Goal: Task Accomplishment & Management: Manage account settings

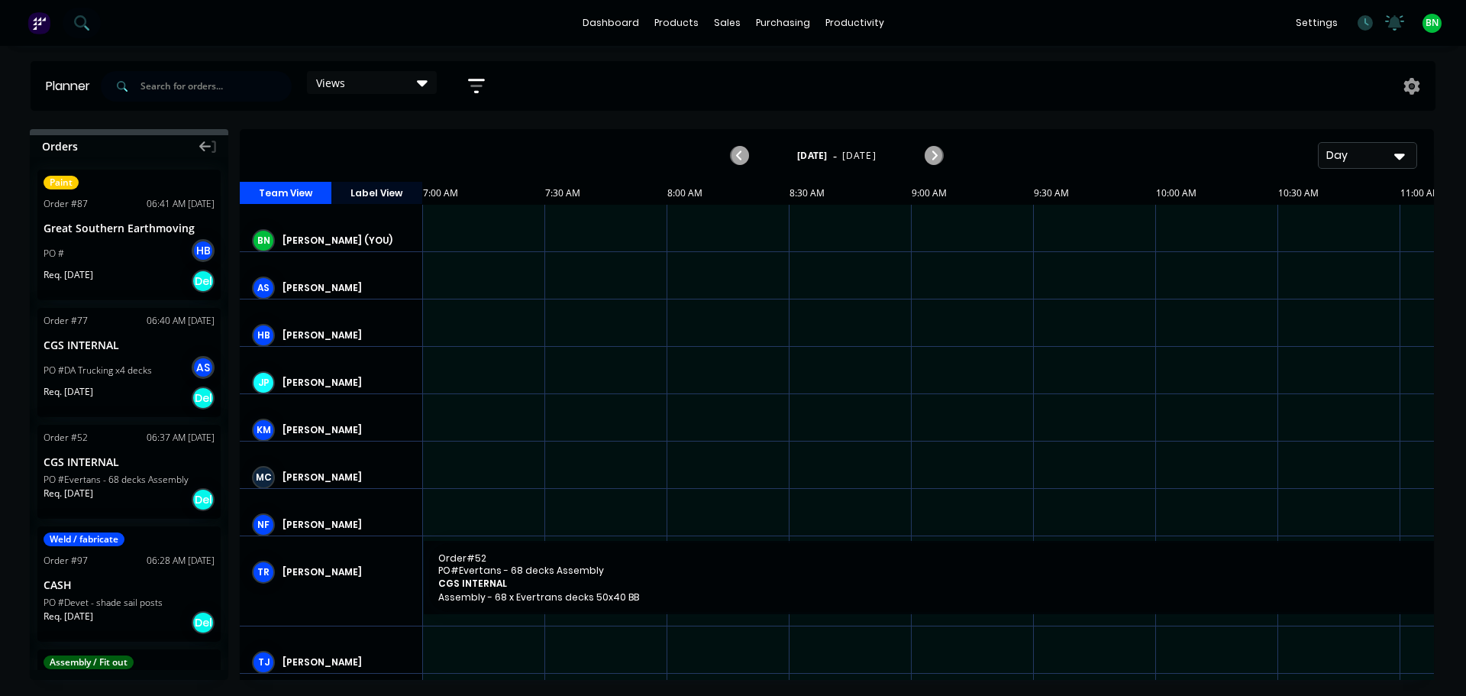
scroll to position [0, 1]
click at [829, 16] on div "productivity" at bounding box center [855, 22] width 74 height 23
click at [871, 163] on div "Timesheets" at bounding box center [886, 166] width 57 height 14
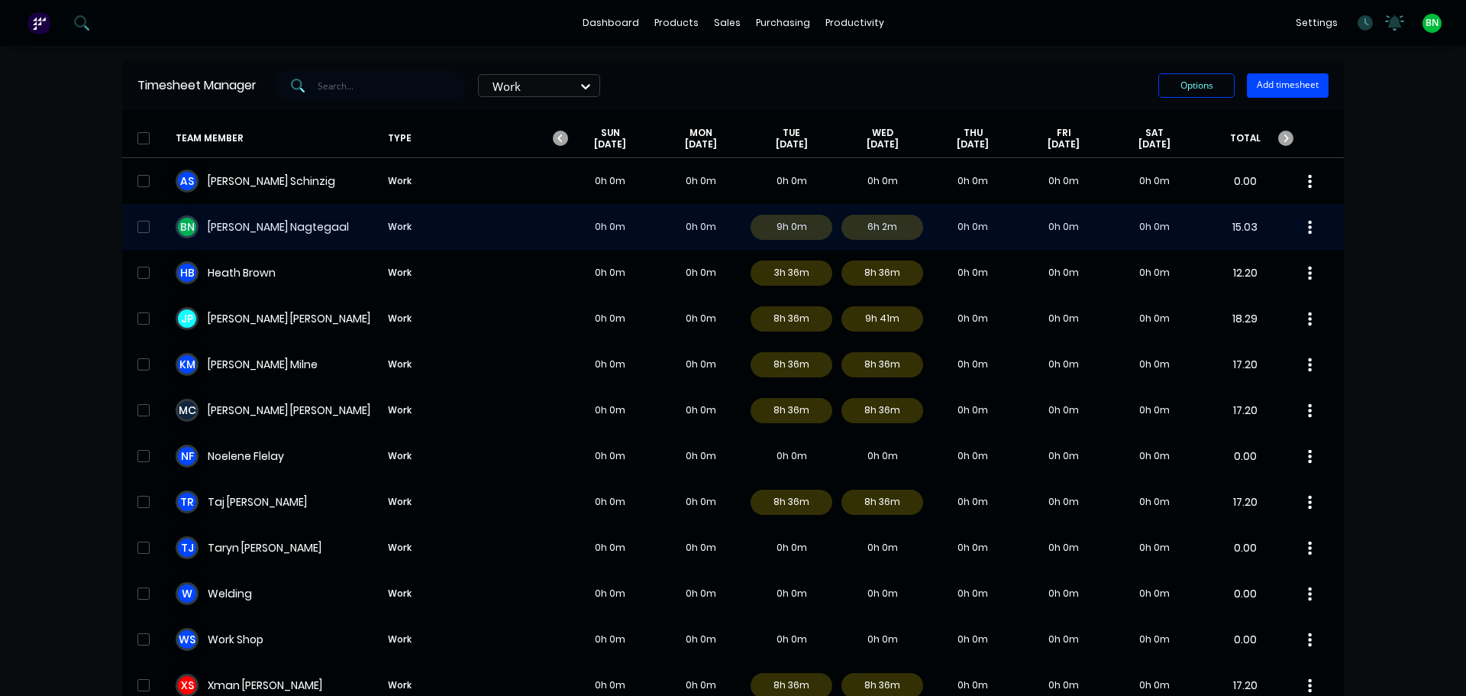
click at [300, 221] on div "B N [PERSON_NAME] Work 0h 0m 0h 0m 9h 0m 6h 2m 0h 0m 0h 0m 0h 0m 15.03" at bounding box center [733, 227] width 1222 height 46
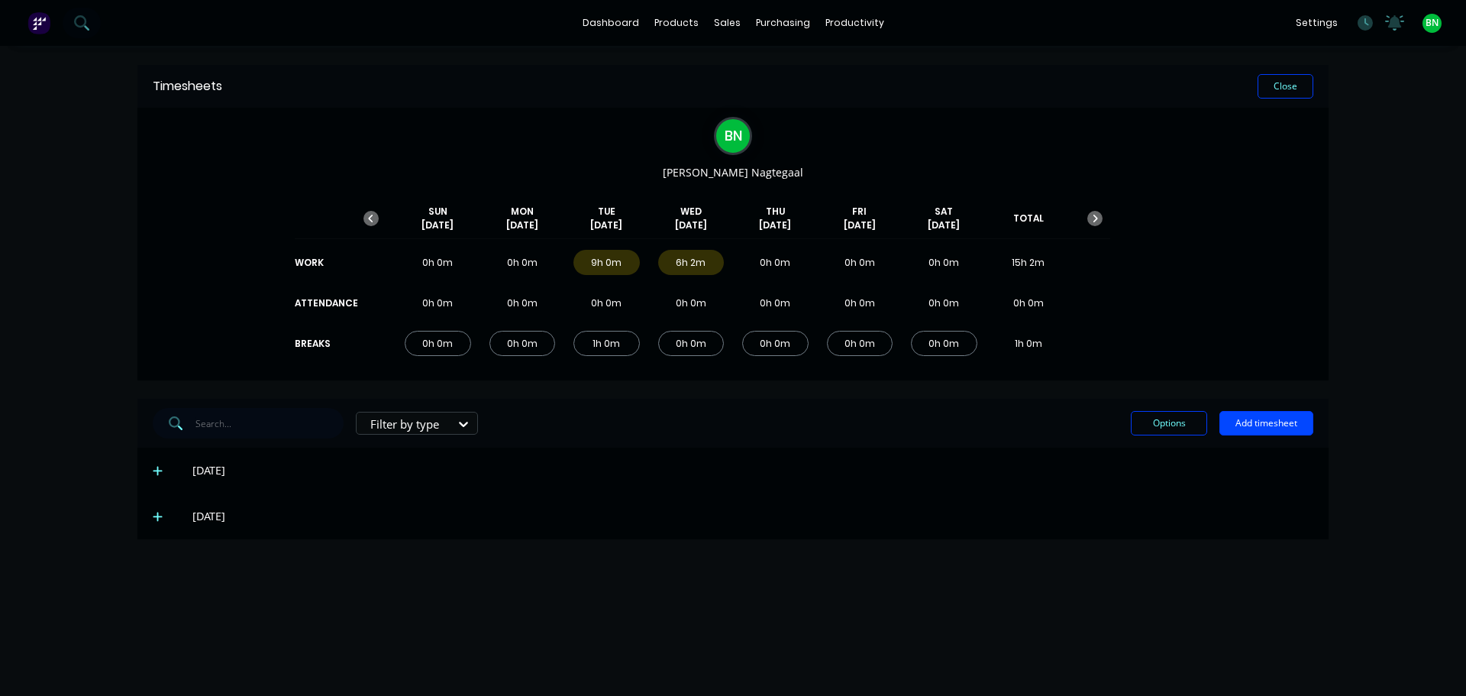
click at [160, 515] on icon at bounding box center [158, 516] width 10 height 11
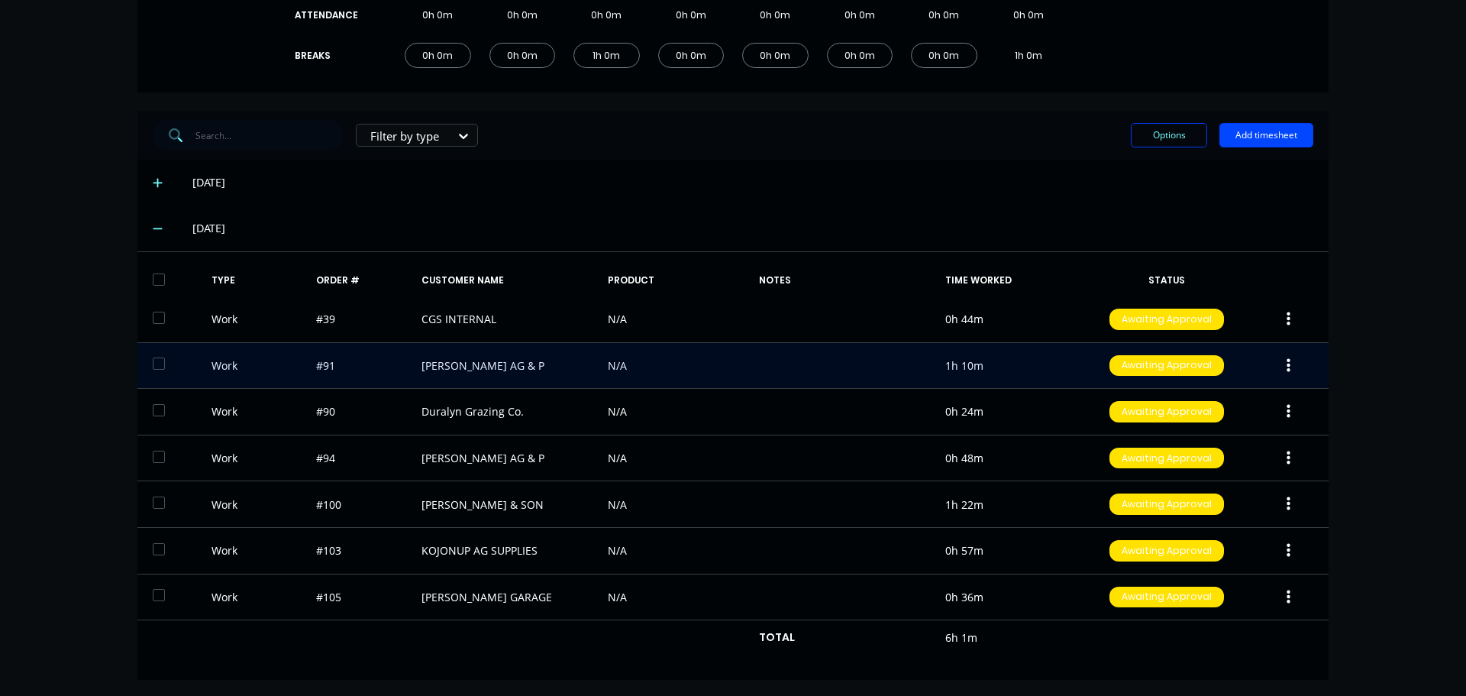
scroll to position [291, 0]
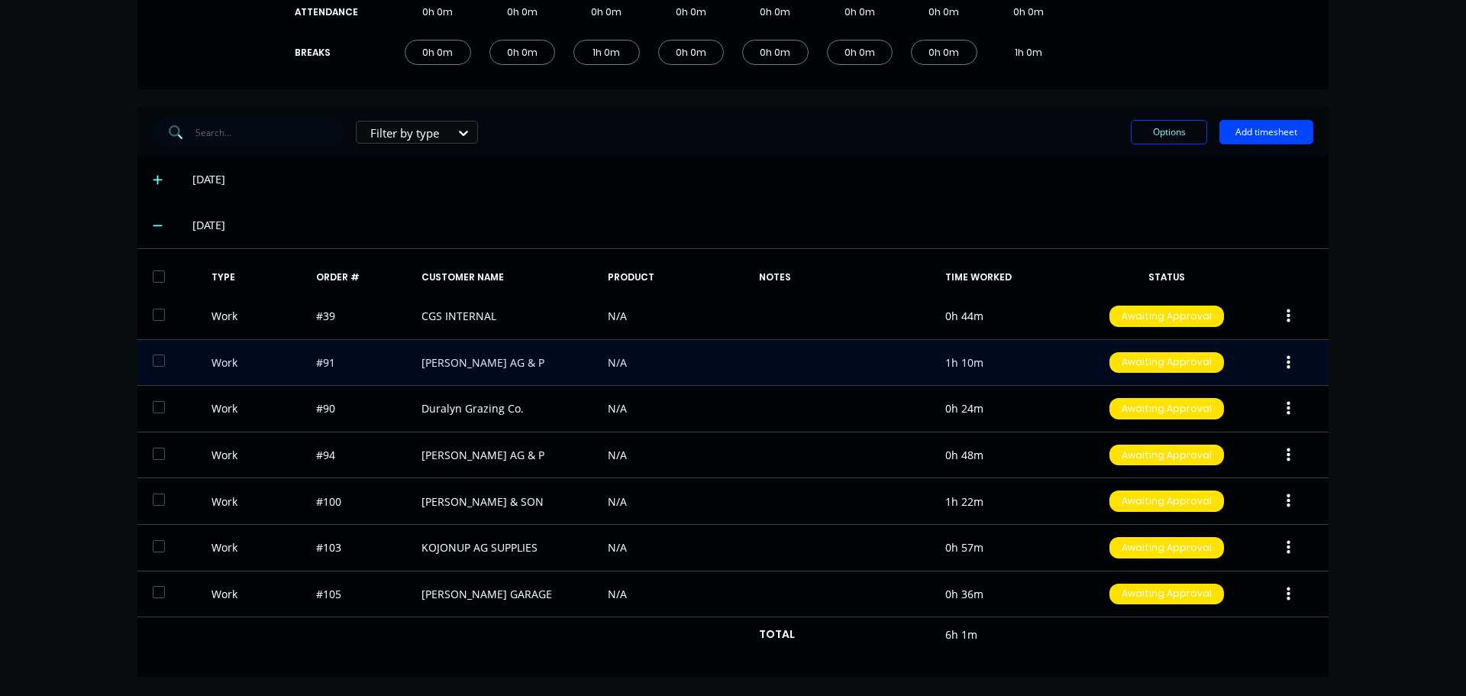
click at [1277, 358] on button "button" at bounding box center [1289, 362] width 36 height 27
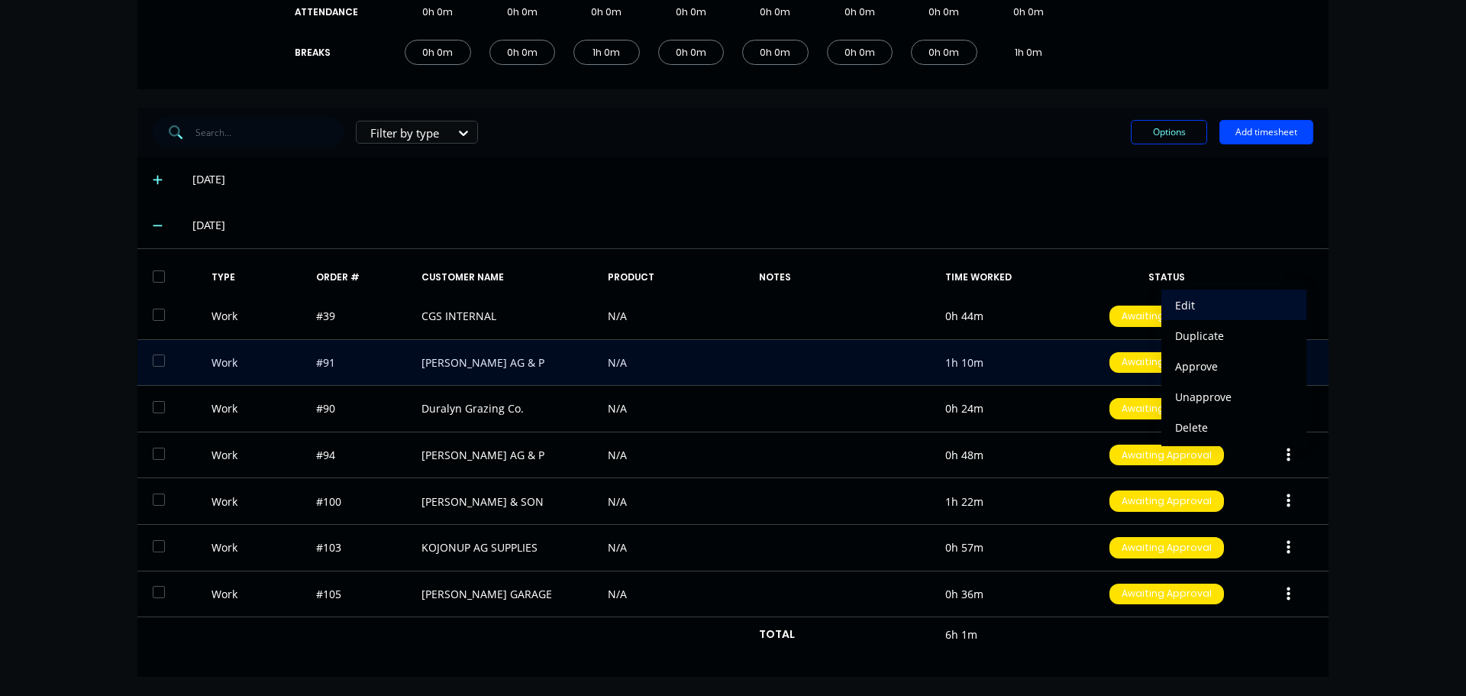
click at [1231, 310] on div "Edit" at bounding box center [1234, 305] width 118 height 22
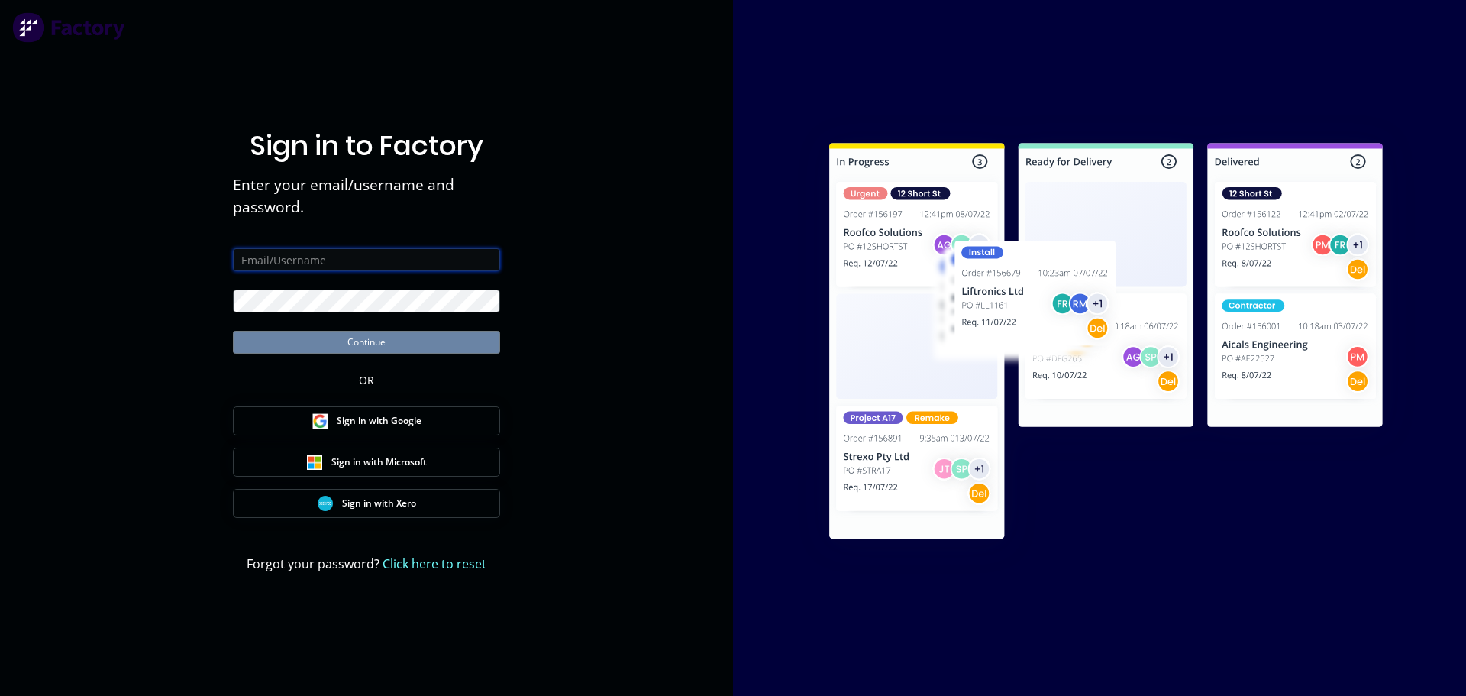
type input "[PERSON_NAME][EMAIL_ADDRESS][DOMAIN_NAME]"
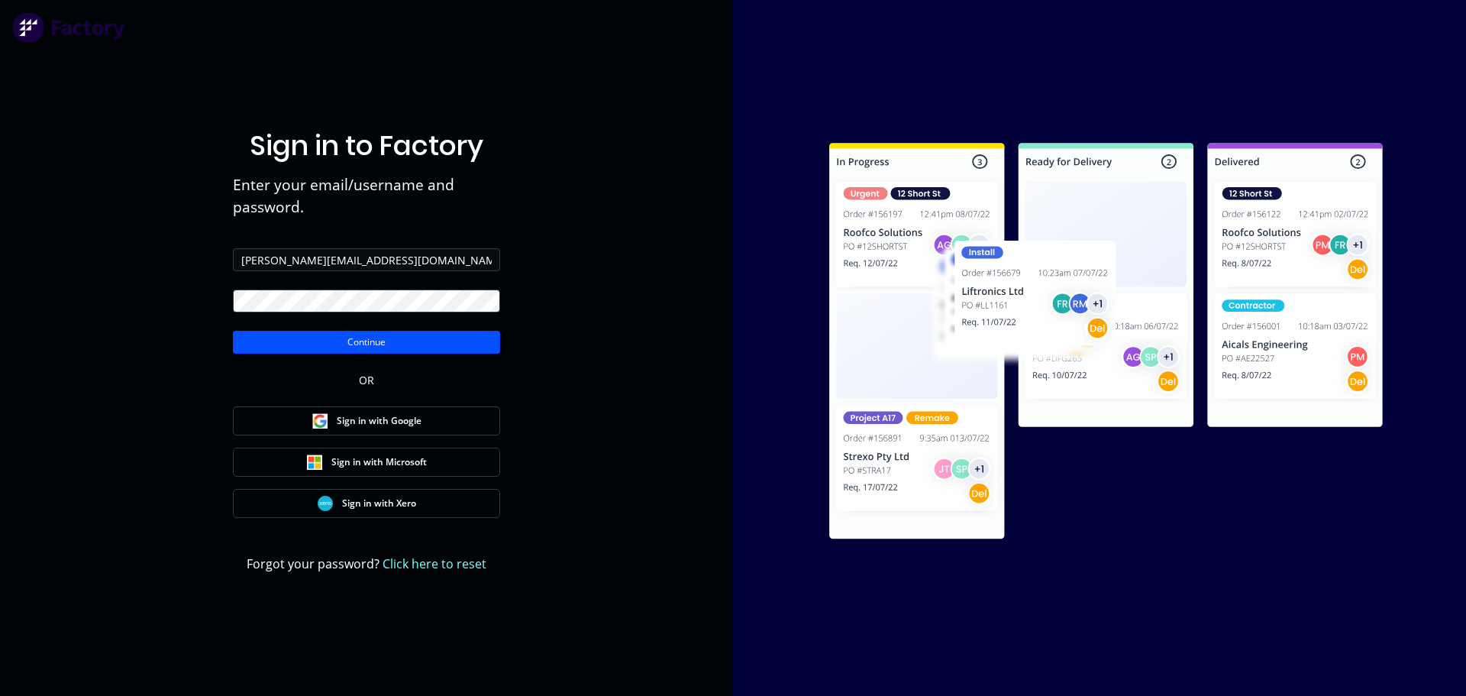
click at [373, 338] on button "Continue" at bounding box center [366, 342] width 267 height 23
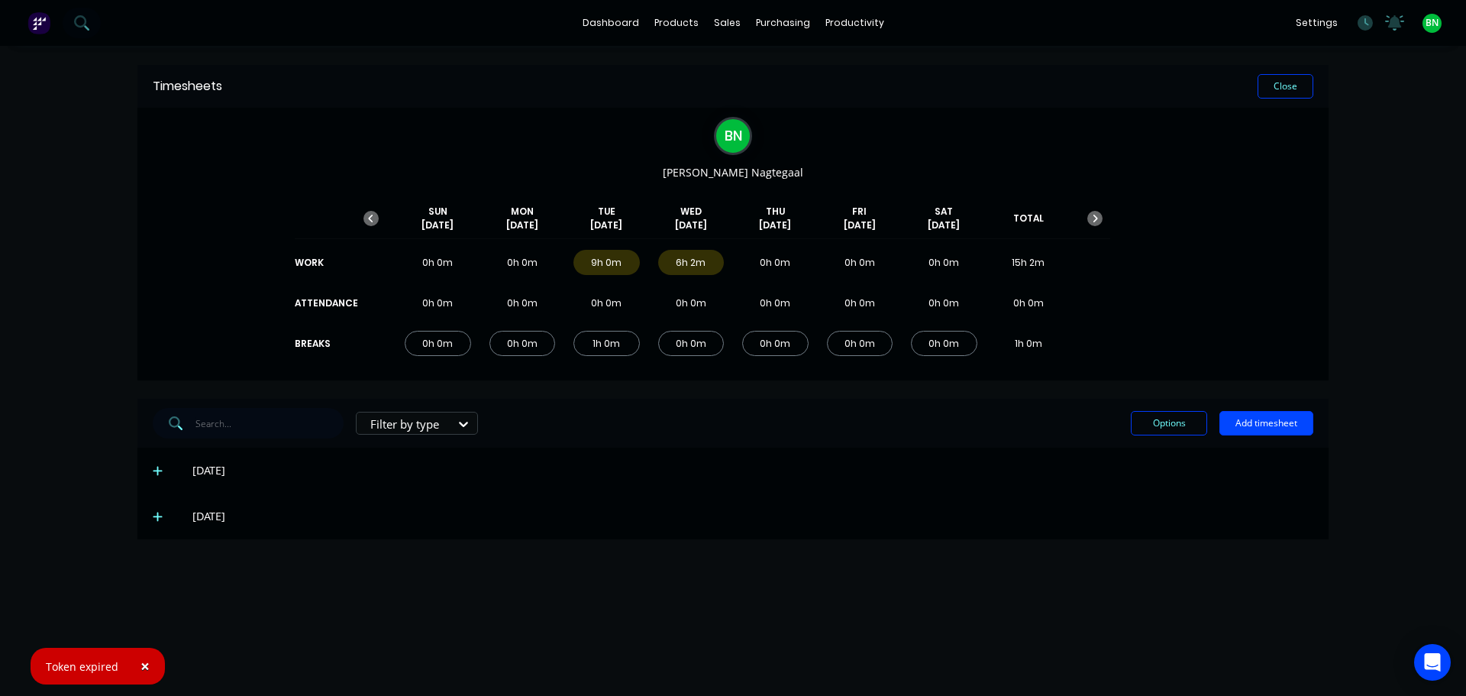
click at [143, 660] on span "×" at bounding box center [144, 665] width 9 height 21
click at [159, 524] on span at bounding box center [160, 516] width 15 height 15
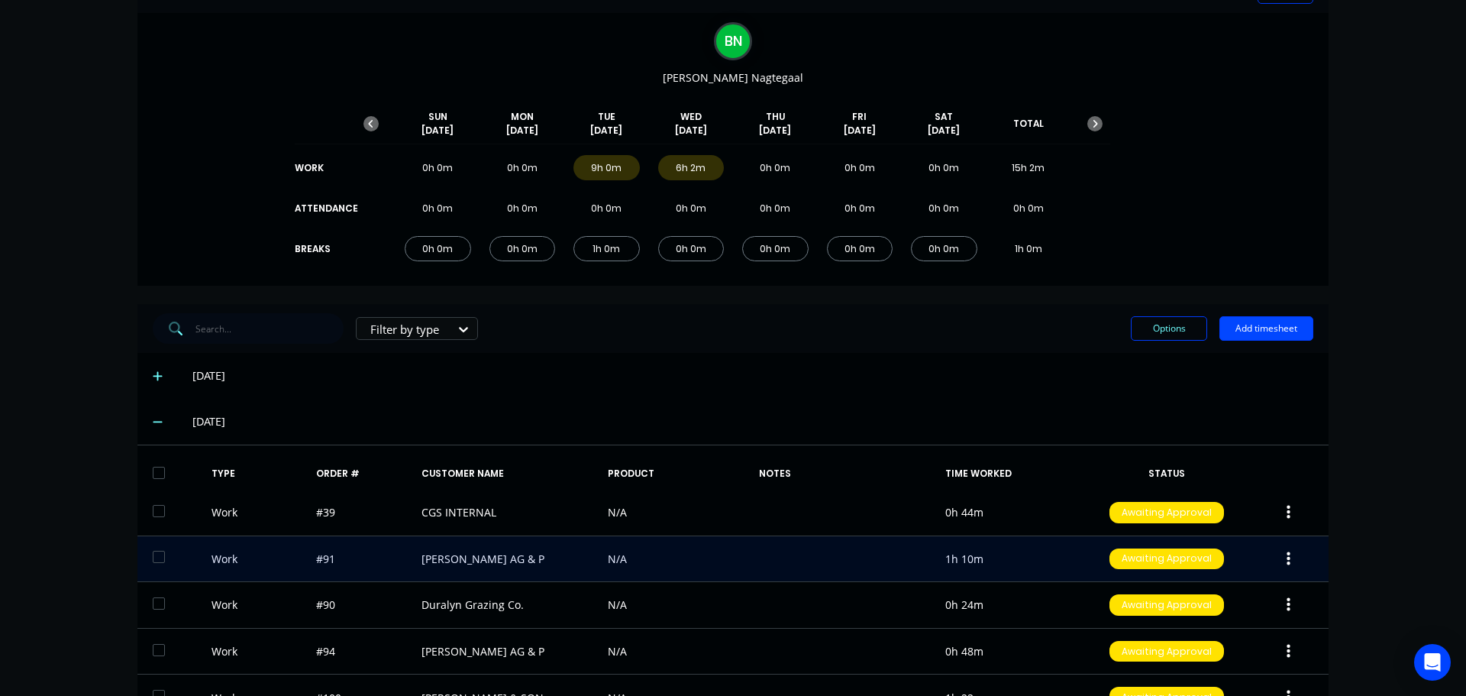
scroll to position [291, 0]
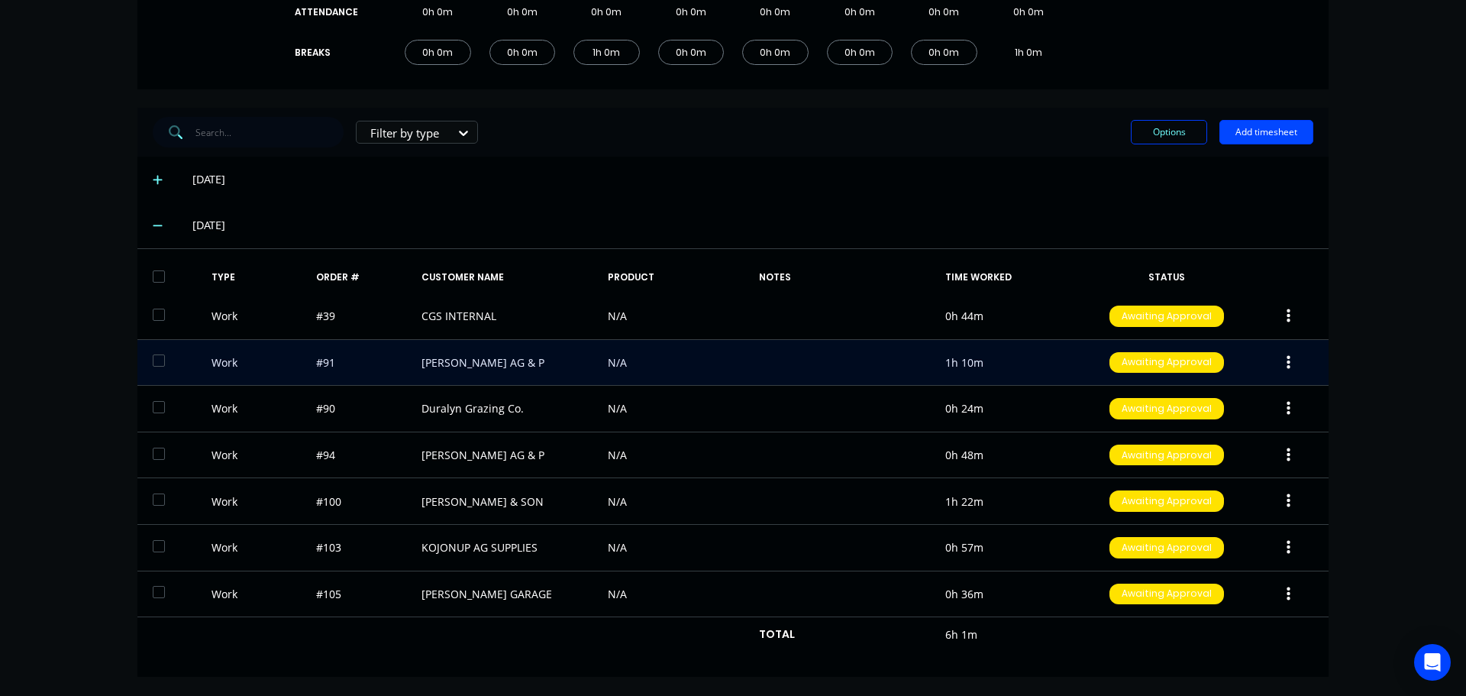
click at [1280, 356] on button "button" at bounding box center [1289, 362] width 36 height 27
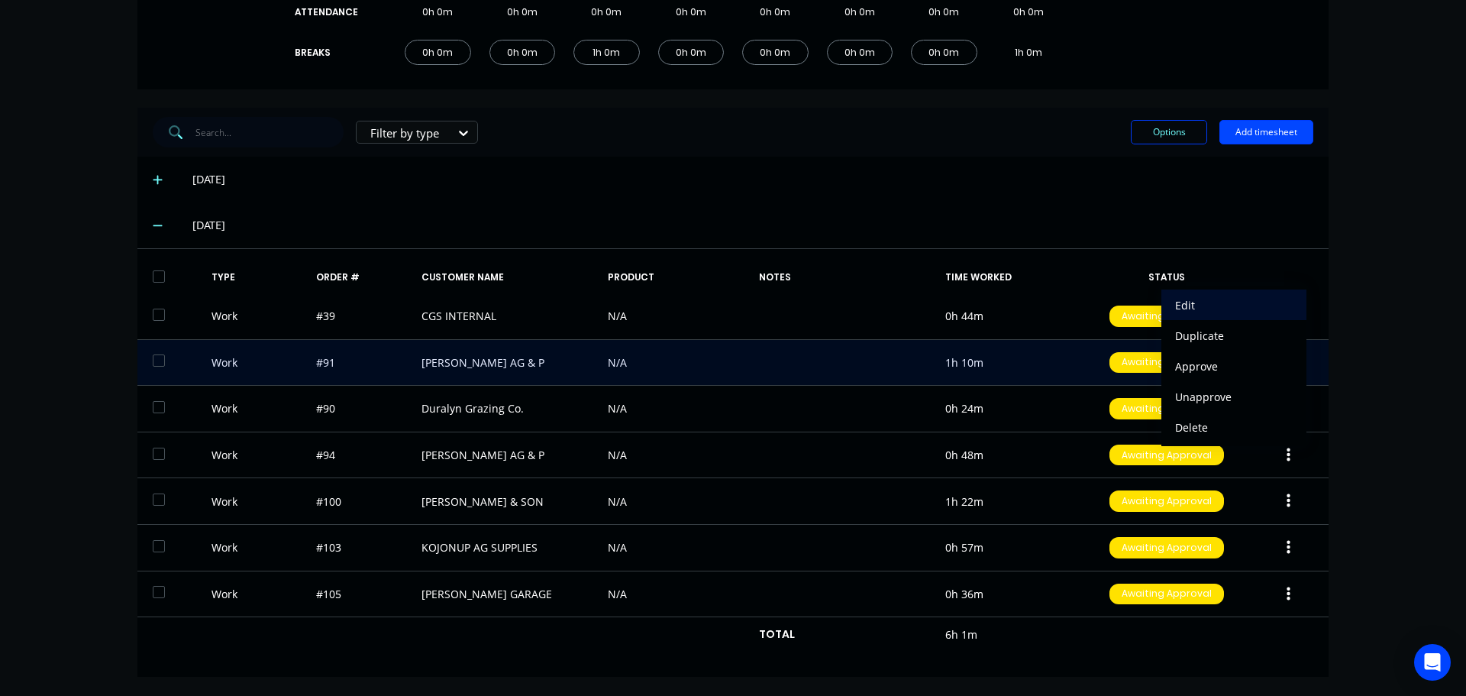
click at [1206, 302] on div "Edit" at bounding box center [1234, 305] width 118 height 22
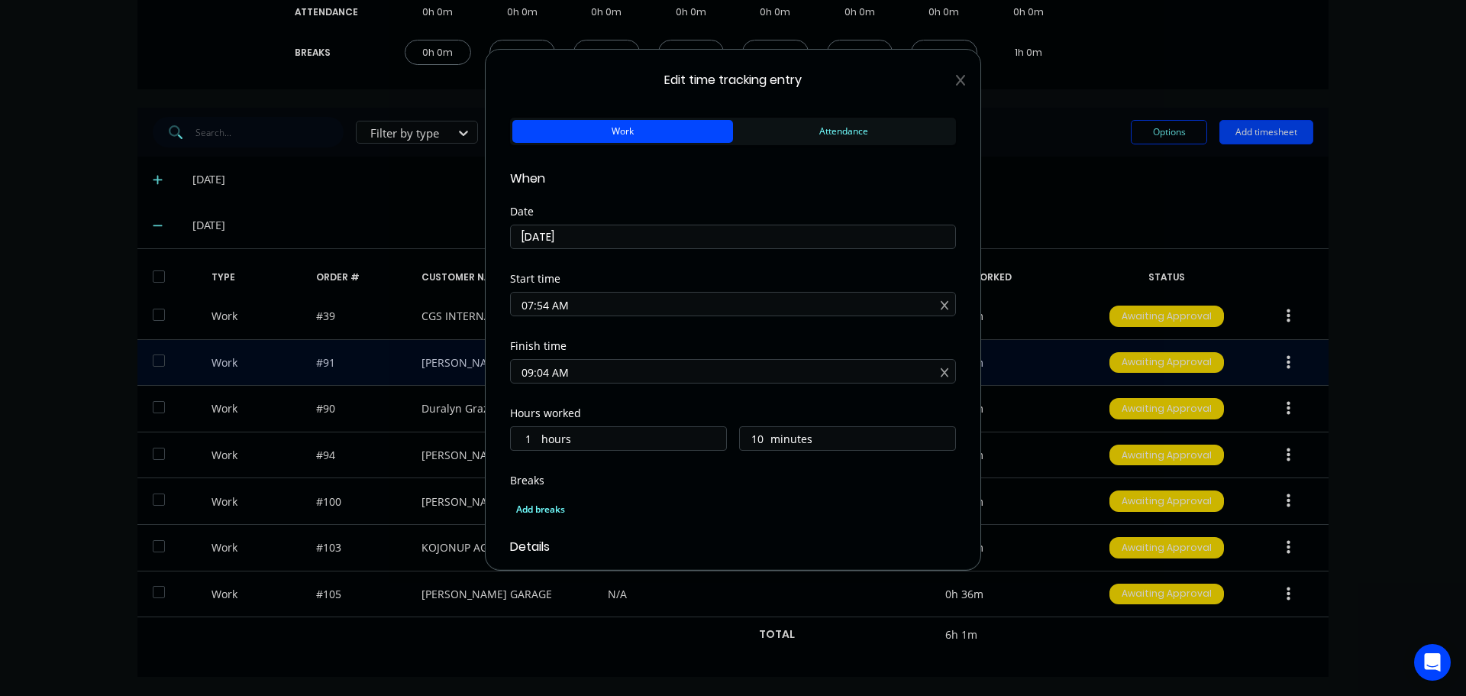
click at [547, 302] on input "07:54 AM" at bounding box center [733, 303] width 444 height 23
type input "07:45 AM"
type input "19"
click at [665, 323] on div "Start time 07:45 AM" at bounding box center [733, 306] width 446 height 67
click at [545, 376] on input "09:04 AM" at bounding box center [733, 371] width 444 height 23
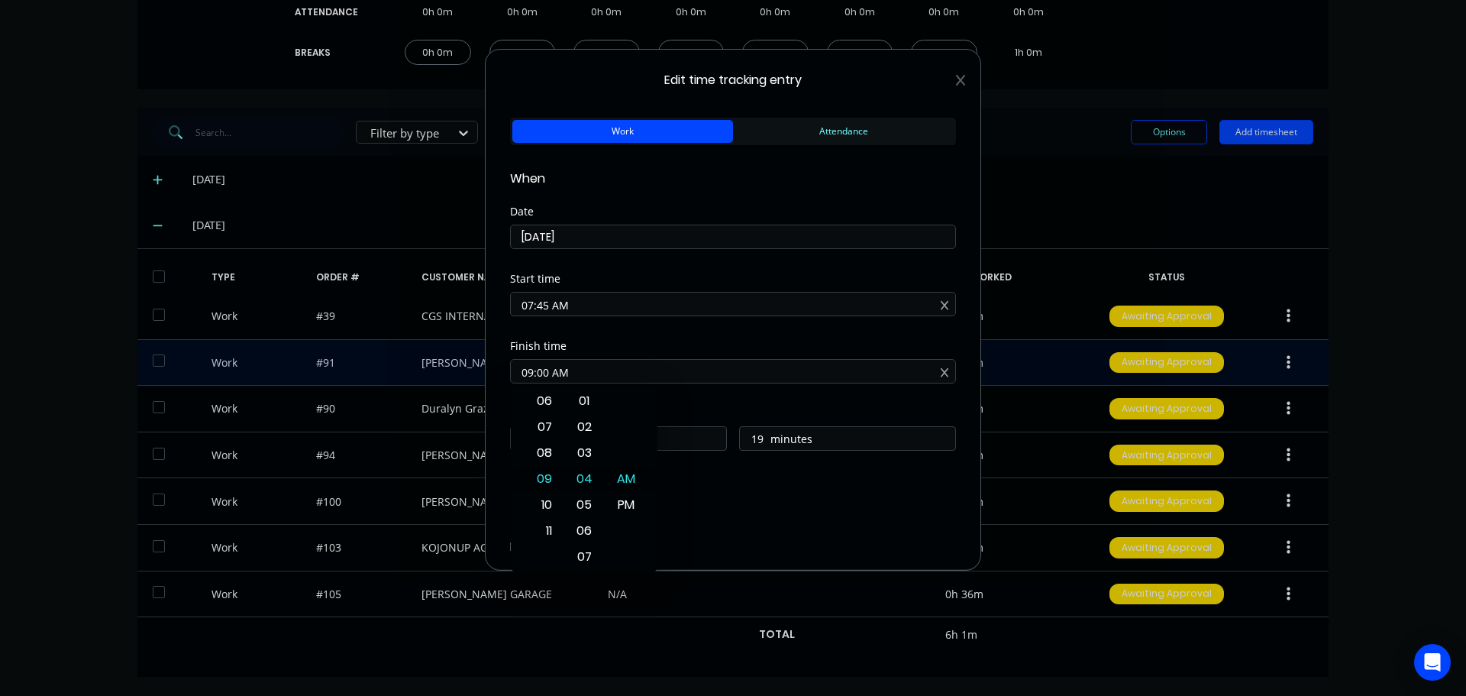
type input "09:00 AM"
type input "15"
click at [693, 331] on div "Start time 07:45 AM" at bounding box center [733, 306] width 446 height 67
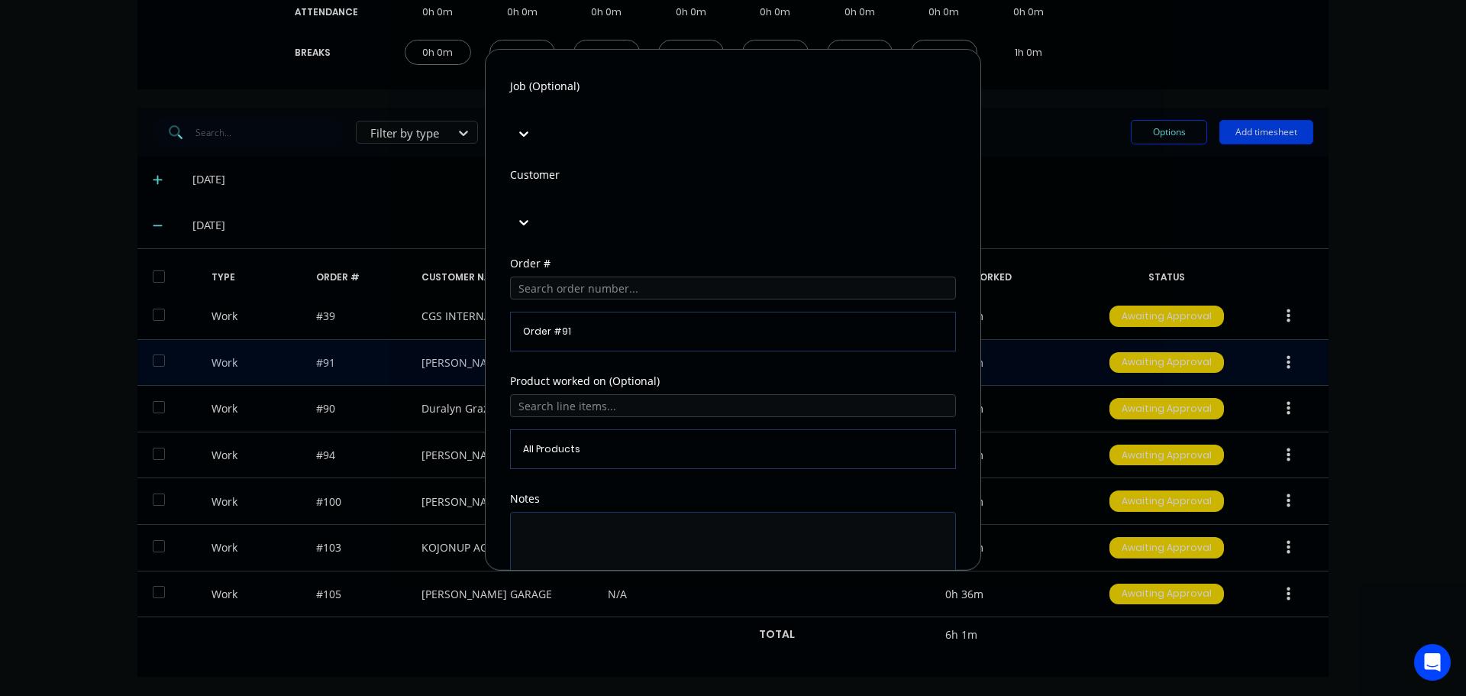
scroll to position [672, 0]
click at [555, 510] on textarea at bounding box center [733, 550] width 446 height 81
type textarea "draw and order hungry boards"
click at [692, 615] on button "Edit time tracking entry" at bounding box center [696, 627] width 131 height 24
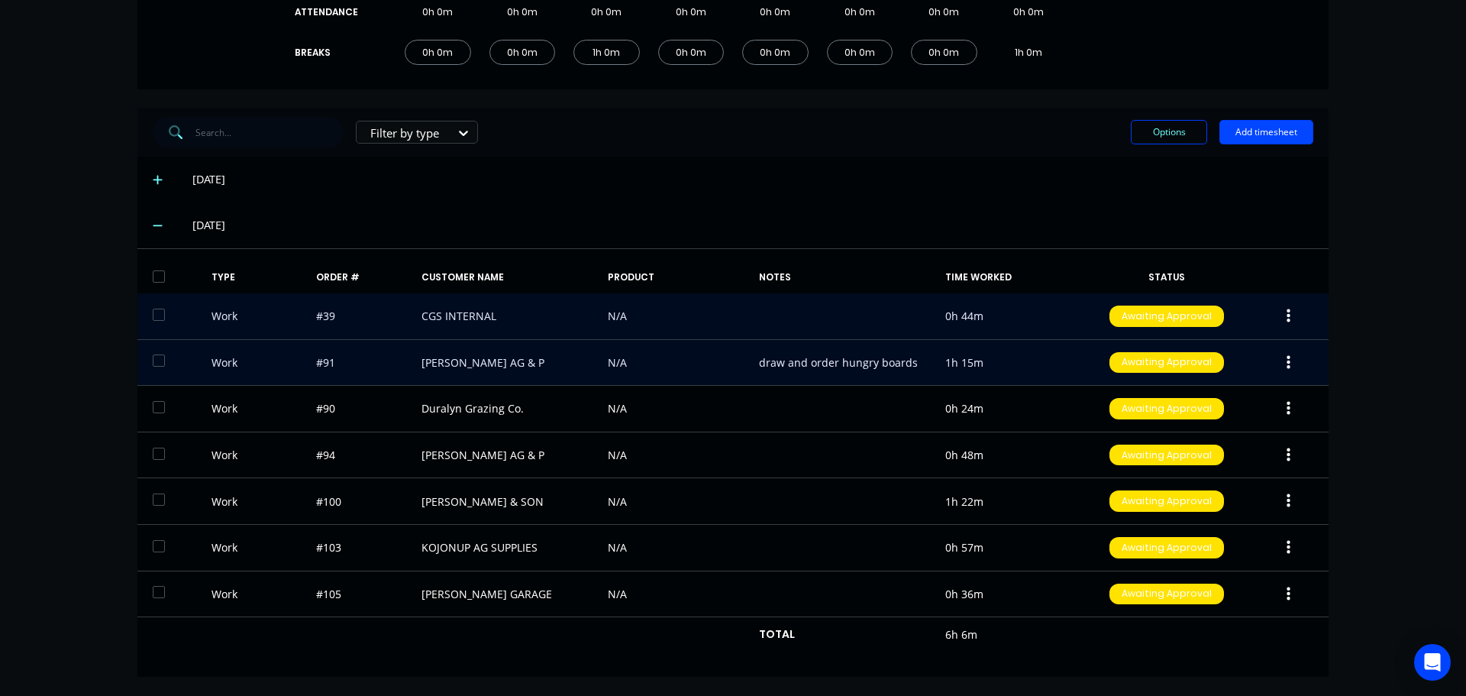
click at [1287, 312] on icon "button" at bounding box center [1289, 316] width 4 height 17
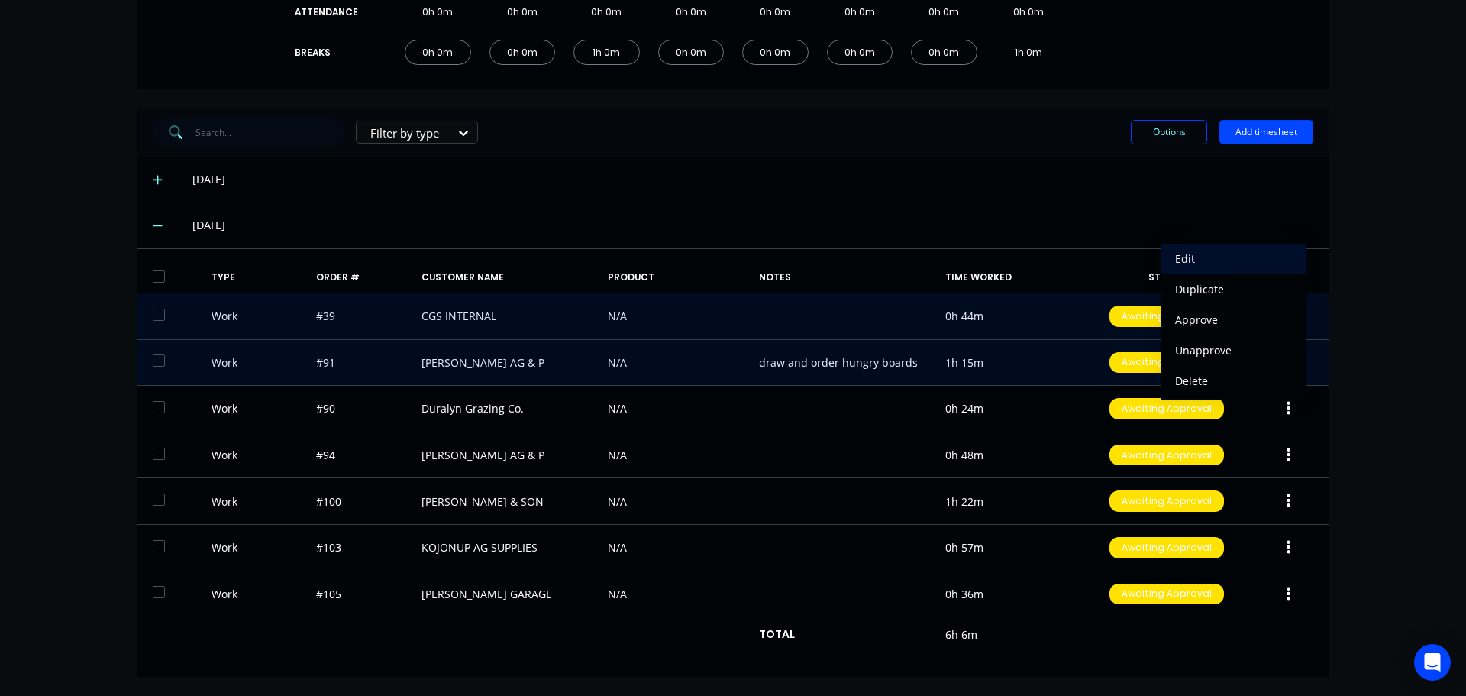
click at [1196, 266] on div "Edit" at bounding box center [1234, 258] width 118 height 22
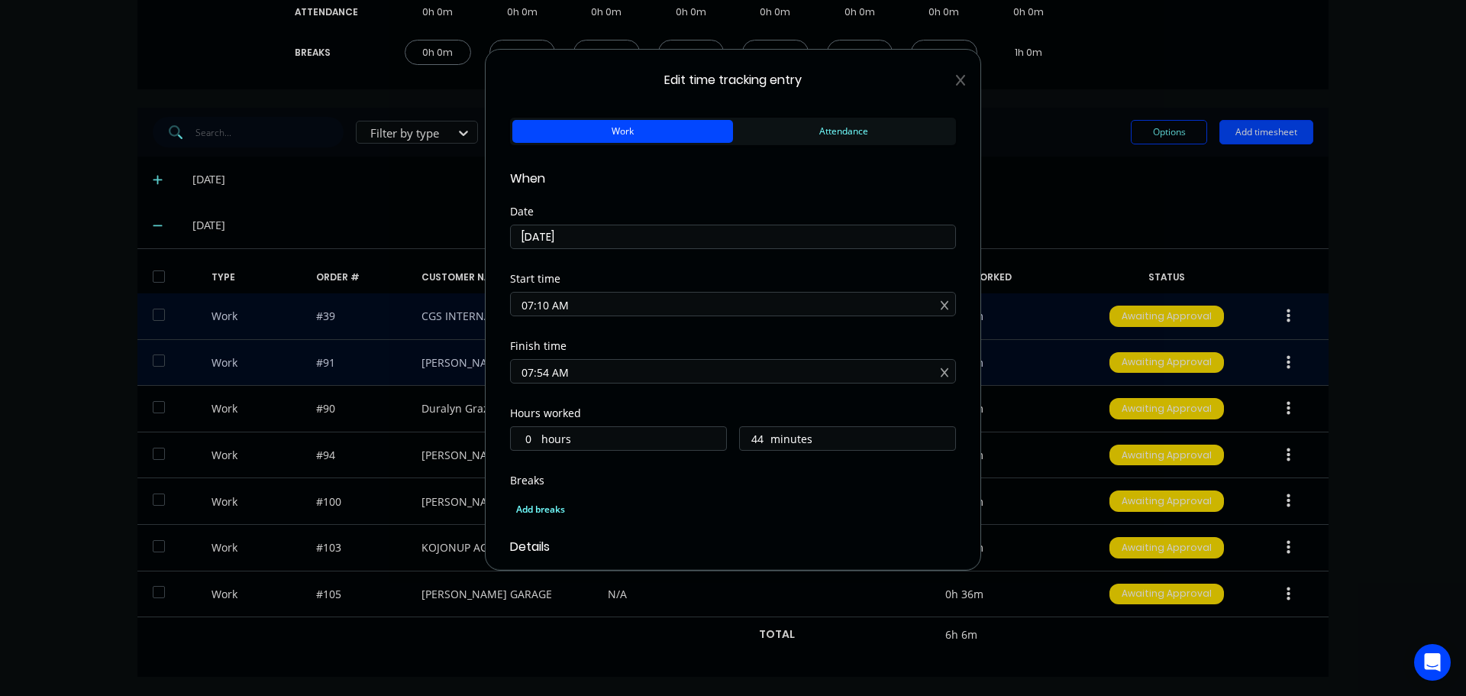
click at [546, 304] on input "07:10 AM" at bounding box center [733, 303] width 444 height 23
click at [539, 304] on input "07:10 AM" at bounding box center [733, 303] width 444 height 23
type input "07:00 AM"
type input "54"
click at [691, 340] on div "Start time 07:00 AM" at bounding box center [733, 306] width 446 height 67
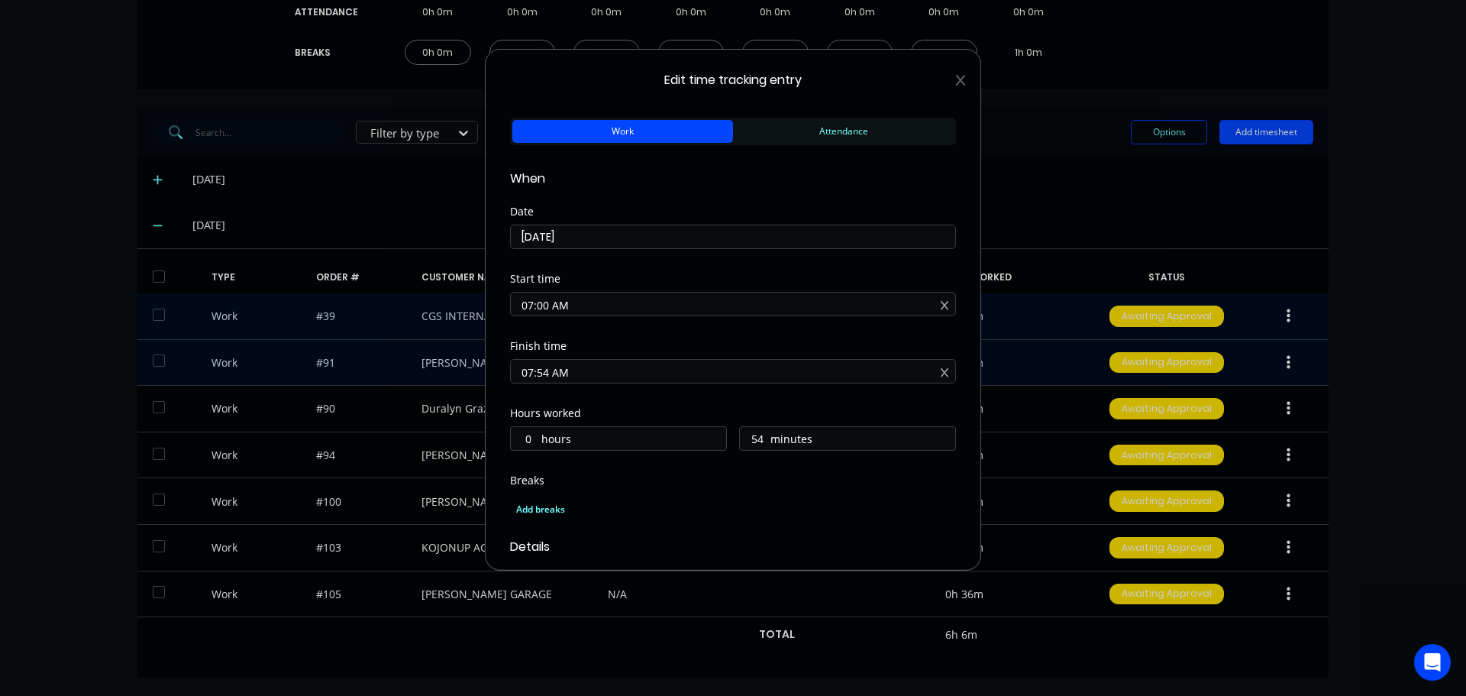
click at [550, 375] on input "07:54 AM" at bounding box center [733, 371] width 444 height 23
type input "07:45 AM"
type input "45"
click at [766, 480] on div "Breaks" at bounding box center [733, 480] width 446 height 11
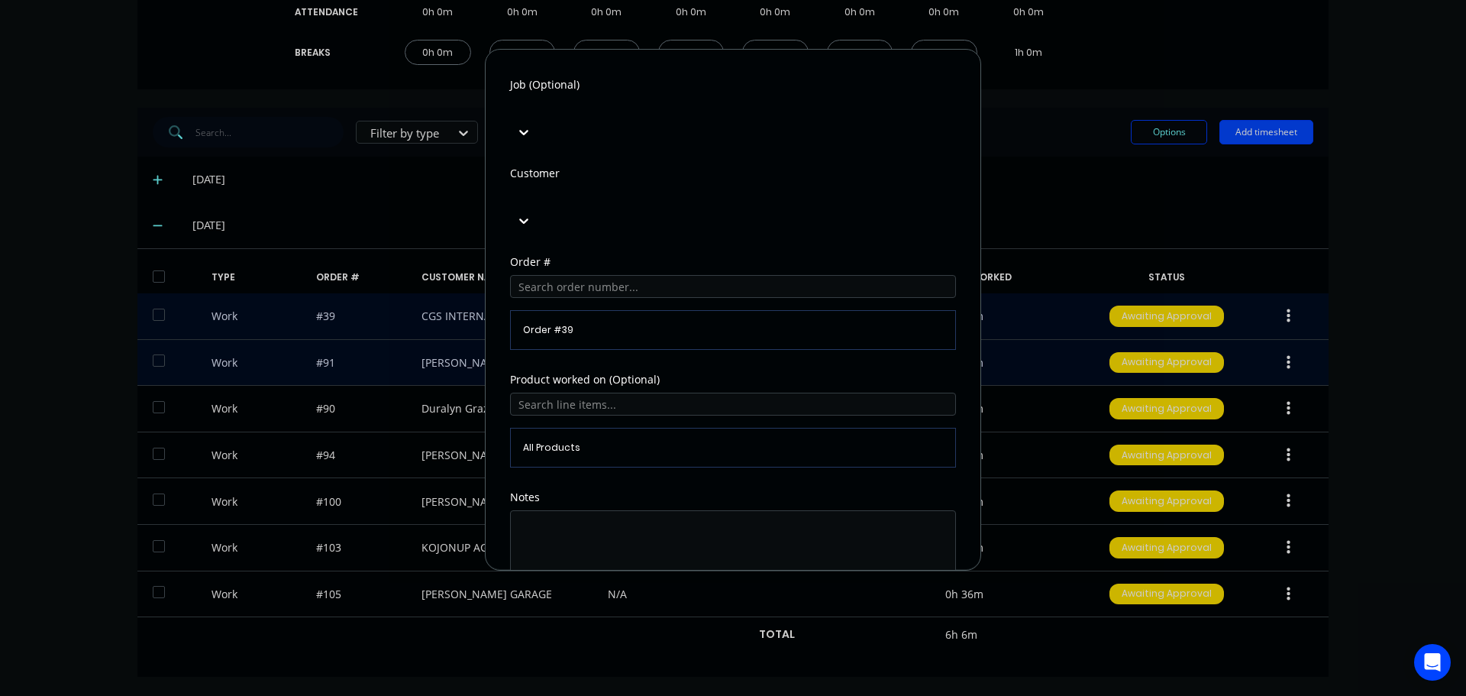
click at [697, 615] on button "Edit time tracking entry" at bounding box center [696, 627] width 131 height 24
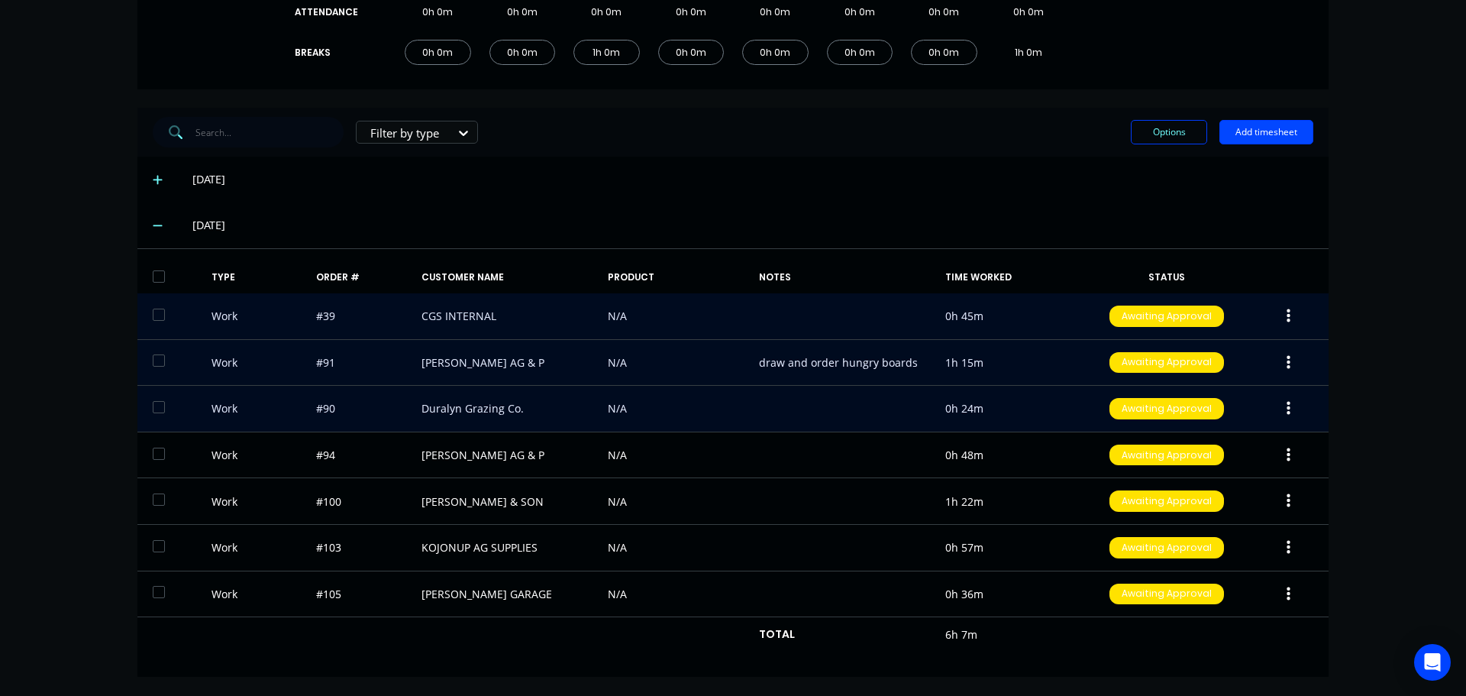
click at [1277, 412] on button "button" at bounding box center [1289, 408] width 36 height 27
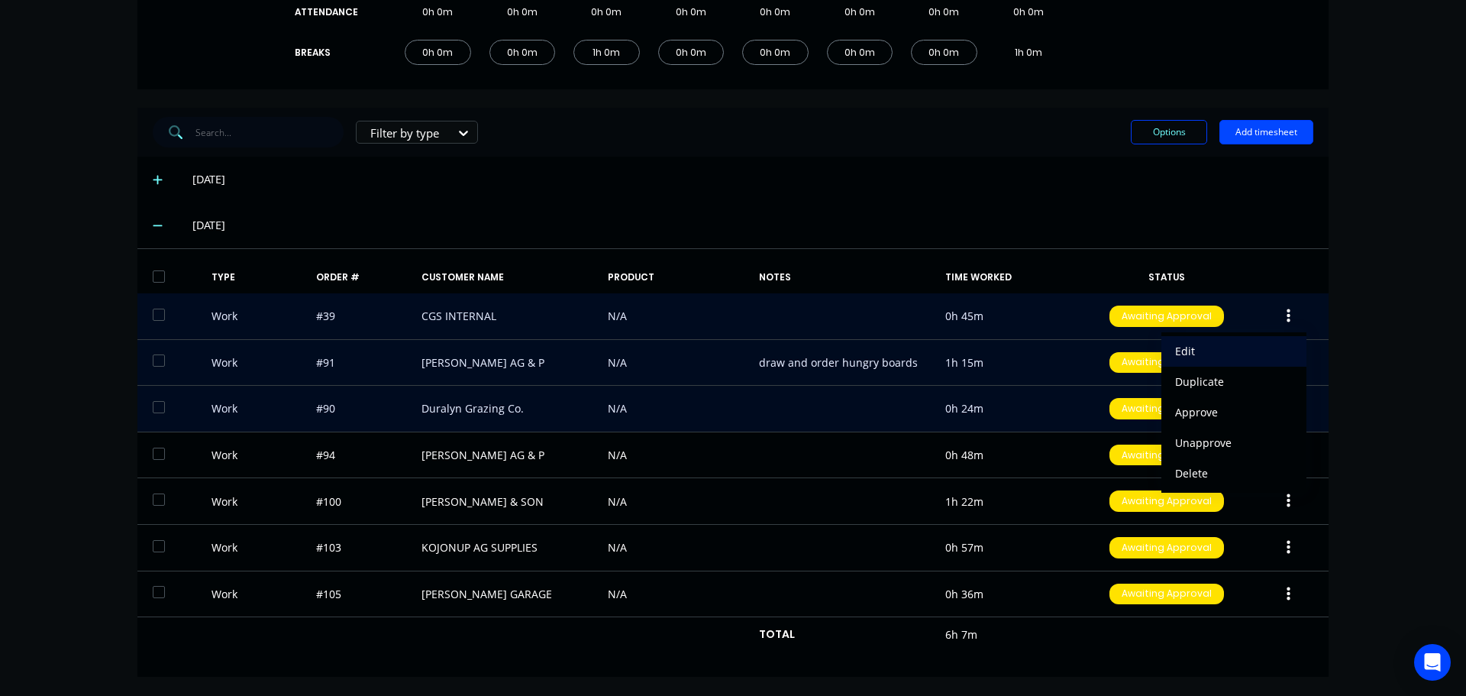
click at [1219, 354] on div "Edit" at bounding box center [1234, 351] width 118 height 22
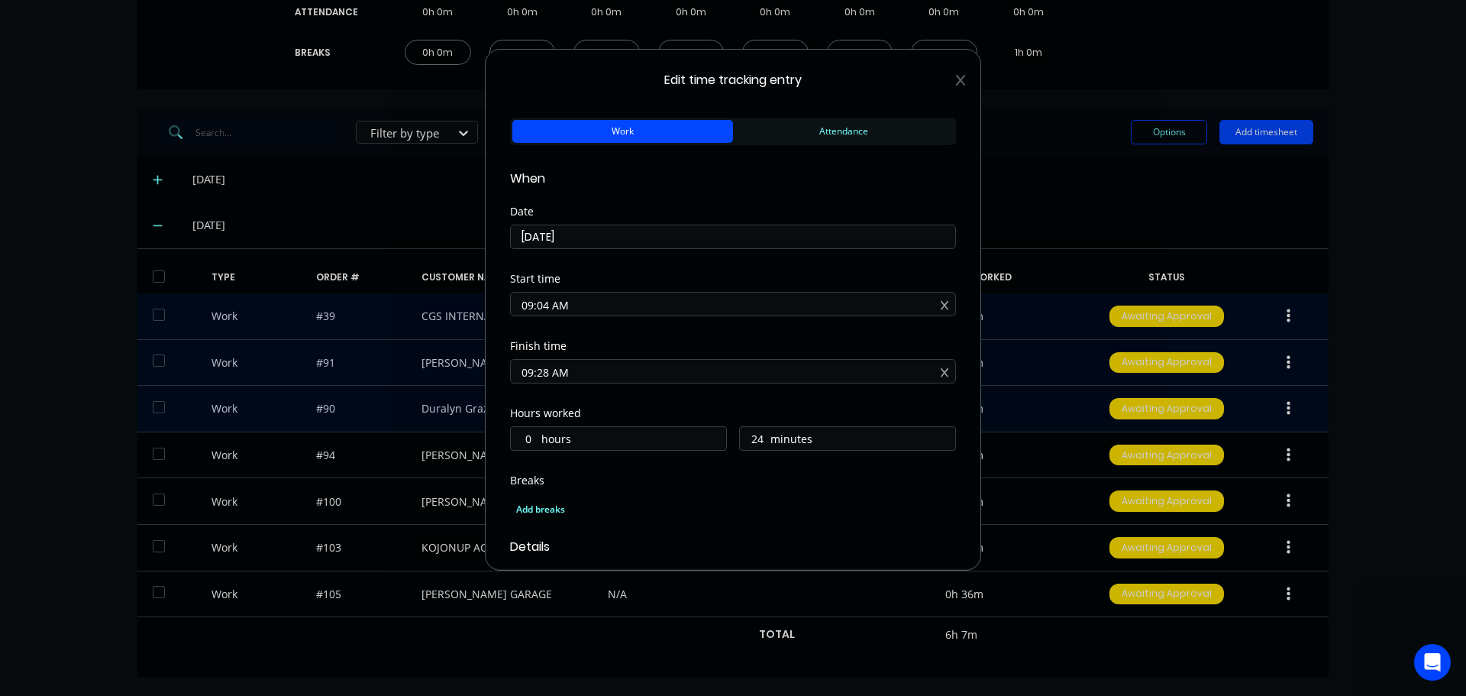
click at [547, 302] on input "09:04 AM" at bounding box center [733, 303] width 444 height 23
type input "09:00 AM"
type input "28"
click at [736, 335] on div "Start time 09:00 AM" at bounding box center [733, 306] width 446 height 67
click at [549, 375] on input "09:28 AM" at bounding box center [733, 371] width 444 height 23
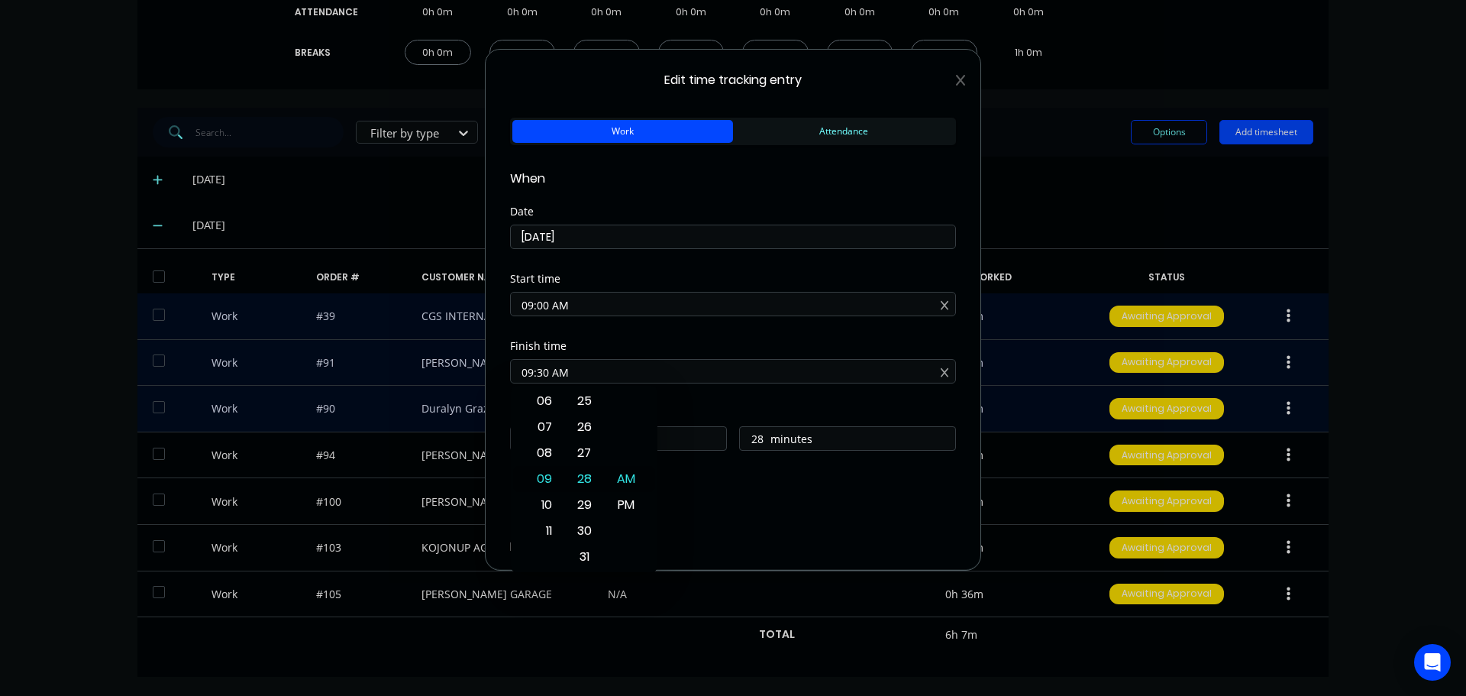
type input "09:30 AM"
type input "30"
click at [731, 400] on div "Finish time 09:30 AM" at bounding box center [733, 374] width 446 height 67
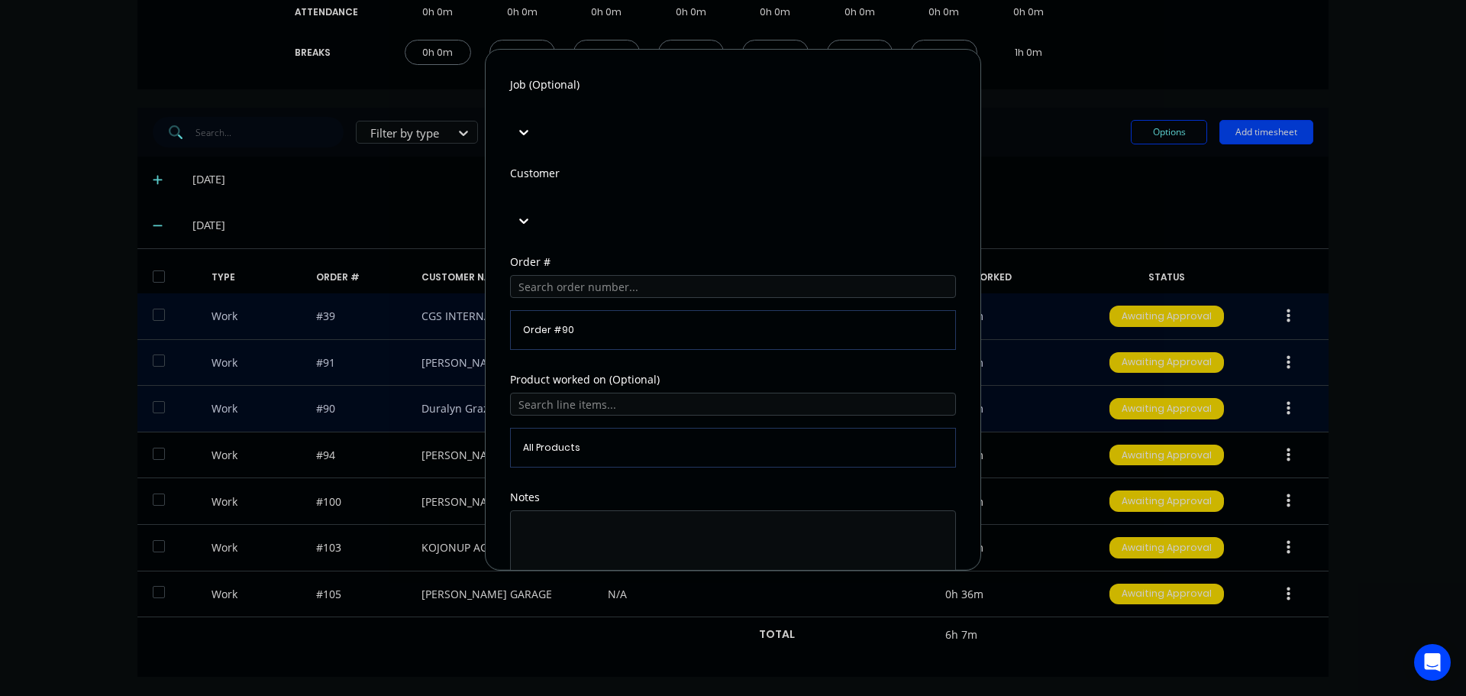
click at [709, 615] on button "Edit time tracking entry" at bounding box center [696, 627] width 131 height 24
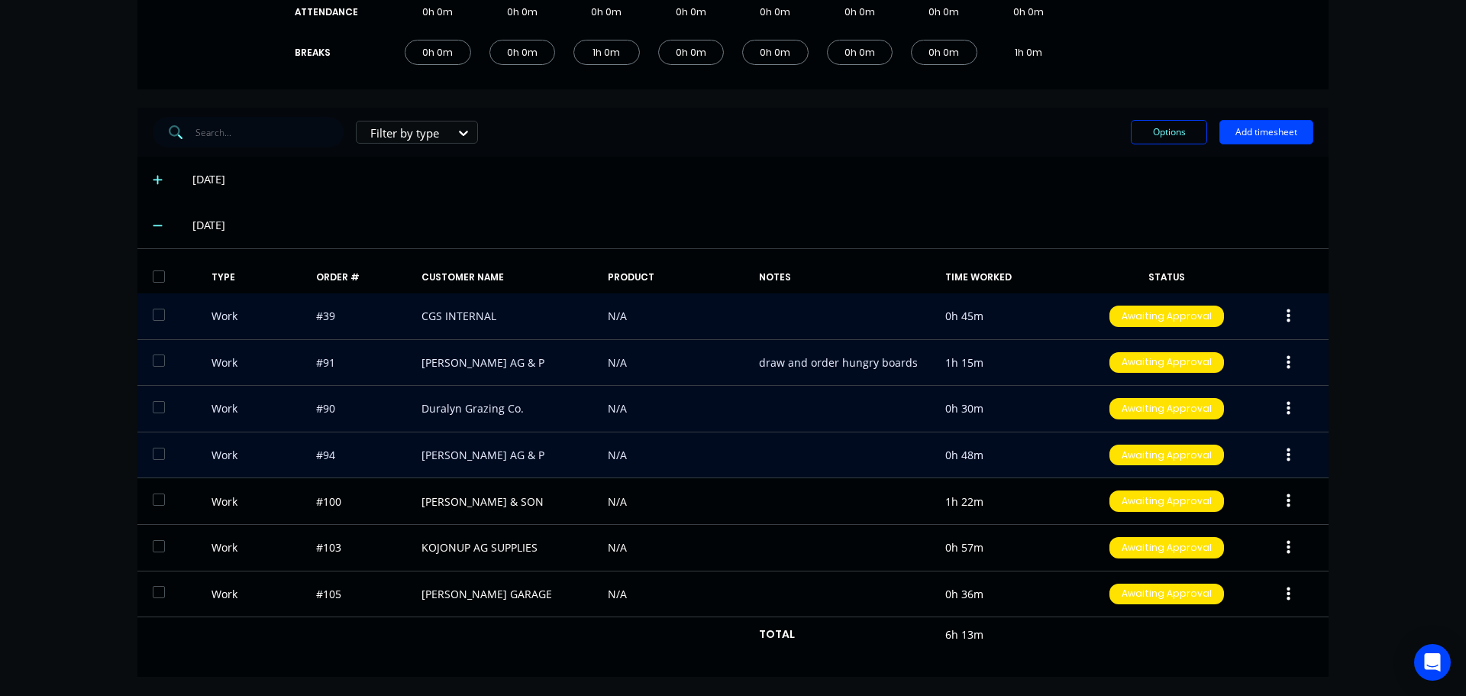
click at [1285, 450] on button "button" at bounding box center [1289, 454] width 36 height 27
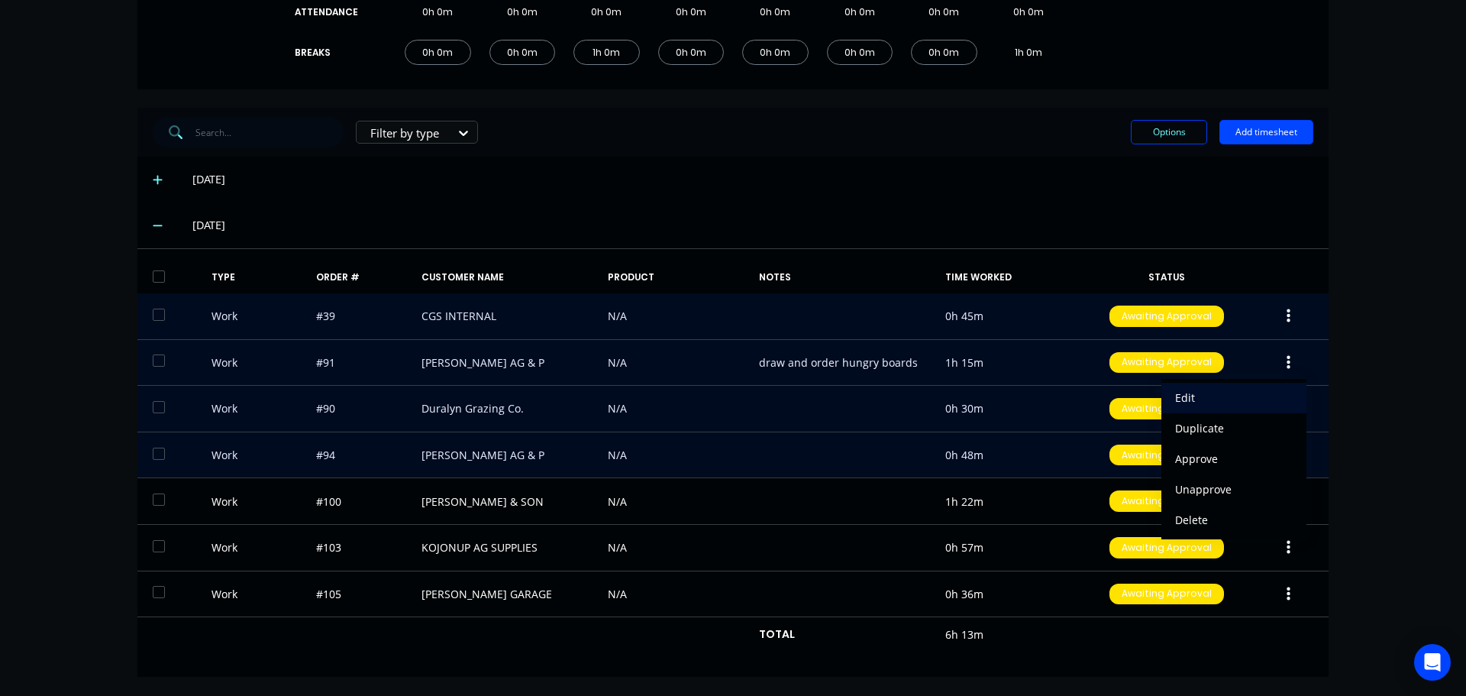
click at [1261, 399] on div "Edit" at bounding box center [1234, 397] width 118 height 22
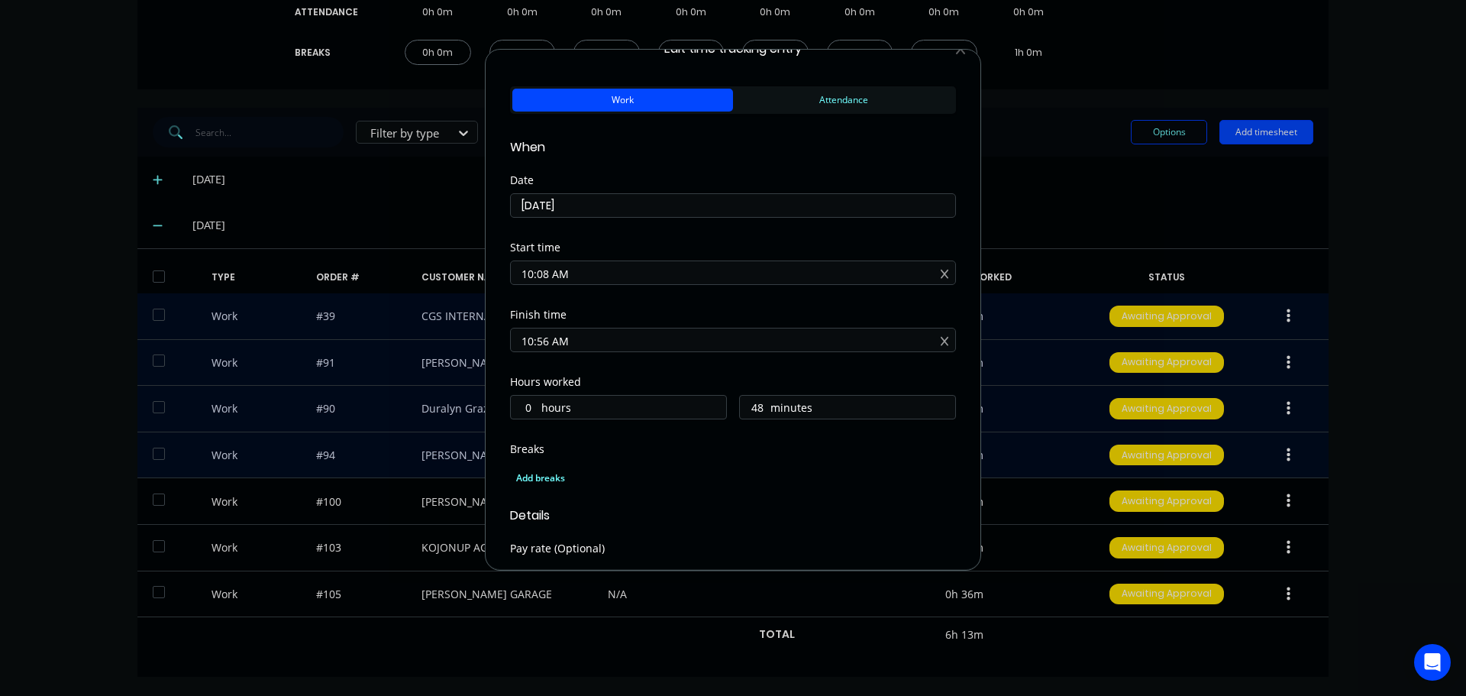
scroll to position [0, 0]
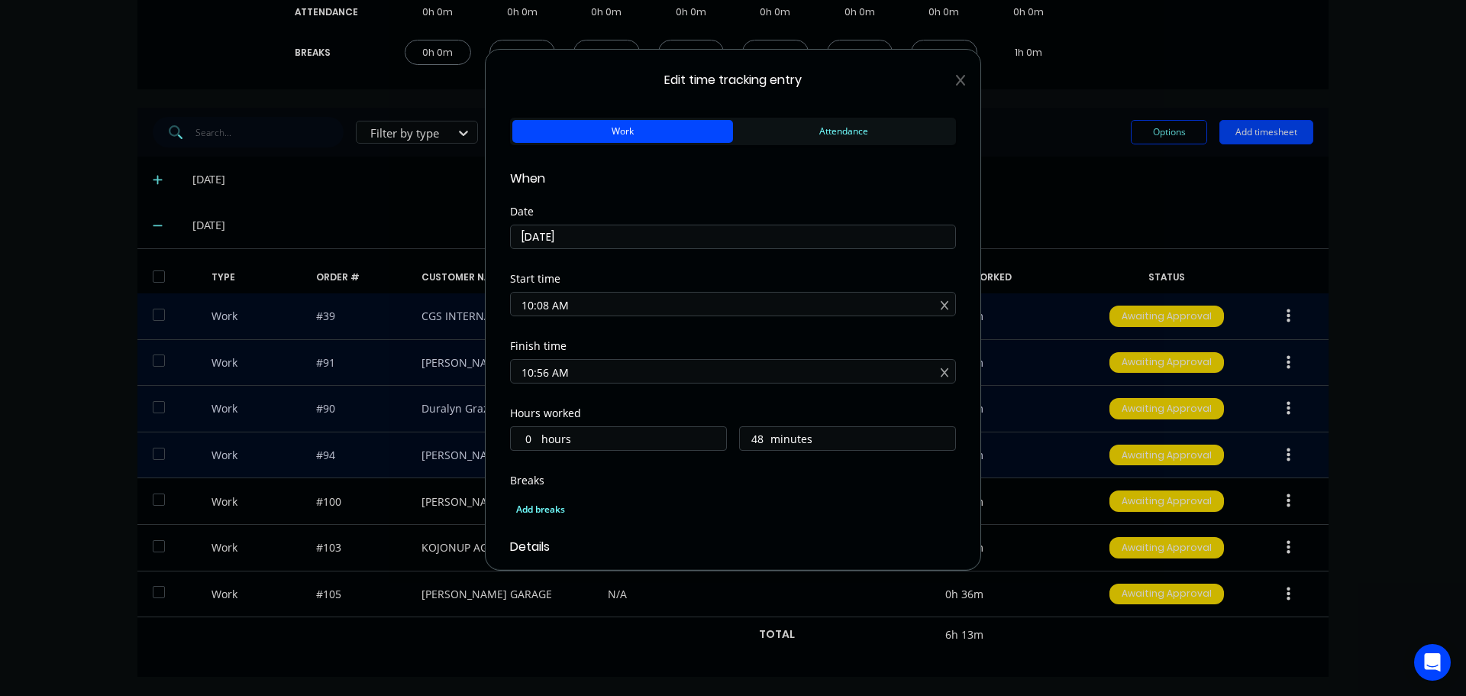
click at [549, 305] on input "10:08 AM" at bounding box center [733, 303] width 444 height 23
click at [546, 379] on div "09" at bounding box center [542, 386] width 37 height 26
type input "09:08 AM"
type input "1"
type input "09:16 AM"
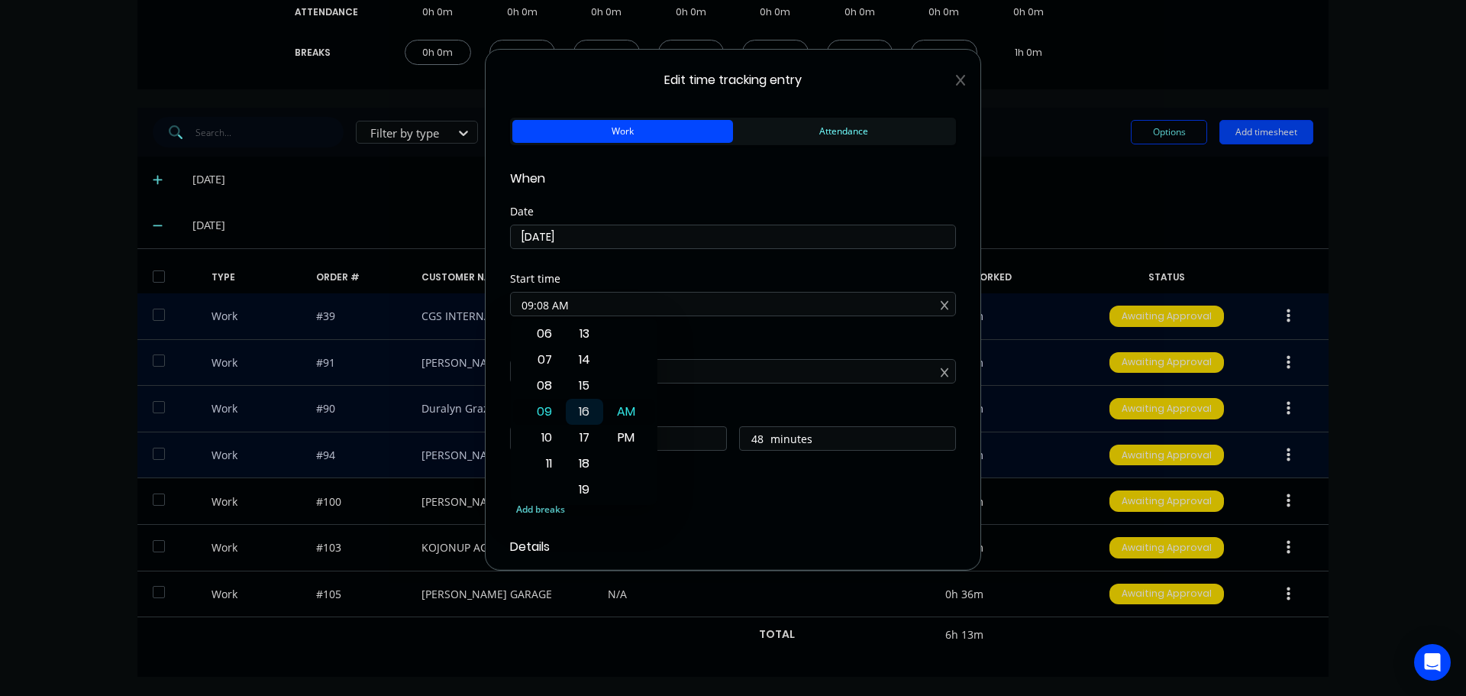
type input "40"
type input "09:23 AM"
type input "33"
type input "09:29 AM"
type input "27"
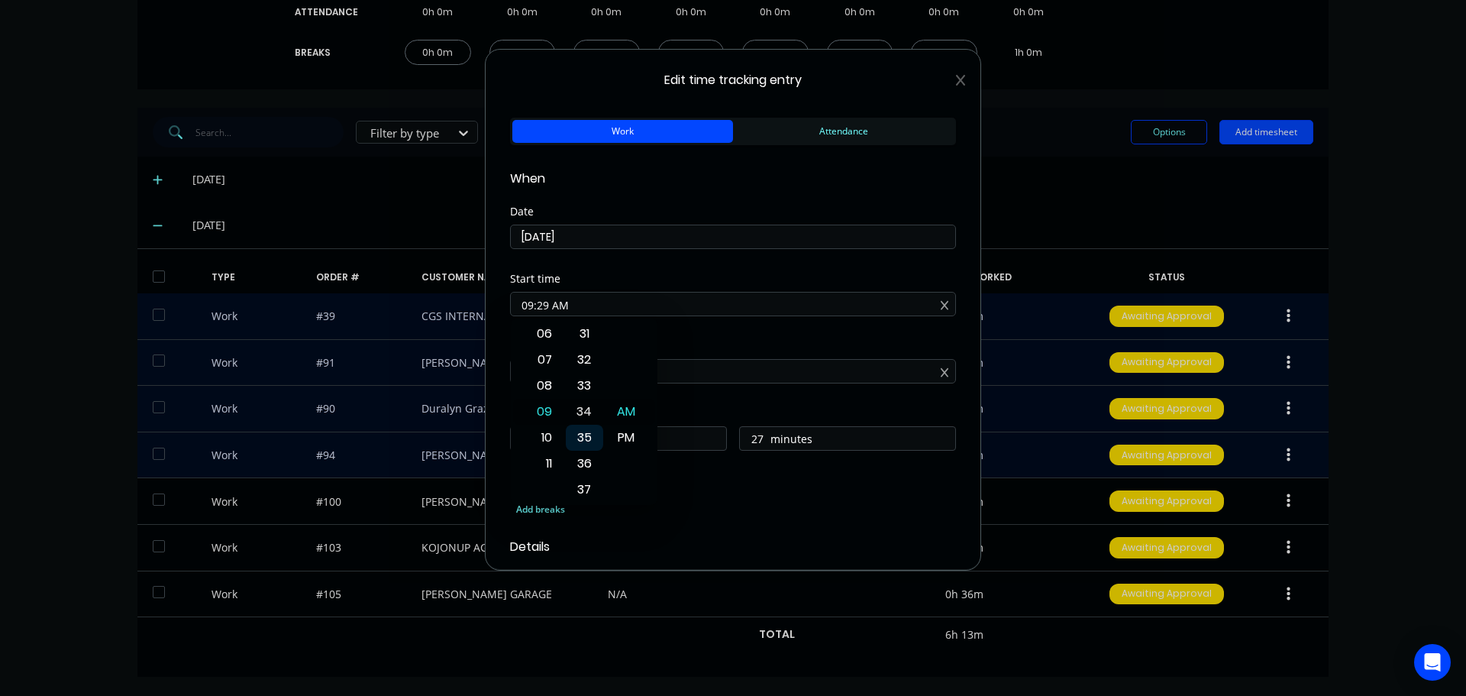
type input "09:34 AM"
type input "22"
type input "09:40 AM"
type input "16"
type input "09:46 AM"
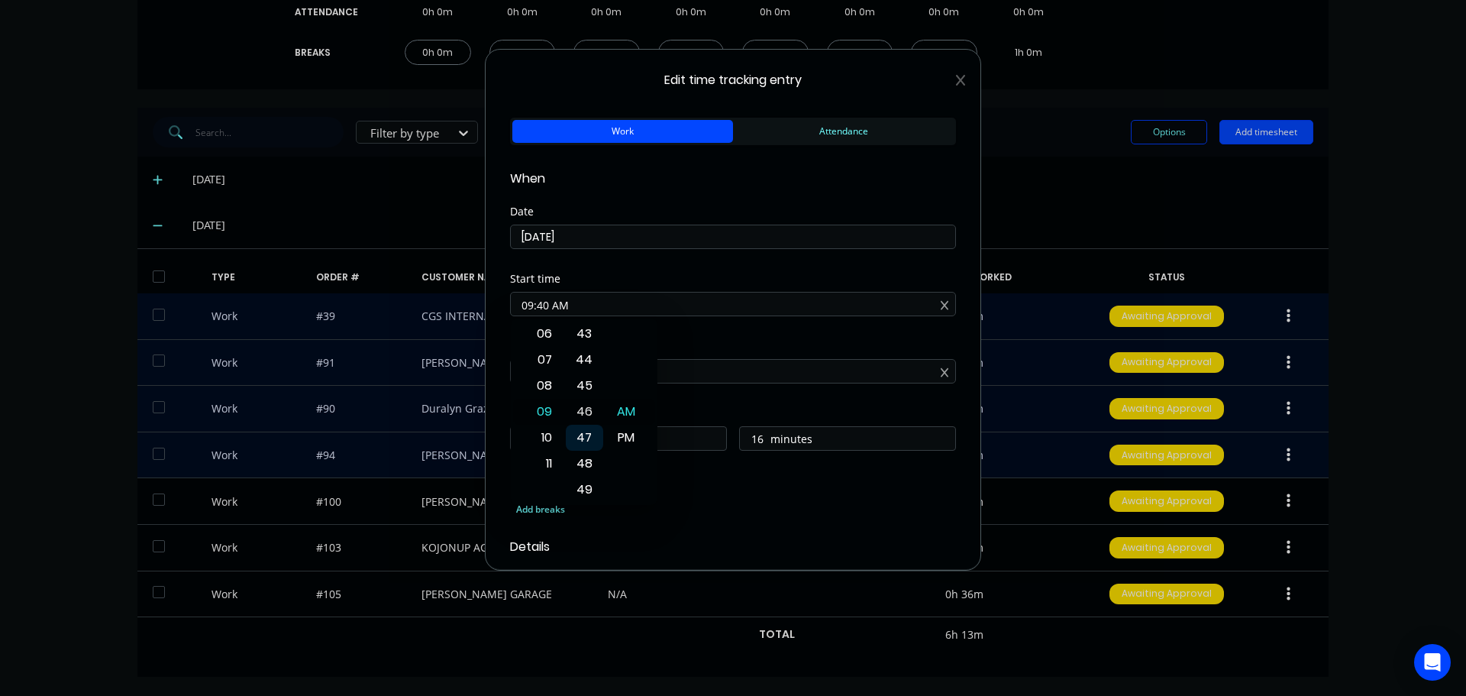
type input "10"
type input "09:53 AM"
type input "3"
click at [586, 431] on div "54" at bounding box center [584, 438] width 37 height 26
type input "09:54 AM"
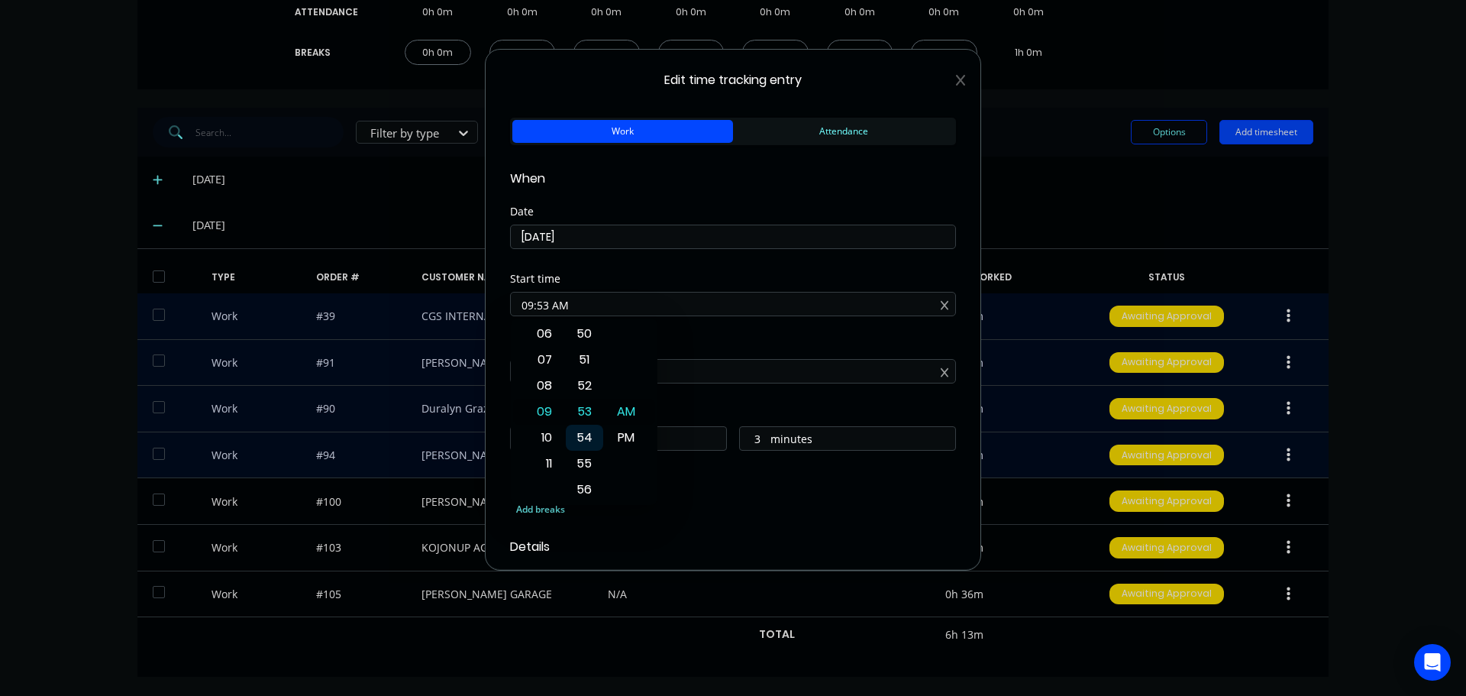
type input "2"
click at [694, 335] on div "Start time 09:54 AM" at bounding box center [733, 306] width 446 height 67
click at [546, 374] on input "10:56 AM" at bounding box center [733, 371] width 444 height 23
type input "10:45 AM"
type input "0"
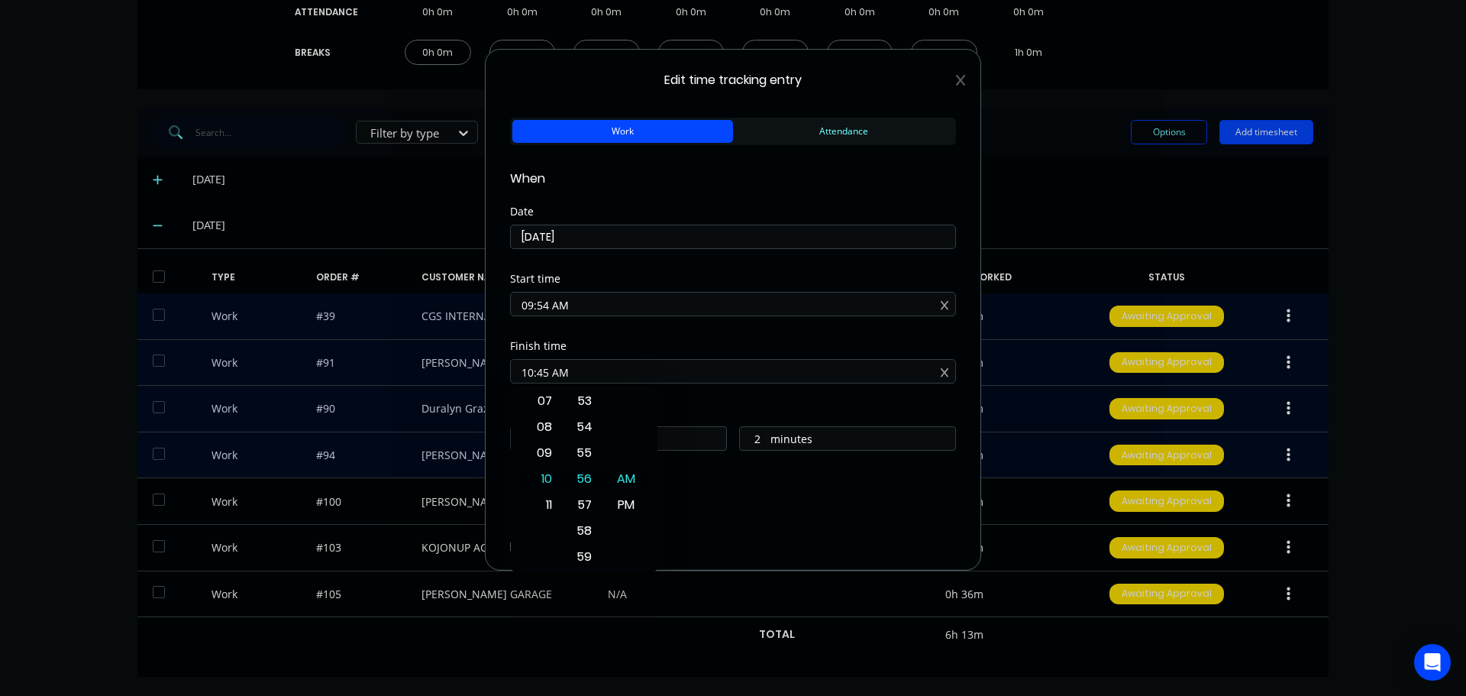
type input "51"
click at [638, 336] on div "Start time 09:54 AM" at bounding box center [733, 306] width 446 height 67
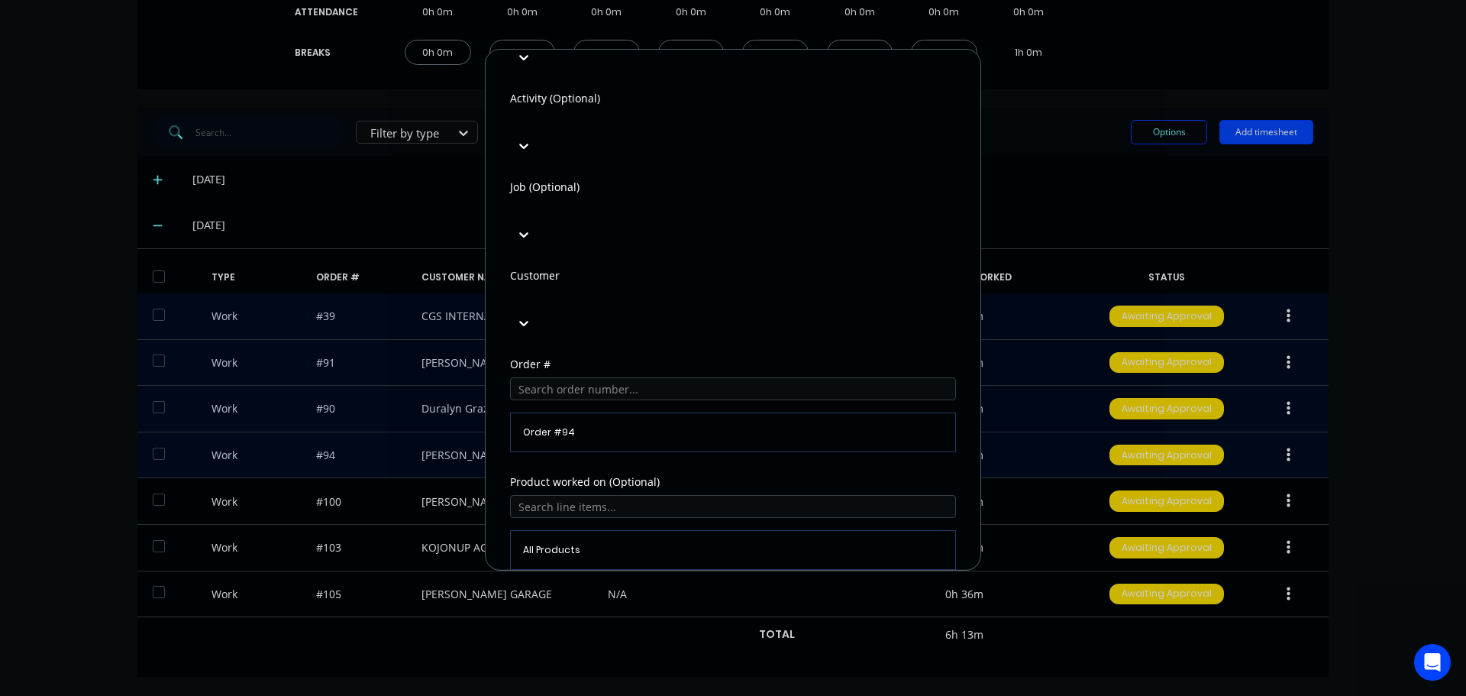
scroll to position [672, 0]
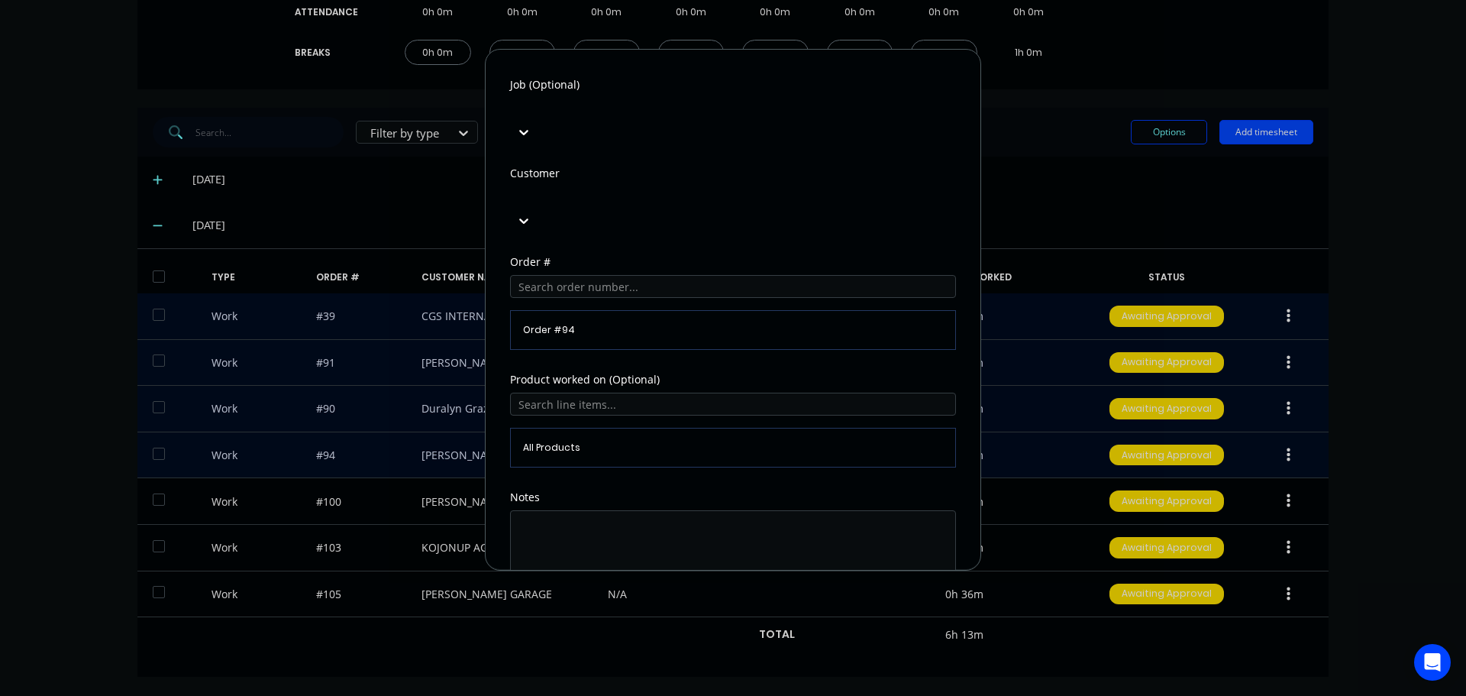
click at [576, 323] on span "Order # 94" at bounding box center [733, 330] width 420 height 14
click at [560, 323] on span "Order # 94" at bounding box center [733, 330] width 420 height 14
click at [577, 323] on span "Order # 94" at bounding box center [733, 330] width 420 height 14
click at [586, 275] on input "text" at bounding box center [733, 286] width 446 height 23
click at [588, 510] on textarea at bounding box center [733, 550] width 446 height 81
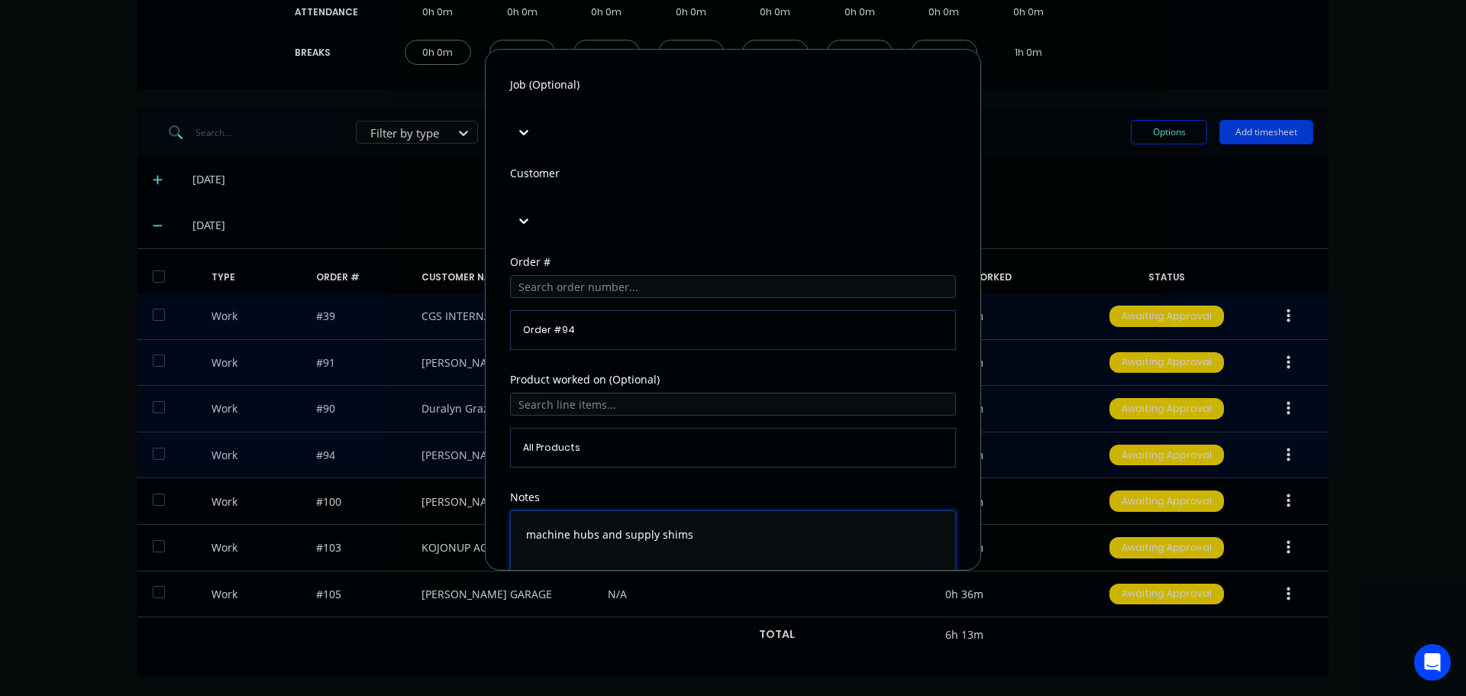
type textarea "machine hubs and supply shims"
click at [702, 615] on button "Edit time tracking entry" at bounding box center [696, 627] width 131 height 24
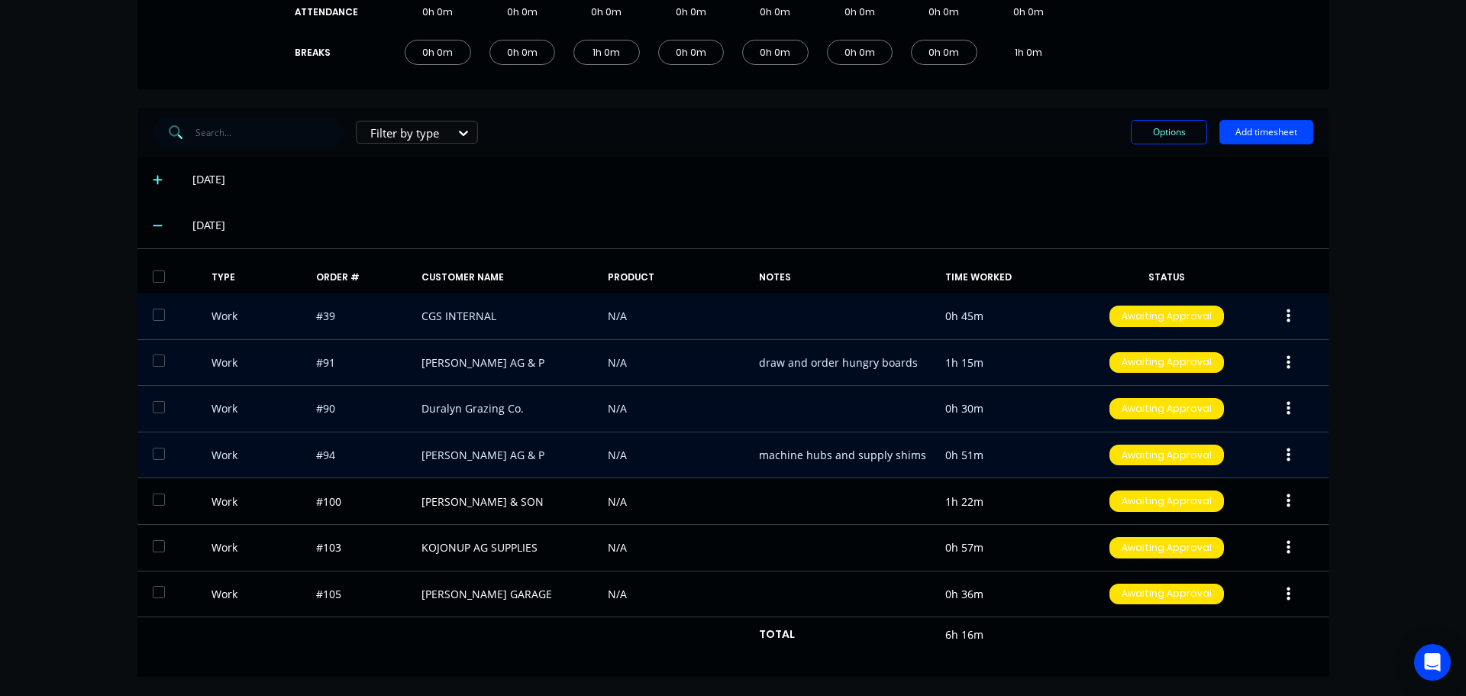
click at [1287, 405] on icon "button" at bounding box center [1289, 408] width 4 height 17
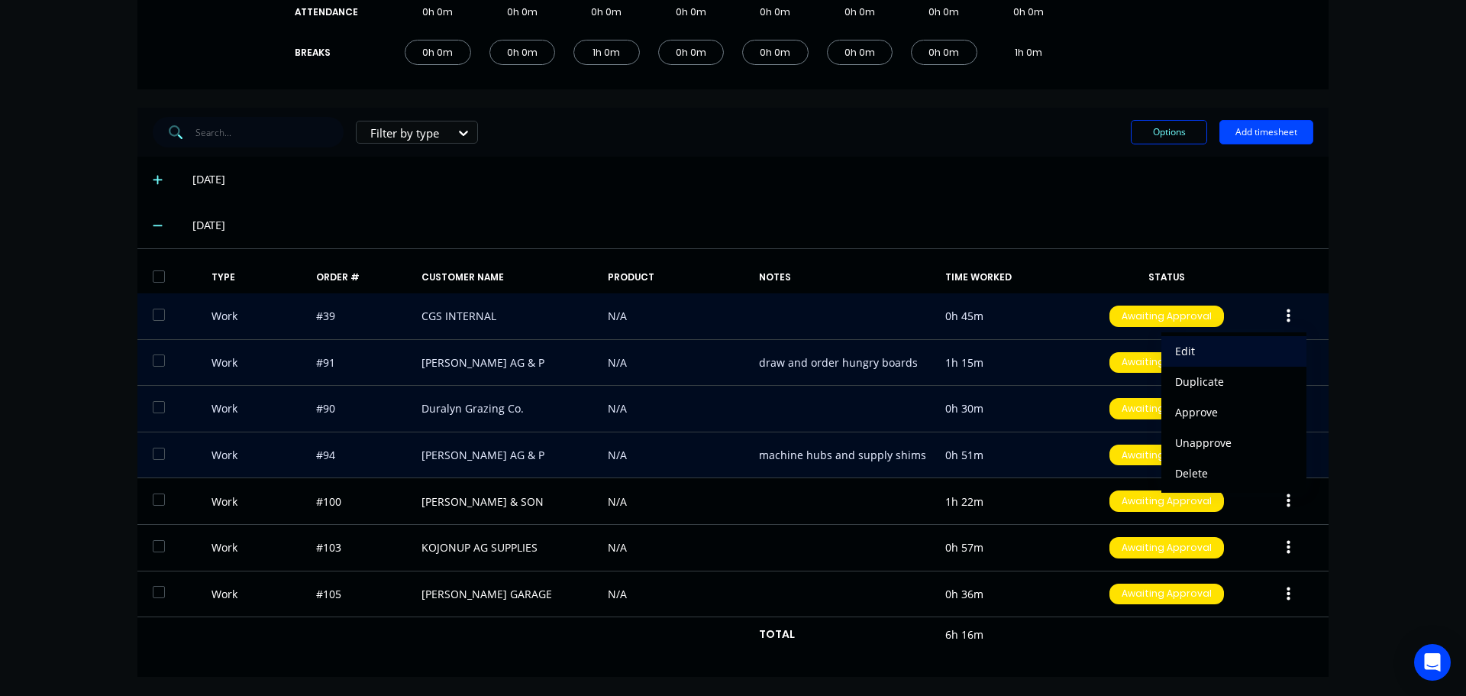
click at [1178, 351] on div "Edit" at bounding box center [1234, 351] width 118 height 22
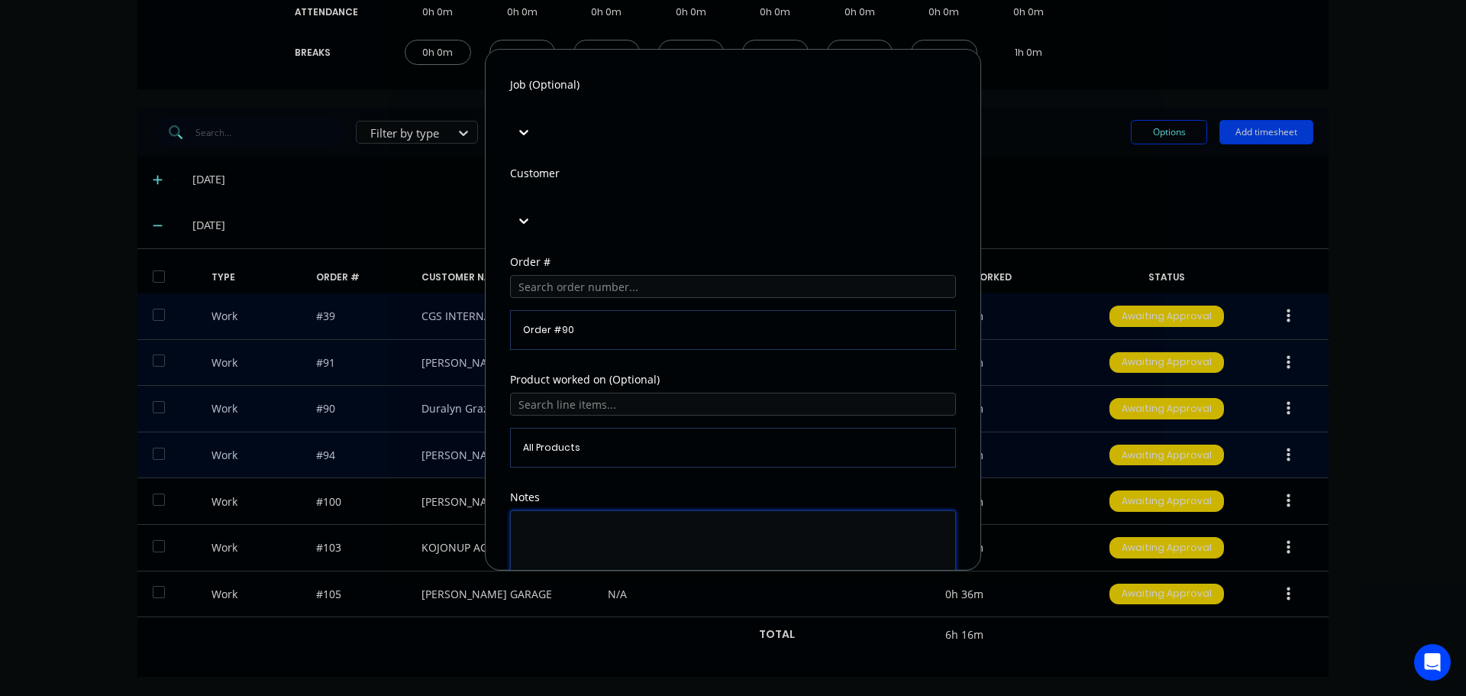
click at [576, 510] on textarea at bounding box center [733, 550] width 446 height 81
type textarea "cut and fit guard"
click at [646, 615] on button "Edit time tracking entry" at bounding box center [696, 627] width 131 height 24
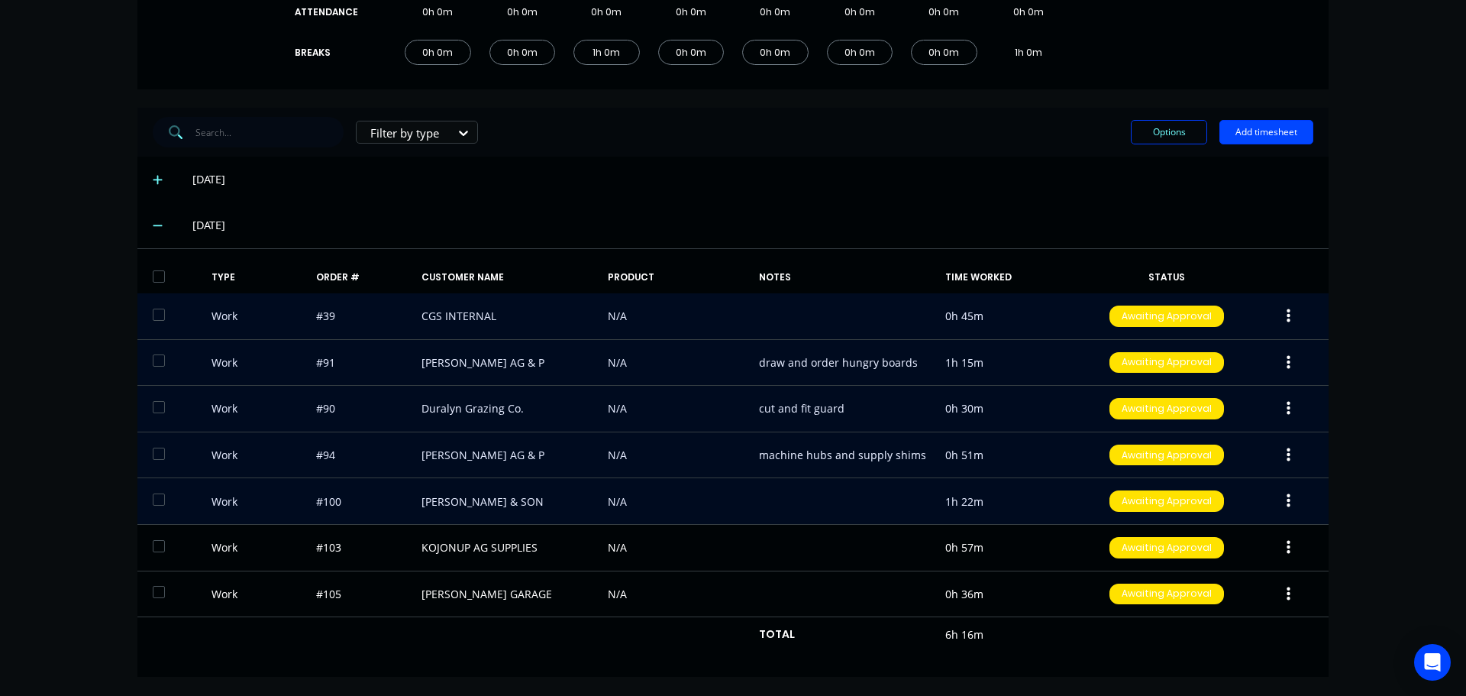
click at [1285, 497] on button "button" at bounding box center [1289, 500] width 36 height 27
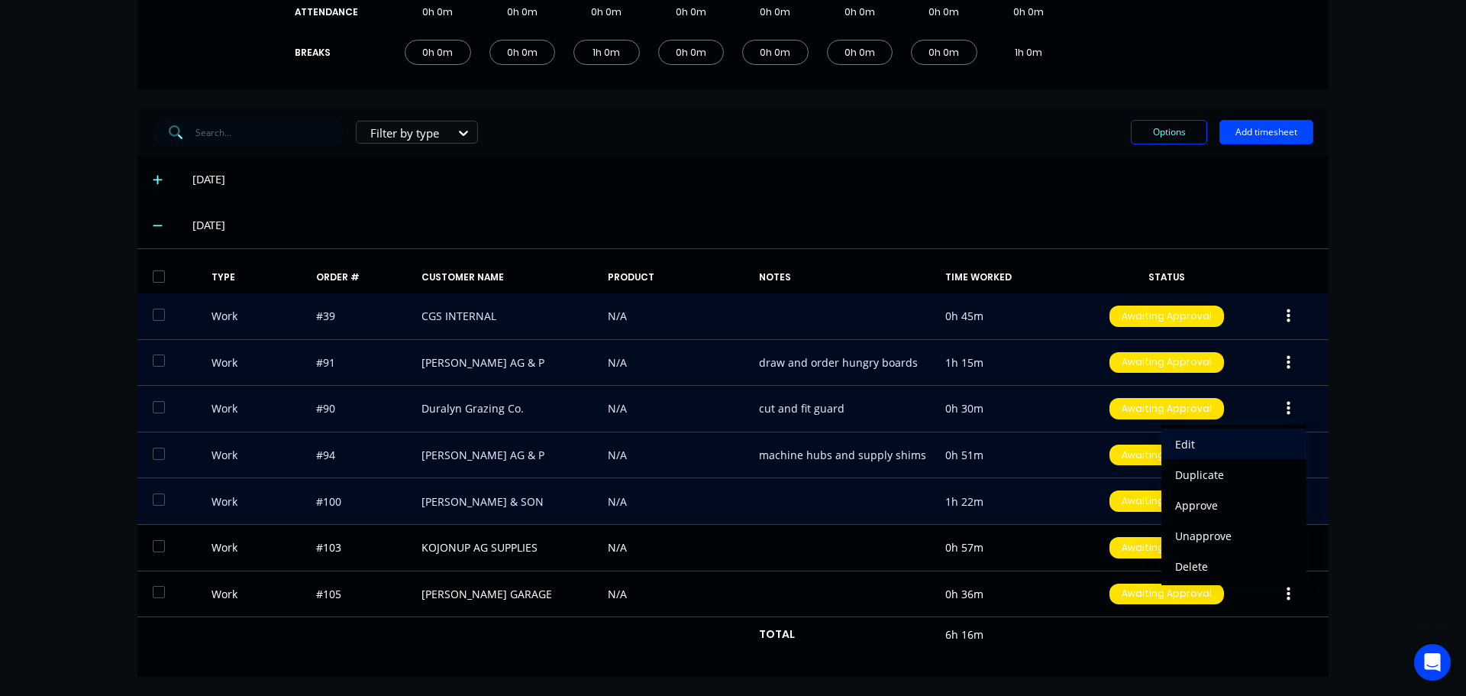
click at [1213, 457] on button "Edit" at bounding box center [1233, 443] width 145 height 31
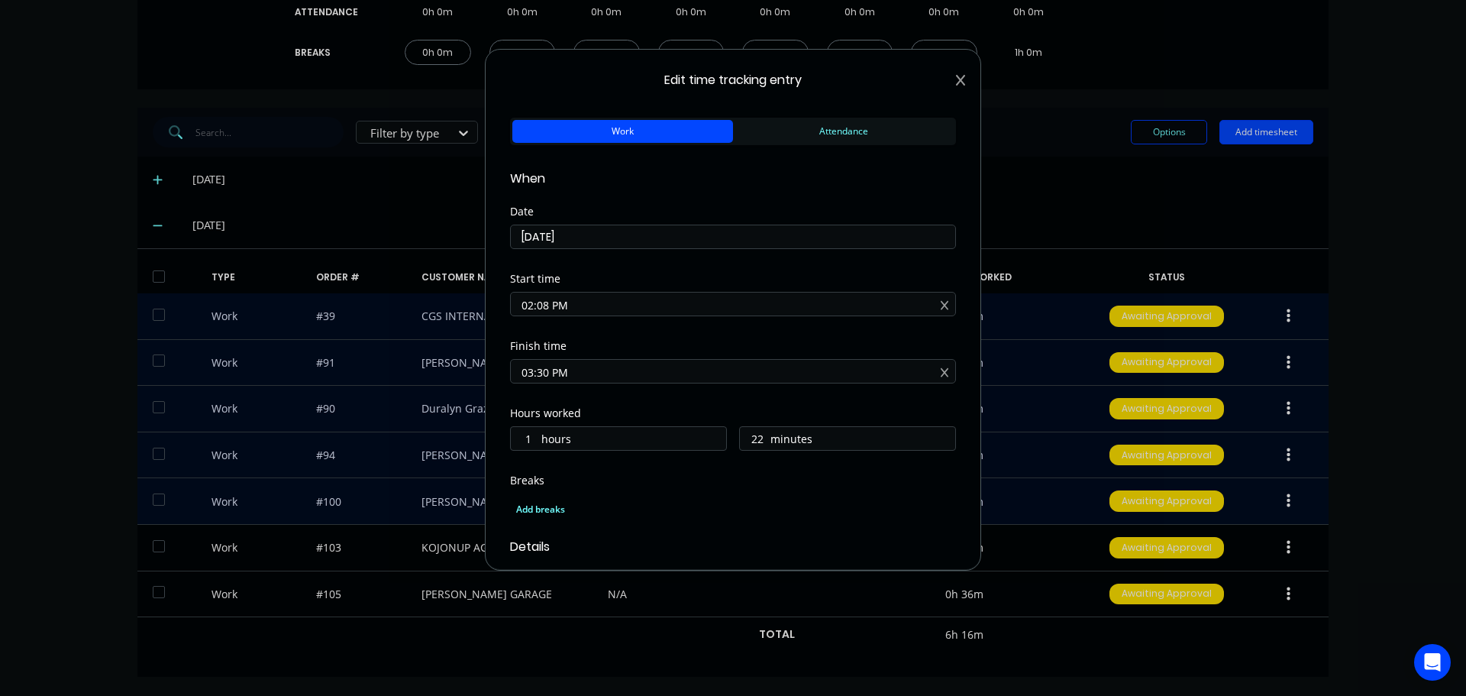
click at [956, 80] on icon at bounding box center [960, 80] width 9 height 11
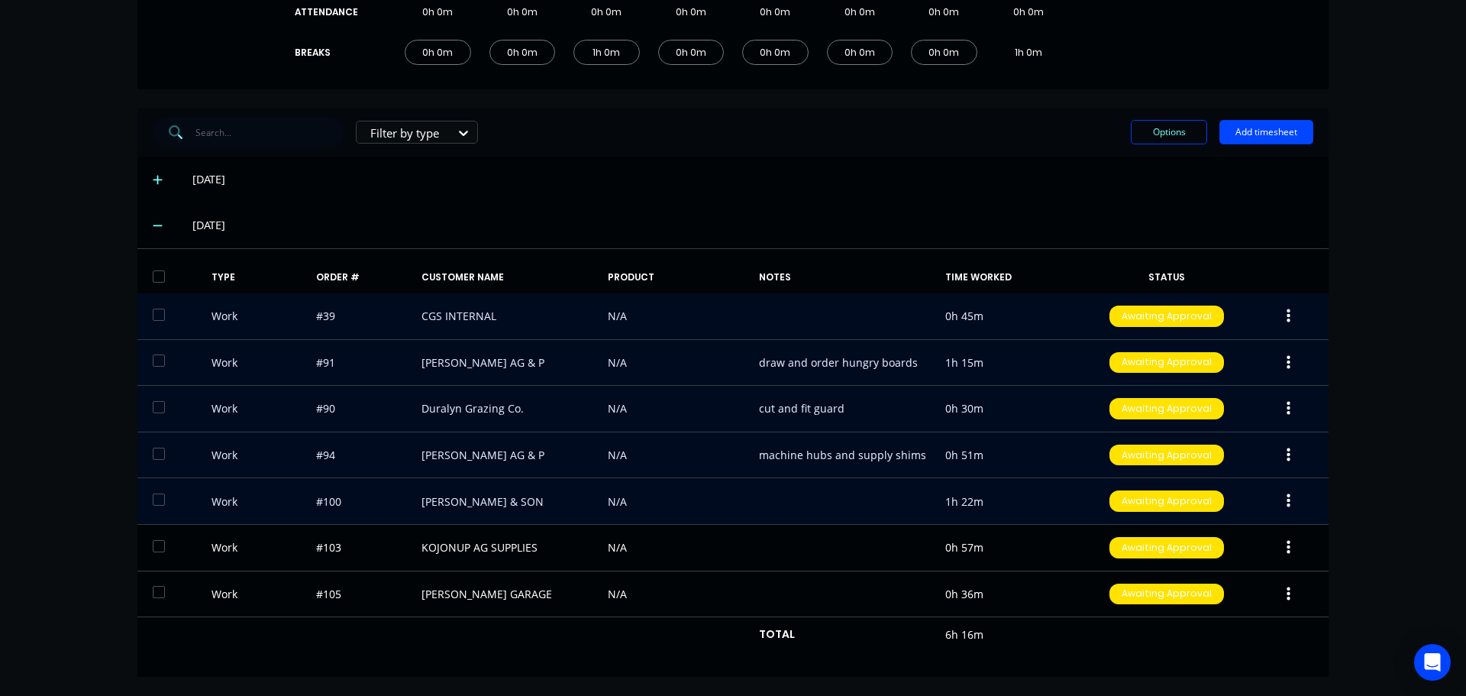
click at [1287, 447] on icon "button" at bounding box center [1289, 455] width 4 height 17
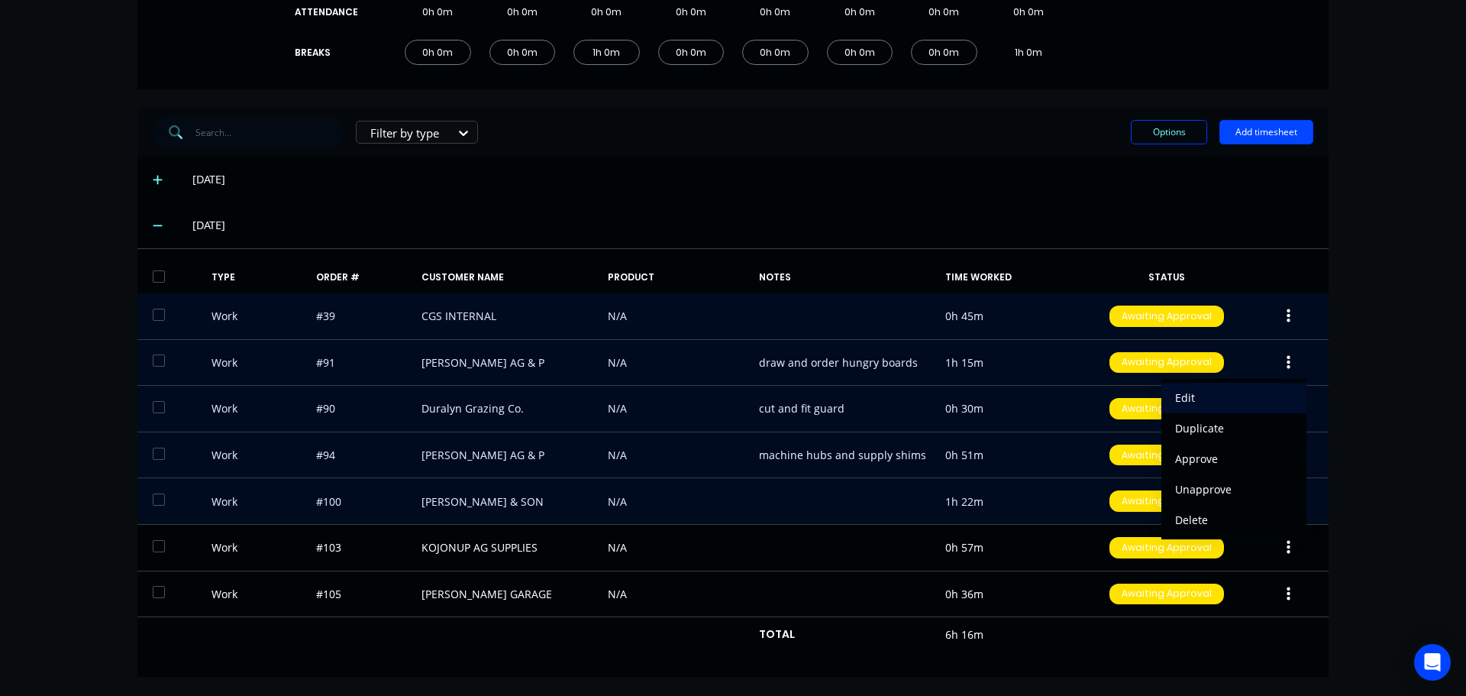
click at [1167, 399] on button "Edit" at bounding box center [1233, 398] width 145 height 31
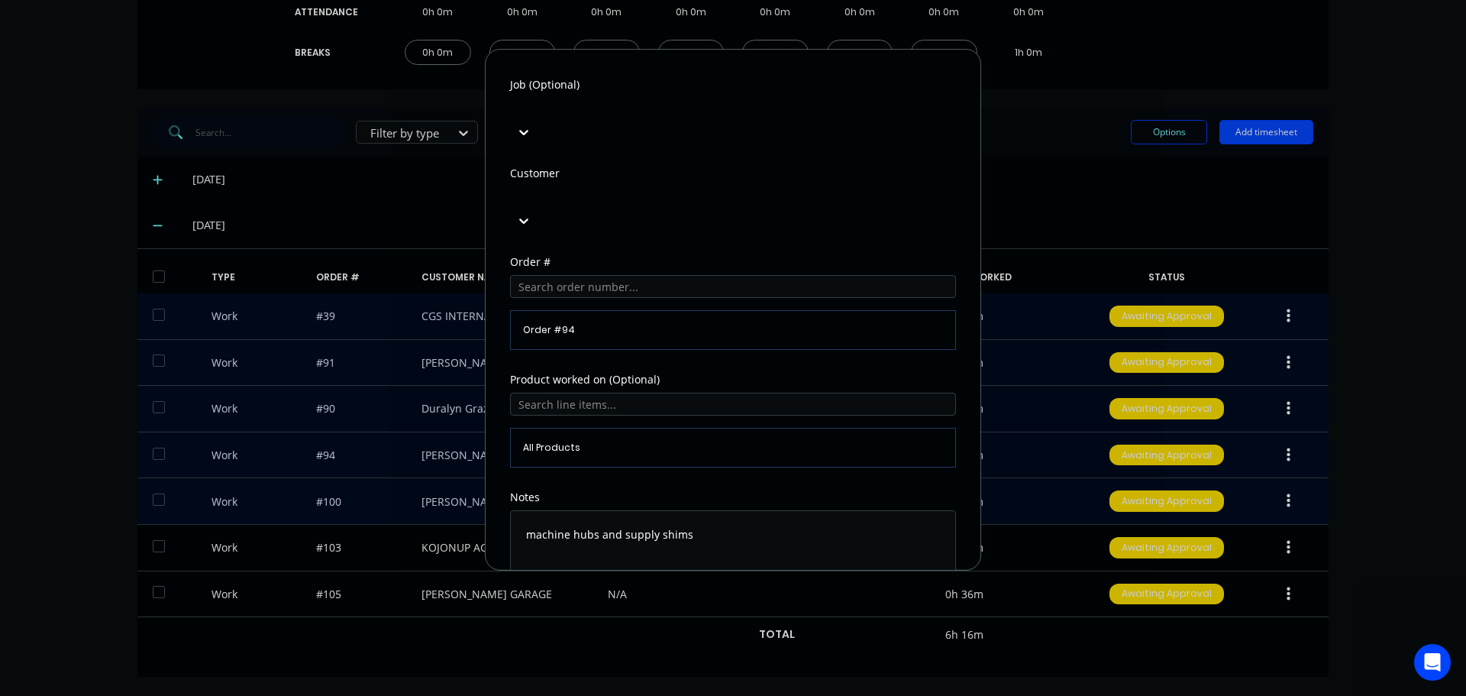
click at [718, 615] on button "Edit time tracking entry" at bounding box center [696, 627] width 131 height 24
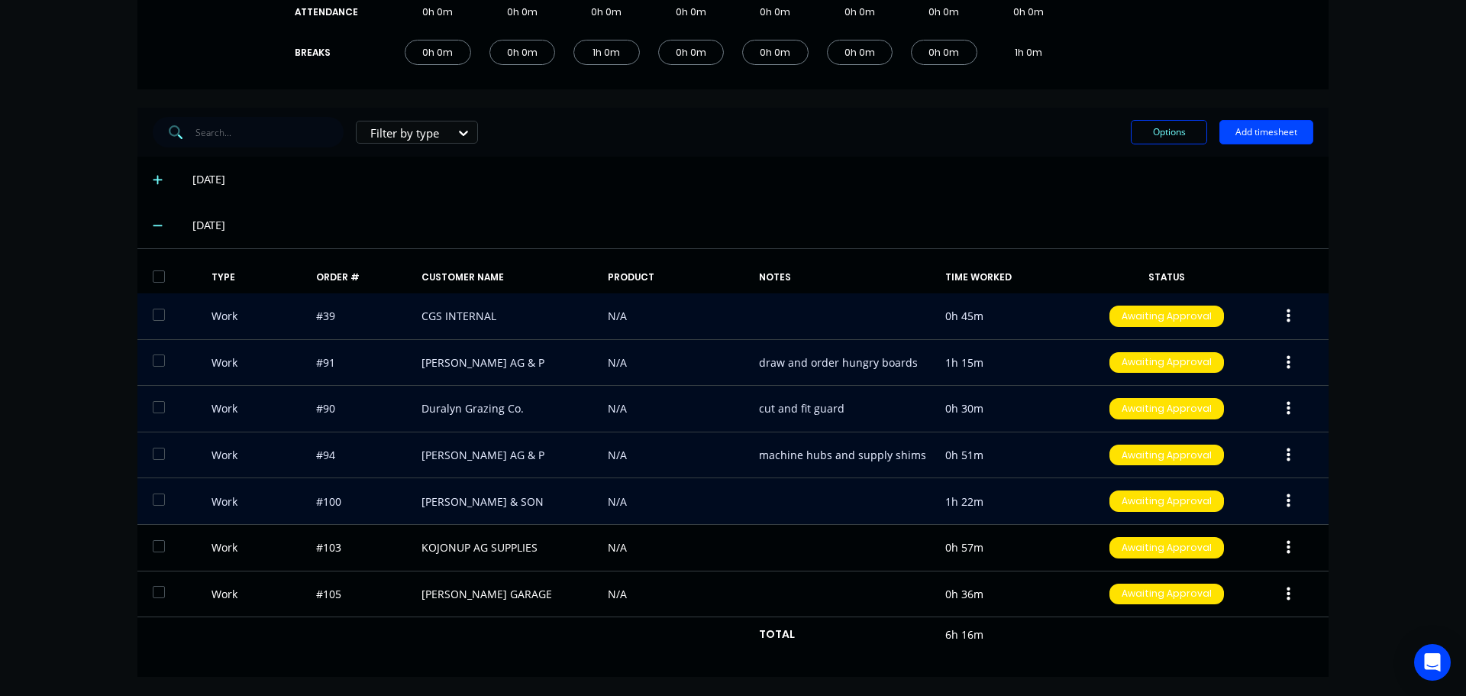
click at [1285, 494] on button "button" at bounding box center [1289, 500] width 36 height 27
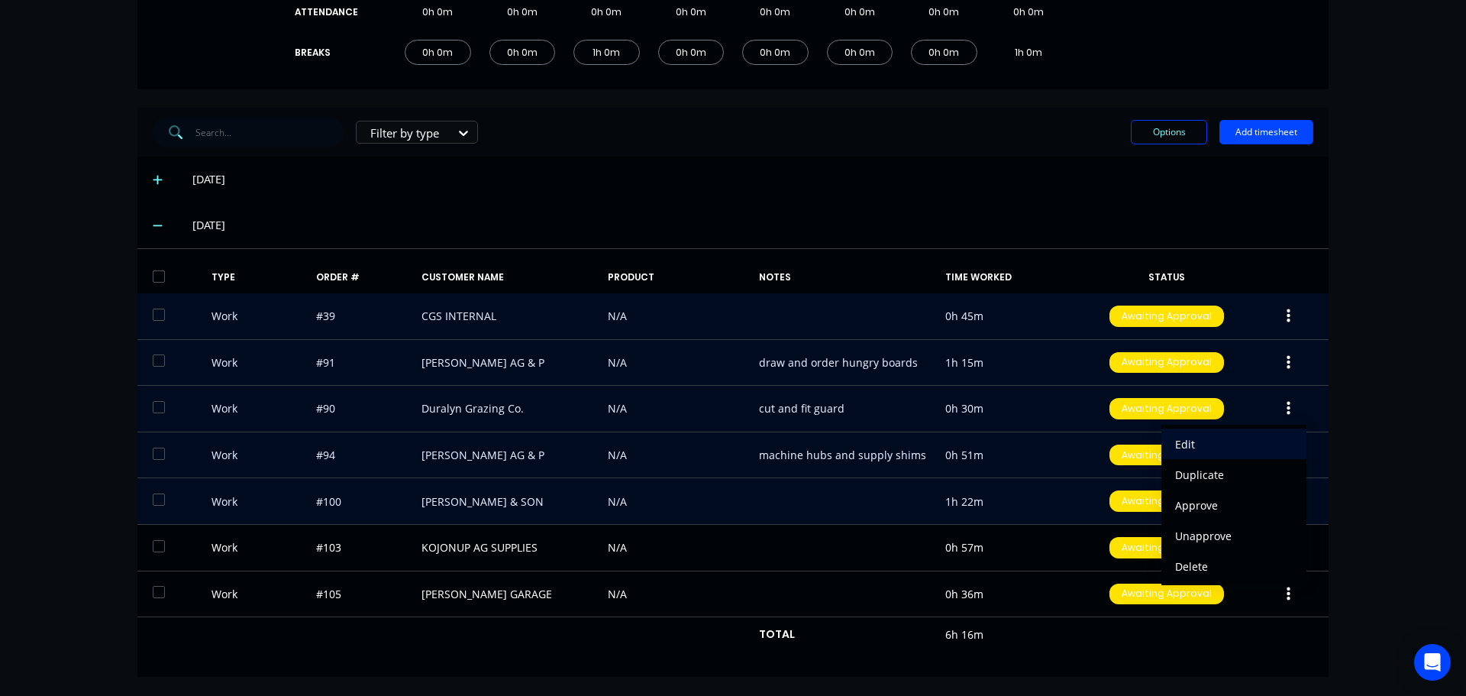
click at [1204, 435] on div "Edit" at bounding box center [1234, 444] width 118 height 22
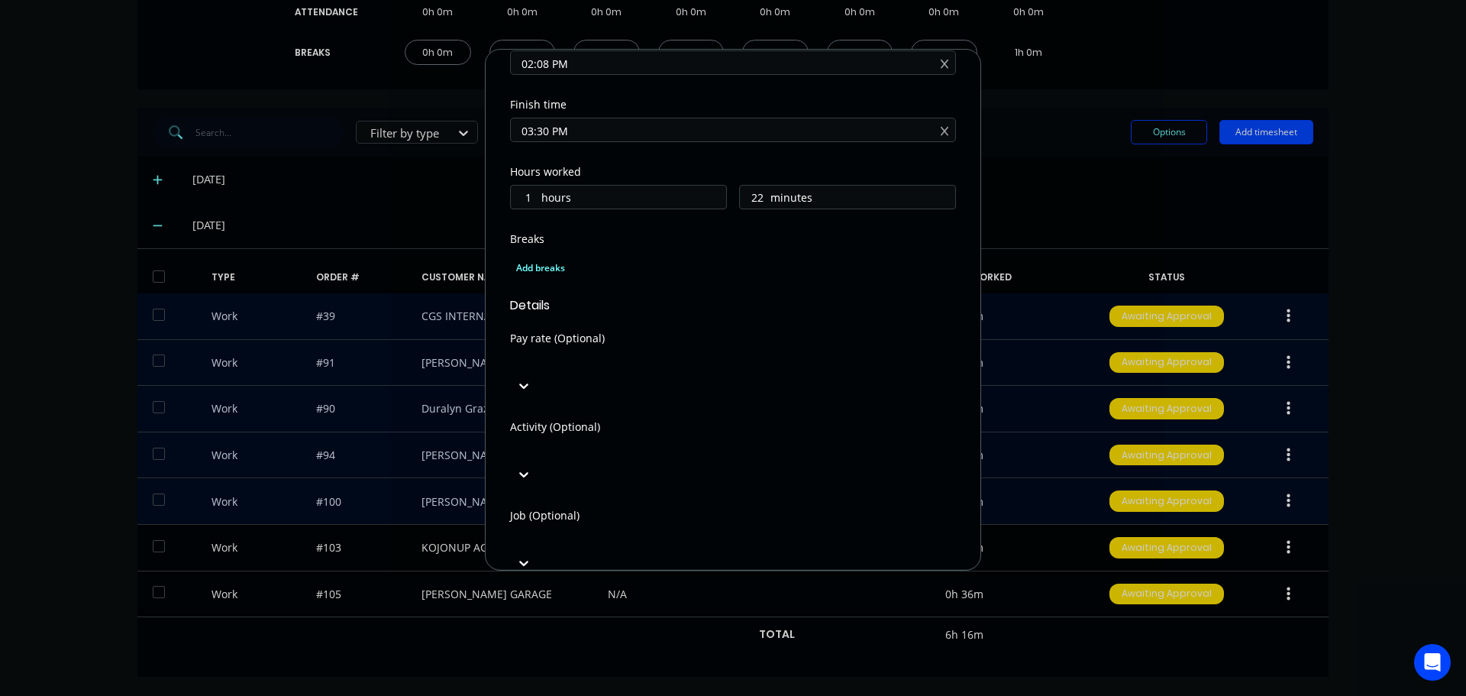
scroll to position [0, 0]
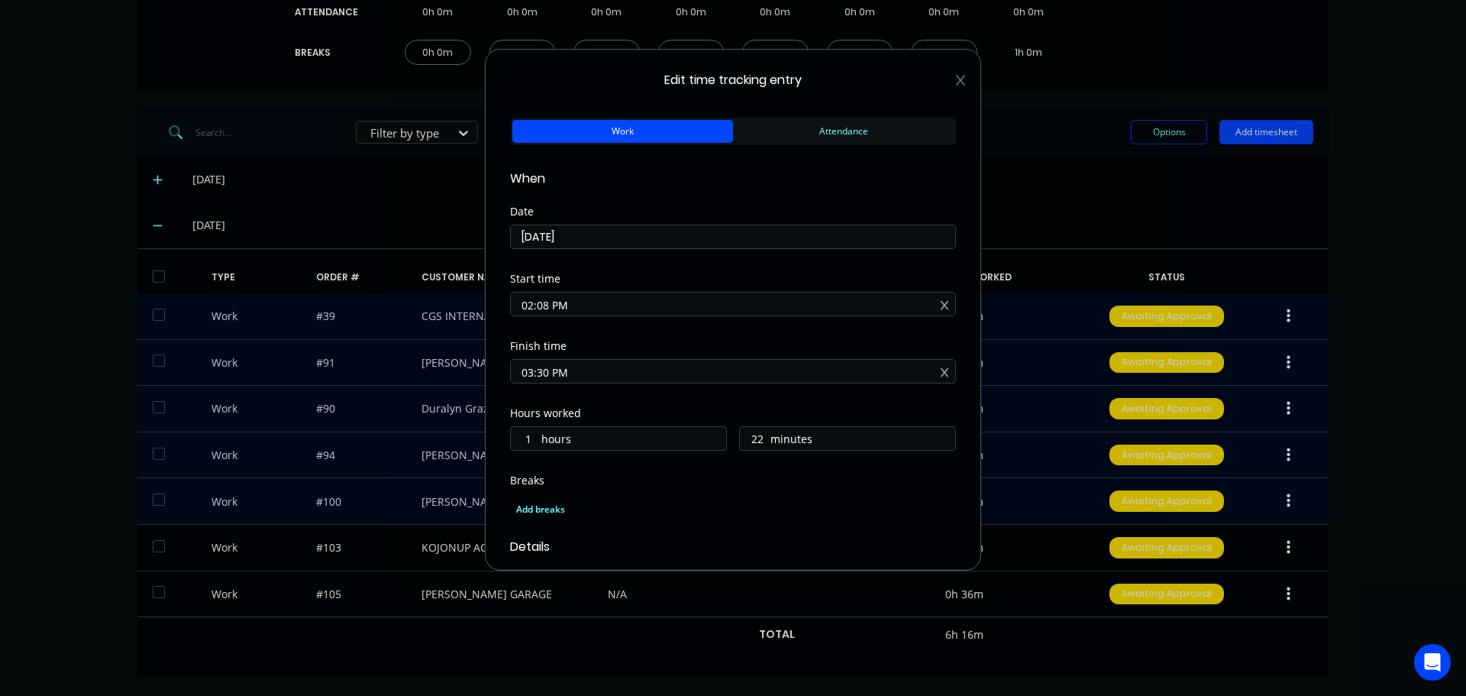
click at [956, 82] on icon at bounding box center [960, 80] width 9 height 11
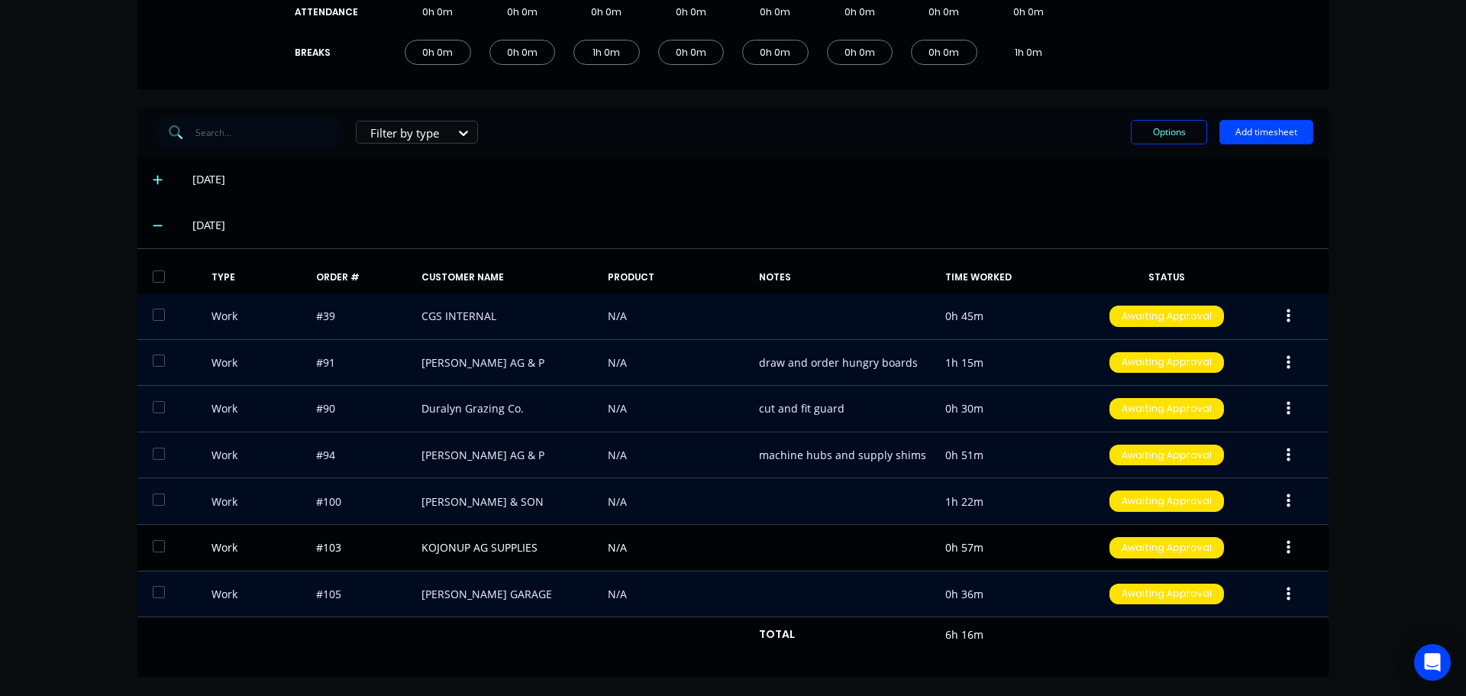
click at [1285, 591] on button "button" at bounding box center [1289, 593] width 36 height 27
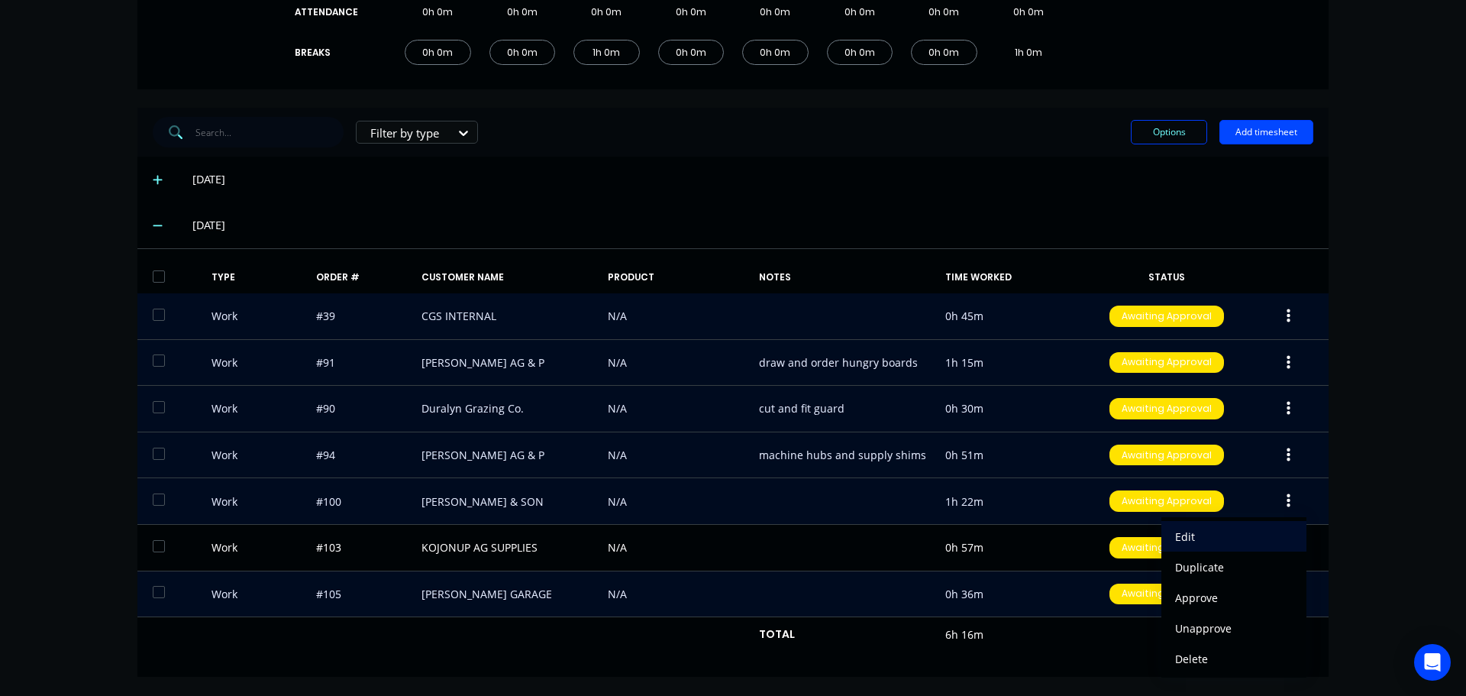
click at [1178, 534] on div "Edit" at bounding box center [1234, 536] width 118 height 22
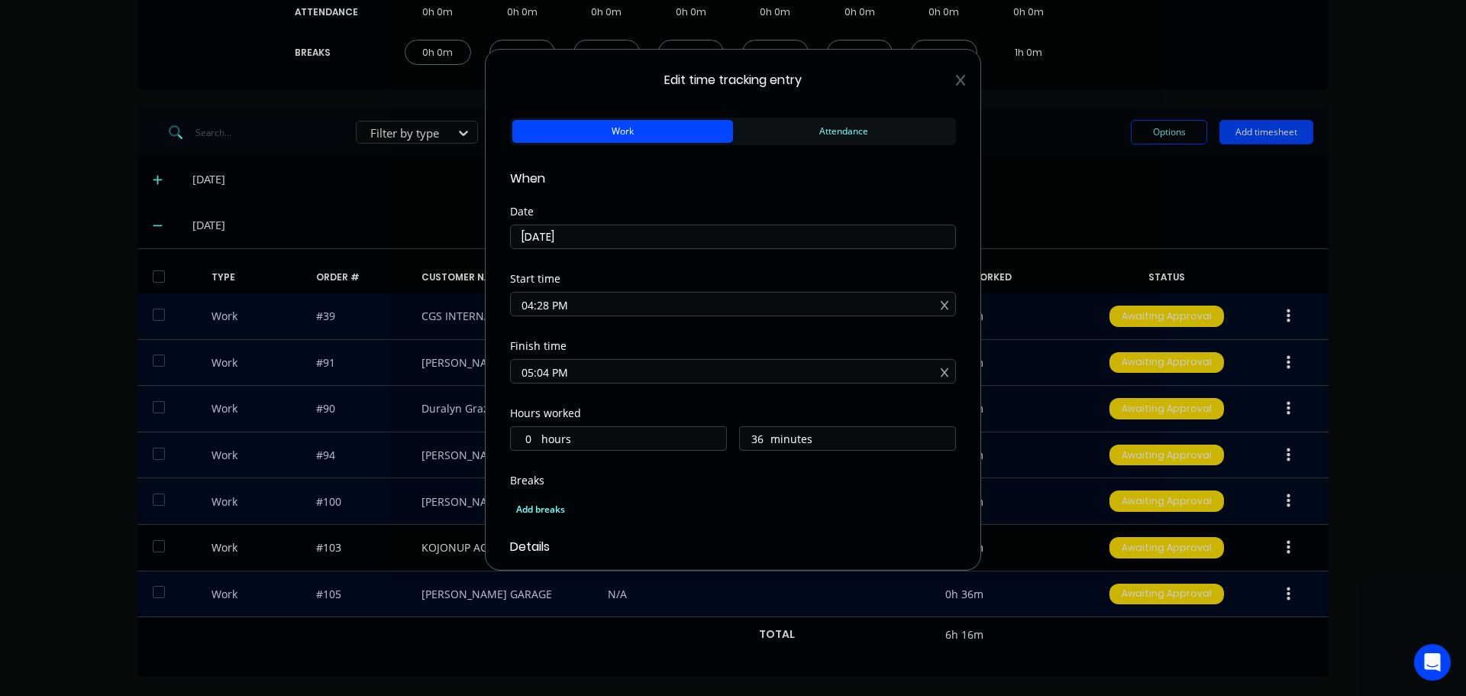
click at [545, 303] on input "04:28 PM" at bounding box center [733, 303] width 444 height 23
click at [548, 303] on input "04:28 PM" at bounding box center [733, 303] width 444 height 23
type input "04:30 PM"
type input "34"
click at [678, 345] on div "Finish time" at bounding box center [733, 346] width 446 height 11
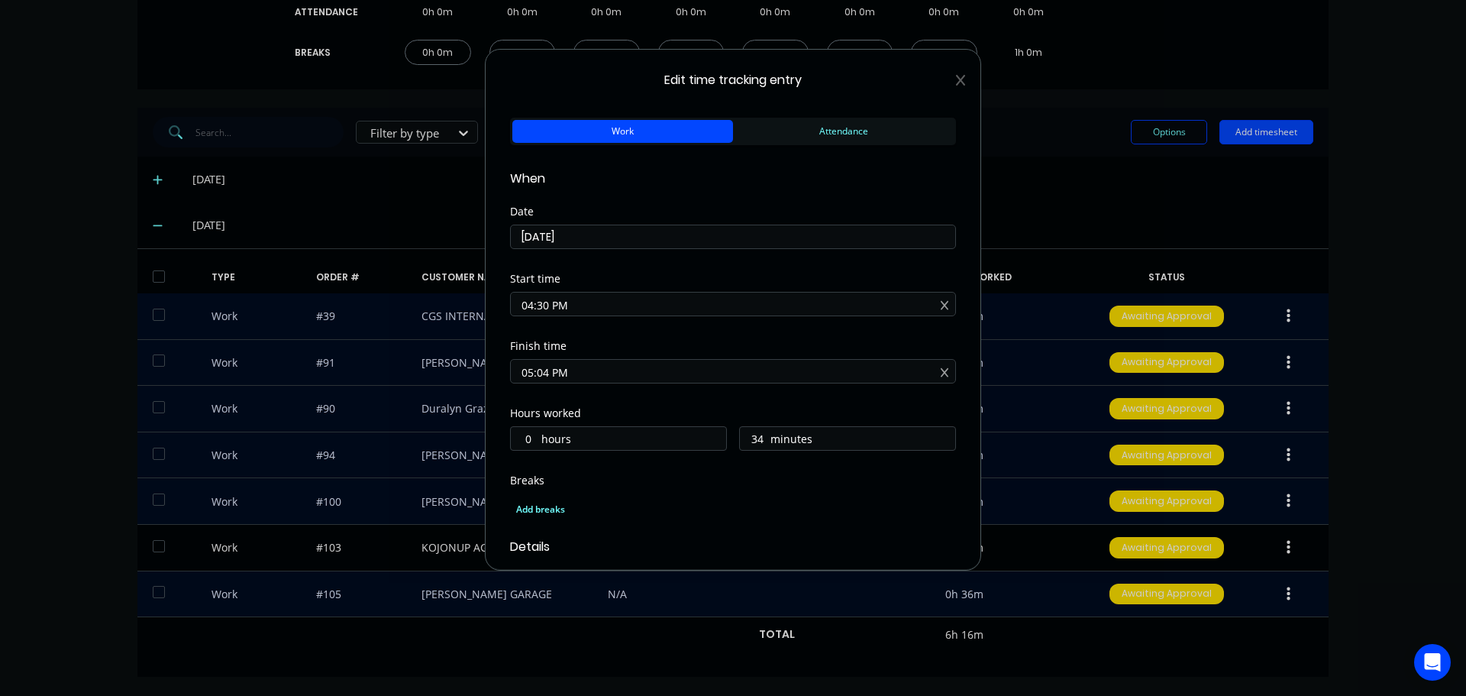
click at [545, 369] on input "05:04 PM" at bounding box center [733, 371] width 444 height 23
type input "05:00 PM"
type input "30"
click at [742, 335] on div "Start time 04:30 PM" at bounding box center [733, 306] width 446 height 67
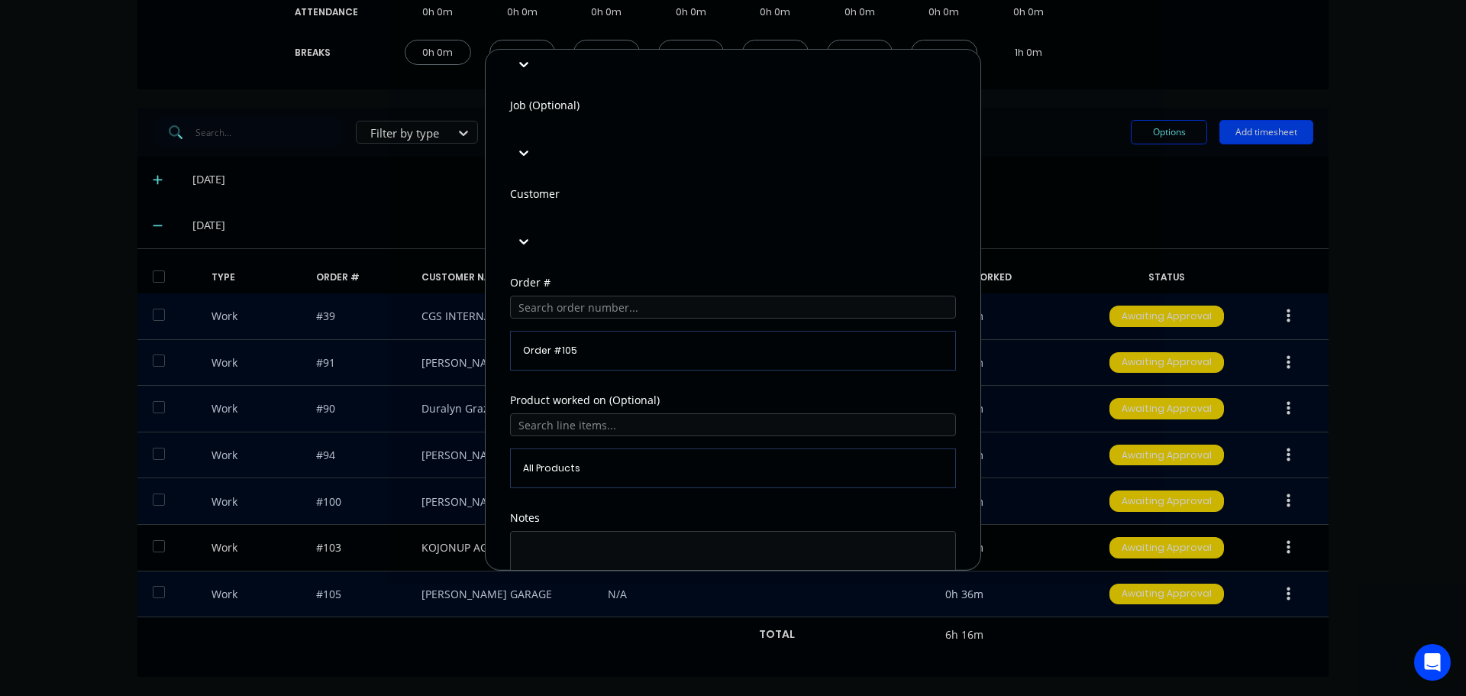
scroll to position [672, 0]
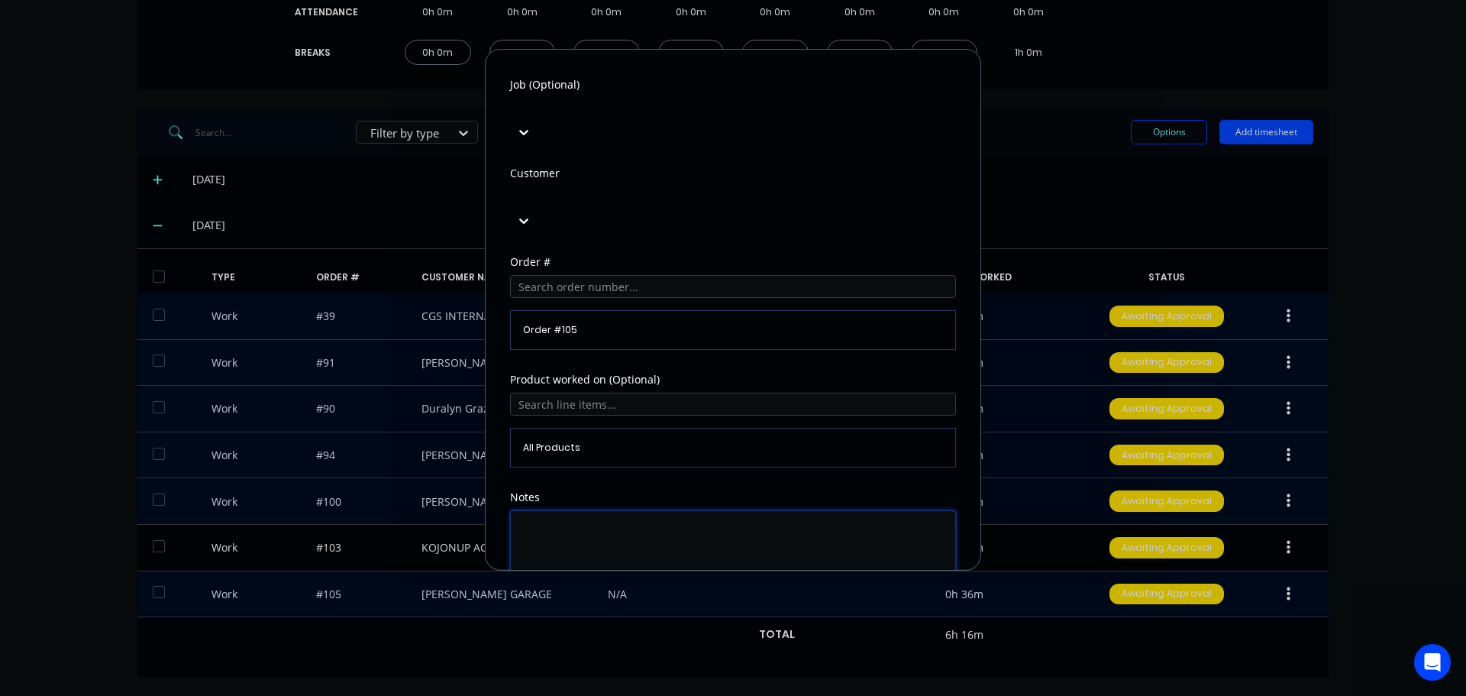
click at [664, 510] on textarea at bounding box center [733, 550] width 446 height 81
type textarea "cut and supply exhaust flanges"
click at [721, 615] on button "Edit time tracking entry" at bounding box center [696, 627] width 131 height 24
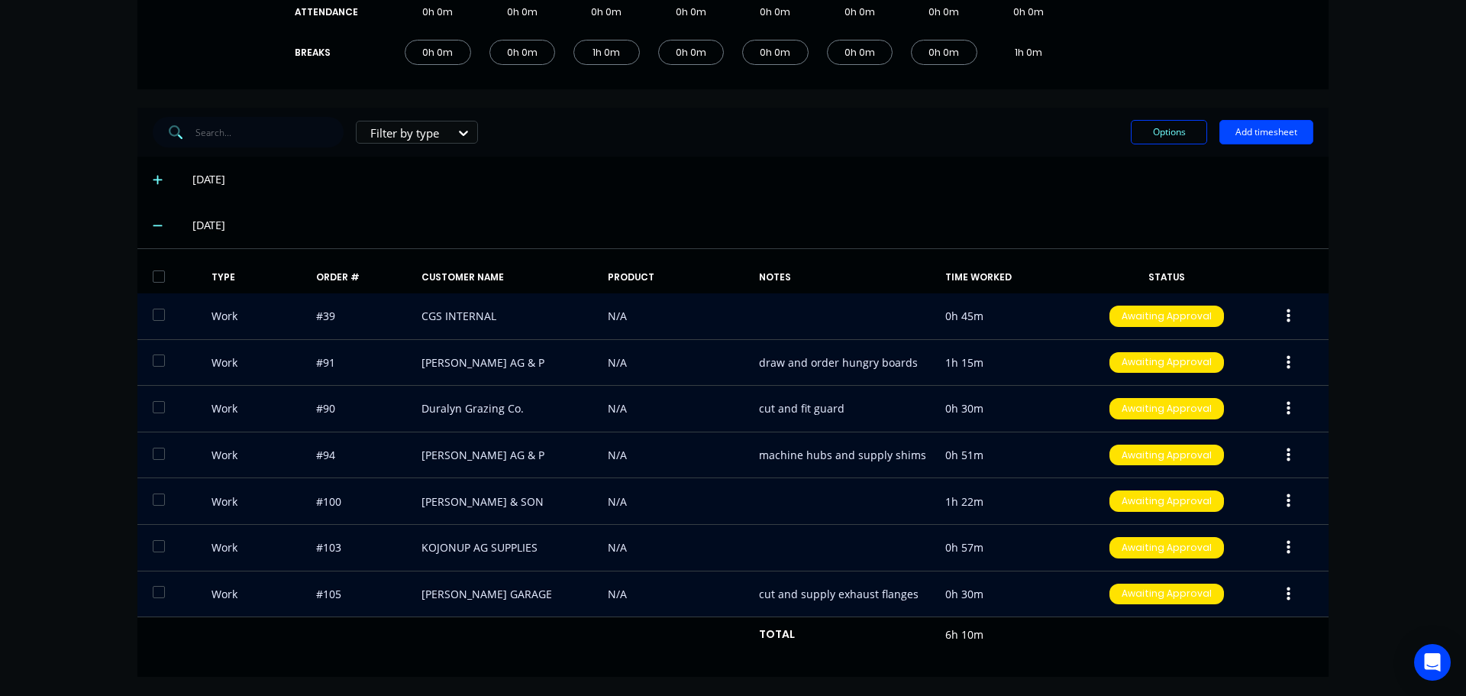
click at [1287, 545] on button "button" at bounding box center [1289, 547] width 36 height 27
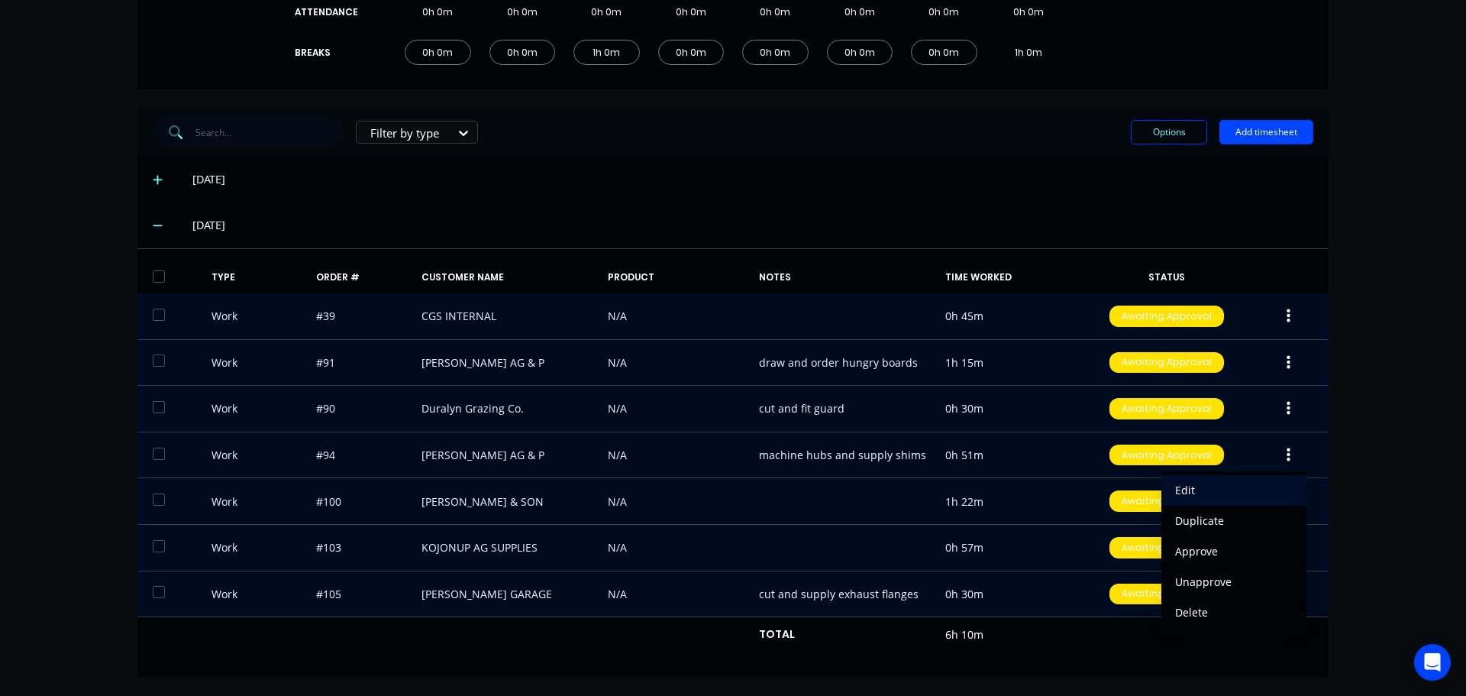
click at [1249, 494] on div "Edit" at bounding box center [1234, 490] width 118 height 22
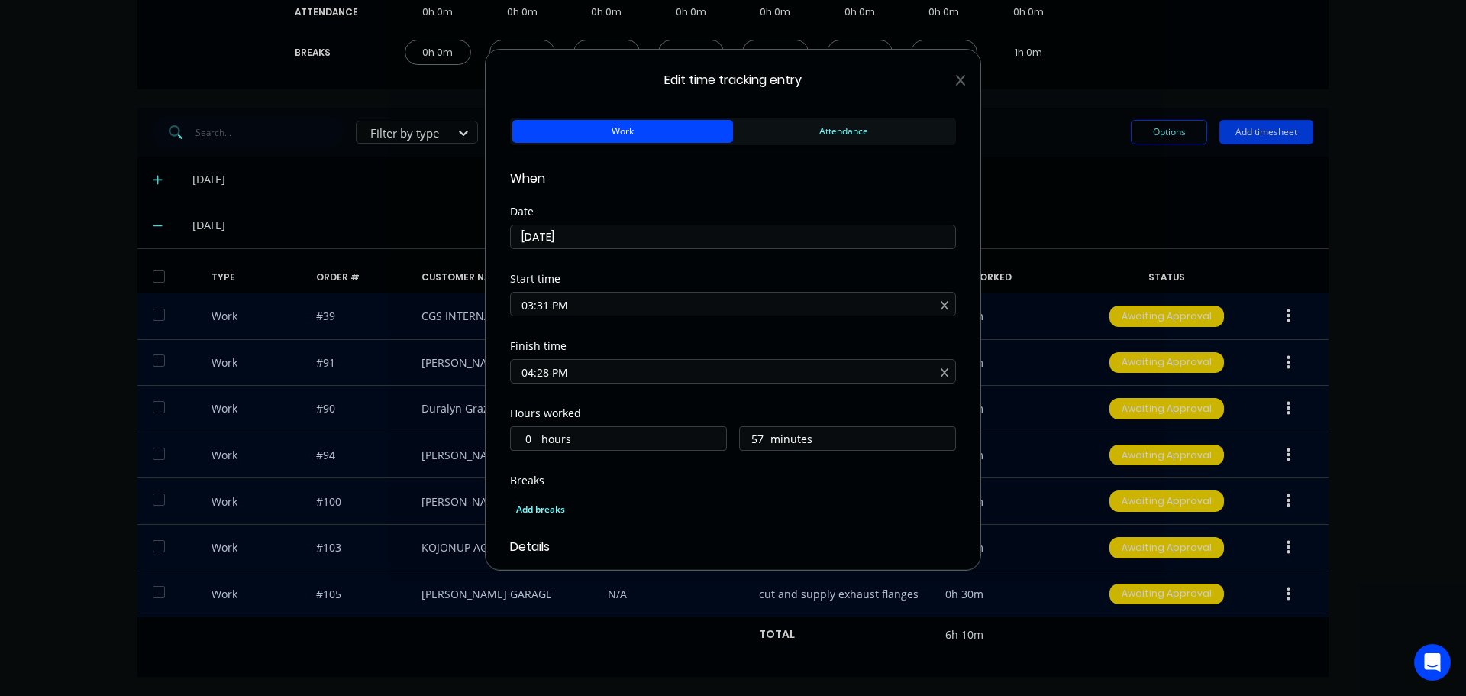
click at [545, 299] on input "03:31 PM" at bounding box center [733, 303] width 444 height 23
type input "03:30 PM"
type input "58"
click at [686, 344] on div "Finish time" at bounding box center [733, 346] width 446 height 11
click at [547, 376] on input "04:28 PM" at bounding box center [733, 371] width 444 height 23
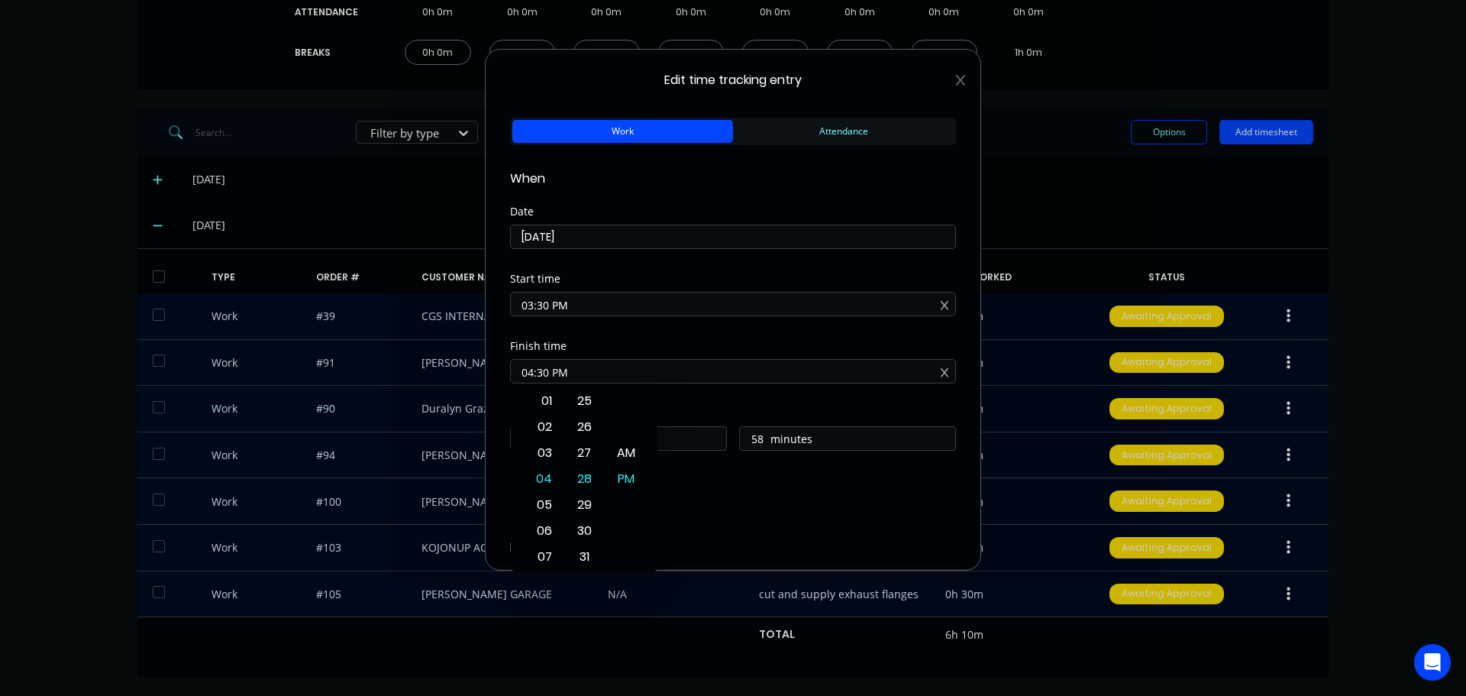
type input "04:30 PM"
type input "1"
type input "0"
click at [720, 331] on div "Start time 03:30 PM" at bounding box center [733, 306] width 446 height 67
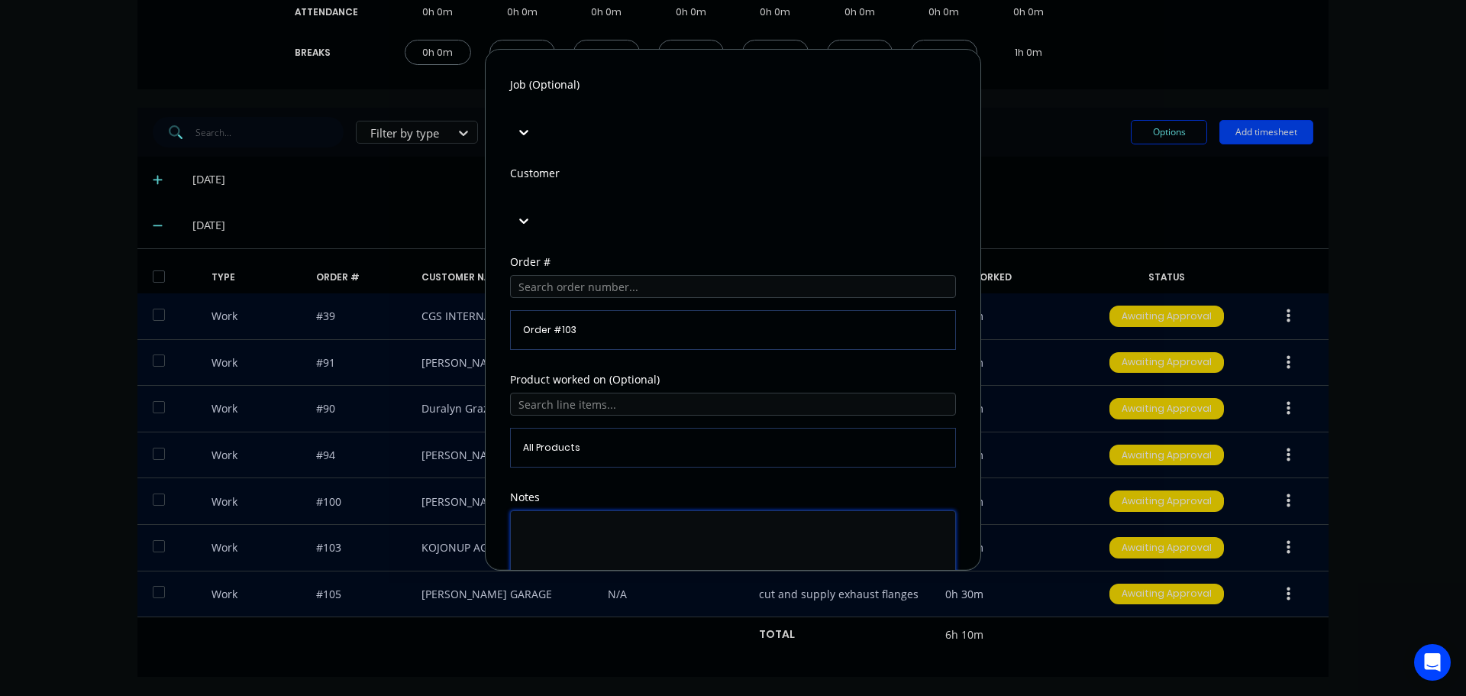
click at [599, 510] on textarea at bounding box center [733, 550] width 446 height 81
type textarea "measure pins and bushes"
click at [693, 615] on button "Edit time tracking entry" at bounding box center [696, 627] width 131 height 24
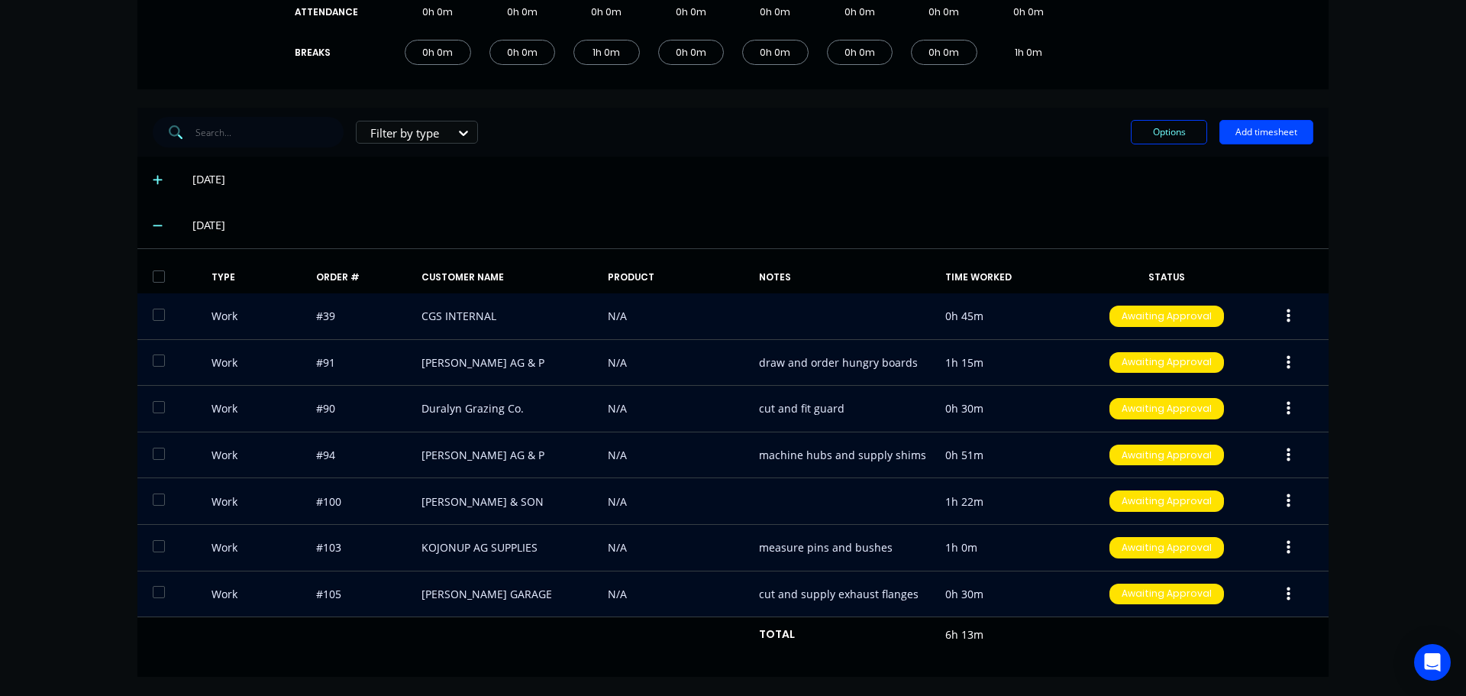
click at [1287, 496] on icon "button" at bounding box center [1289, 501] width 4 height 14
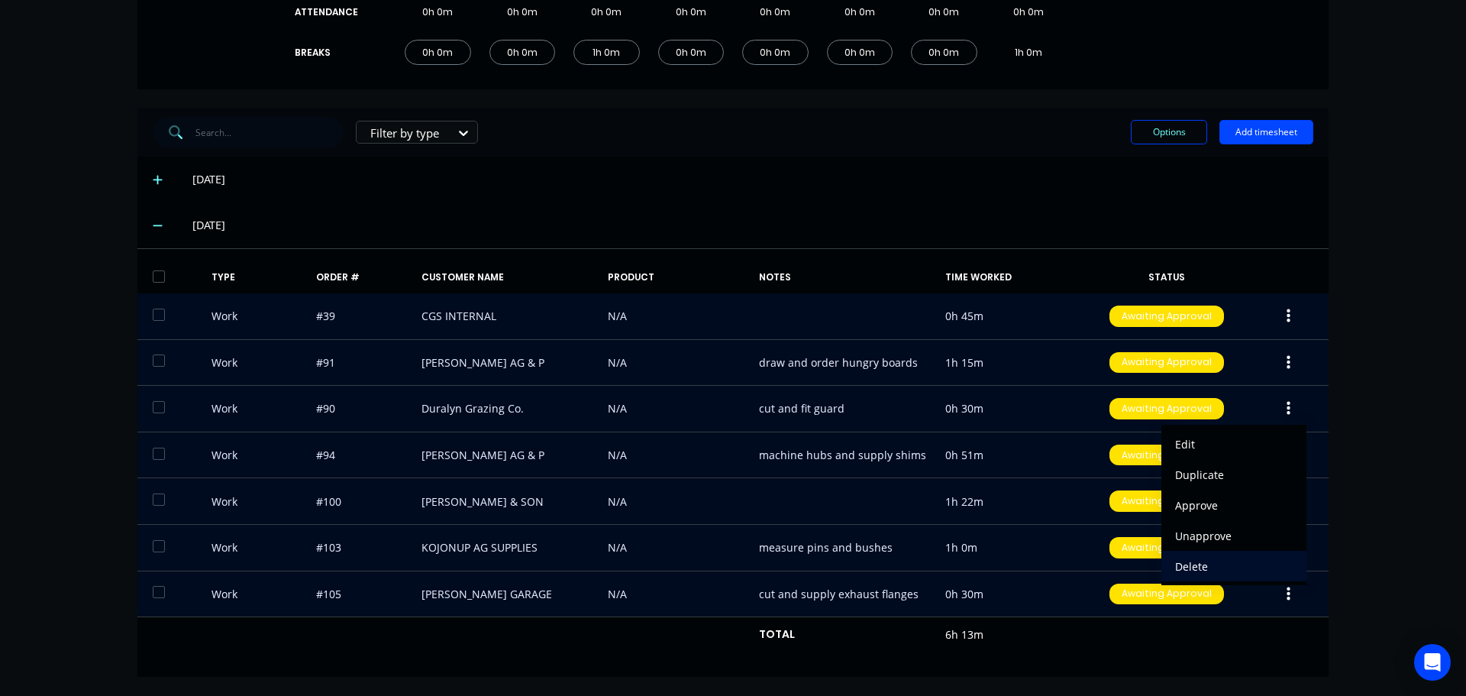
click at [1280, 553] on button "Delete" at bounding box center [1233, 566] width 145 height 31
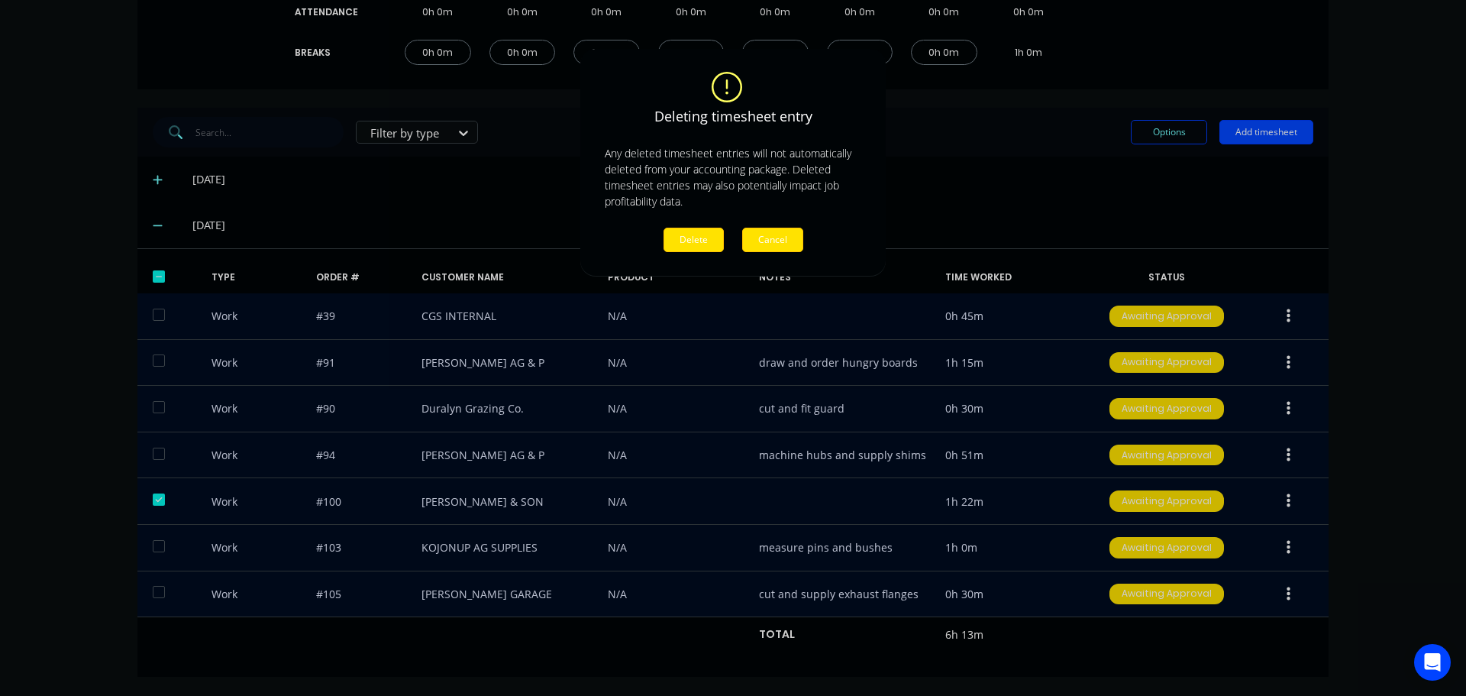
click at [780, 237] on button "Cancel" at bounding box center [772, 240] width 61 height 24
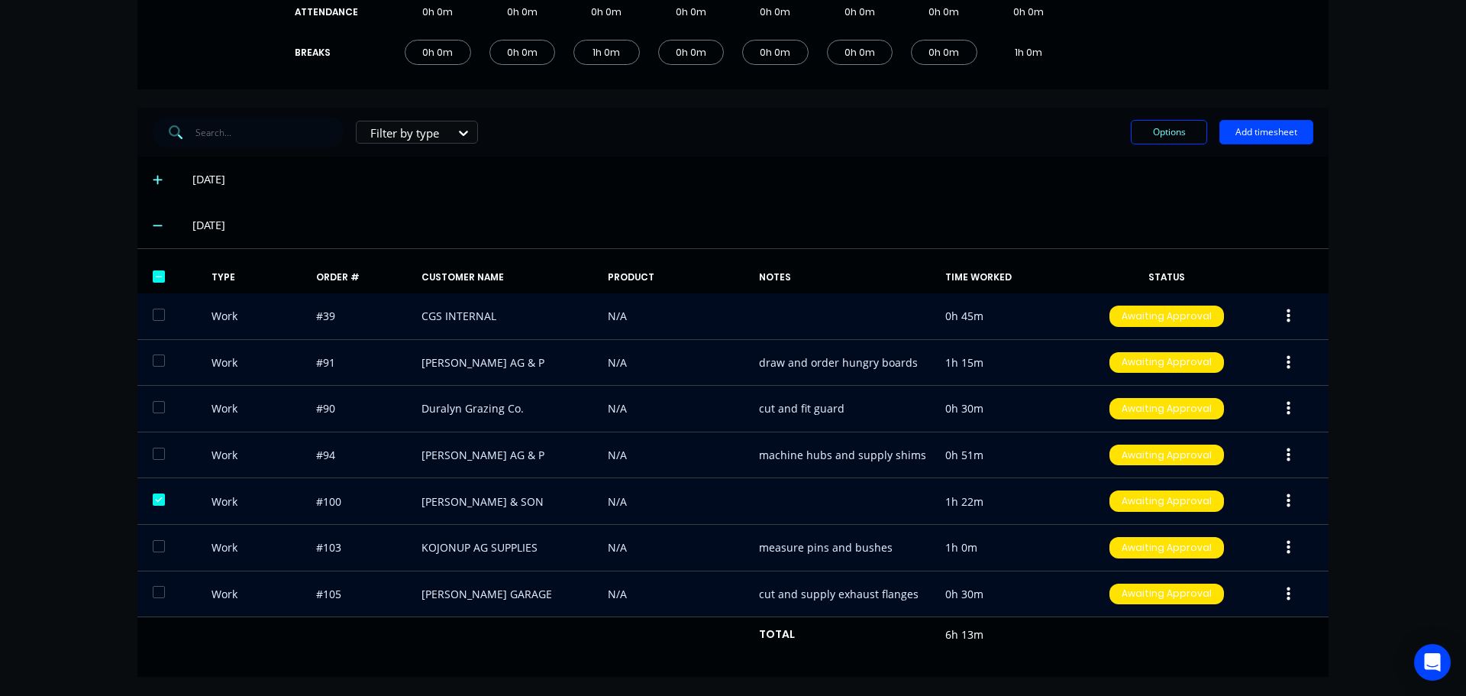
click at [1287, 543] on button "button" at bounding box center [1289, 547] width 36 height 27
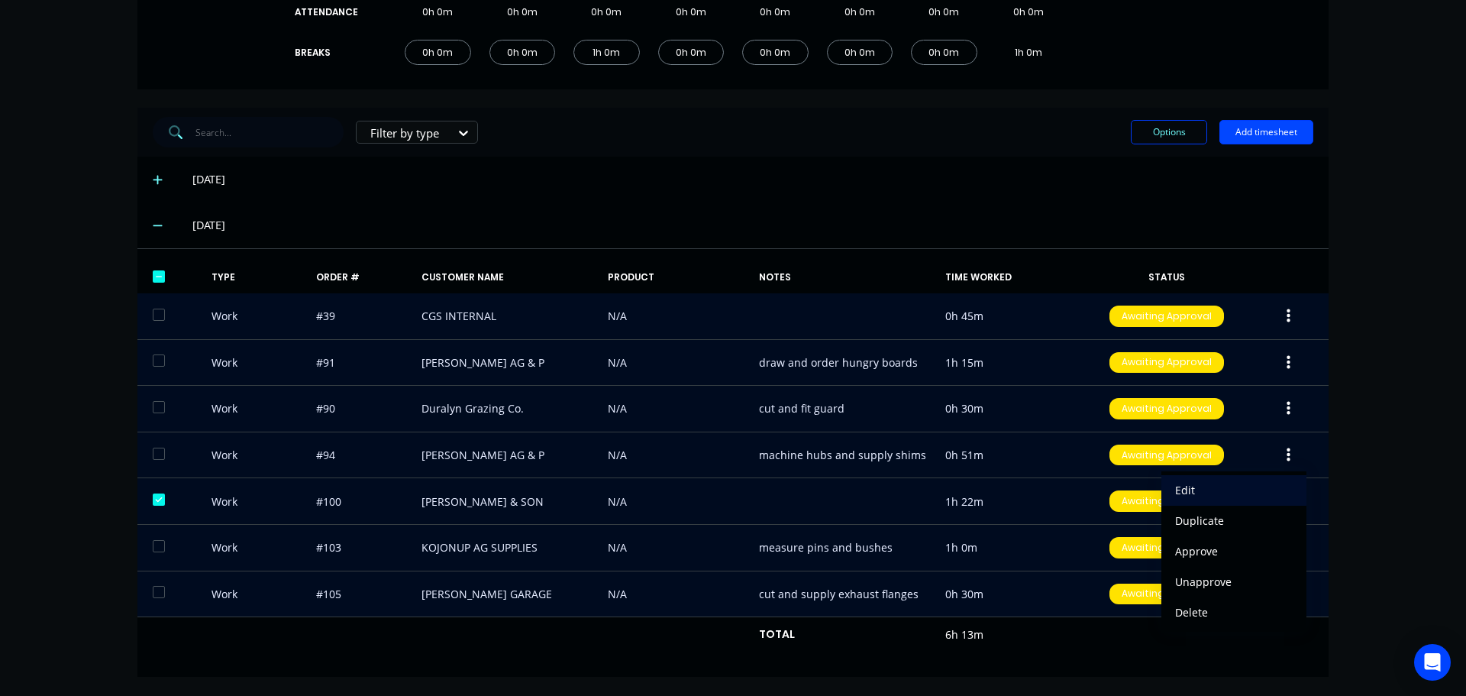
click at [1183, 484] on div "Edit" at bounding box center [1234, 490] width 118 height 22
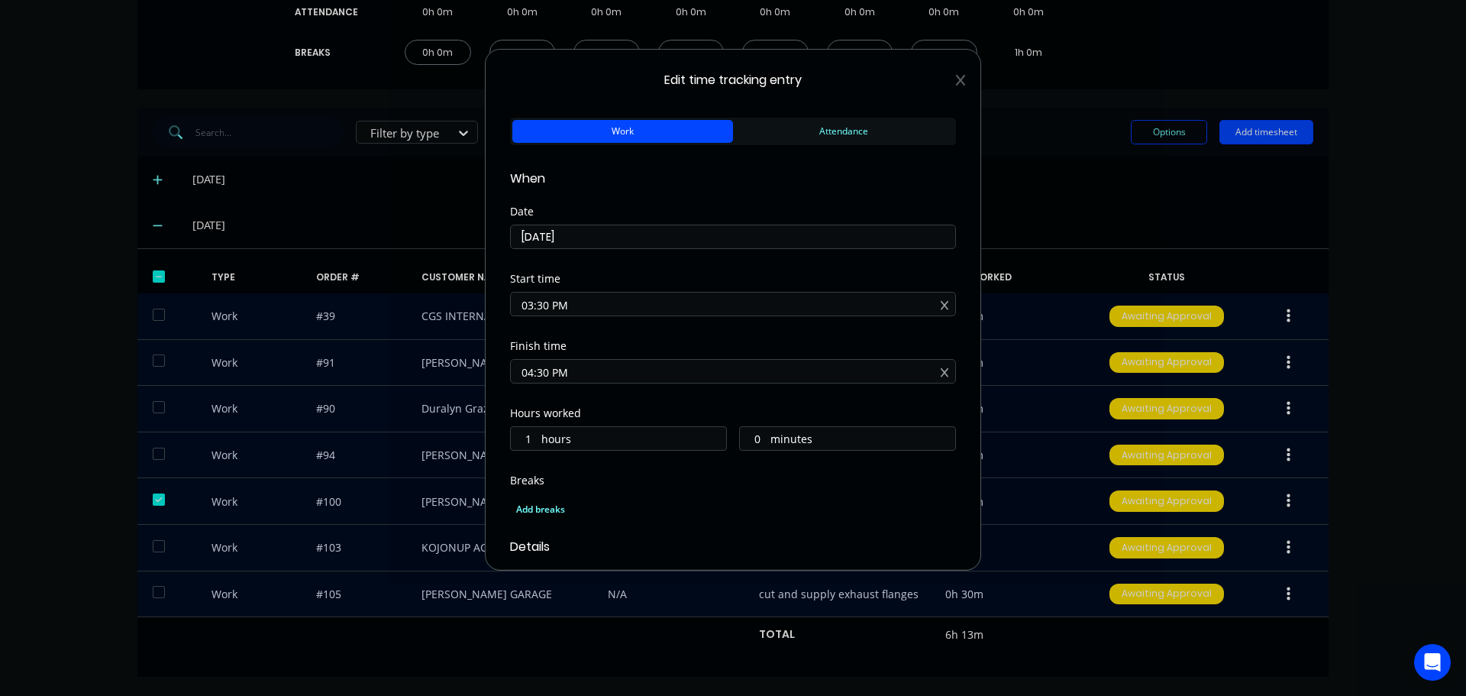
click at [944, 81] on span "Edit time tracking entry" at bounding box center [733, 80] width 446 height 18
click at [944, 82] on span "Edit time tracking entry" at bounding box center [733, 80] width 446 height 18
click at [951, 73] on div "Edit time tracking entry Work Attendance When Date [DATE] Start time 03:30 PM F…" at bounding box center [733, 310] width 496 height 522
click at [956, 77] on icon at bounding box center [960, 80] width 9 height 11
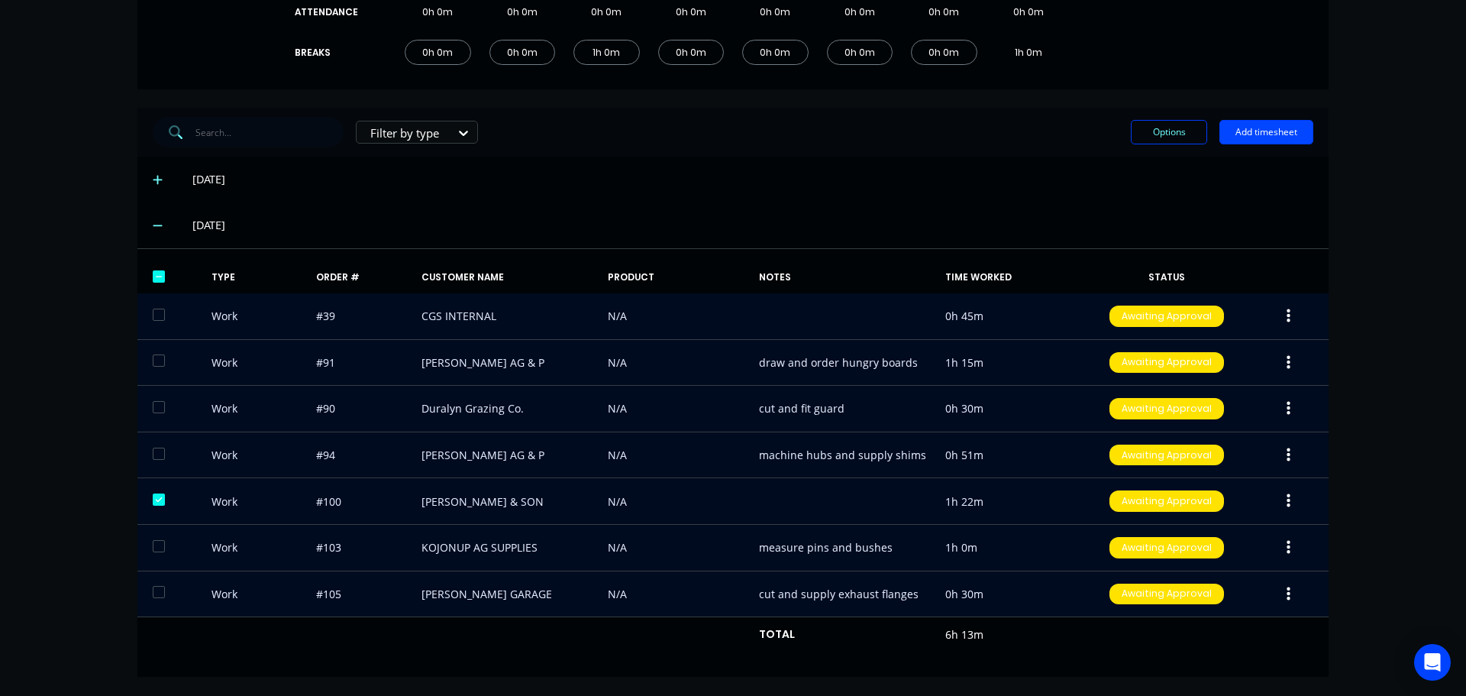
click at [1287, 509] on icon "button" at bounding box center [1289, 500] width 4 height 17
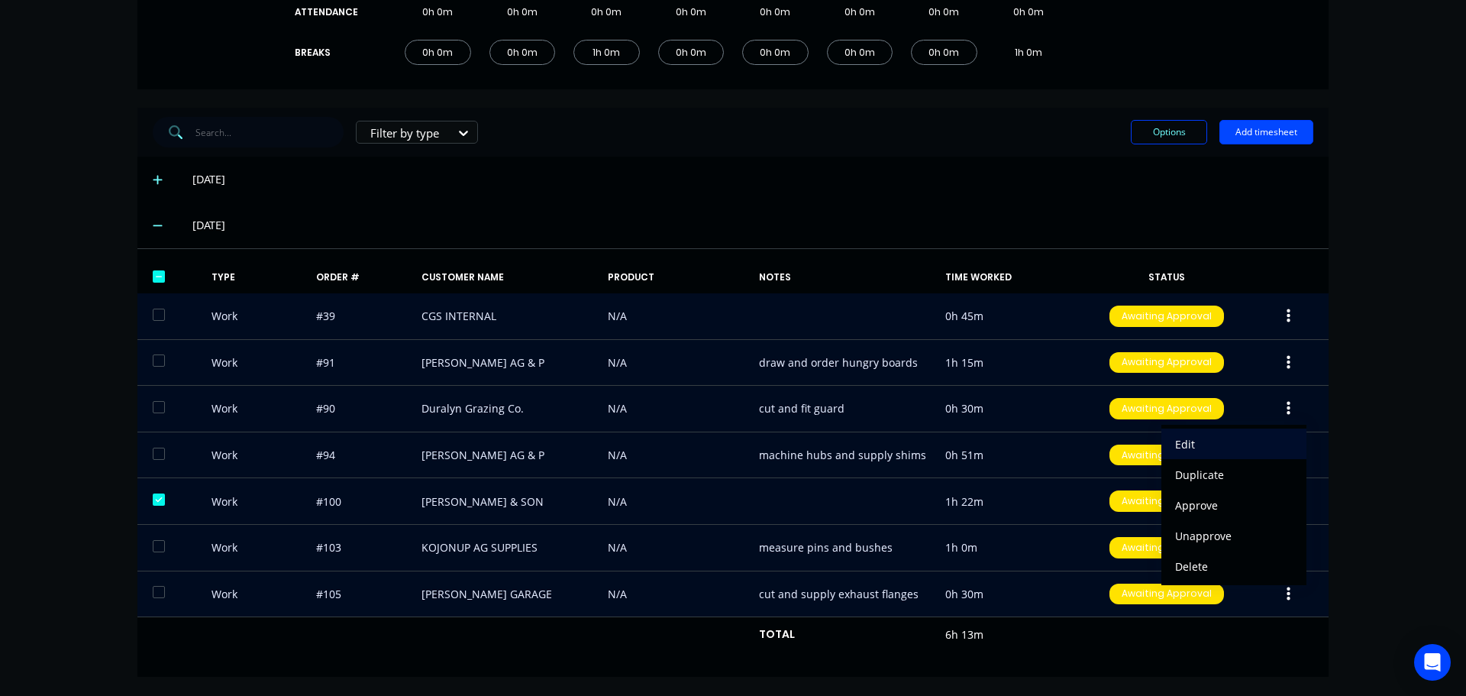
click at [1204, 438] on div "Edit" at bounding box center [1234, 444] width 118 height 22
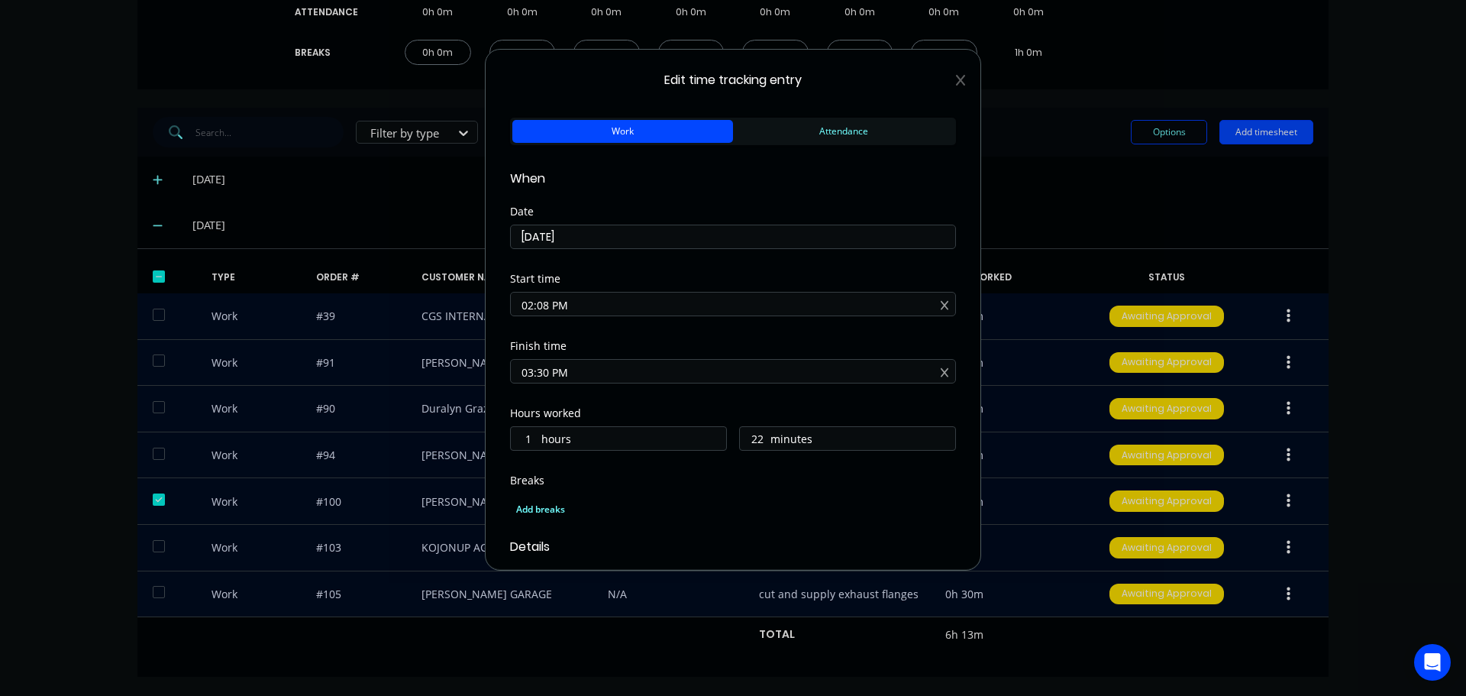
click at [548, 301] on input "02:08 PM" at bounding box center [733, 303] width 444 height 23
type input "02:15 PM"
type input "15"
click at [760, 337] on div "Start time 02:15 PM" at bounding box center [733, 306] width 446 height 67
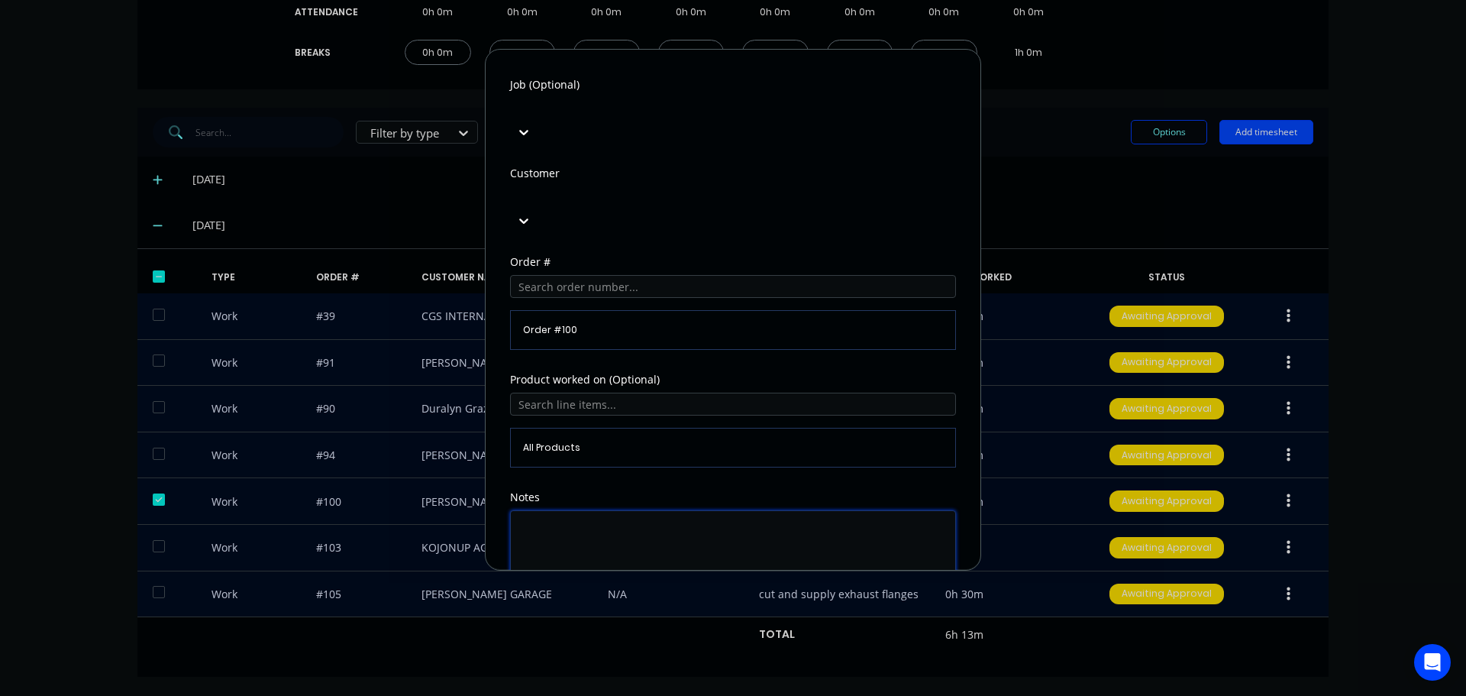
click at [618, 510] on textarea at bounding box center [733, 550] width 446 height 81
type textarea "draw up and order plates"
click at [700, 615] on button "Edit time tracking entry" at bounding box center [696, 627] width 131 height 24
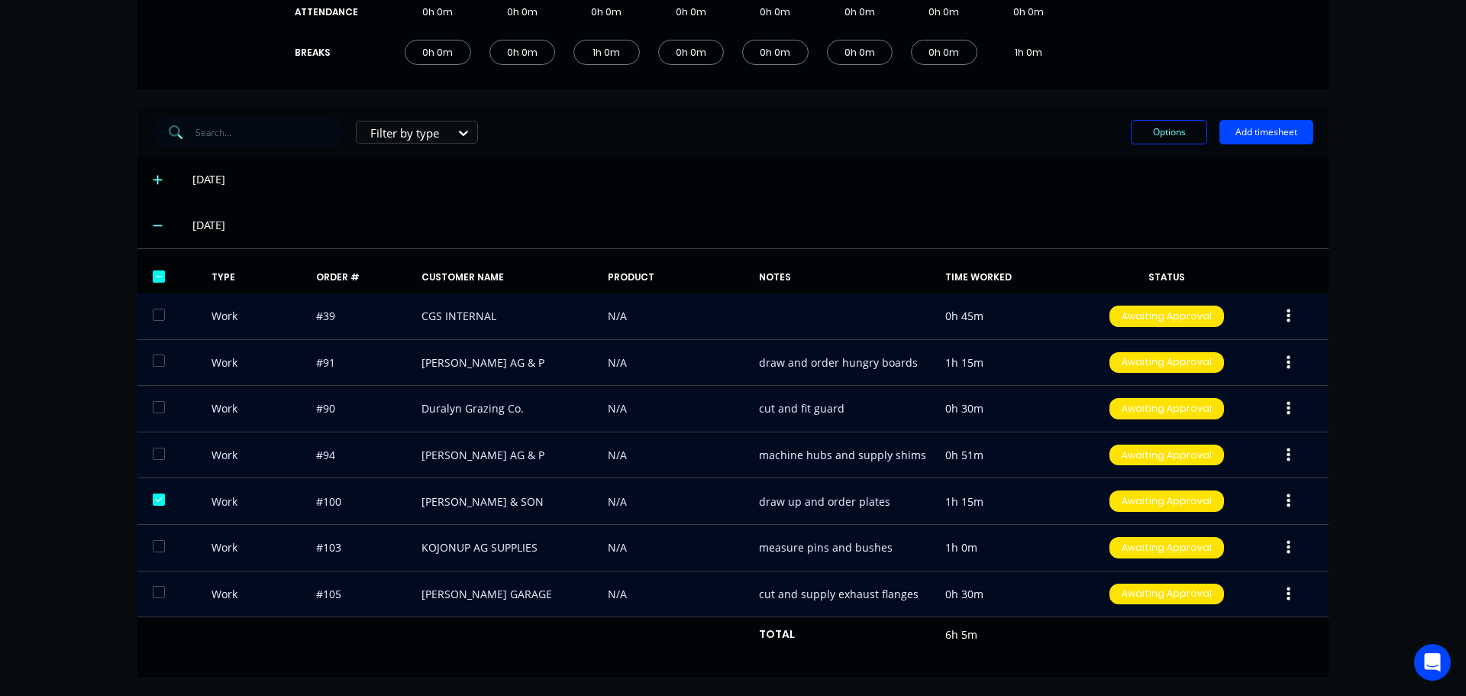
click at [1287, 455] on icon "button" at bounding box center [1289, 454] width 4 height 14
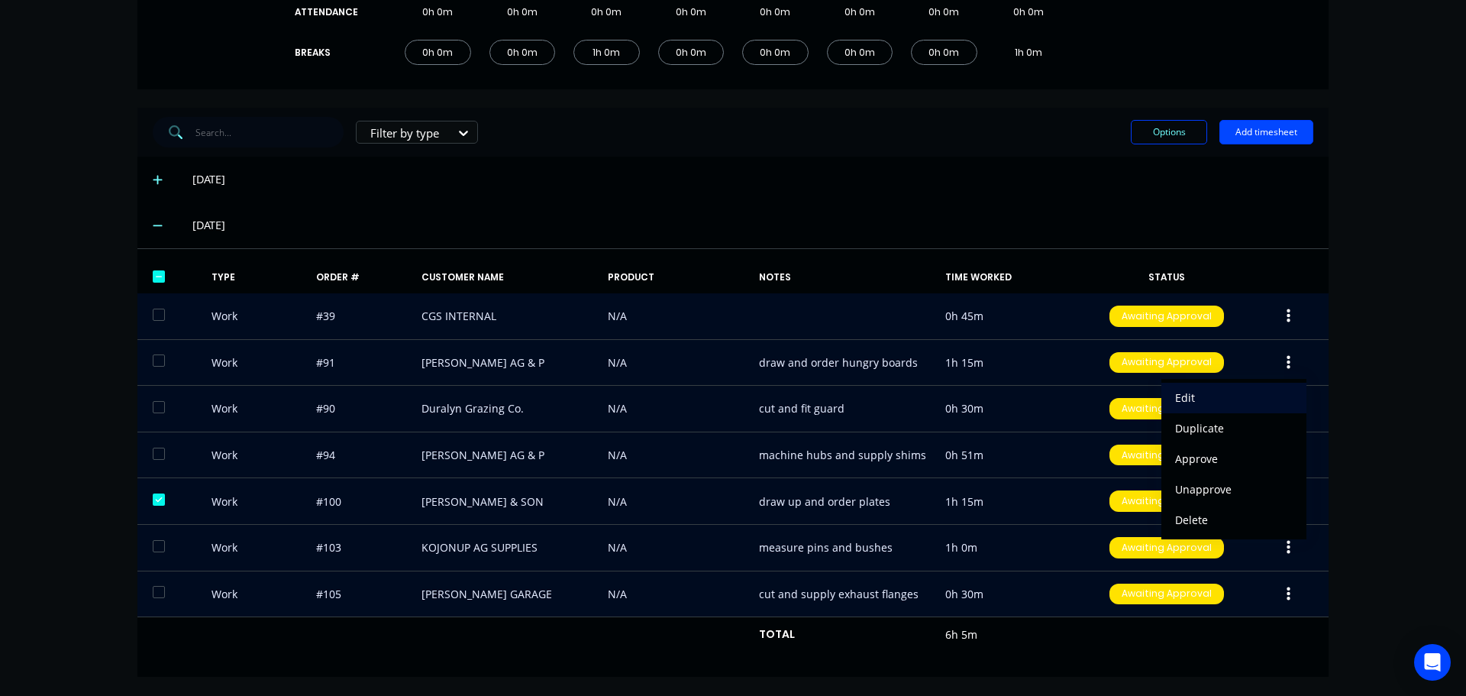
click at [1193, 397] on div "Edit" at bounding box center [1234, 397] width 118 height 22
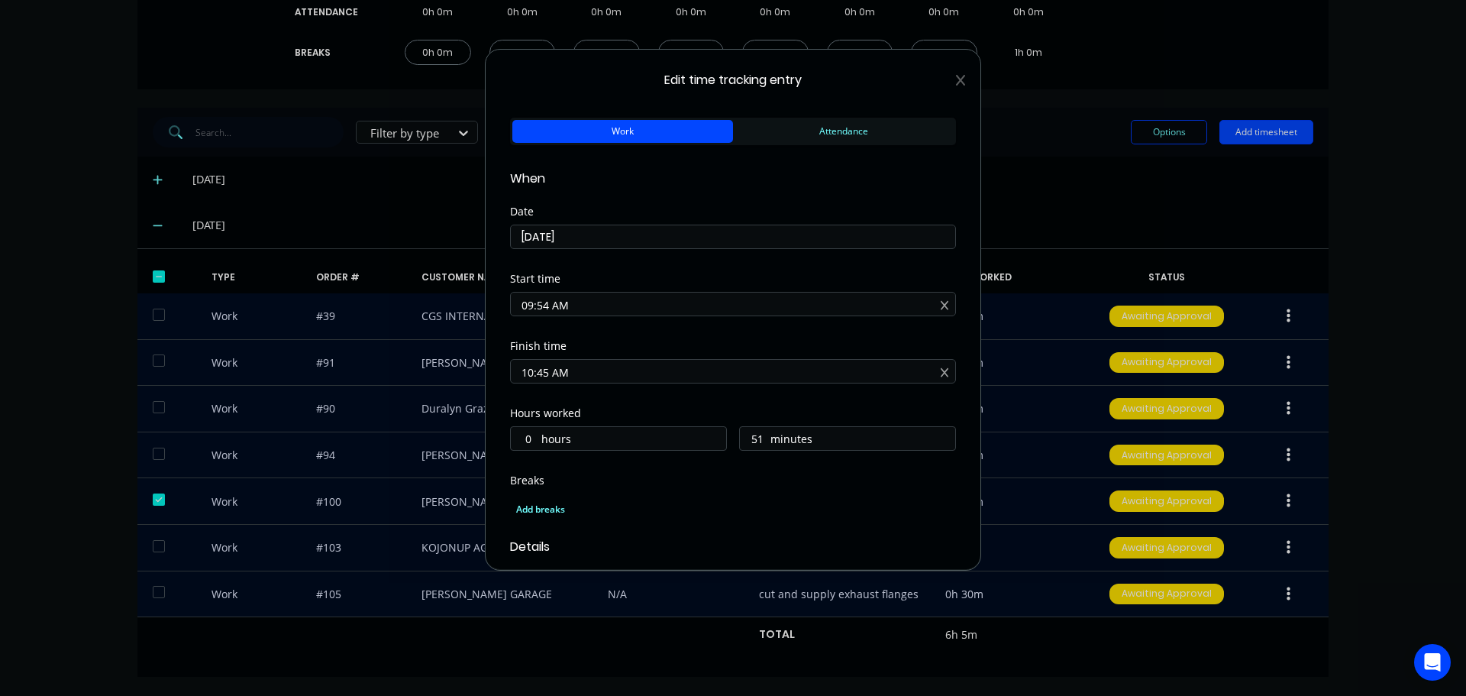
click at [956, 77] on icon at bounding box center [960, 80] width 9 height 12
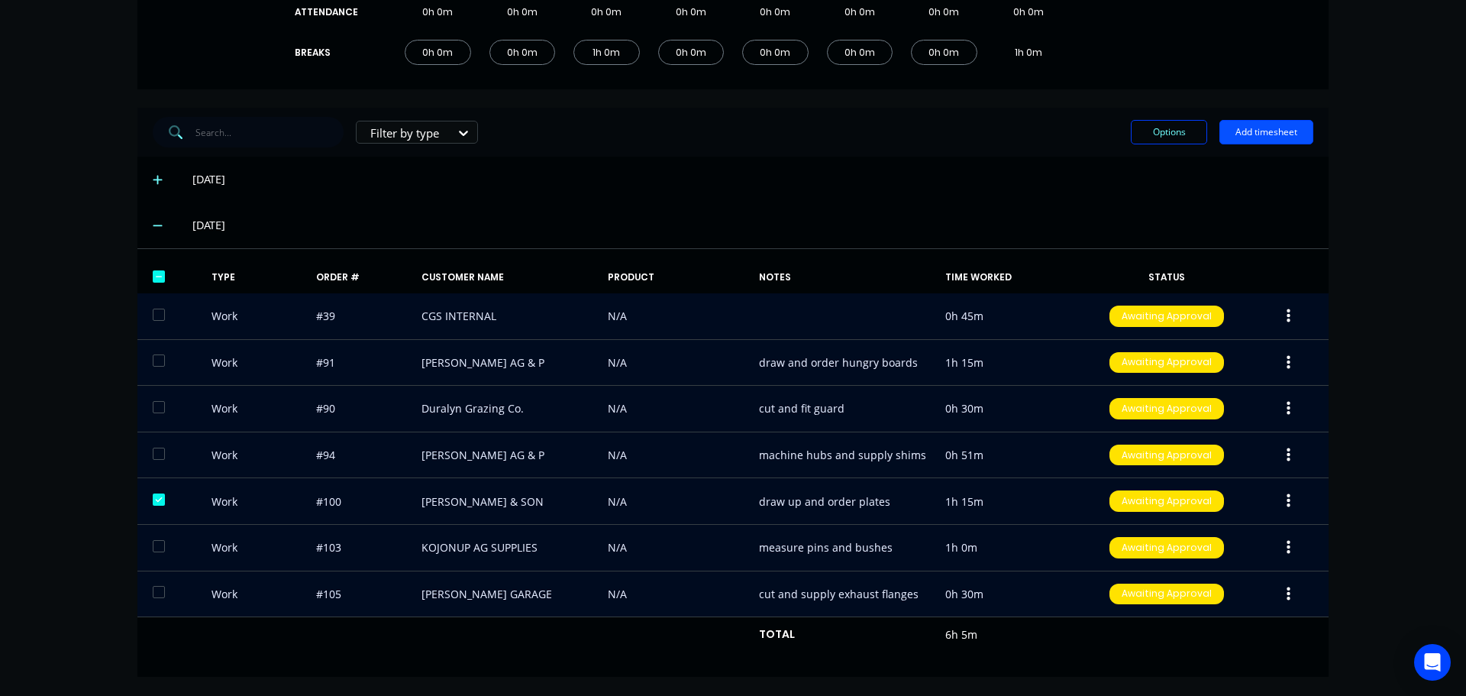
click at [1236, 126] on button "Add timesheet" at bounding box center [1266, 132] width 94 height 24
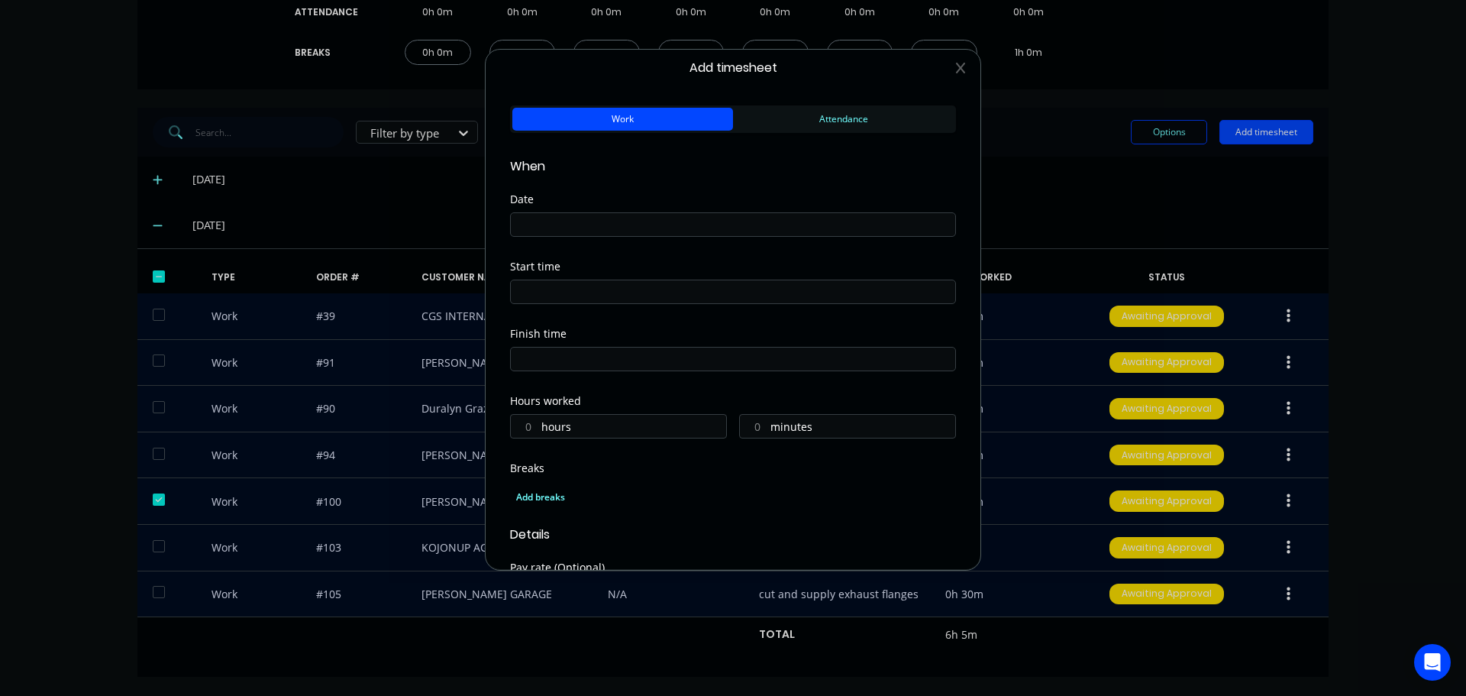
scroll to position [0, 0]
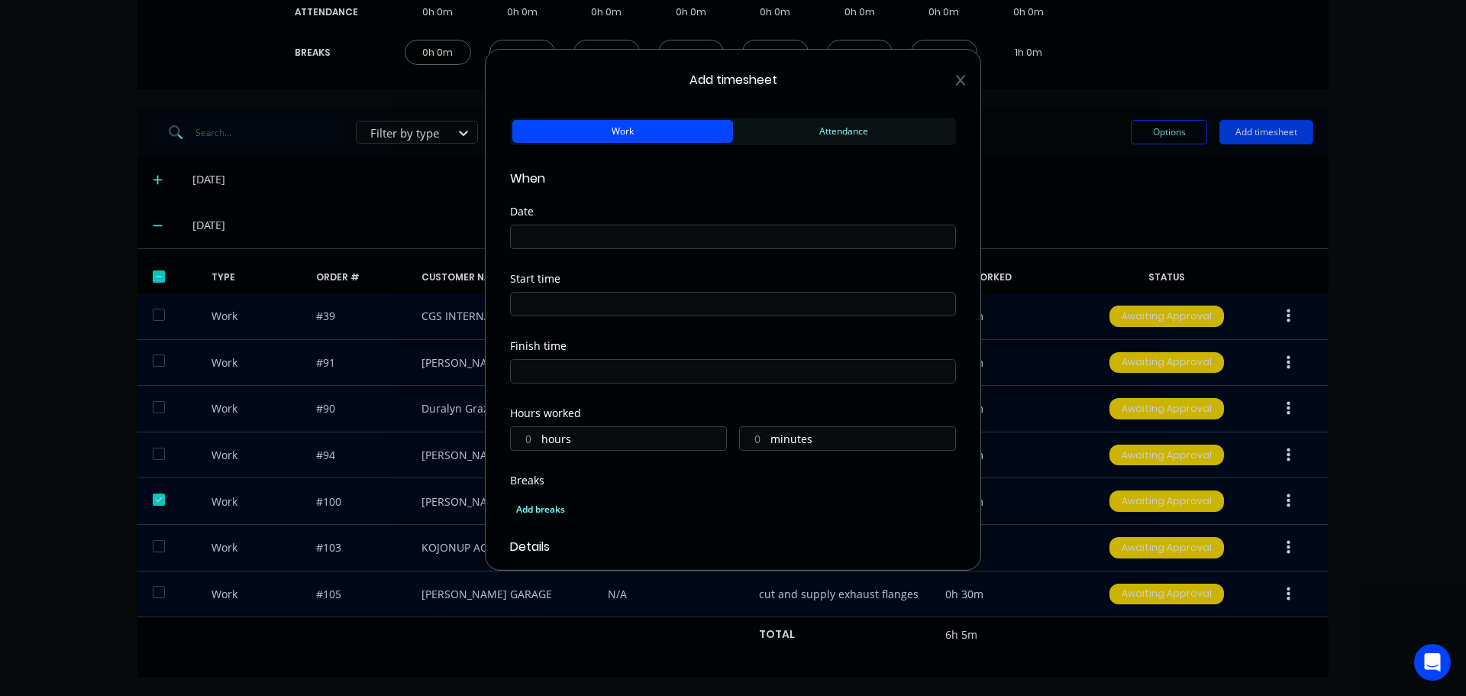
click at [557, 296] on input at bounding box center [733, 303] width 444 height 23
drag, startPoint x: 551, startPoint y: 477, endPoint x: 554, endPoint y: 457, distance: 20.0
click at [551, 478] on div "10" at bounding box center [542, 489] width 37 height 26
click at [592, 431] on div "45" at bounding box center [584, 438] width 37 height 26
type input "10:45 AM"
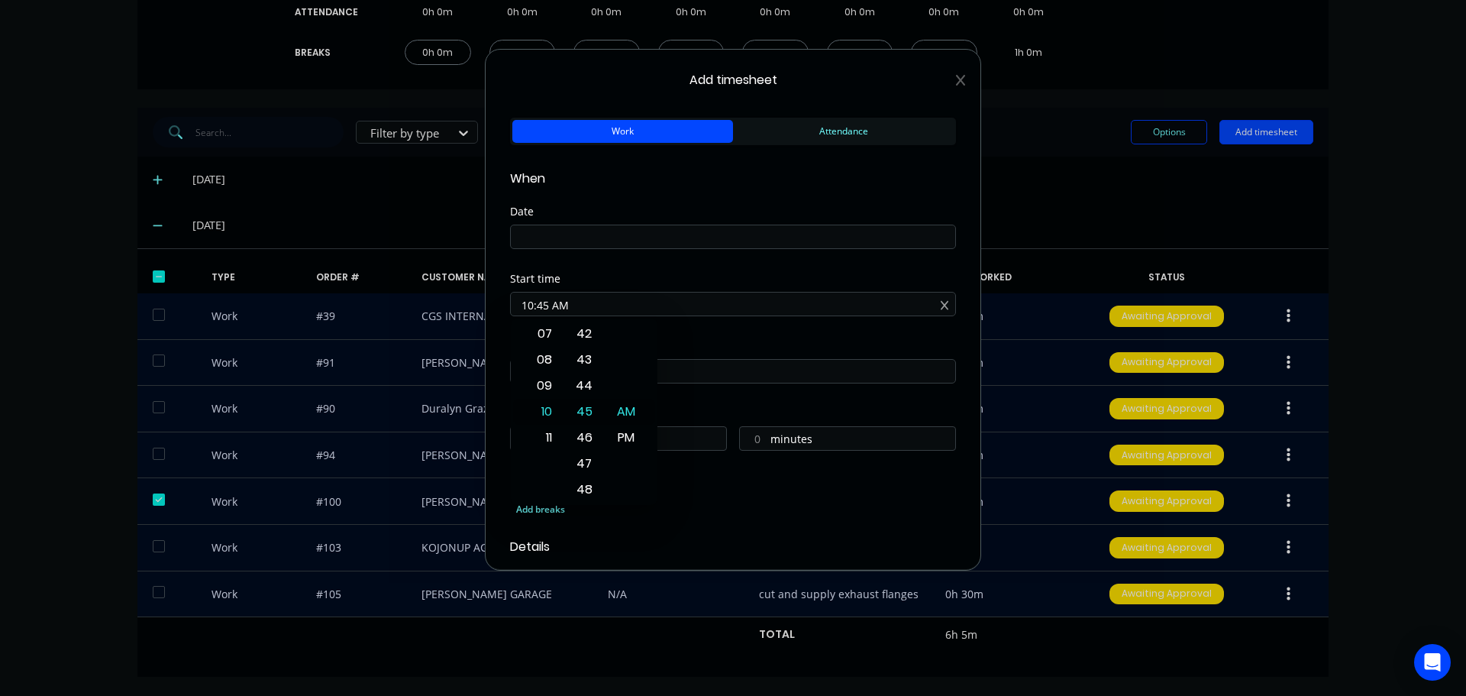
click at [693, 342] on div "Finish time" at bounding box center [733, 346] width 446 height 11
click at [602, 372] on input at bounding box center [733, 371] width 444 height 23
type input "07:07 AM"
type input "20"
type input "22"
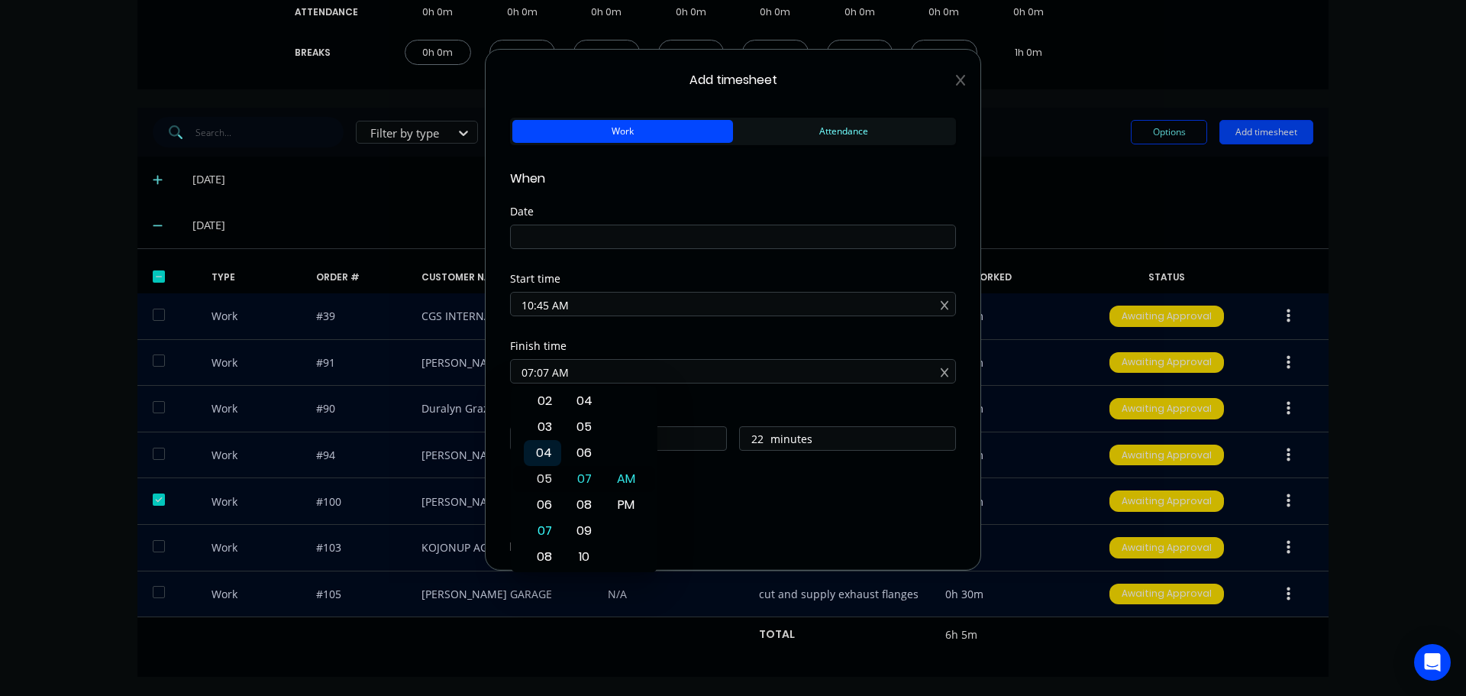
type input "05:07 AM"
type input "18"
click at [547, 405] on div "02" at bounding box center [542, 401] width 37 height 26
type input "02:07 AM"
type input "15"
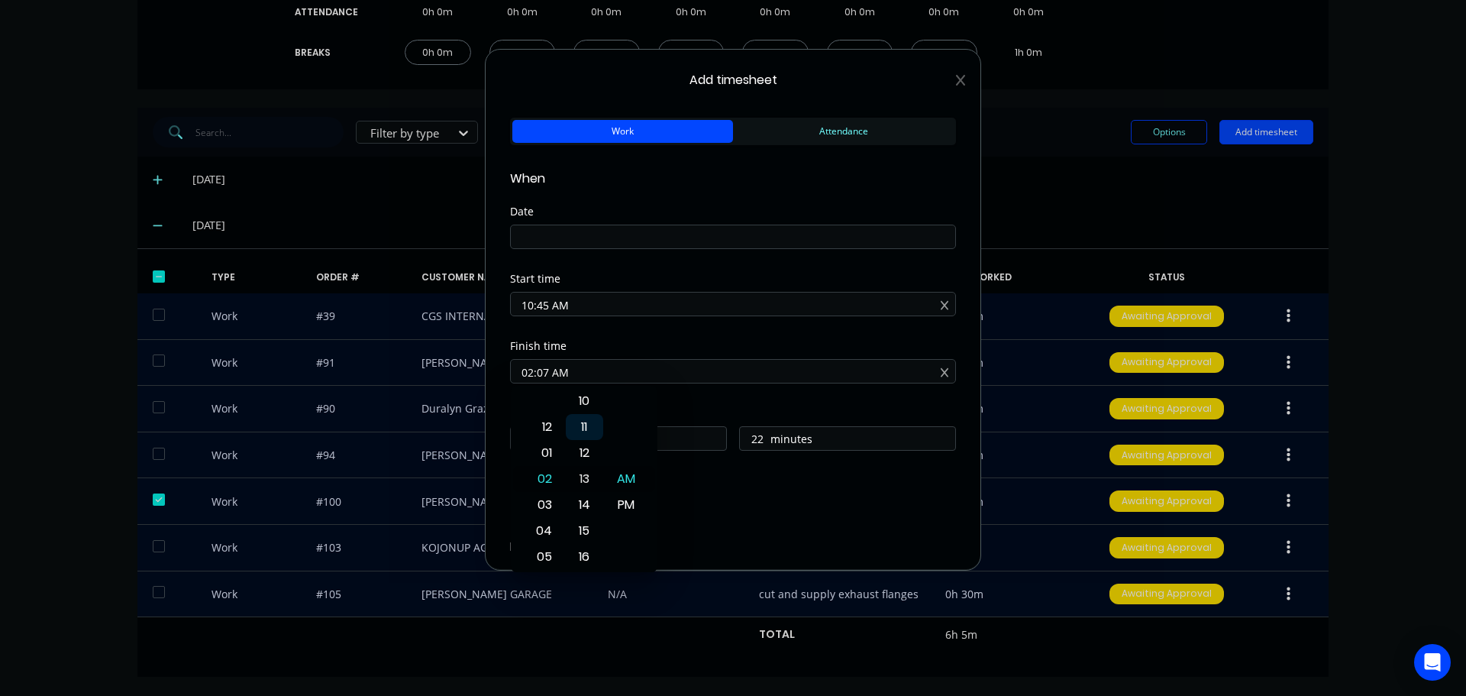
type input "02:14 AM"
type input "29"
click at [588, 505] on div "15" at bounding box center [584, 505] width 37 height 26
type input "02:15 AM"
type input "30"
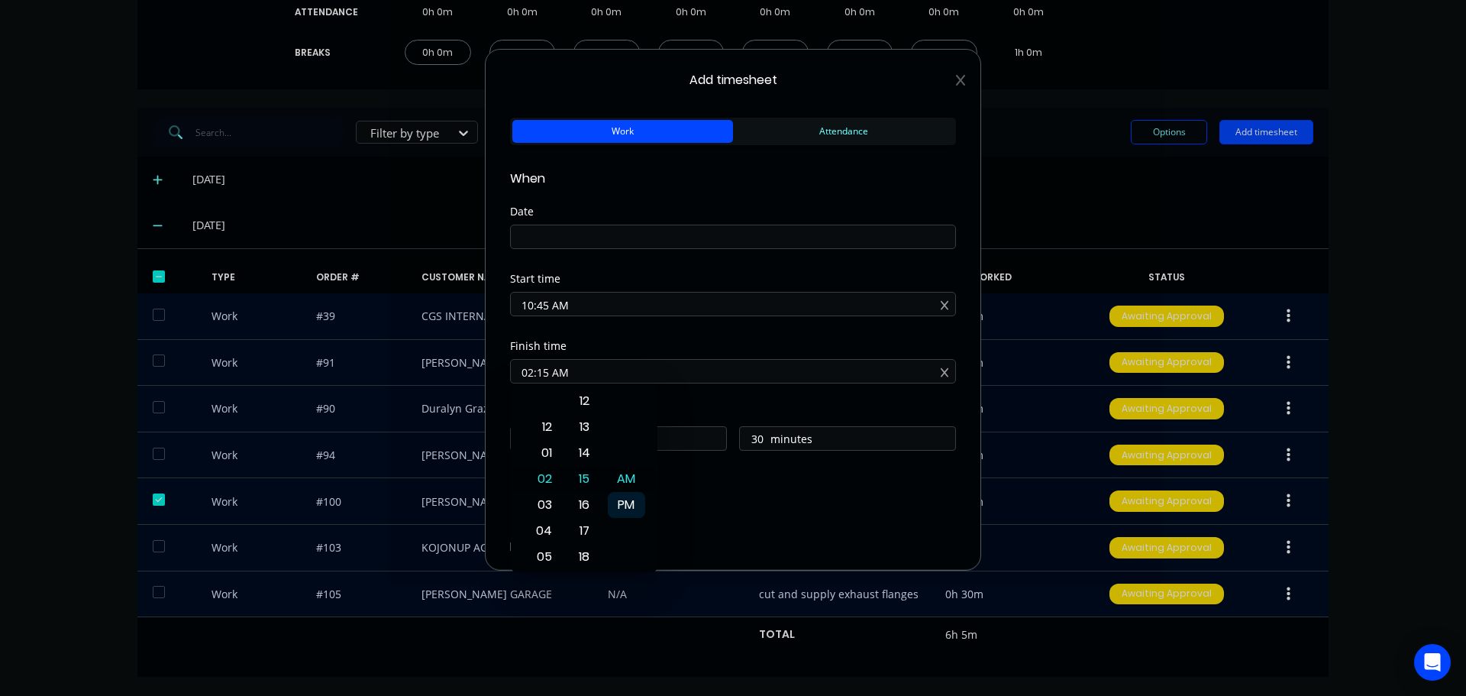
click at [624, 499] on div "PM" at bounding box center [626, 505] width 37 height 26
type input "02:15 PM"
type input "3"
click at [732, 396] on div "Finish time 02:15 PM" at bounding box center [733, 374] width 446 height 67
click at [580, 241] on input at bounding box center [733, 236] width 444 height 23
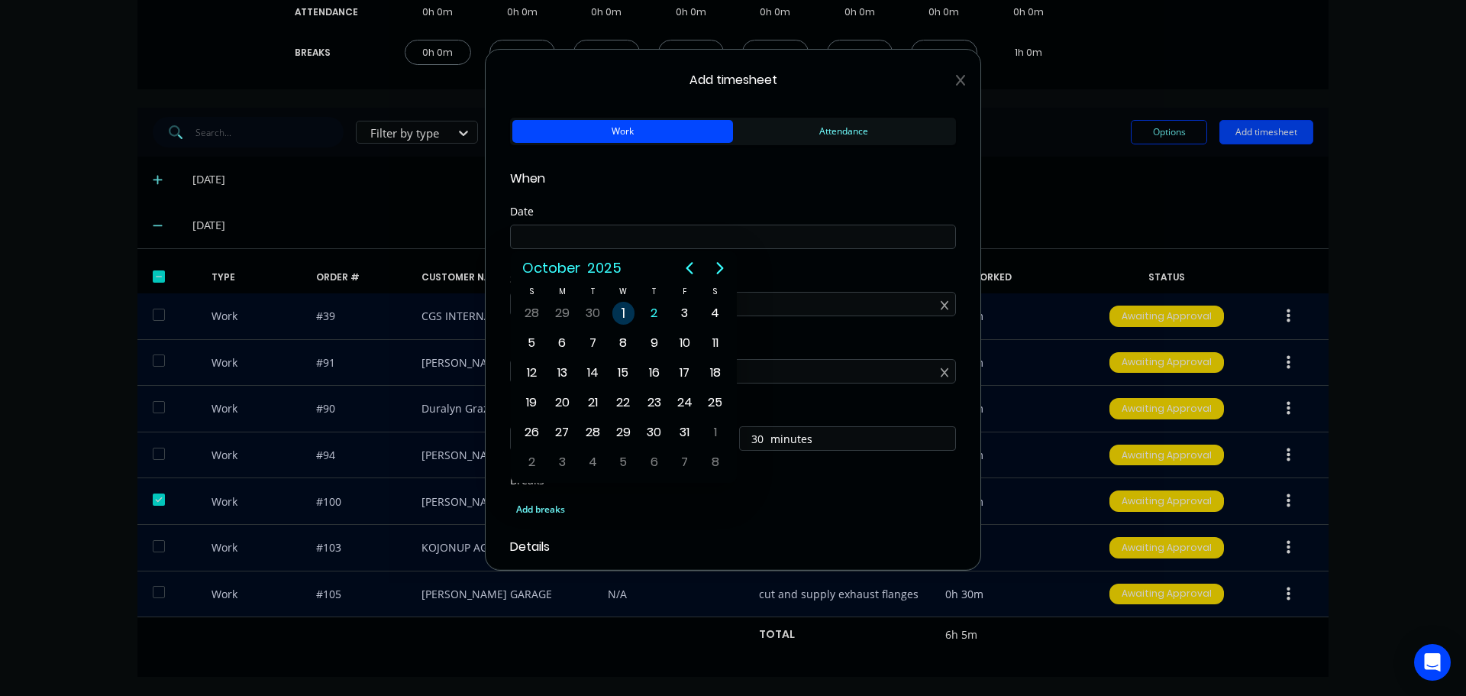
click at [625, 307] on div "1" at bounding box center [623, 313] width 23 height 23
type input "[DATE]"
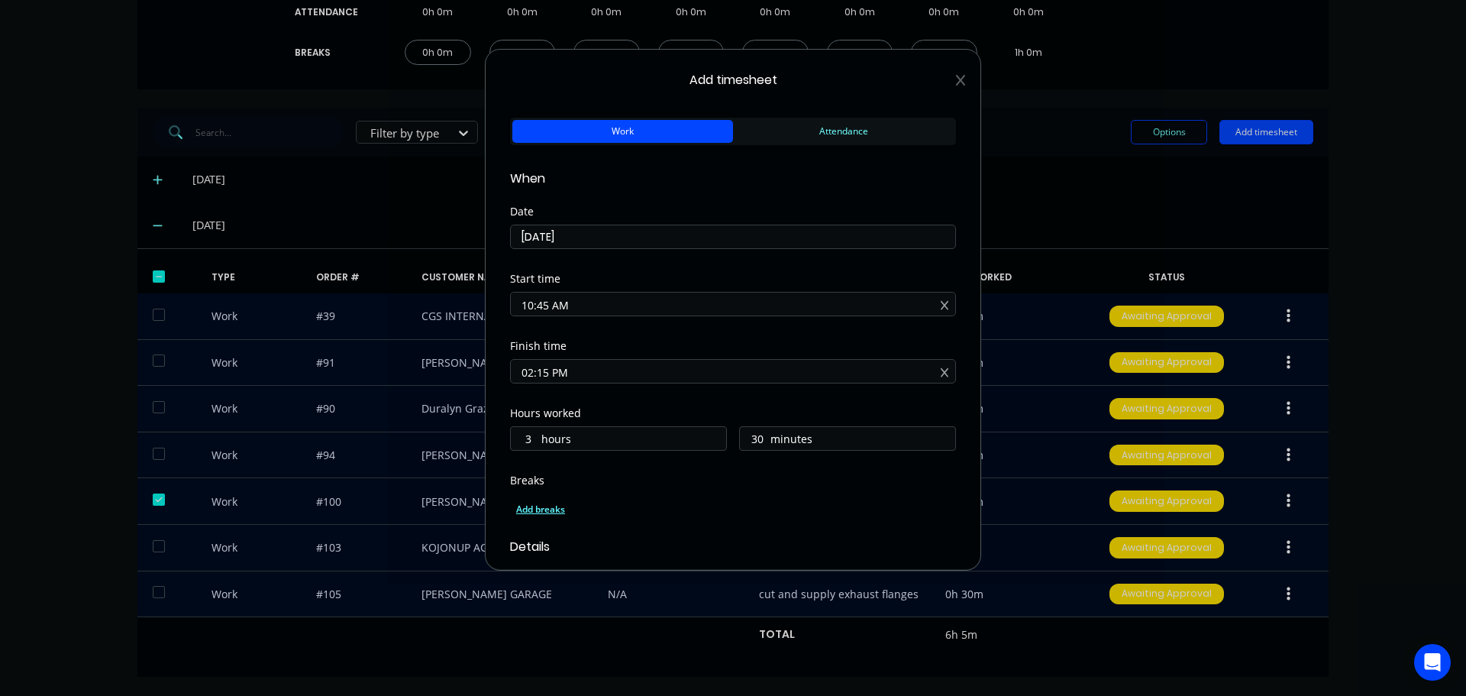
click at [546, 507] on div "Add breaks" at bounding box center [733, 509] width 434 height 20
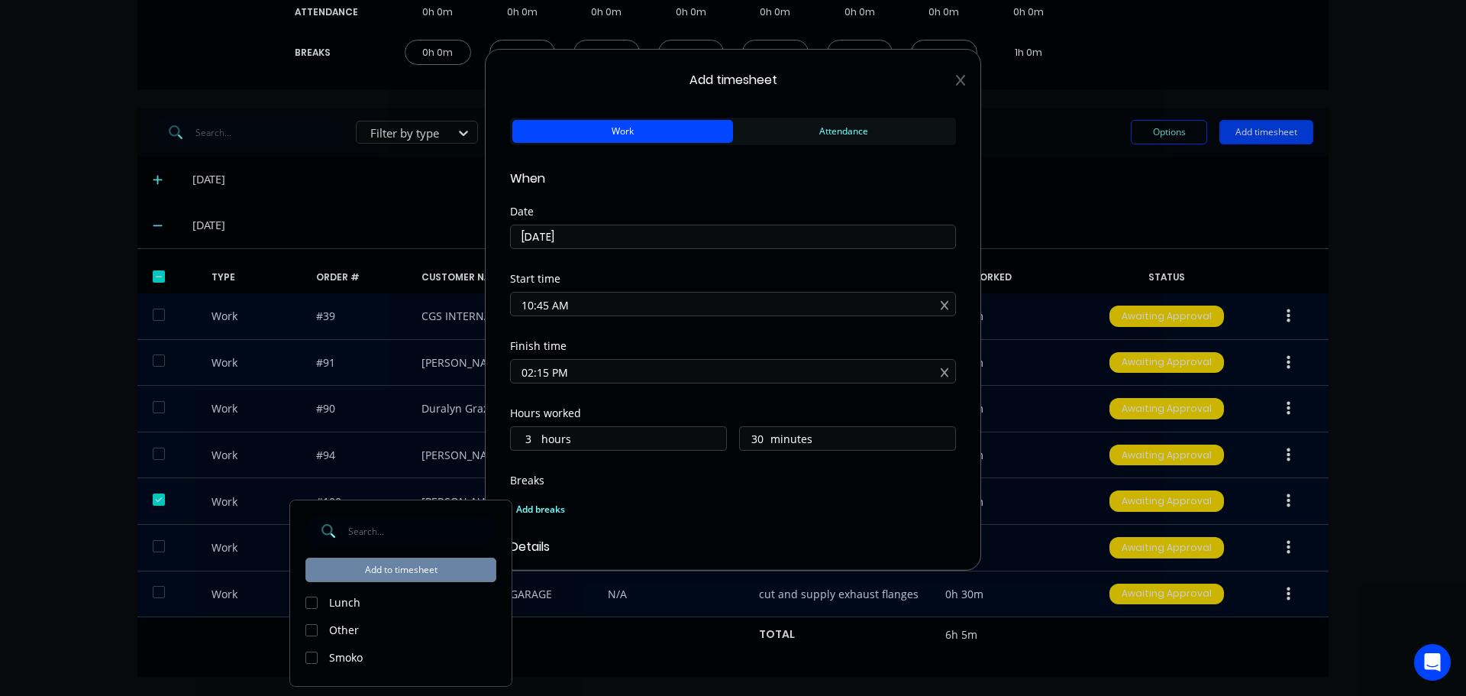
click at [308, 599] on div at bounding box center [311, 602] width 31 height 31
click at [403, 572] on button "Add to timesheet" at bounding box center [400, 569] width 191 height 24
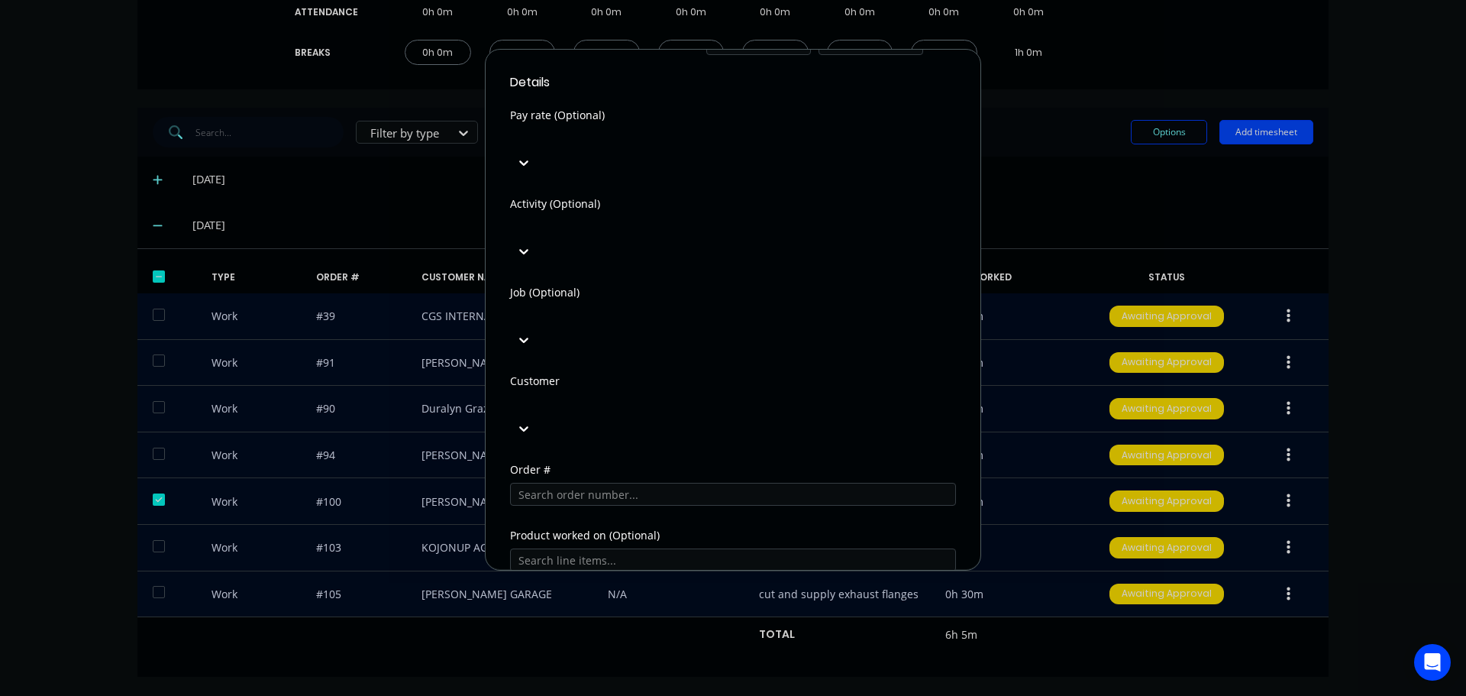
scroll to position [591, 0]
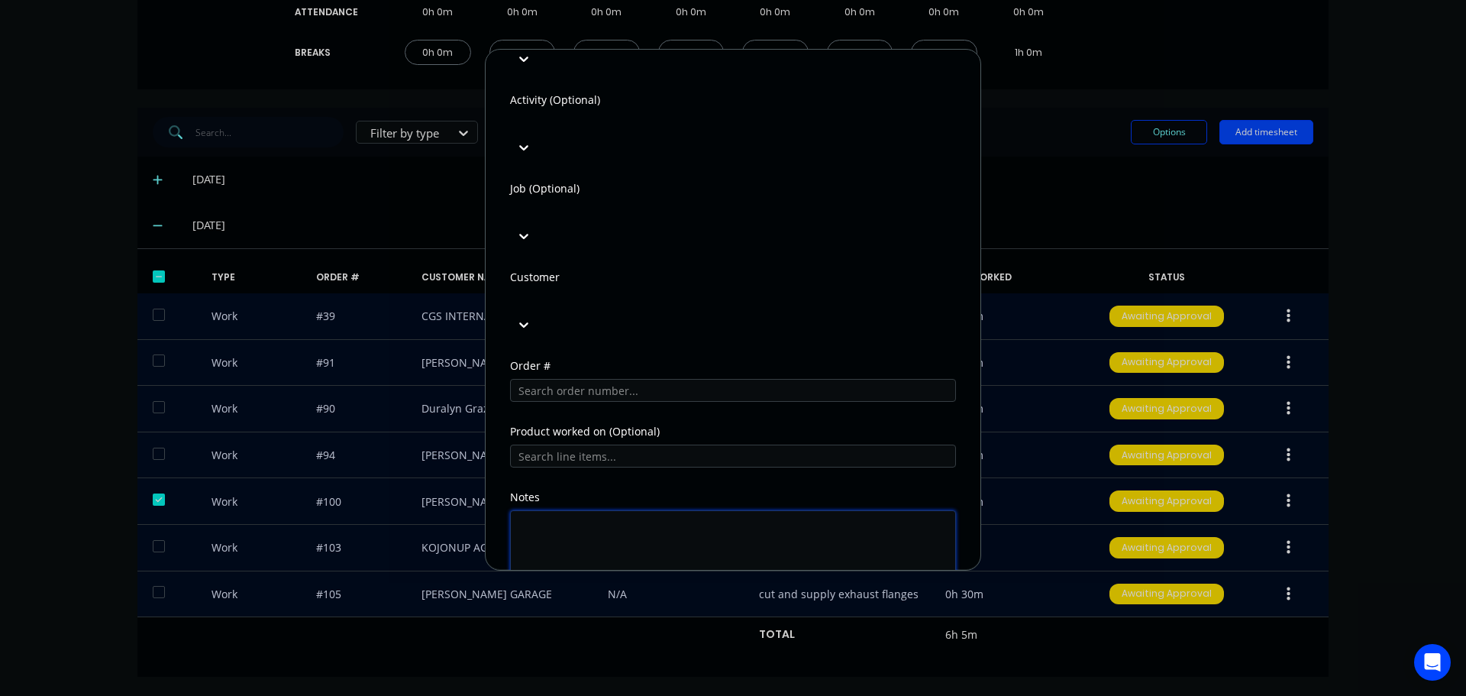
click at [637, 510] on textarea at bounding box center [733, 550] width 446 height 81
type textarea "office, sort jobs"
click at [715, 615] on button "Add manual time entry" at bounding box center [696, 627] width 129 height 24
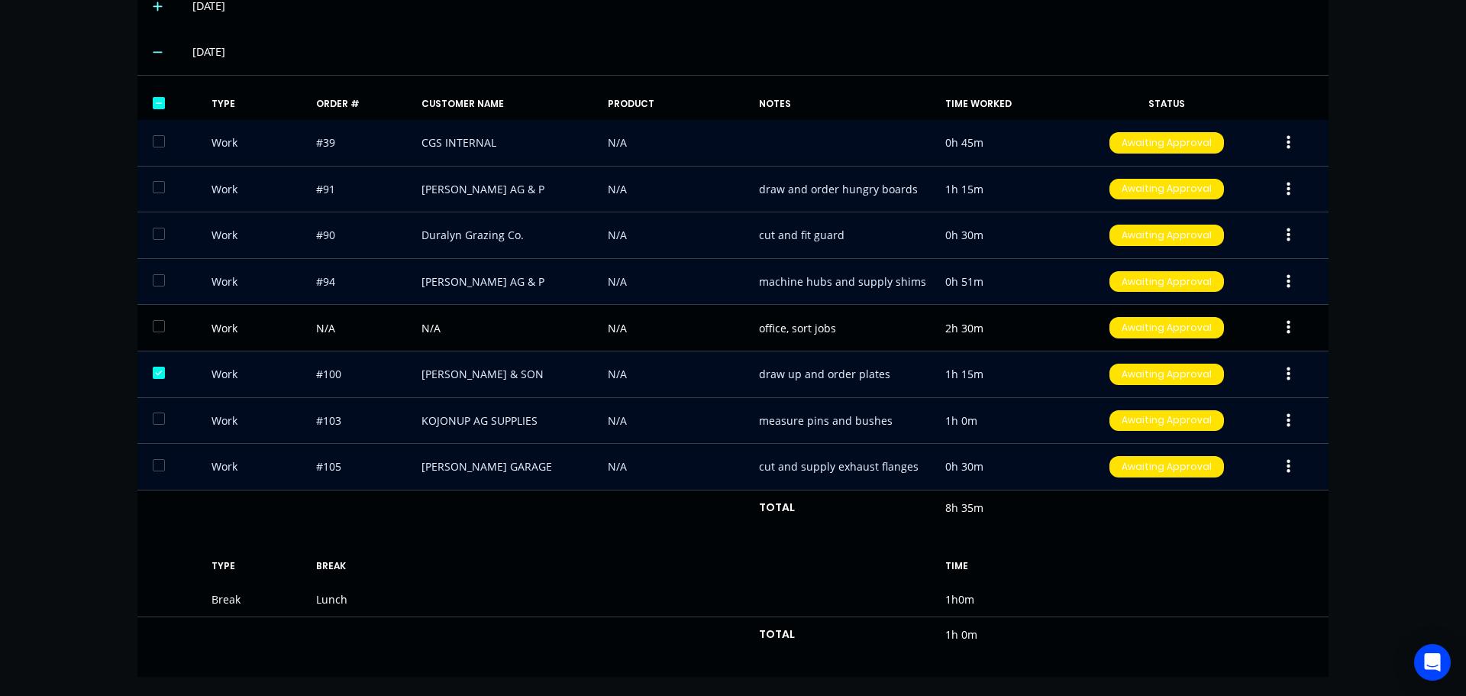
scroll to position [0, 0]
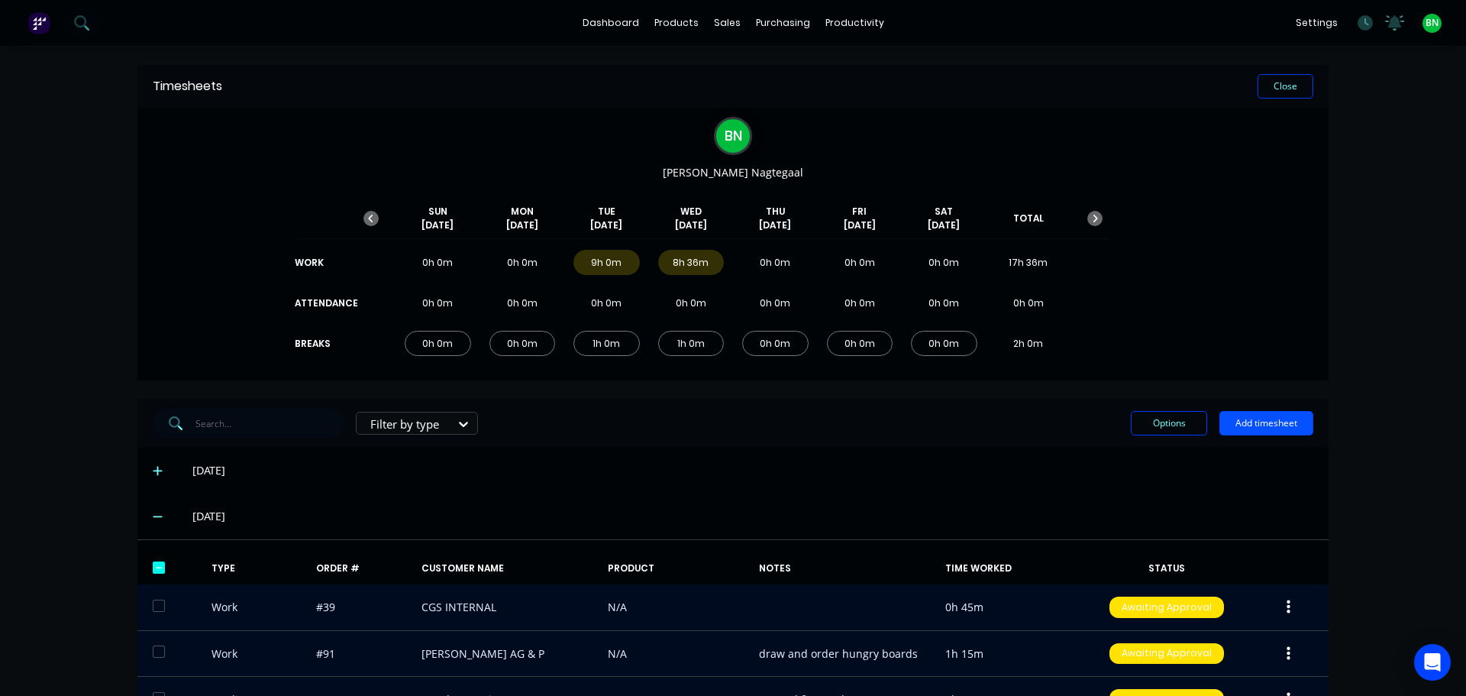
click at [1261, 427] on button "Add timesheet" at bounding box center [1266, 423] width 94 height 24
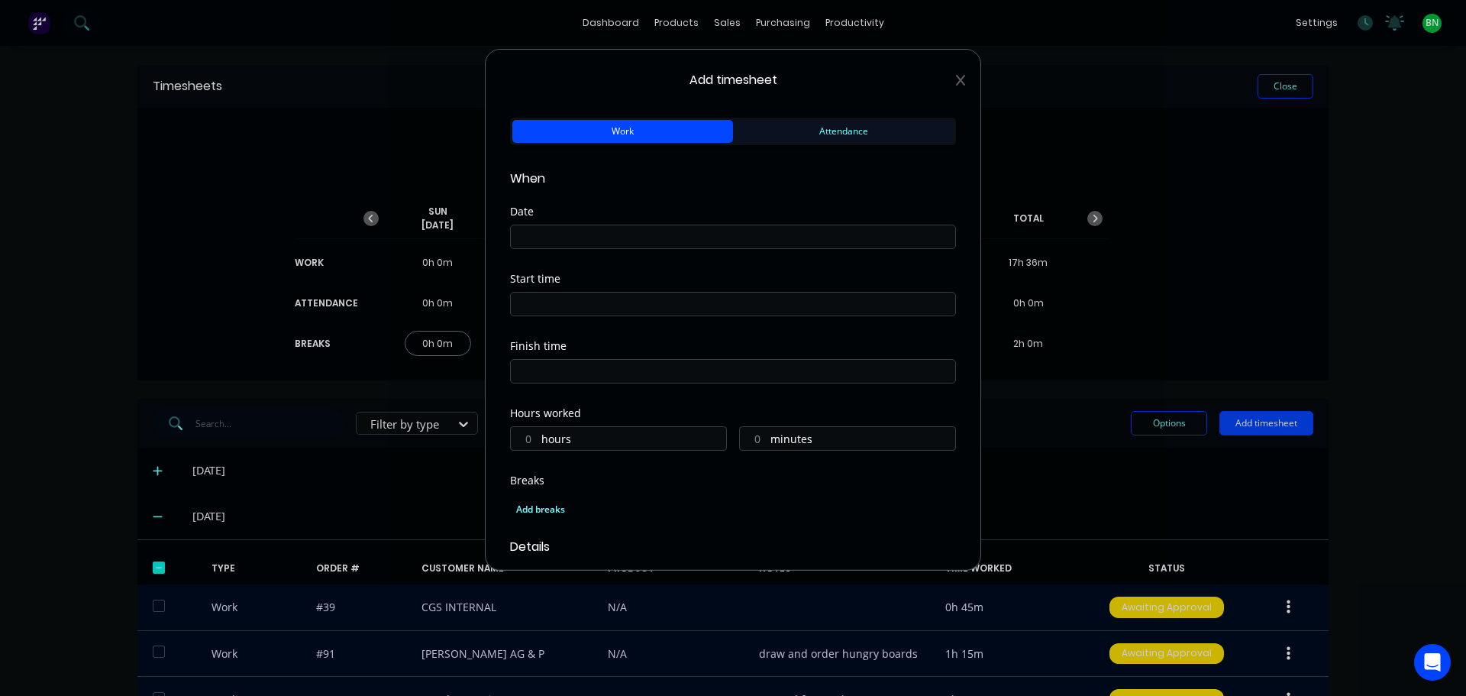
click at [799, 133] on button "Attendance" at bounding box center [843, 131] width 221 height 23
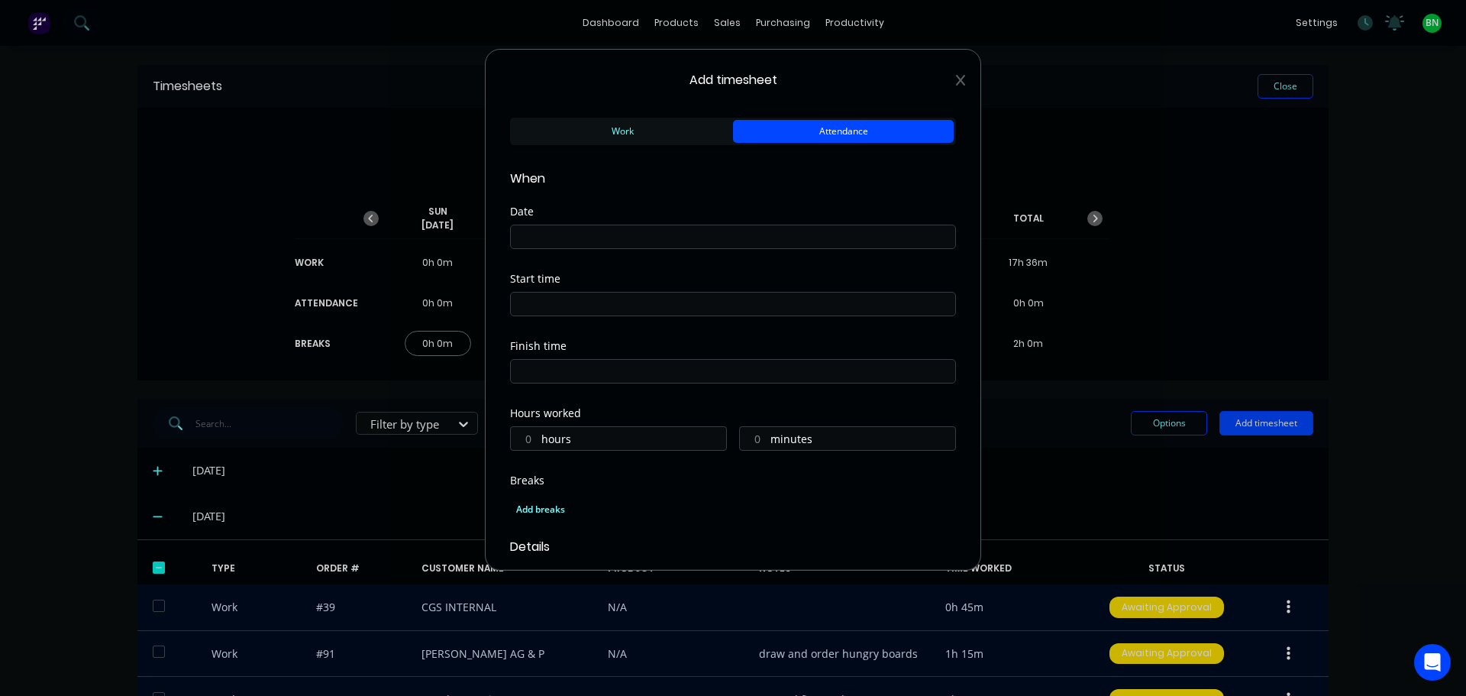
click at [646, 237] on input at bounding box center [733, 236] width 444 height 23
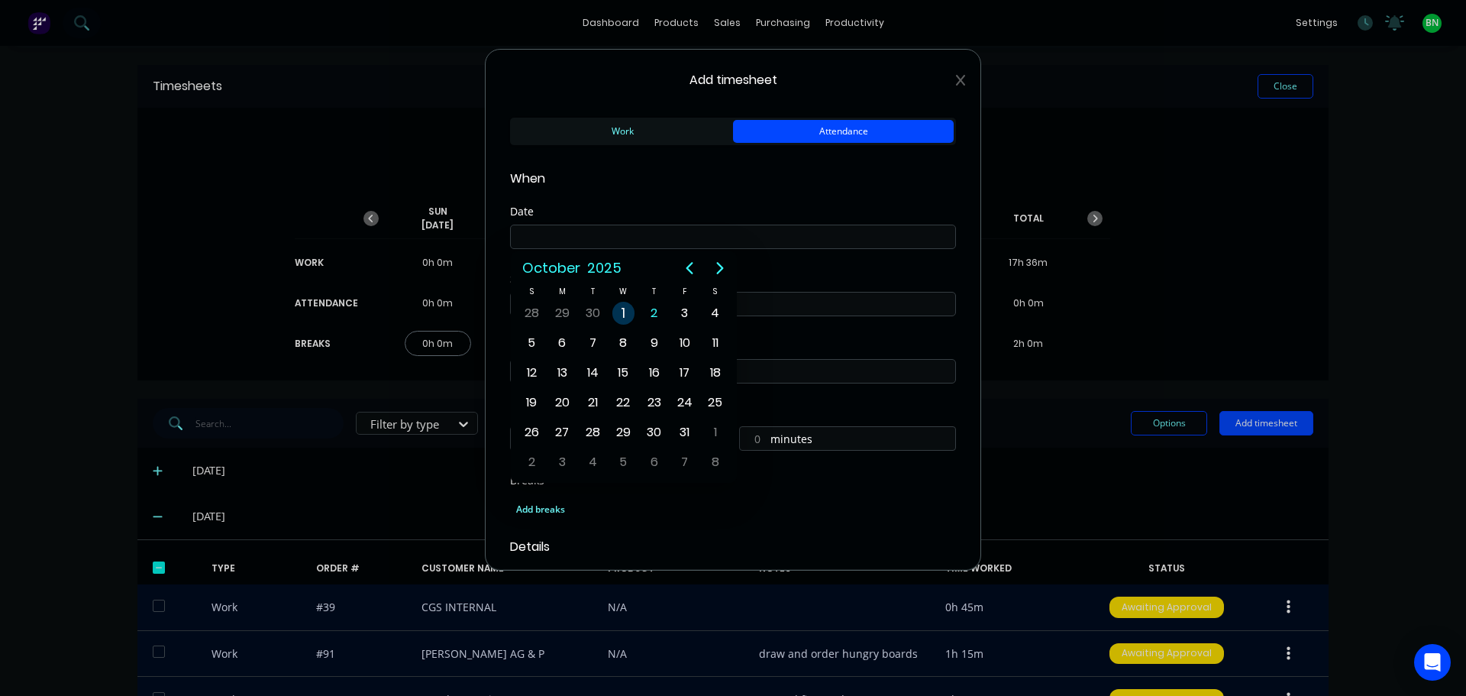
click at [620, 315] on div "1" at bounding box center [623, 313] width 23 height 23
type input "[DATE]"
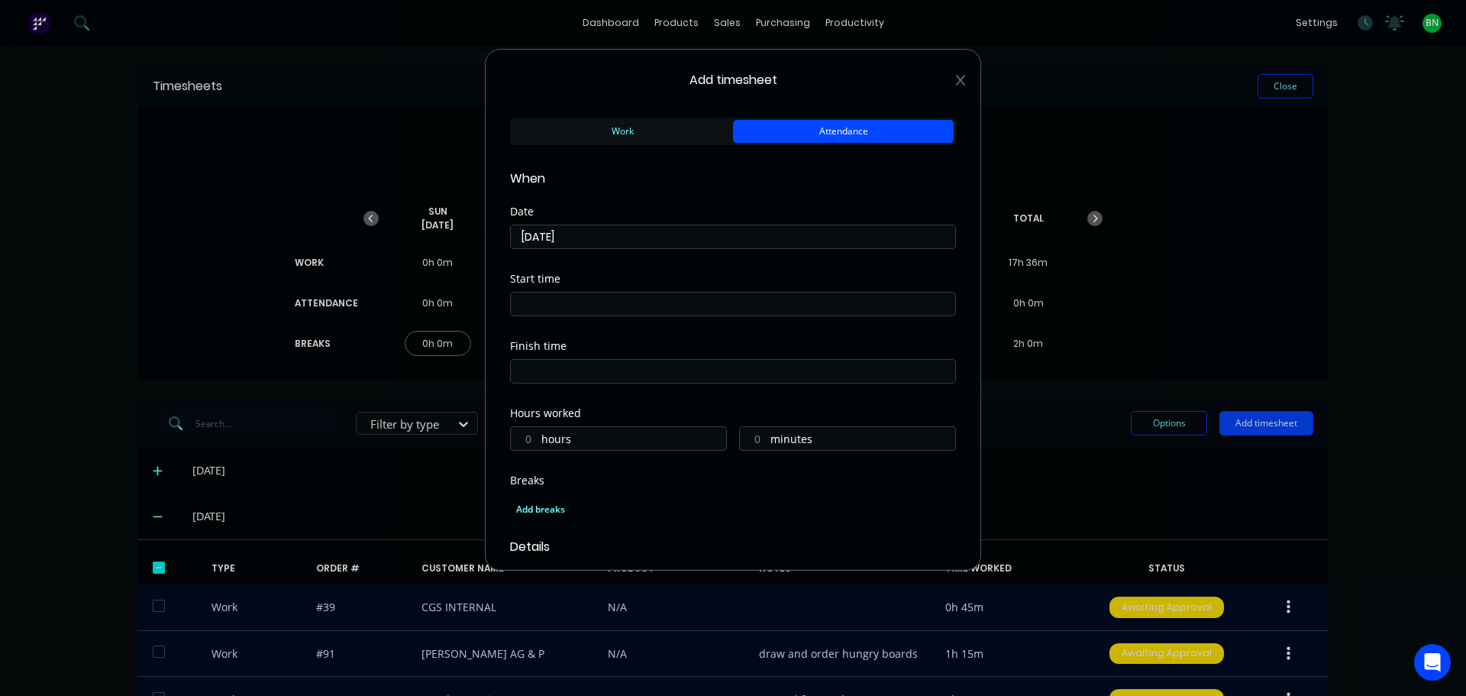
click at [615, 311] on input at bounding box center [733, 303] width 444 height 23
click at [588, 339] on div "00" at bounding box center [584, 334] width 37 height 26
type input "07:00 AM"
click at [682, 328] on div "Start time 07:00 AM" at bounding box center [733, 306] width 446 height 67
click at [582, 373] on input at bounding box center [733, 371] width 444 height 23
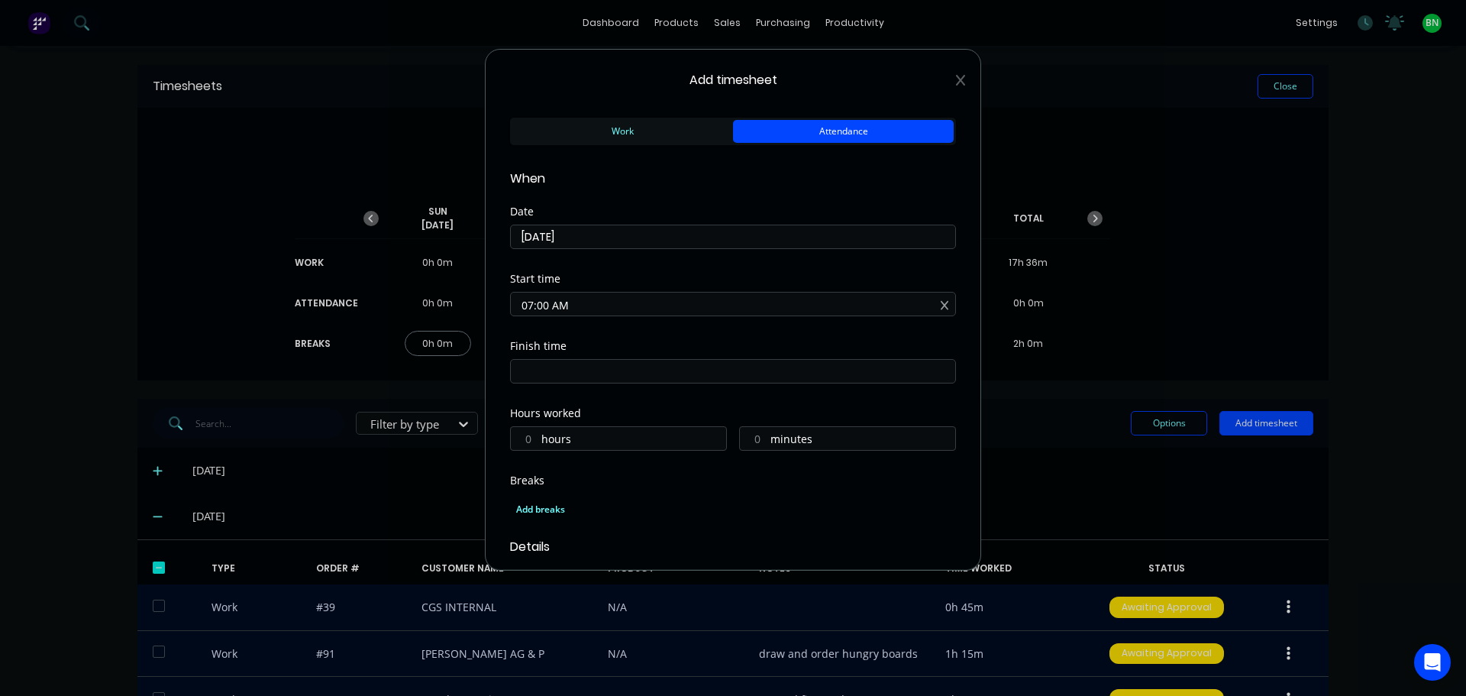
type input "07:08 AM"
type input "0"
type input "8"
click at [551, 421] on div "05" at bounding box center [542, 427] width 37 height 26
type input "05:08 AM"
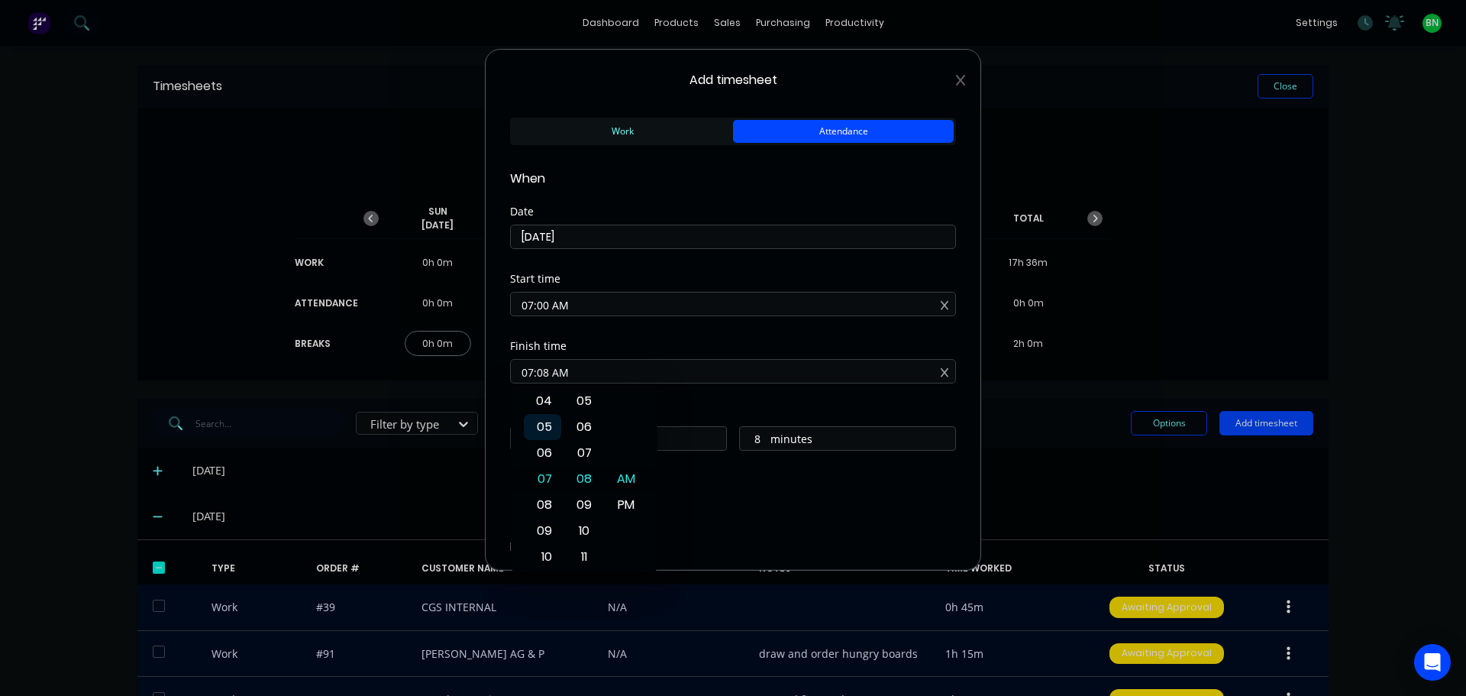
type input "22"
type input "05:03 AM"
type input "3"
click at [586, 403] on div "00" at bounding box center [584, 401] width 37 height 26
type input "05:00 AM"
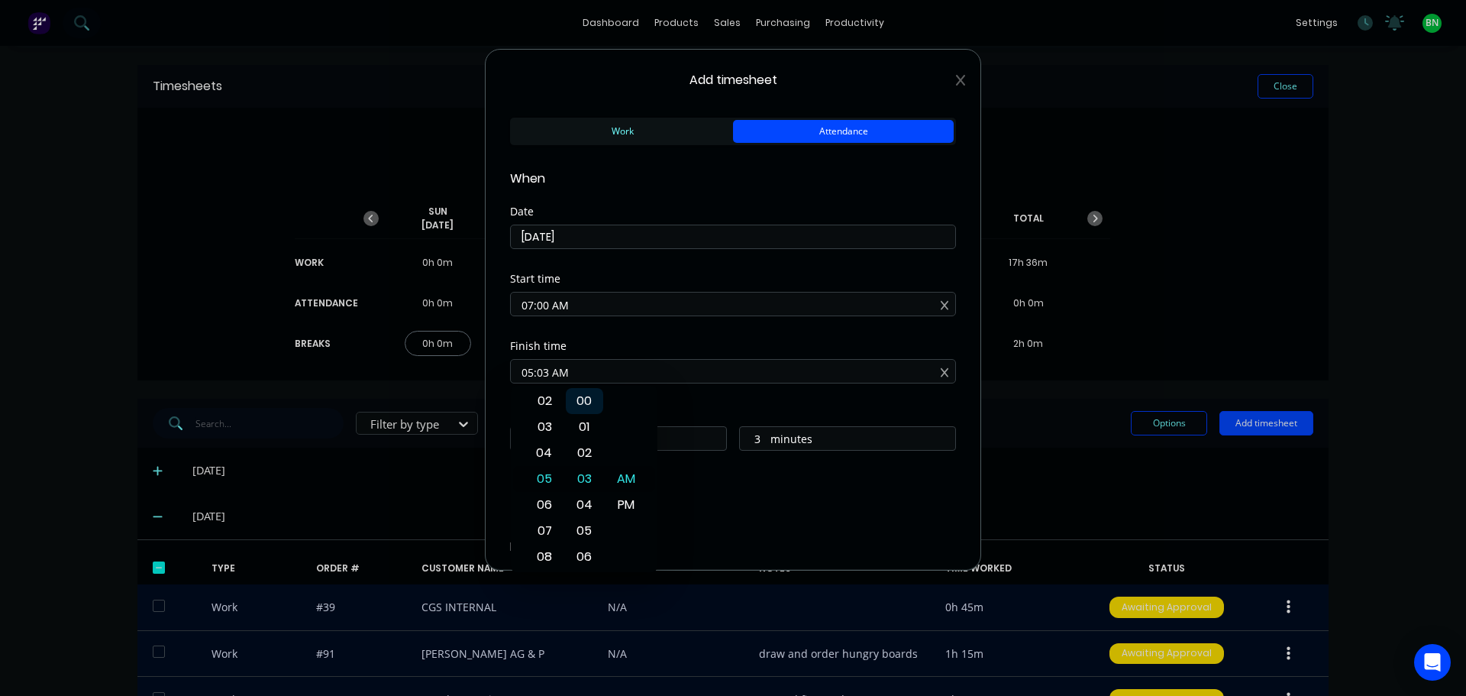
type input "0"
click at [635, 505] on div "PM" at bounding box center [626, 505] width 37 height 26
type input "05:00 PM"
type input "10"
click at [695, 470] on div "Hours worked 10 hours 0 minutes" at bounding box center [733, 441] width 446 height 67
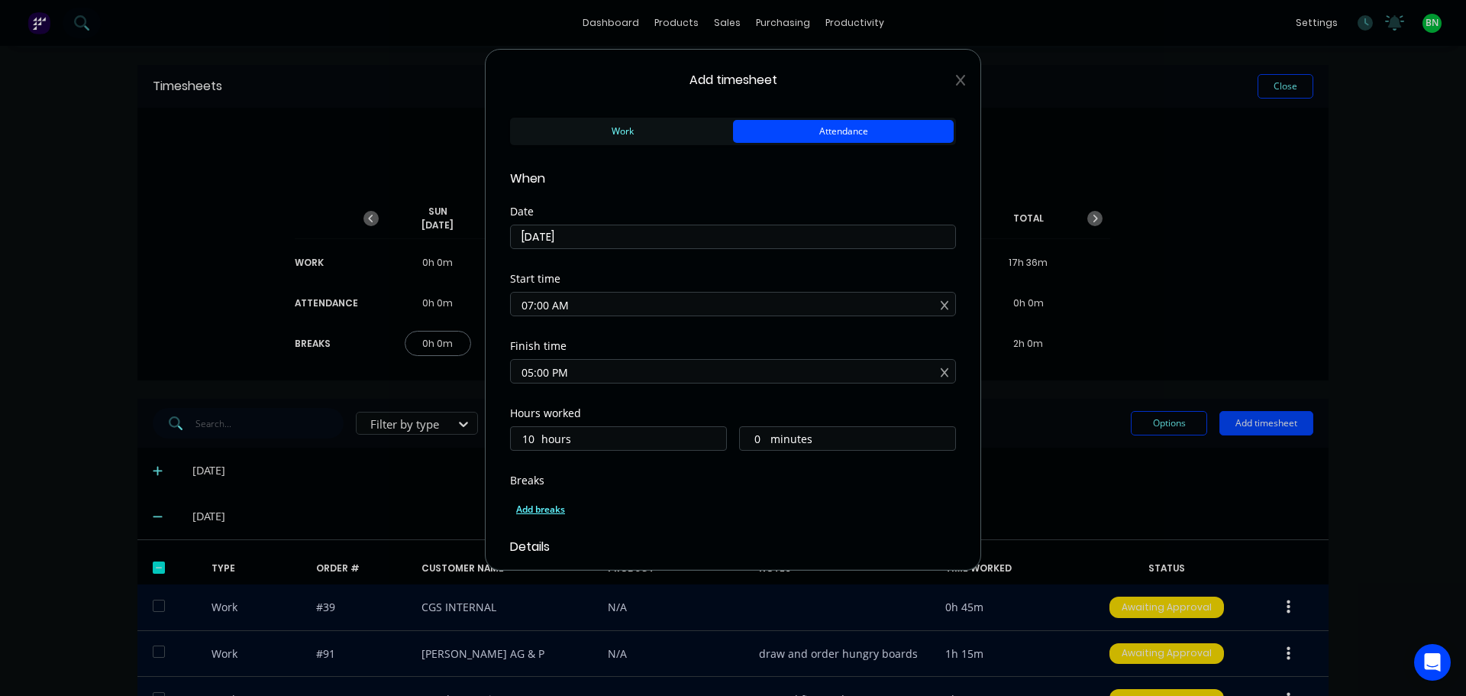
click at [555, 505] on div "Add breaks" at bounding box center [733, 509] width 434 height 20
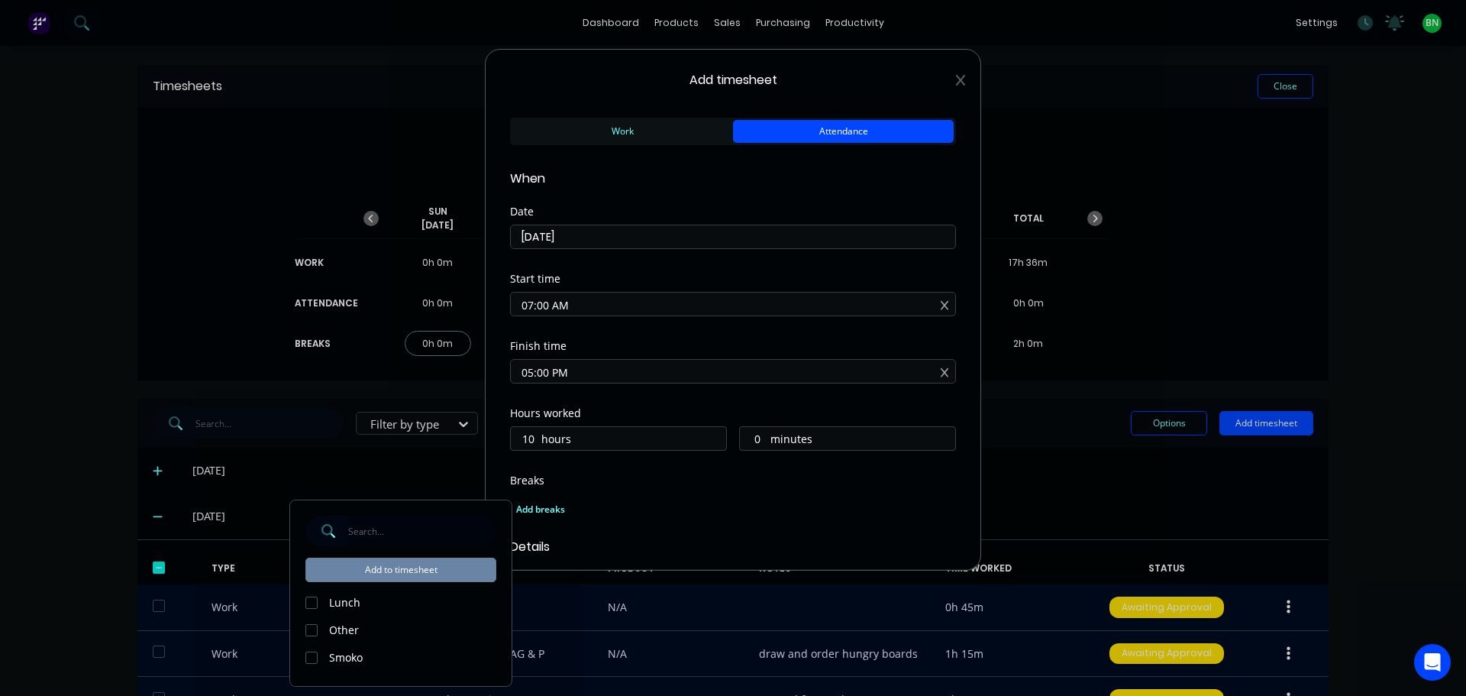
click at [318, 596] on div at bounding box center [311, 602] width 31 height 31
click at [308, 654] on div at bounding box center [311, 657] width 31 height 31
click at [379, 568] on button "Add to timesheet" at bounding box center [400, 569] width 191 height 24
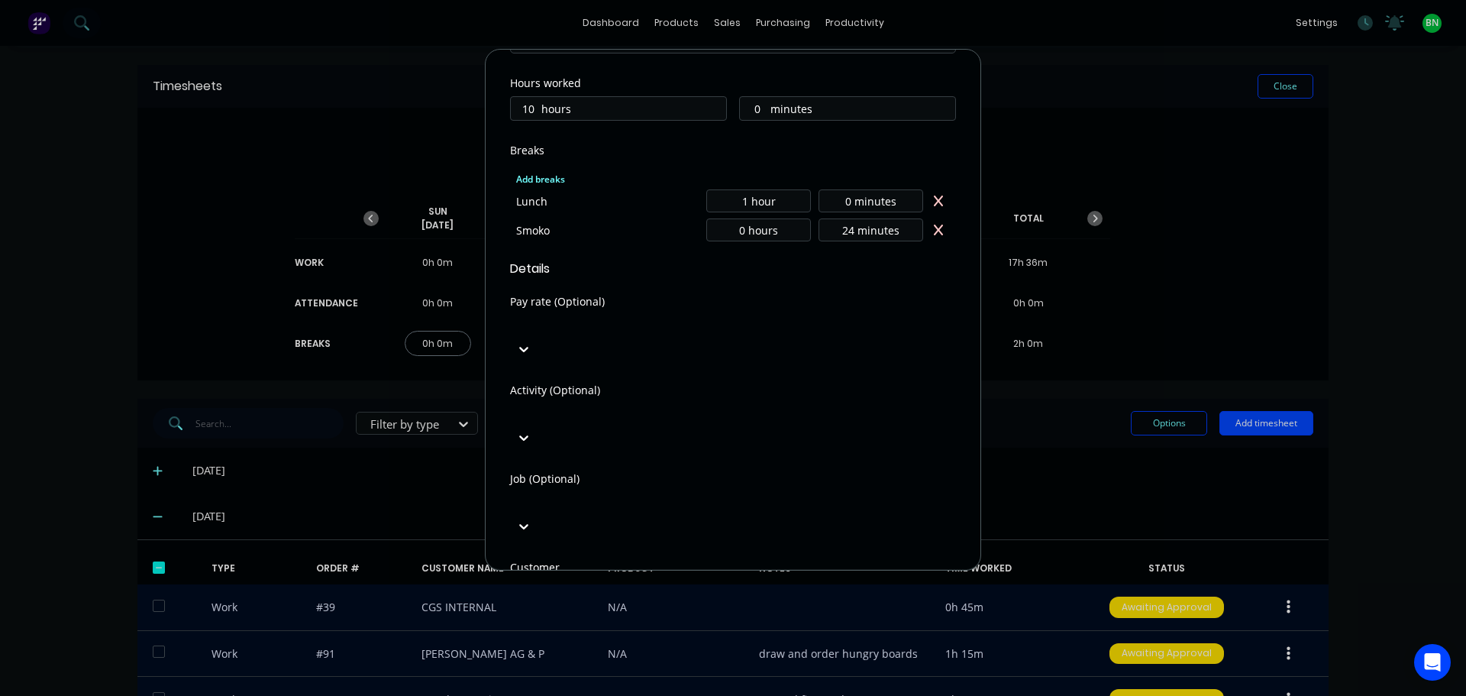
scroll to position [489, 0]
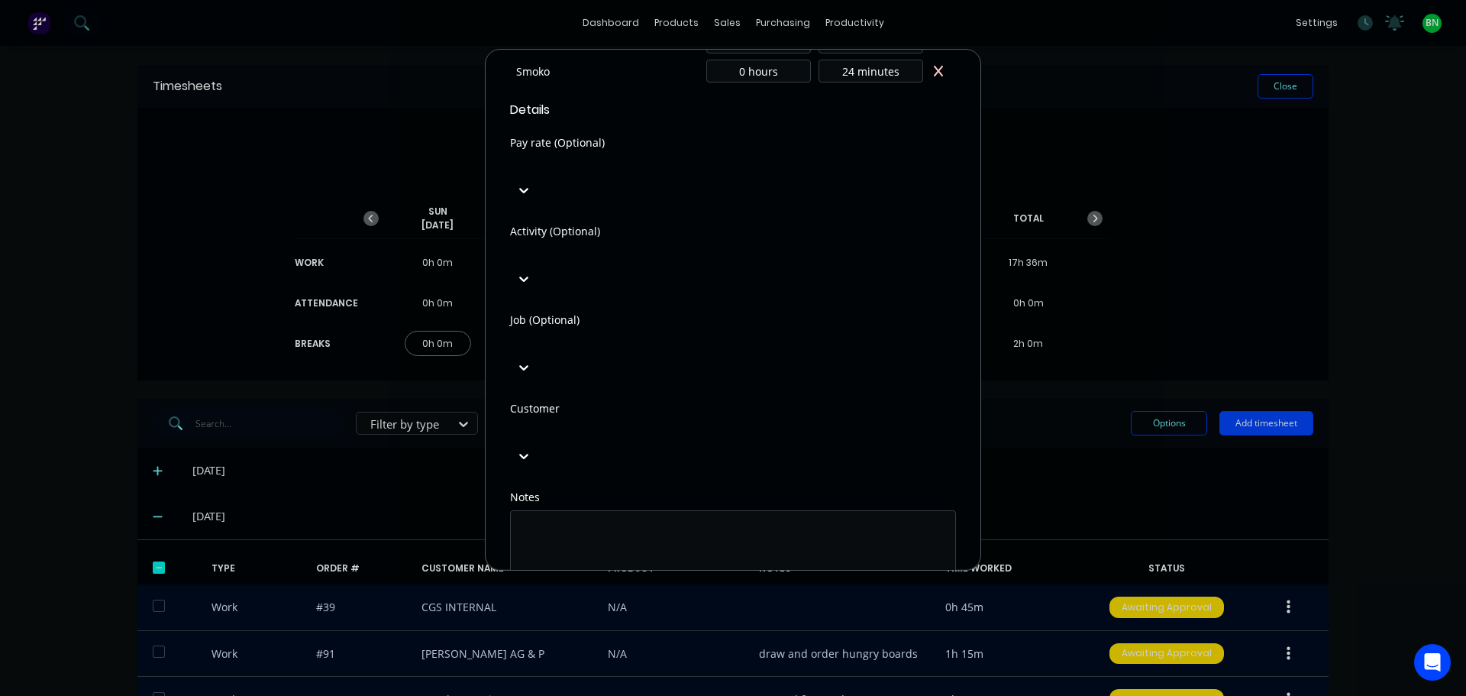
click at [714, 615] on button "Add manual time entry" at bounding box center [696, 627] width 129 height 24
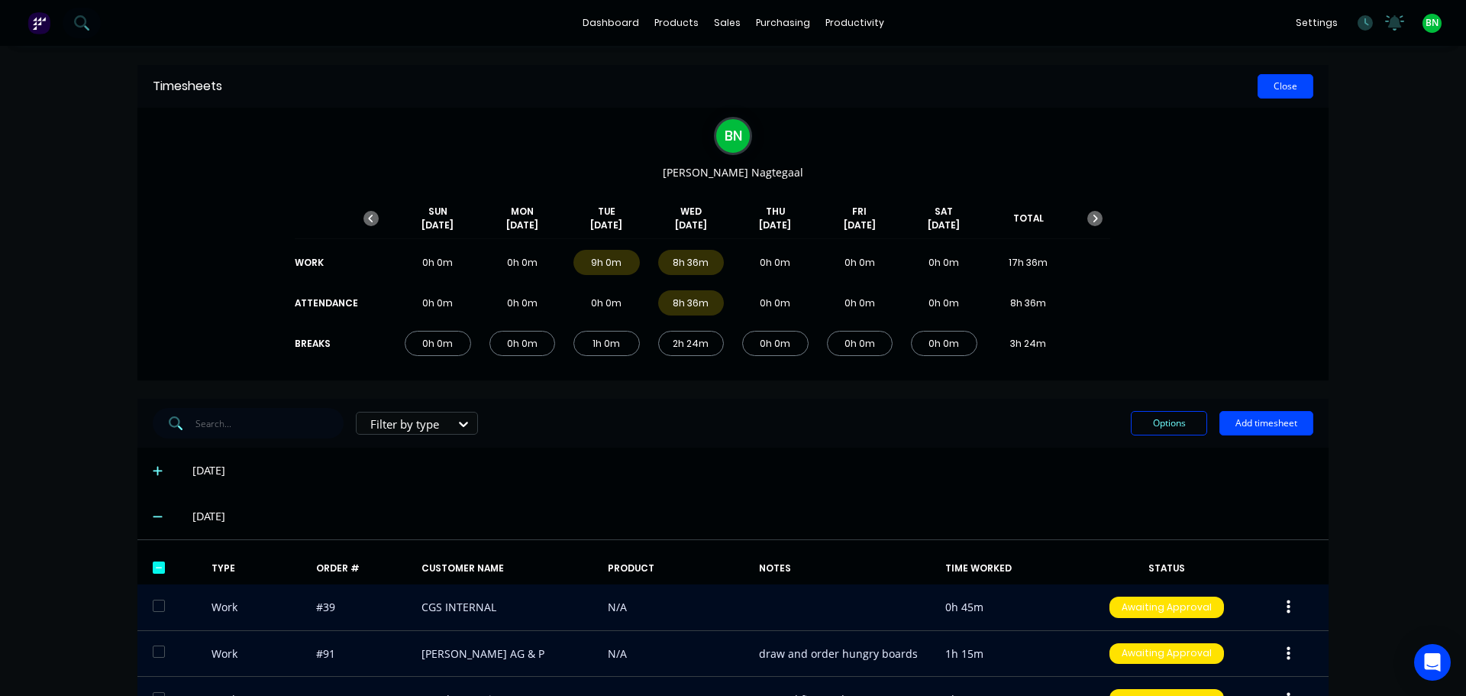
click at [1267, 83] on button "Close" at bounding box center [1286, 86] width 56 height 24
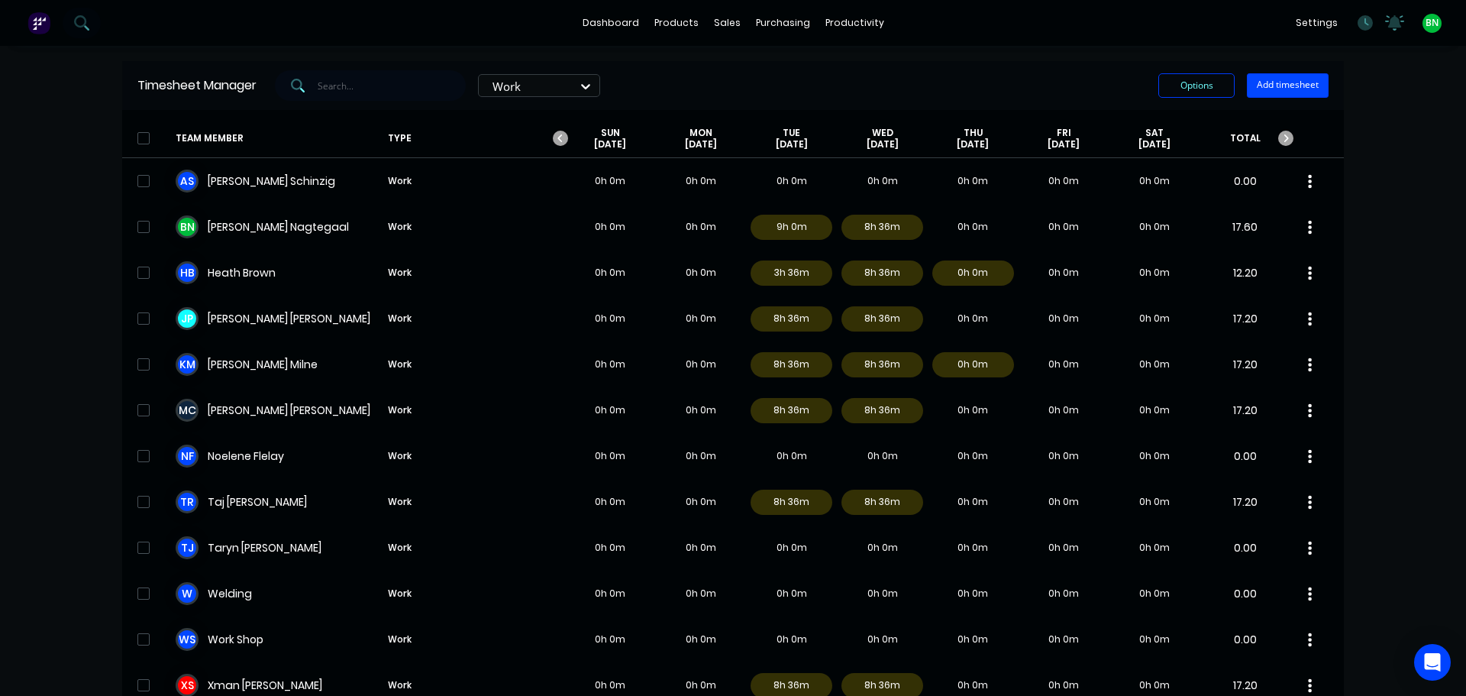
click at [1398, 171] on div "dashboard products sales purchasing productivity dashboard products Product Cat…" at bounding box center [733, 348] width 1466 height 696
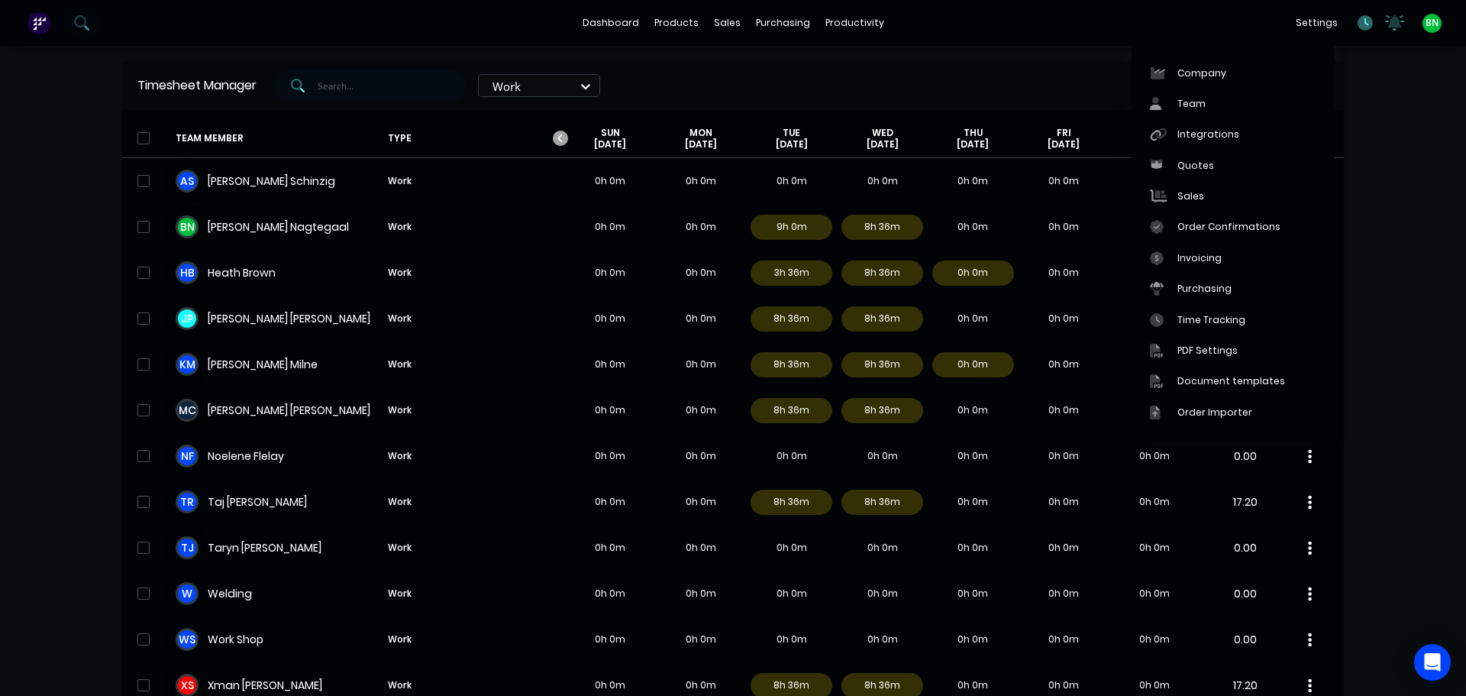
click at [1358, 25] on icon at bounding box center [1365, 22] width 15 height 15
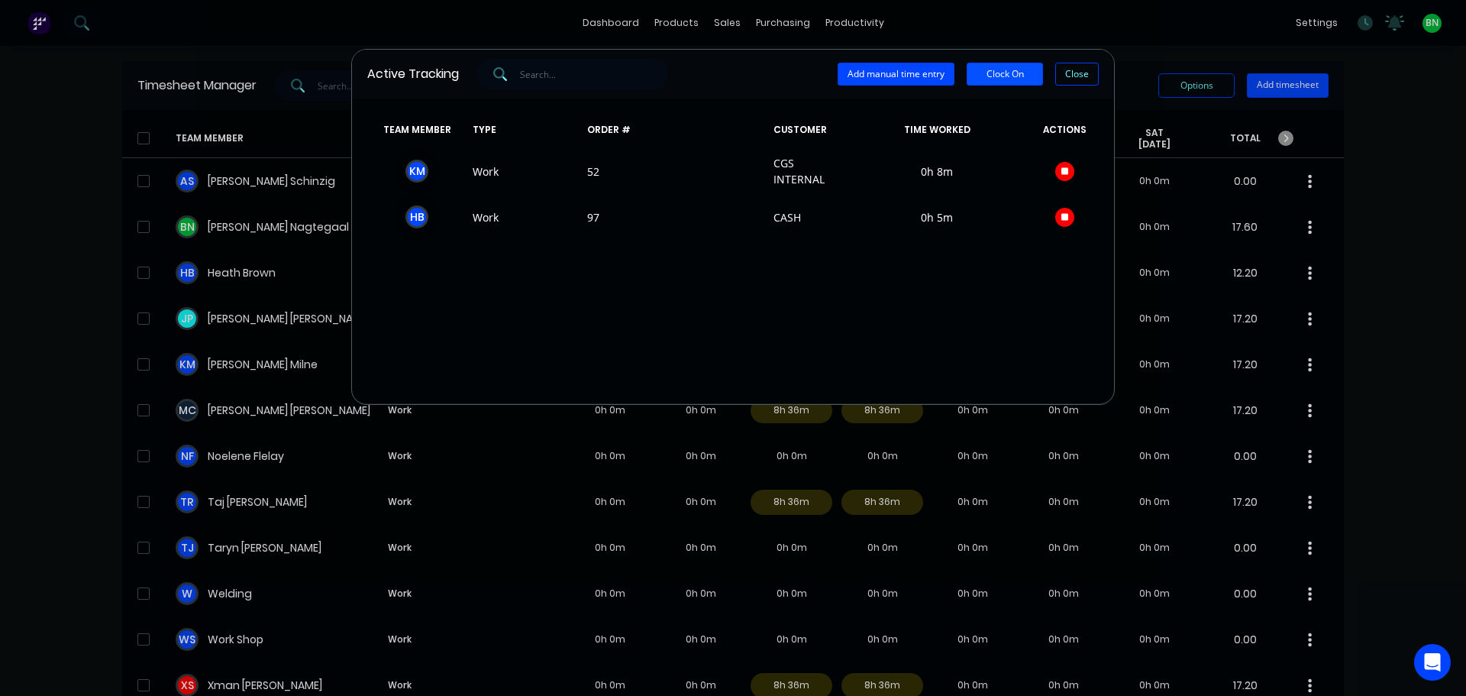
click at [1012, 82] on button "Clock On" at bounding box center [1005, 74] width 76 height 23
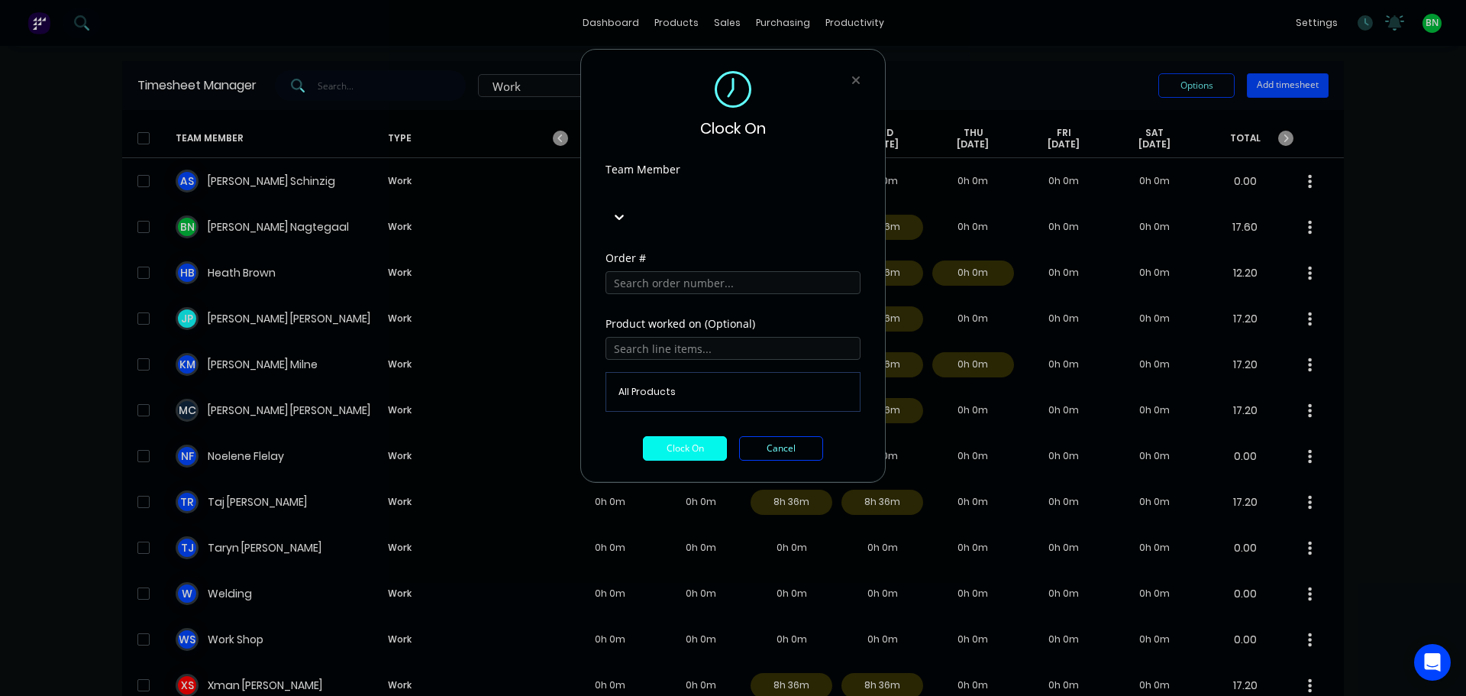
click at [701, 192] on div at bounding box center [720, 191] width 220 height 19
click at [693, 271] on input "text" at bounding box center [732, 282] width 255 height 23
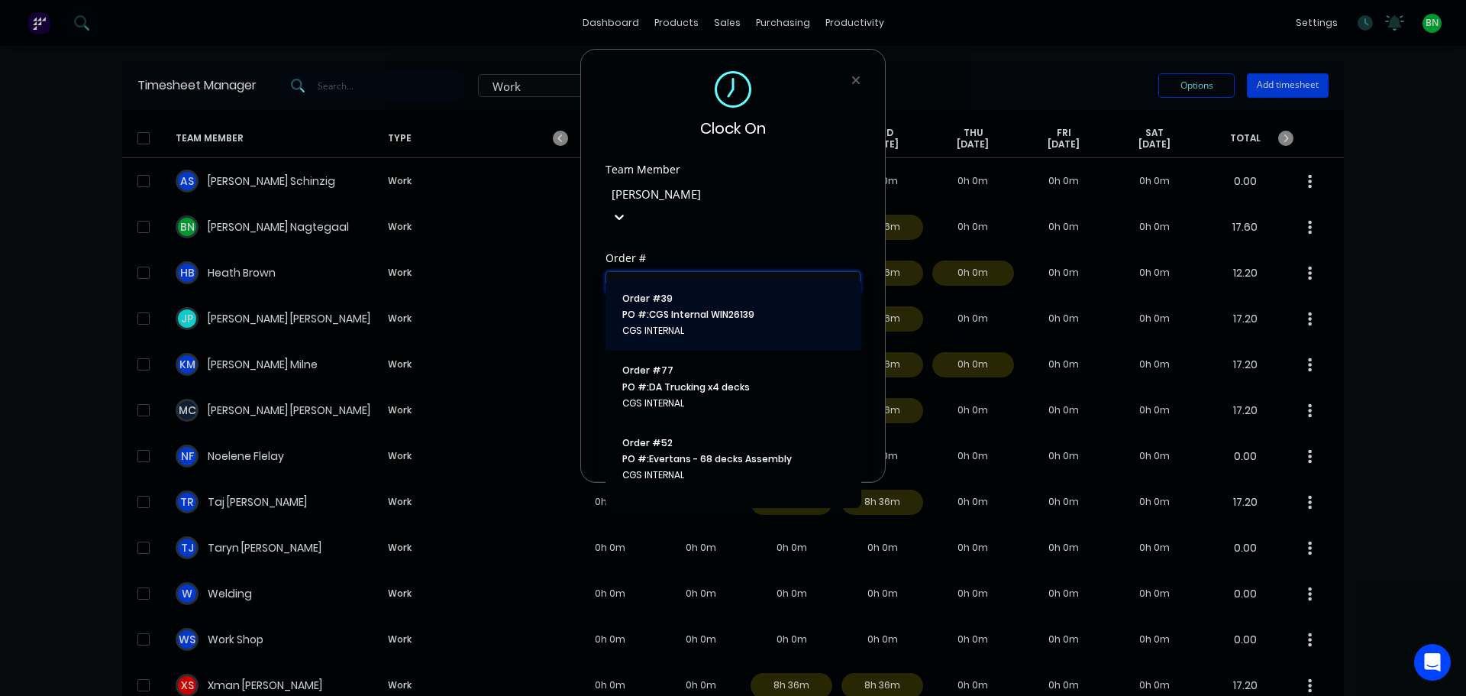
type input "cgs"
click at [708, 322] on button "Order # 39 PO #: CGS Internal WIN26139 CGS INTERNAL" at bounding box center [733, 314] width 231 height 47
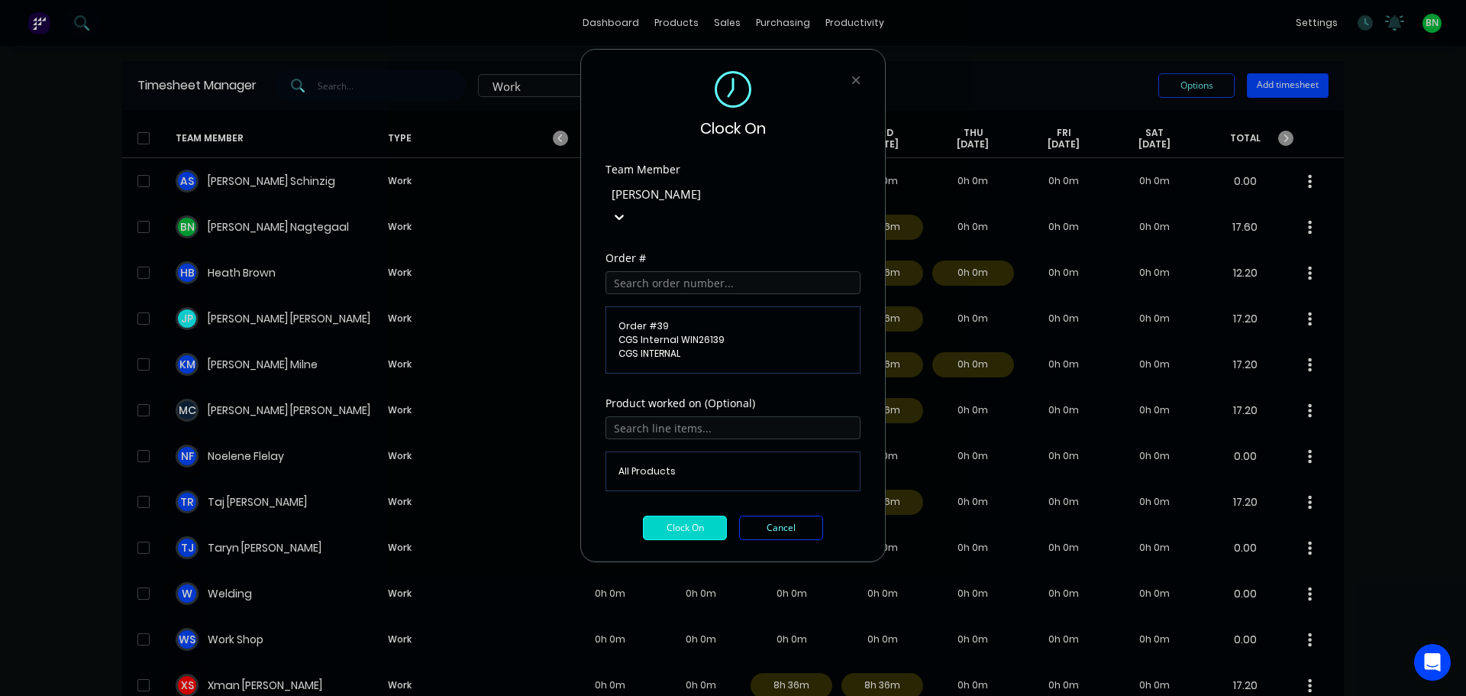
click at [685, 515] on button "Clock On" at bounding box center [685, 527] width 84 height 24
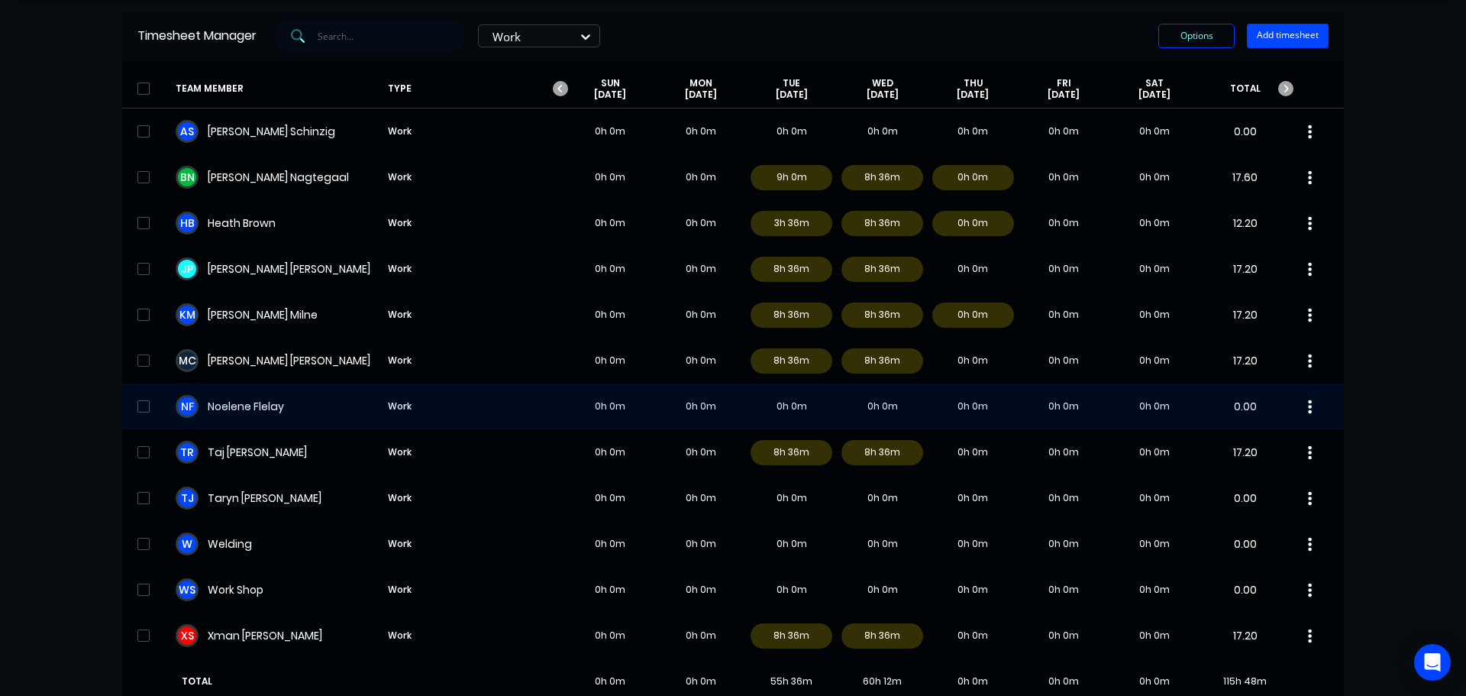
scroll to position [76, 0]
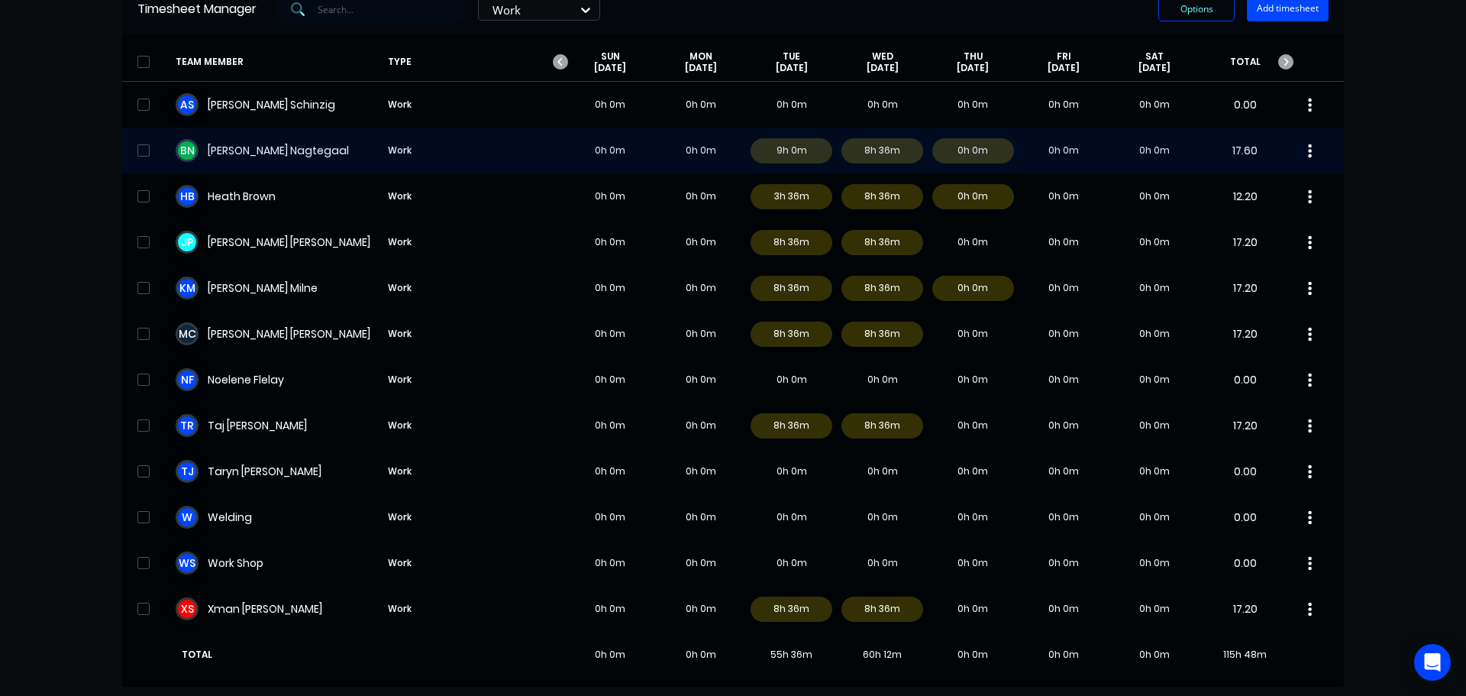
click at [515, 140] on div "B N [PERSON_NAME] Work 0h 0m 0h 0m 9h 0m 8h 36m 0h 0m 0h 0m 0h 0m 17.60" at bounding box center [733, 151] width 1222 height 46
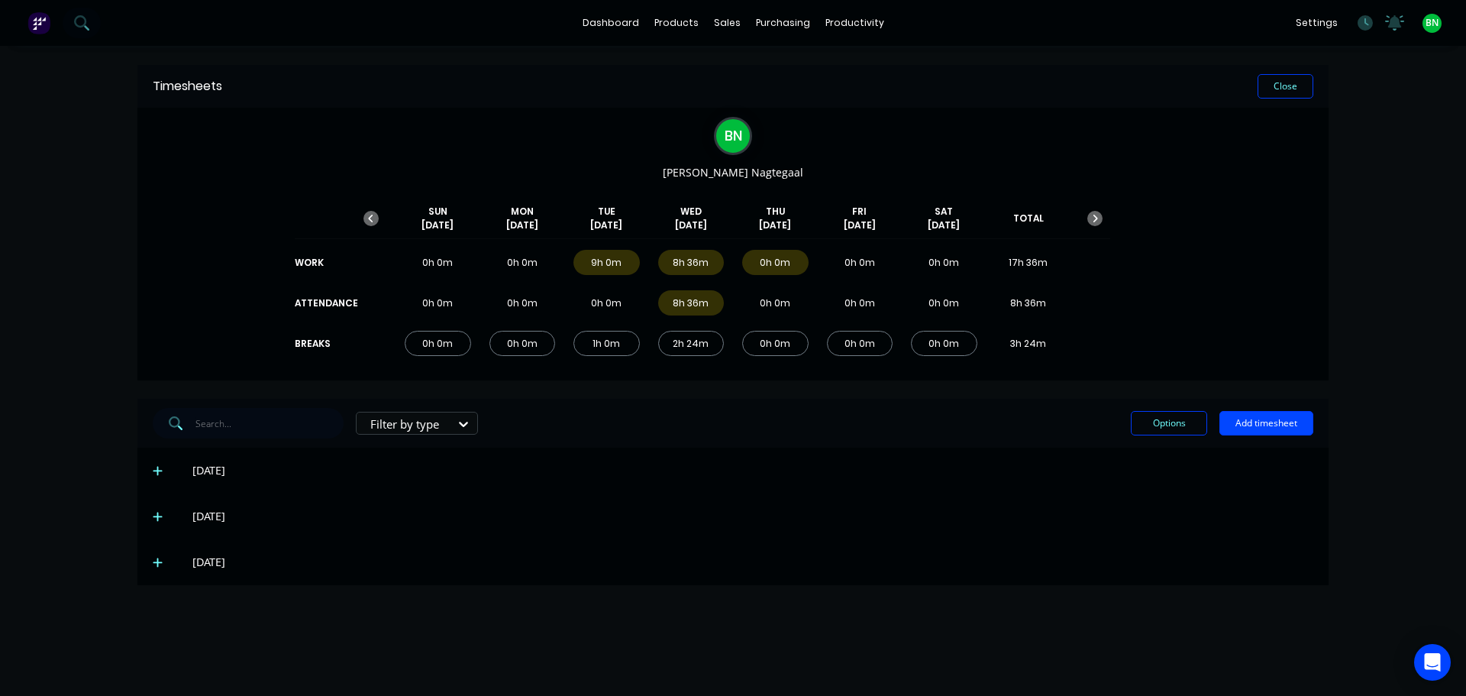
click at [157, 514] on icon at bounding box center [158, 516] width 10 height 11
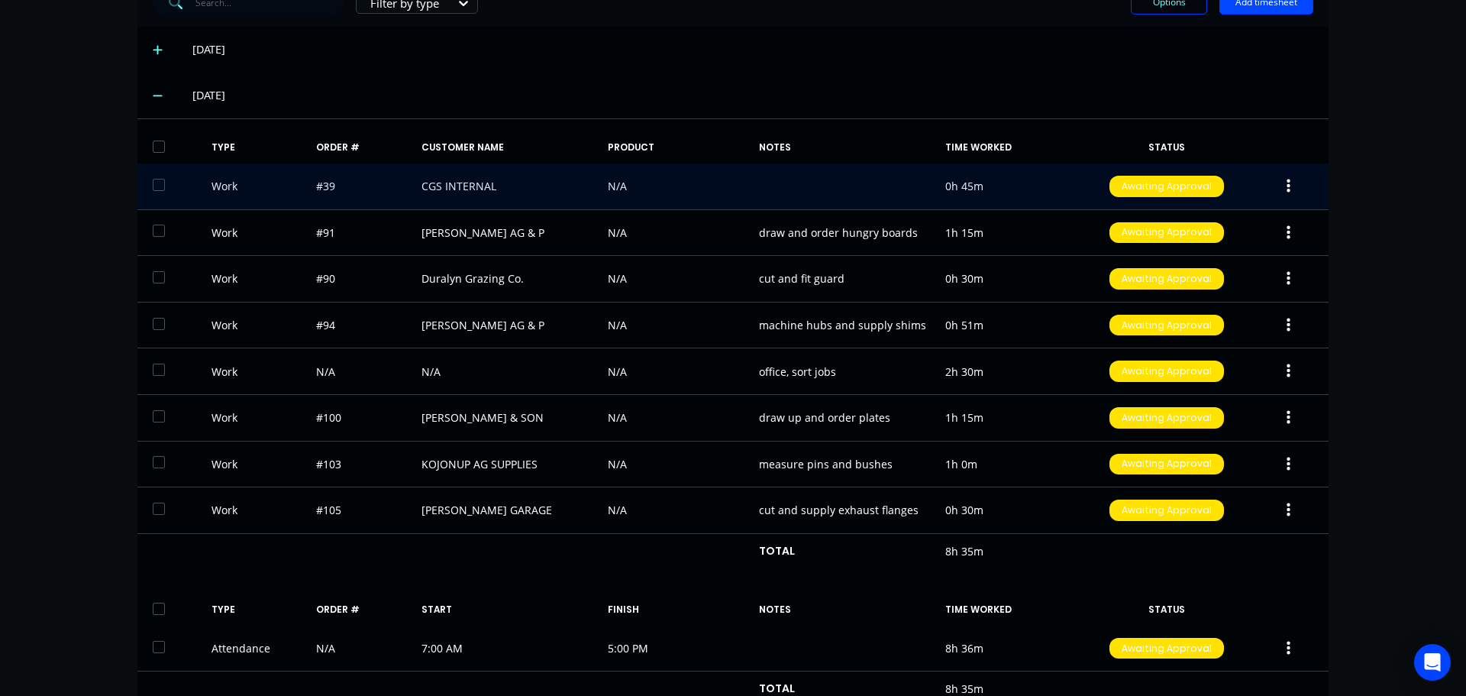
scroll to position [458, 0]
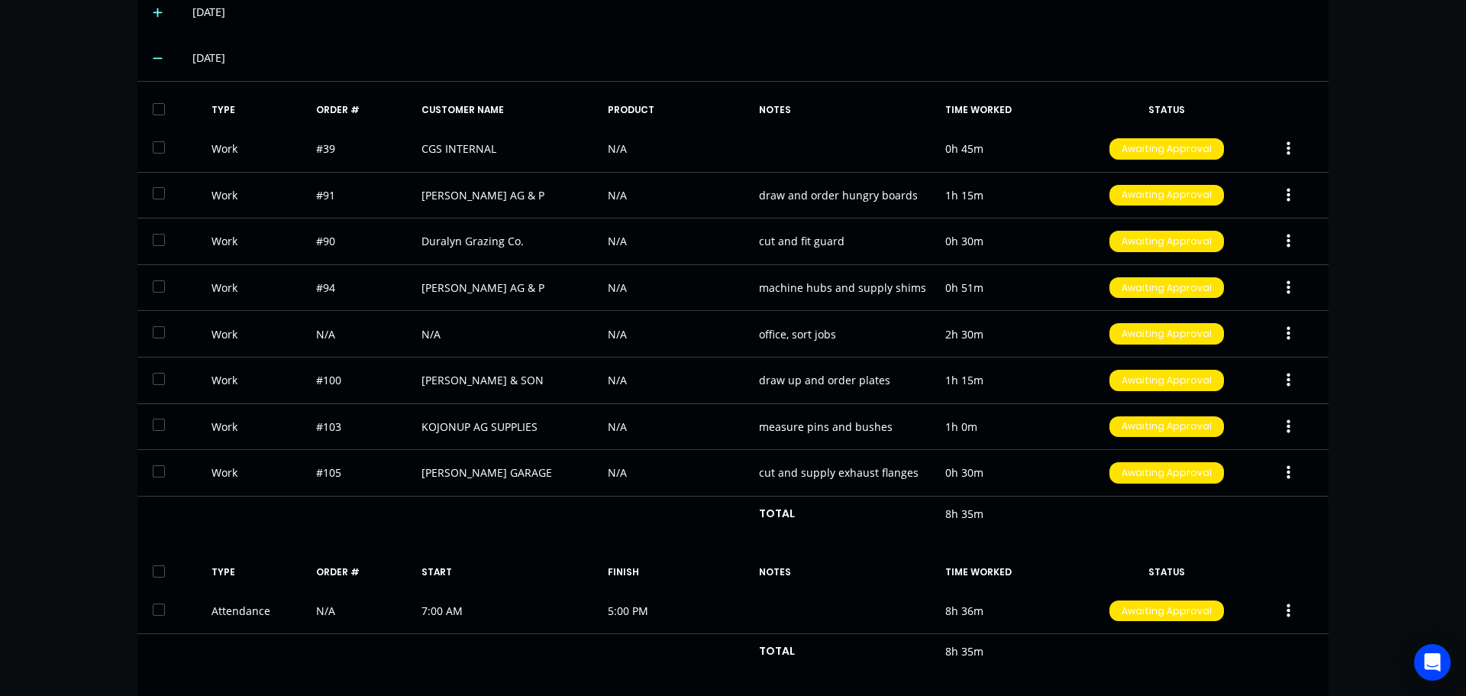
click at [1380, 193] on div "dashboard products sales purchasing productivity dashboard products Product Cat…" at bounding box center [733, 348] width 1466 height 696
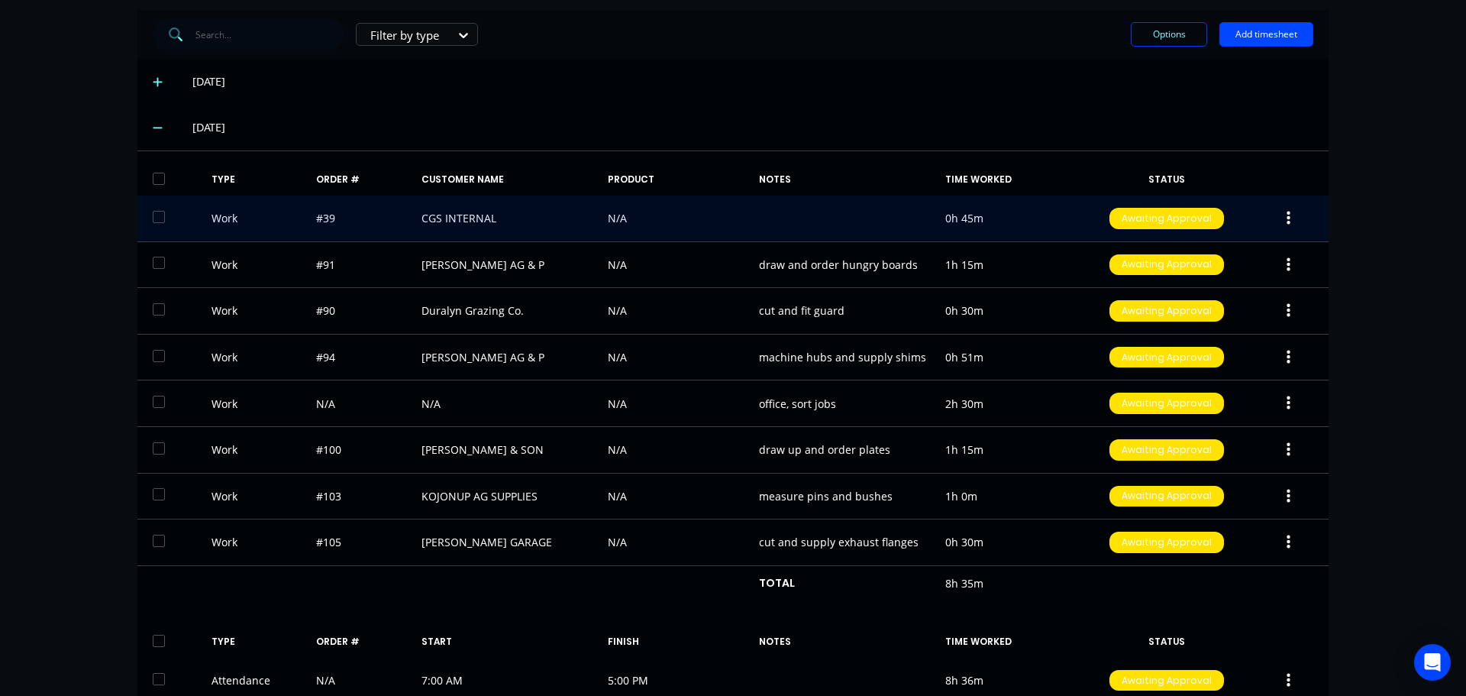
scroll to position [382, 0]
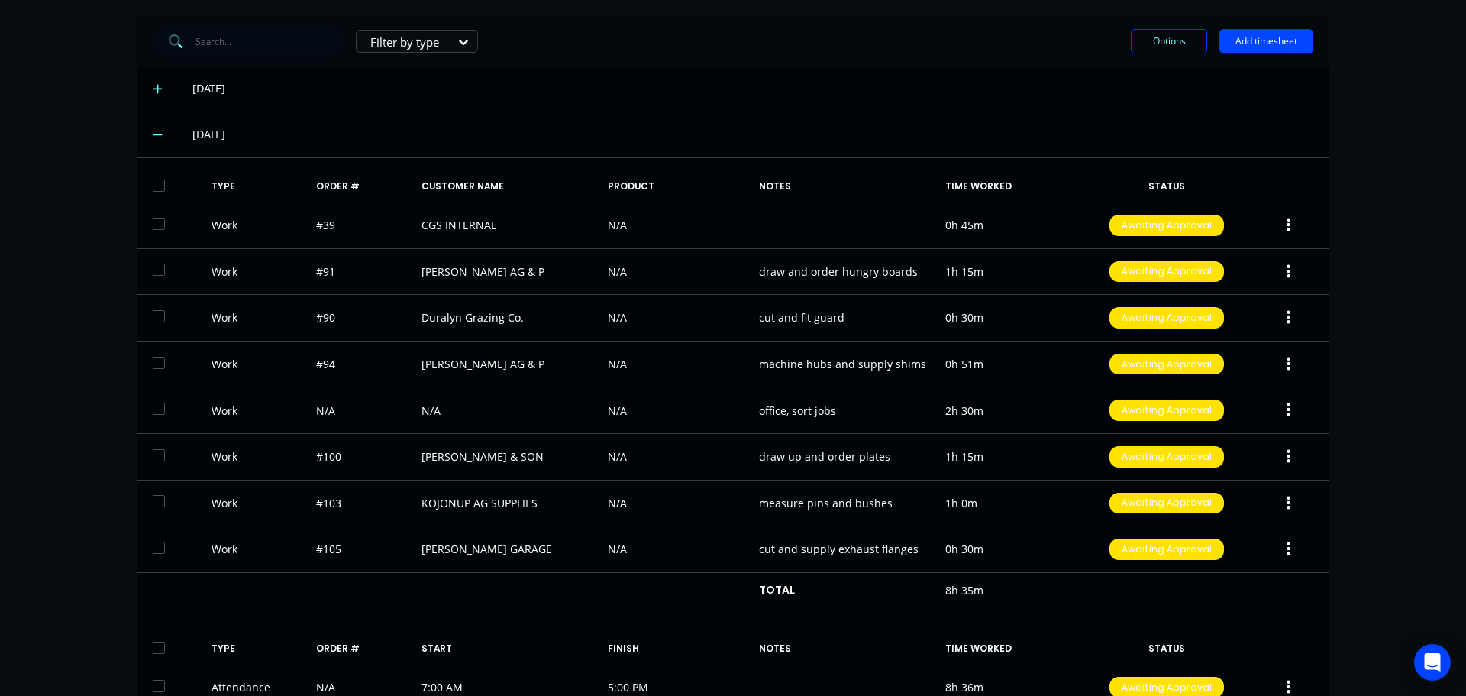
click at [1066, 131] on div "[DATE]" at bounding box center [752, 134] width 1121 height 17
click at [975, 127] on div "[DATE]" at bounding box center [752, 134] width 1121 height 17
click at [1385, 373] on div "dashboard products sales purchasing productivity dashboard products Product Cat…" at bounding box center [733, 348] width 1466 height 696
click at [97, 318] on div "dashboard products sales purchasing productivity dashboard products Product Cat…" at bounding box center [733, 348] width 1466 height 696
click at [951, 78] on div "[DATE]" at bounding box center [732, 89] width 1191 height 46
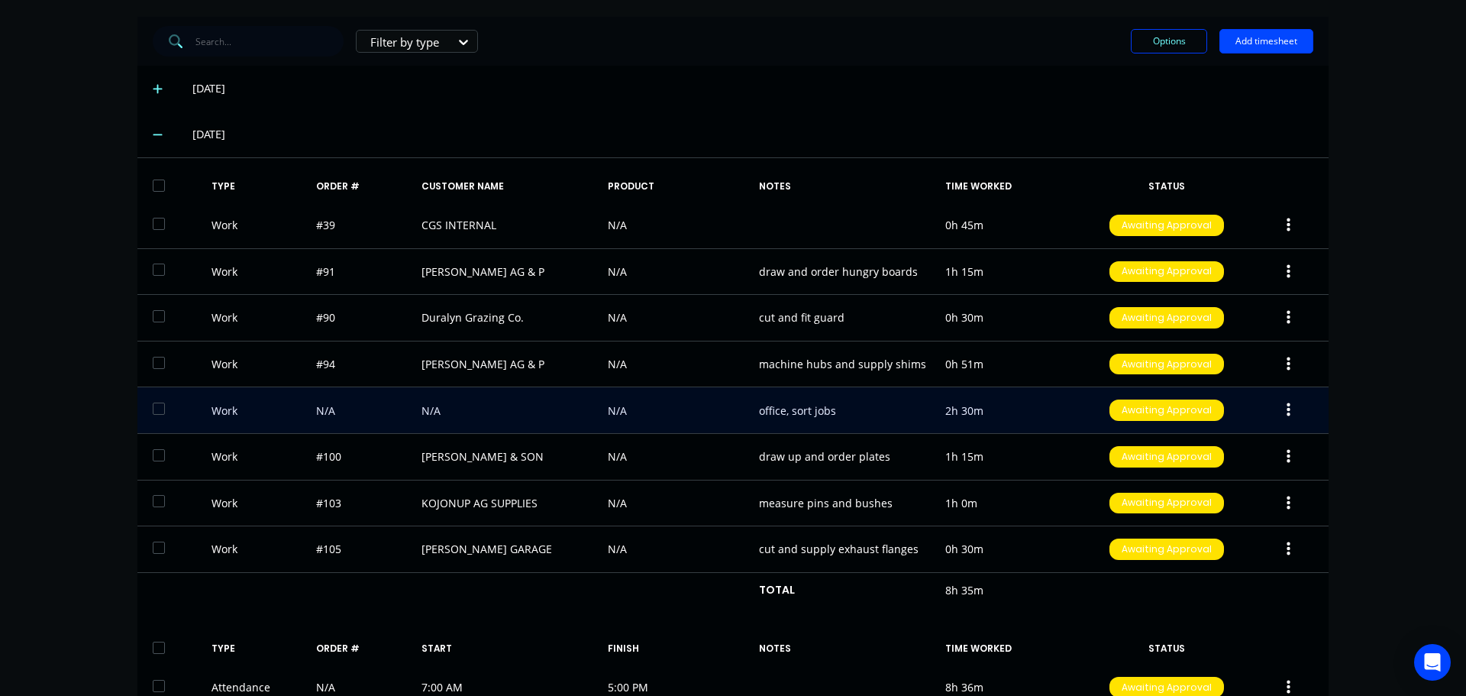
click at [1277, 403] on button "button" at bounding box center [1289, 409] width 36 height 27
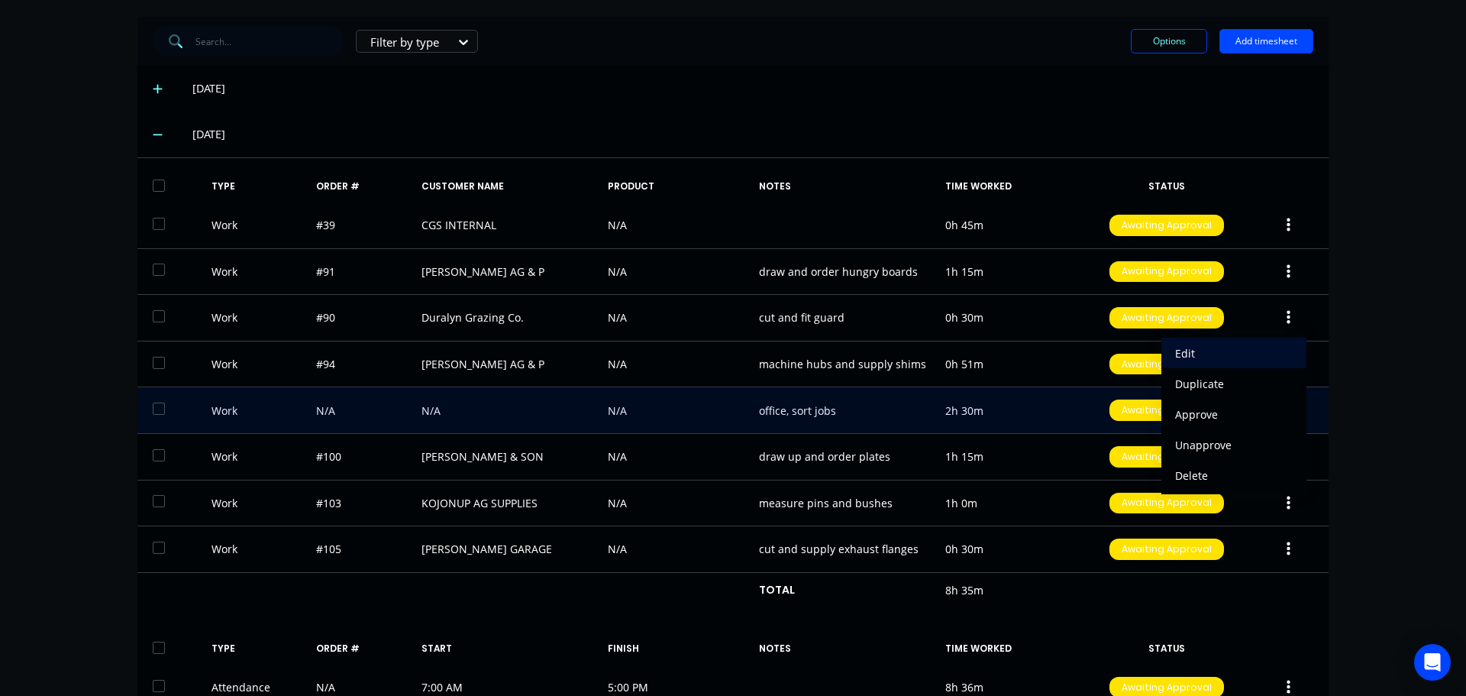
click at [1175, 344] on div "Edit" at bounding box center [1234, 353] width 118 height 22
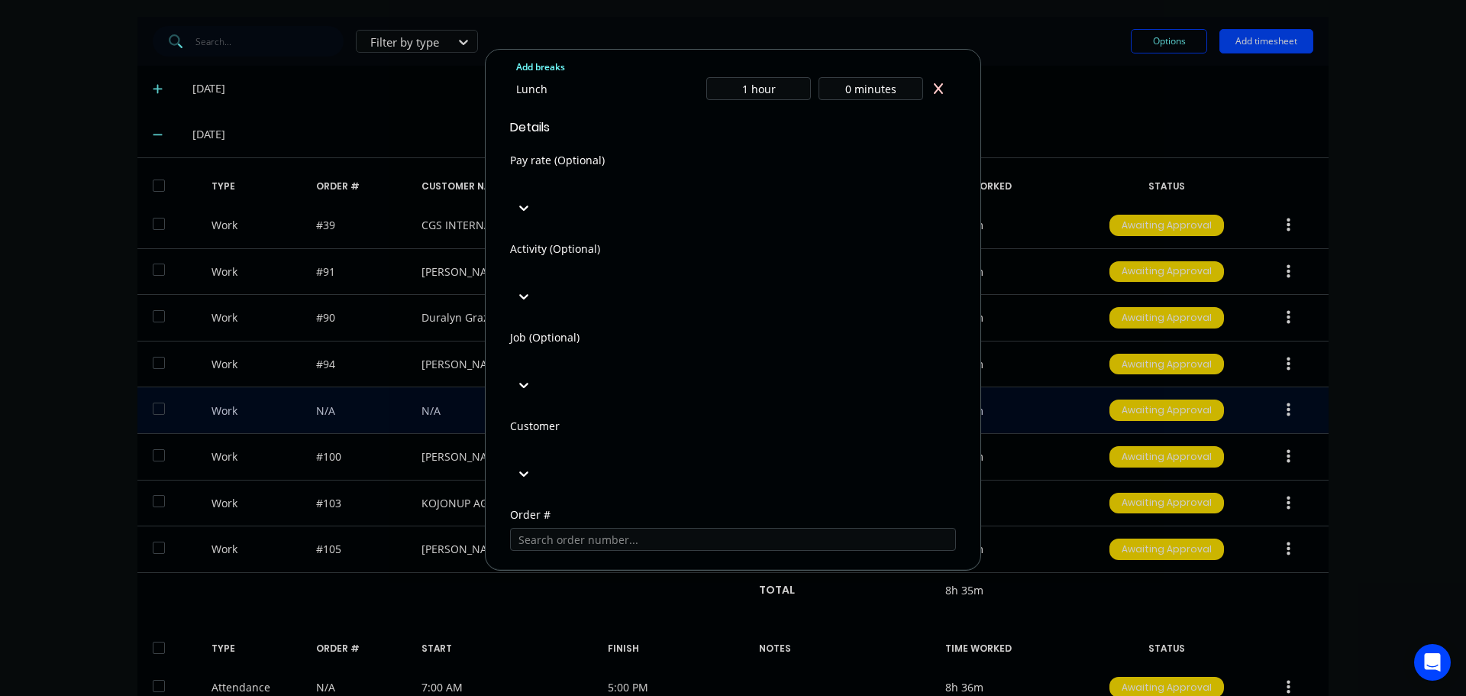
scroll to position [611, 0]
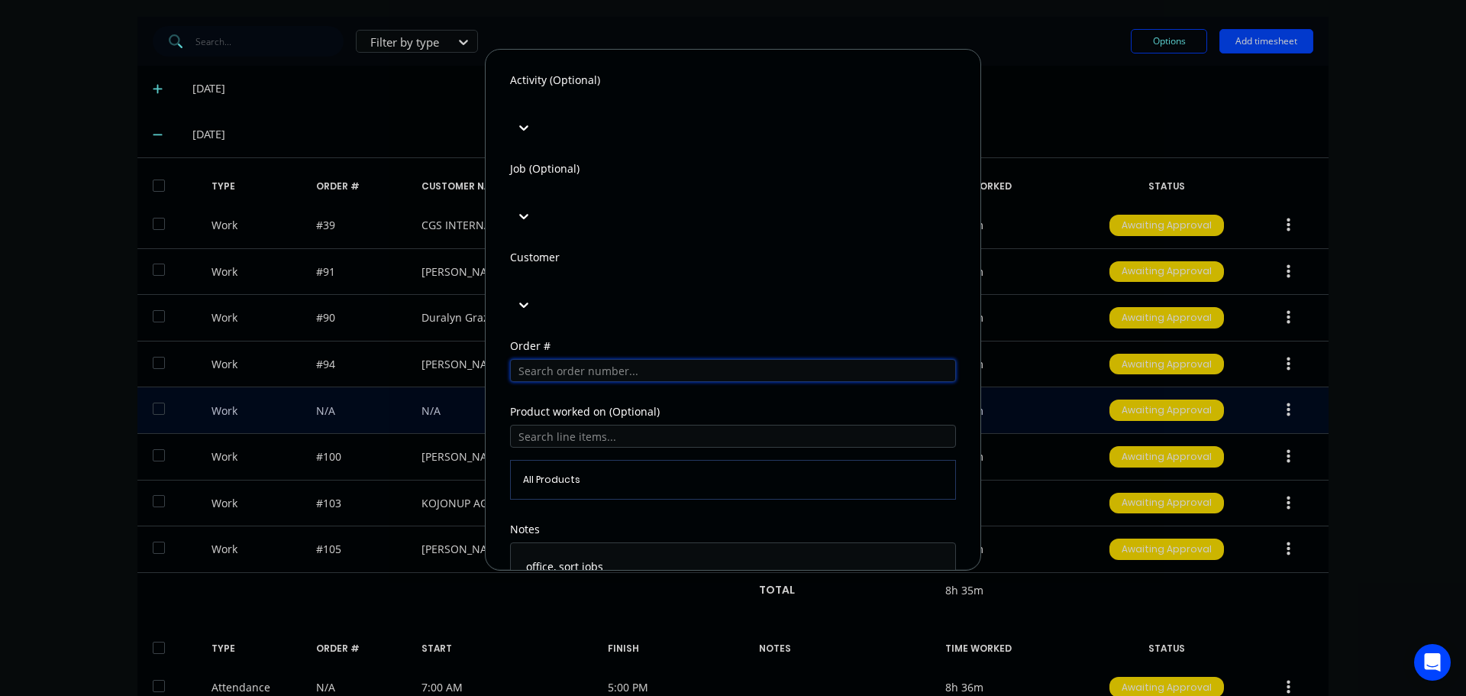
click at [572, 359] on input "text" at bounding box center [733, 370] width 446 height 23
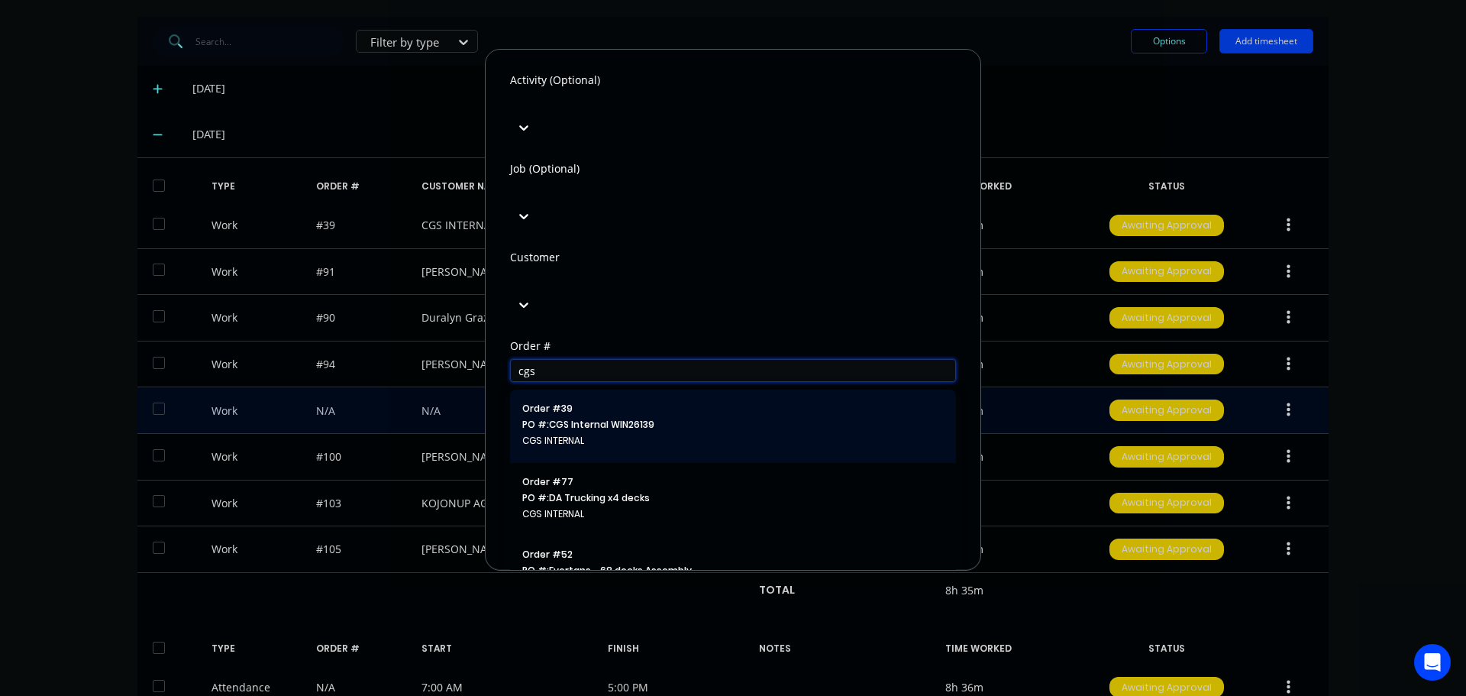
type input "cgs"
click at [598, 418] on span "PO #: CGS Internal WIN26139" at bounding box center [732, 425] width 421 height 14
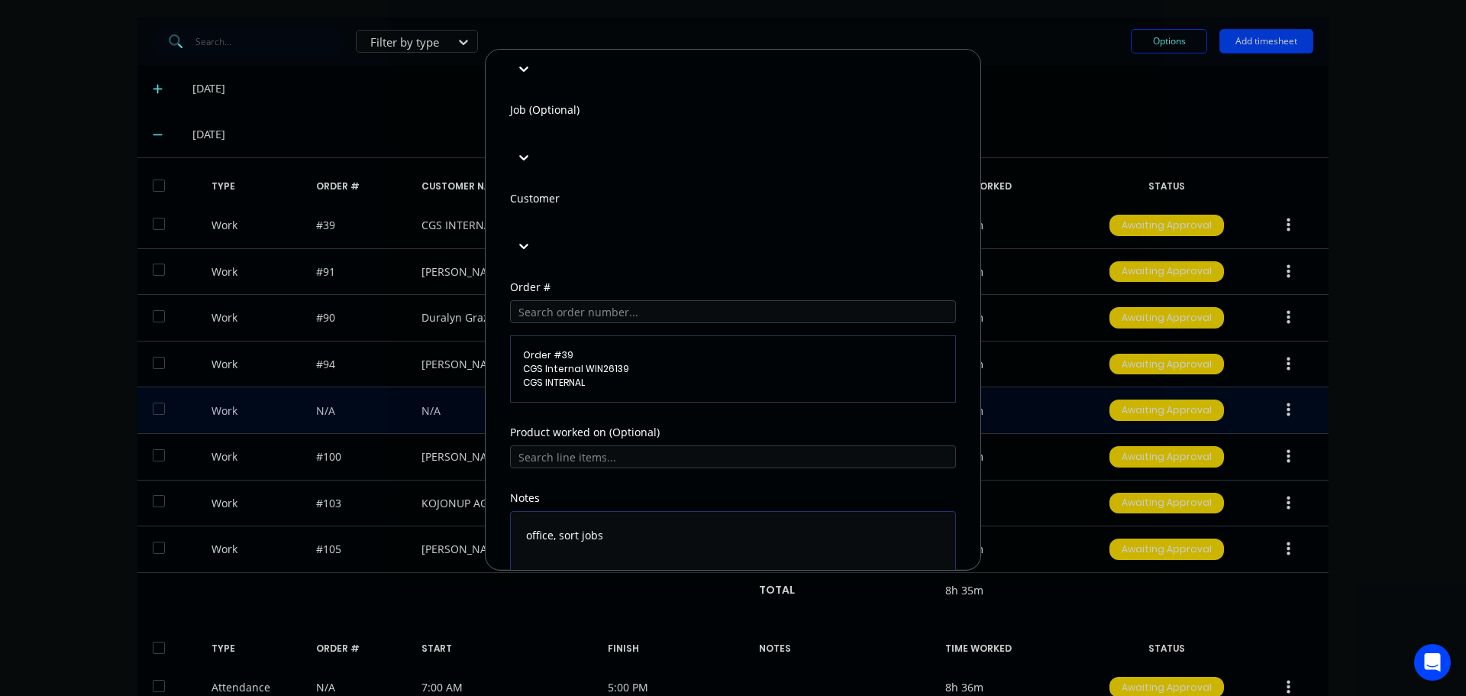
scroll to position [670, 0]
click at [673, 615] on button "Edit time tracking entry" at bounding box center [696, 627] width 131 height 24
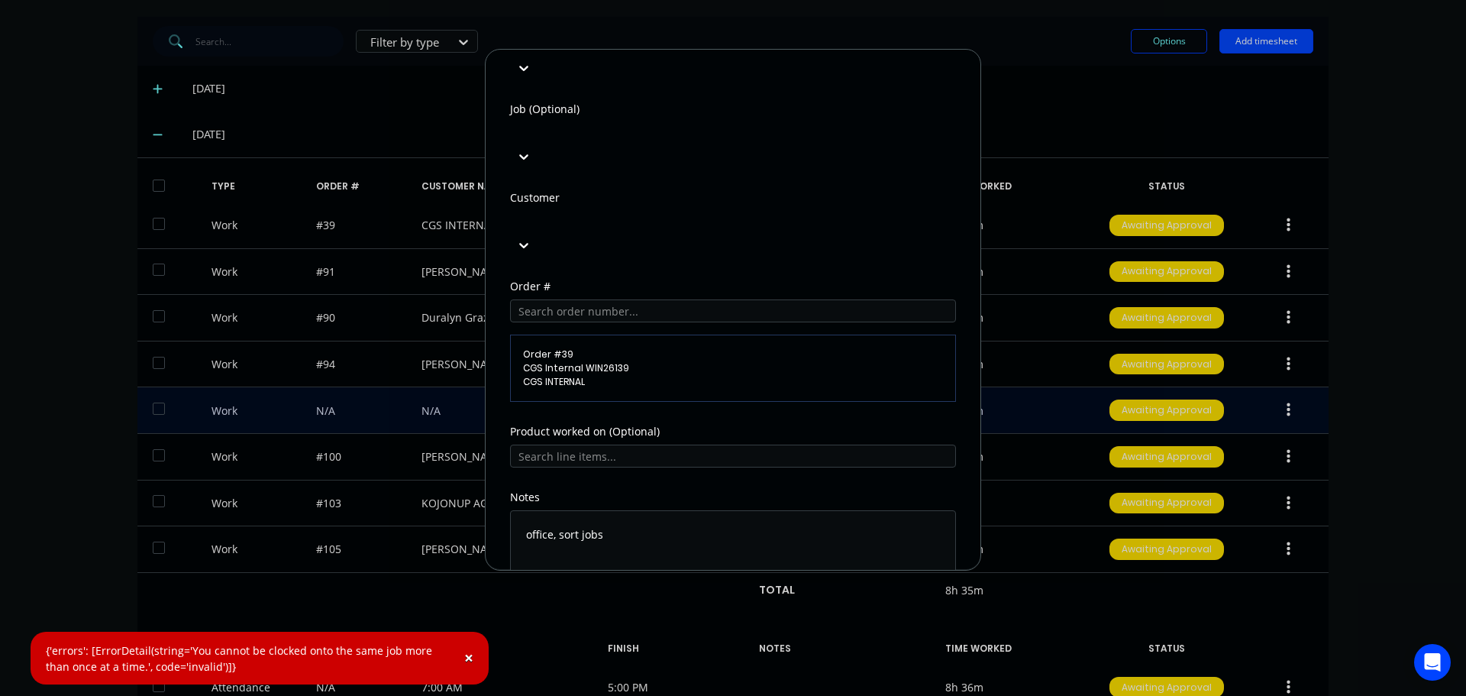
click at [722, 615] on button "Edit time tracking entry" at bounding box center [696, 627] width 131 height 24
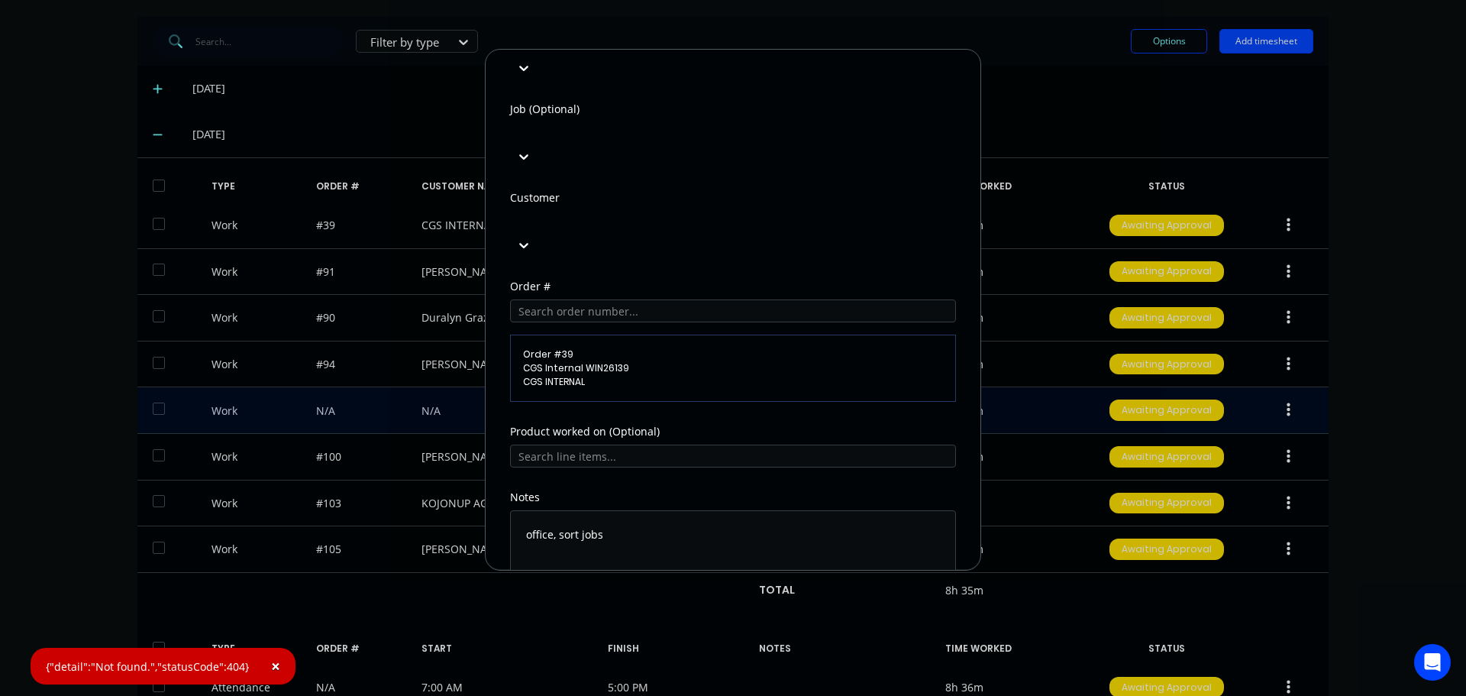
click at [271, 662] on span "×" at bounding box center [275, 665] width 9 height 21
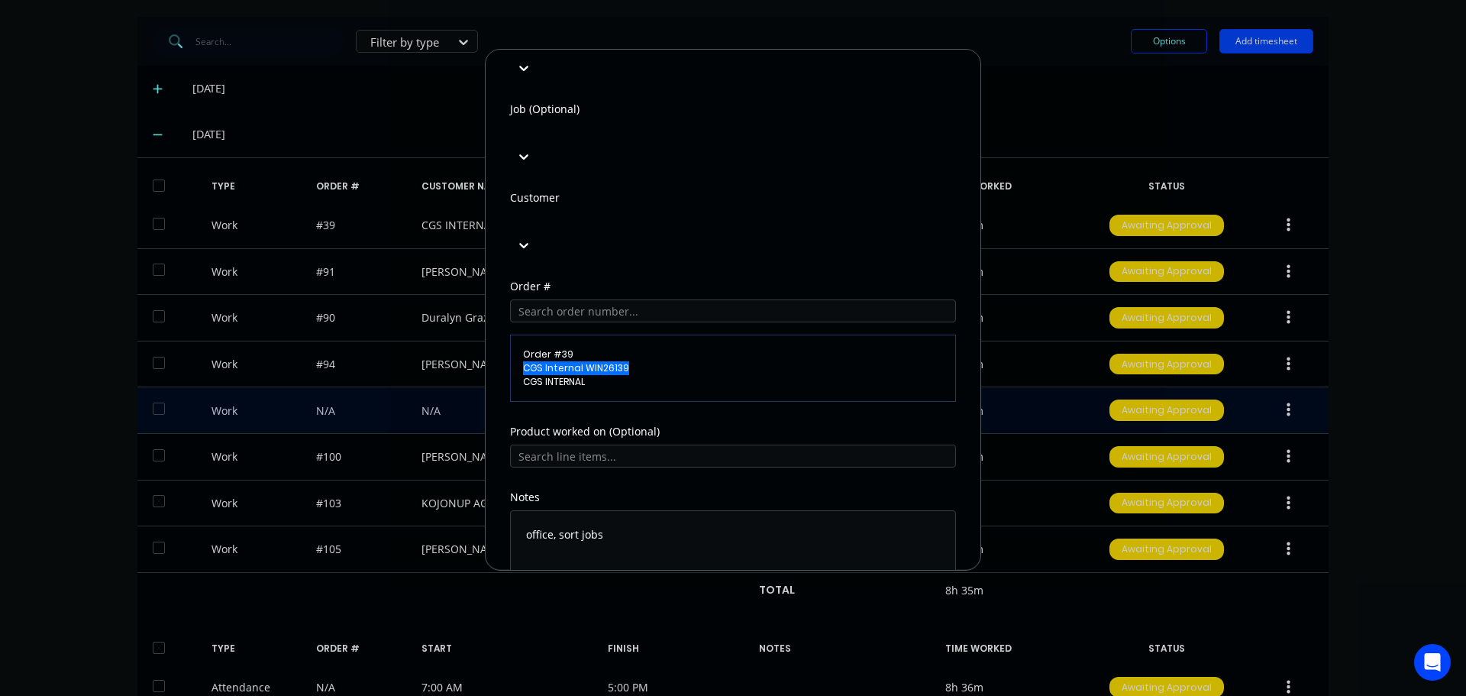
click at [648, 347] on div "Order # 39 CGS Internal WIN26139 CGS INTERNAL" at bounding box center [733, 367] width 420 height 41
click at [660, 347] on span "Order # 39" at bounding box center [733, 354] width 420 height 14
click at [710, 615] on button "Edit time tracking entry" at bounding box center [696, 627] width 131 height 24
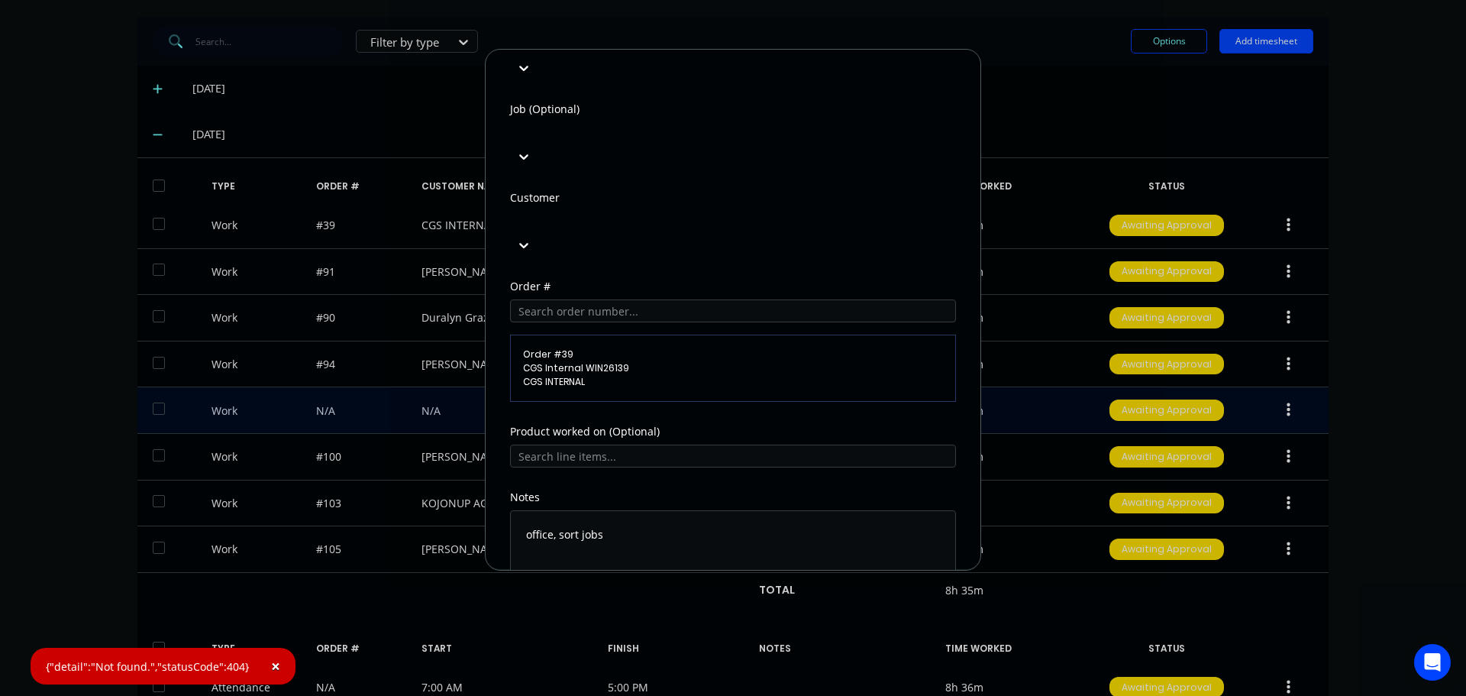
click at [802, 615] on button "Cancel" at bounding box center [804, 627] width 61 height 24
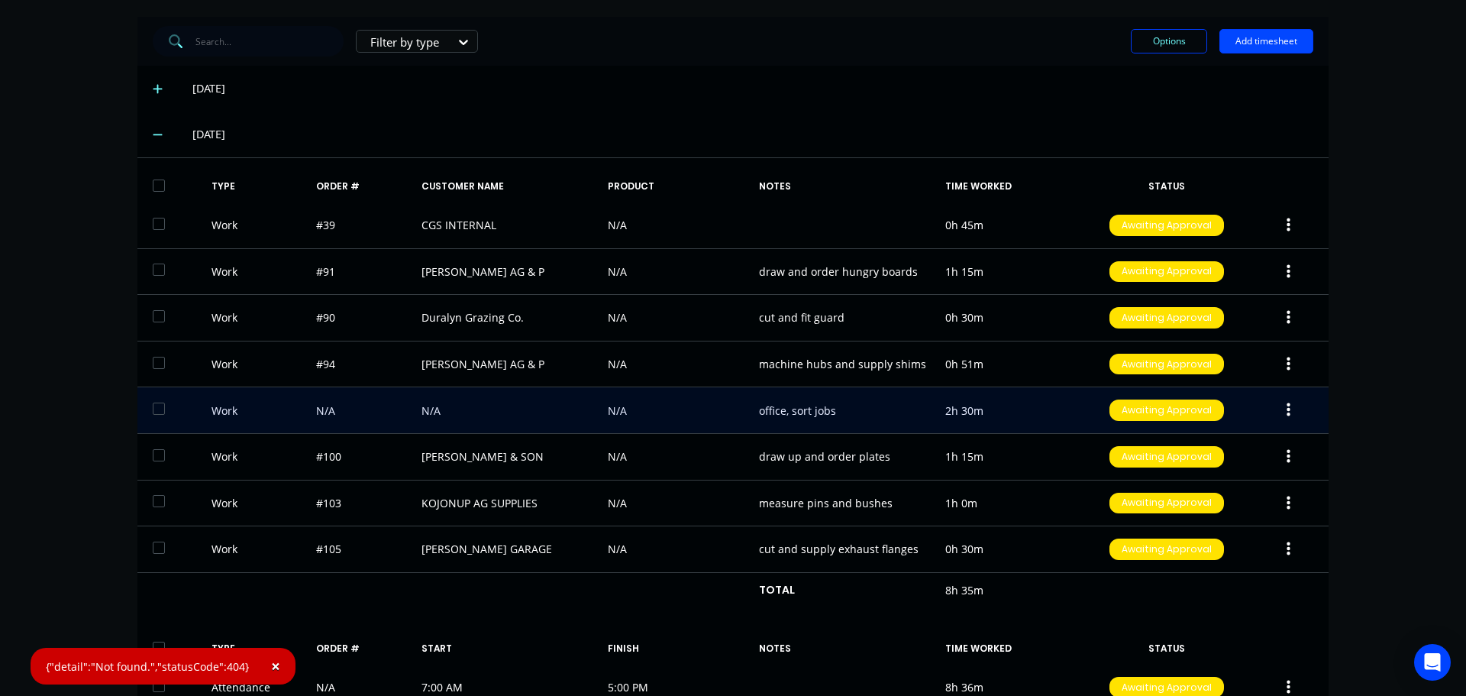
click at [1081, 99] on div "[DATE]" at bounding box center [732, 89] width 1191 height 46
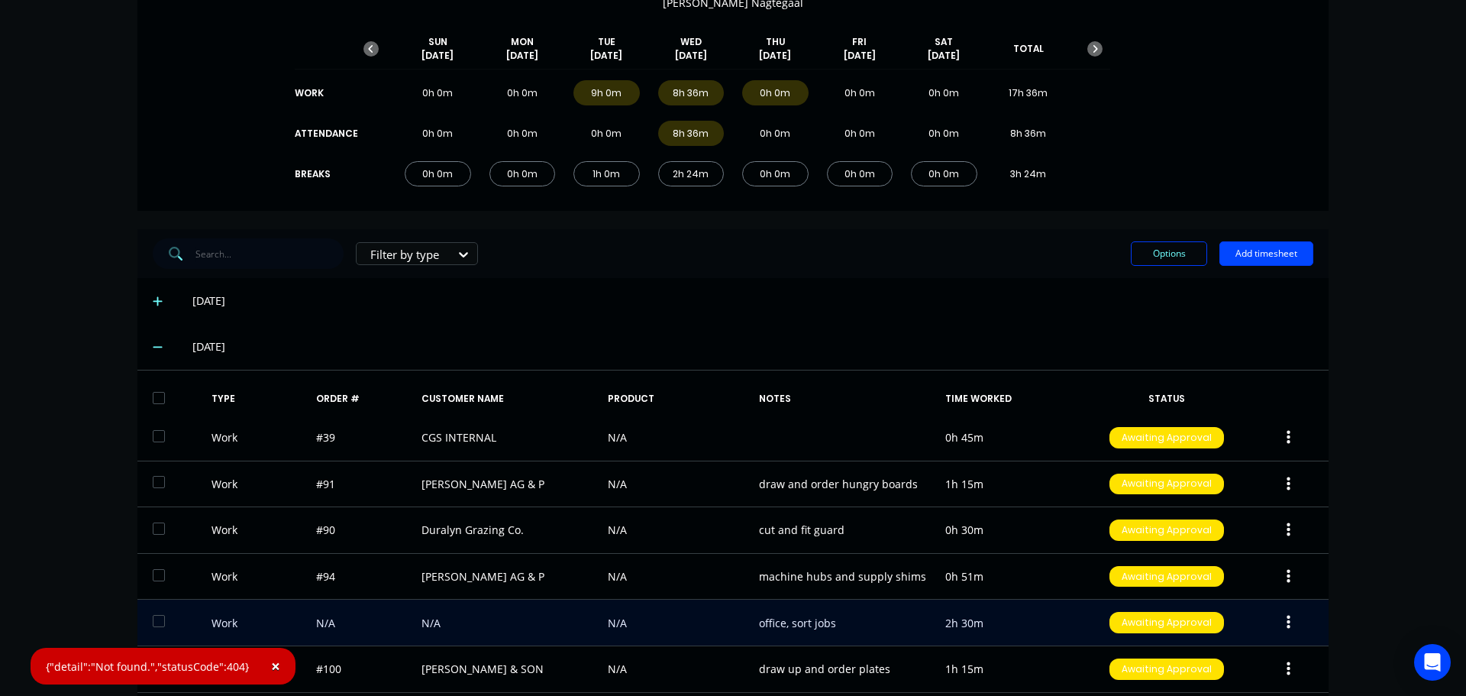
scroll to position [0, 0]
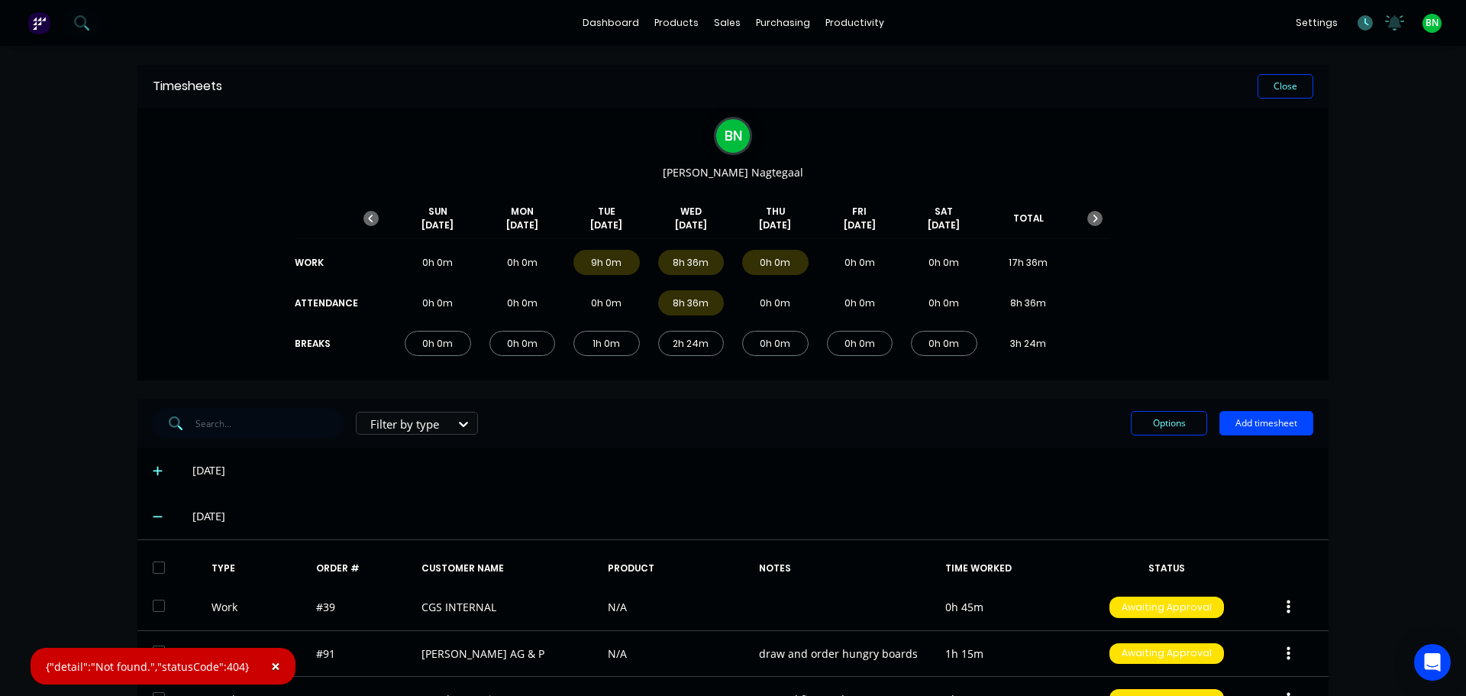
click at [1364, 21] on icon at bounding box center [1366, 22] width 5 height 8
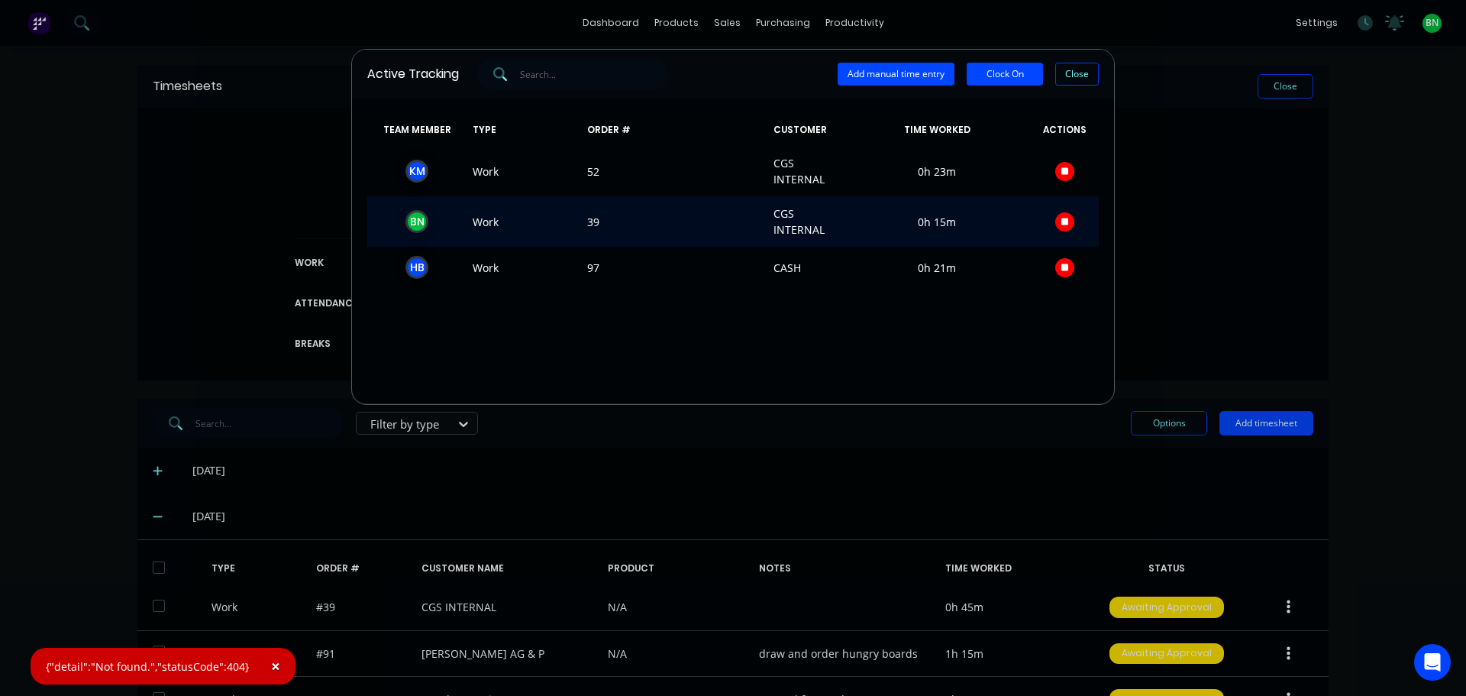
click at [1067, 221] on icon "button" at bounding box center [1065, 222] width 8 height 8
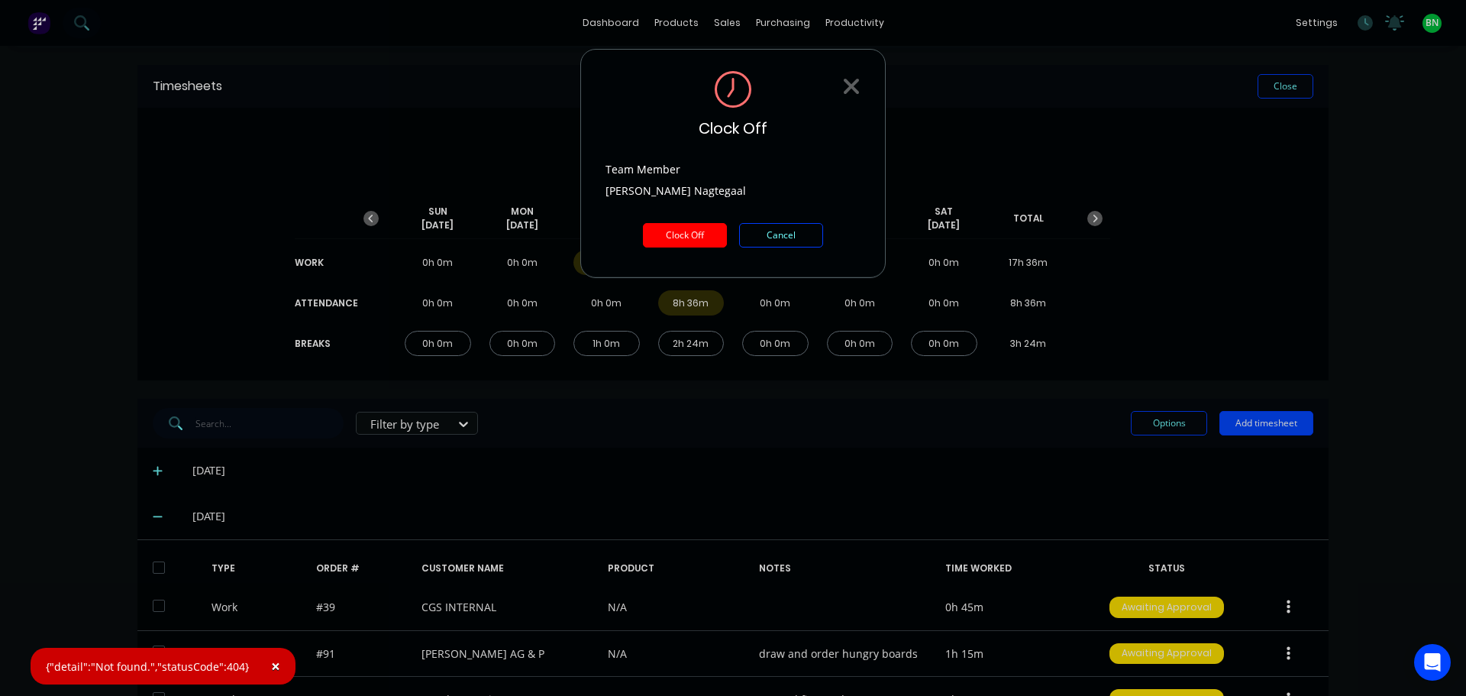
click at [673, 234] on button "Clock Off" at bounding box center [685, 235] width 84 height 24
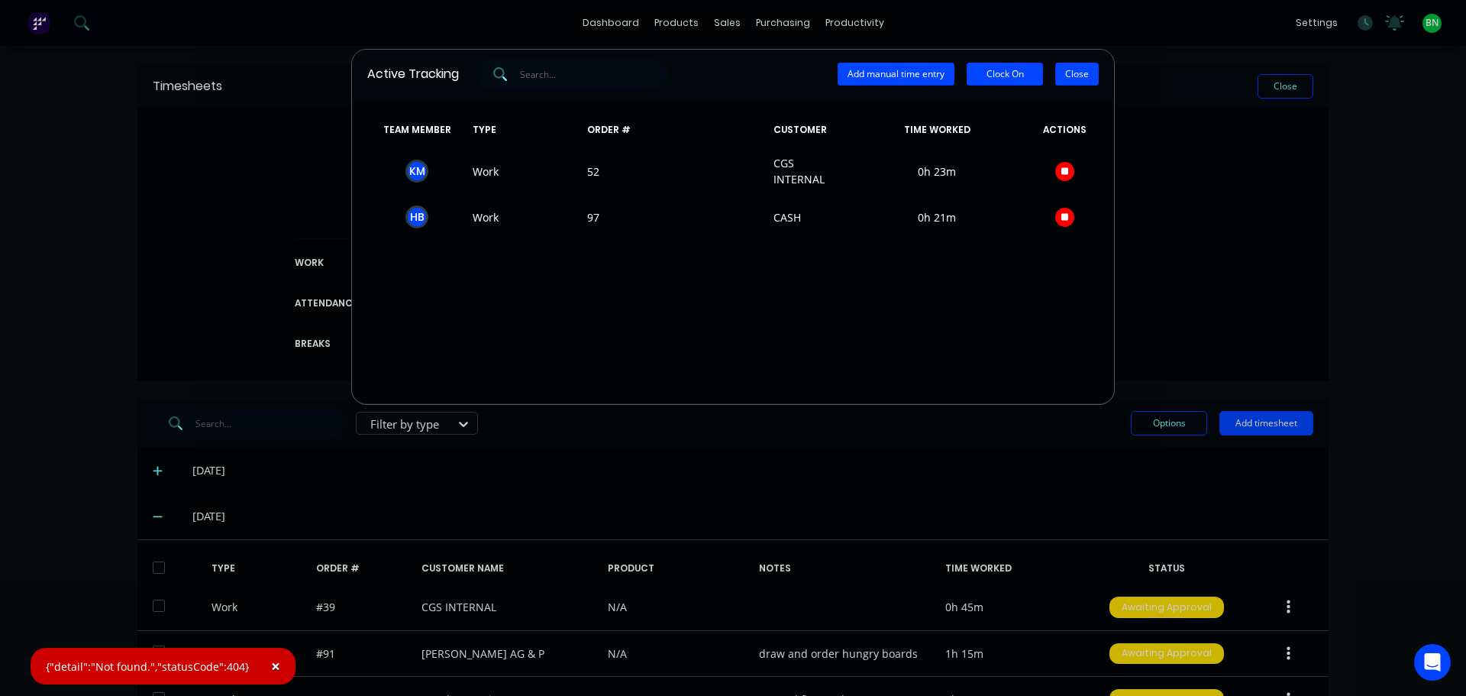
click at [1081, 69] on button "Close" at bounding box center [1077, 74] width 44 height 23
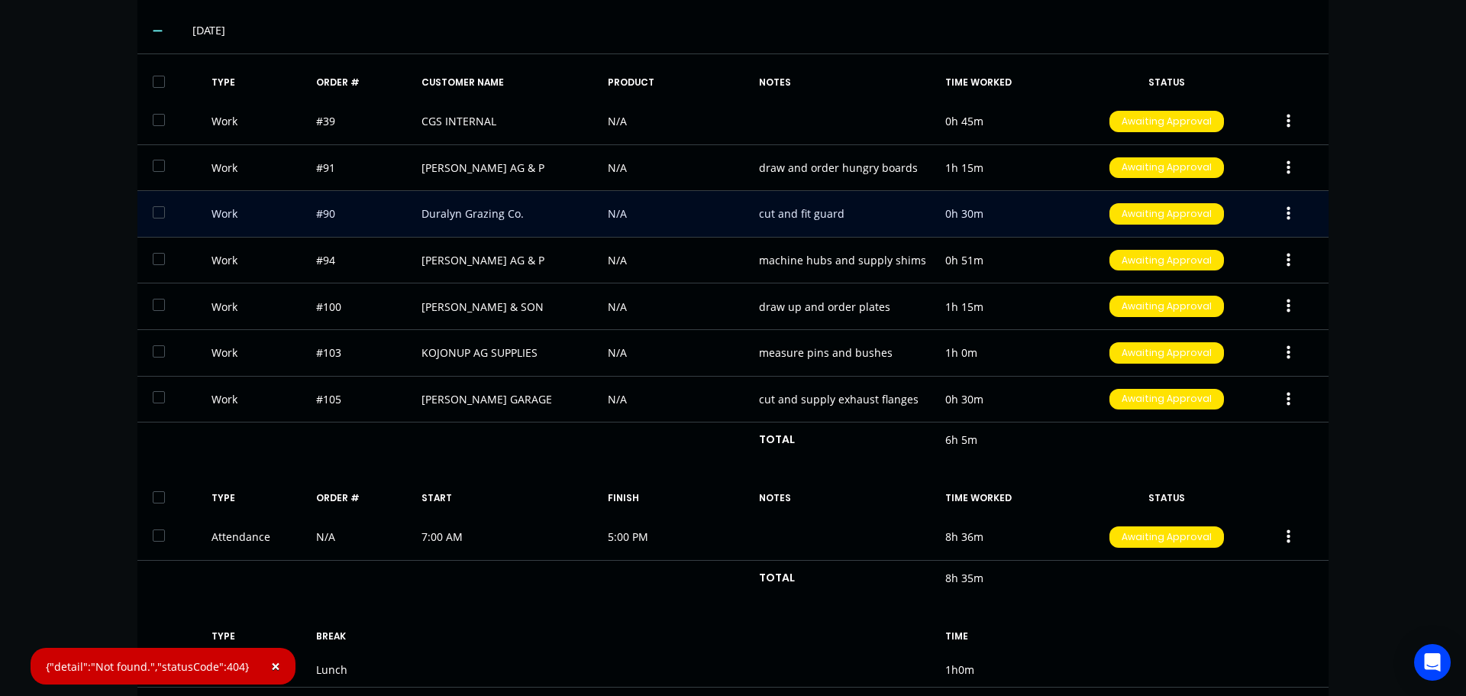
scroll to position [458, 0]
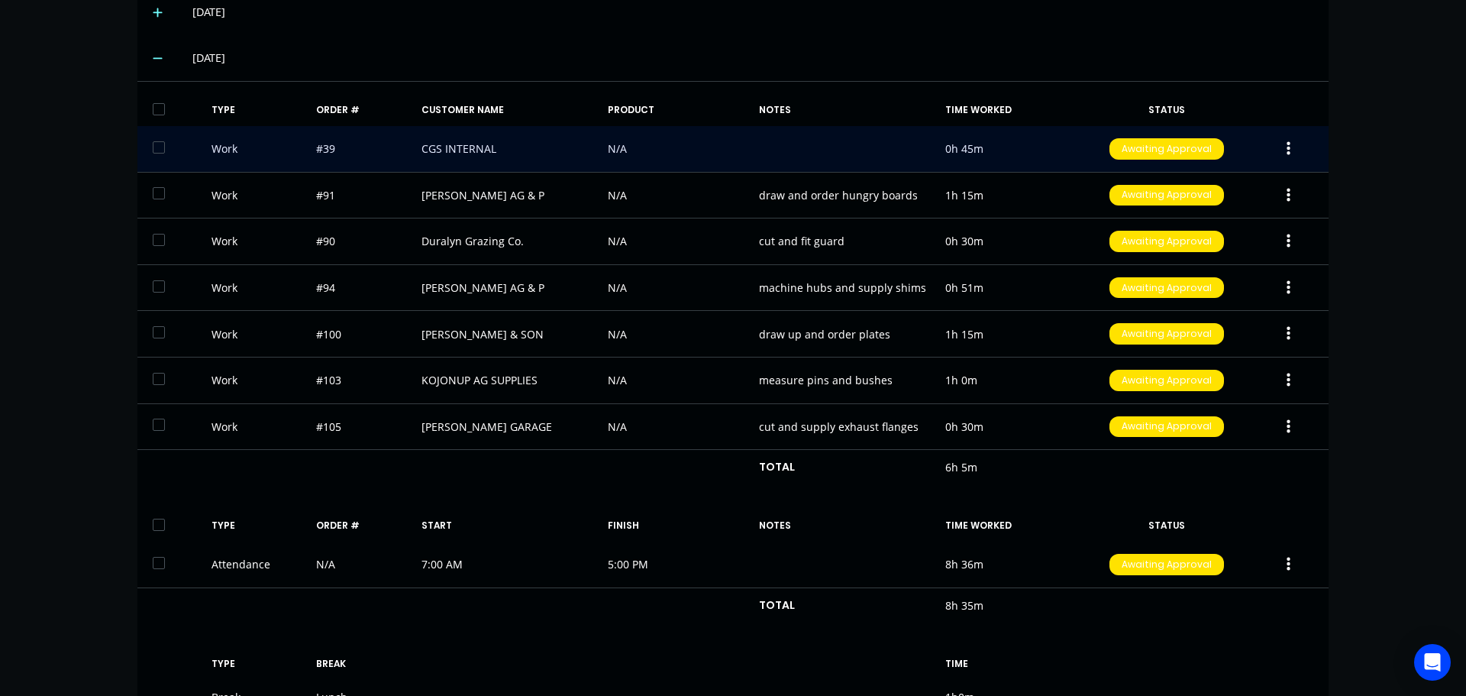
click at [728, 134] on div "Work #39 CGS INTERNAL N/A 0h 45m Awaiting Approval" at bounding box center [732, 149] width 1191 height 47
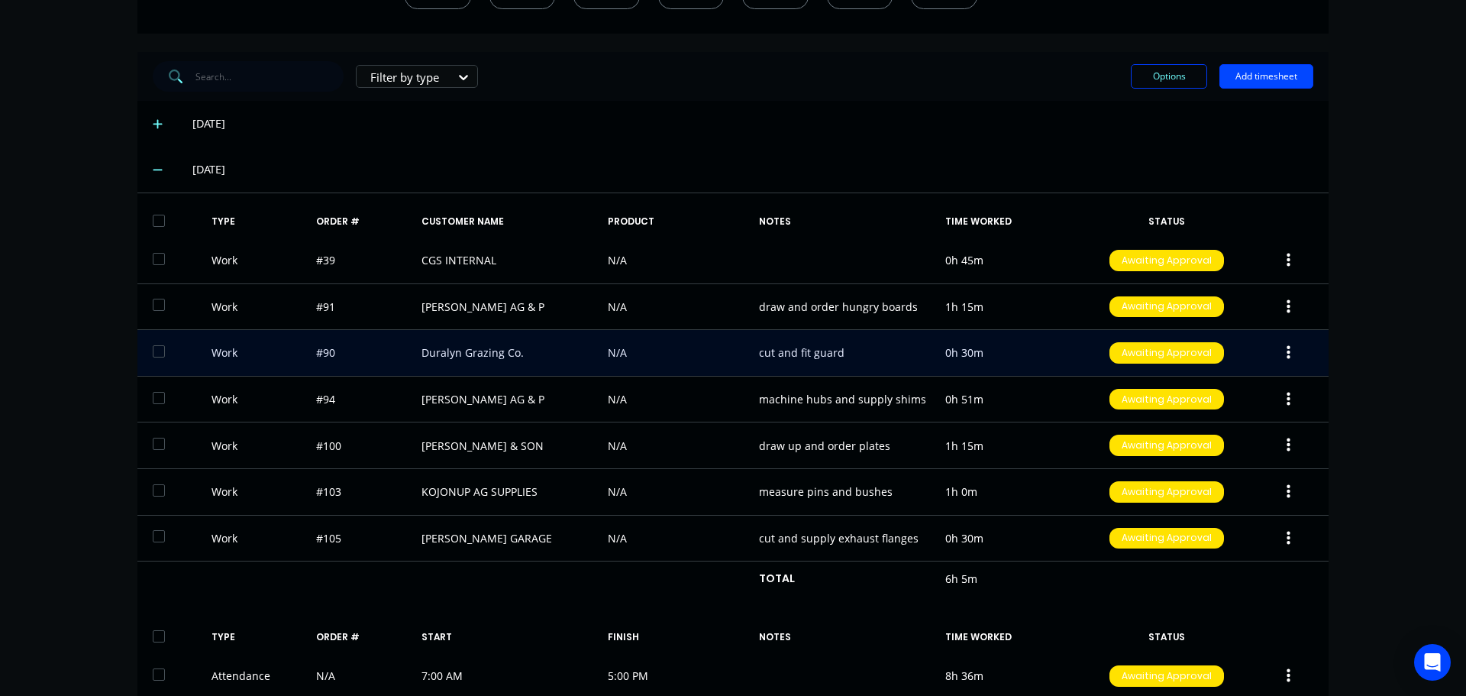
scroll to position [382, 0]
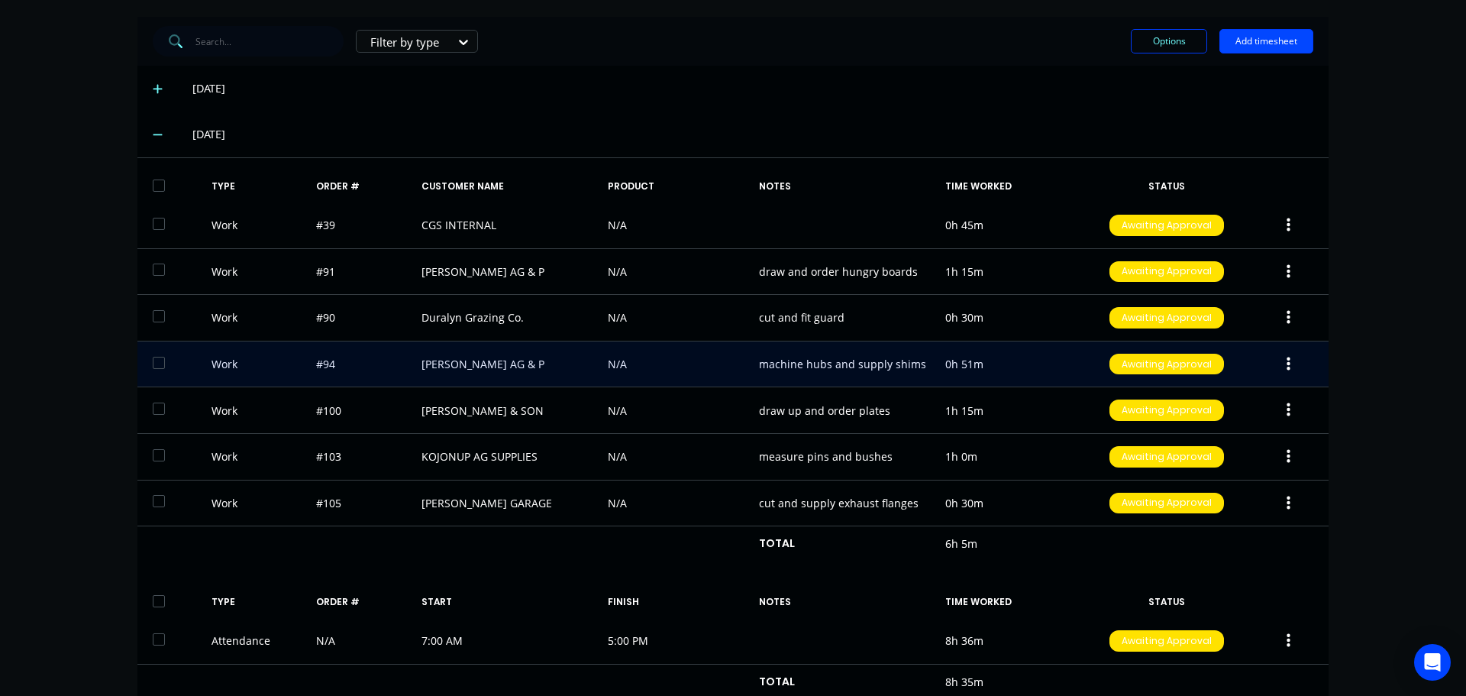
click at [1287, 365] on icon "button" at bounding box center [1289, 364] width 4 height 14
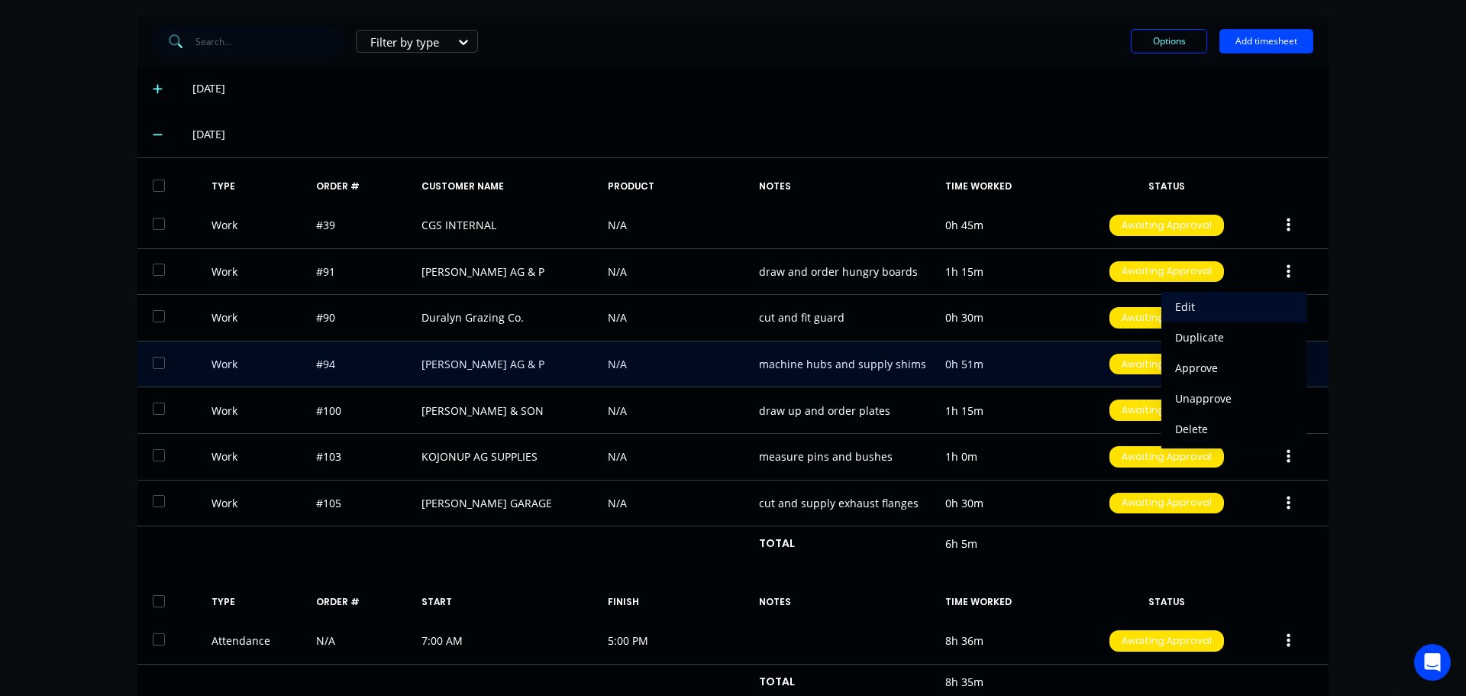
click at [1175, 304] on div "Edit" at bounding box center [1234, 306] width 118 height 22
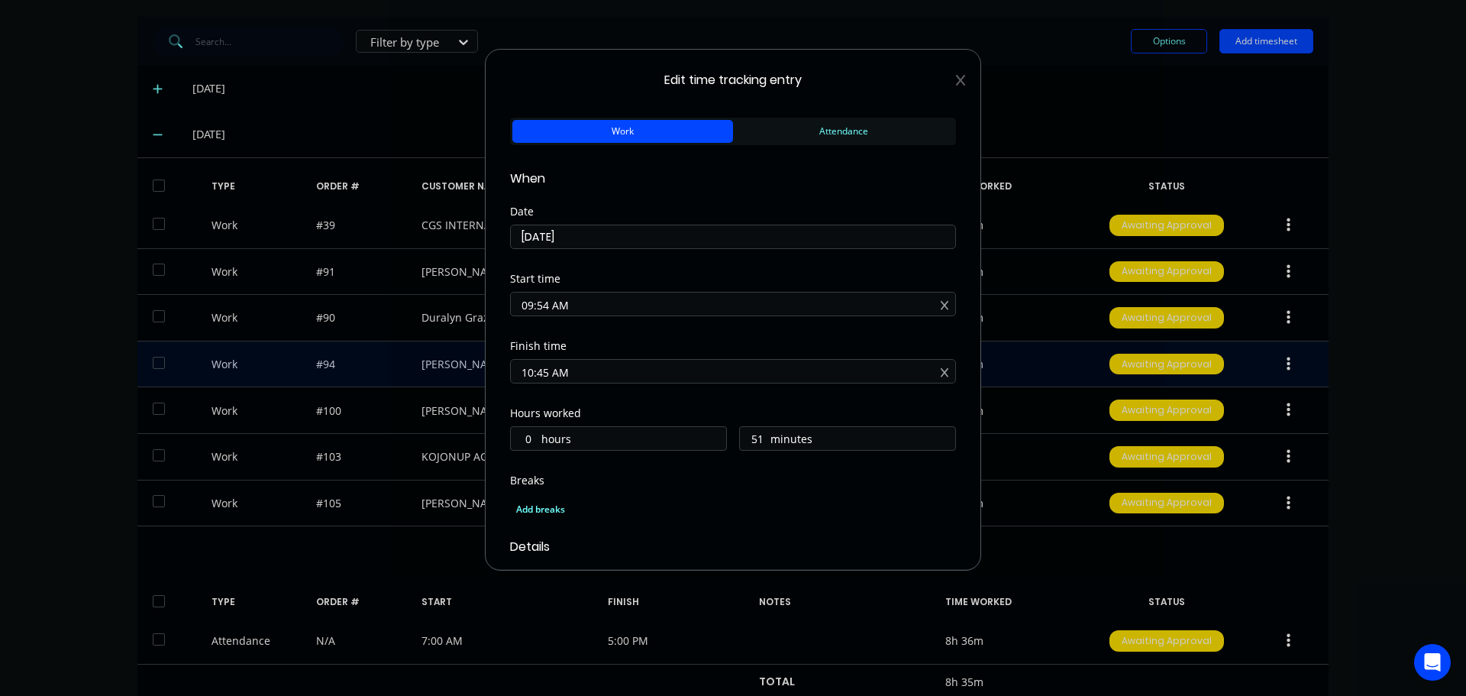
click at [956, 79] on icon at bounding box center [960, 80] width 9 height 12
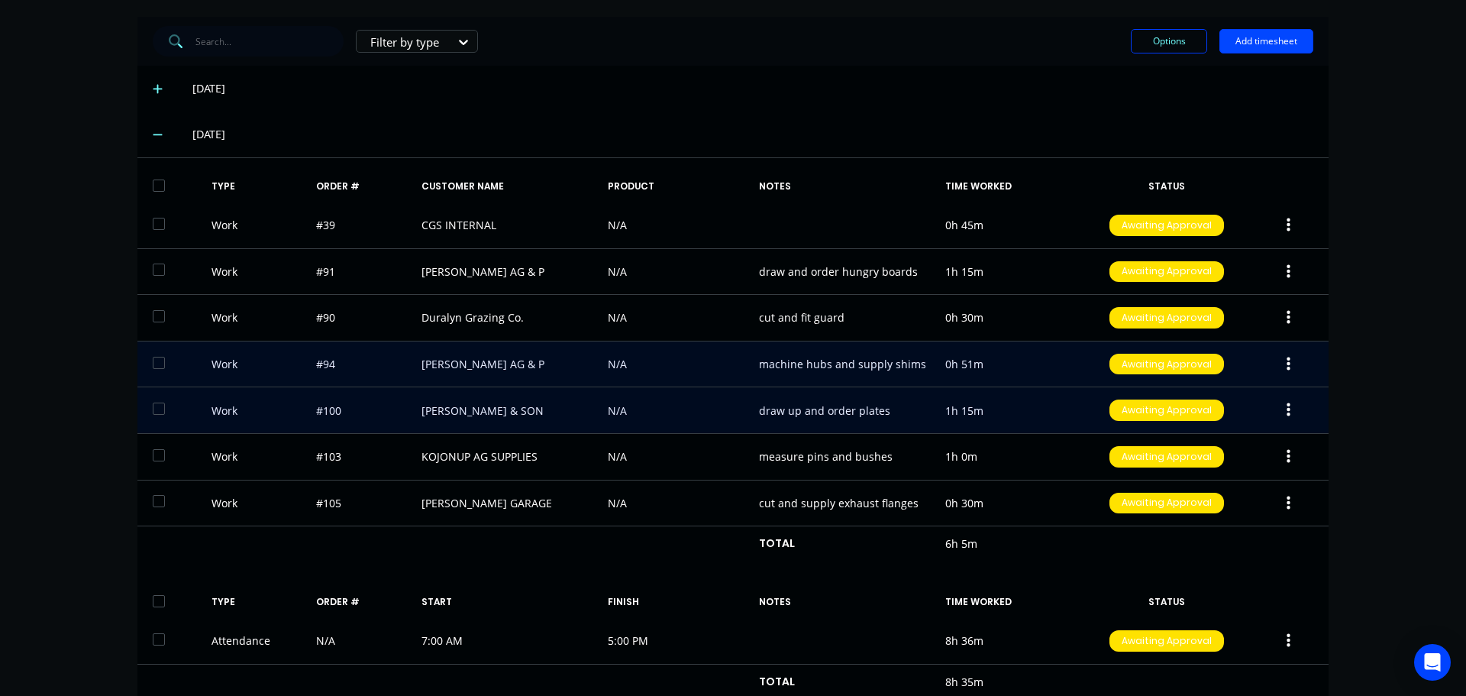
click at [1287, 408] on icon "button" at bounding box center [1289, 410] width 4 height 17
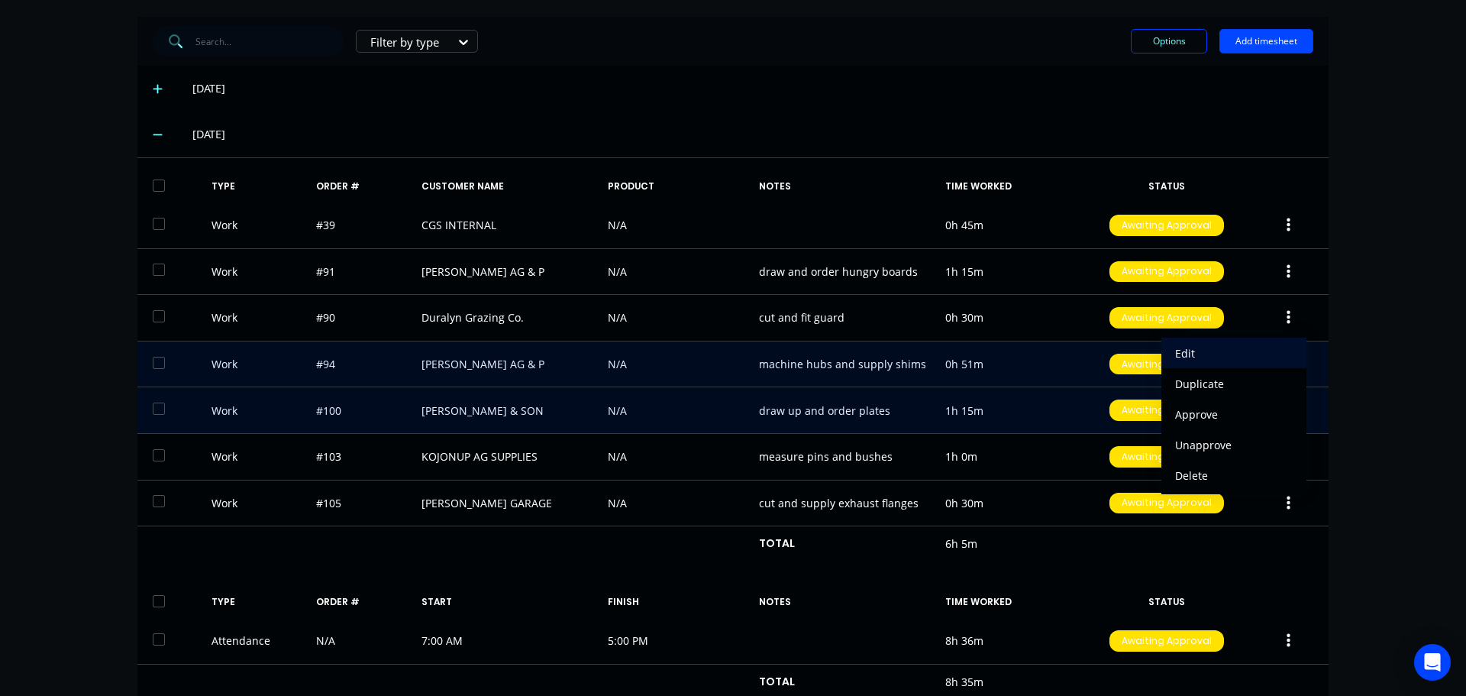
click at [1175, 348] on div "Edit" at bounding box center [1234, 353] width 118 height 22
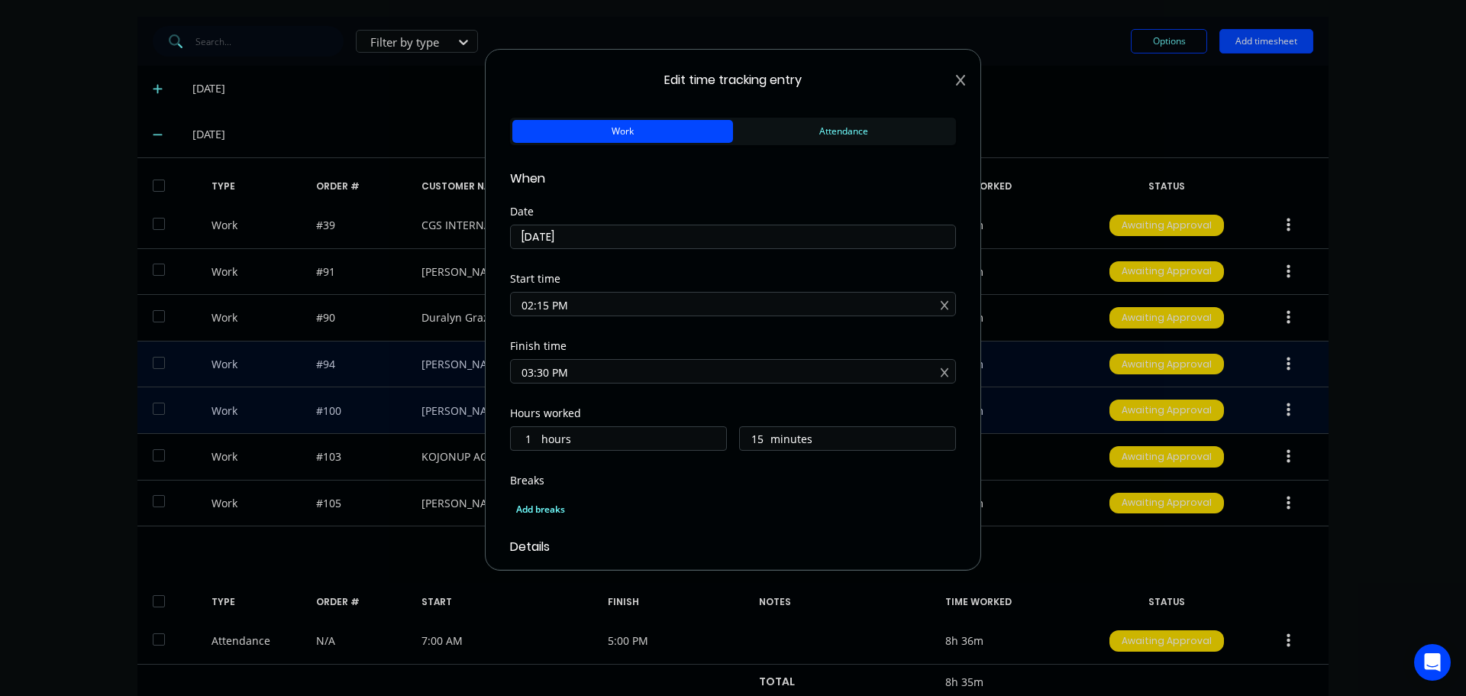
click at [956, 77] on icon at bounding box center [960, 80] width 9 height 12
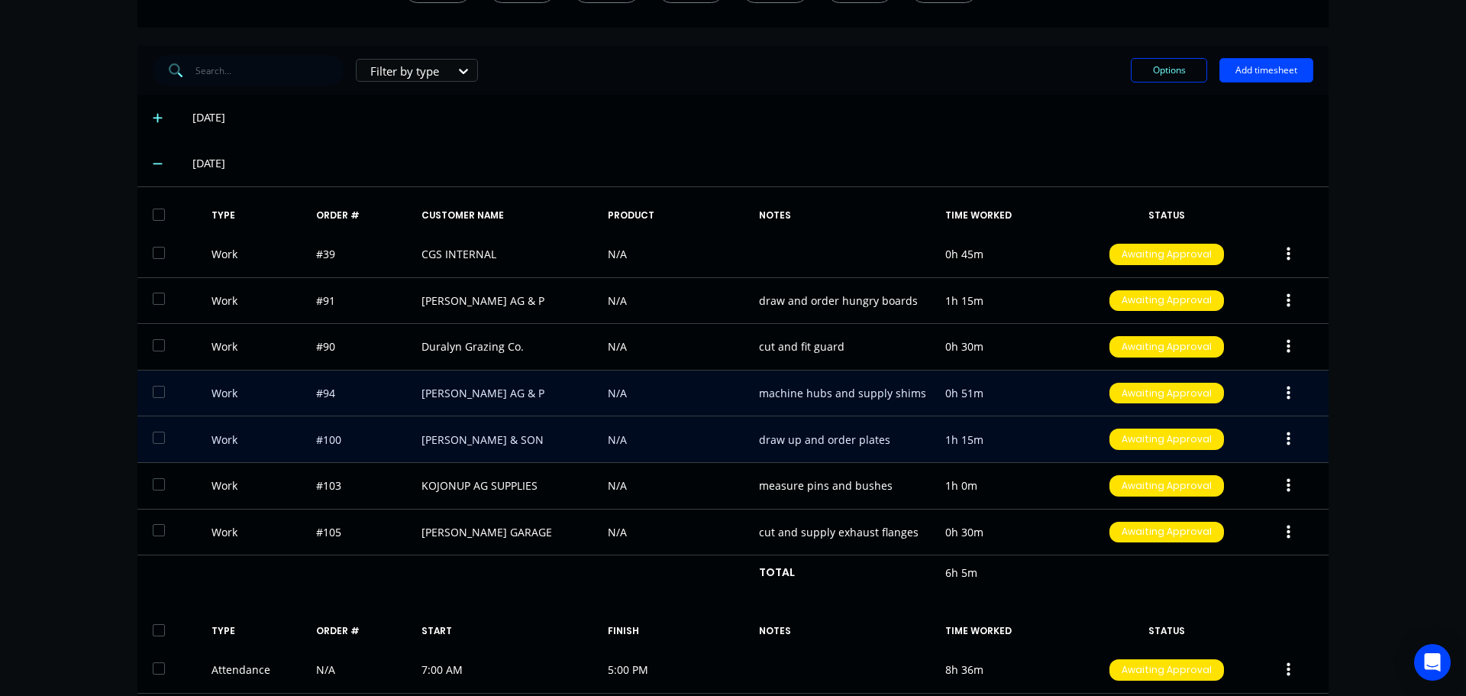
scroll to position [229, 0]
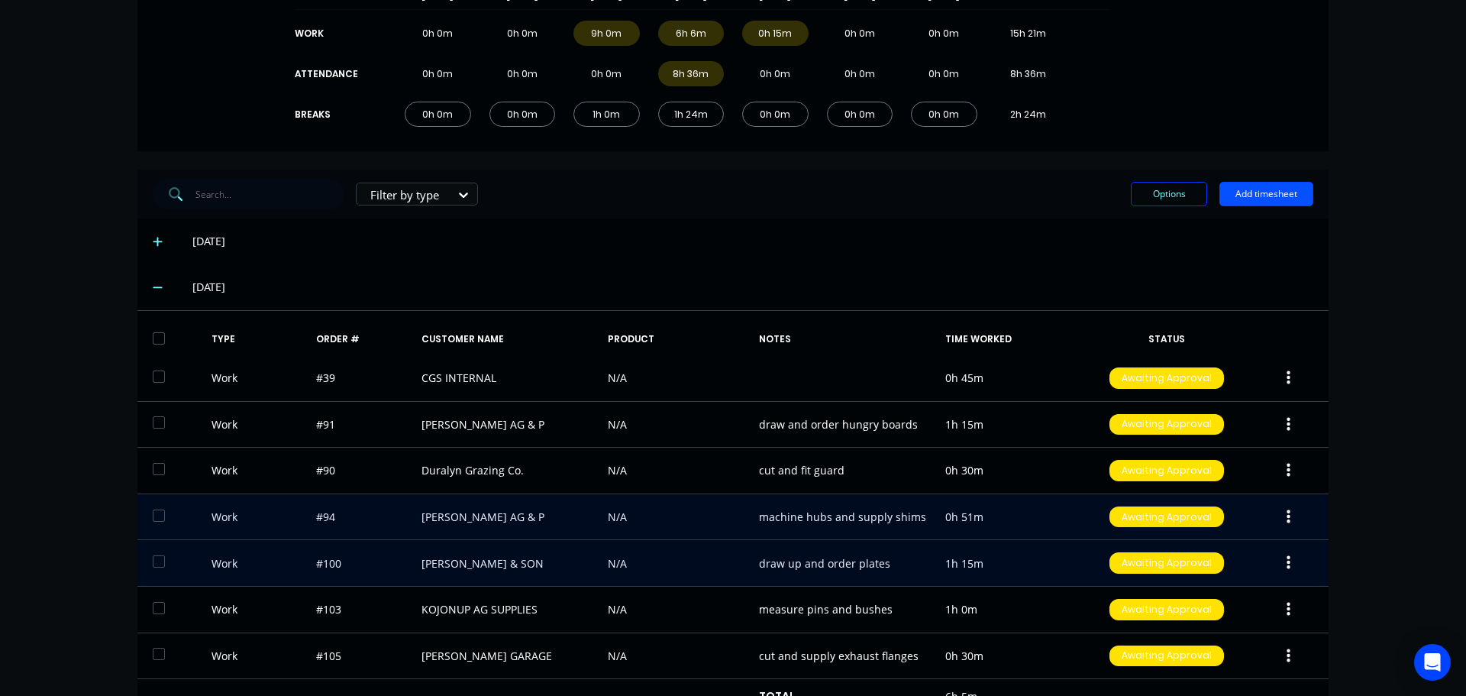
click at [1255, 195] on button "Add timesheet" at bounding box center [1266, 194] width 94 height 24
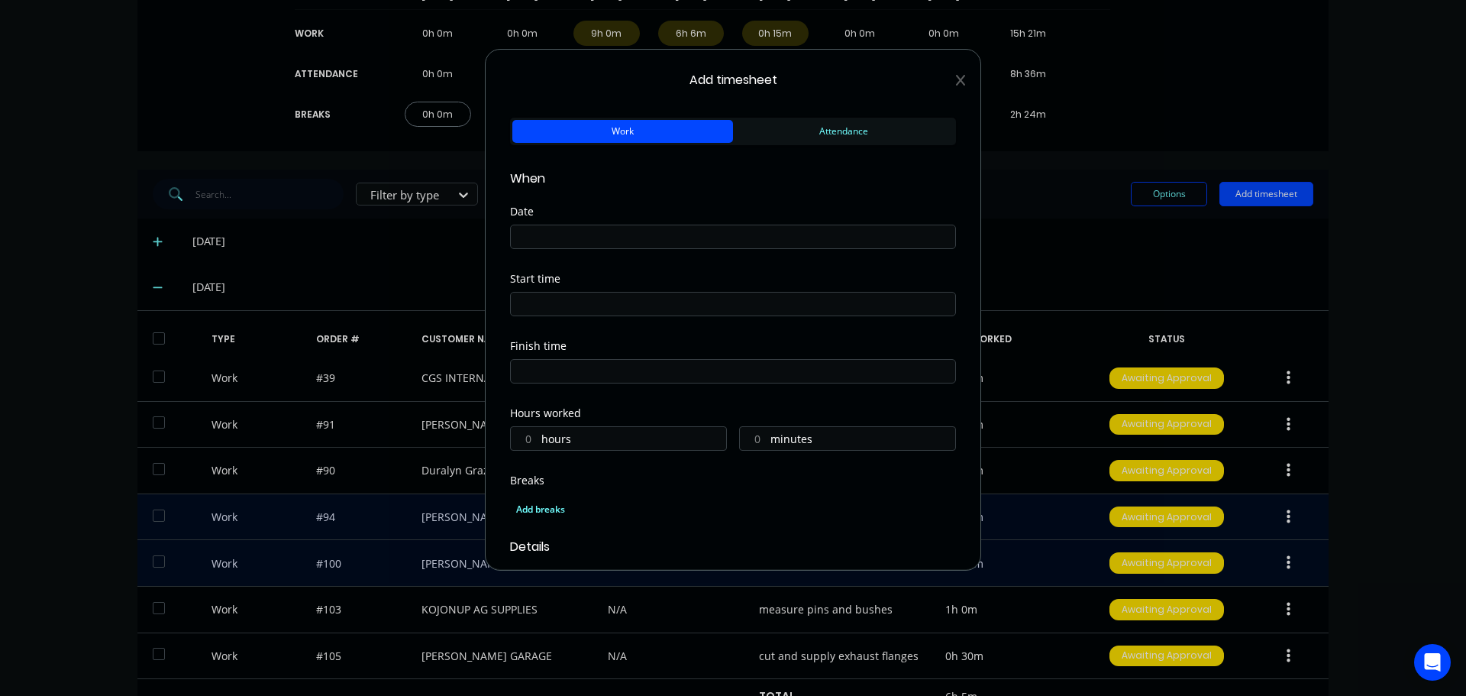
click at [579, 234] on input at bounding box center [733, 236] width 444 height 23
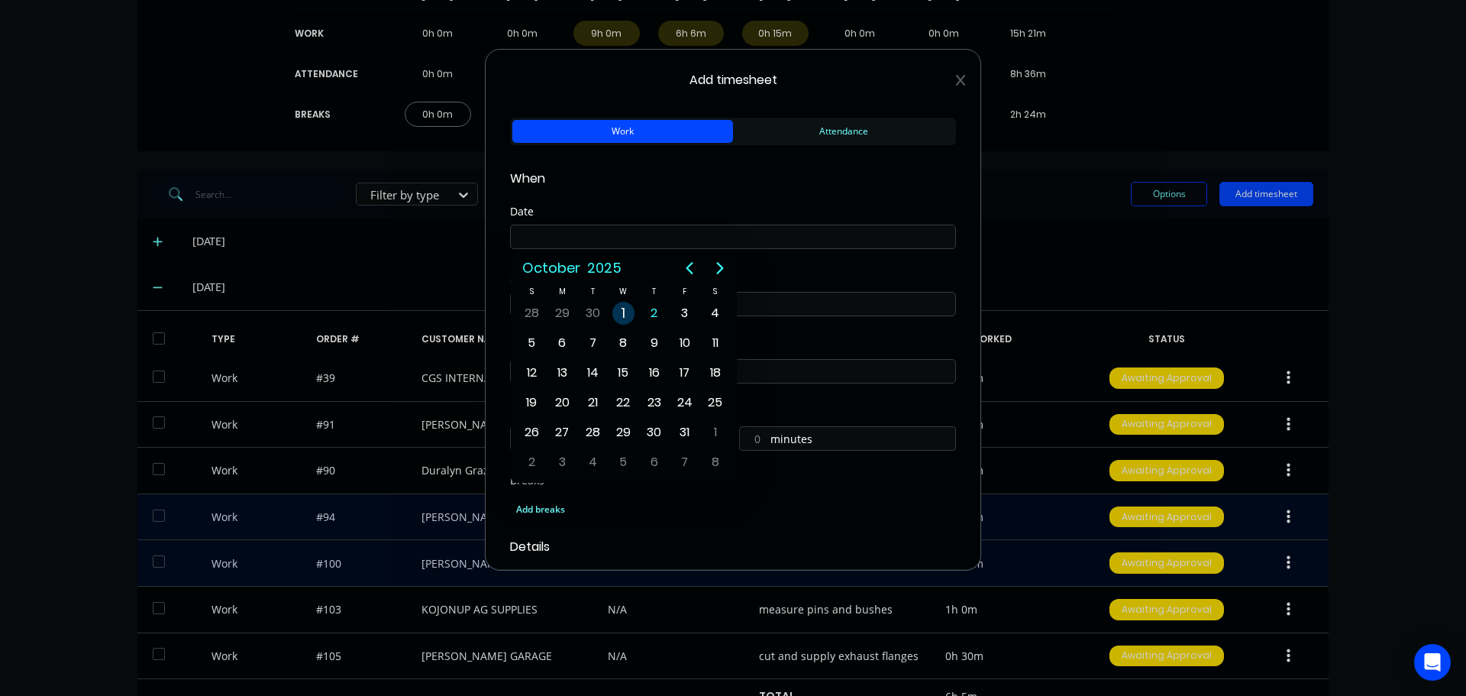
click at [628, 316] on div "1" at bounding box center [623, 313] width 23 height 23
type input "[DATE]"
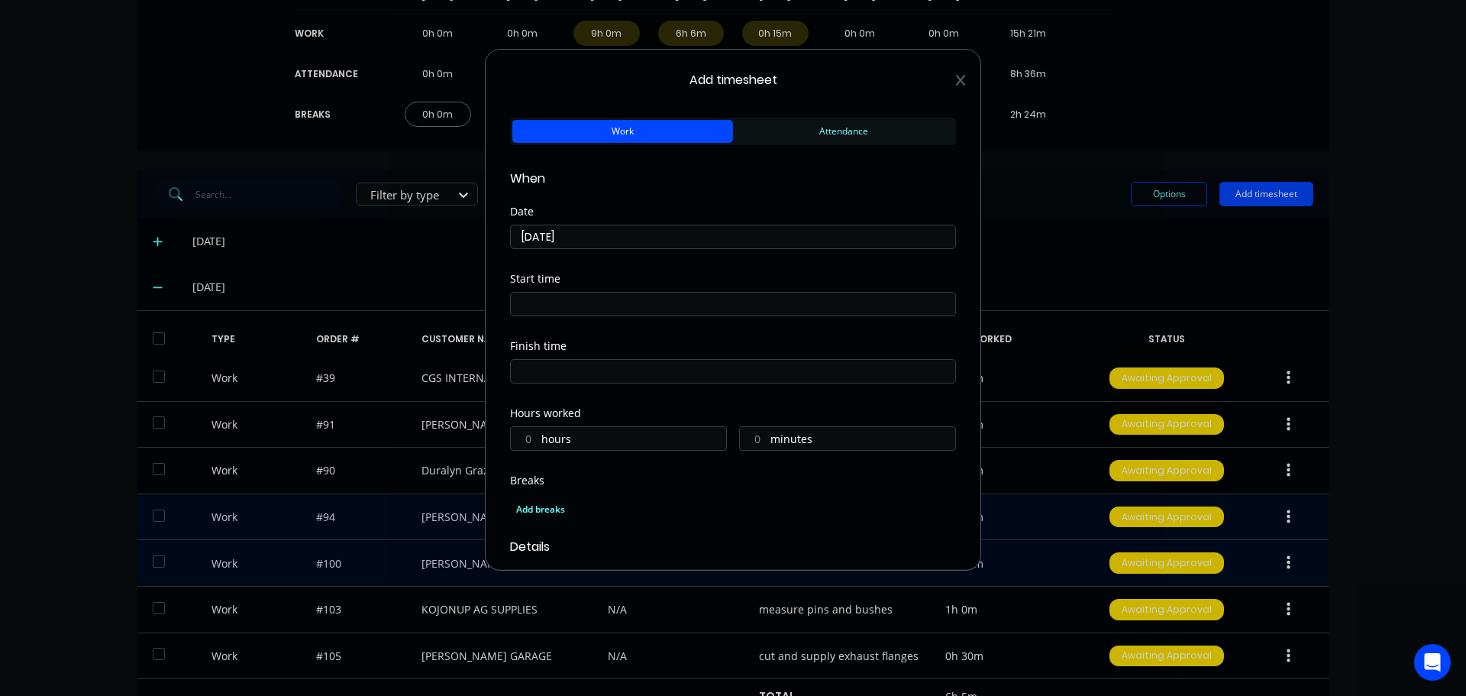
click at [576, 307] on input at bounding box center [733, 303] width 444 height 23
click at [551, 482] on div "10" at bounding box center [542, 489] width 37 height 26
click at [594, 457] on div "45" at bounding box center [584, 463] width 37 height 26
type input "10:45 AM"
click at [684, 405] on div "Finish time" at bounding box center [733, 374] width 446 height 67
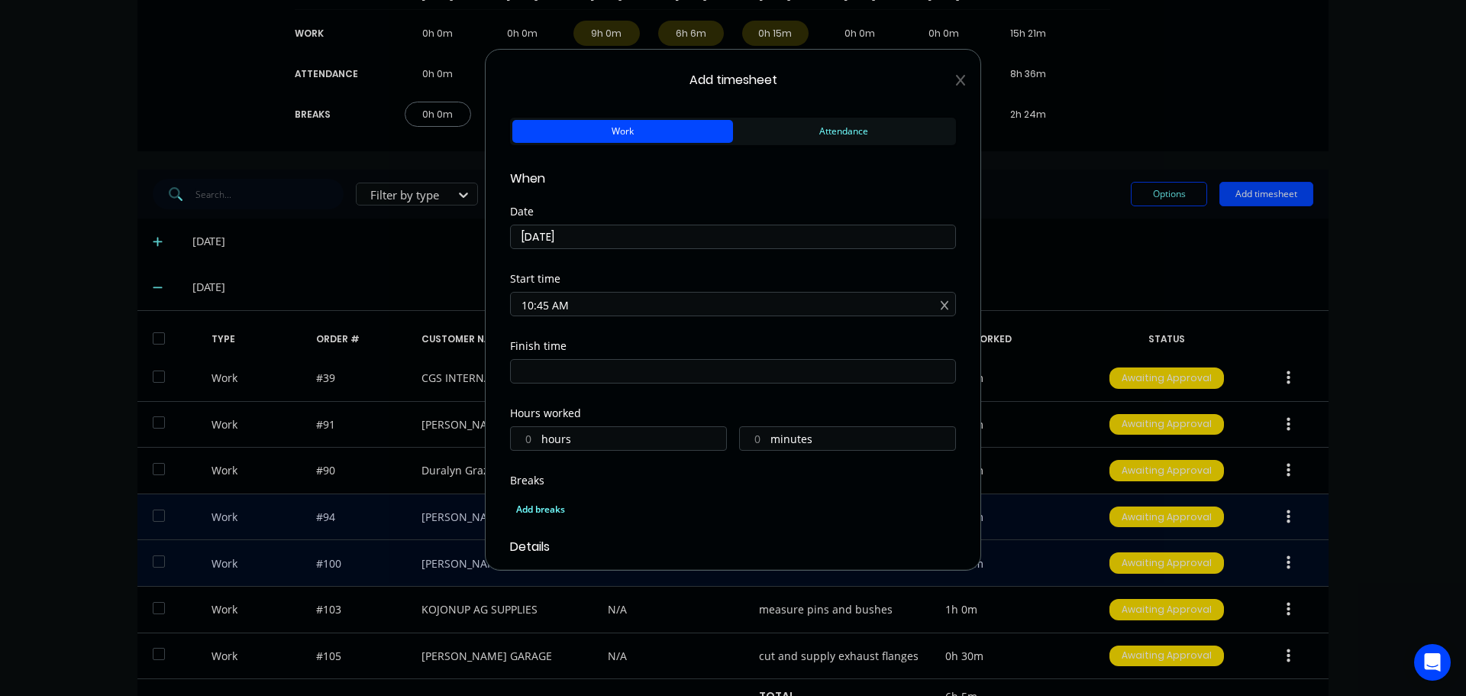
click at [548, 369] on input at bounding box center [733, 371] width 444 height 23
type input "07:27 AM"
type input "20"
type input "42"
type input "04:27 AM"
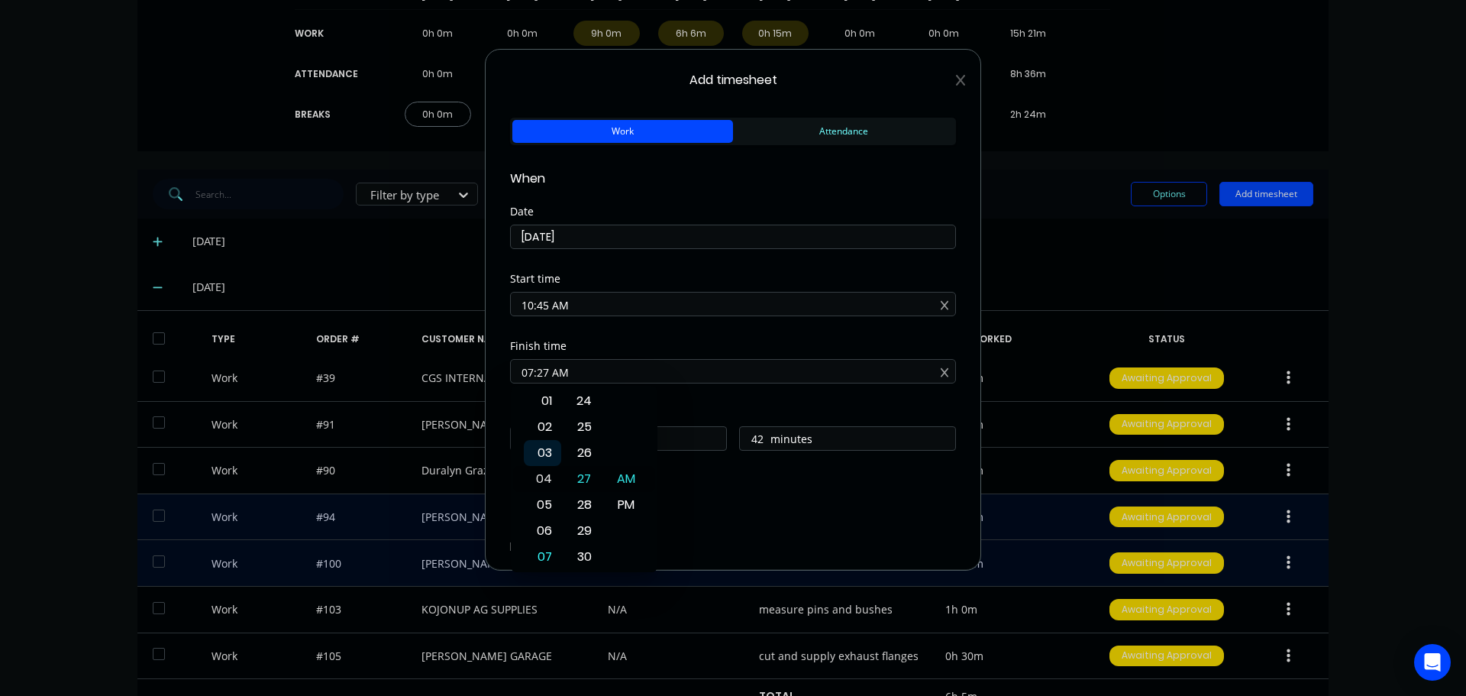
type input "17"
click at [544, 426] on div "02" at bounding box center [542, 427] width 37 height 26
type input "02:27 AM"
type input "15"
type input "02:19 AM"
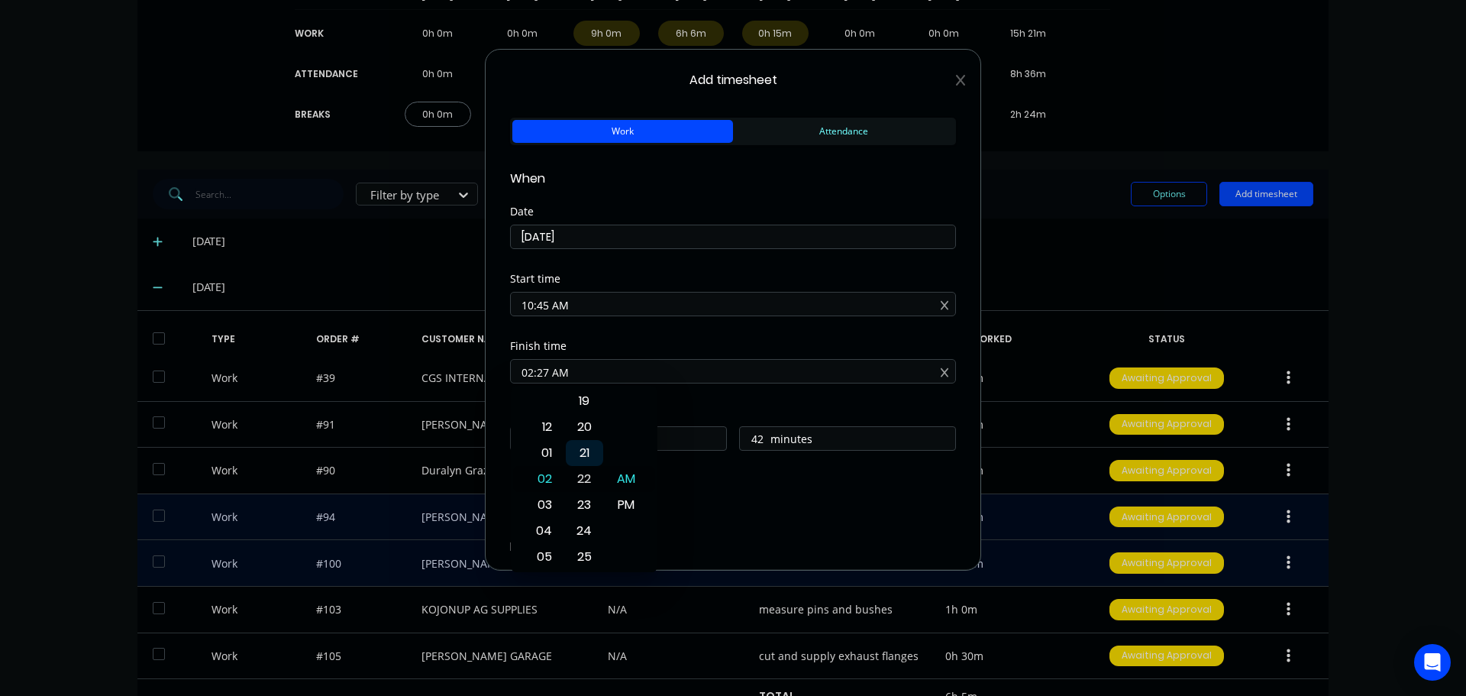
type input "34"
type input "02:15 AM"
type input "30"
click at [591, 478] on div "15" at bounding box center [584, 479] width 37 height 26
click at [624, 502] on div "PM" at bounding box center [626, 505] width 37 height 26
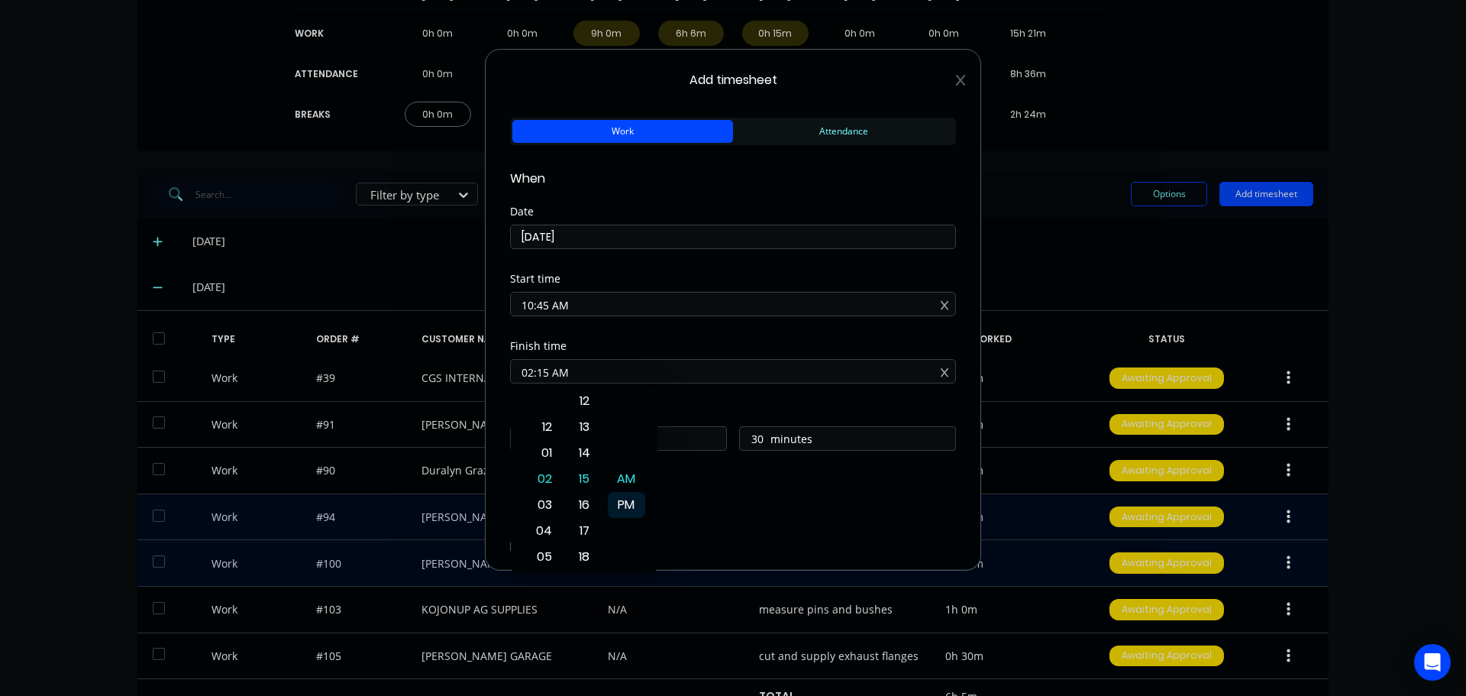
type input "02:15 PM"
type input "3"
click at [698, 392] on div "Finish time 02:15 PM" at bounding box center [733, 374] width 446 height 67
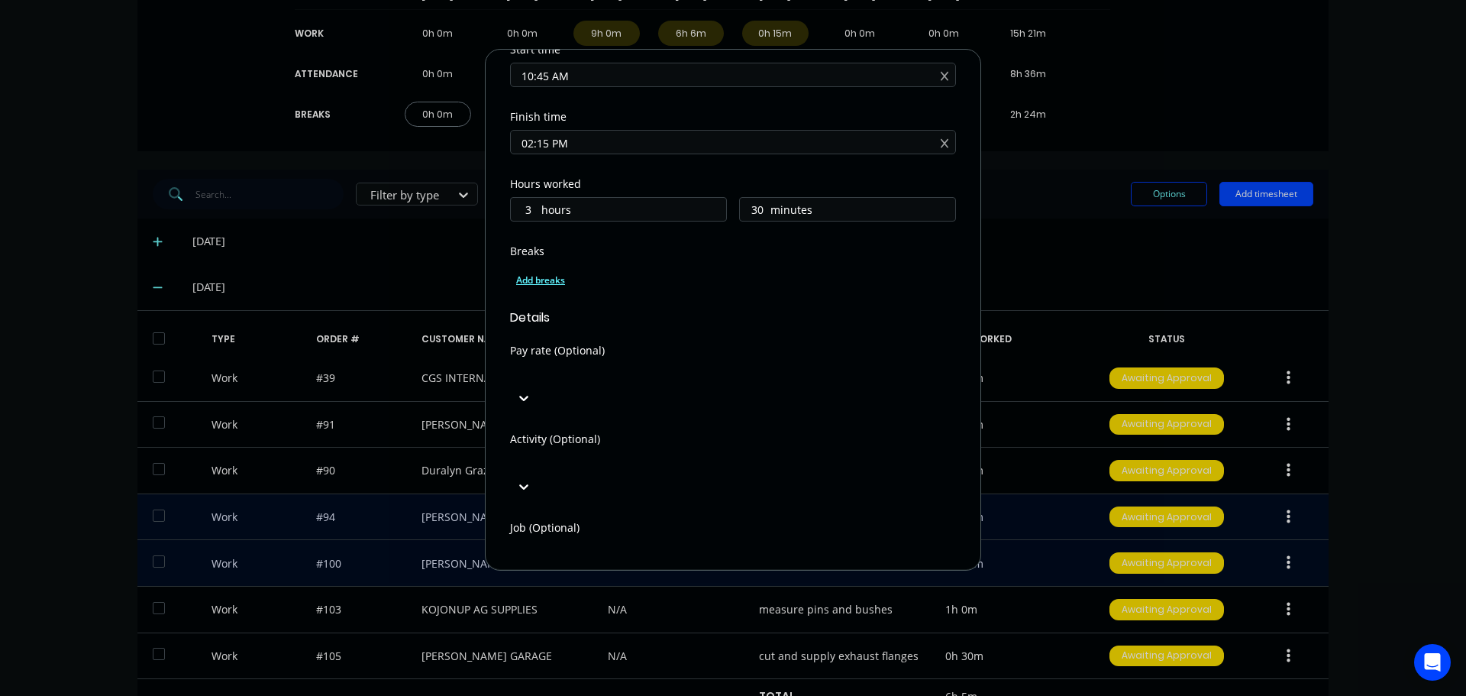
click at [534, 286] on div "Add breaks" at bounding box center [733, 280] width 434 height 20
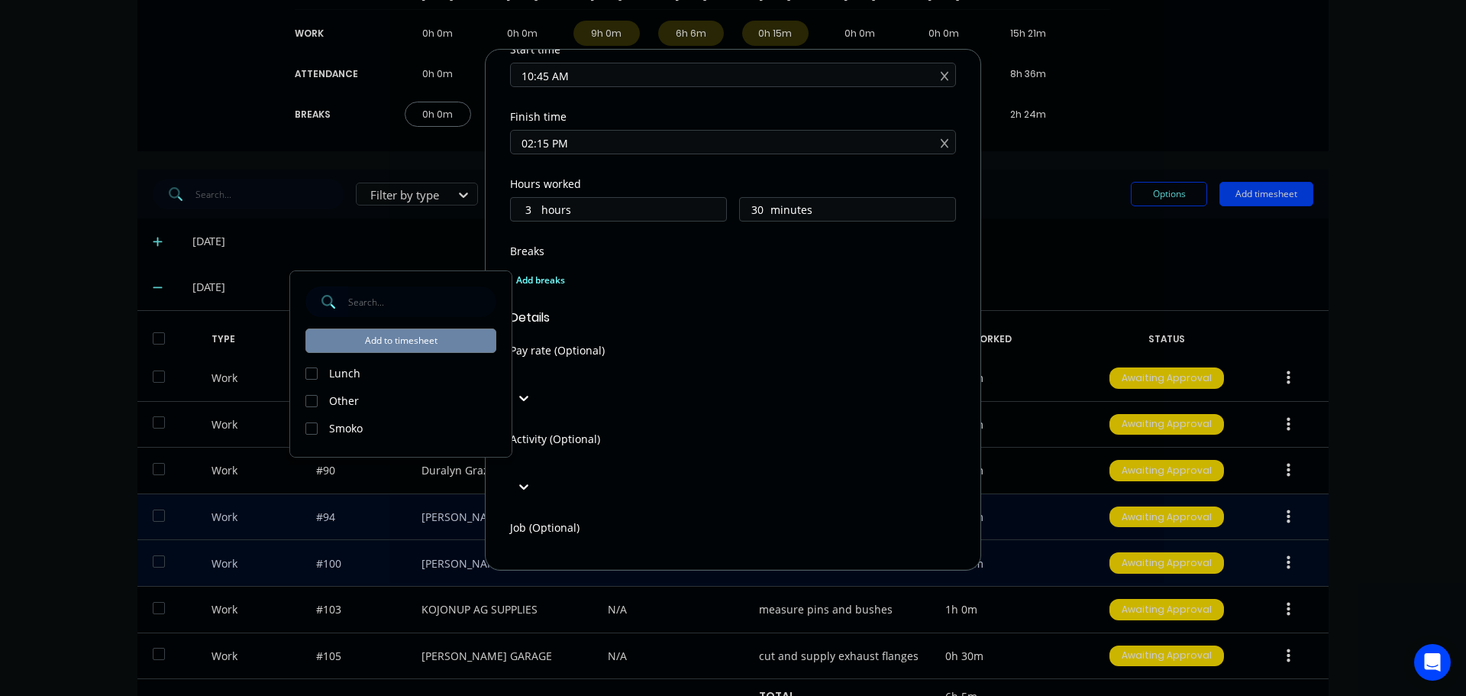
click at [312, 374] on div at bounding box center [311, 373] width 31 height 31
click at [382, 339] on button "Add to timesheet" at bounding box center [400, 340] width 191 height 24
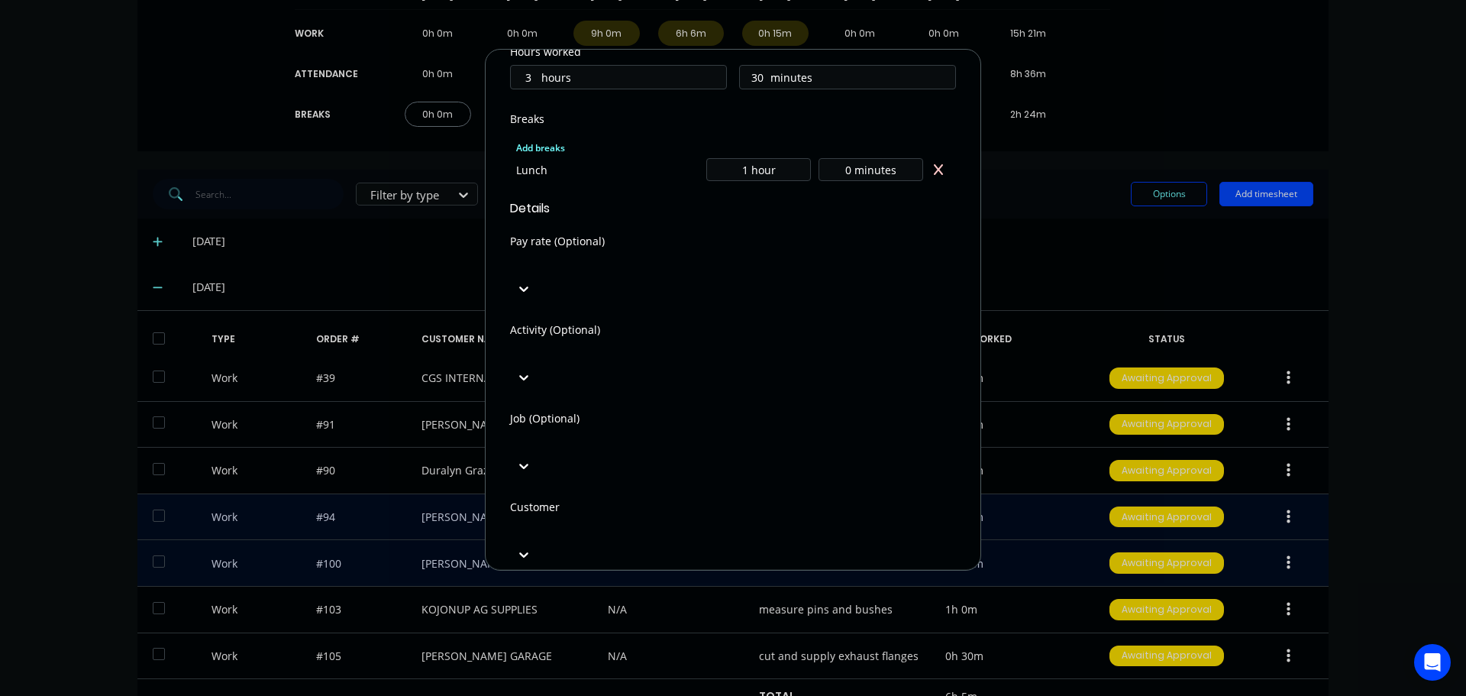
scroll to position [534, 0]
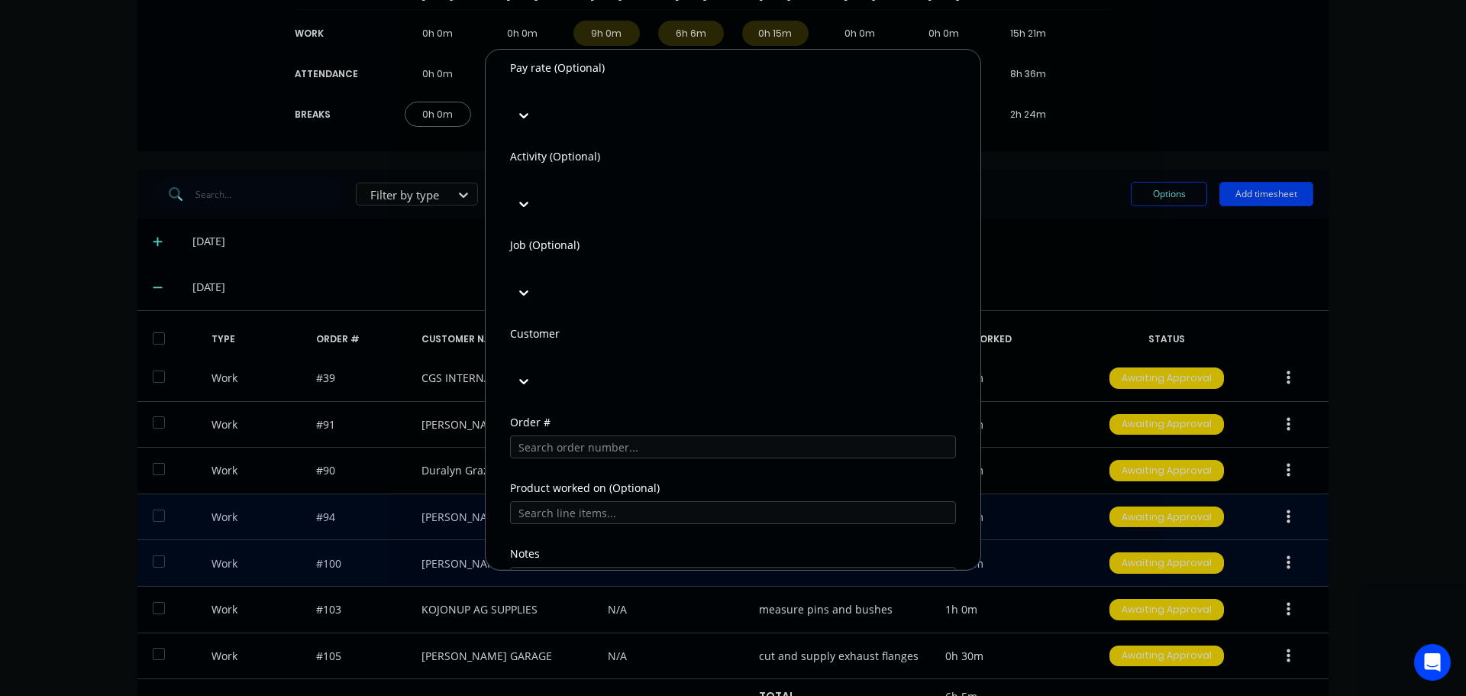
click at [575, 347] on div at bounding box center [625, 356] width 220 height 19
click at [578, 435] on input "text" at bounding box center [733, 446] width 446 height 23
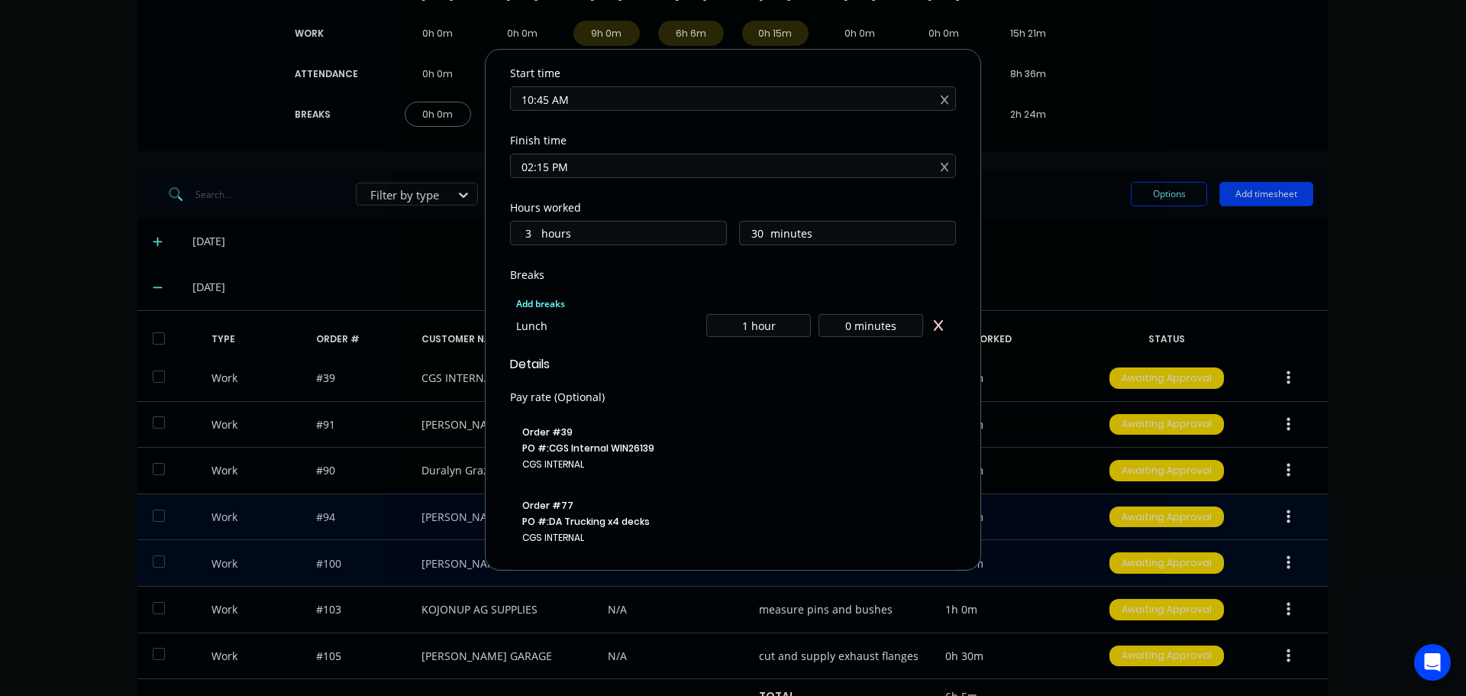
scroll to position [153, 0]
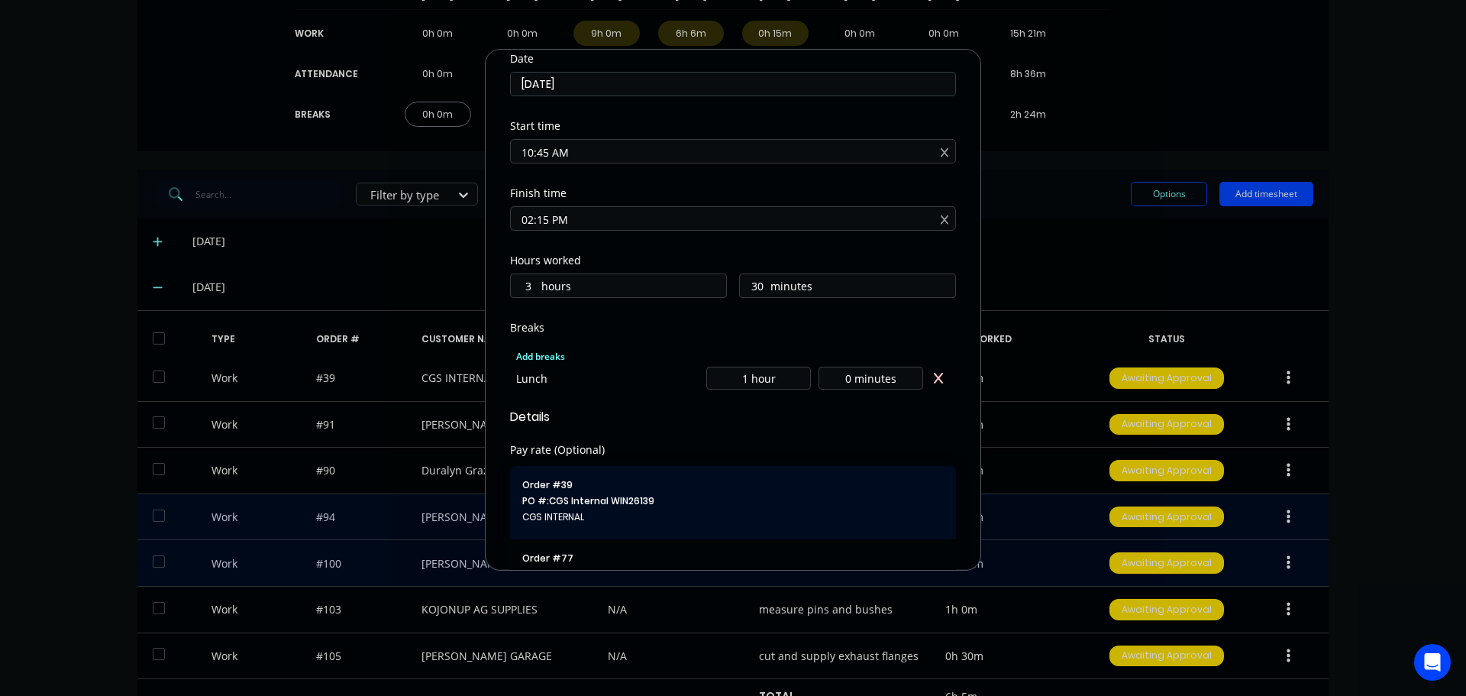
type input "cgs"
click at [618, 494] on span "PO #: CGS Internal WIN26139" at bounding box center [732, 501] width 421 height 14
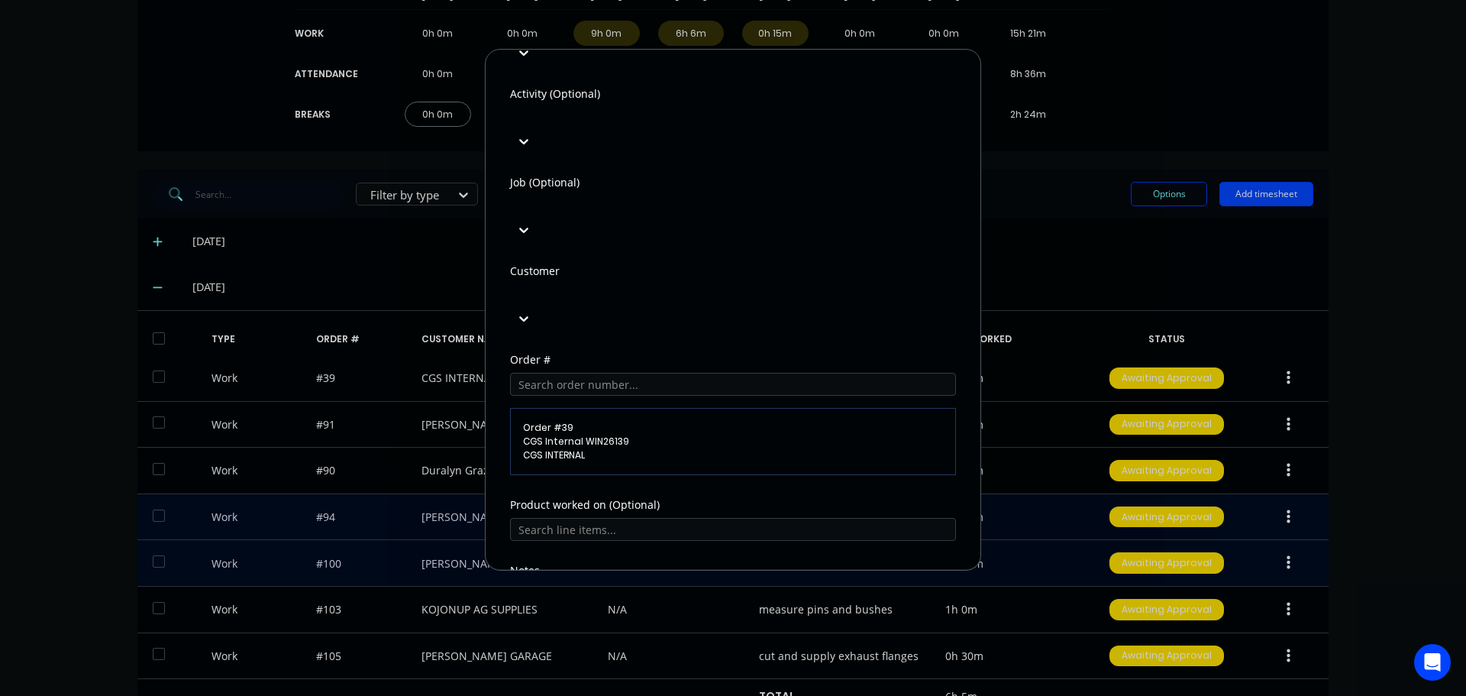
scroll to position [670, 0]
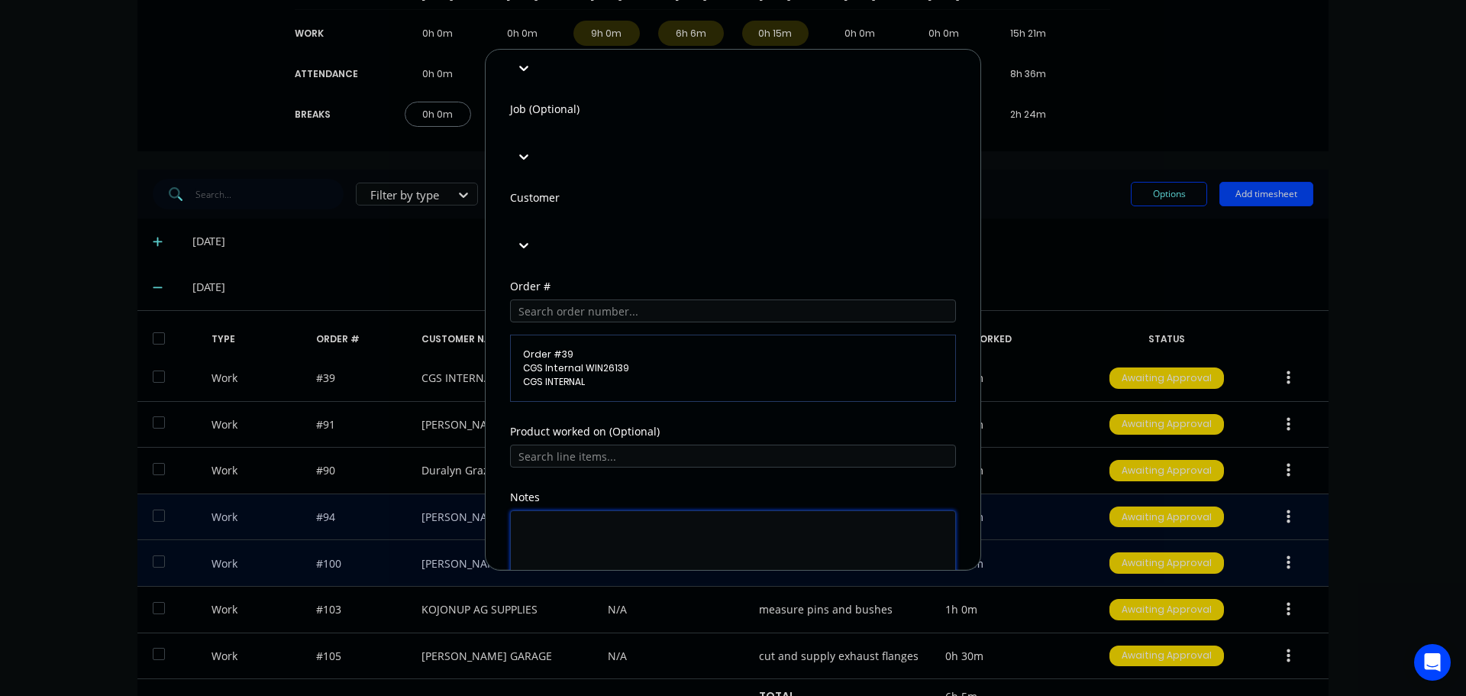
click at [604, 510] on textarea at bounding box center [733, 550] width 446 height 81
type textarea "office, phone etc"
click at [718, 615] on button "Add manual time entry" at bounding box center [696, 627] width 129 height 24
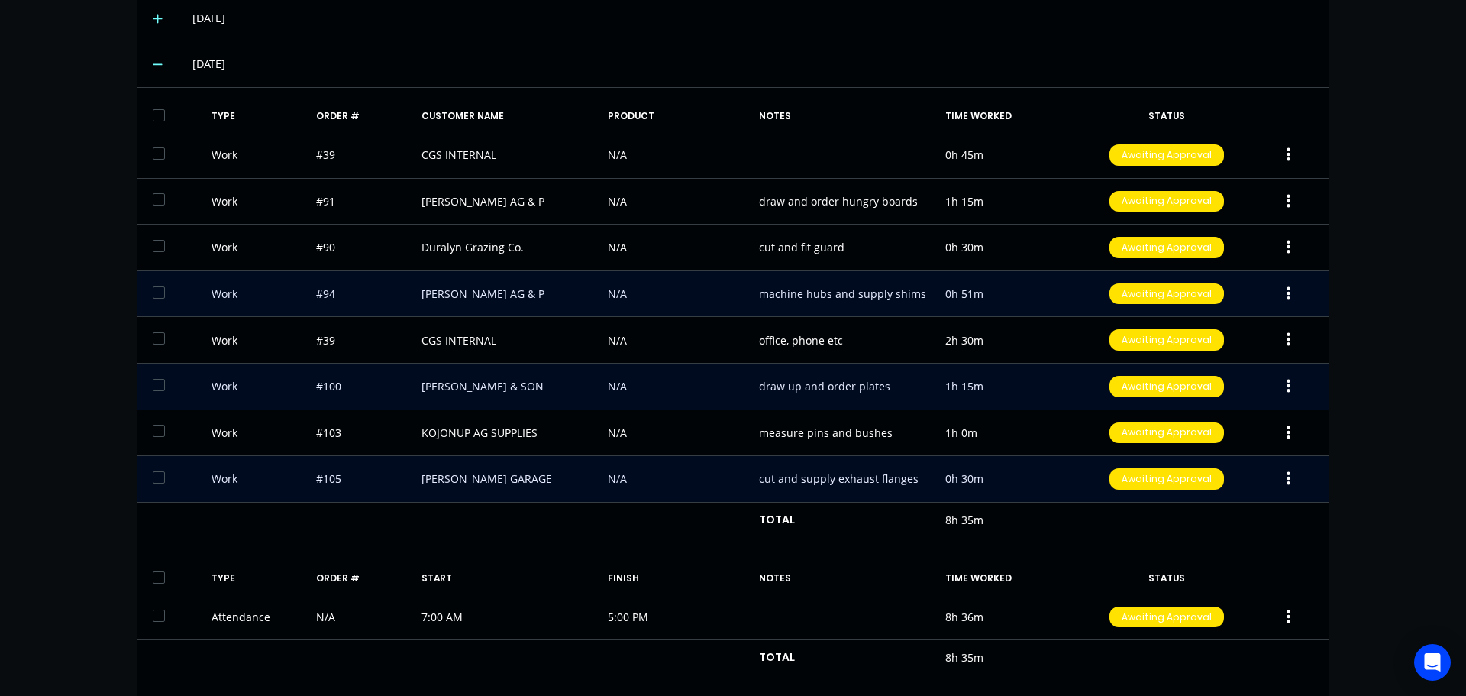
scroll to position [534, 0]
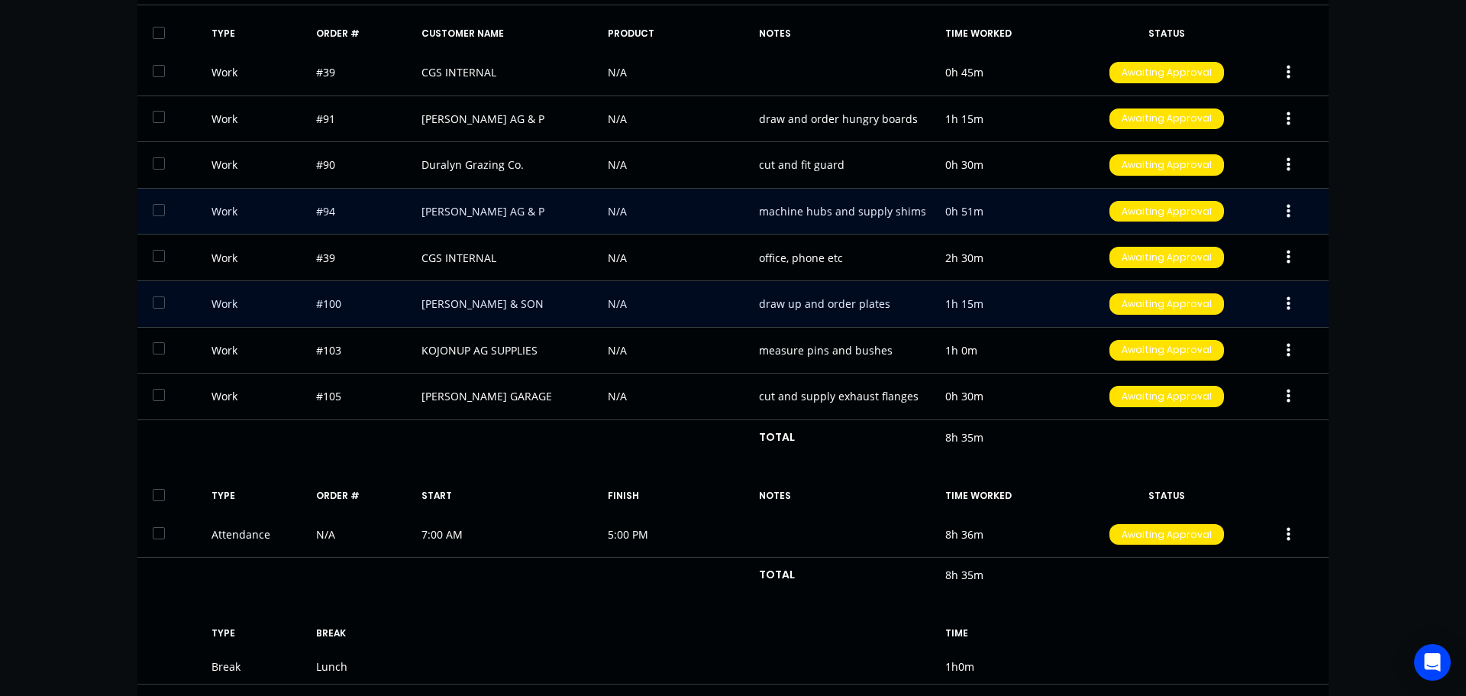
click at [1365, 316] on div "dashboard products sales purchasing productivity dashboard products Product Cat…" at bounding box center [733, 348] width 1466 height 696
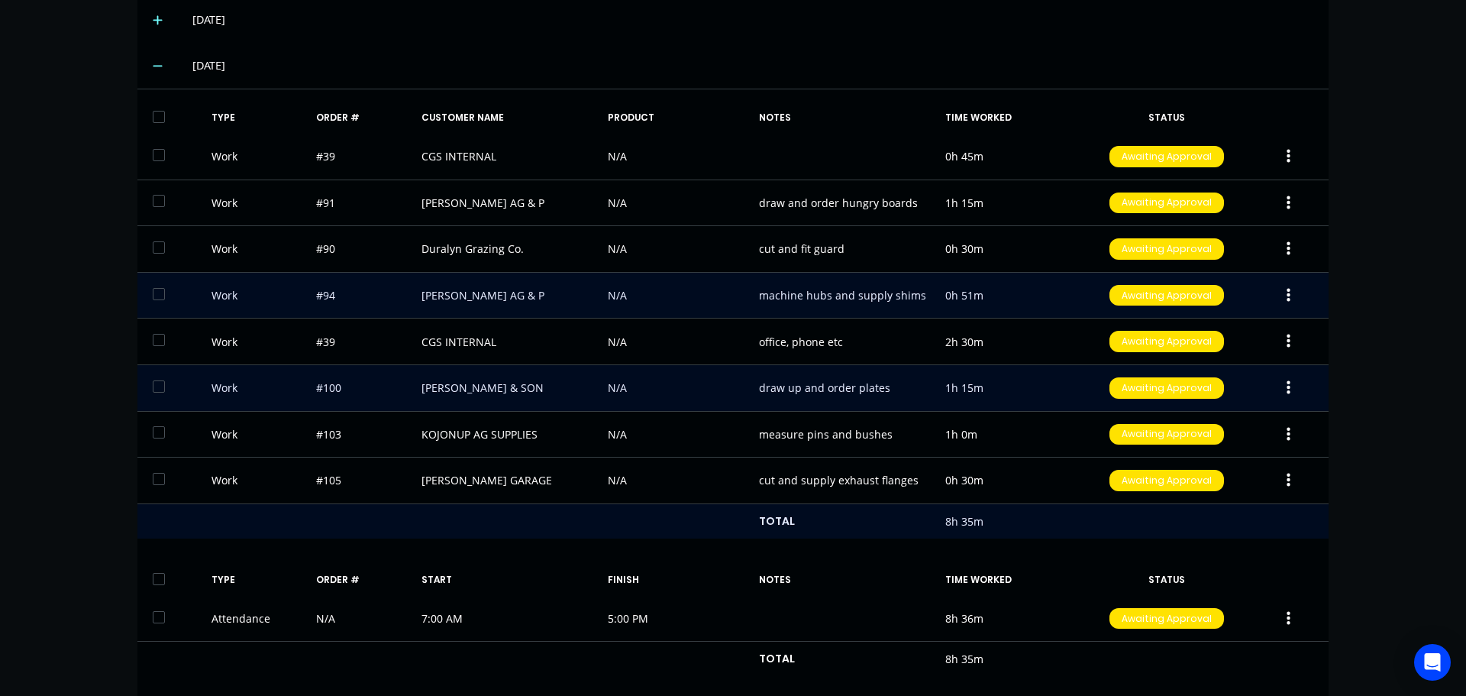
scroll to position [458, 0]
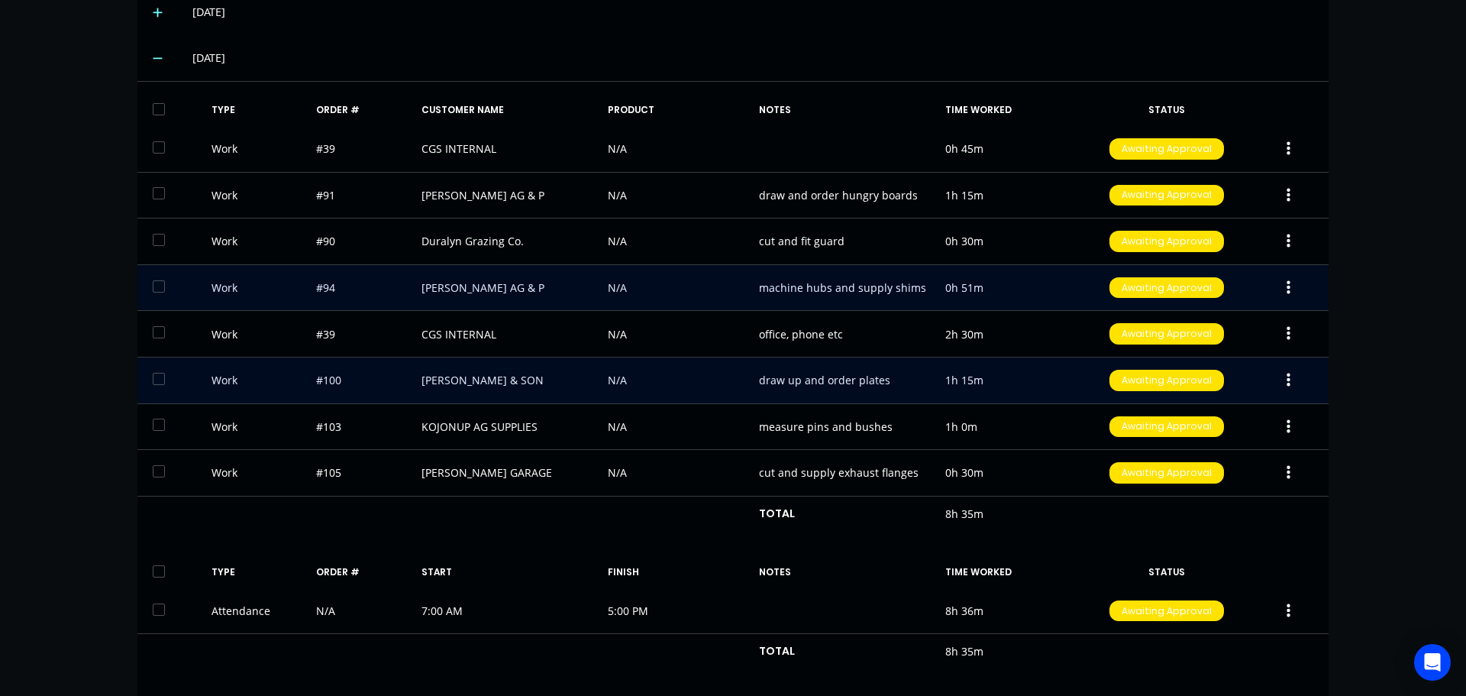
click at [1355, 369] on div "dashboard products sales purchasing productivity dashboard products Product Cat…" at bounding box center [733, 348] width 1466 height 696
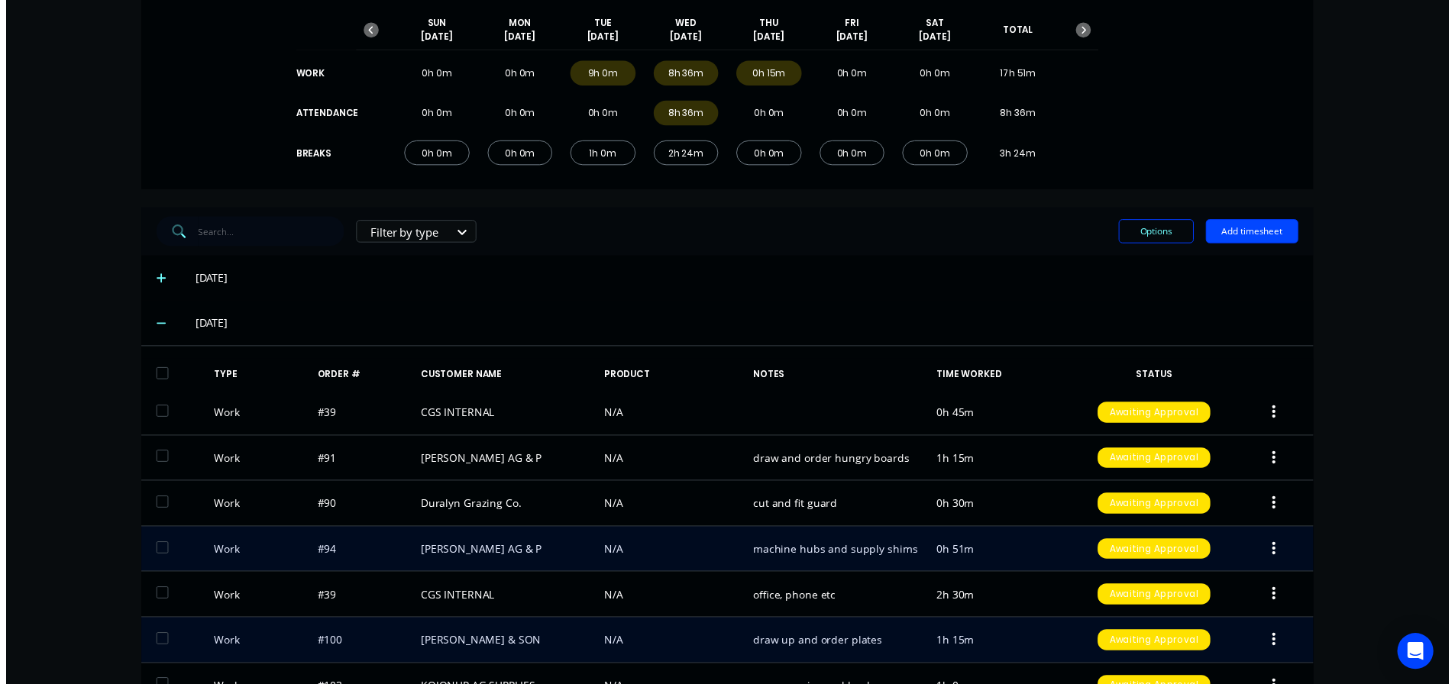
scroll to position [0, 0]
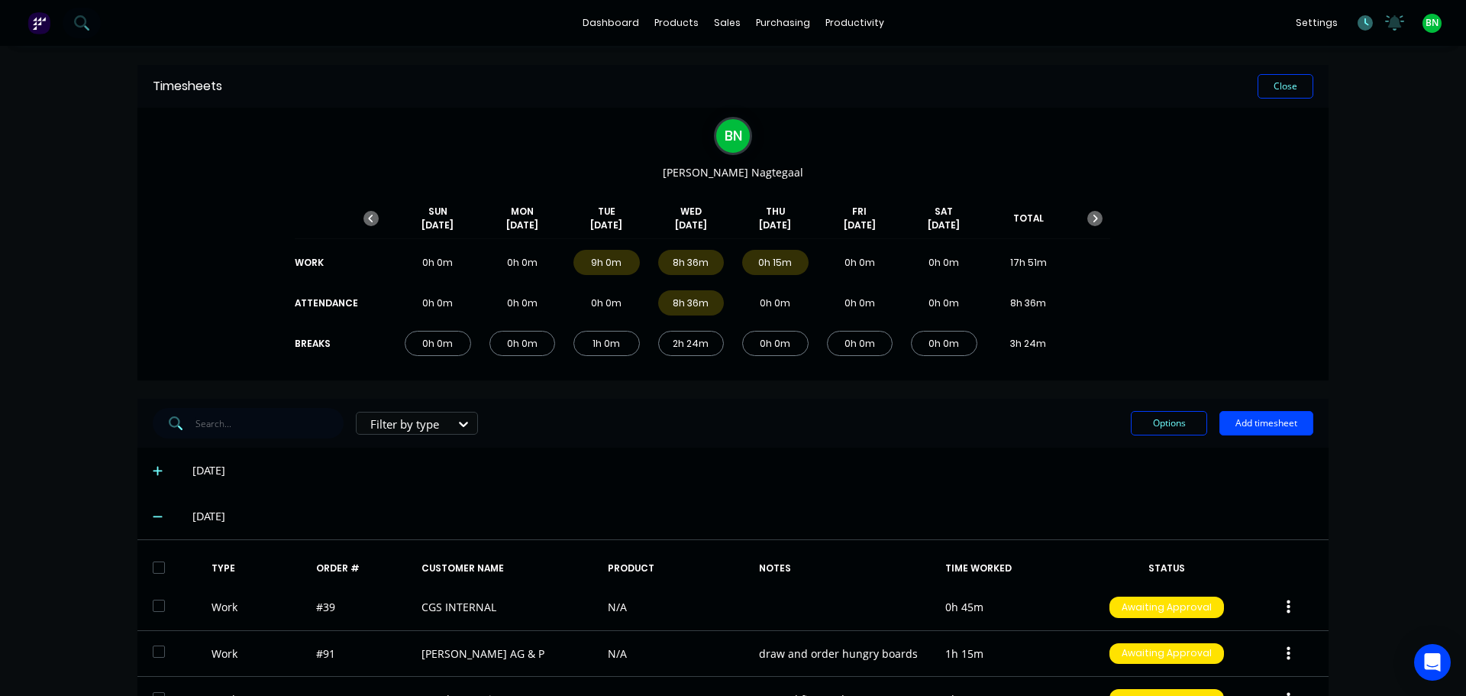
click at [1358, 24] on icon at bounding box center [1365, 22] width 15 height 15
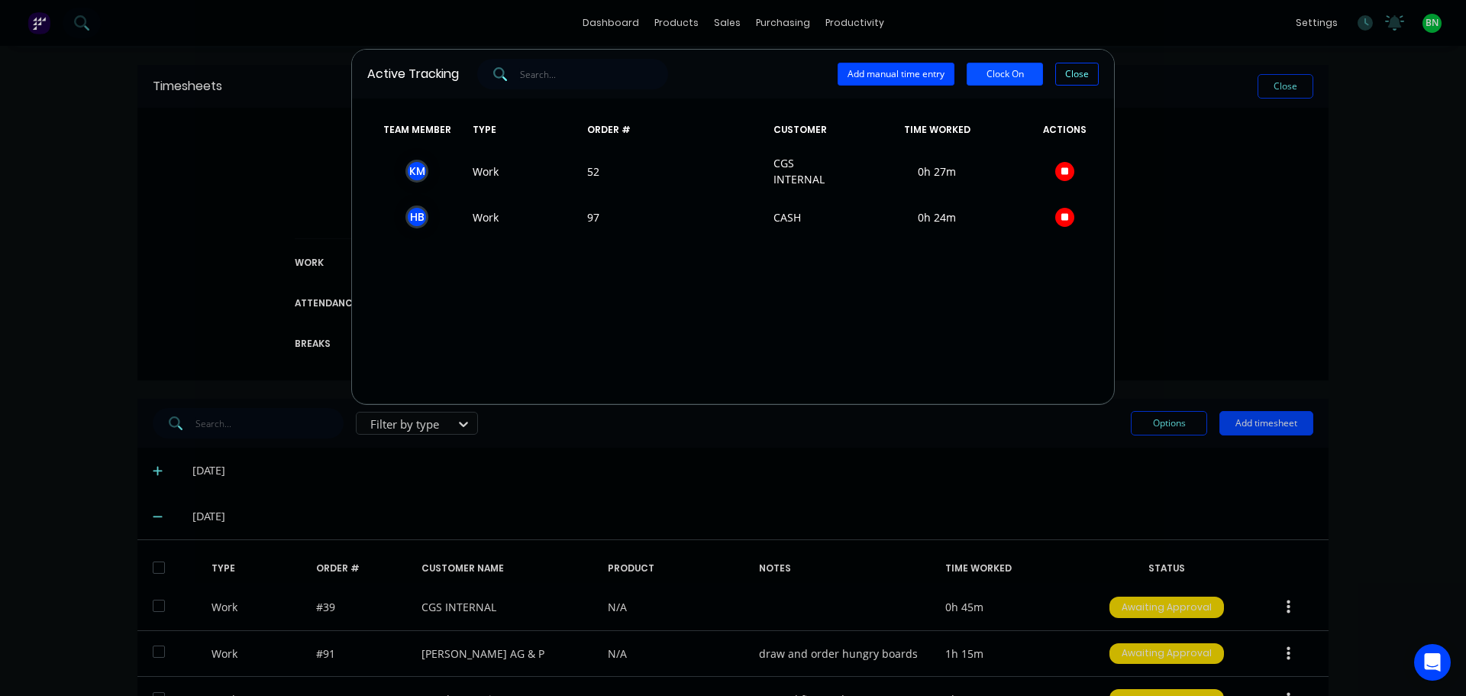
click at [1010, 71] on button "Clock On" at bounding box center [1005, 74] width 76 height 23
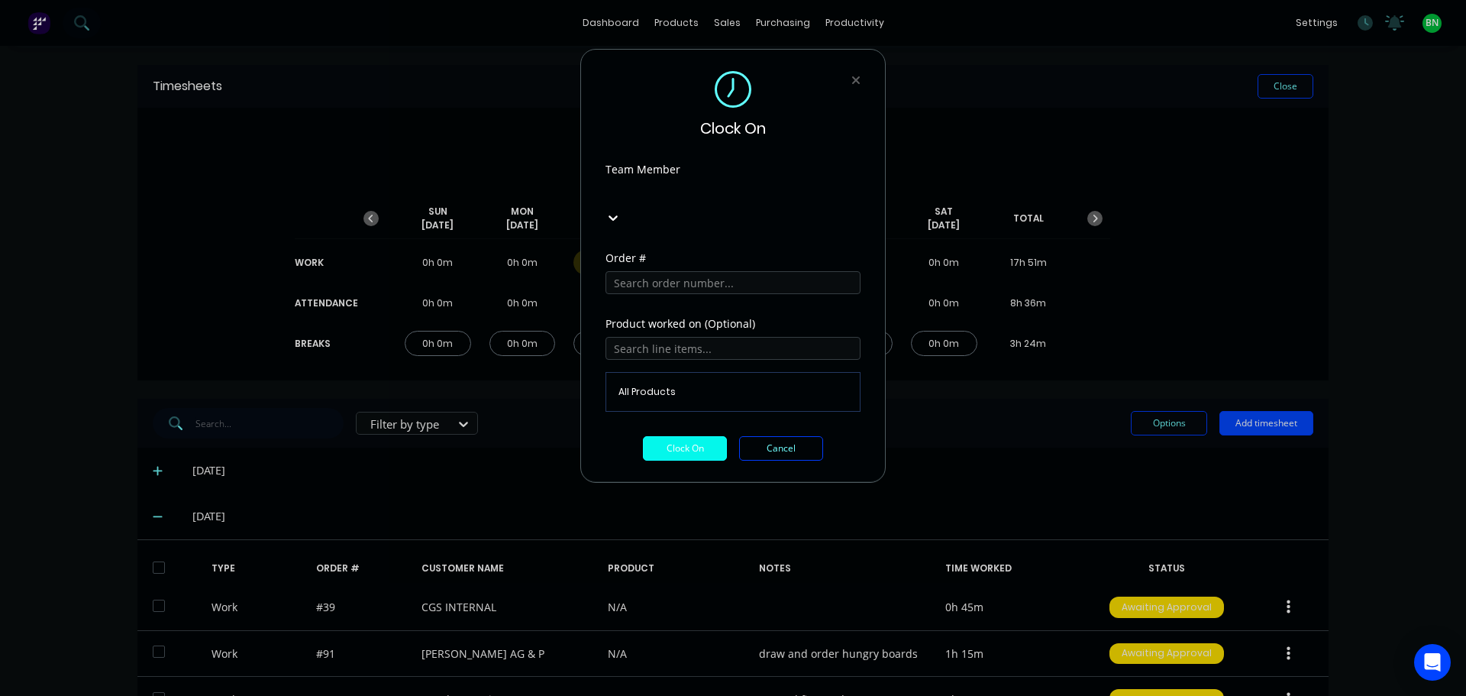
click at [666, 199] on div at bounding box center [720, 191] width 220 height 19
click at [663, 271] on input "text" at bounding box center [732, 282] width 255 height 23
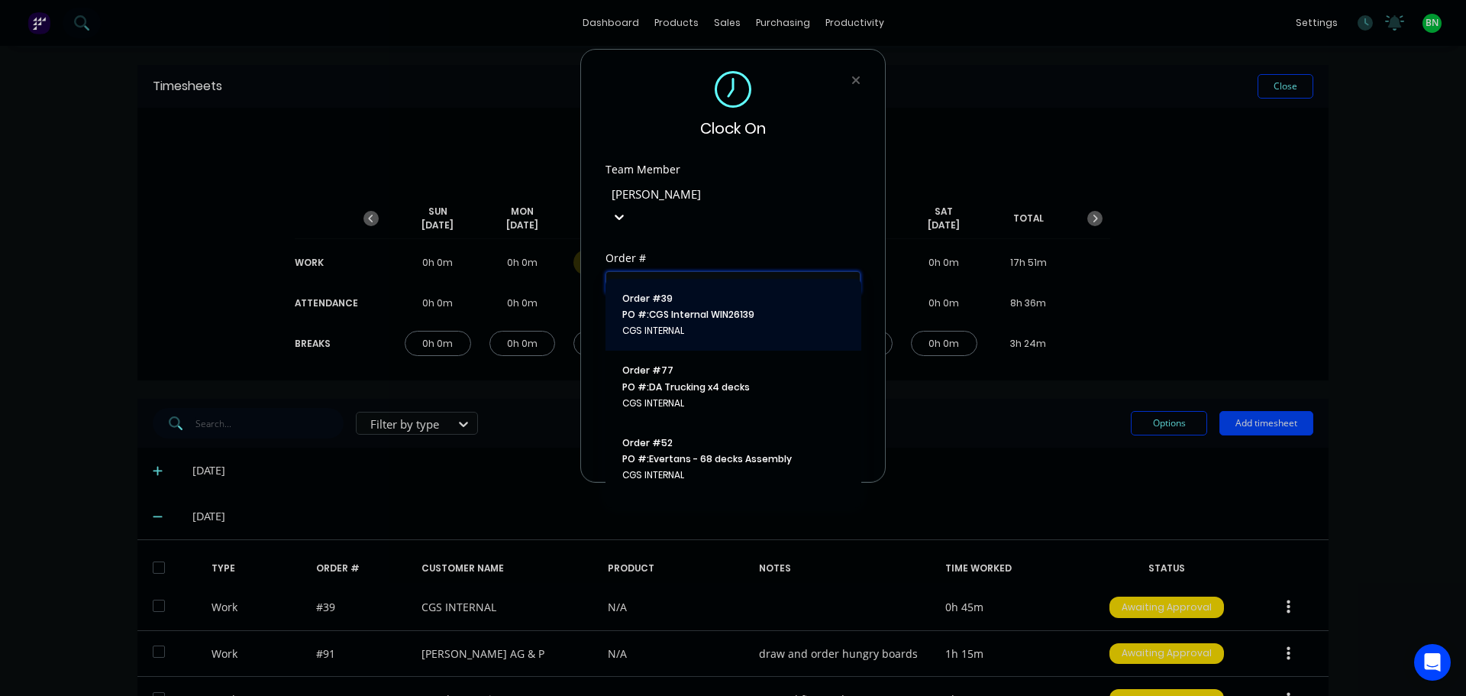
type input "cgs"
click at [701, 315] on span "PO #: CGS Internal WIN26139" at bounding box center [733, 315] width 222 height 14
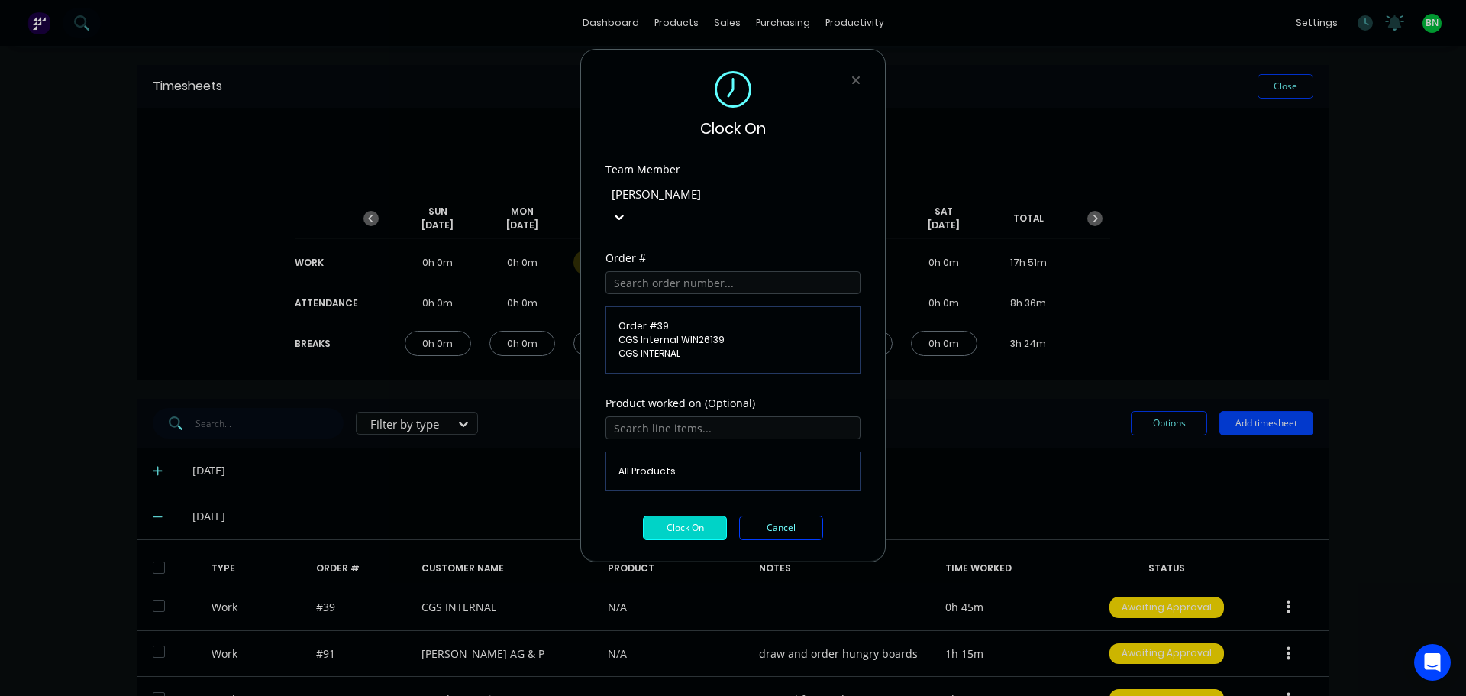
click at [690, 515] on button "Clock On" at bounding box center [685, 527] width 84 height 24
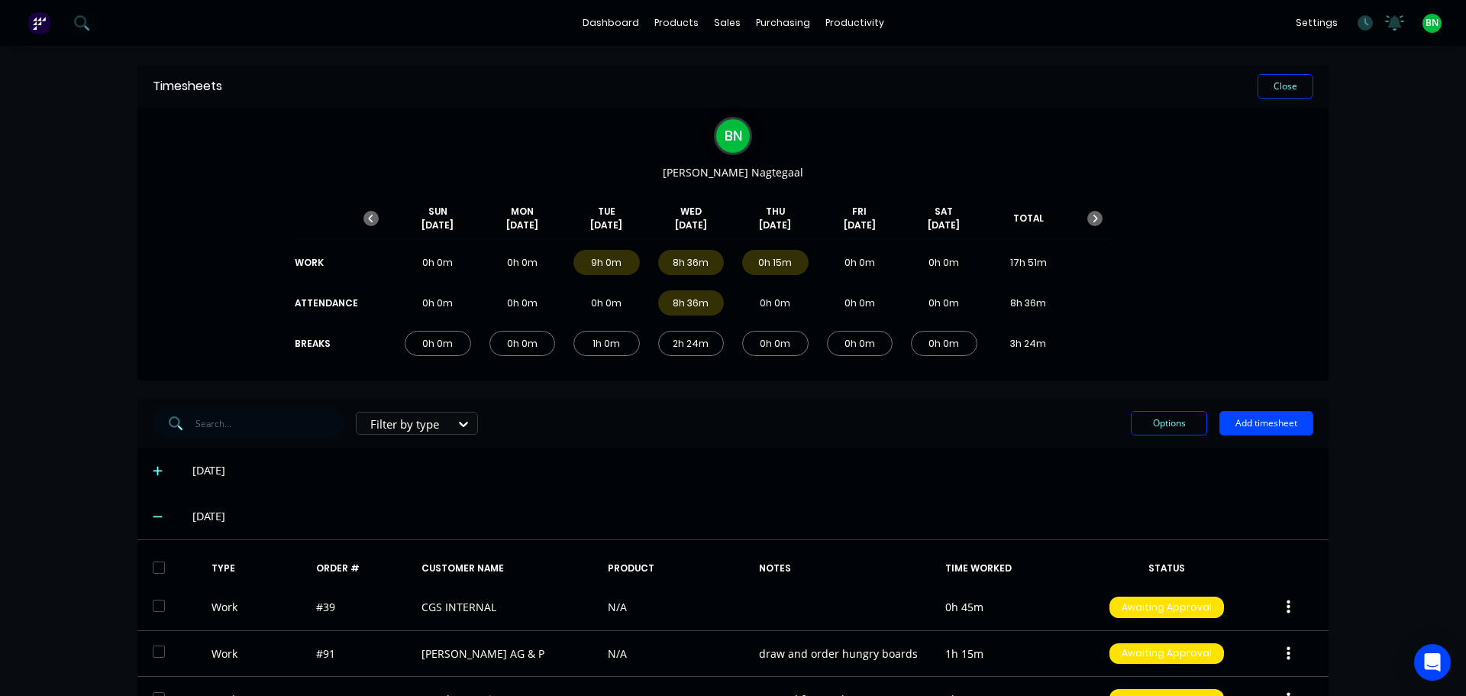
click at [1243, 235] on div "B N [PERSON_NAME] [DATE] [DATE] [DATE] [DATE] [DATE] [DATE] [DATE] TOTAL WORK 0…" at bounding box center [732, 244] width 1191 height 273
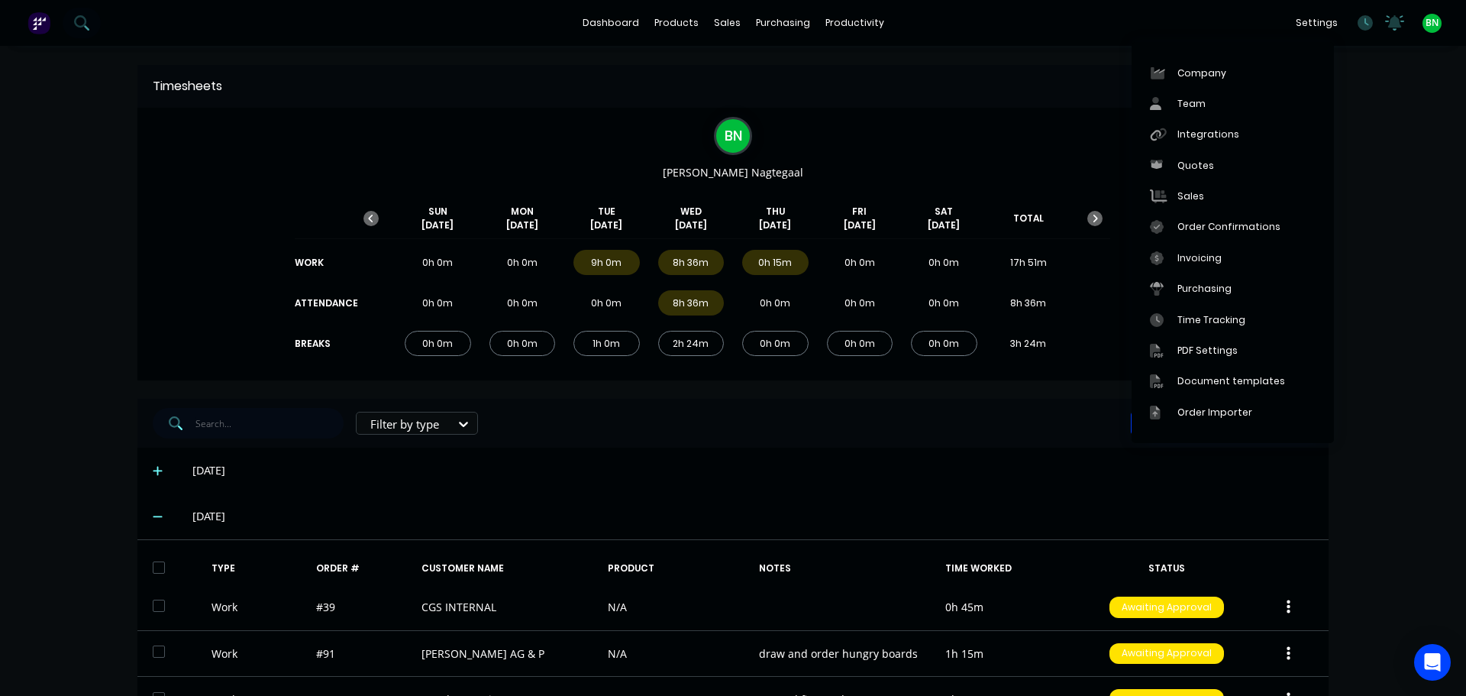
drag, startPoint x: 1358, startPoint y: 202, endPoint x: 1361, endPoint y: 97, distance: 105.4
click at [1358, 202] on div "dashboard products sales purchasing productivity dashboard products Product Cat…" at bounding box center [733, 348] width 1466 height 696
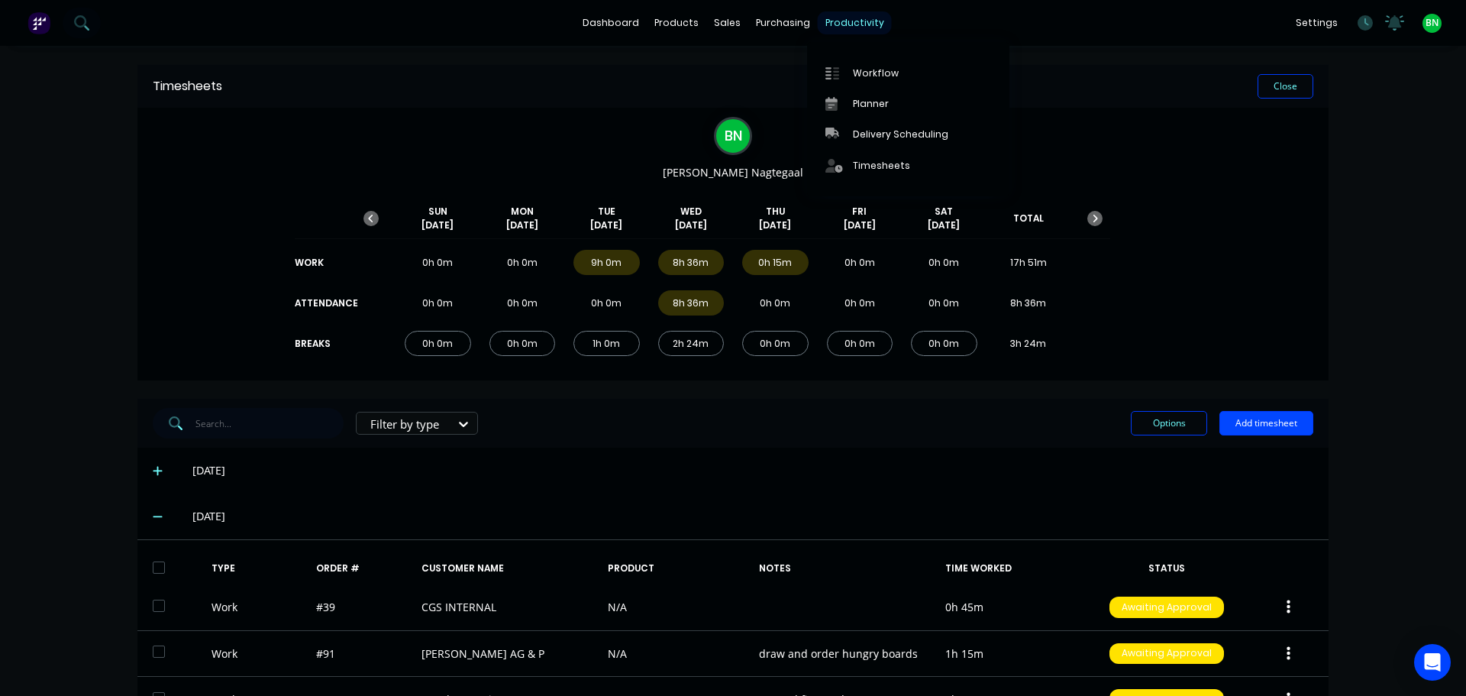
click at [832, 22] on div "productivity" at bounding box center [855, 22] width 74 height 23
click at [866, 63] on link "Workflow" at bounding box center [908, 72] width 202 height 31
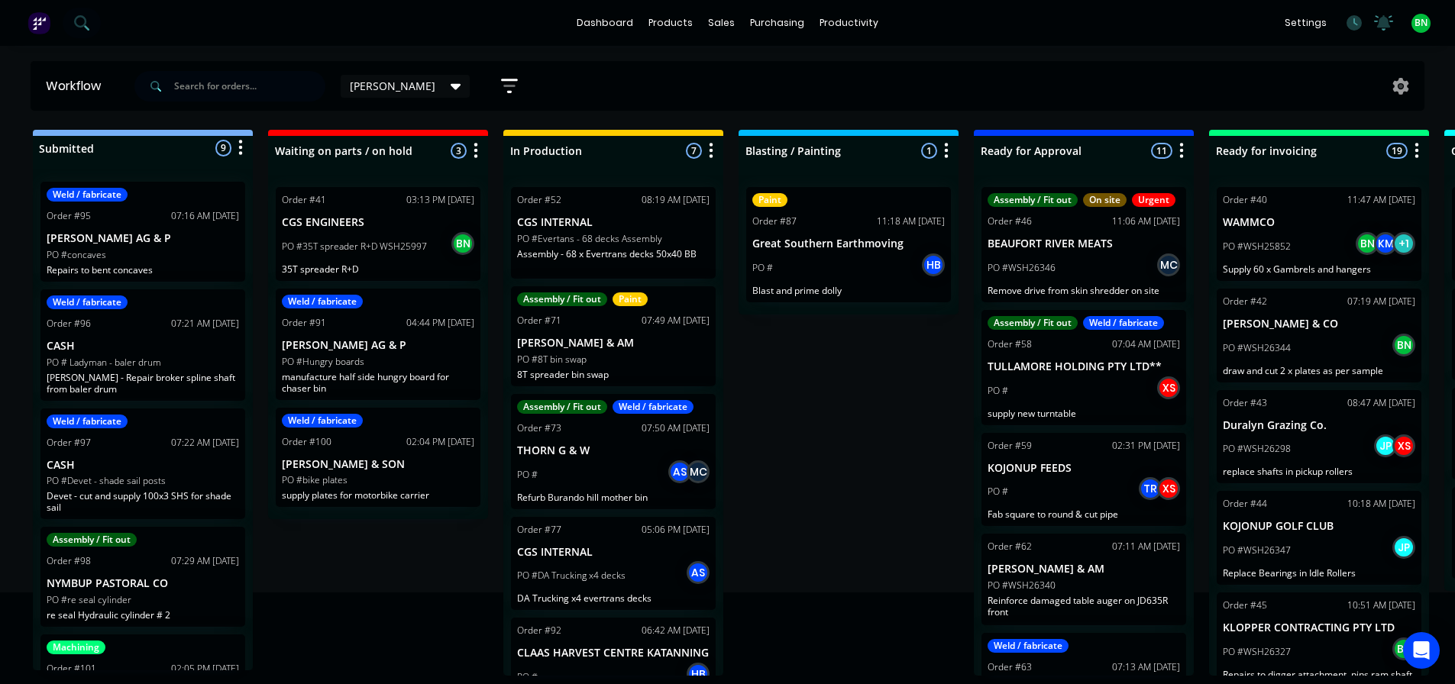
click at [829, 440] on div "Submitted 9 Status colour #273444 hex #273444 Save Cancel Summaries Total order…" at bounding box center [1041, 403] width 2104 height 546
click at [239, 81] on input "text" at bounding box center [249, 86] width 151 height 31
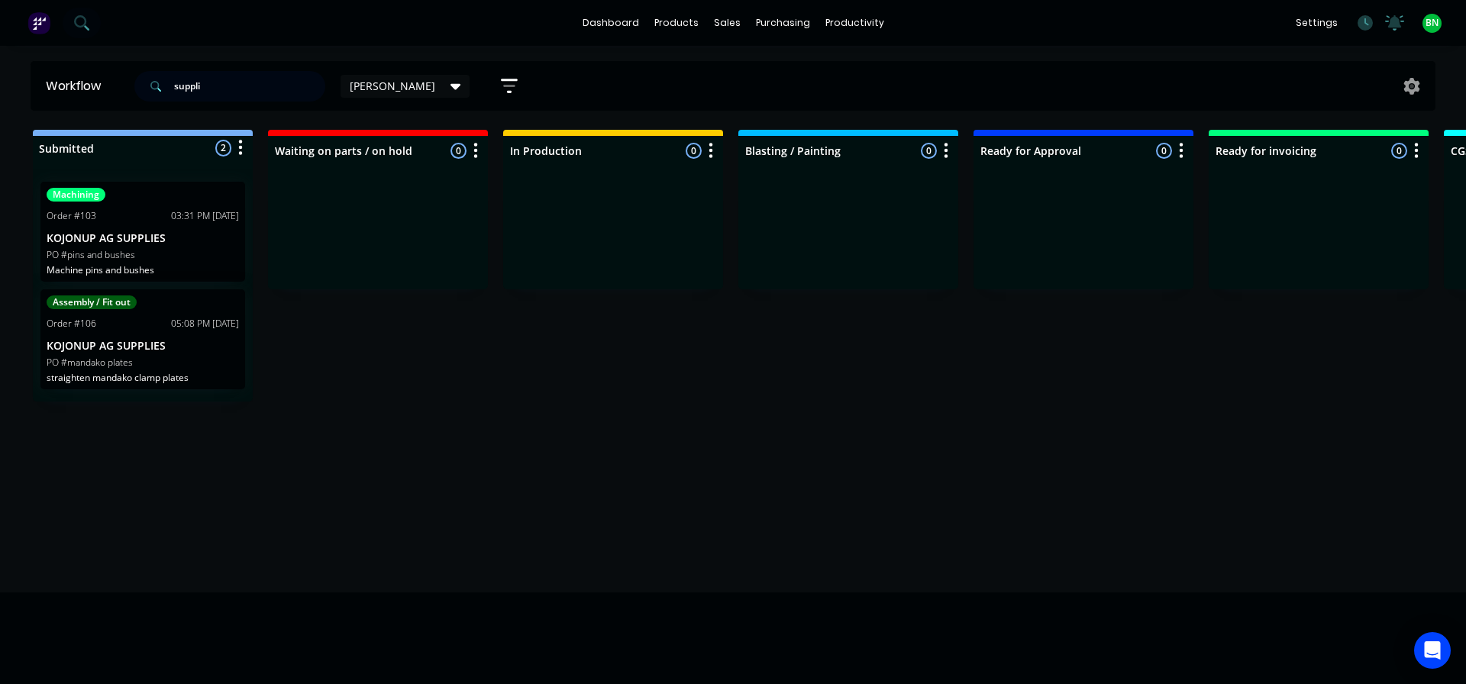
type input "suppli"
click at [331, 441] on div "Workflow suppli [PERSON_NAME] Save new view None edit [PERSON_NAME] (Default) e…" at bounding box center [733, 357] width 1466 height 593
drag, startPoint x: 228, startPoint y: 85, endPoint x: 137, endPoint y: 84, distance: 90.1
click at [137, 84] on div "suppli" at bounding box center [229, 86] width 191 height 31
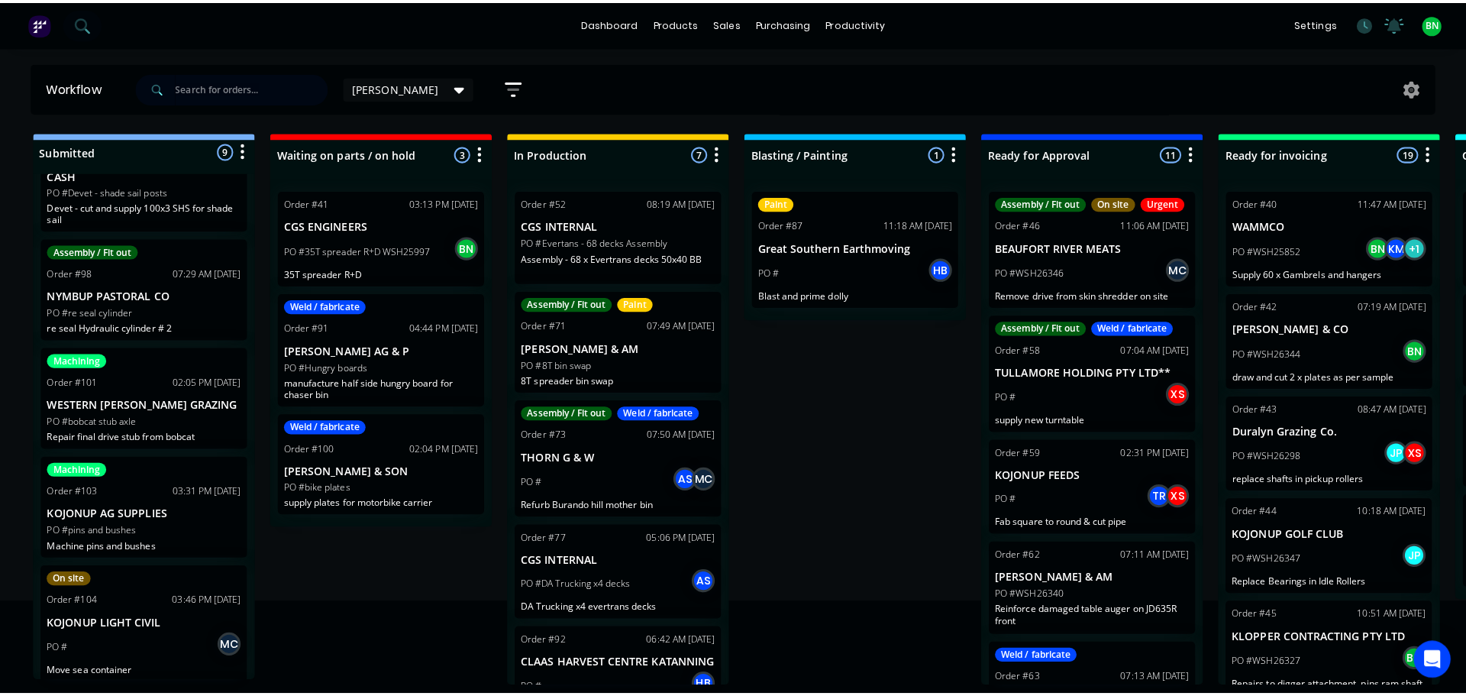
scroll to position [305, 0]
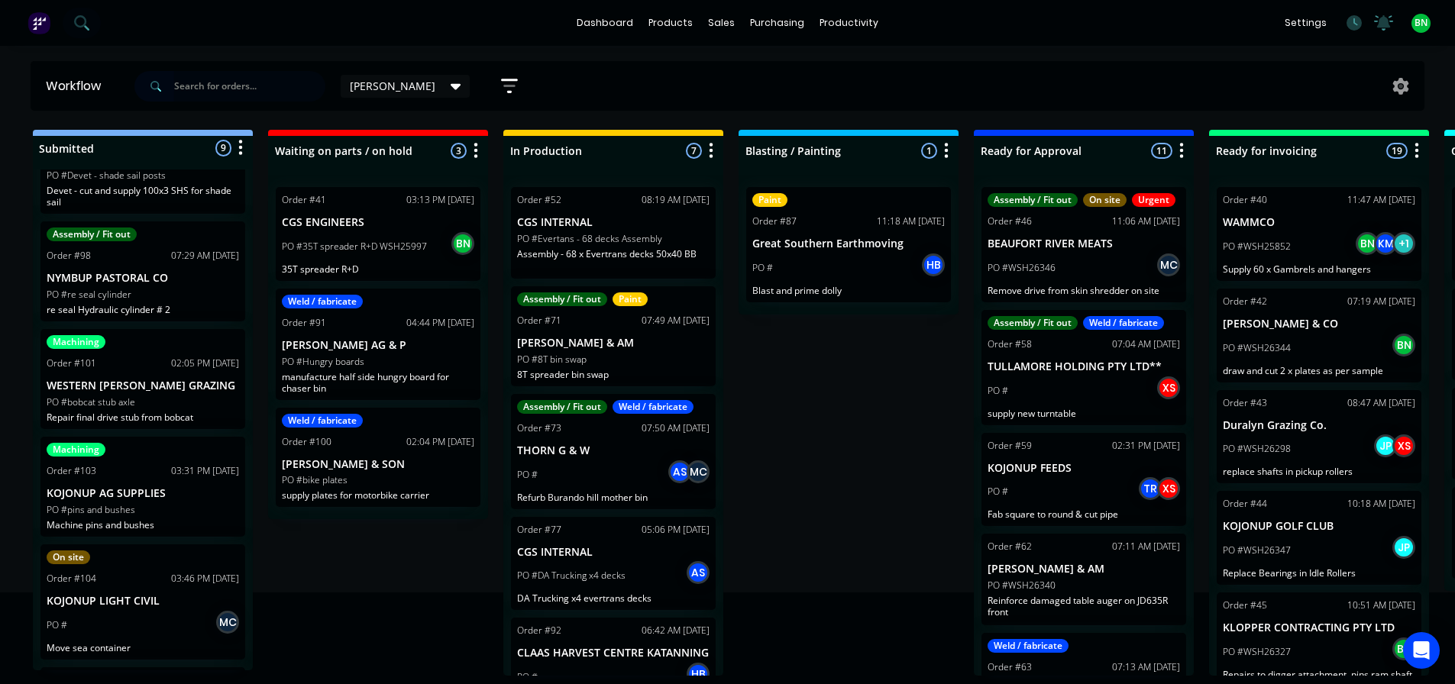
click at [857, 408] on div "Submitted 9 Status colour #273444 hex #273444 Save Cancel Summaries Total order…" at bounding box center [1041, 403] width 2104 height 546
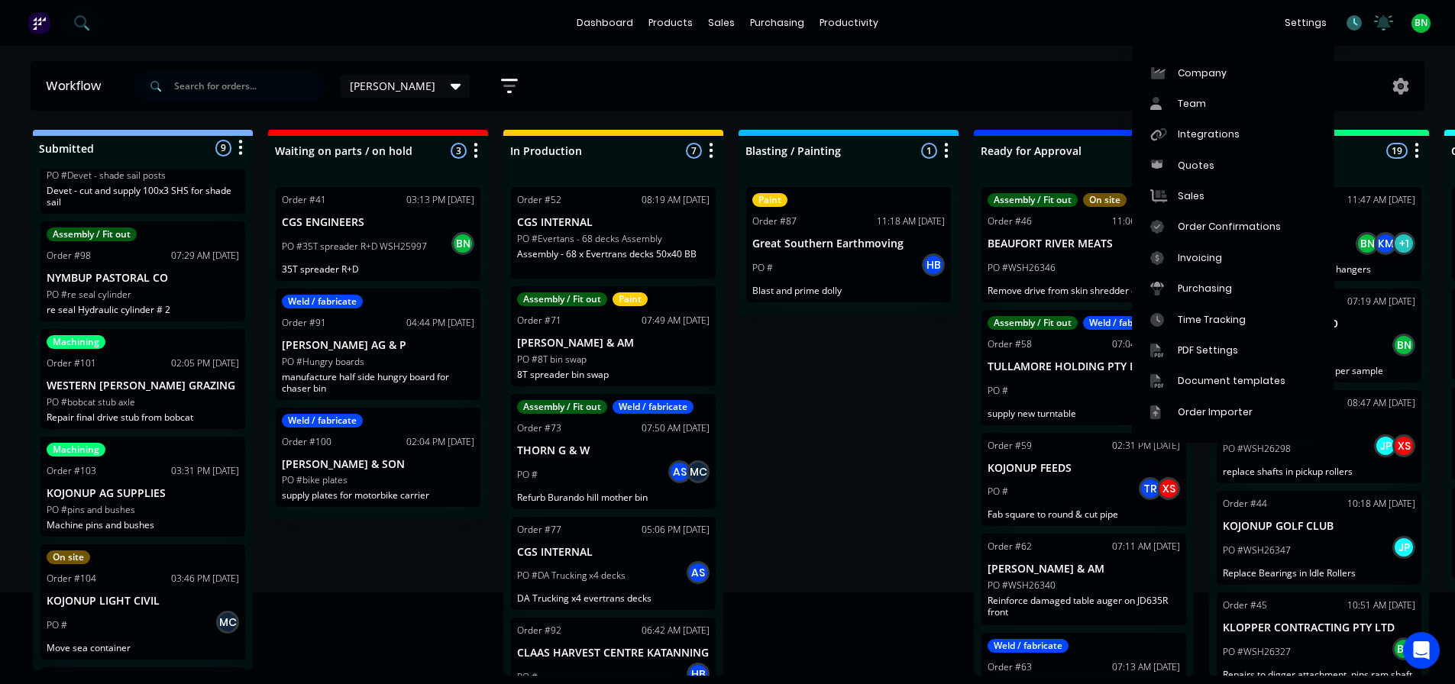
click at [1353, 24] on icon at bounding box center [1353, 22] width 15 height 15
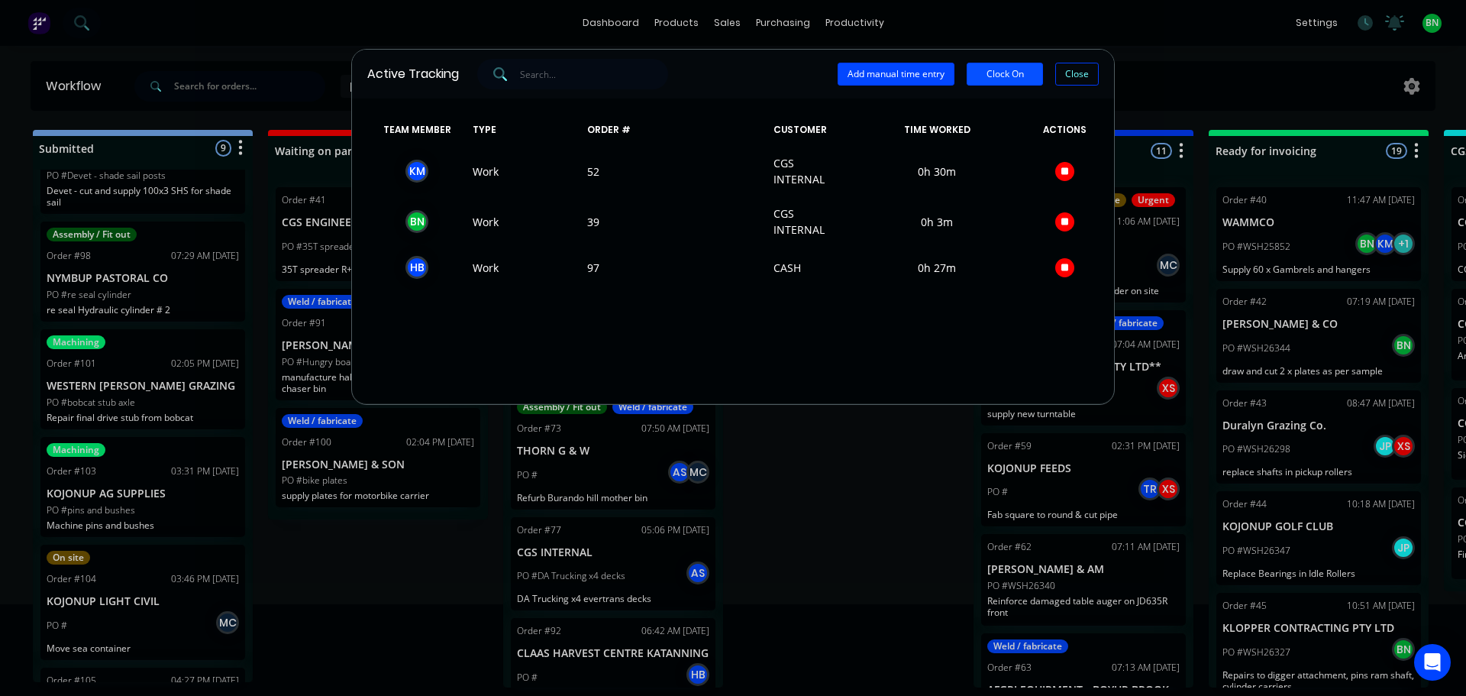
click at [1006, 79] on button "Clock On" at bounding box center [1005, 74] width 76 height 23
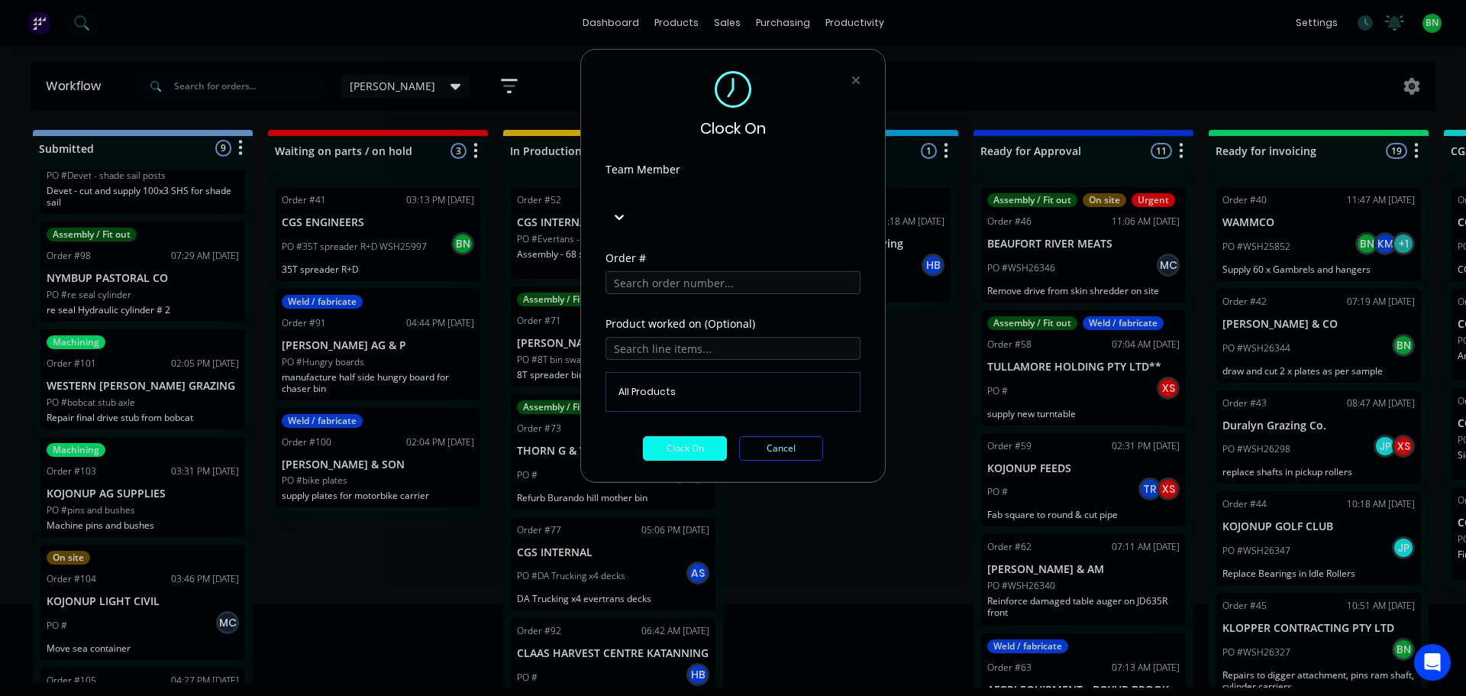
click at [723, 195] on div at bounding box center [720, 191] width 220 height 19
click at [689, 695] on div "[PERSON_NAME]" at bounding box center [733, 708] width 1466 height 16
click at [697, 271] on input "text" at bounding box center [732, 282] width 255 height 23
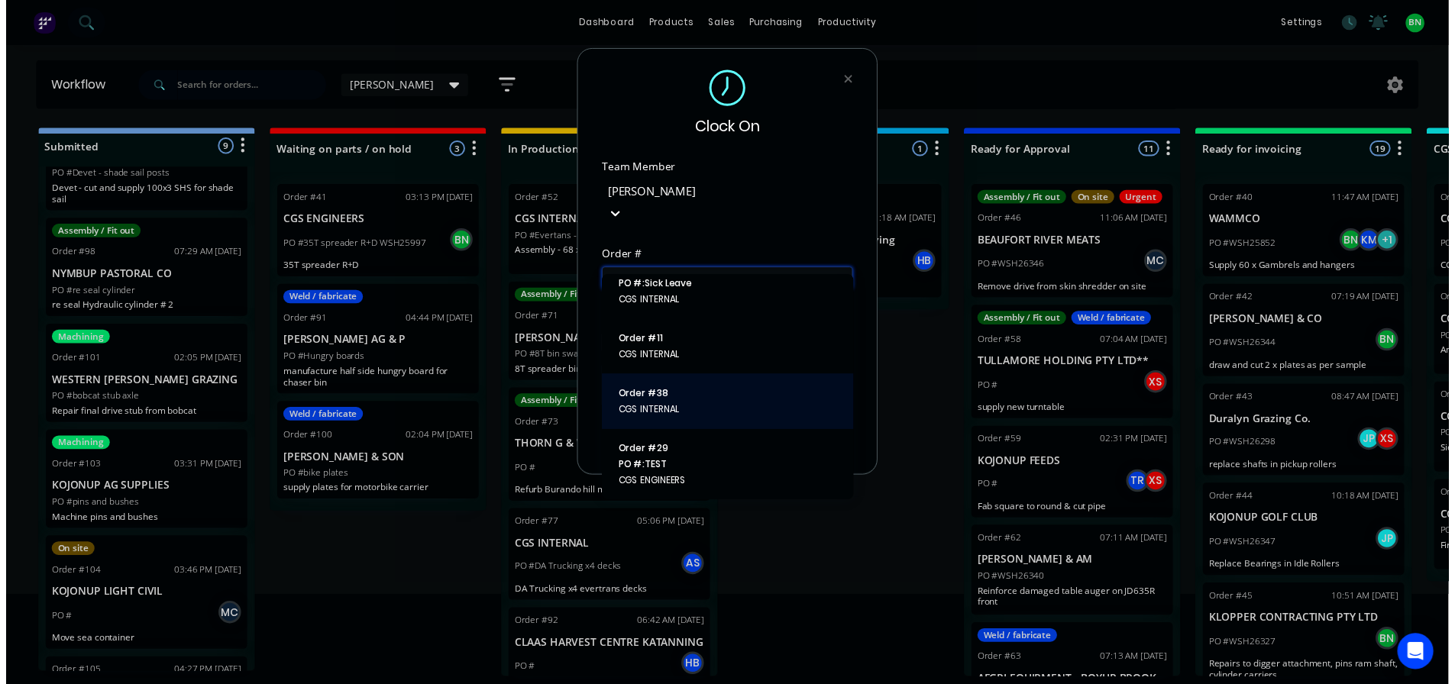
scroll to position [611, 0]
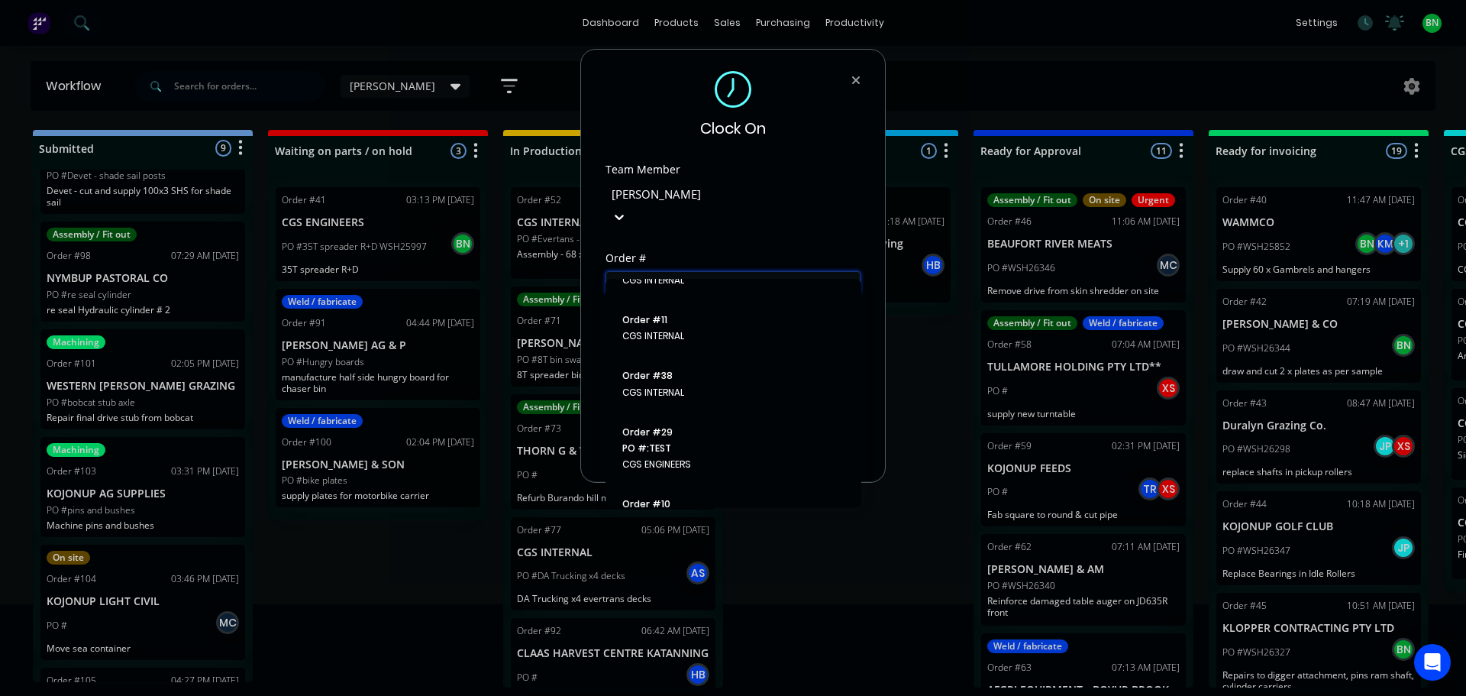
type input "cgs"
click at [857, 80] on icon at bounding box center [856, 80] width 8 height 8
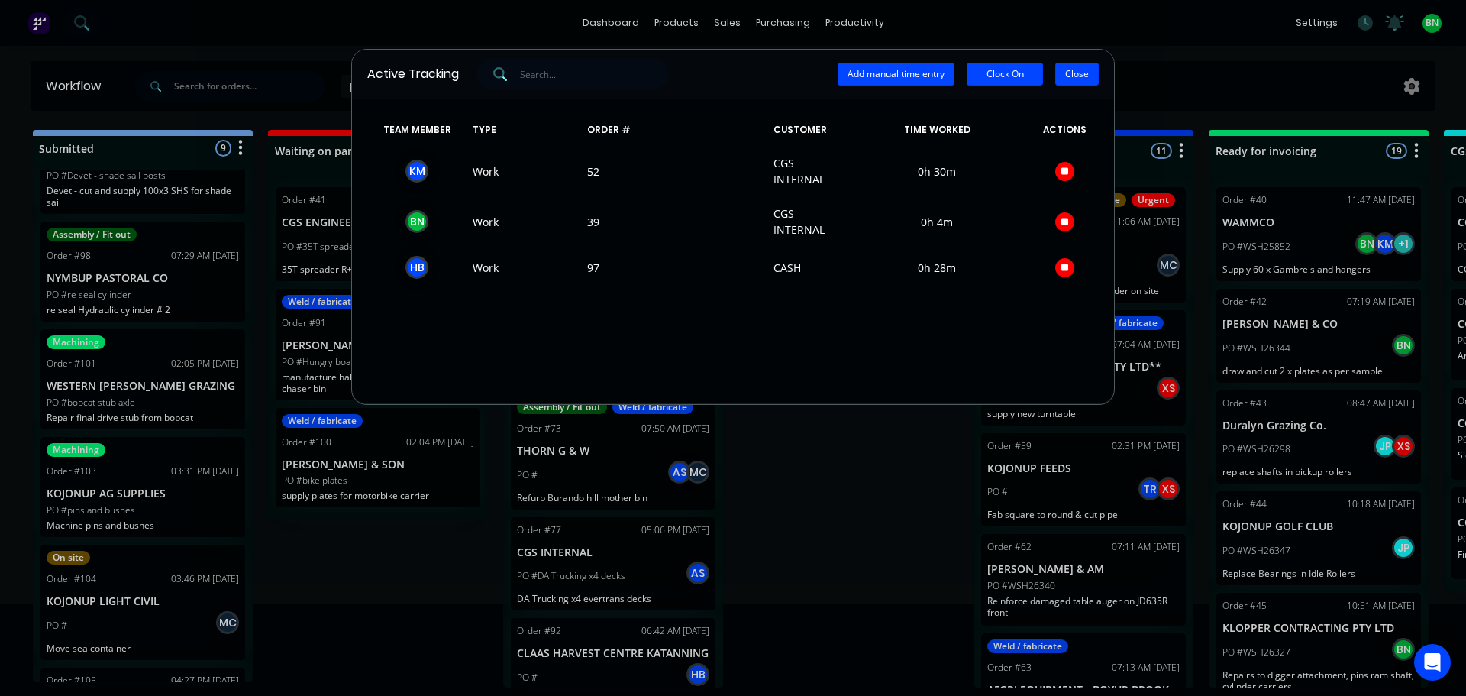
click at [1079, 76] on button "Close" at bounding box center [1077, 74] width 44 height 23
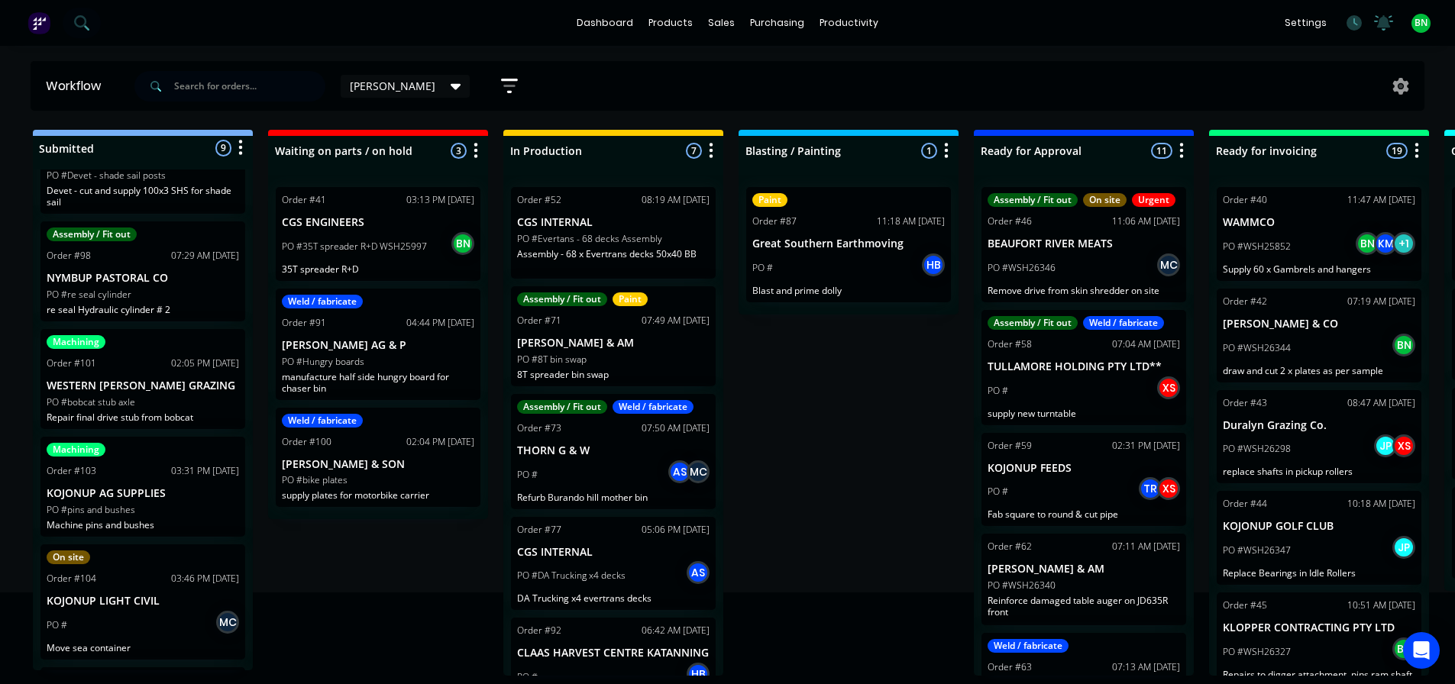
click at [808, 454] on div "Submitted 9 Status colour #273444 hex #273444 Save Cancel Summaries Total order…" at bounding box center [1041, 403] width 2104 height 546
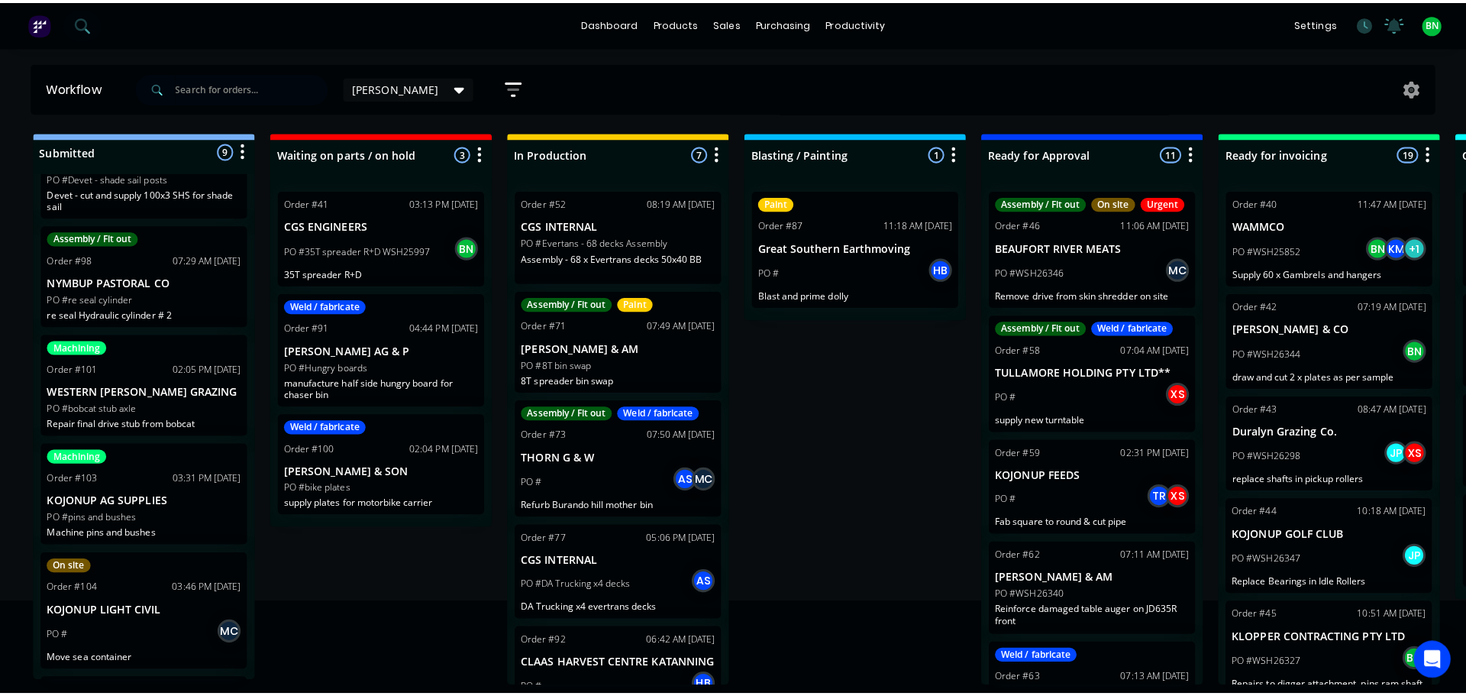
scroll to position [0, 0]
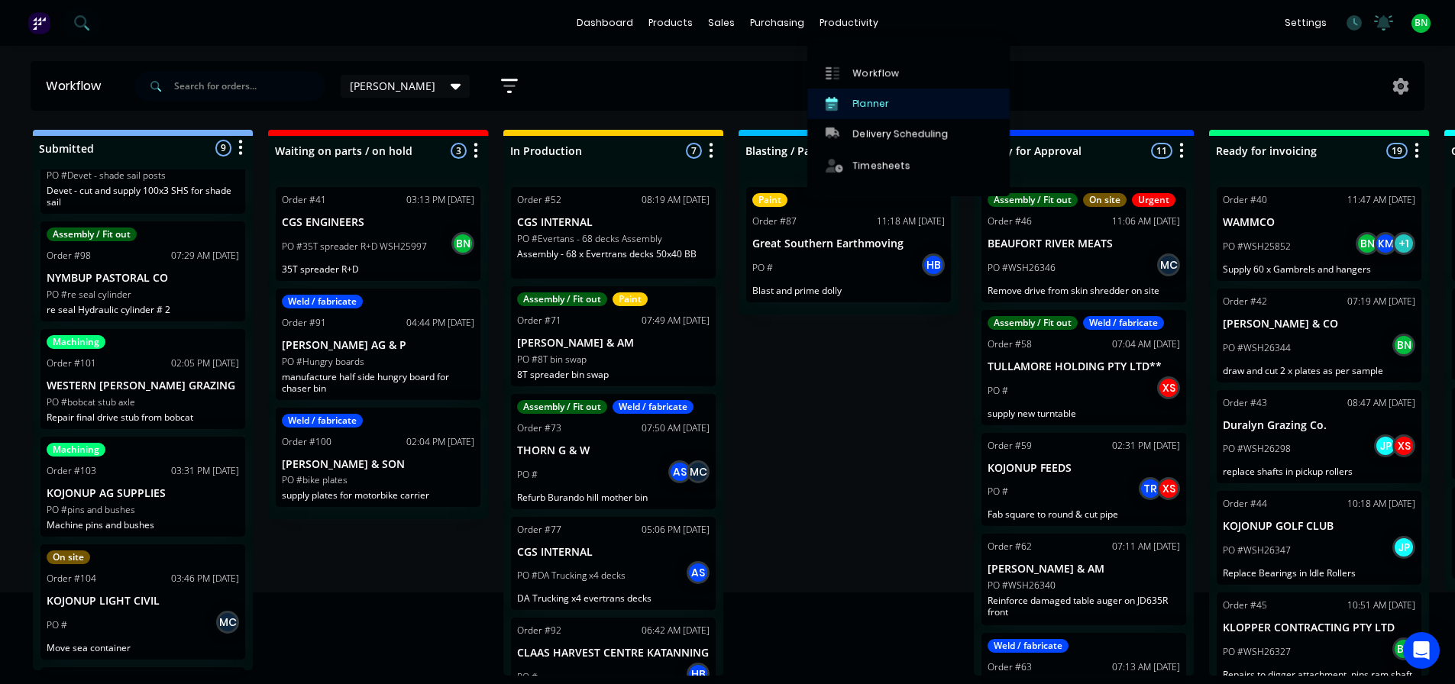
click at [877, 108] on div "Planner" at bounding box center [871, 104] width 36 height 14
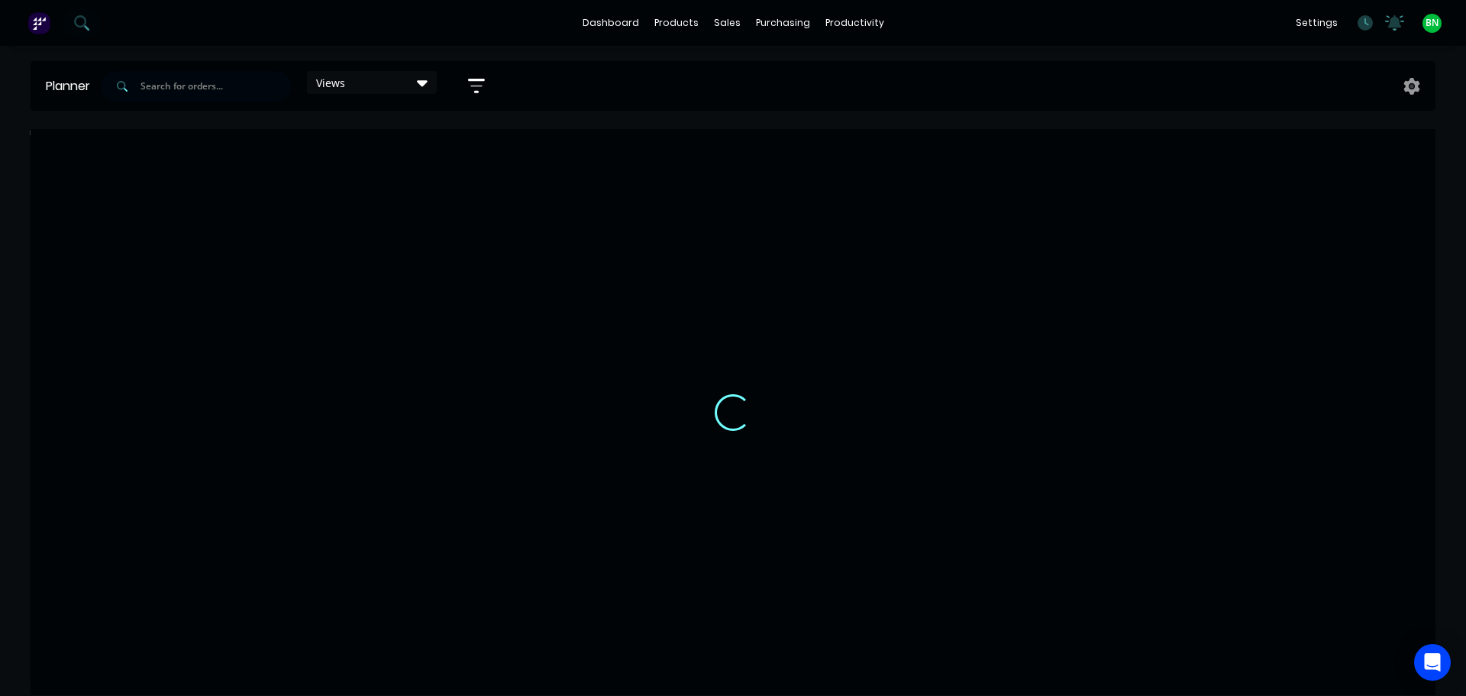
scroll to position [0, 1]
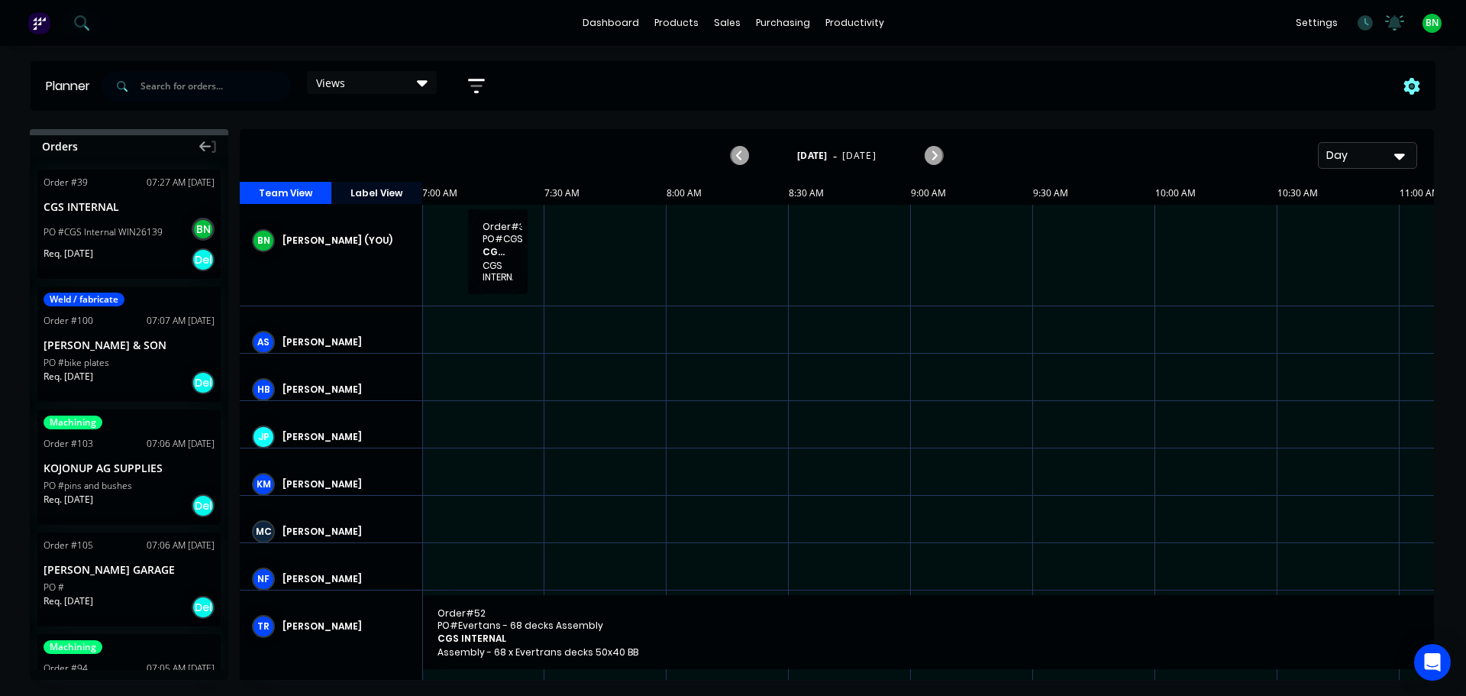
click at [1412, 89] on icon at bounding box center [1411, 86] width 17 height 17
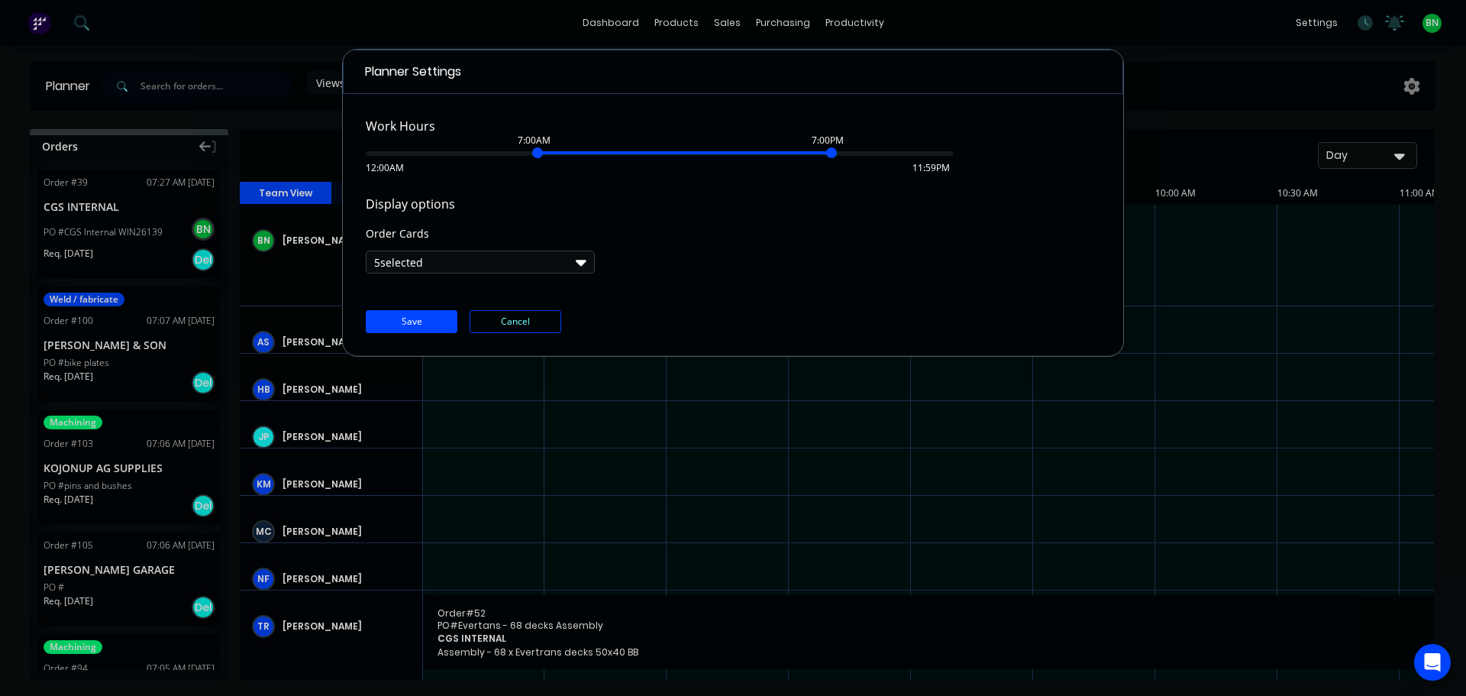
click at [480, 258] on button "5 selected" at bounding box center [480, 261] width 229 height 23
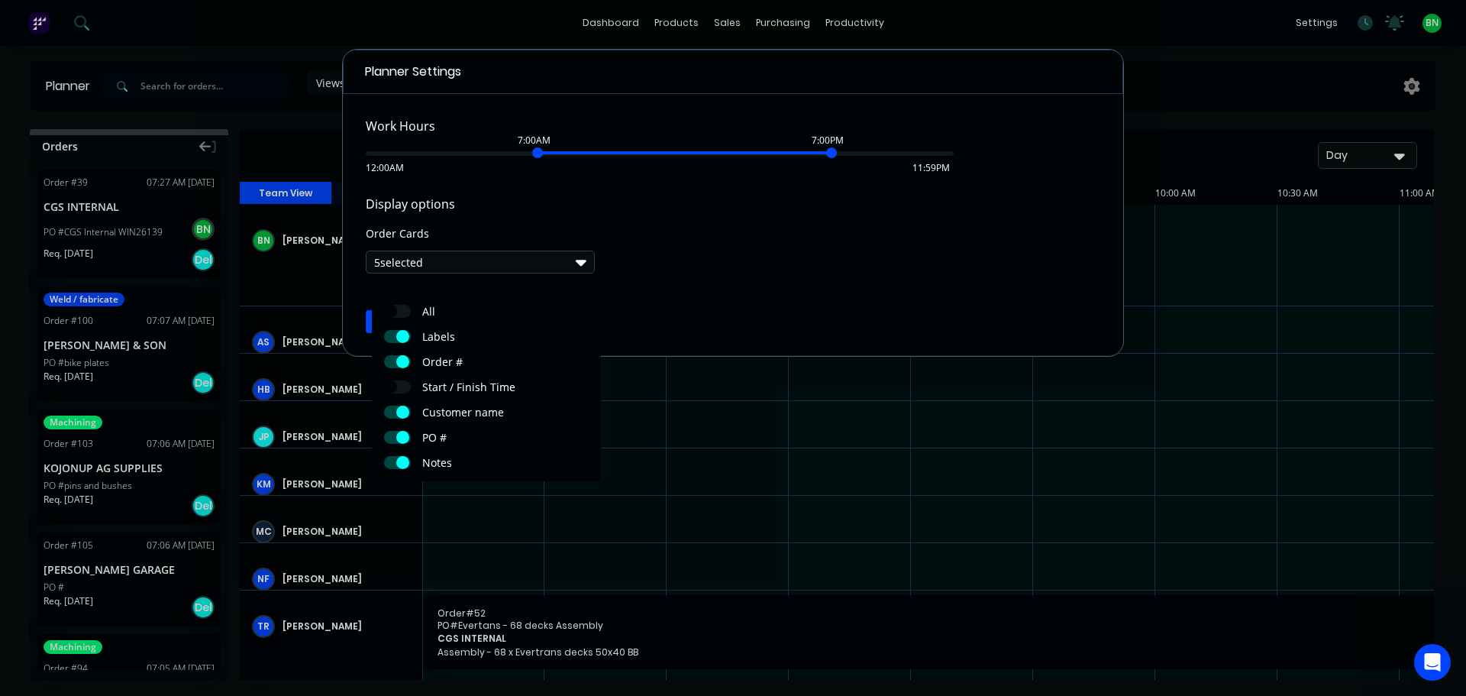
click at [660, 282] on div "Work Hours 7:00AM 7:00PM 12:00AM 11:59PM Display options Order Cards 5 selected…" at bounding box center [733, 225] width 780 height 262
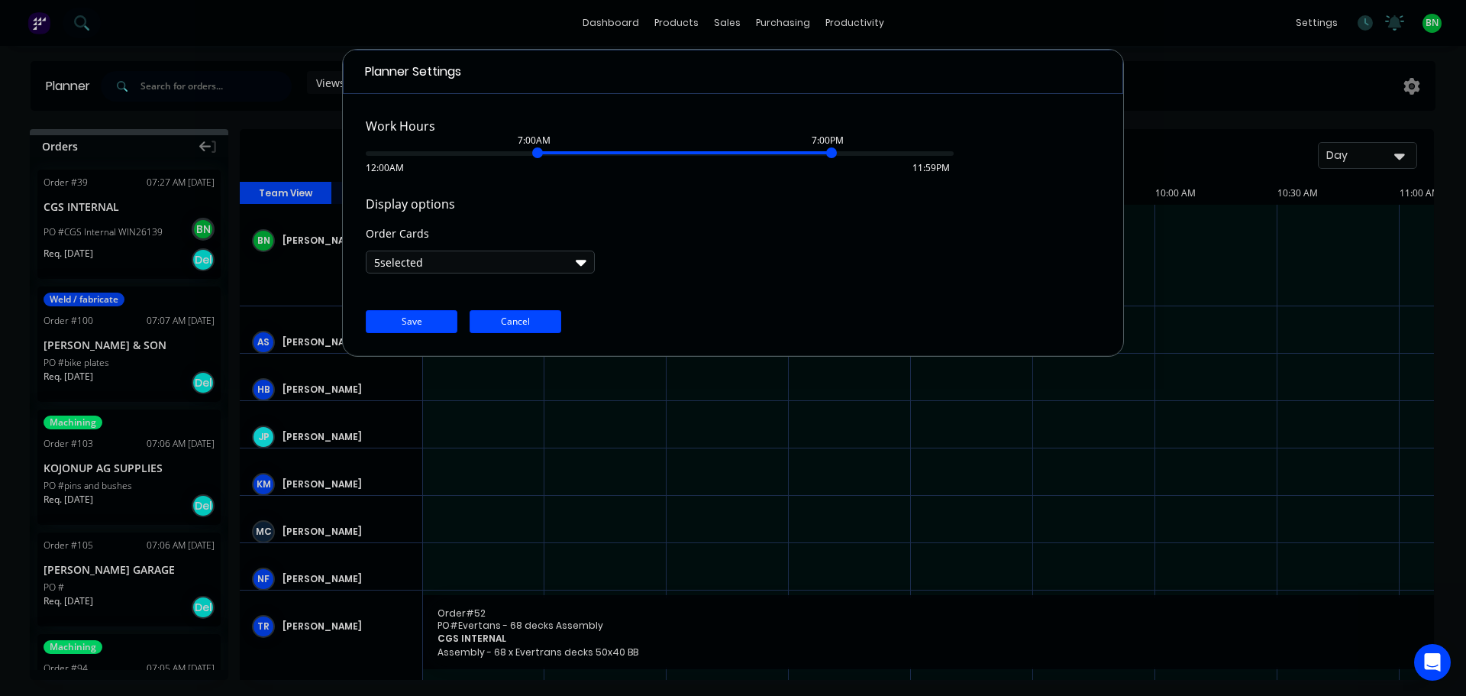
click at [512, 325] on button "Cancel" at bounding box center [516, 321] width 92 height 23
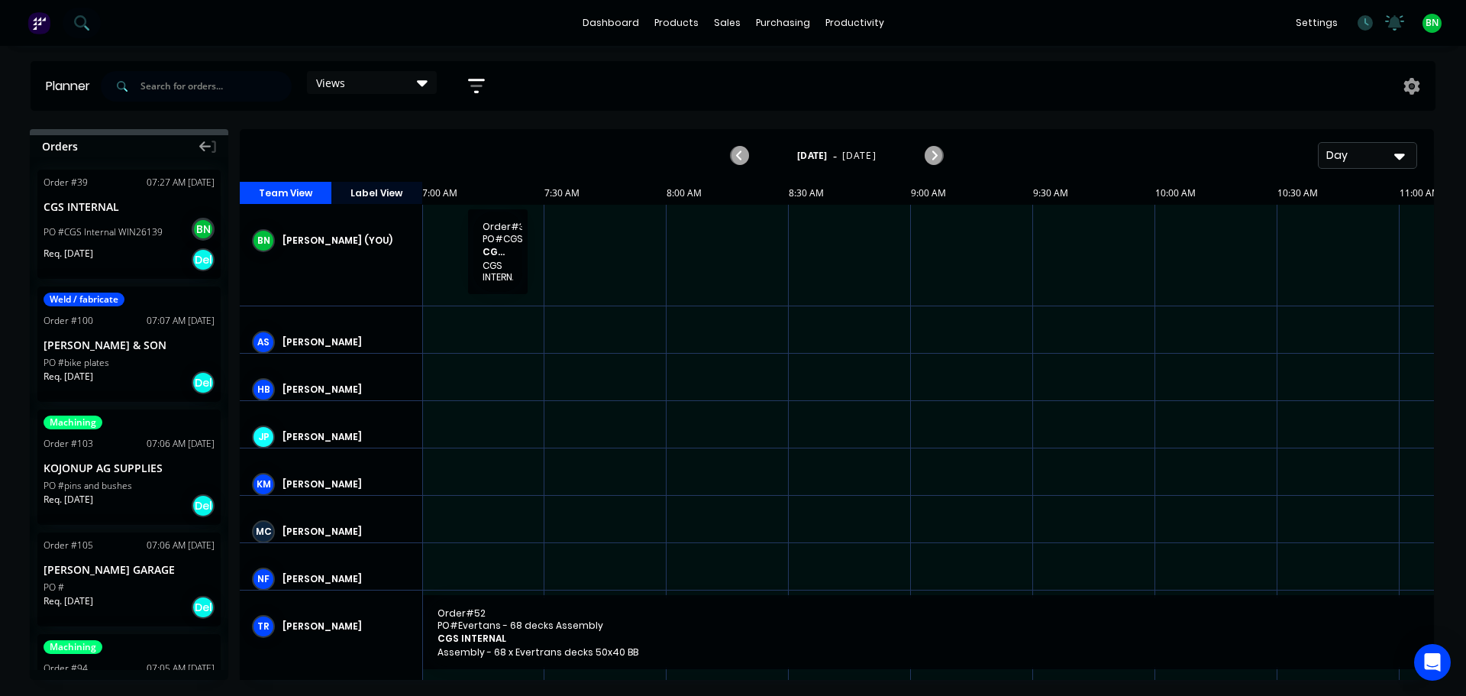
click at [1368, 149] on div "Day" at bounding box center [1361, 155] width 70 height 16
click at [1306, 250] on div "Month" at bounding box center [1339, 257] width 151 height 31
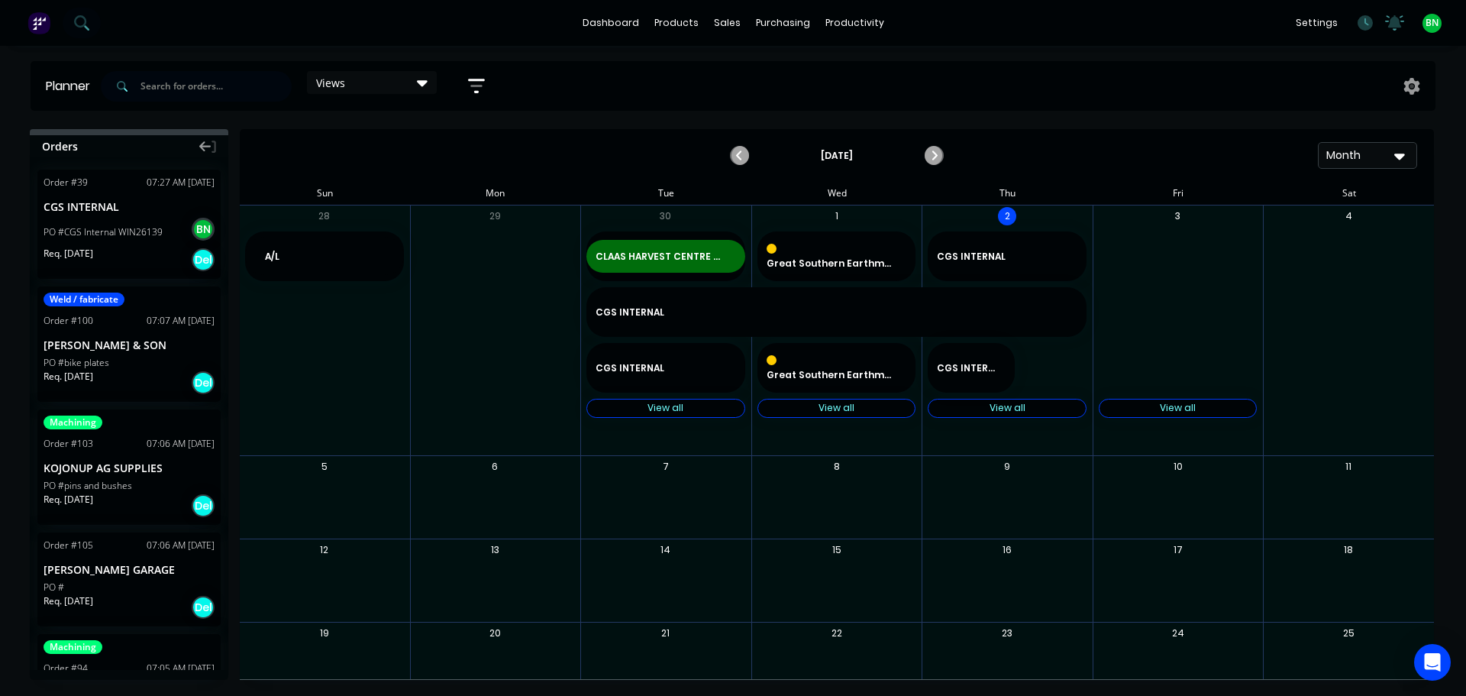
click at [1345, 160] on div "Month" at bounding box center [1361, 155] width 70 height 16
click at [1309, 228] on div "Week" at bounding box center [1339, 227] width 151 height 31
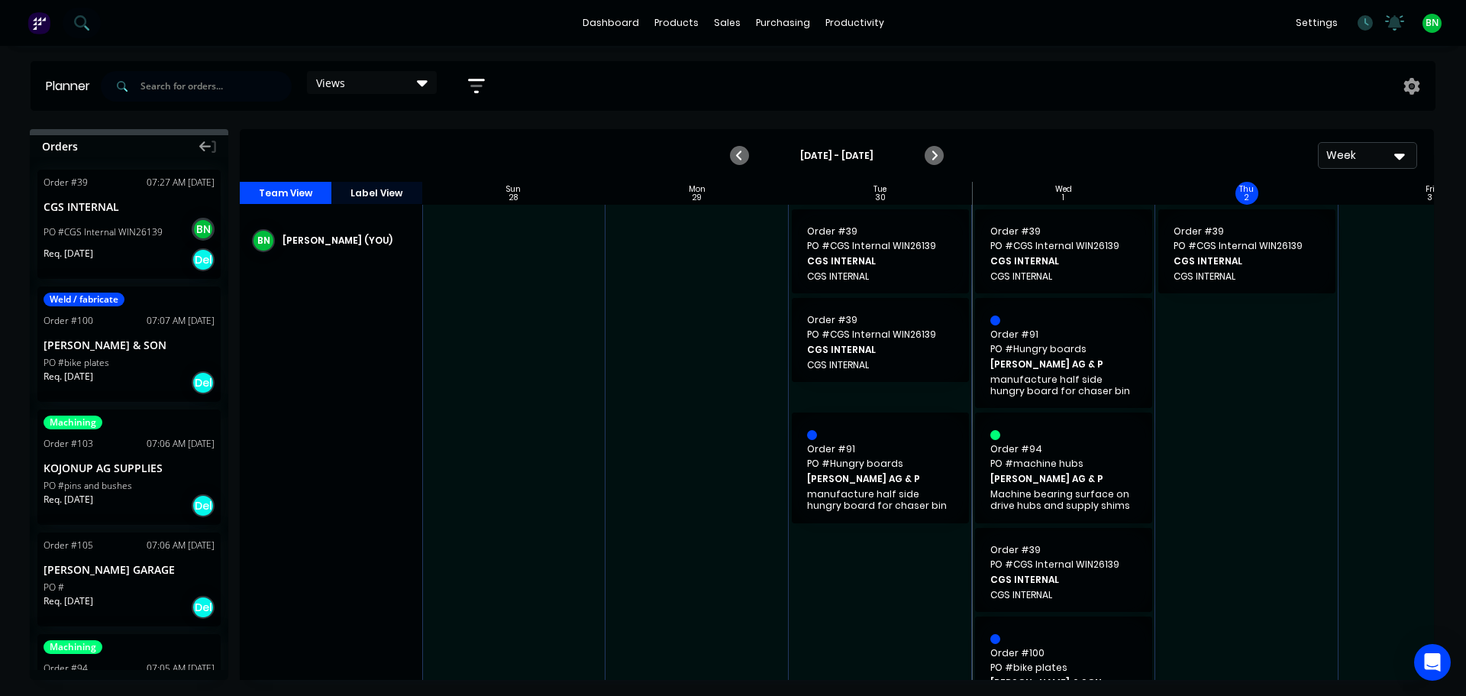
click at [371, 188] on button "Label View" at bounding box center [377, 193] width 92 height 23
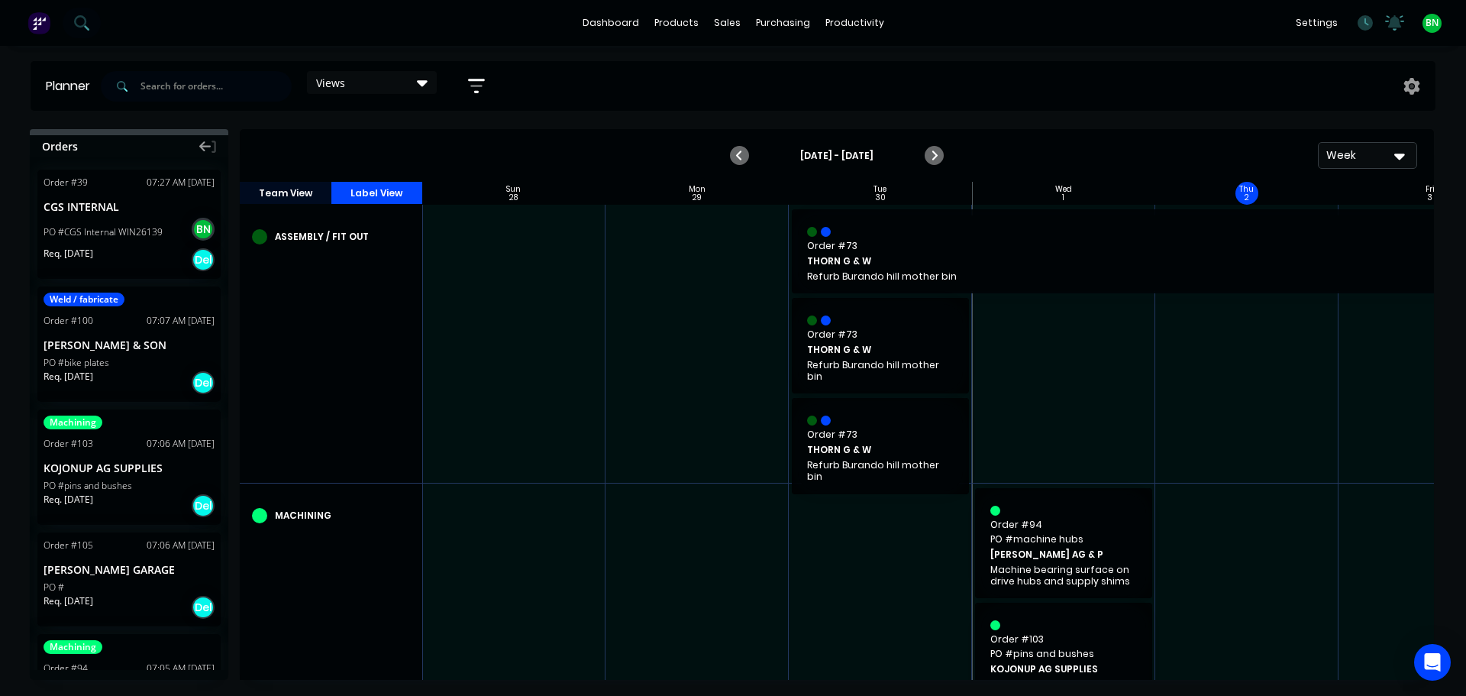
click at [285, 200] on button "Team View" at bounding box center [286, 193] width 92 height 23
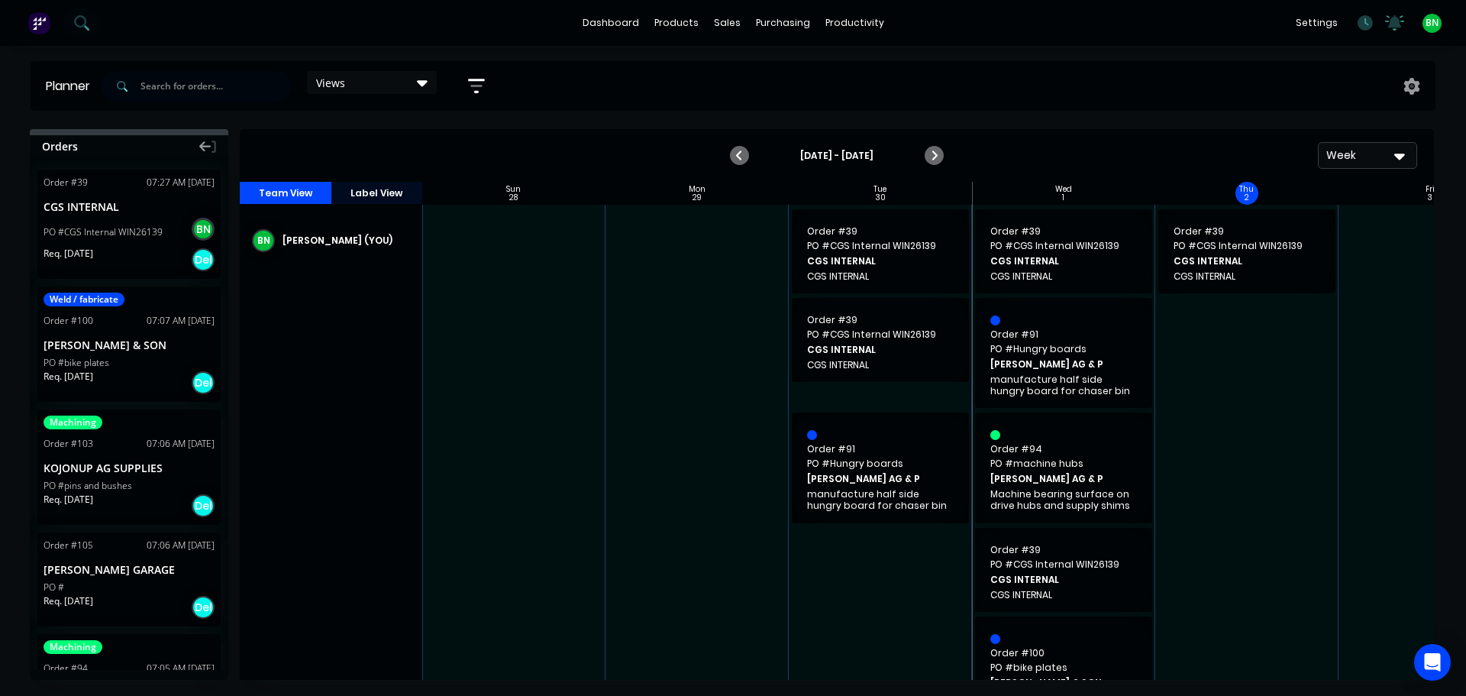
click at [1072, 31] on div "dashboard products sales purchasing productivity dashboard products Product Cat…" at bounding box center [733, 23] width 1466 height 46
click at [862, 66] on div "Workflow" at bounding box center [881, 73] width 46 height 14
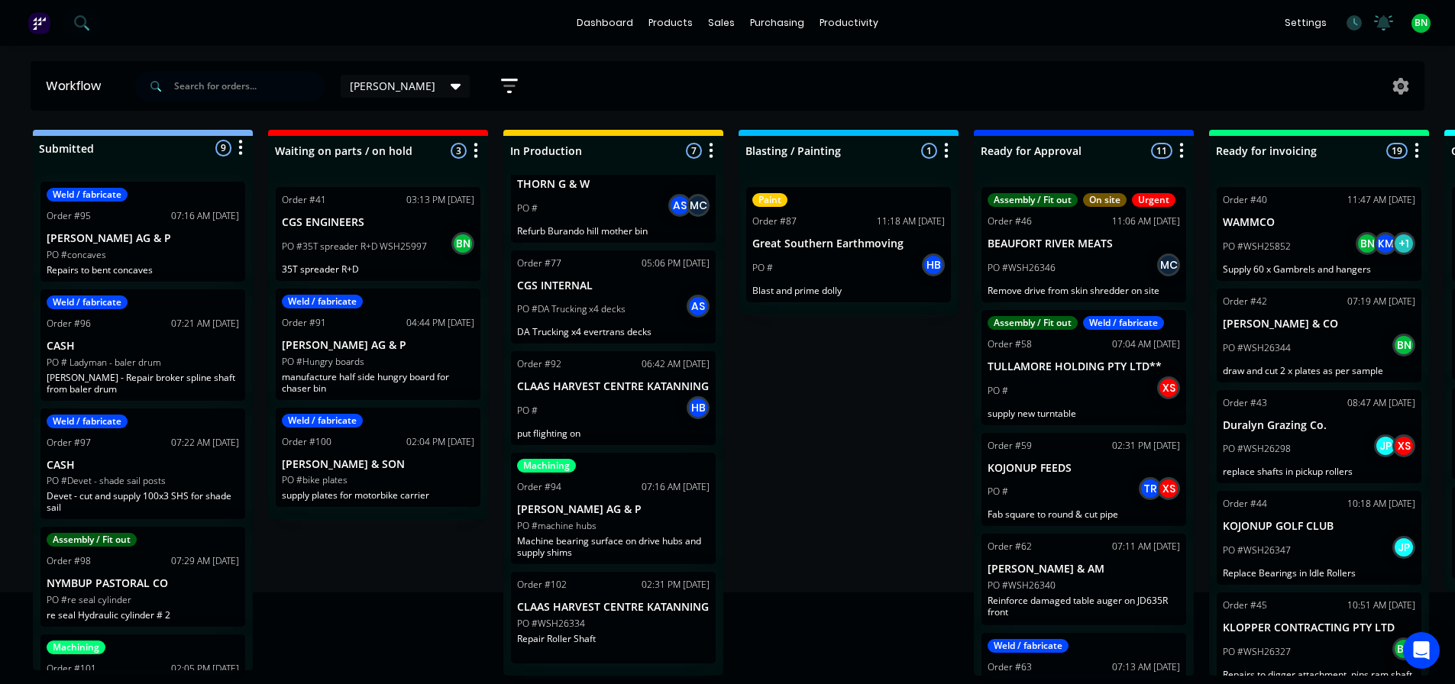
scroll to position [3, 0]
click at [613, 524] on div "Machining Order #94 07:16 AM [DATE] [PERSON_NAME] AG & P PO #machine hubs Machi…" at bounding box center [613, 508] width 205 height 111
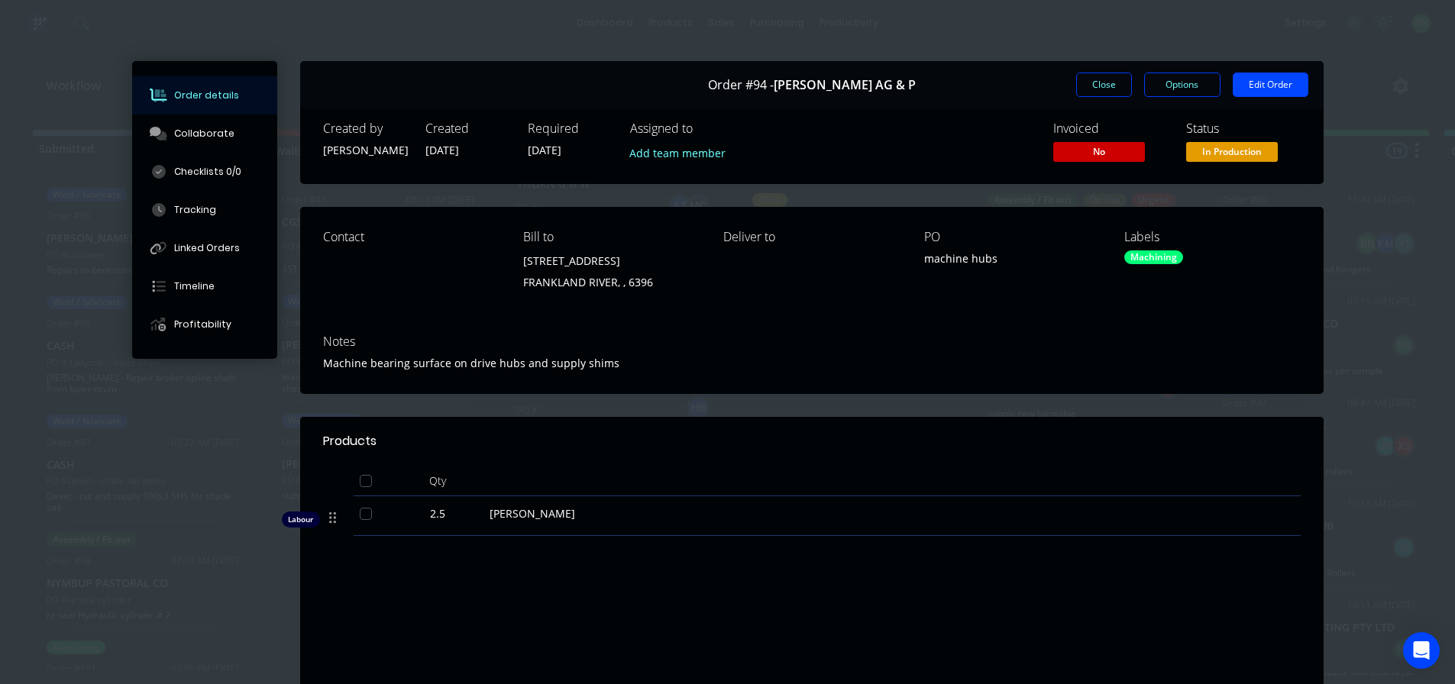
click at [503, 593] on div "Labour $375.00 Sub total $375.00 Margin $213.58 ( 56.95 %) Tax $37.50 Total $41…" at bounding box center [811, 673] width 977 height 177
click at [1306, 79] on div "Order #94 - [PERSON_NAME] AG & P Close Options Edit Order" at bounding box center [811, 85] width 1023 height 48
click at [1271, 86] on button "Edit Order" at bounding box center [1270, 85] width 76 height 24
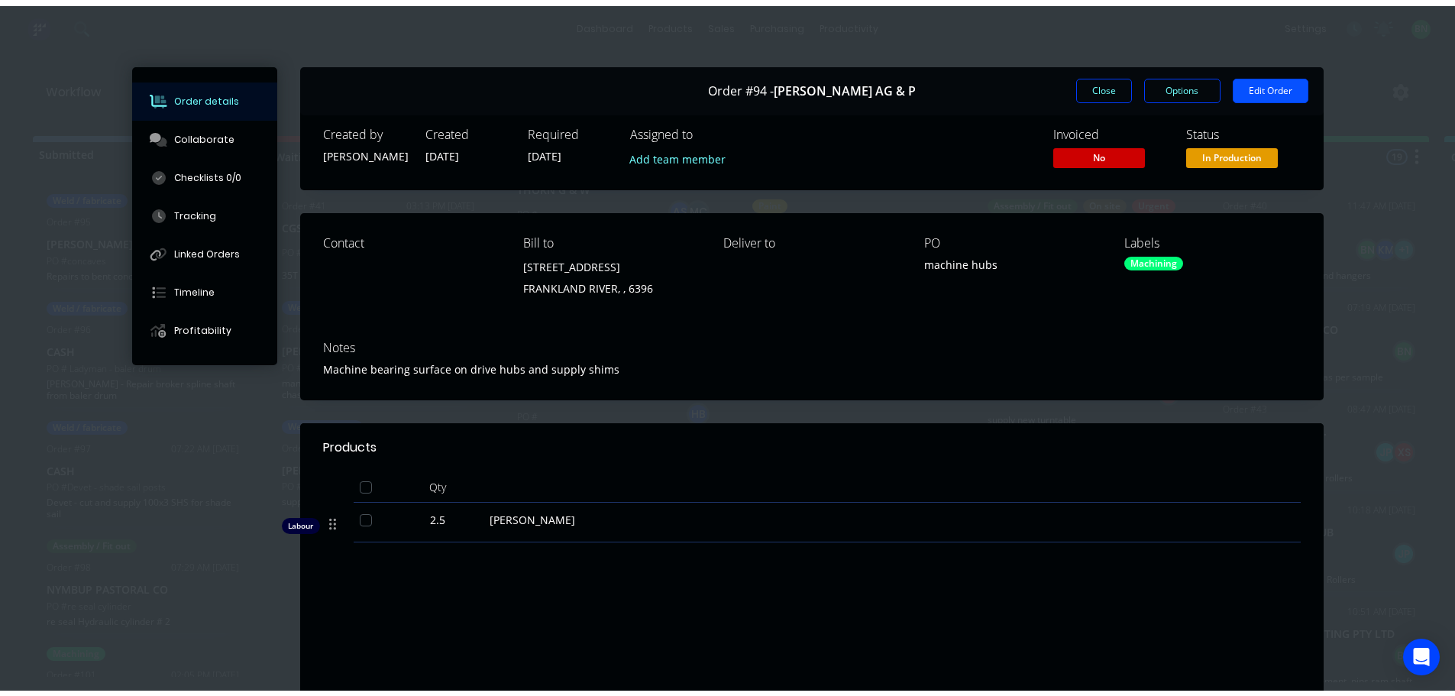
scroll to position [0, 0]
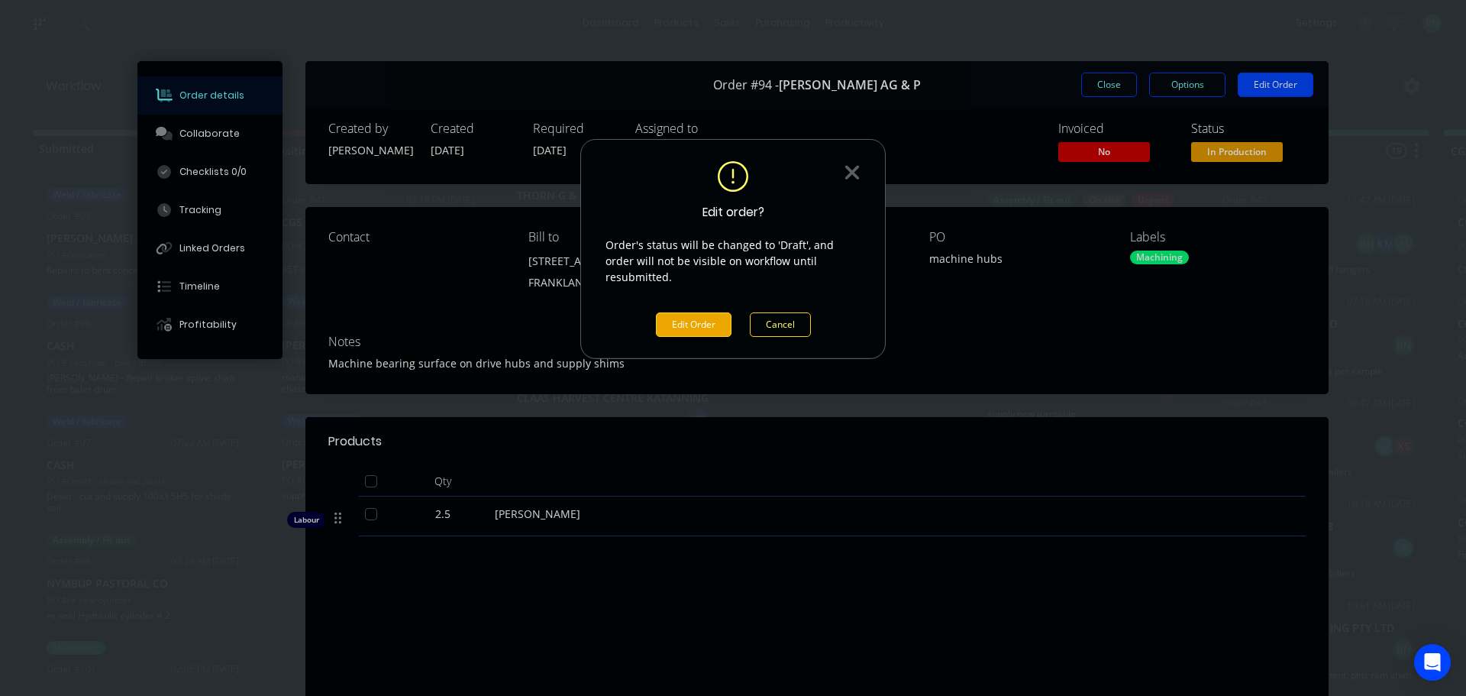
click at [725, 312] on button "Edit Order" at bounding box center [694, 324] width 76 height 24
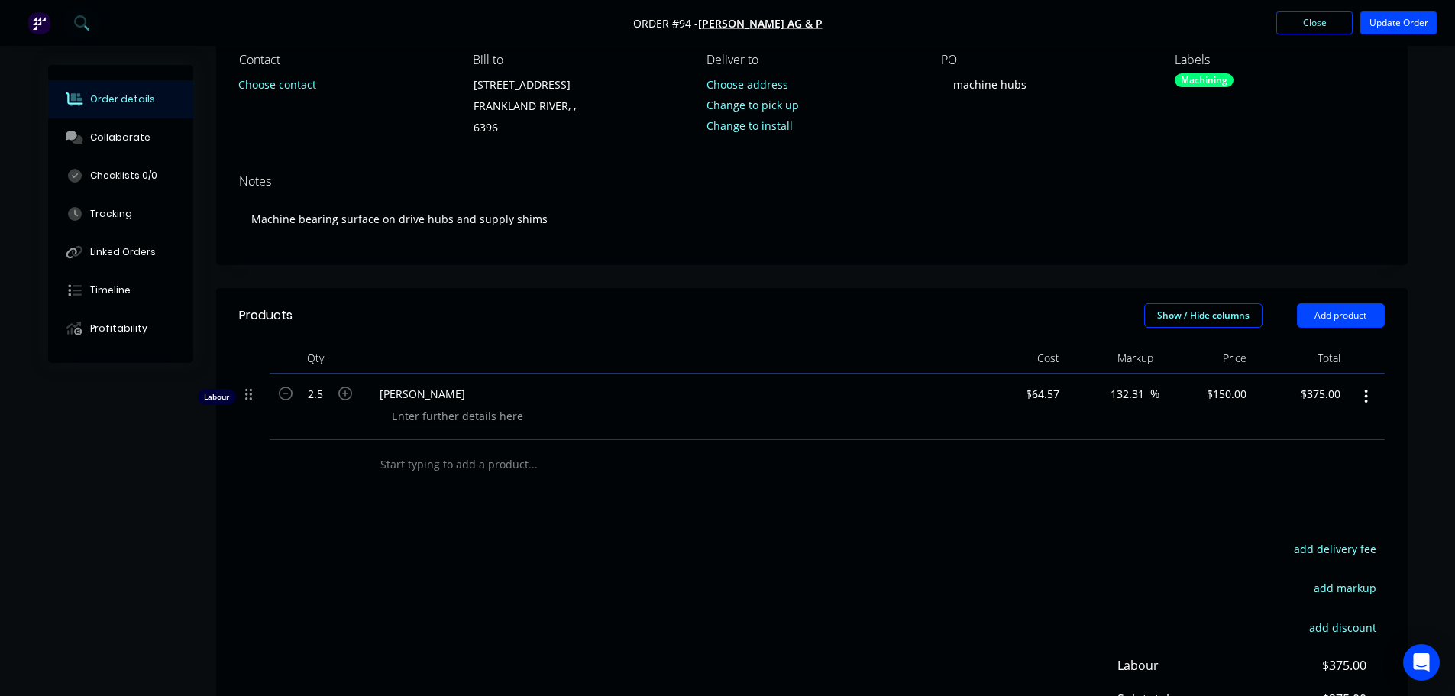
scroll to position [153, 0]
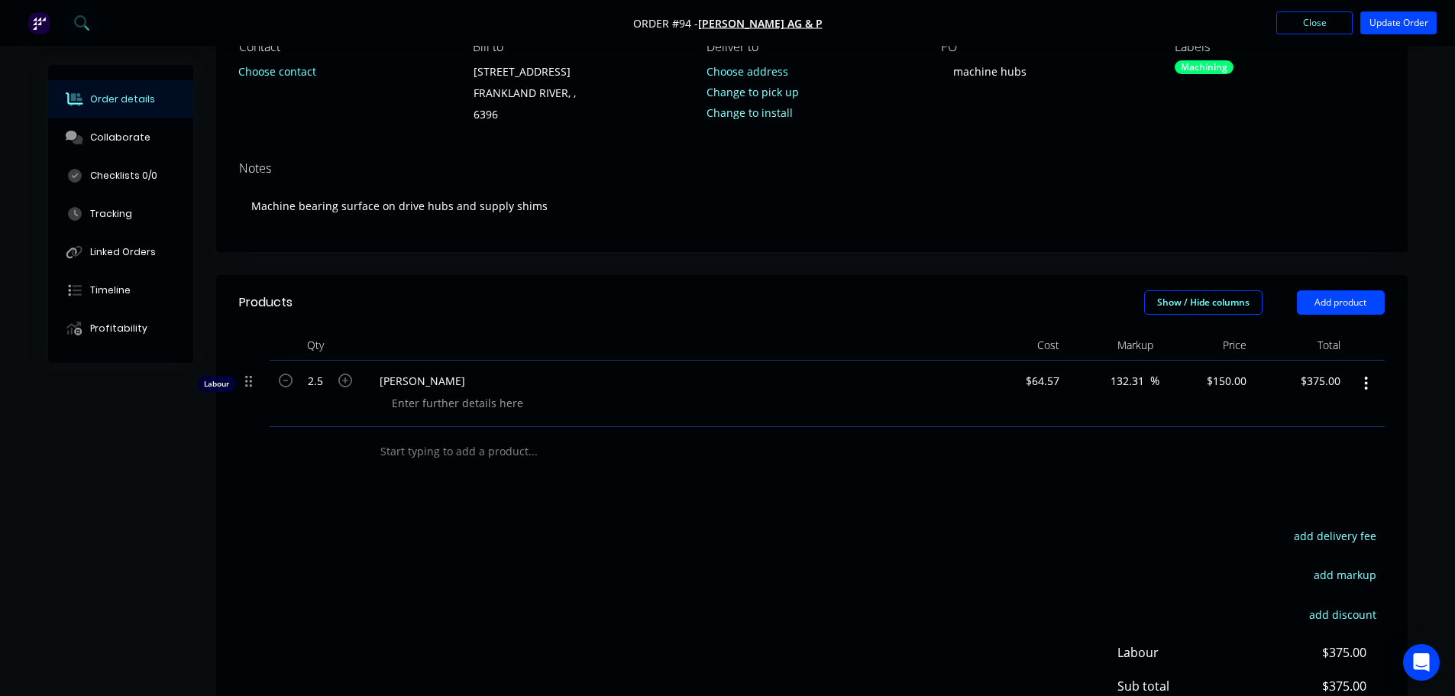
click at [496, 454] on input "text" at bounding box center [531, 451] width 305 height 31
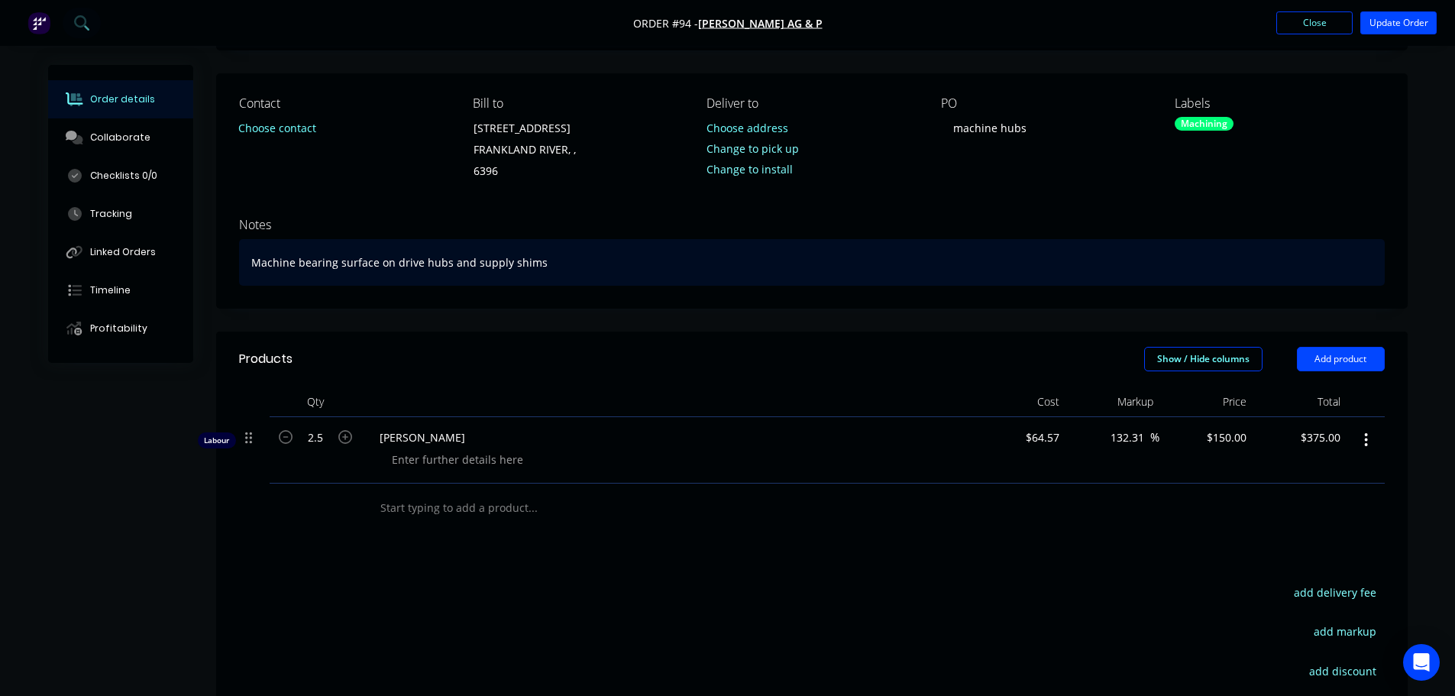
scroll to position [76, 0]
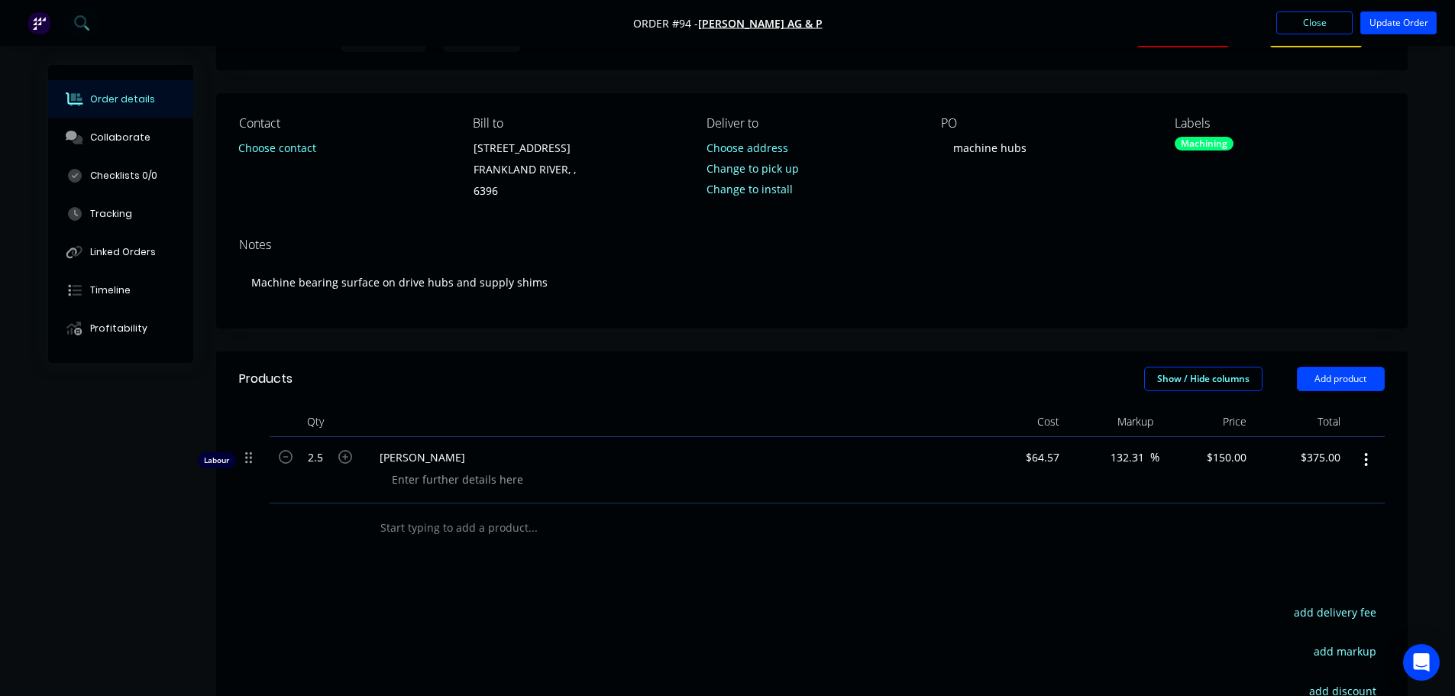
click at [778, 568] on div "Products Show / Hide columns Add product Qty Cost Markup Price Total Labour 2.5…" at bounding box center [811, 635] width 1191 height 568
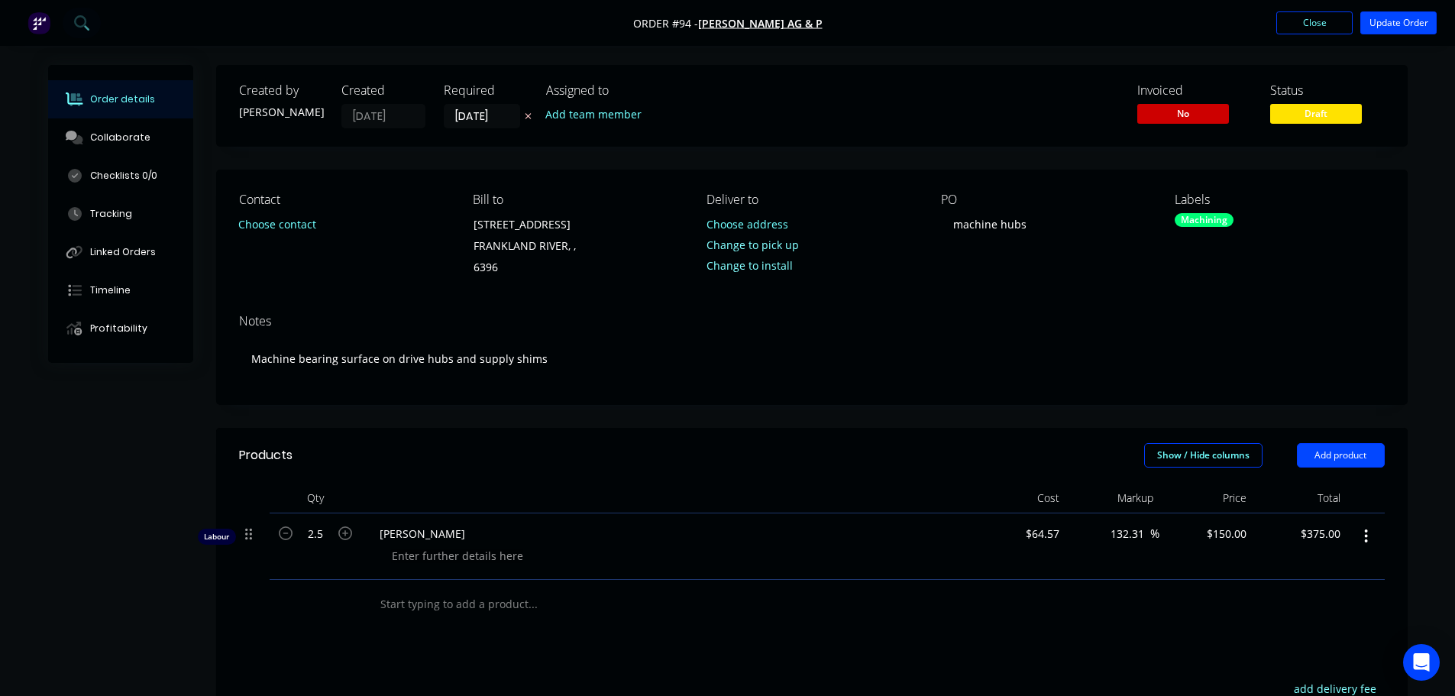
click at [958, 594] on div at bounding box center [811, 605] width 1145 height 50
click at [499, 602] on input "text" at bounding box center [531, 604] width 305 height 31
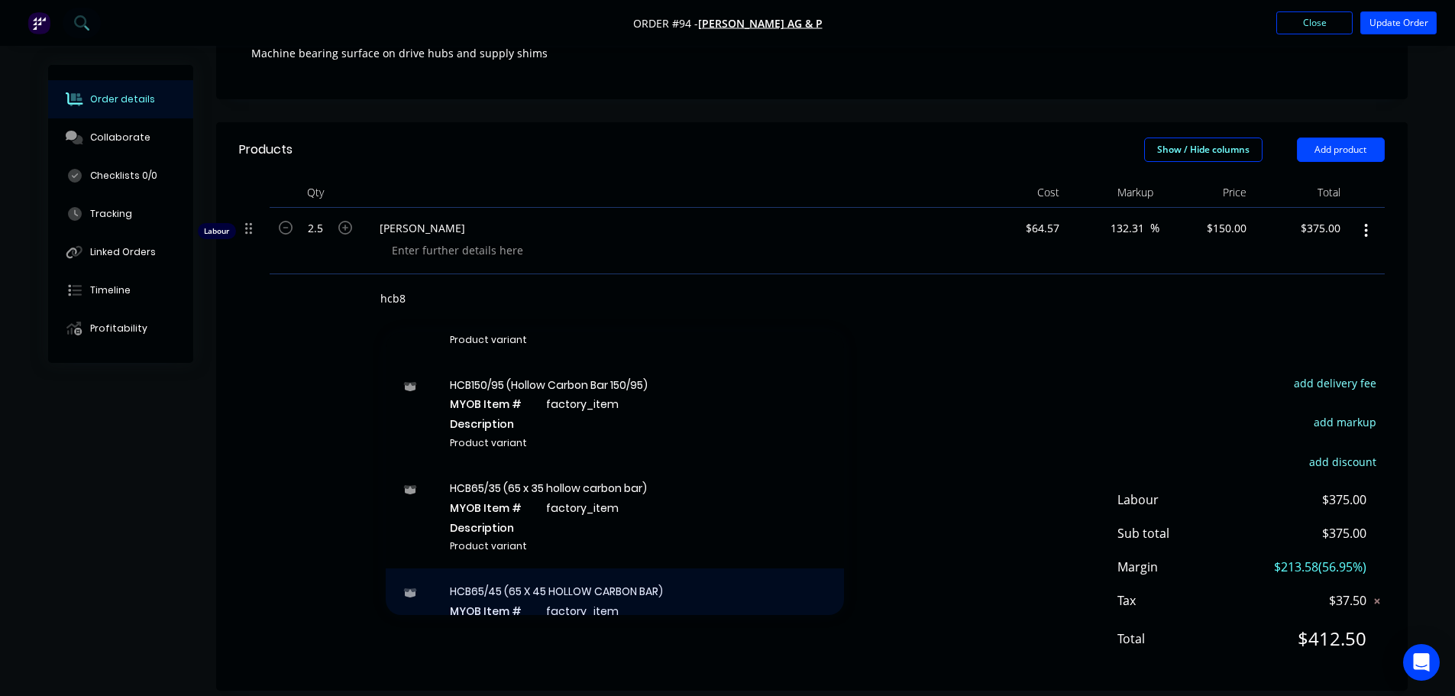
scroll to position [687, 0]
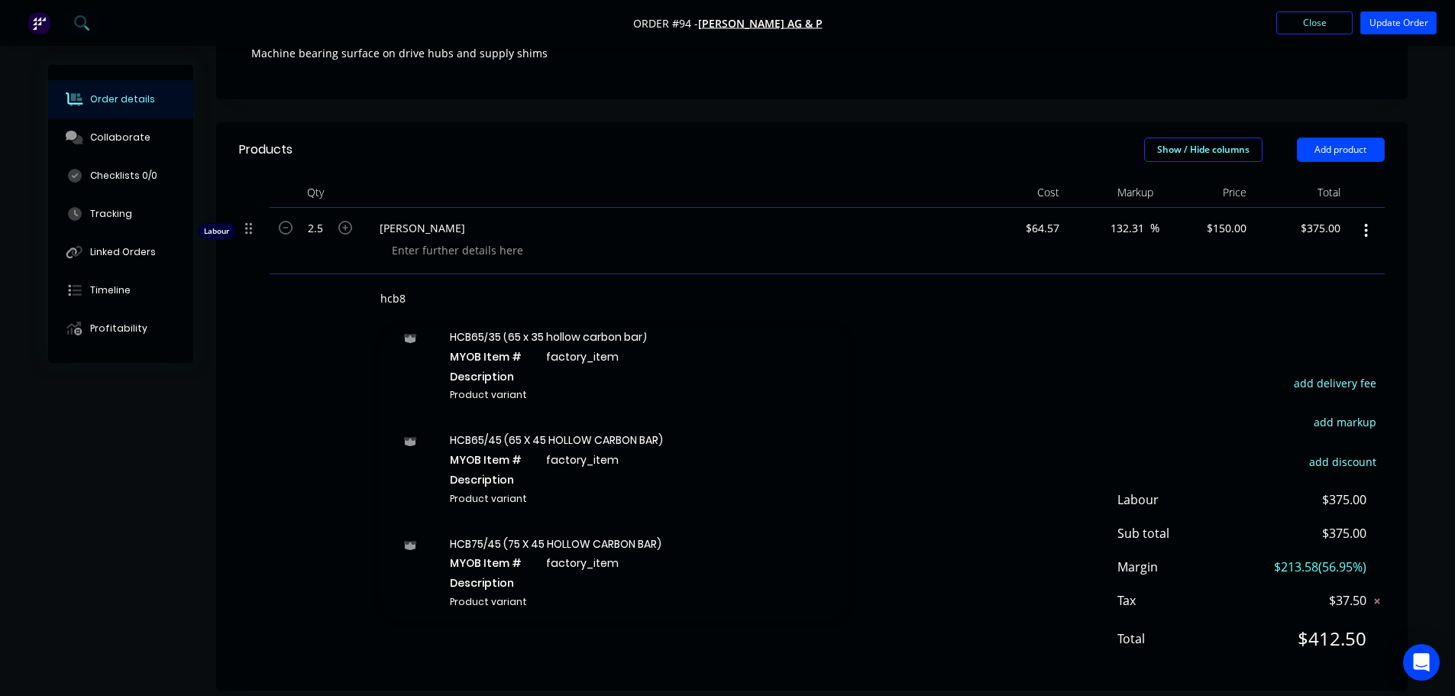
click at [421, 292] on input "hcb8" at bounding box center [531, 298] width 305 height 31
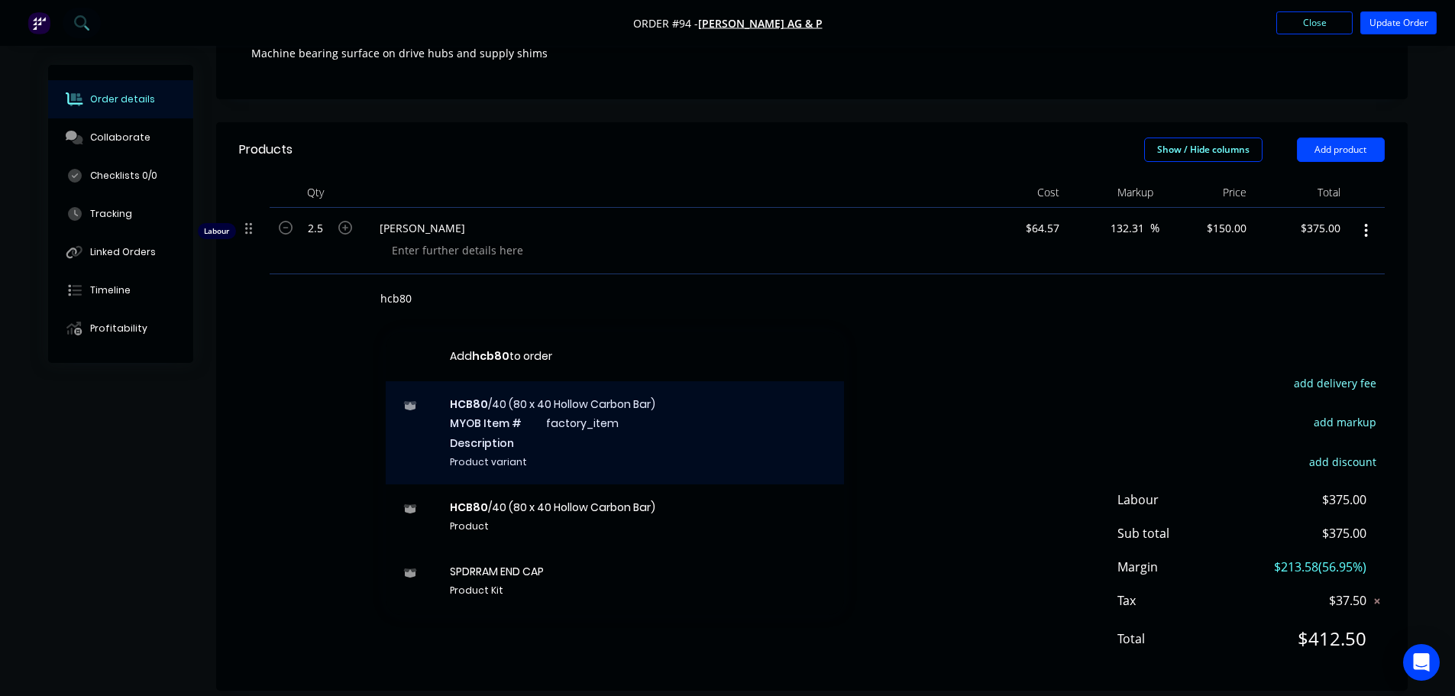
type input "hcb80"
click at [660, 435] on div "HCB80 /40 (80 x 40 Hollow Carbon Bar) MYOB Item # factory_item Description Prod…" at bounding box center [615, 432] width 458 height 103
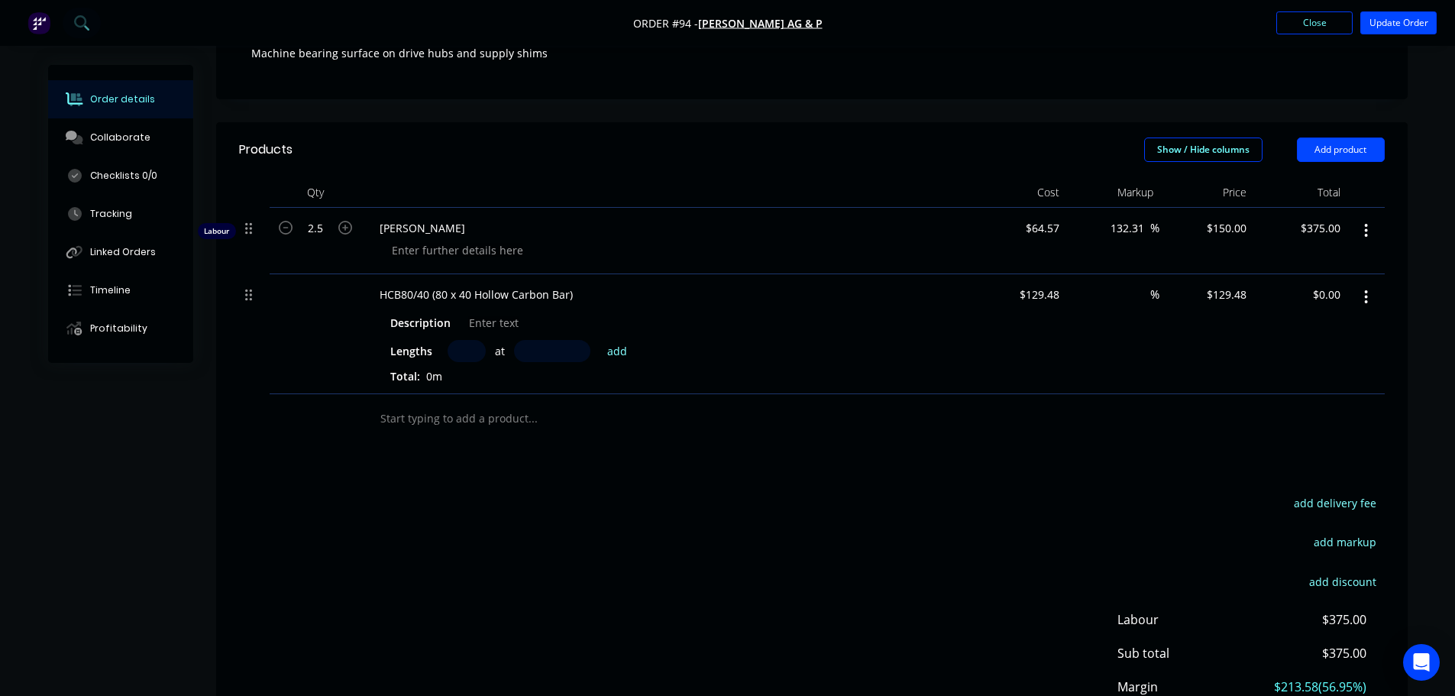
click at [457, 352] on input "text" at bounding box center [466, 351] width 38 height 22
type input "1"
click at [538, 350] on input "text" at bounding box center [552, 351] width 76 height 22
type input "25mm"
click at [608, 354] on button "add" at bounding box center [617, 350] width 36 height 21
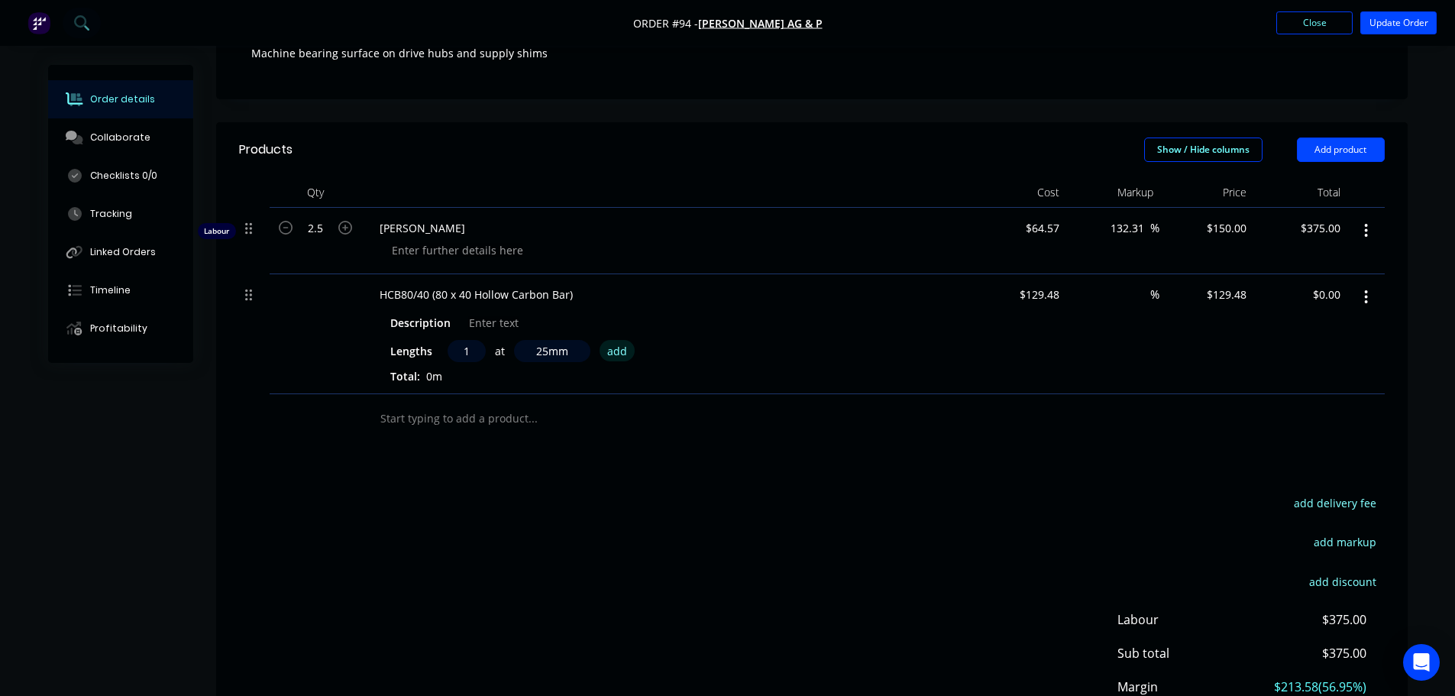
type input "$3.24"
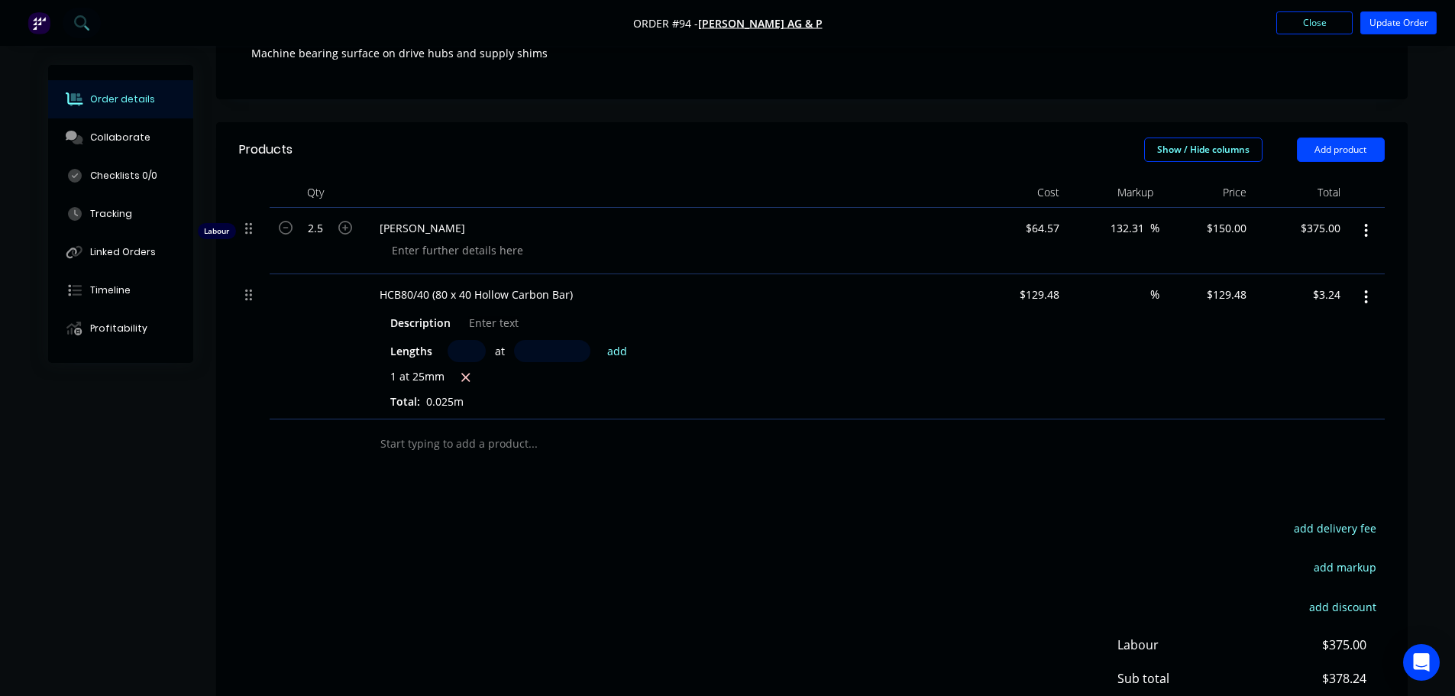
click at [629, 522] on div "add delivery fee add markup add discount Labour $375.00 Sub total $378.24 Margi…" at bounding box center [811, 665] width 1145 height 295
click at [887, 528] on div "add delivery fee add markup add discount Labour $375.00 Sub total $378.24 Margi…" at bounding box center [811, 665] width 1145 height 295
click at [1381, 24] on button "Update Order" at bounding box center [1398, 22] width 76 height 23
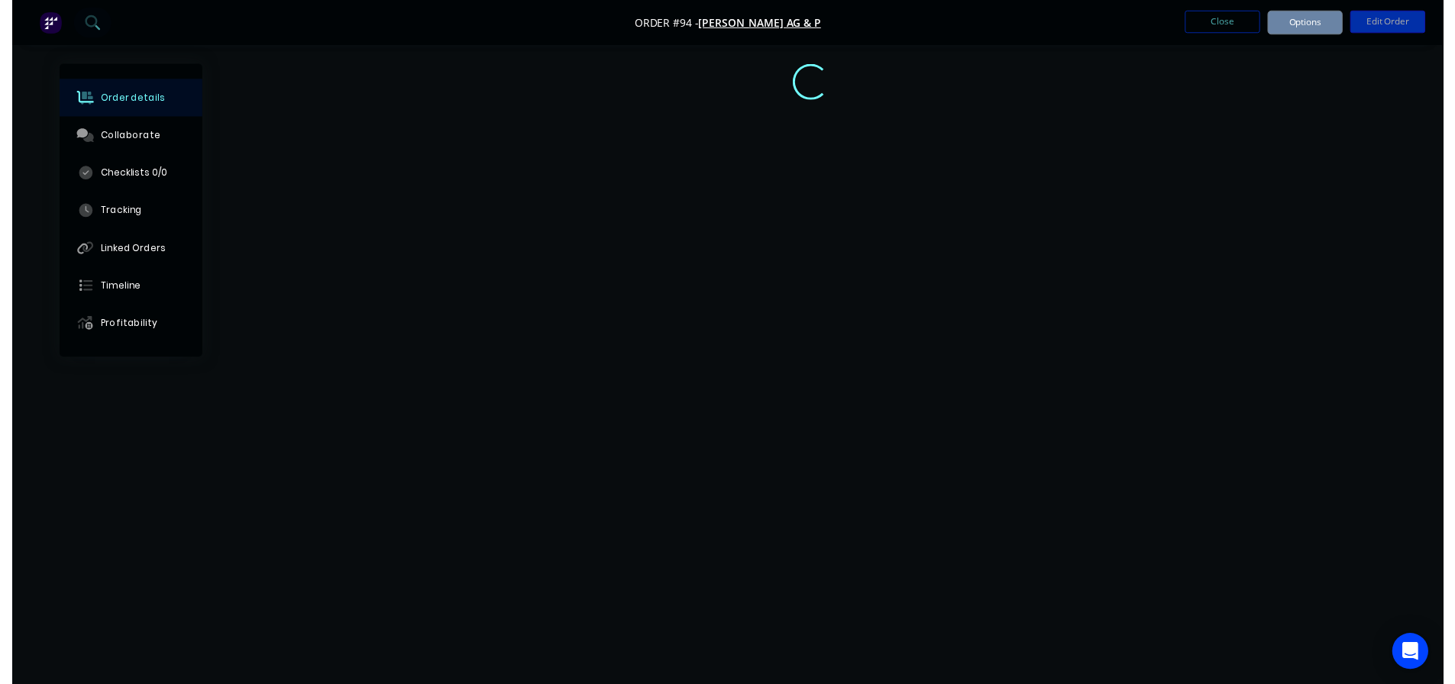
scroll to position [0, 0]
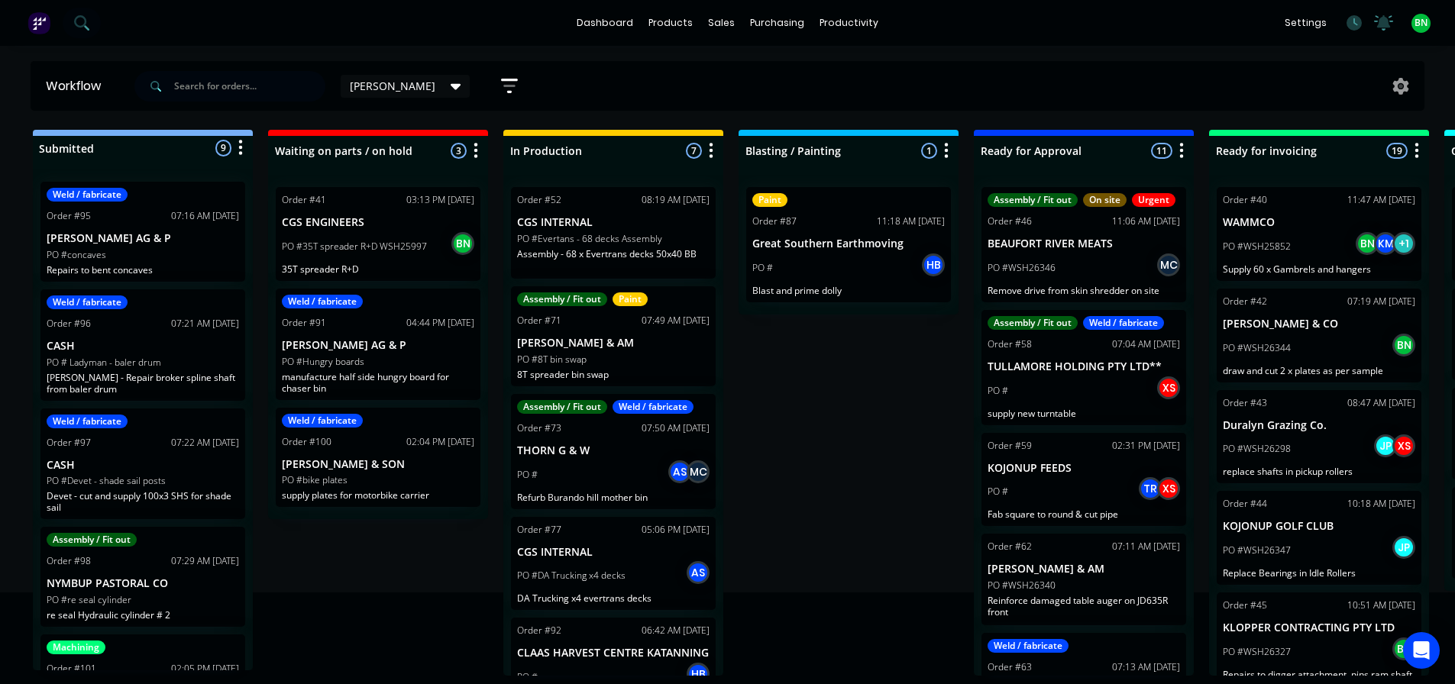
click at [808, 426] on div "Submitted 9 Status colour #273444 hex #273444 Save Cancel Summaries Total order…" at bounding box center [1041, 403] width 2104 height 546
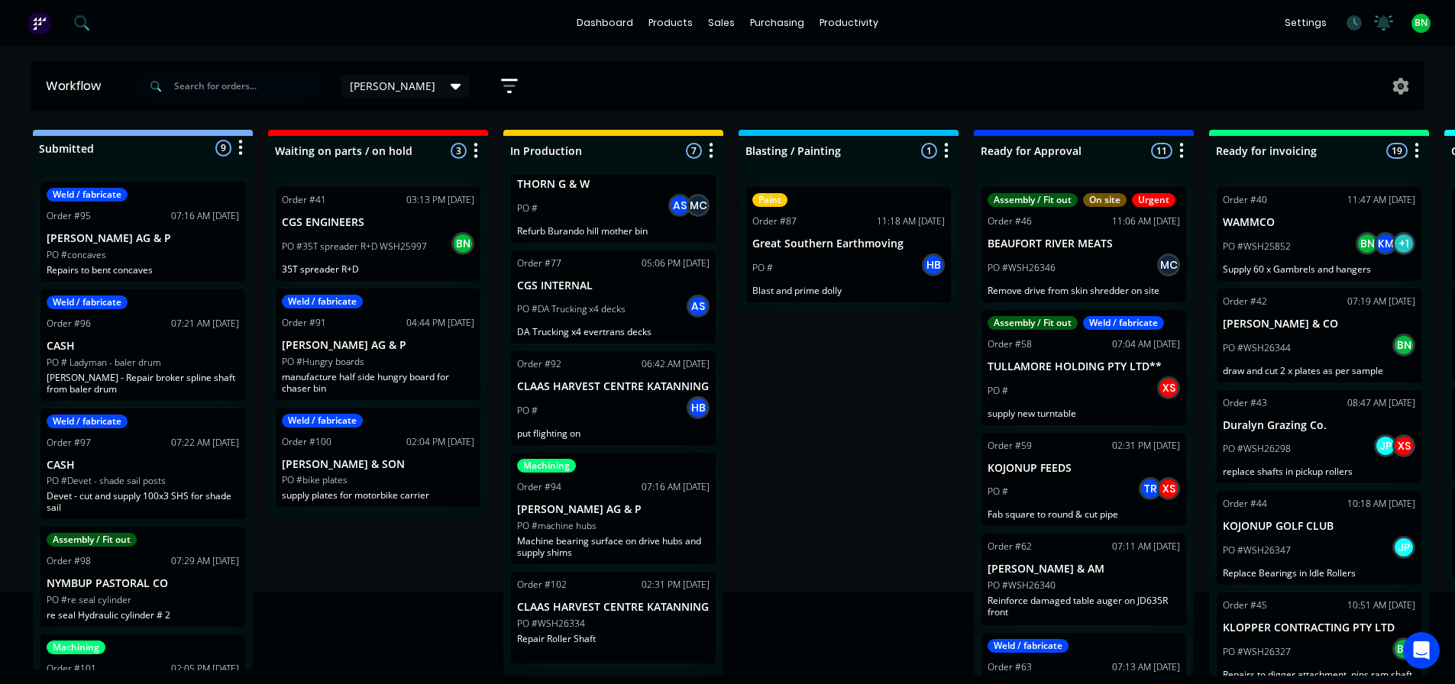
scroll to position [3, 0]
click at [633, 552] on p "Machine bearing surface on drive hubs and supply shims" at bounding box center [613, 546] width 192 height 23
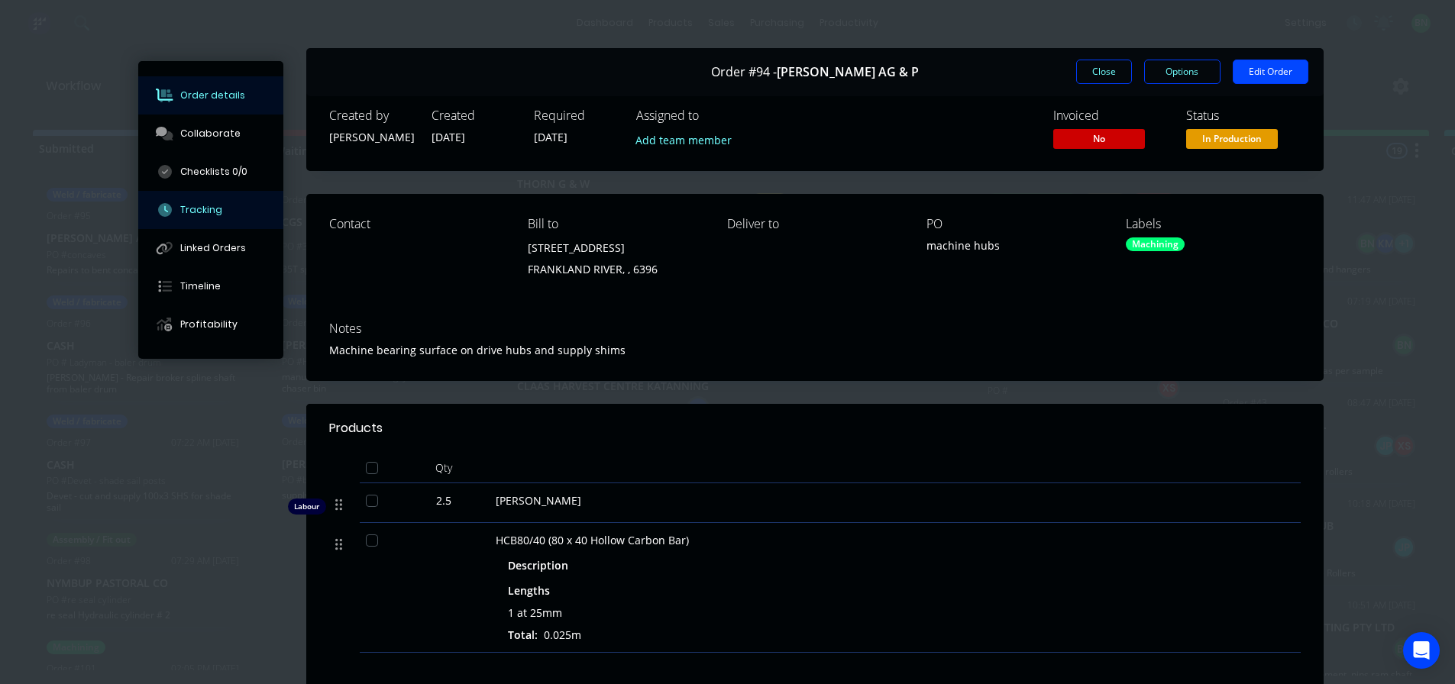
scroll to position [0, 0]
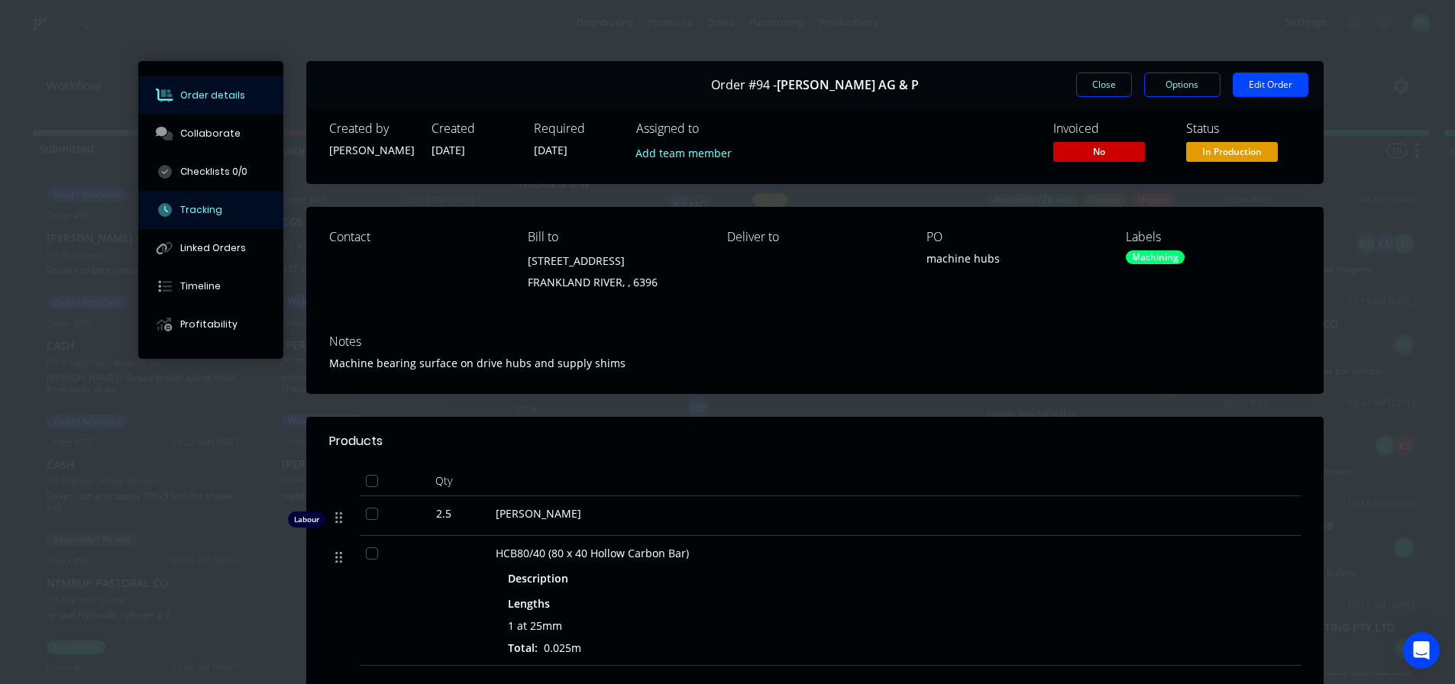
click at [198, 206] on div "Tracking" at bounding box center [201, 210] width 42 height 14
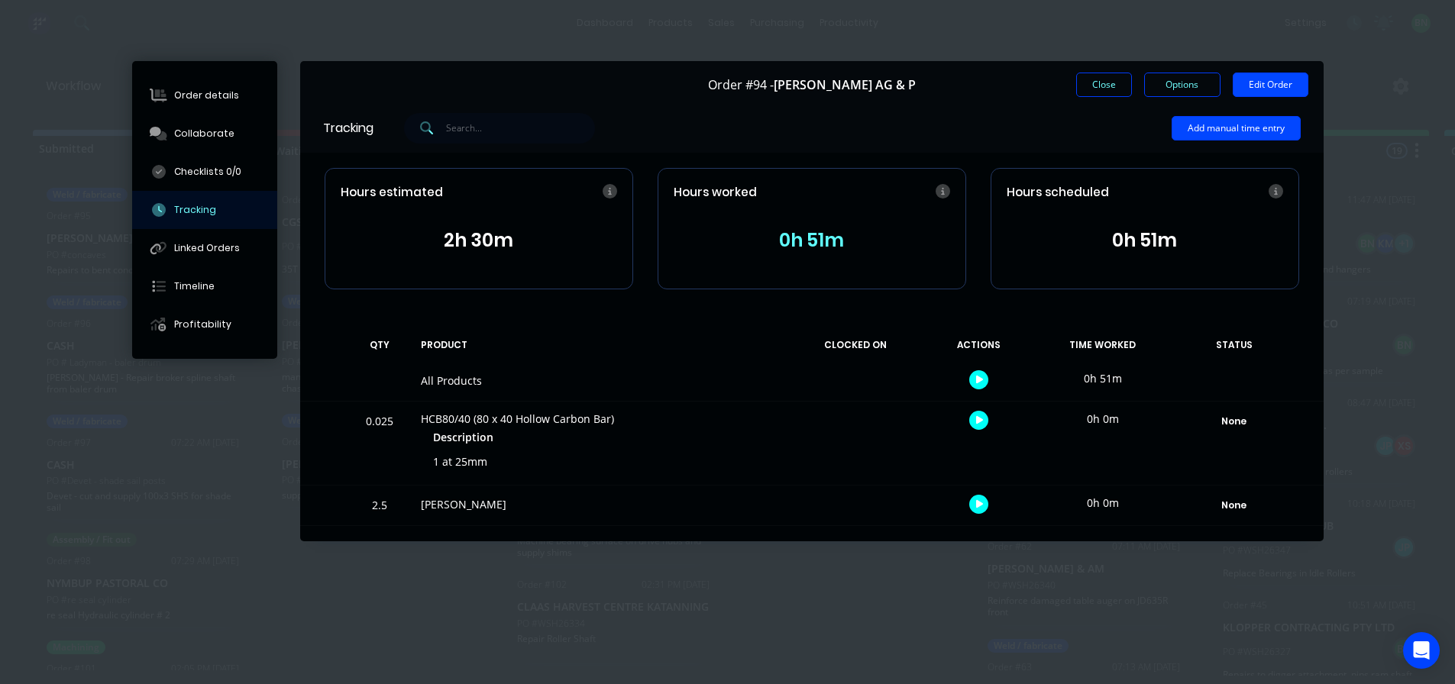
click at [812, 235] on button "0h 51m" at bounding box center [811, 240] width 276 height 29
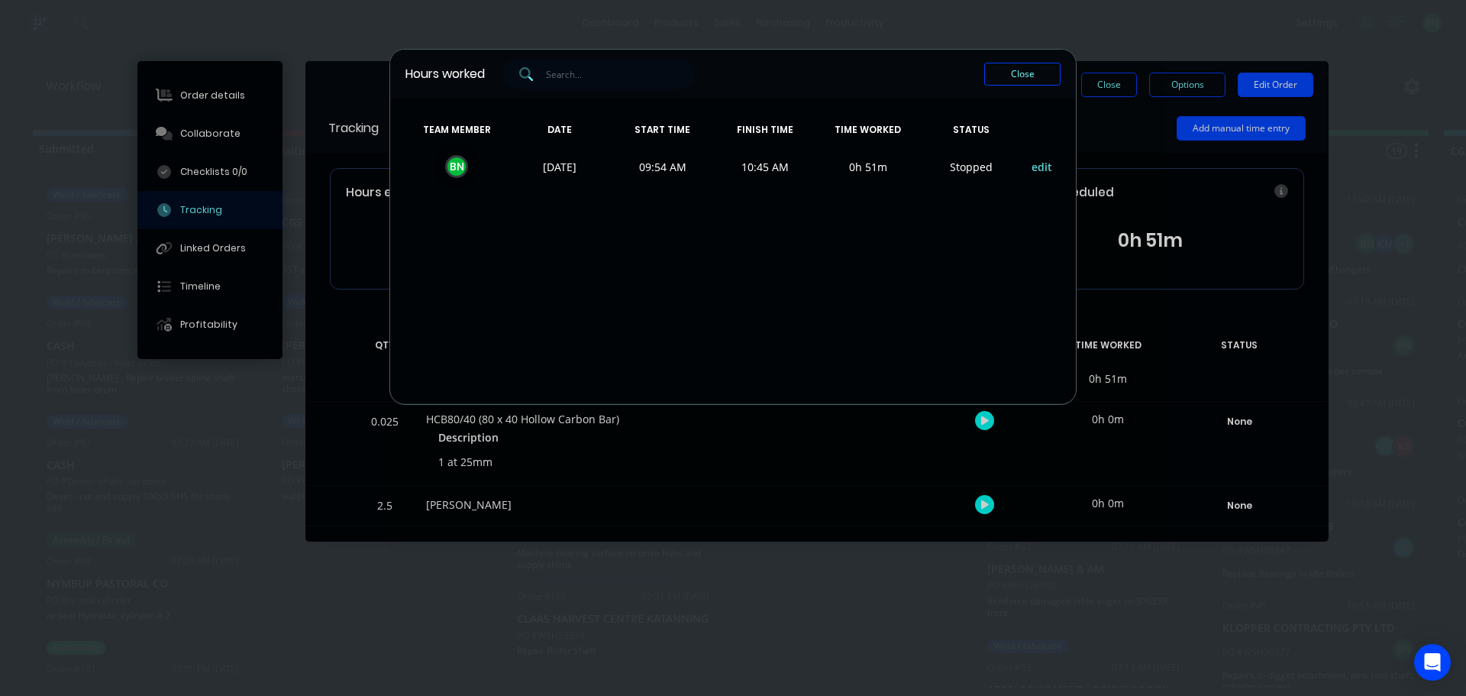
click at [1029, 72] on button "Close" at bounding box center [1022, 74] width 76 height 23
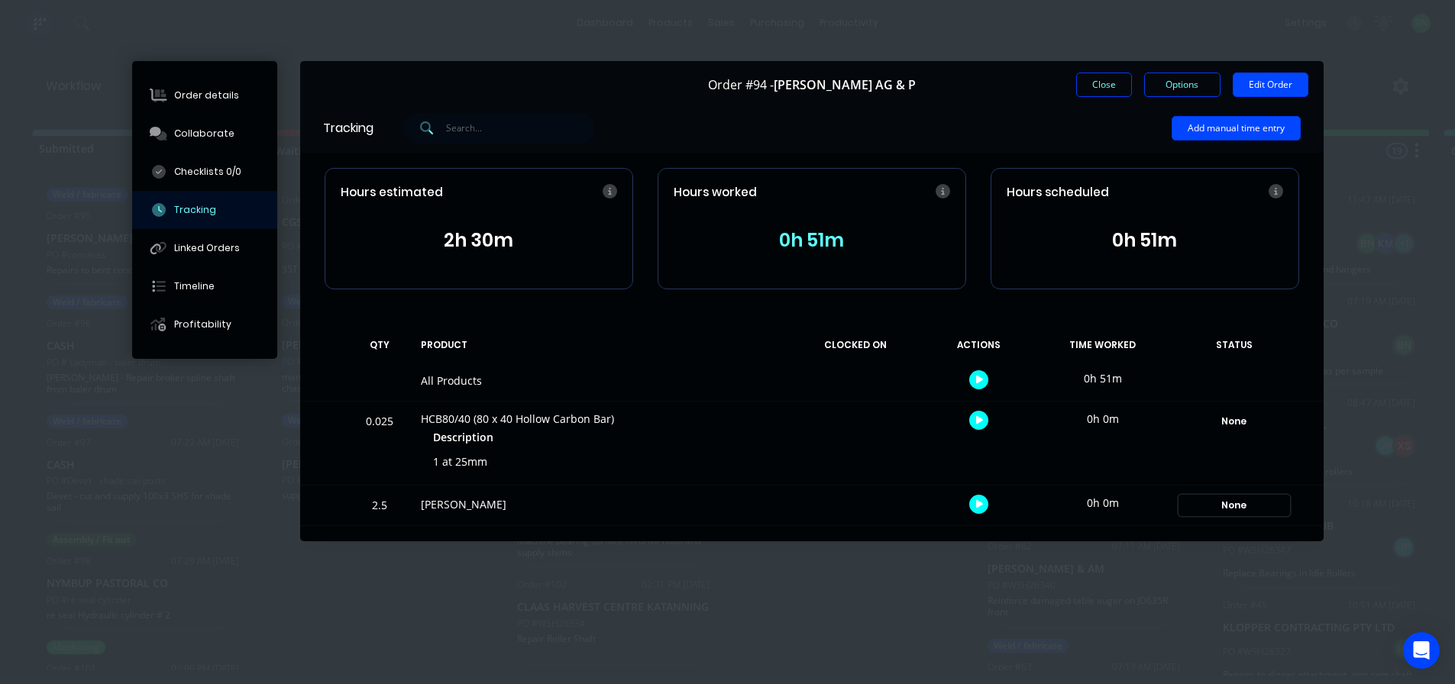
click at [1239, 509] on div "None" at bounding box center [1234, 506] width 110 height 20
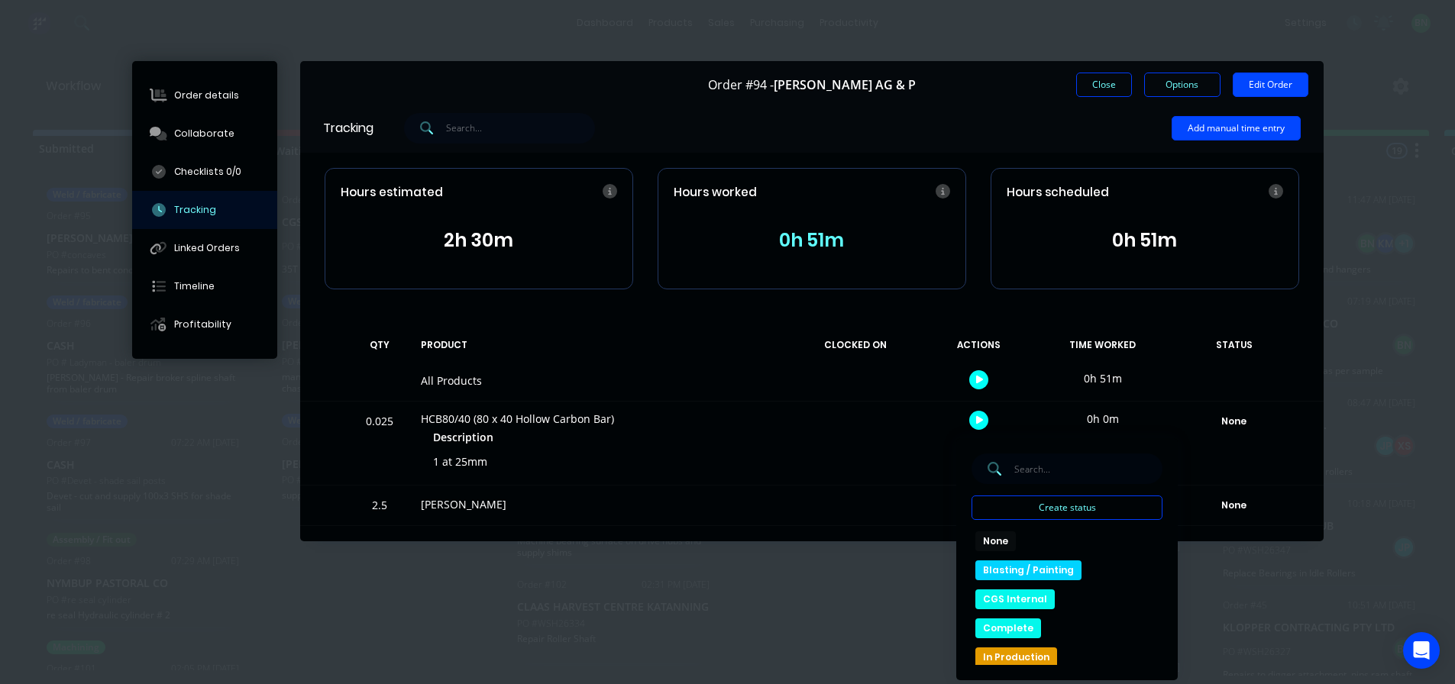
click at [1296, 460] on div "None Create status None edit Blasting / Painting CGS Internal Complete In Produ…" at bounding box center [1234, 443] width 130 height 83
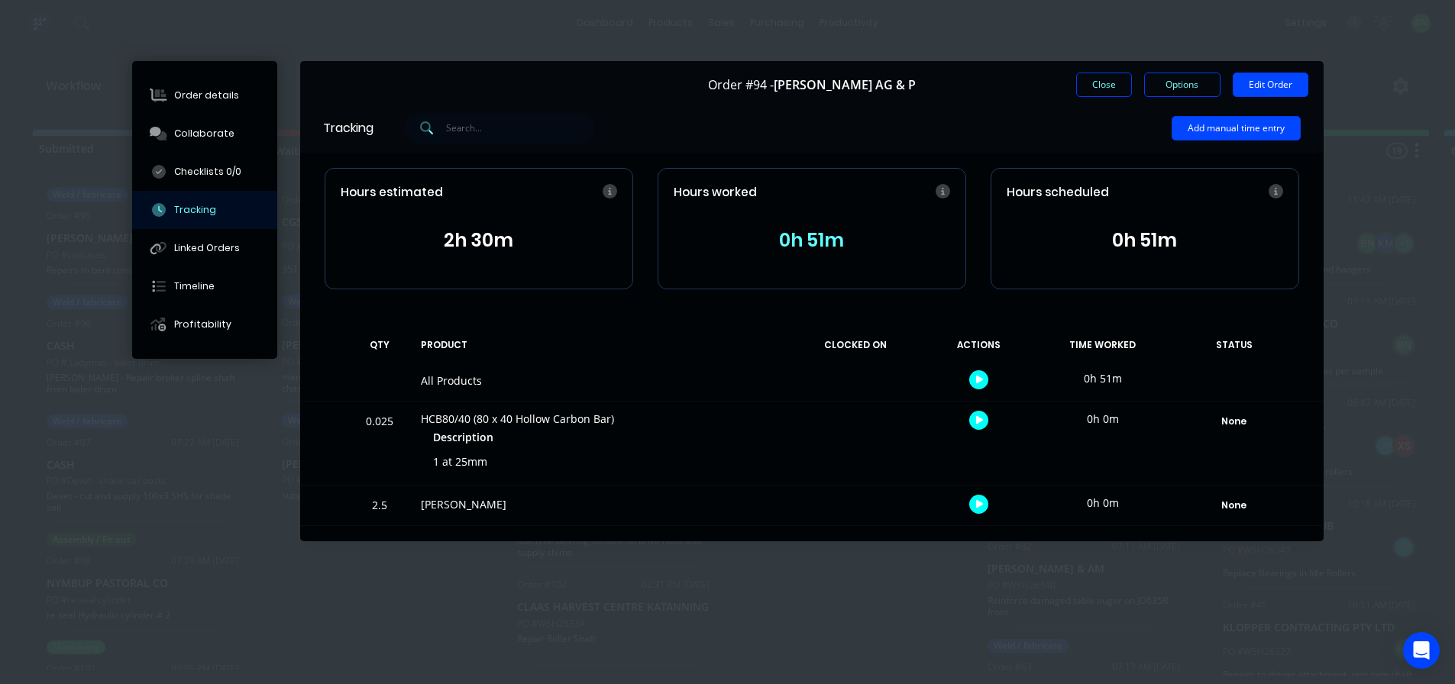
click at [979, 382] on icon "button" at bounding box center [980, 380] width 8 height 8
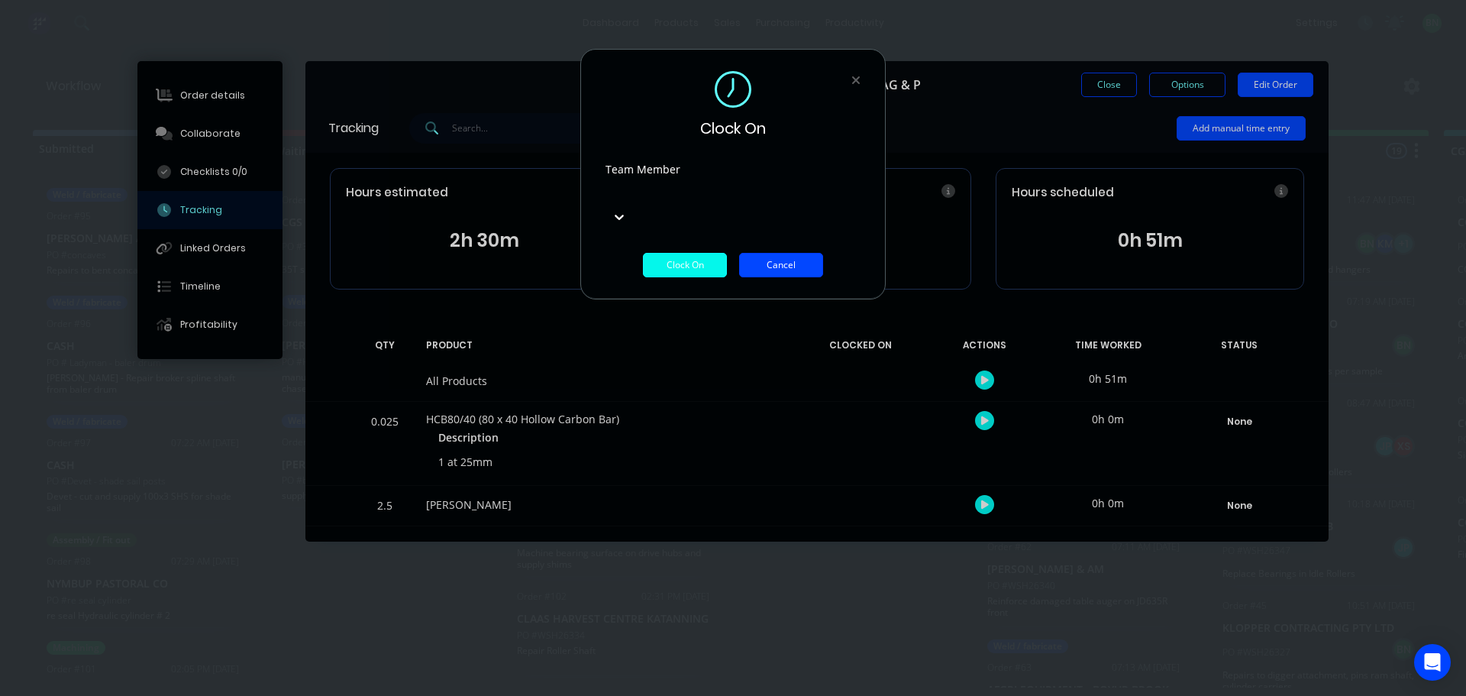
click at [768, 253] on button "Cancel" at bounding box center [781, 265] width 84 height 24
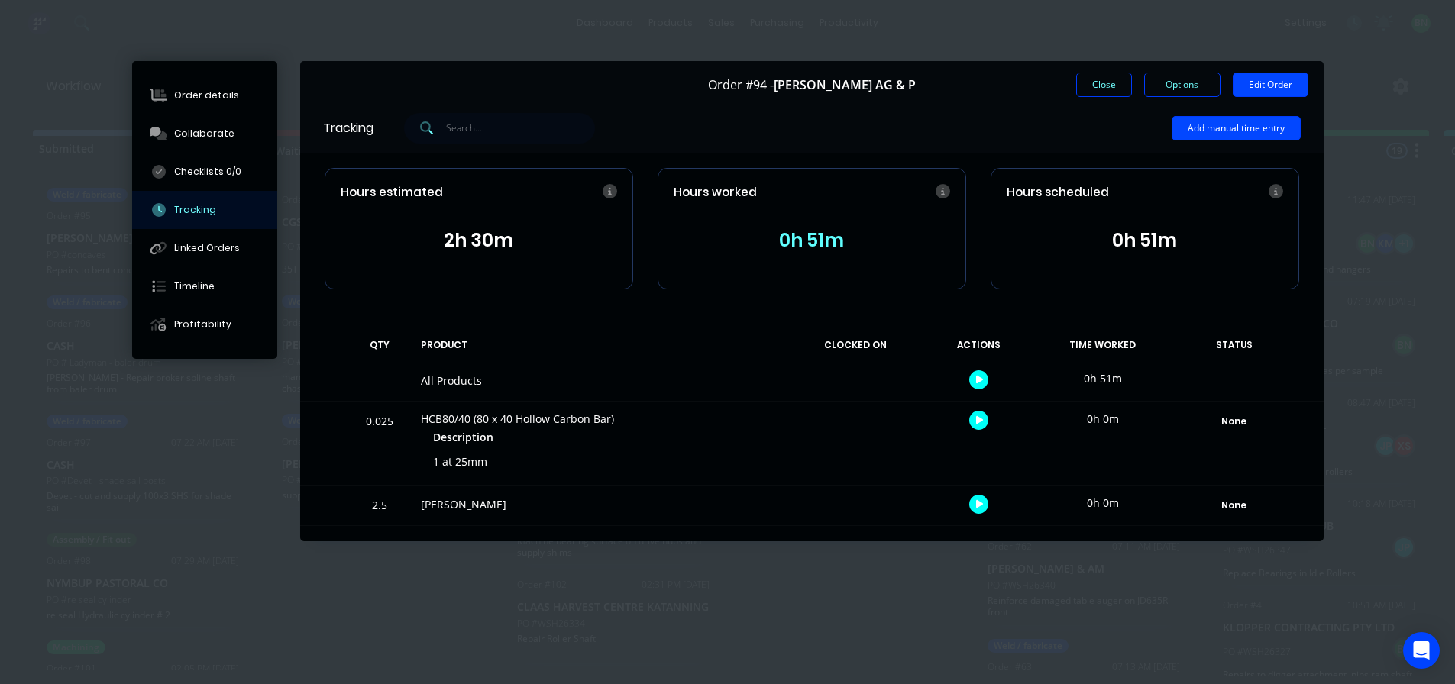
click at [980, 499] on icon "button" at bounding box center [980, 504] width 8 height 10
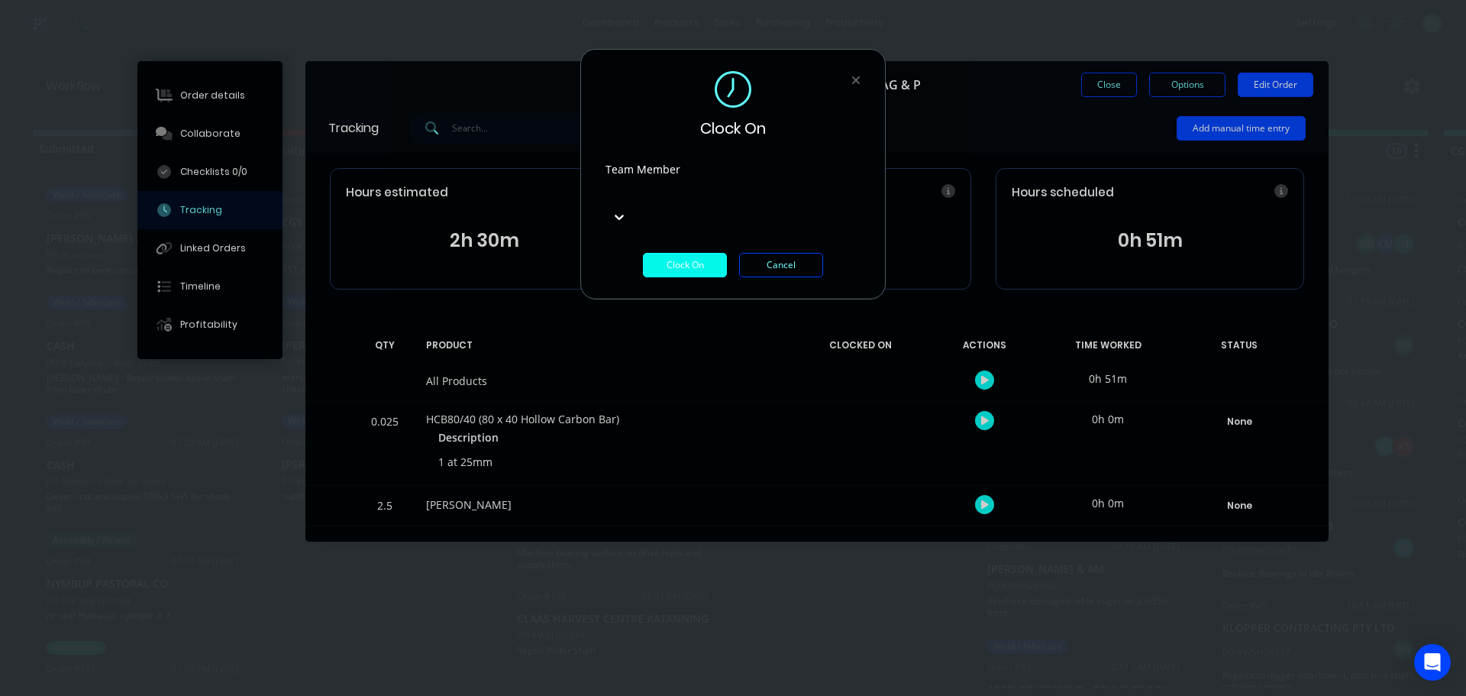
drag, startPoint x: 790, startPoint y: 241, endPoint x: 791, endPoint y: 248, distance: 7.7
click at [790, 253] on button "Cancel" at bounding box center [781, 265] width 84 height 24
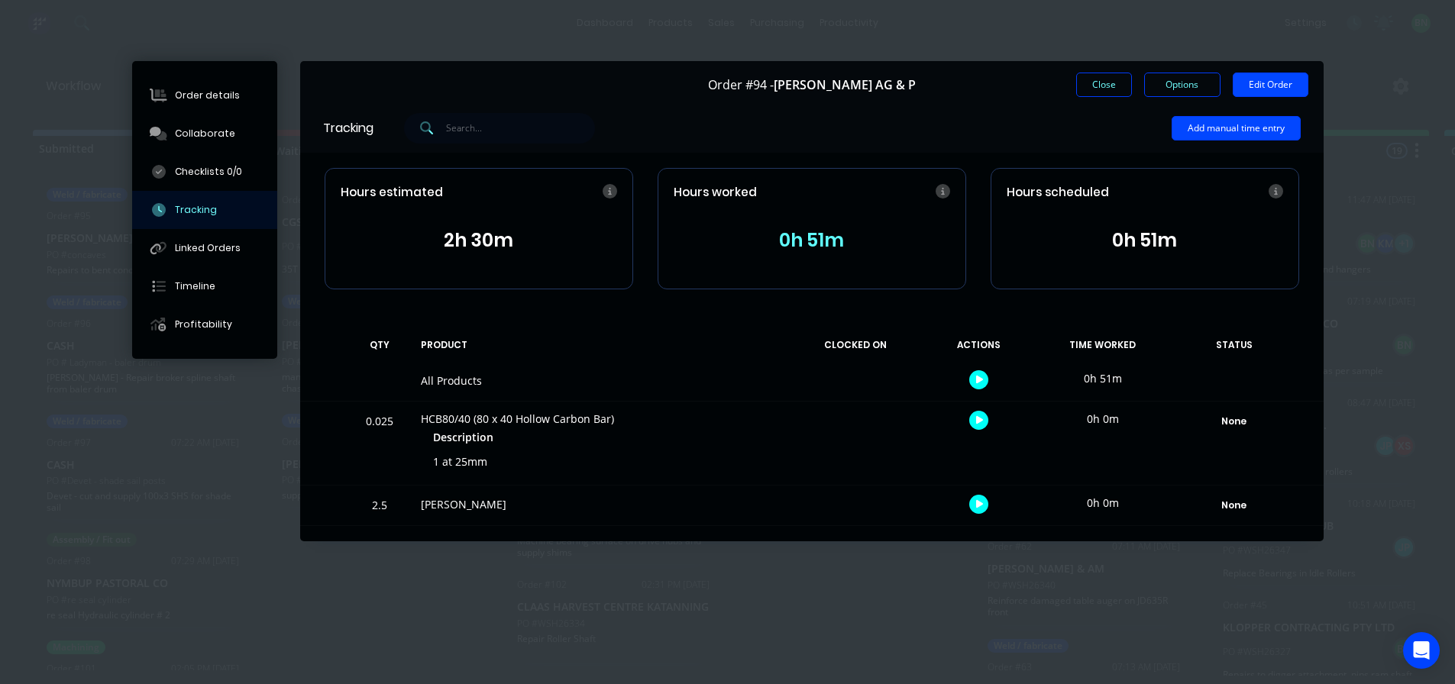
click at [817, 463] on div at bounding box center [855, 443] width 115 height 83
click at [1112, 79] on button "Close" at bounding box center [1104, 85] width 56 height 24
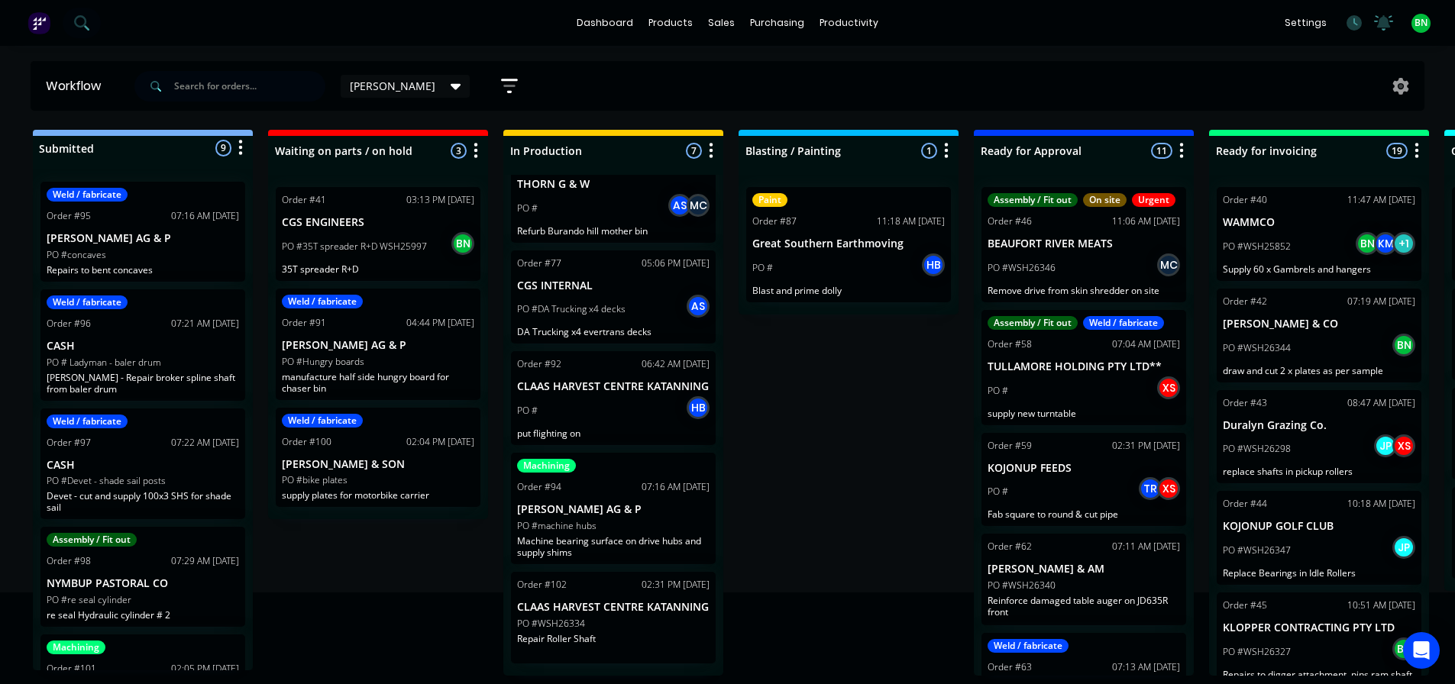
scroll to position [3, 0]
click at [674, 546] on p "Machine bearing surface on drive hubs and supply shims" at bounding box center [613, 546] width 192 height 23
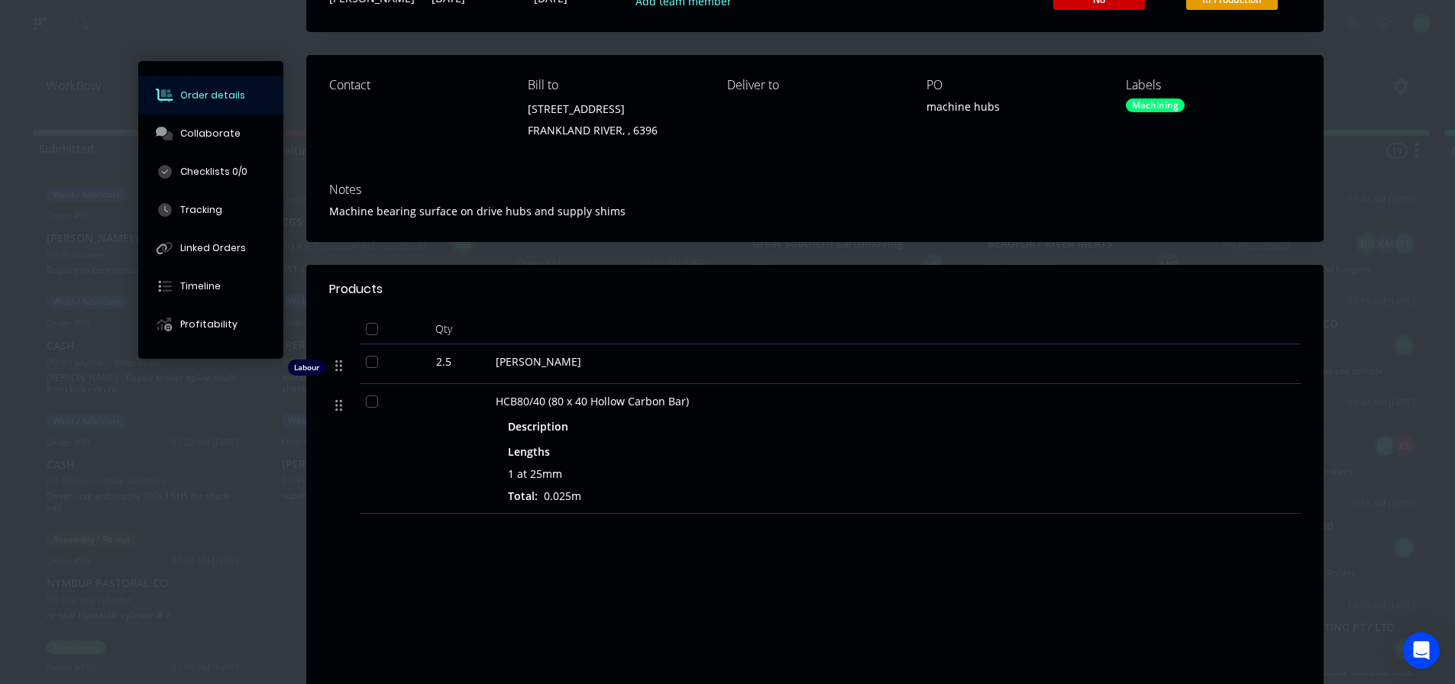
scroll to position [0, 0]
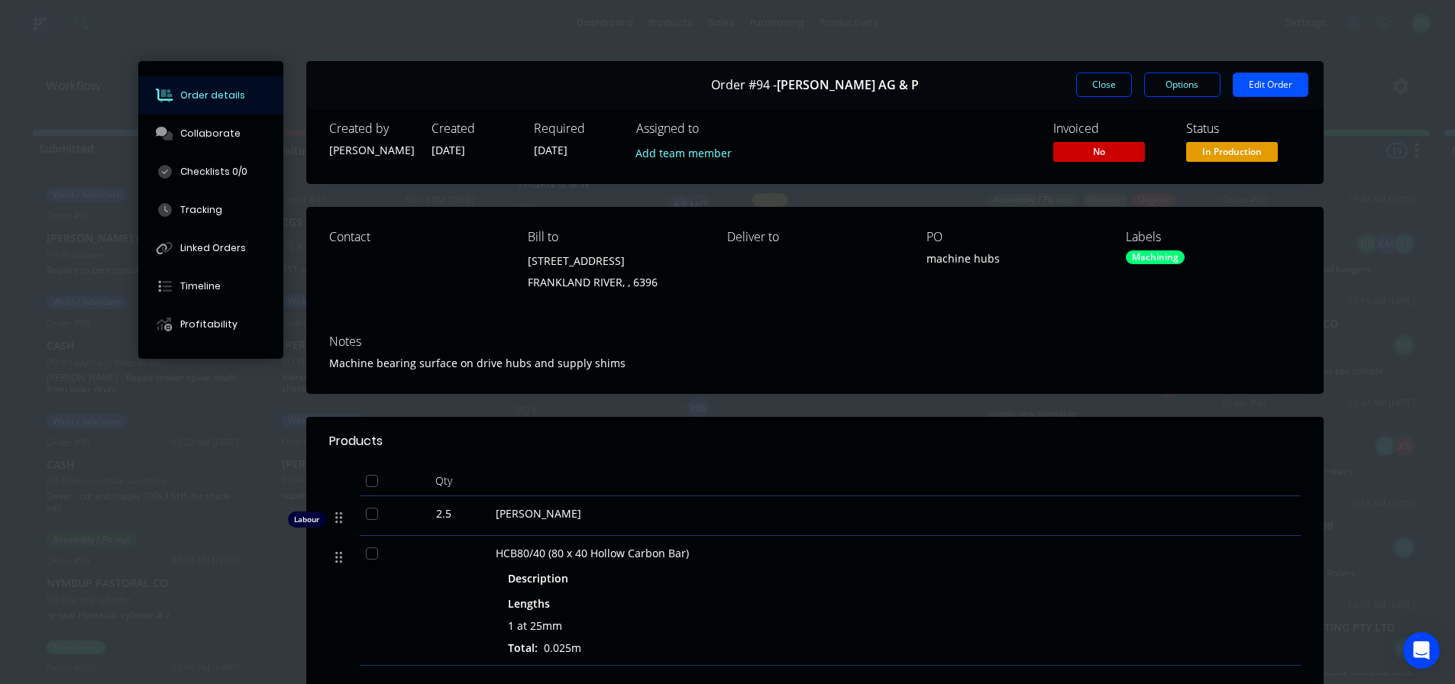
click at [1262, 88] on button "Edit Order" at bounding box center [1270, 85] width 76 height 24
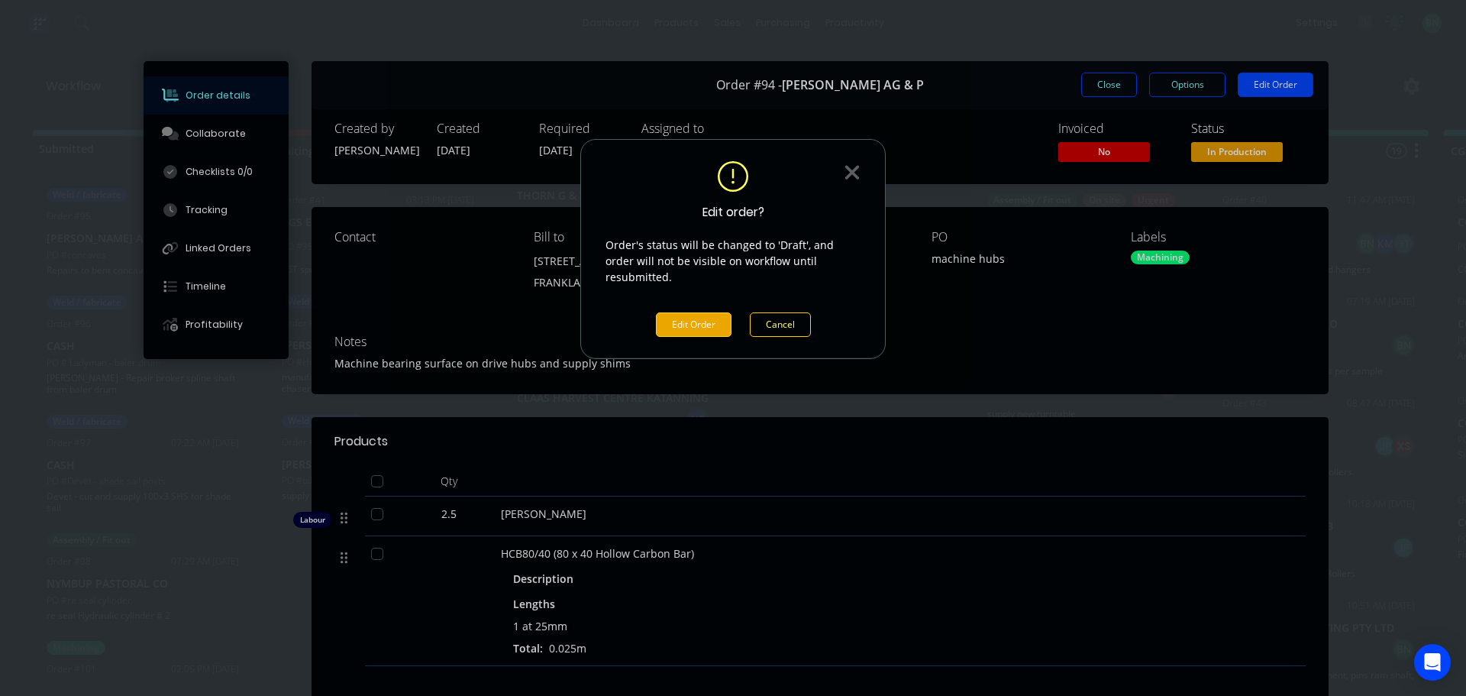
click at [673, 315] on button "Edit Order" at bounding box center [694, 324] width 76 height 24
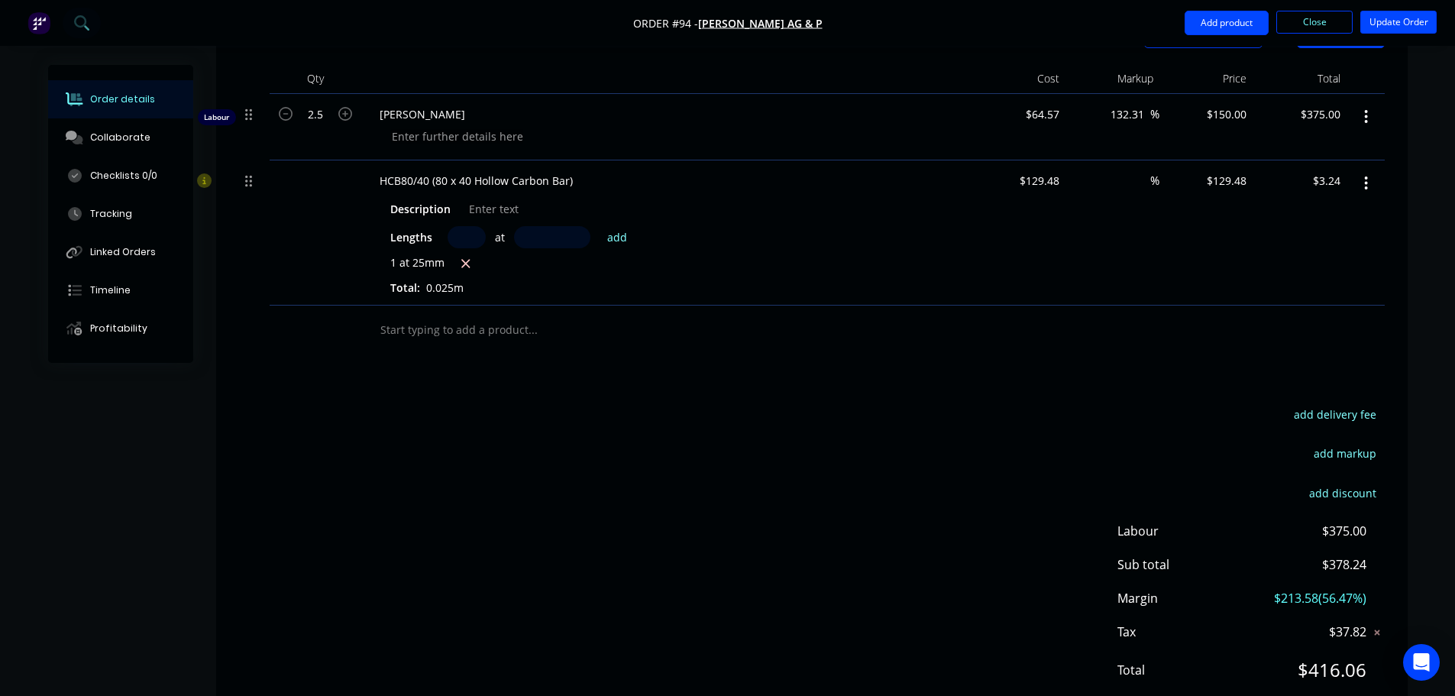
scroll to position [382, 0]
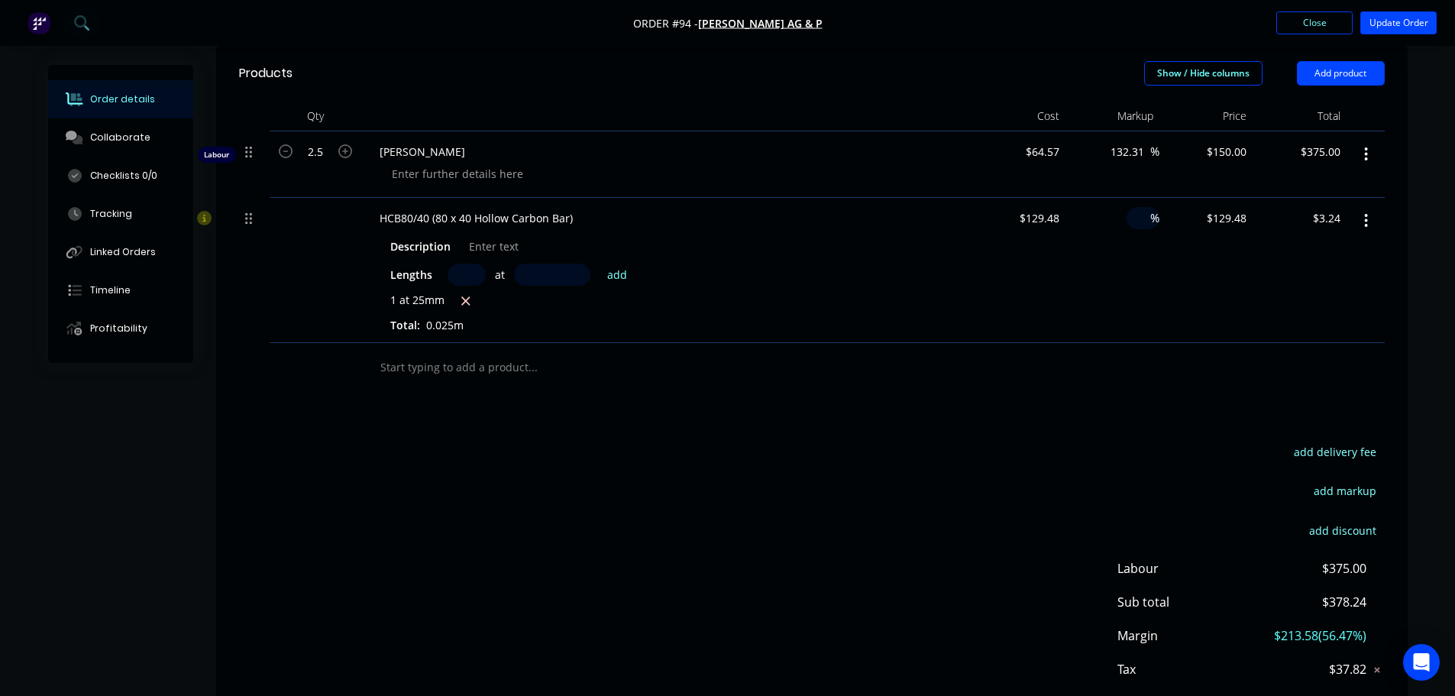
click at [1142, 220] on input at bounding box center [1141, 218] width 18 height 22
click at [1097, 279] on div "%" at bounding box center [1112, 270] width 94 height 145
click at [896, 292] on div "1 at 25mm" at bounding box center [666, 301] width 553 height 19
click at [839, 436] on div "Products Show / Hide columns Add product Qty Cost Markup Price Total Labour 2.5…" at bounding box center [811, 402] width 1191 height 713
click at [597, 522] on div "add delivery fee add markup add discount Labour $375.00 Sub total $378.24 Margi…" at bounding box center [811, 588] width 1145 height 295
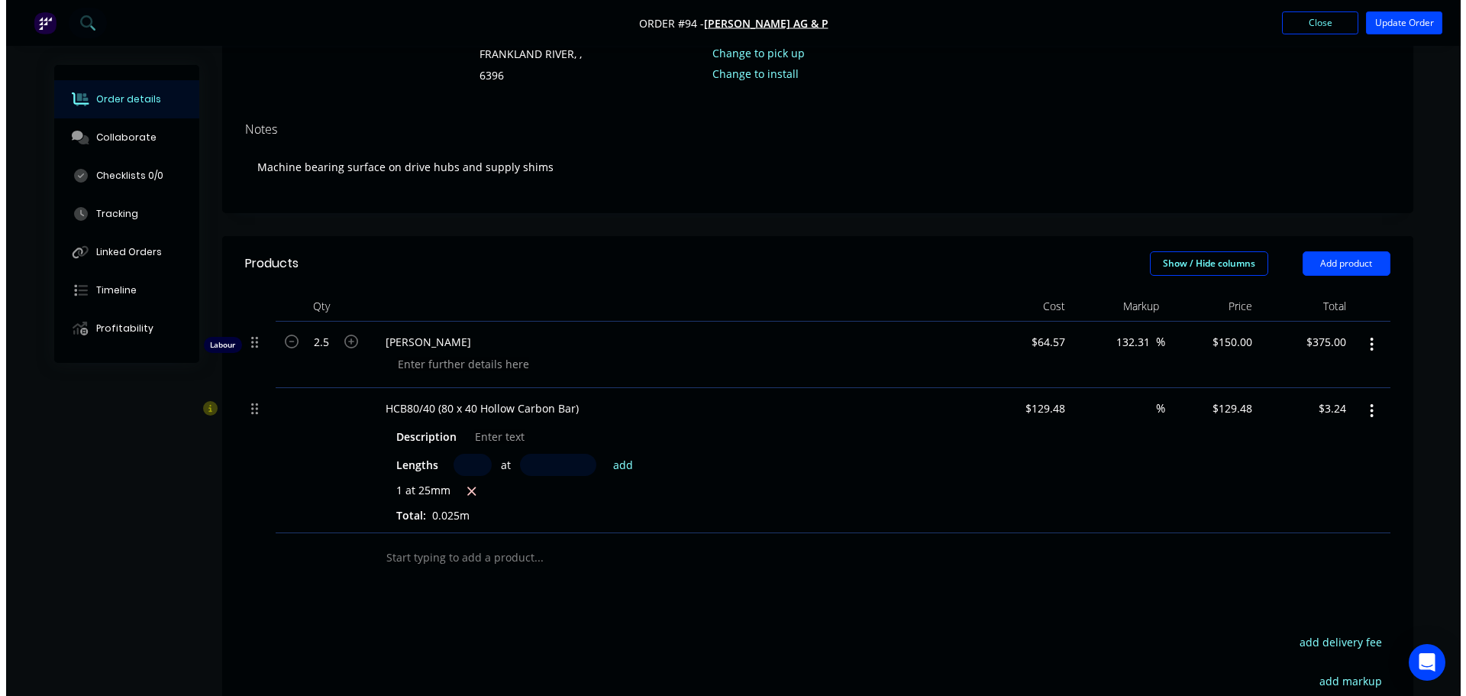
scroll to position [0, 0]
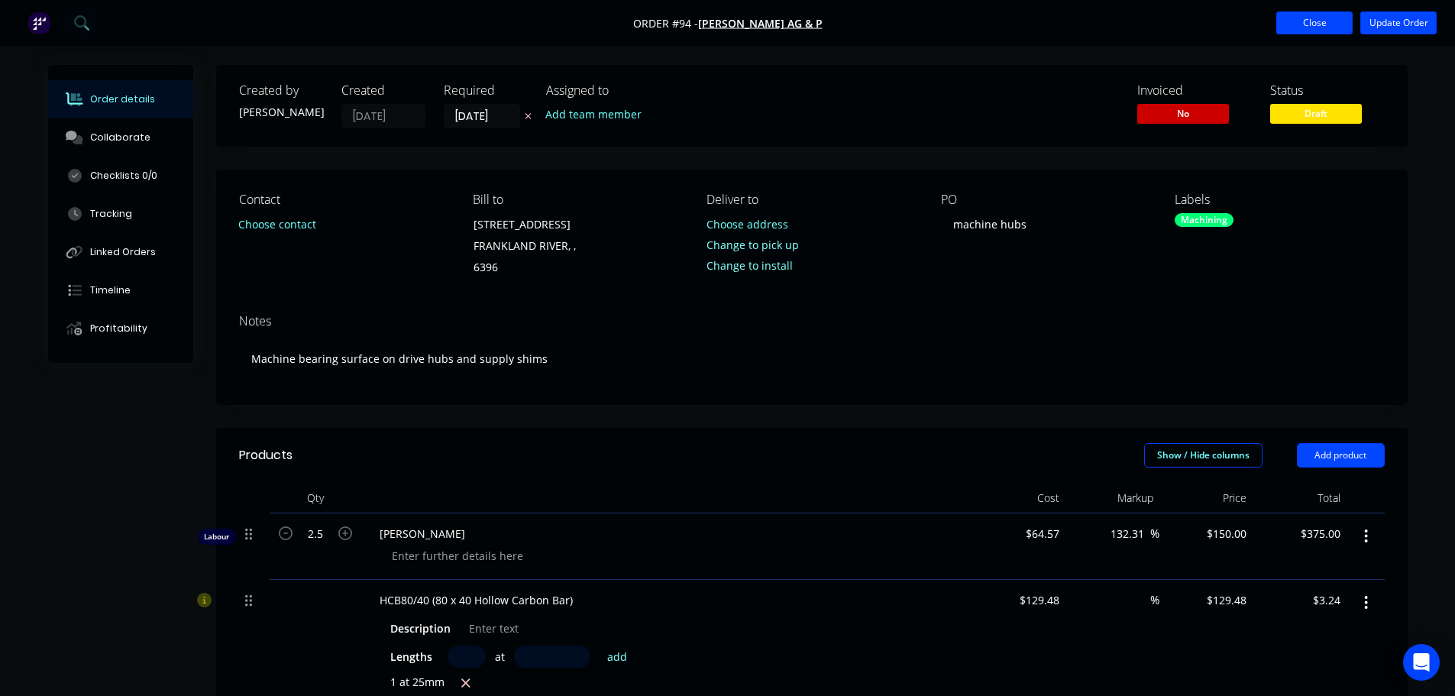
click at [1292, 27] on button "Close" at bounding box center [1314, 22] width 76 height 23
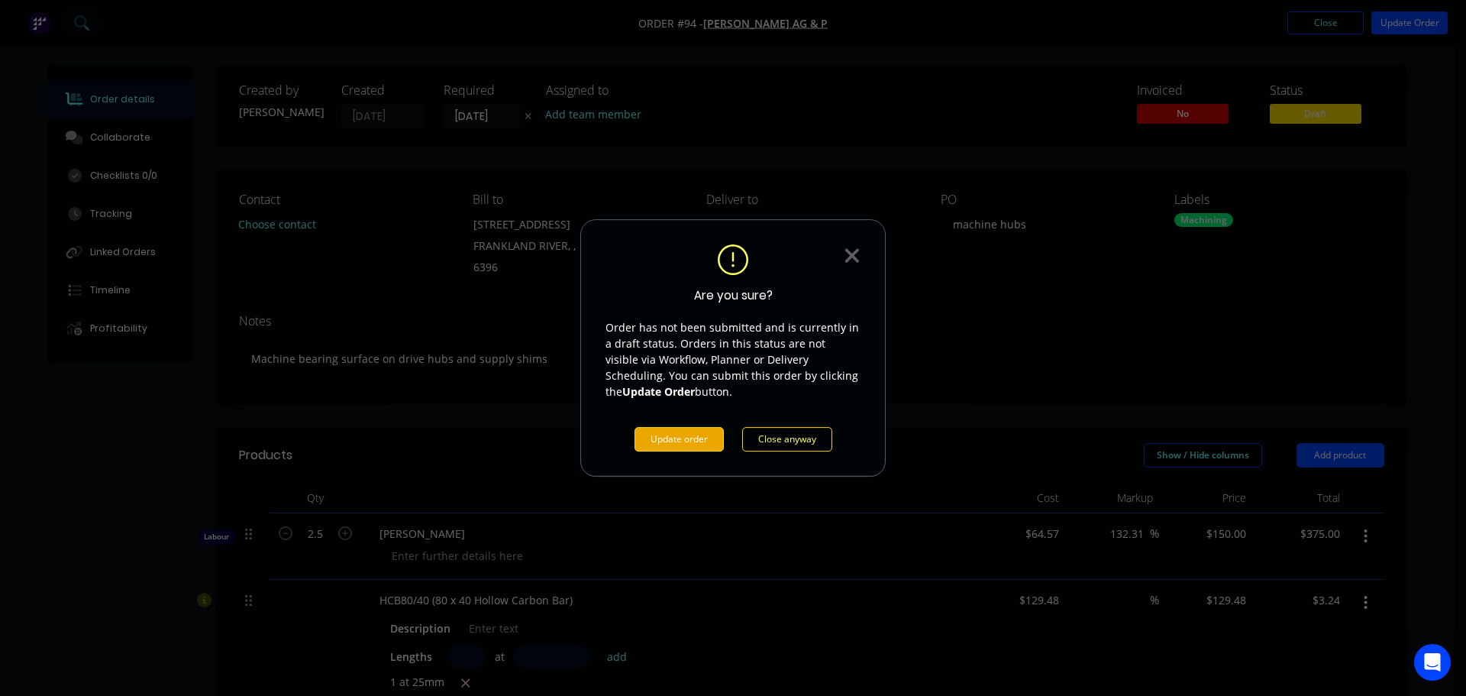
click at [703, 437] on button "Update order" at bounding box center [679, 439] width 89 height 24
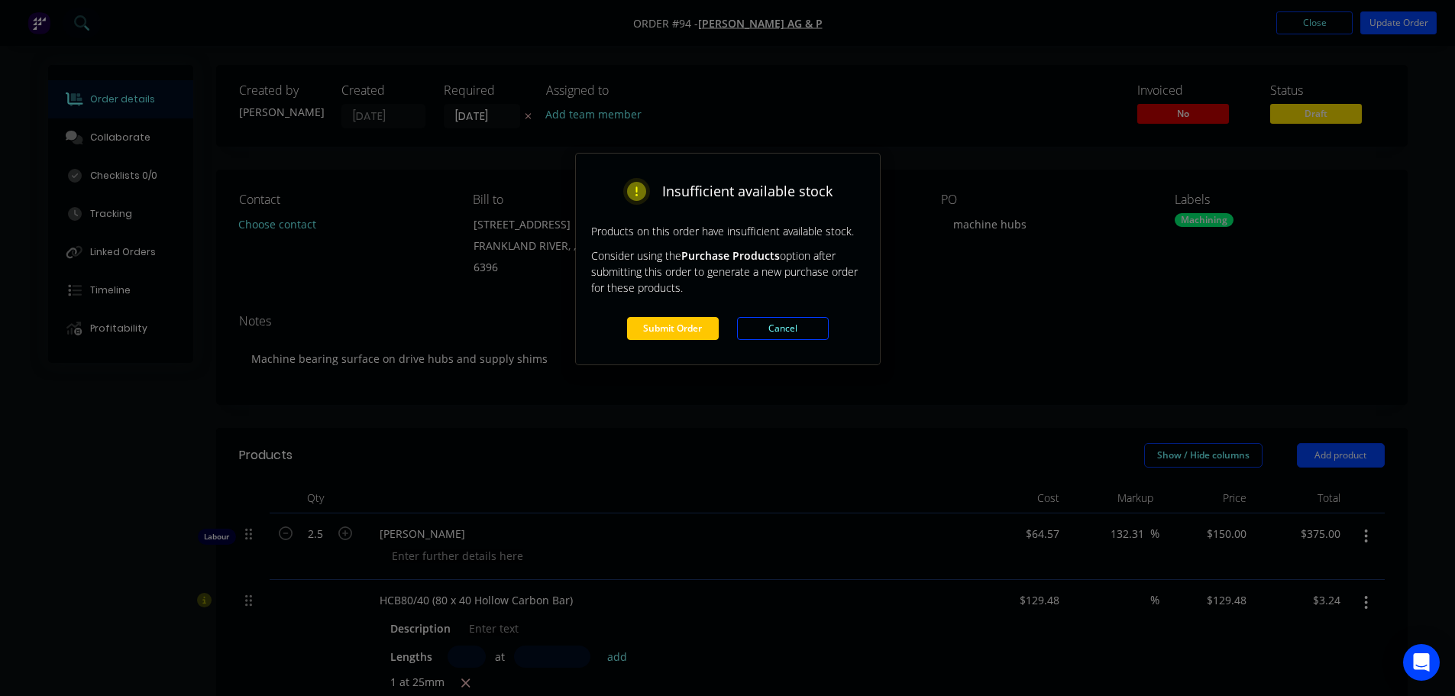
click at [672, 331] on button "Submit Order" at bounding box center [673, 328] width 92 height 23
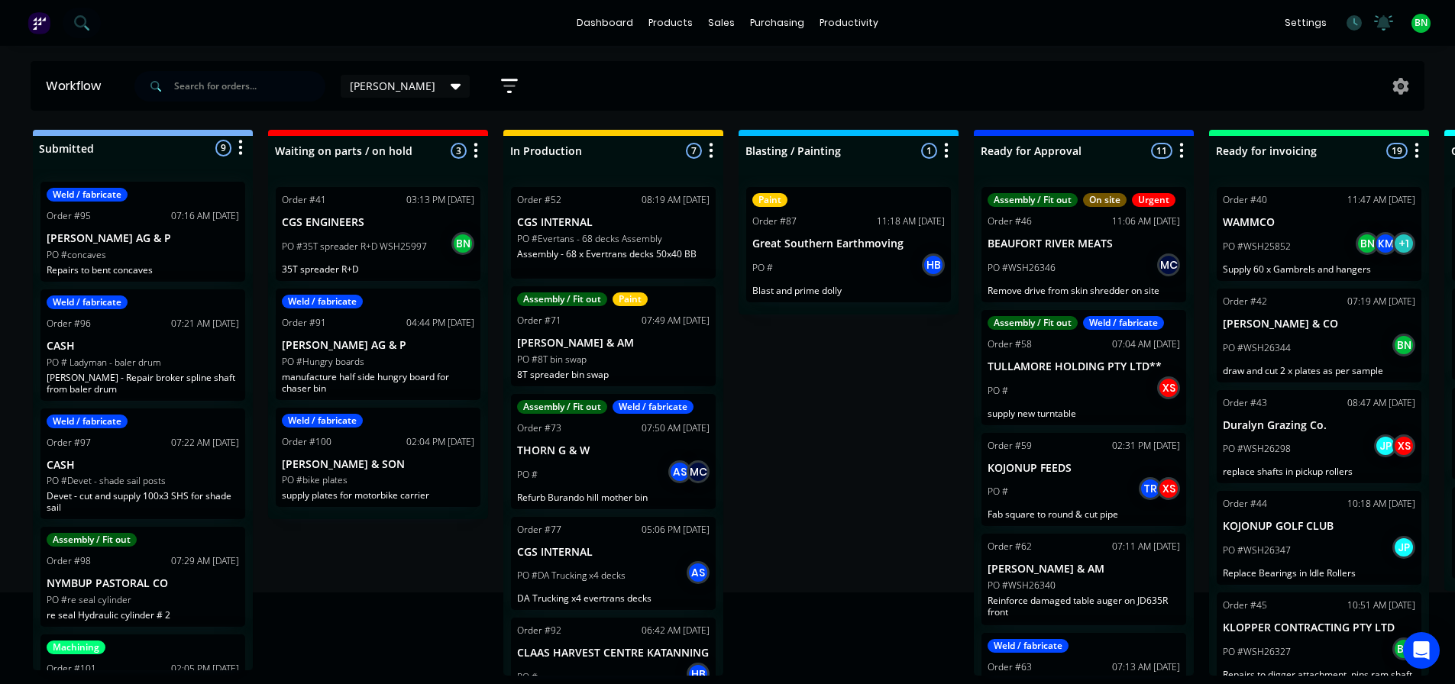
click at [828, 456] on div "Submitted 9 Status colour #273444 hex #273444 Save Cancel Summaries Total order…" at bounding box center [1041, 403] width 2104 height 546
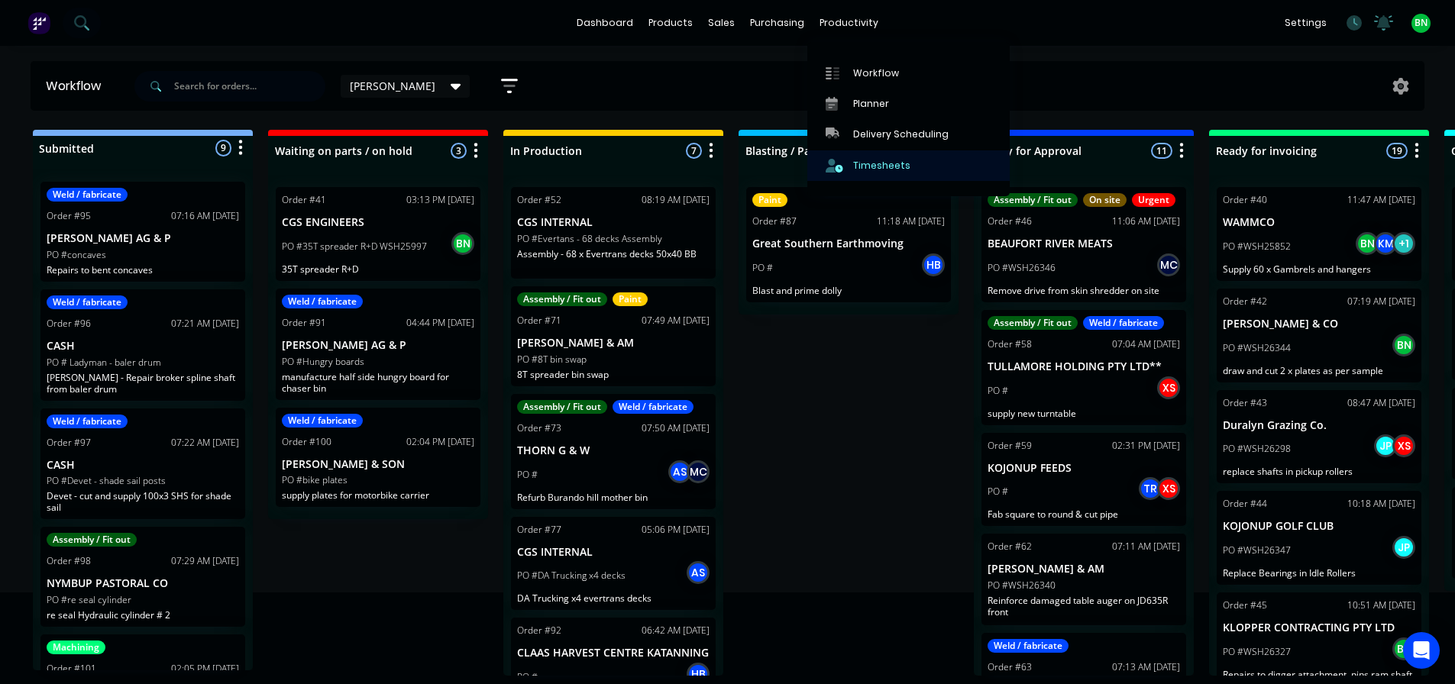
click at [880, 165] on div "Timesheets" at bounding box center [881, 166] width 57 height 14
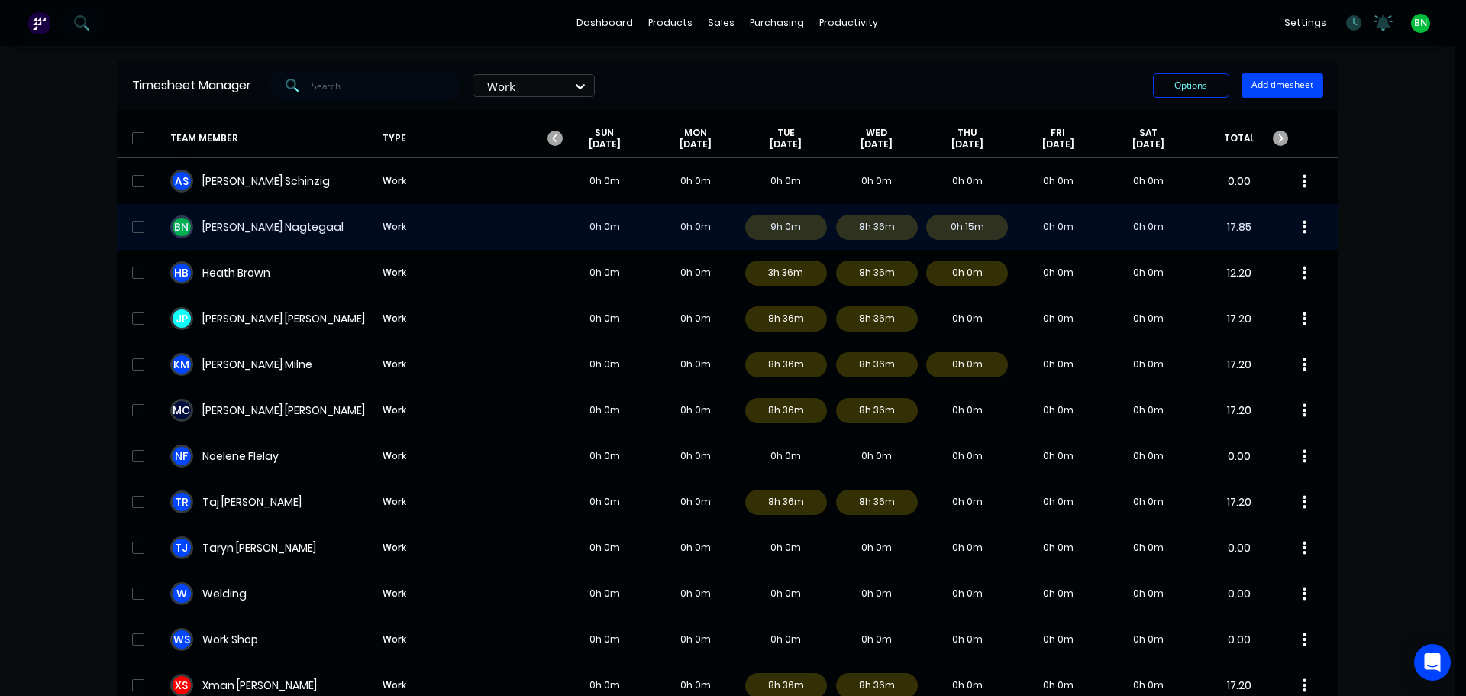
click at [289, 222] on div "B N [PERSON_NAME] Work 0h 0m 0h 0m 9h 0m 8h 36m 0h 15m 0h 0m 0h 0m 17.85" at bounding box center [728, 227] width 1222 height 46
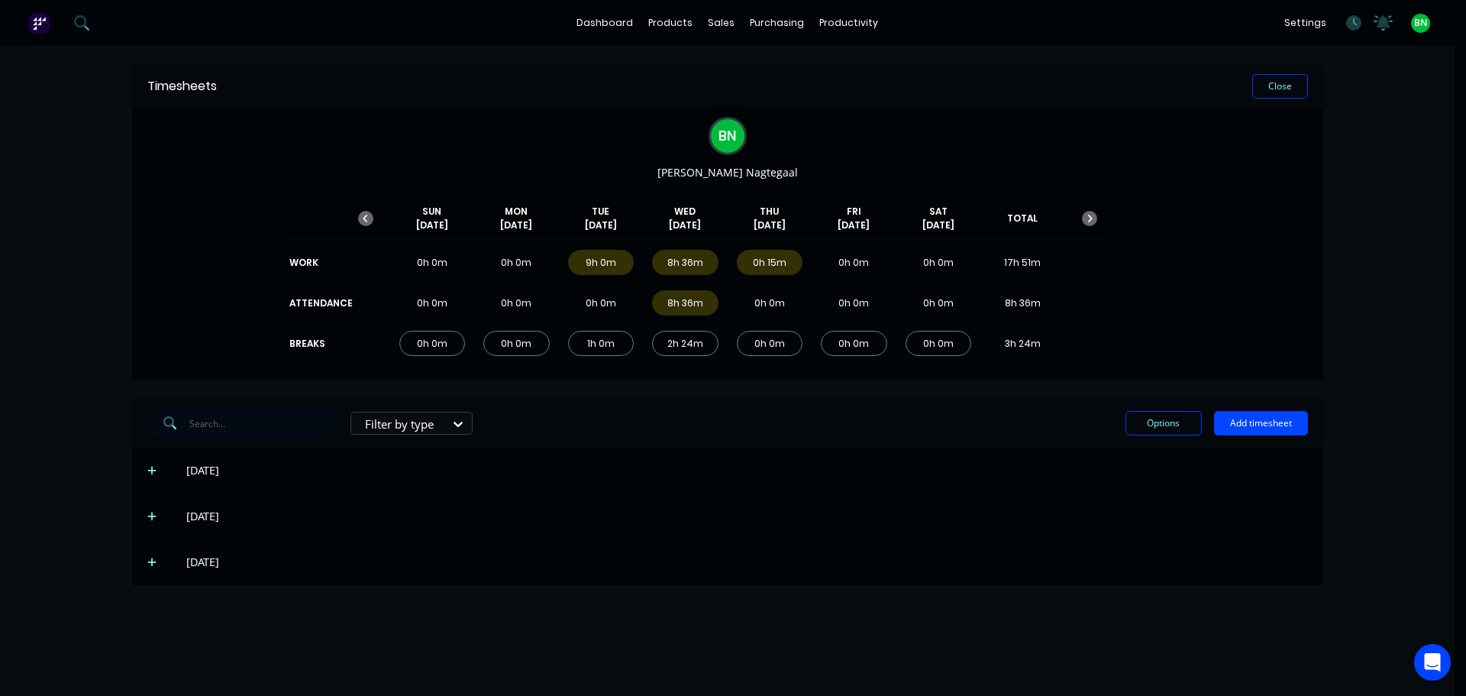
click at [154, 520] on icon at bounding box center [152, 516] width 10 height 11
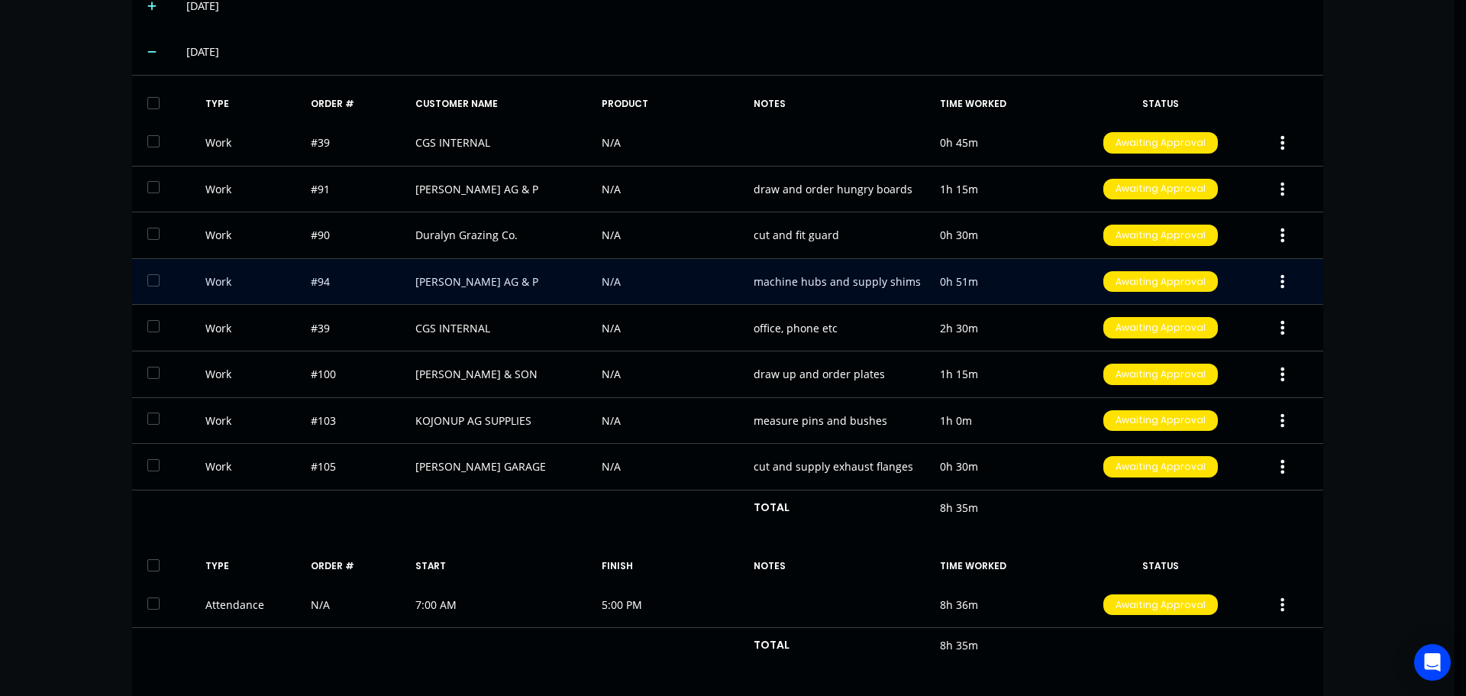
scroll to position [458, 0]
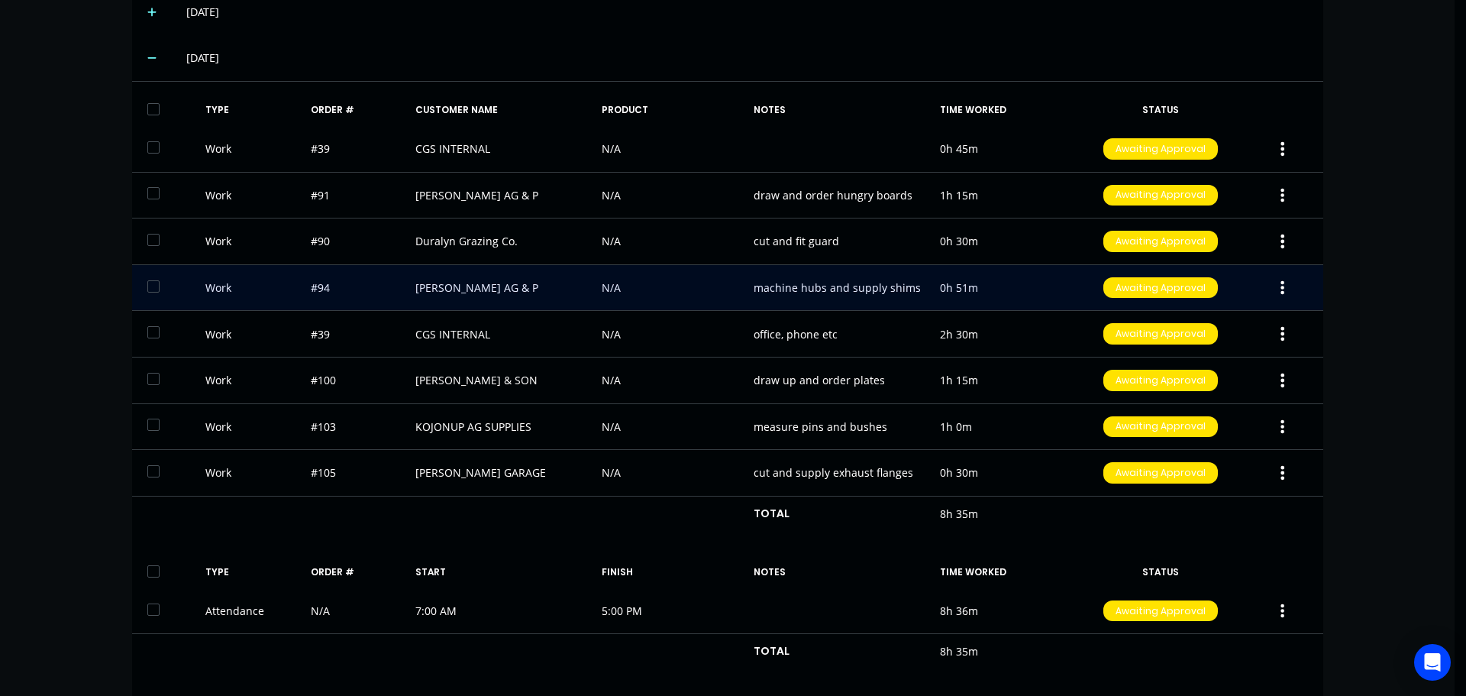
click at [358, 289] on div "Work #94 [PERSON_NAME] AG & P N/A machine hubs and supply shims 0h 51m Awaiting…" at bounding box center [727, 288] width 1191 height 47
click at [348, 290] on div "Work #94 [PERSON_NAME] AG & P N/A machine hubs and supply shims 0h 51m Awaiting…" at bounding box center [727, 288] width 1191 height 47
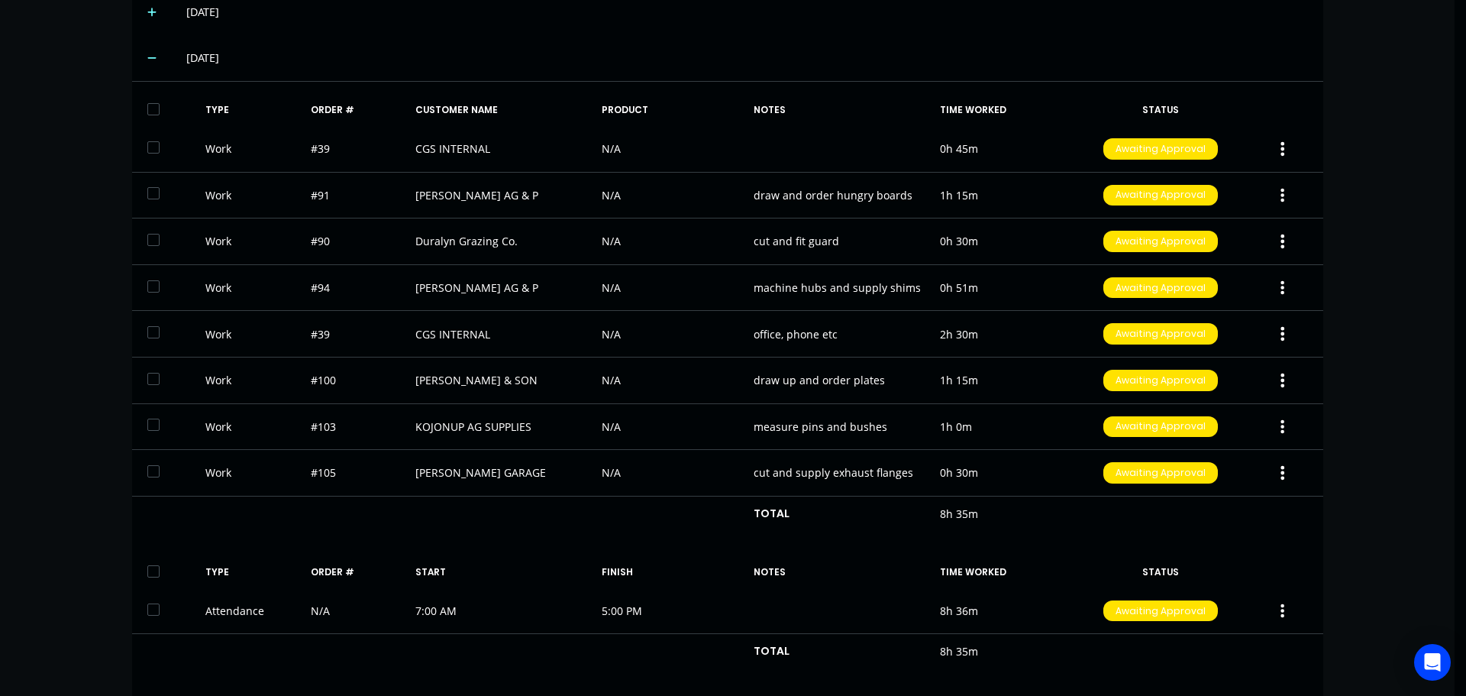
click at [1405, 219] on div "dashboard products sales purchasing productivity dashboard products Product Cat…" at bounding box center [727, 348] width 1455 height 696
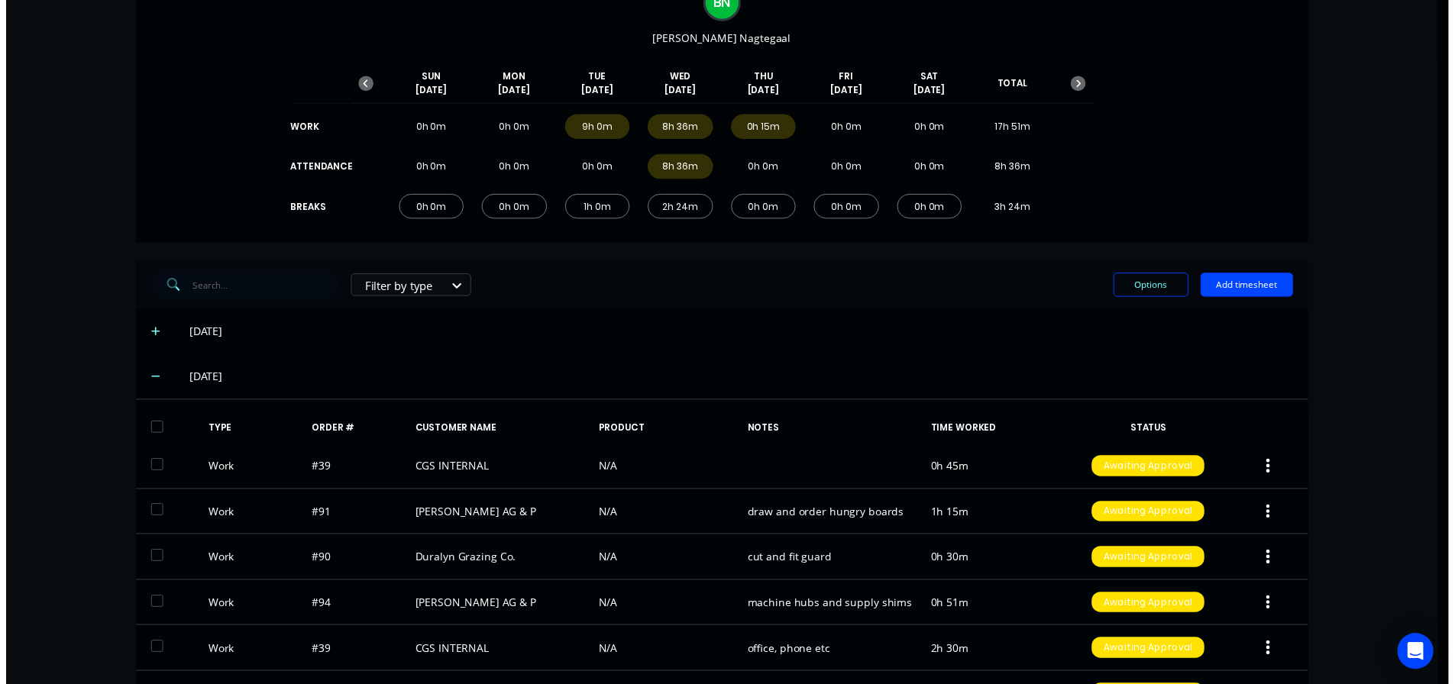
scroll to position [0, 0]
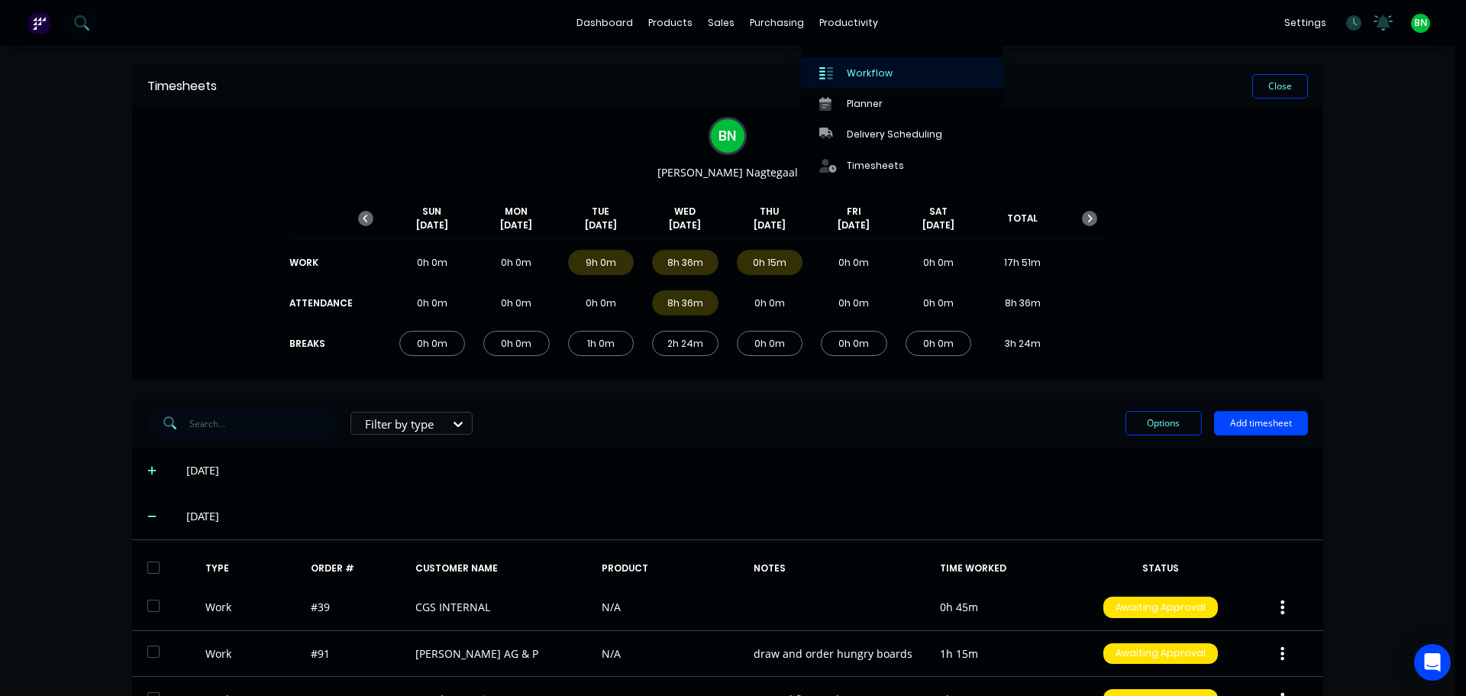
click at [852, 78] on div "Workflow" at bounding box center [870, 73] width 46 height 14
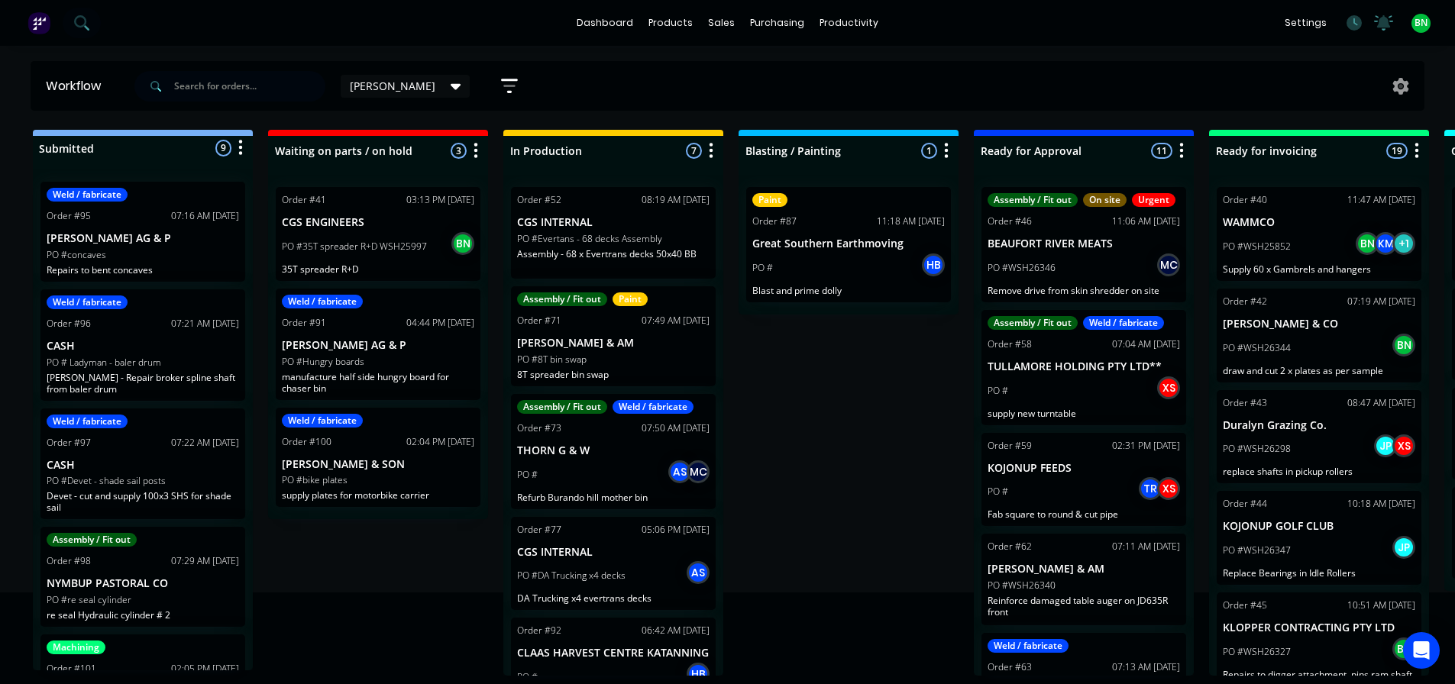
click at [413, 473] on div "PO #bike plates" at bounding box center [378, 480] width 192 height 14
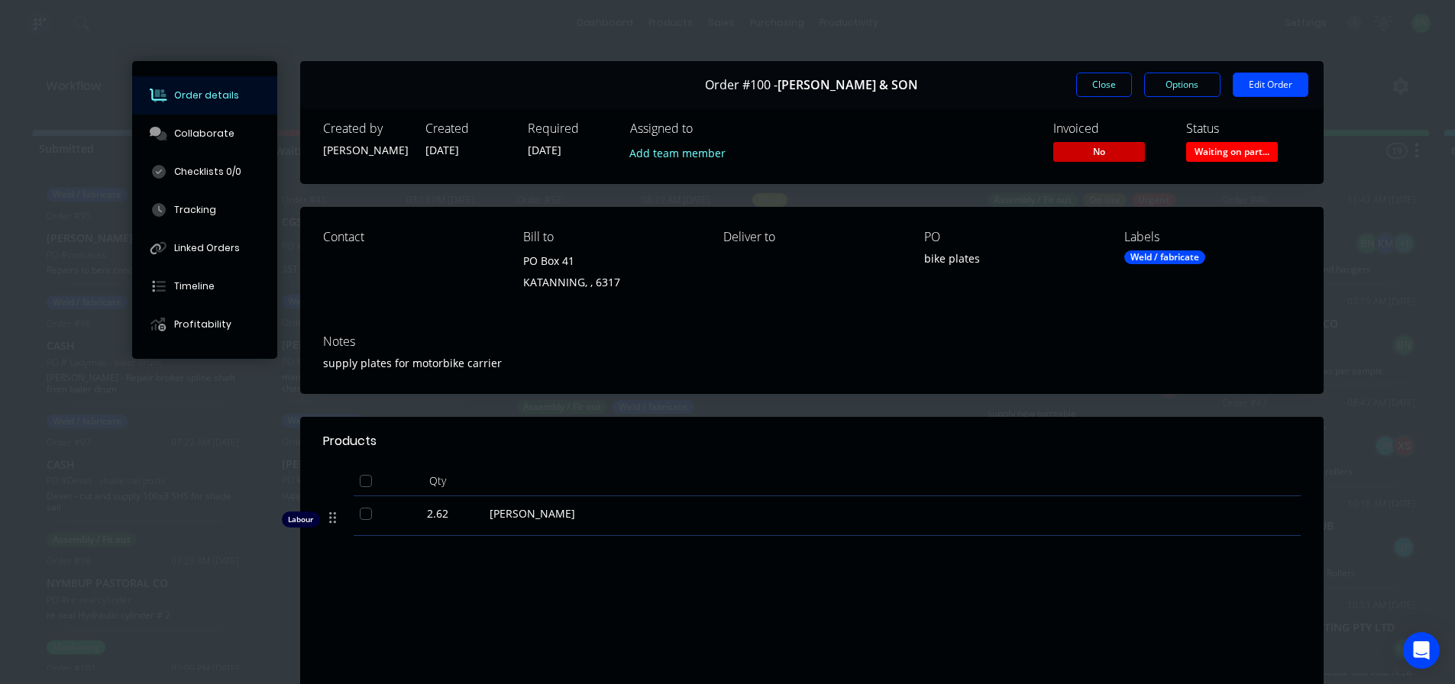
drag, startPoint x: 480, startPoint y: 452, endPoint x: 457, endPoint y: 465, distance: 26.3
click at [480, 451] on header "Products" at bounding box center [811, 441] width 1023 height 49
click at [835, 570] on div "Products Qty Labour 2.62 [PERSON_NAME] Labour $393.00 Sub total $393.00 Margin …" at bounding box center [811, 601] width 1023 height 368
click at [1090, 85] on button "Close" at bounding box center [1104, 85] width 56 height 24
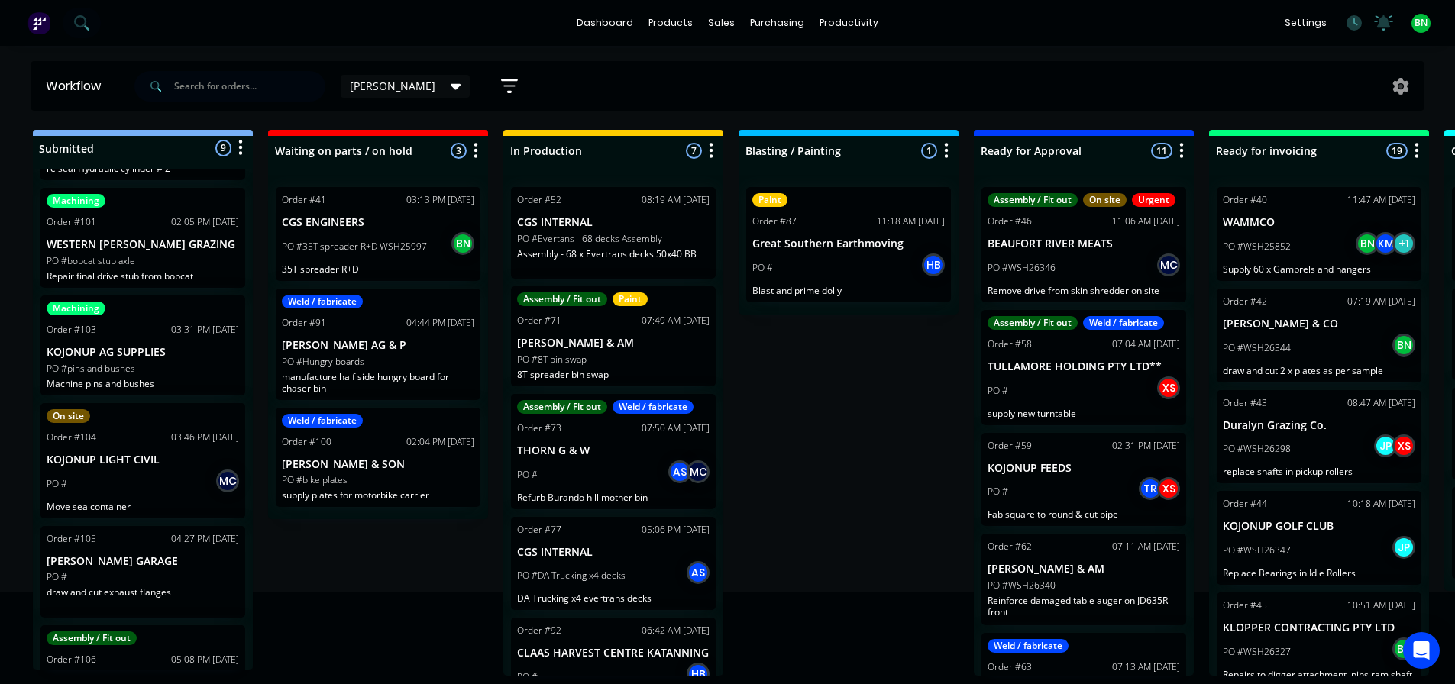
scroll to position [458, 0]
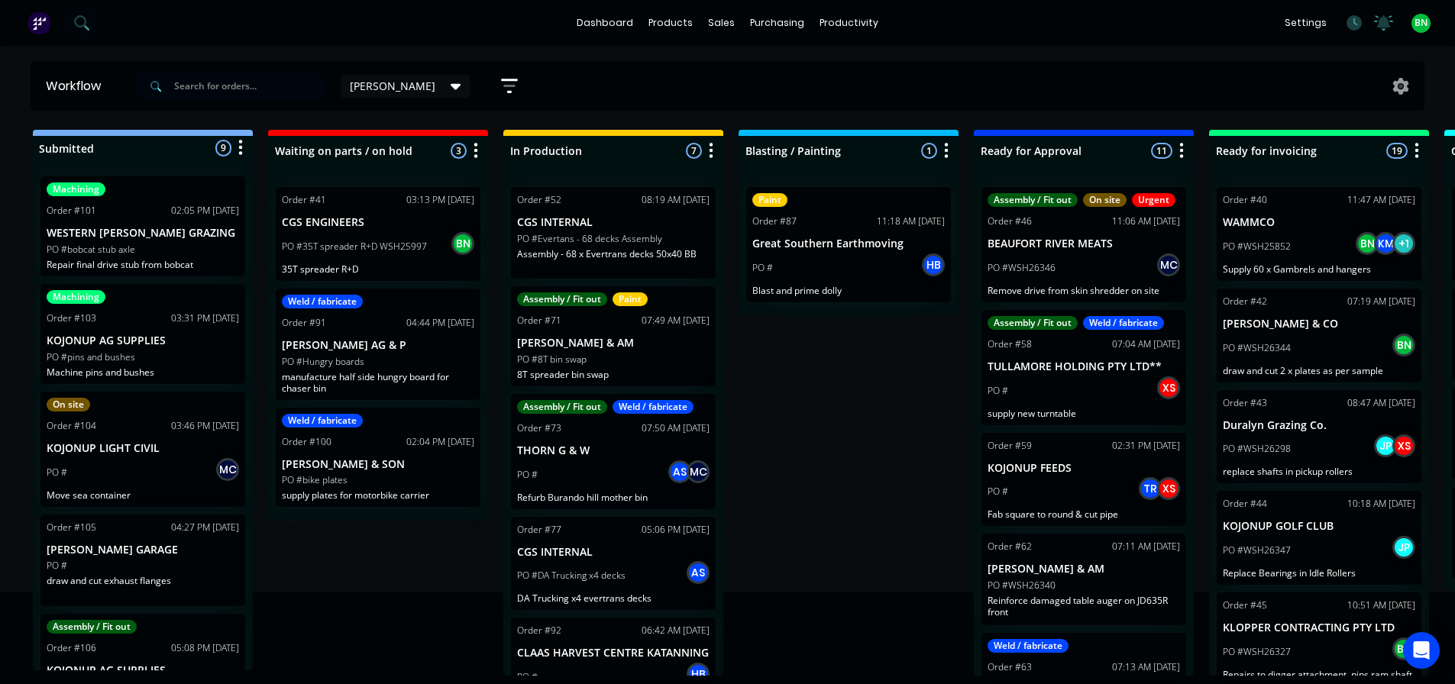
click at [168, 563] on div "PO #" at bounding box center [143, 566] width 192 height 14
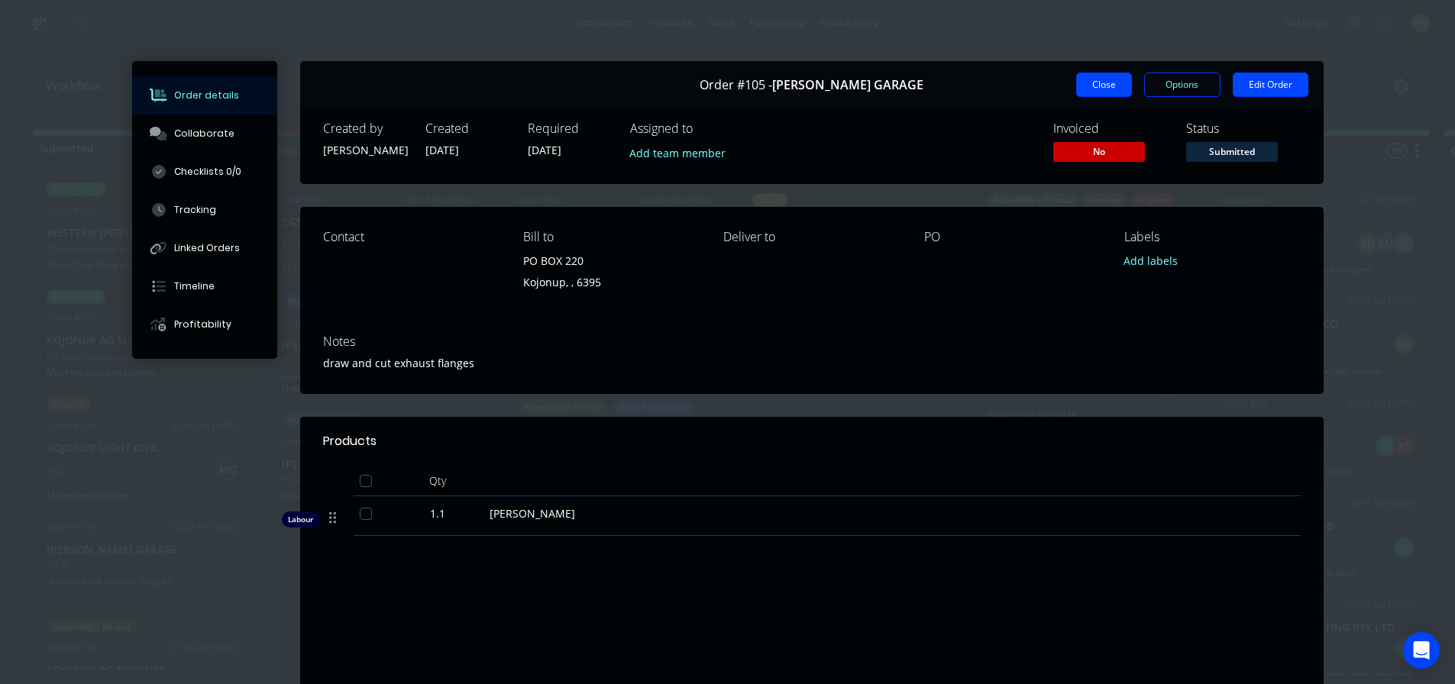
click at [1101, 85] on button "Close" at bounding box center [1104, 85] width 56 height 24
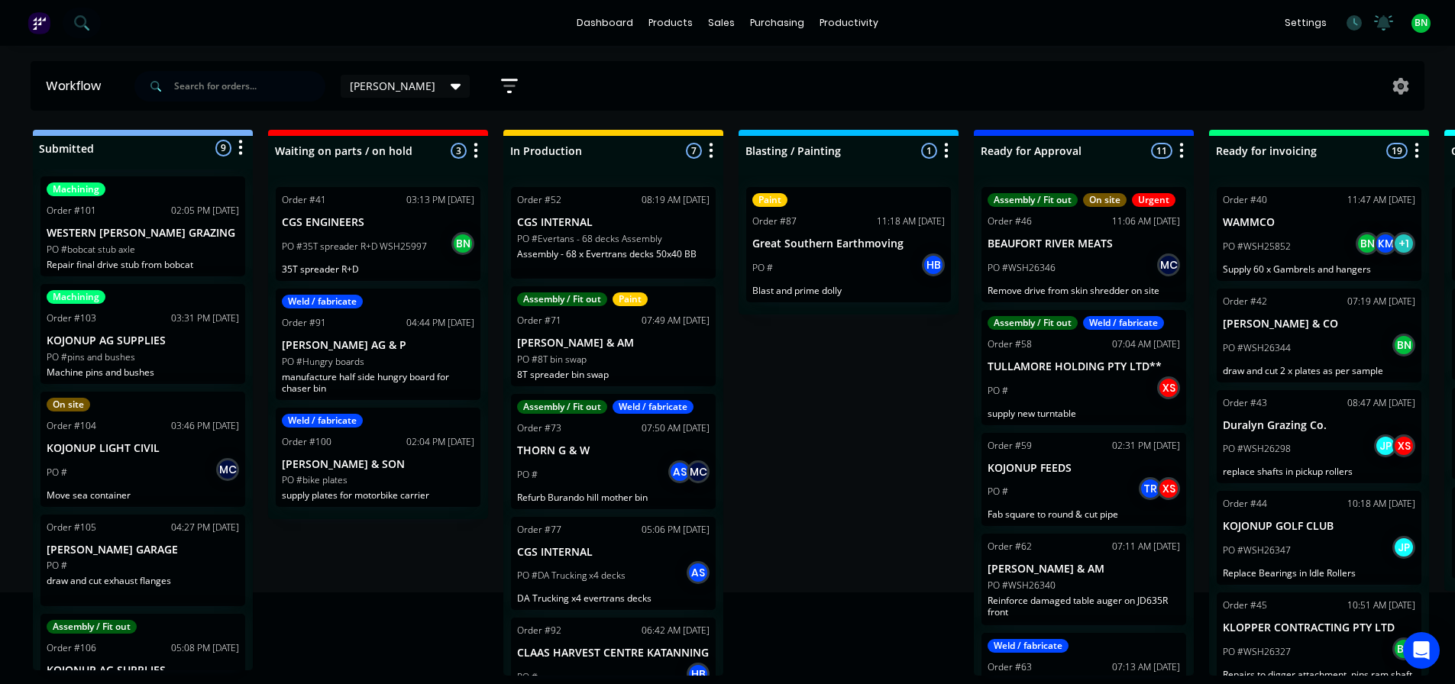
click at [177, 357] on div "PO #pins and bushes" at bounding box center [143, 357] width 192 height 14
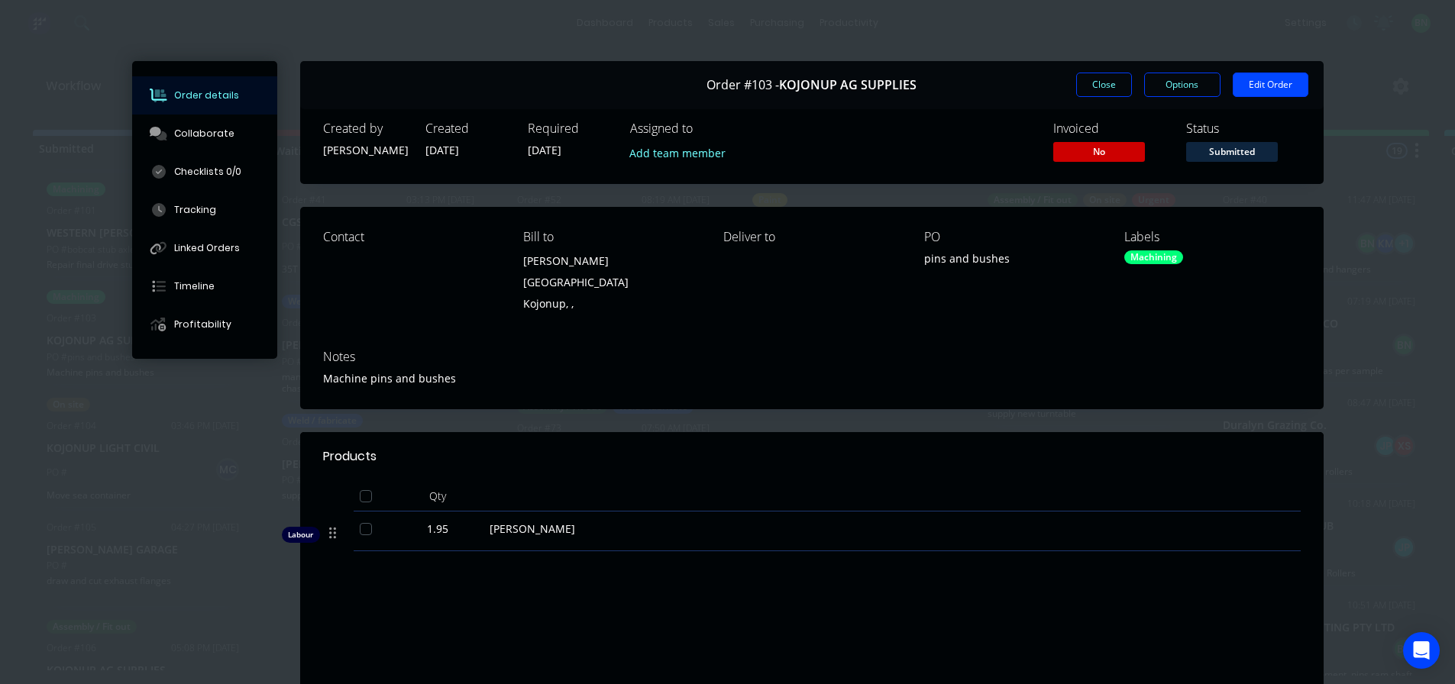
click at [677, 573] on div "Products Qty Labour 1.95 [PERSON_NAME] Labour $292.50 Sub total $292.50 Margin …" at bounding box center [811, 616] width 1023 height 368
click at [1093, 86] on button "Close" at bounding box center [1104, 85] width 56 height 24
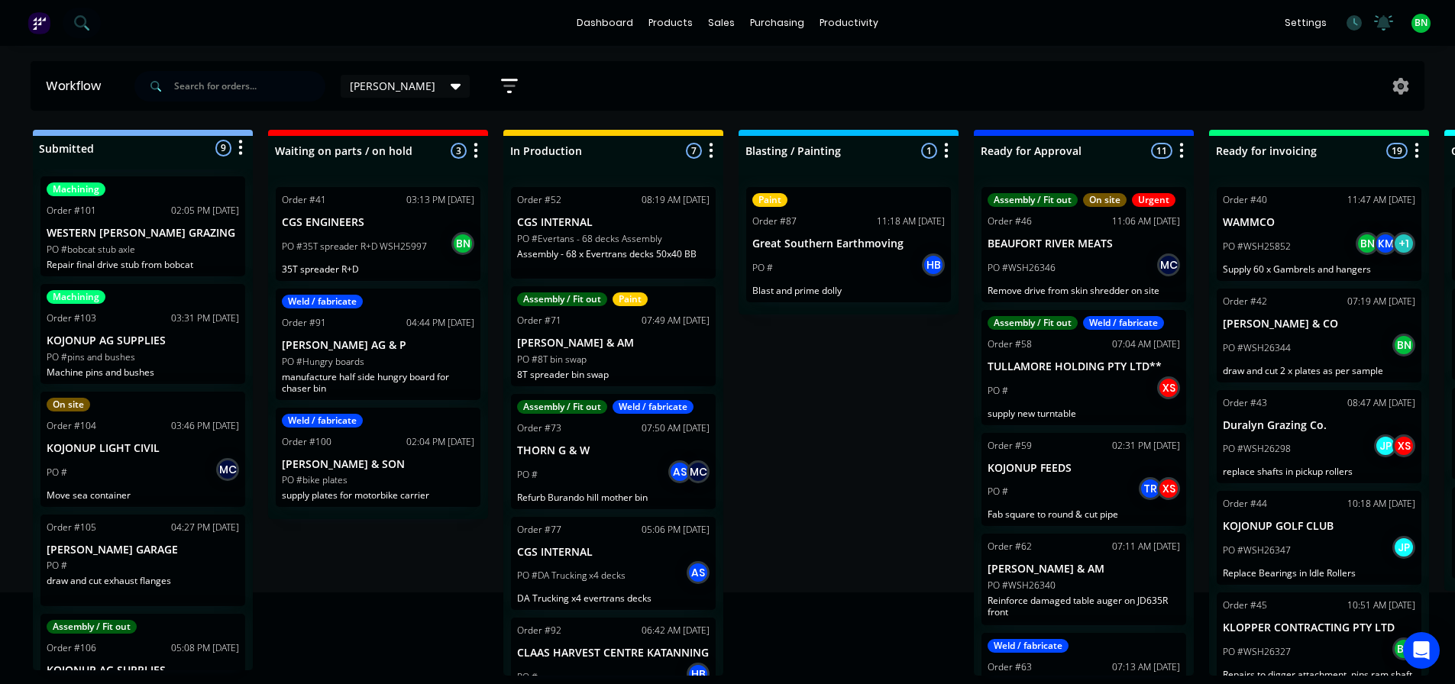
click at [811, 389] on div "Submitted 9 Status colour #273444 hex #273444 Save Cancel Summaries Total order…" at bounding box center [1041, 403] width 2104 height 546
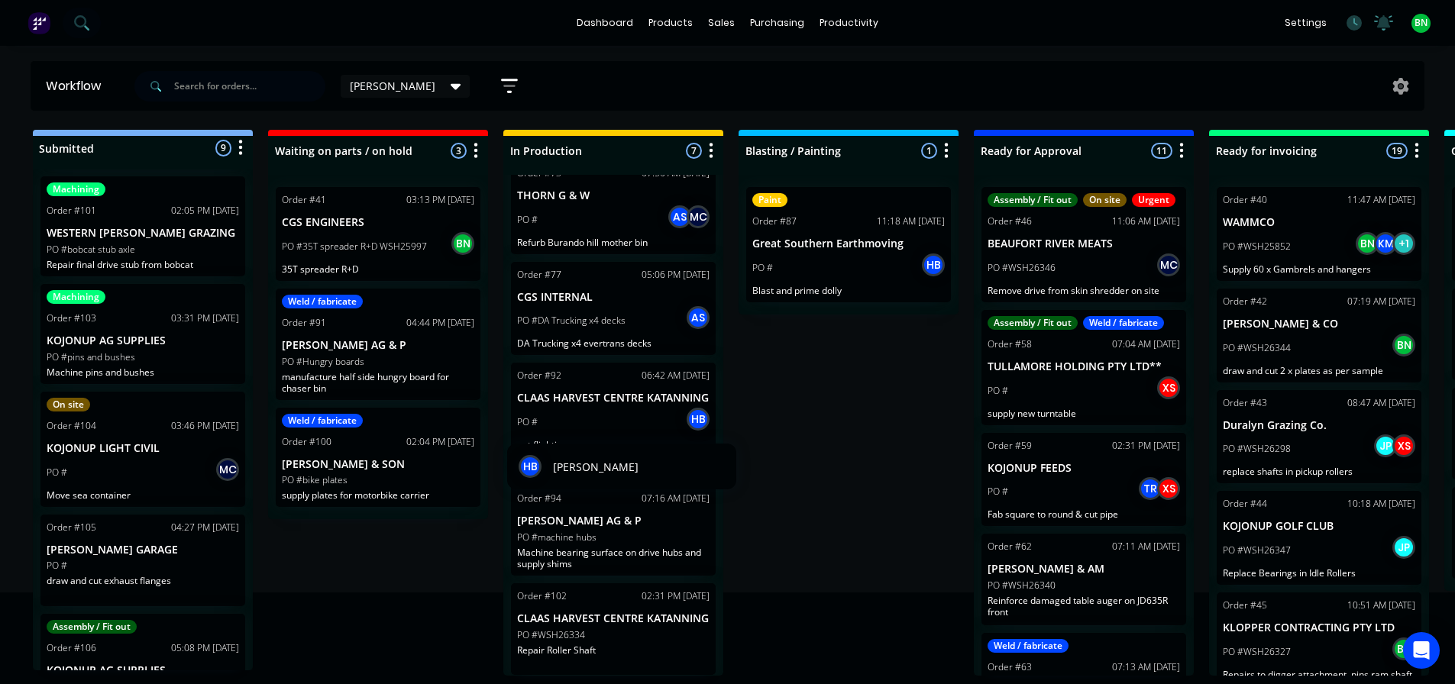
scroll to position [268, 0]
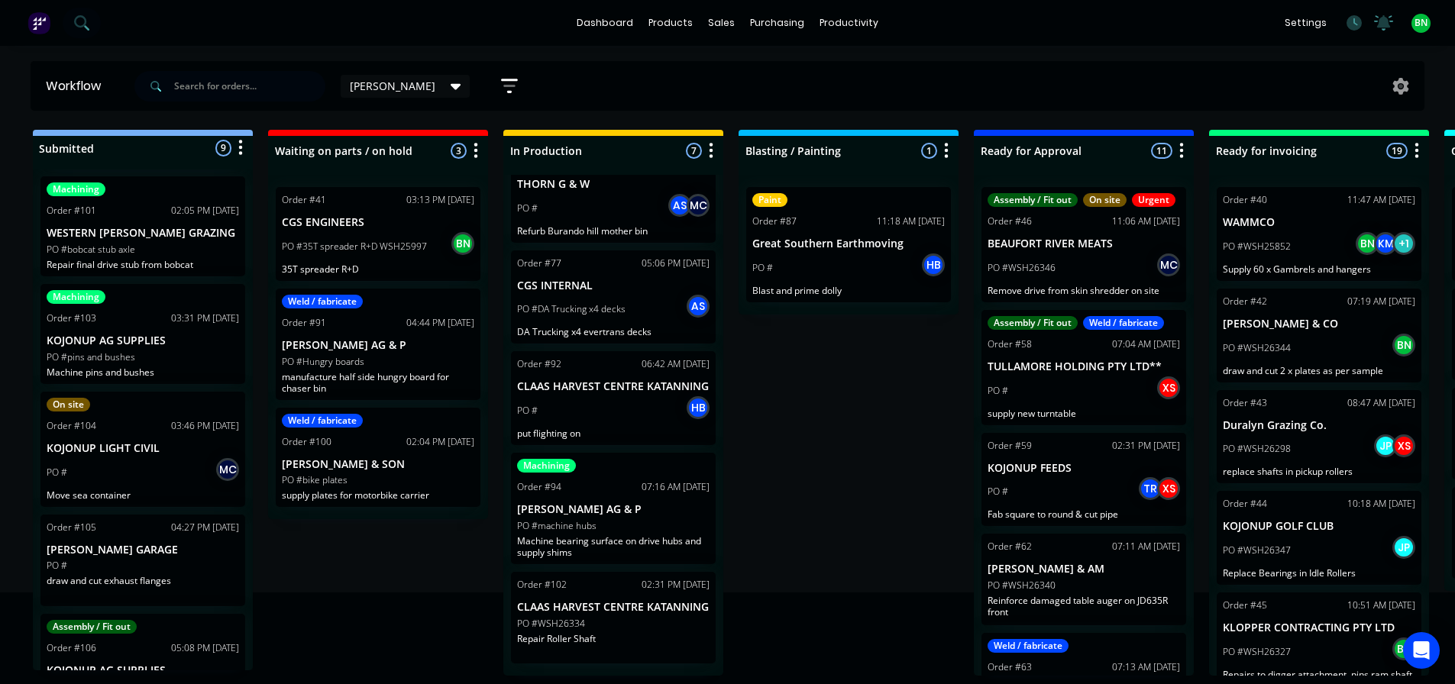
click at [636, 544] on p "Machine bearing surface on drive hubs and supply shims" at bounding box center [613, 546] width 192 height 23
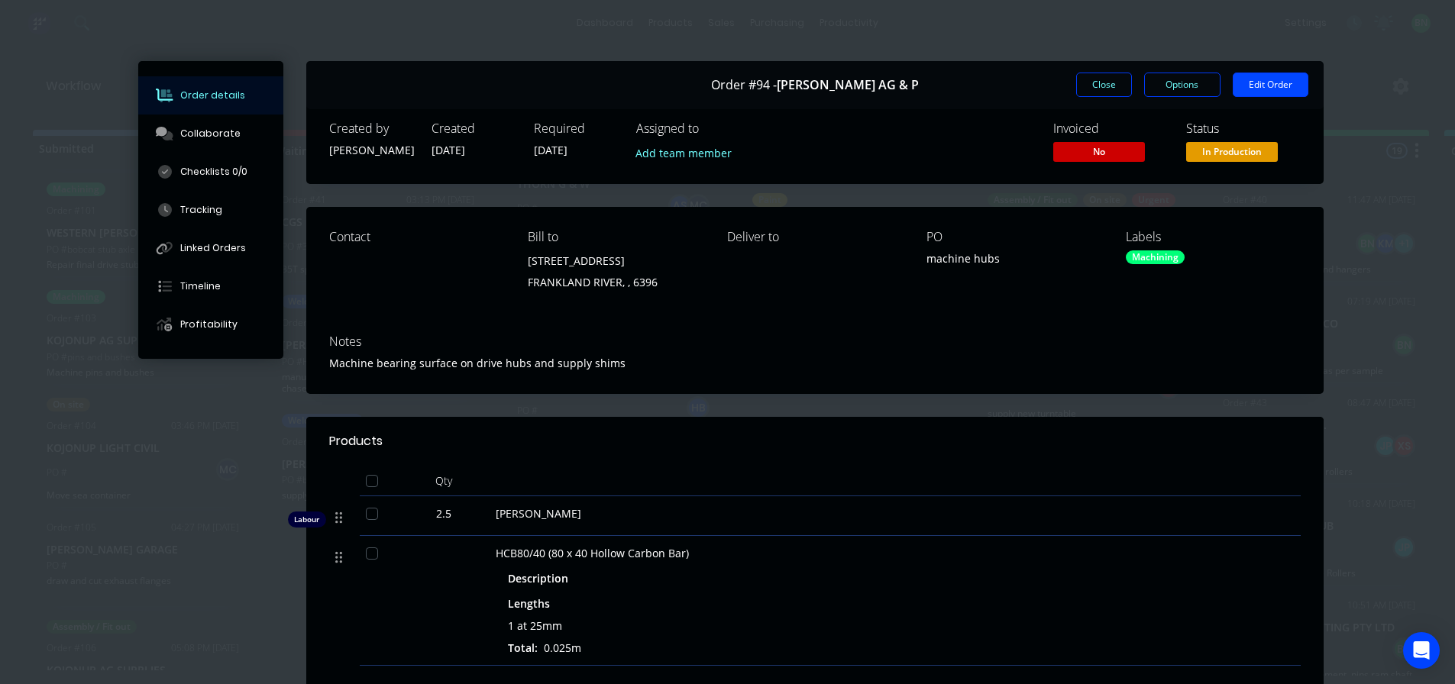
click at [1110, 77] on button "Close" at bounding box center [1104, 85] width 56 height 24
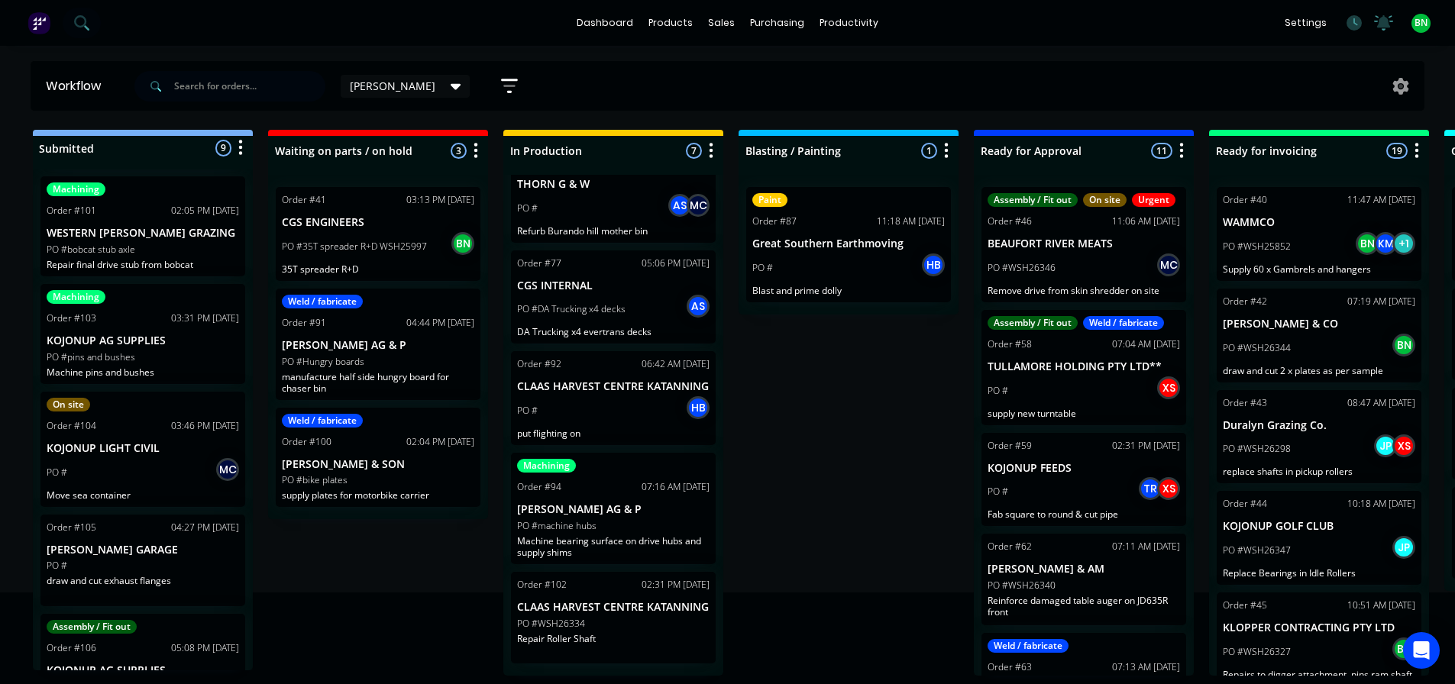
click at [375, 355] on div "PO #Hungry boards" at bounding box center [378, 362] width 192 height 14
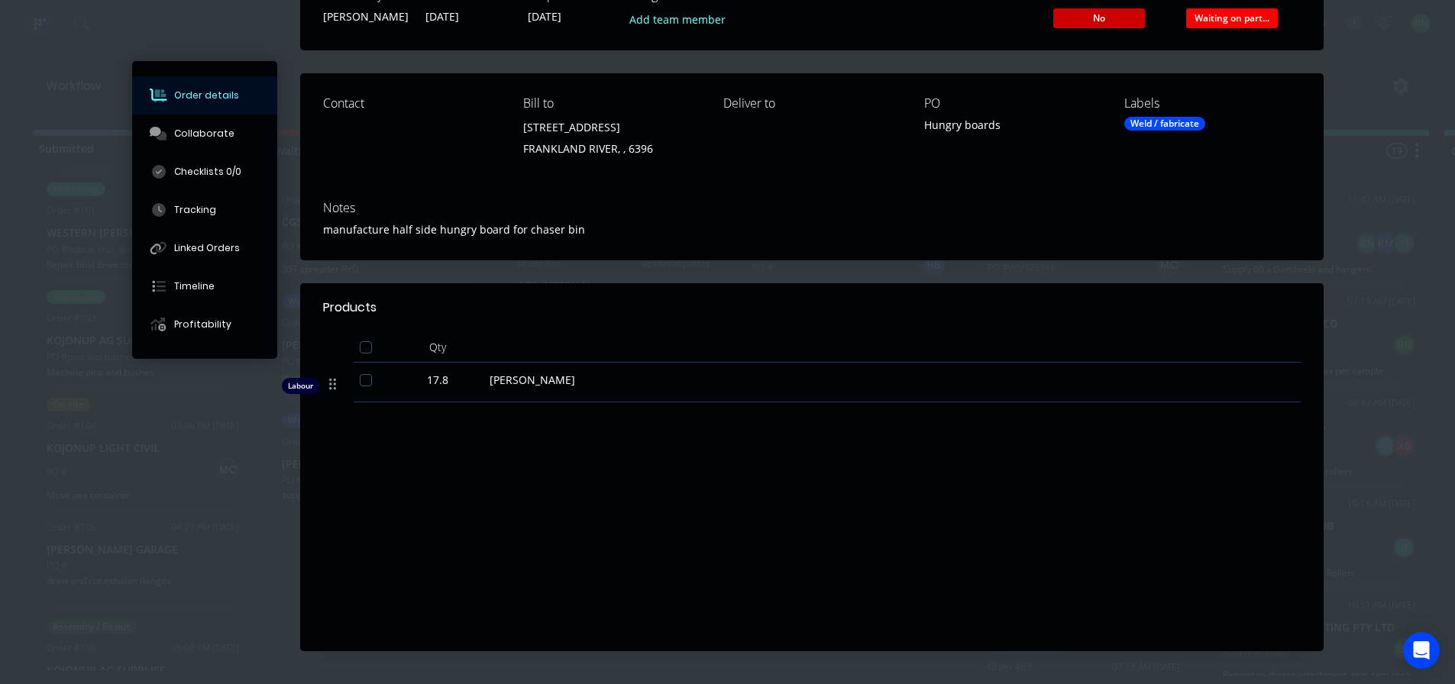
scroll to position [153, 0]
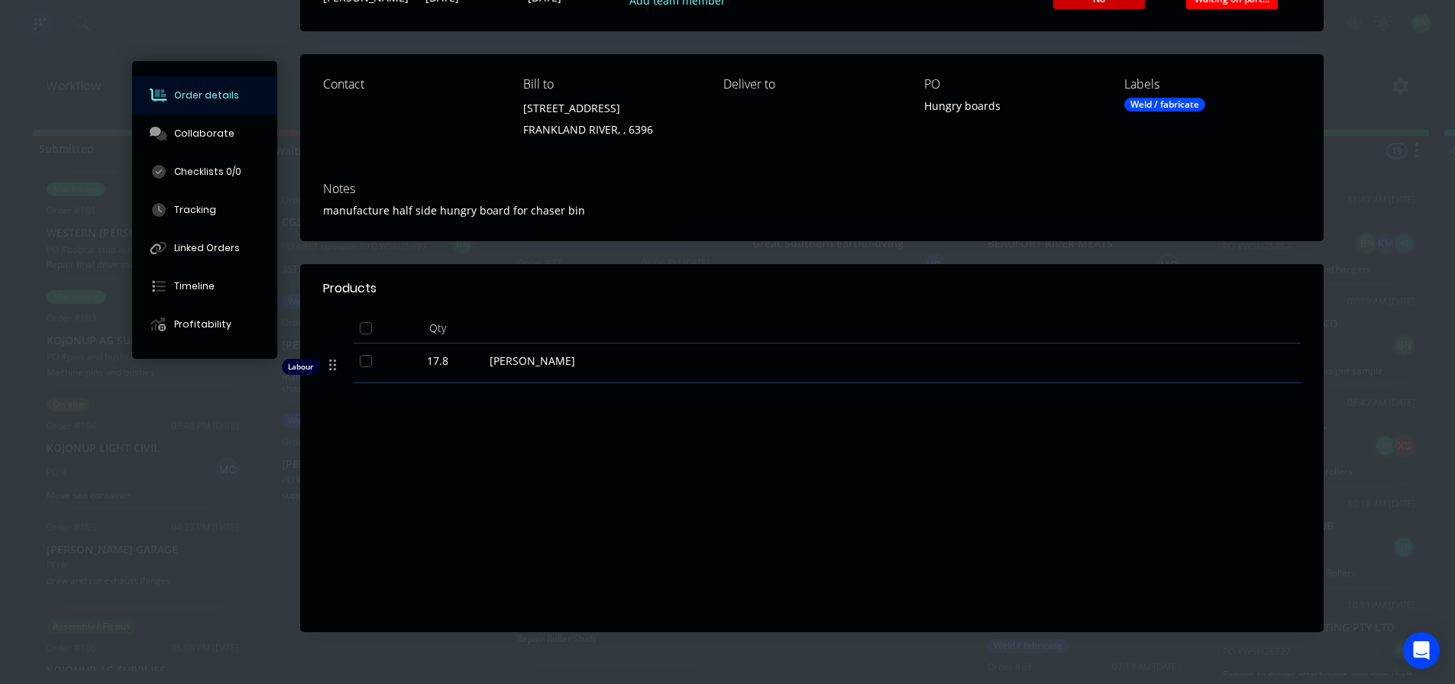
click at [436, 363] on span "17.8" at bounding box center [437, 361] width 21 height 16
click at [644, 447] on div "Labour $2,670.00 Sub total $2,670.00 Margin $1,520.65 ( 56.95 %) Tax $267.00 To…" at bounding box center [811, 520] width 977 height 177
click at [192, 207] on div "Tracking" at bounding box center [195, 210] width 42 height 14
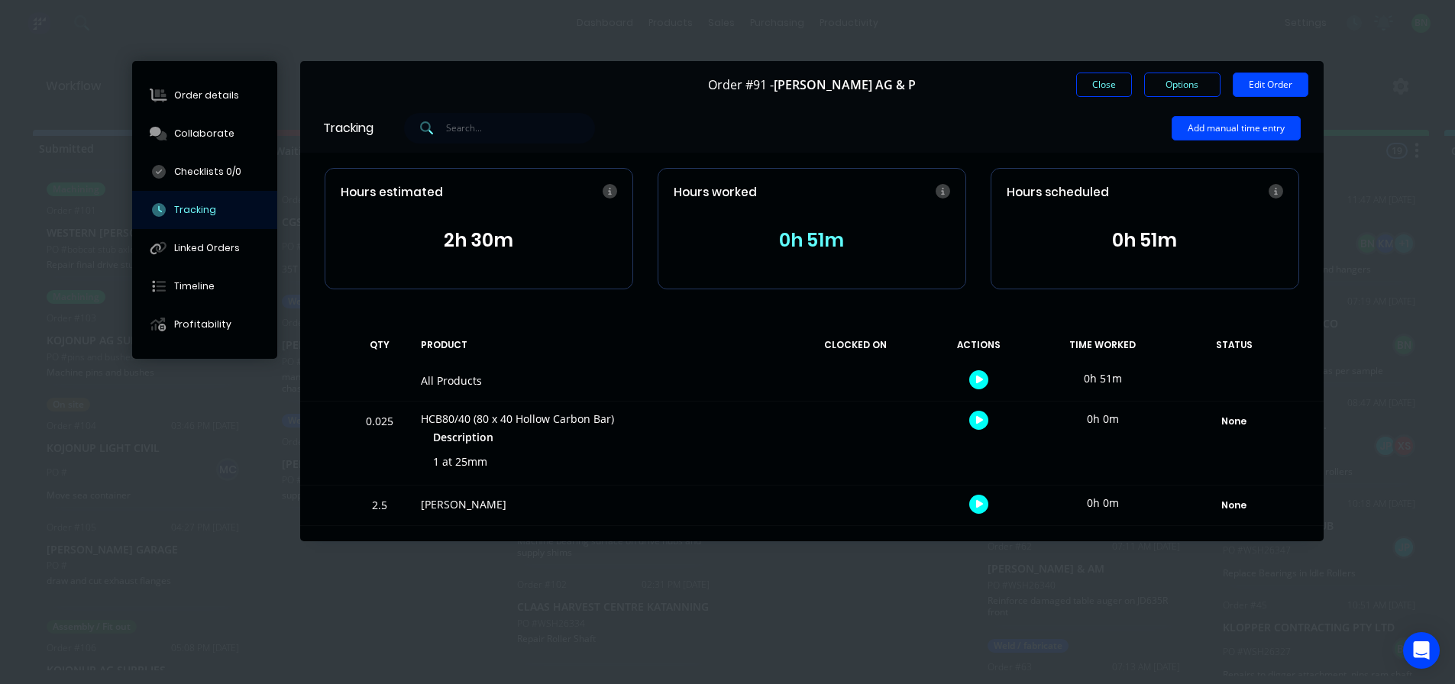
scroll to position [0, 0]
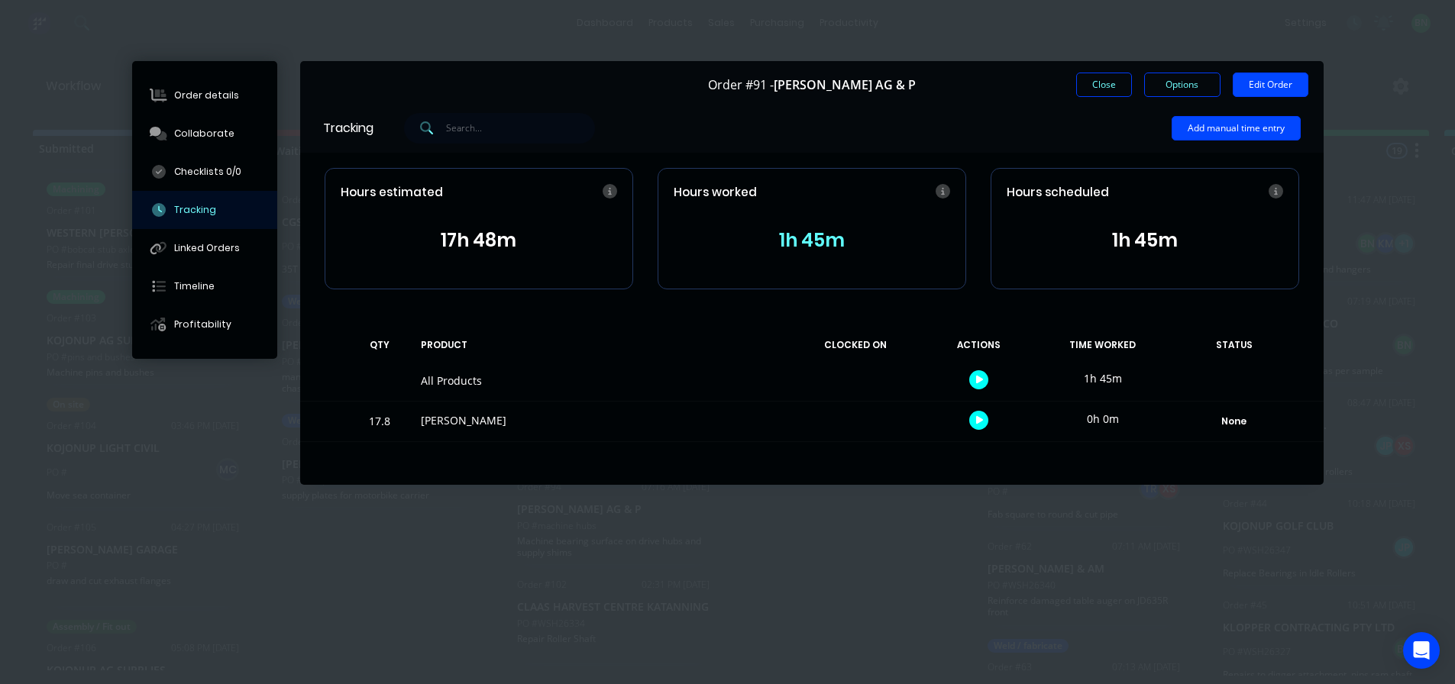
click at [642, 468] on div "Tracking Add manual time entry Hours estimated 17h 48m Hours worked 1h 45m Hour…" at bounding box center [811, 294] width 1023 height 382
click at [1083, 86] on button "Close" at bounding box center [1104, 85] width 56 height 24
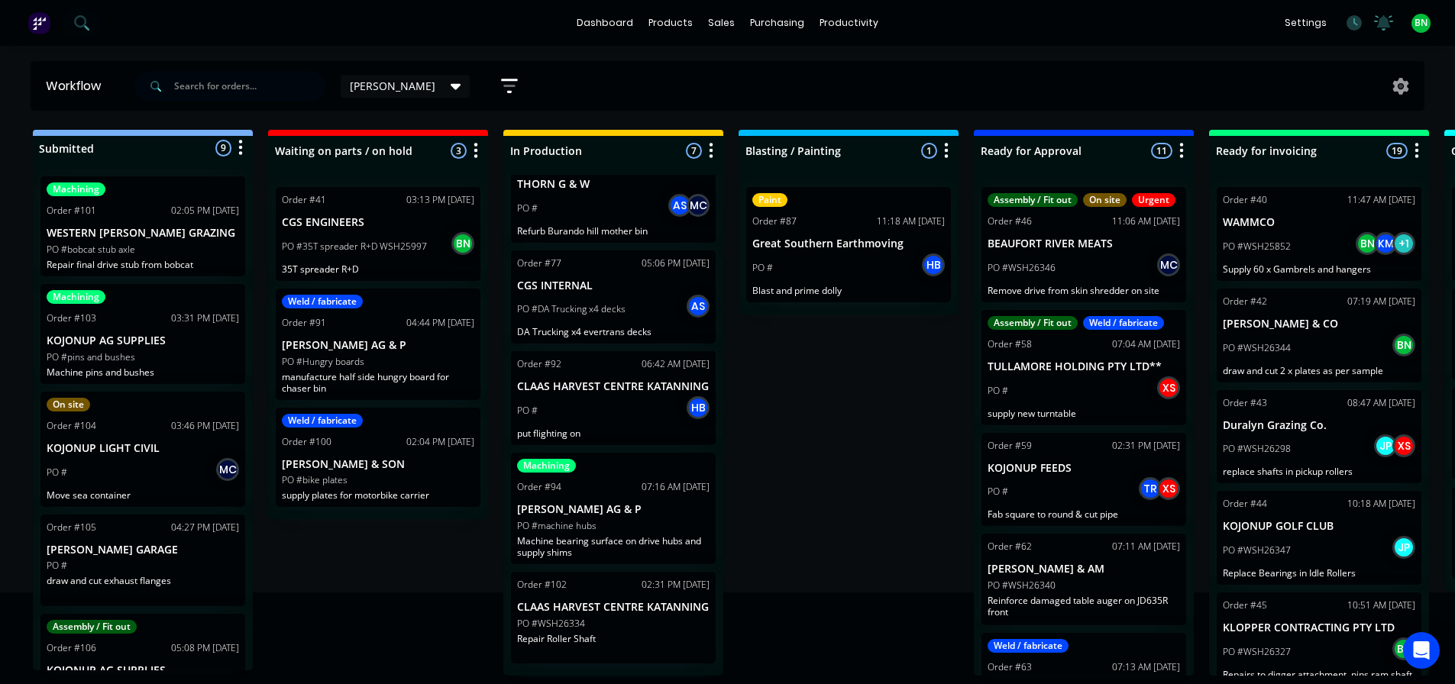
click at [314, 554] on div "Submitted 9 Status colour #273444 hex #273444 Save Cancel Summaries Total order…" at bounding box center [1041, 403] width 2104 height 546
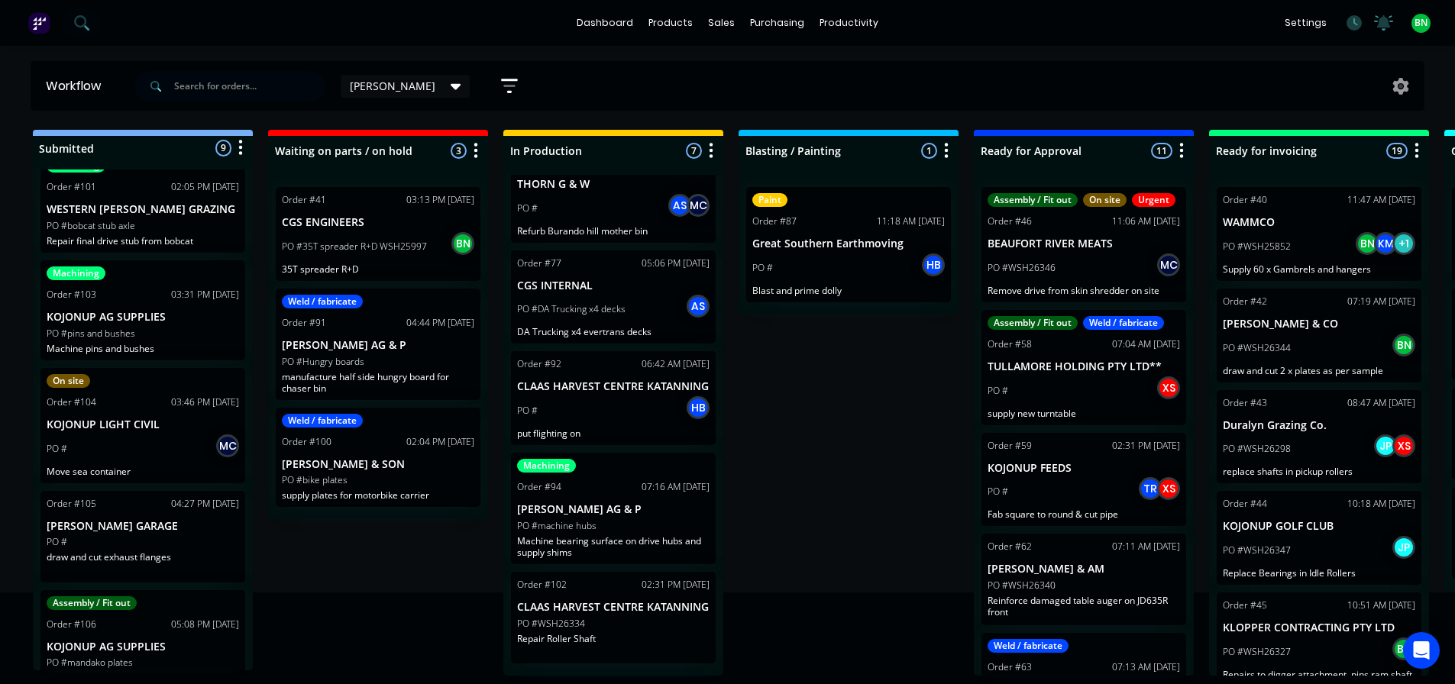
scroll to position [502, 0]
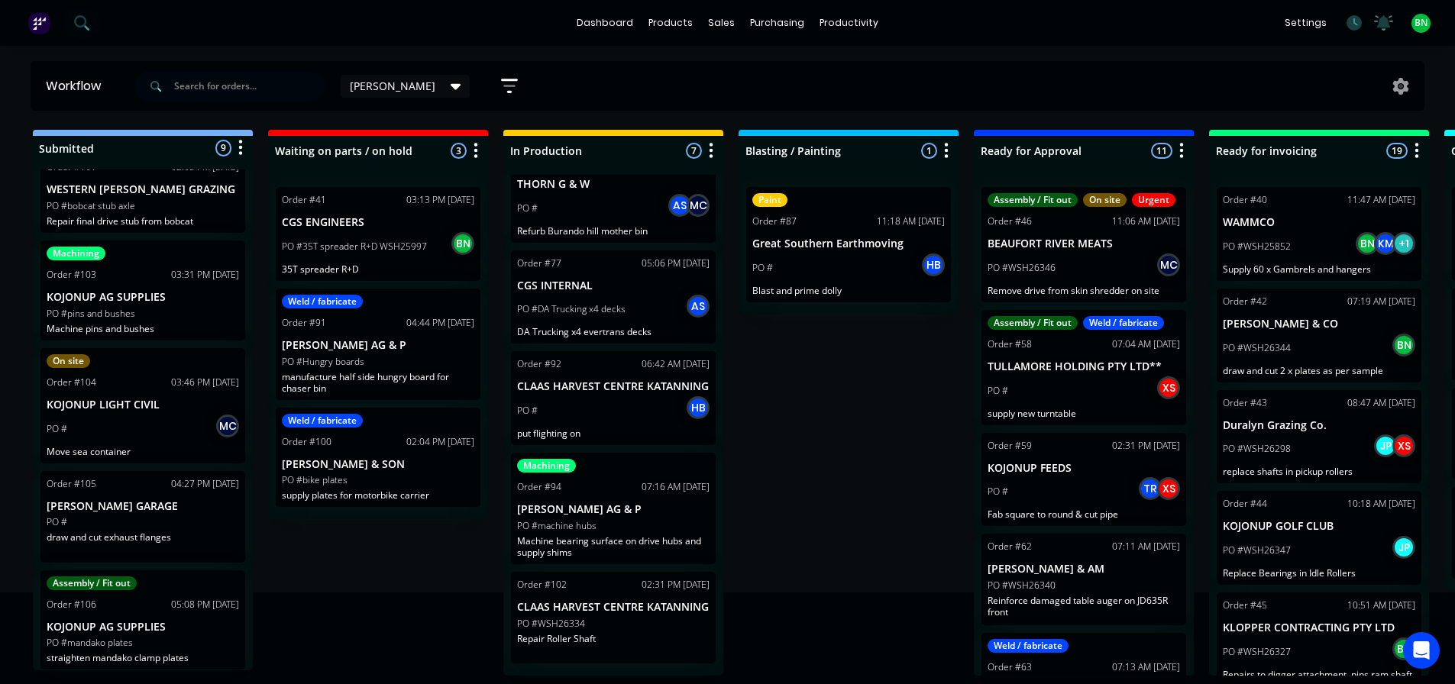
click at [434, 559] on div "Submitted 9 Status colour #273444 hex #273444 Save Cancel Summaries Total order…" at bounding box center [1041, 403] width 2104 height 546
click at [896, 571] on div "Submitted 9 Status colour #273444 hex #273444 Save Cancel Summaries Total order…" at bounding box center [1041, 403] width 2104 height 546
click at [421, 582] on div "Submitted 9 Status colour #273444 hex #273444 Save Cancel Summaries Total order…" at bounding box center [1041, 403] width 2104 height 546
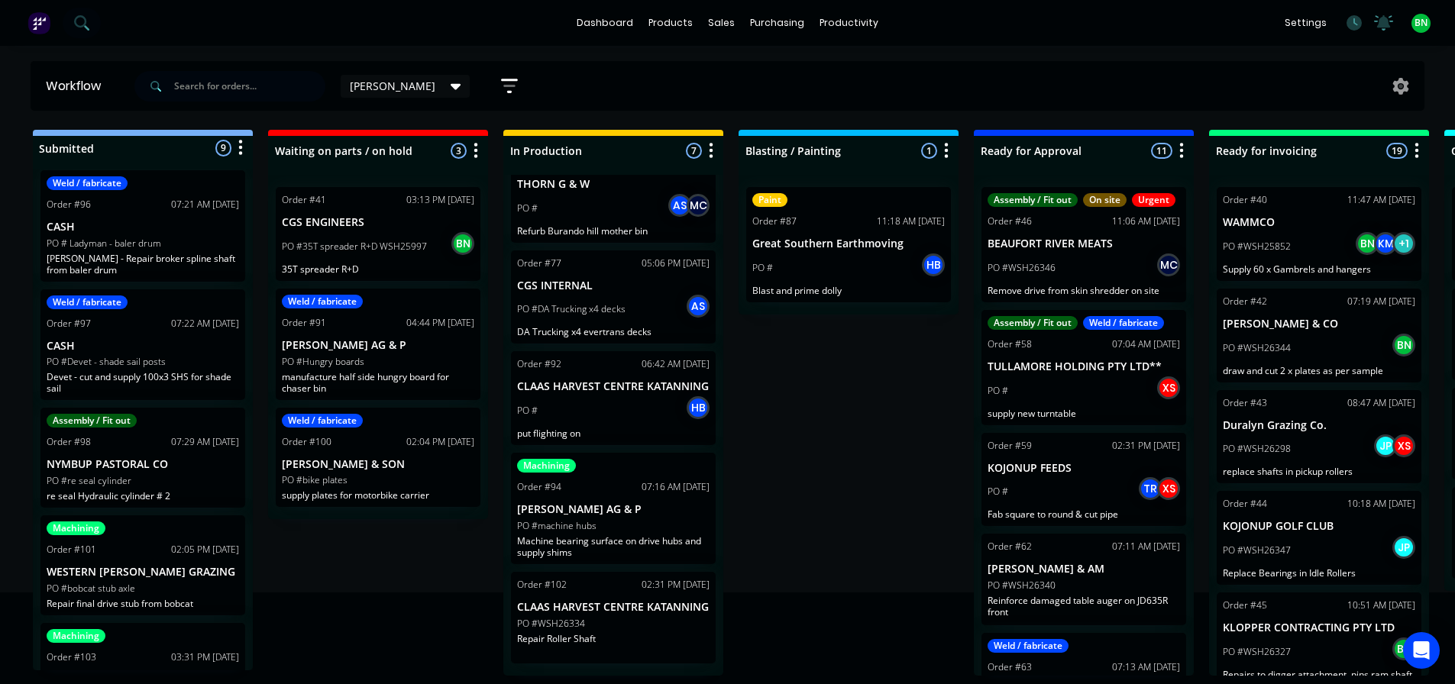
scroll to position [0, 0]
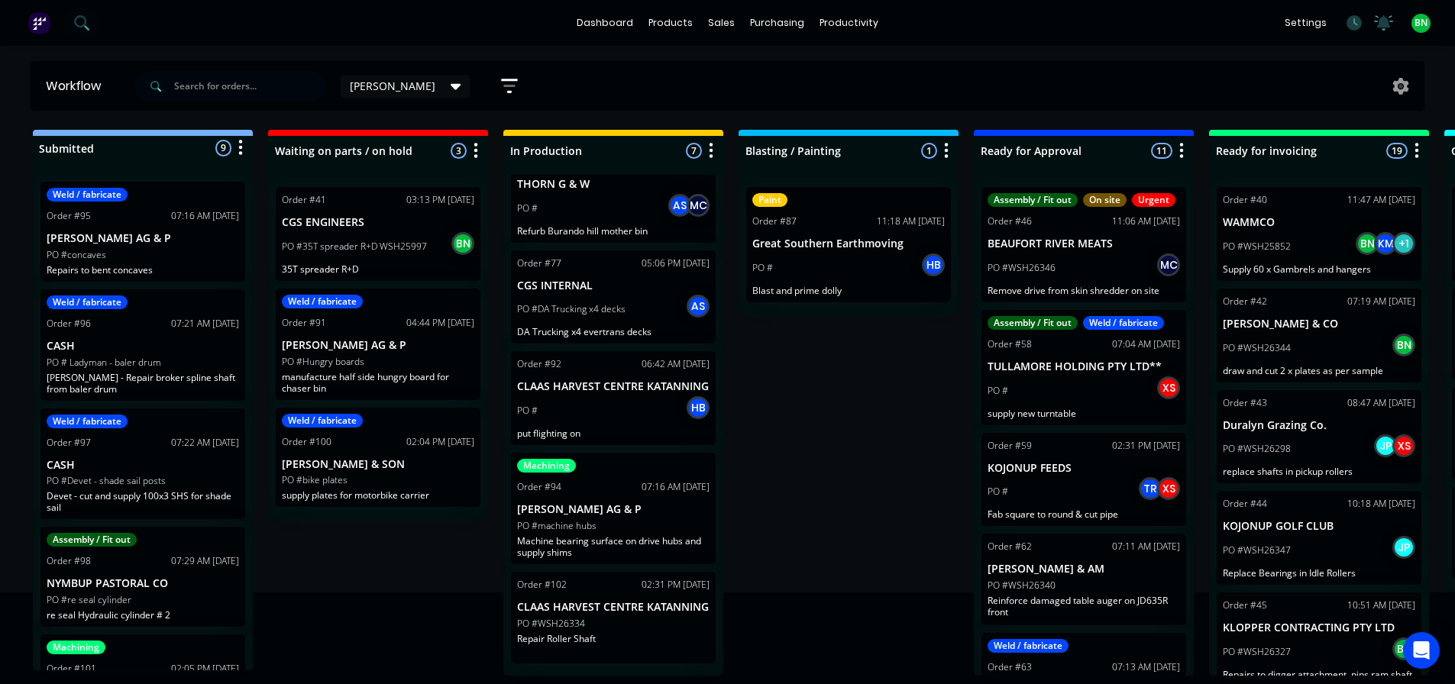
click at [886, 382] on div "Submitted 9 Status colour #273444 hex #273444 Save Cancel Summaries Total order…" at bounding box center [1041, 403] width 2104 height 546
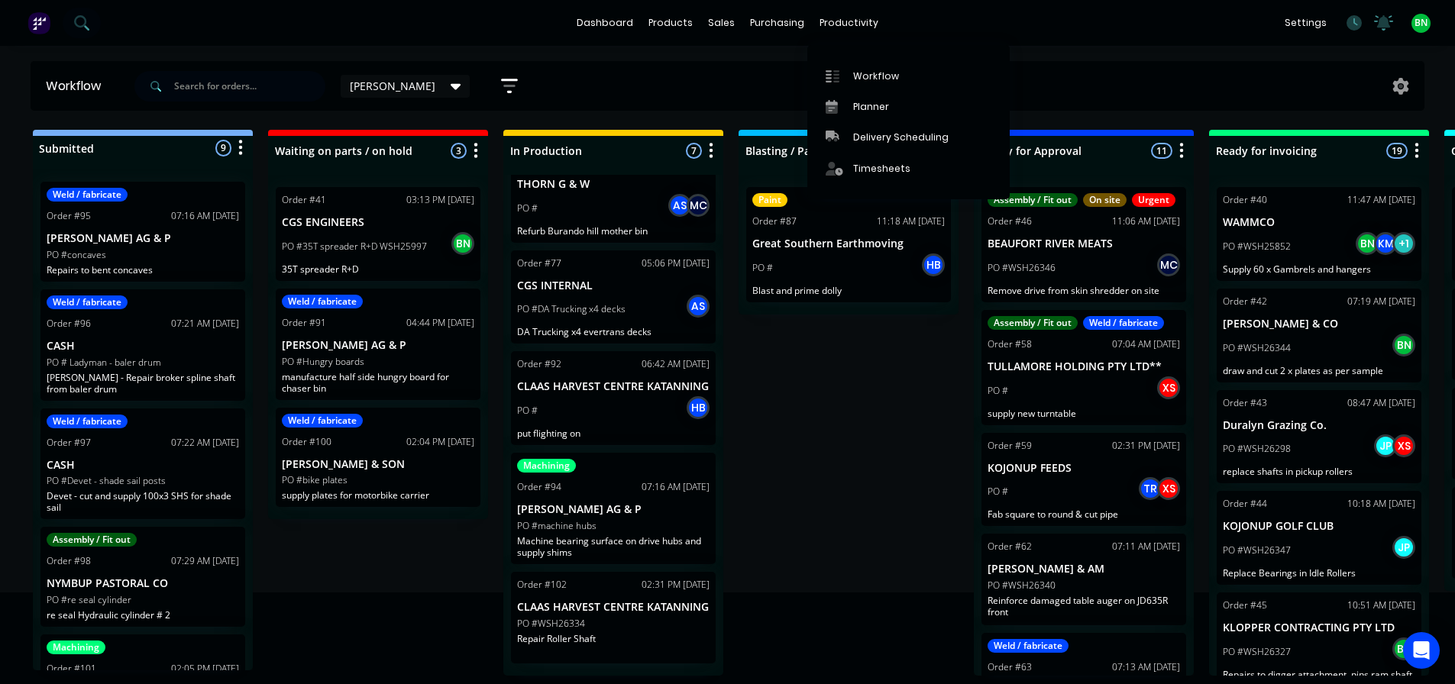
click at [845, 438] on div "Submitted 9 Status colour #273444 hex #273444 Save Cancel Summaries Total order…" at bounding box center [1041, 403] width 2104 height 546
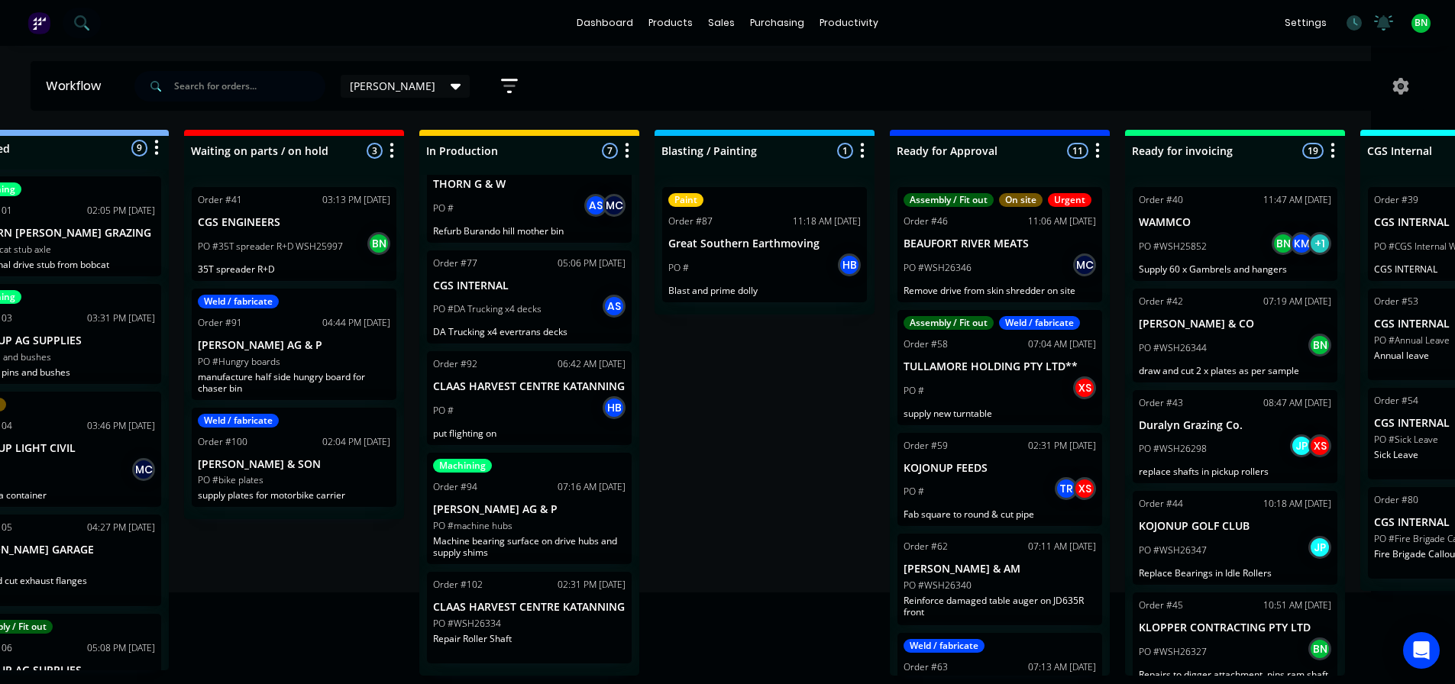
scroll to position [3, 0]
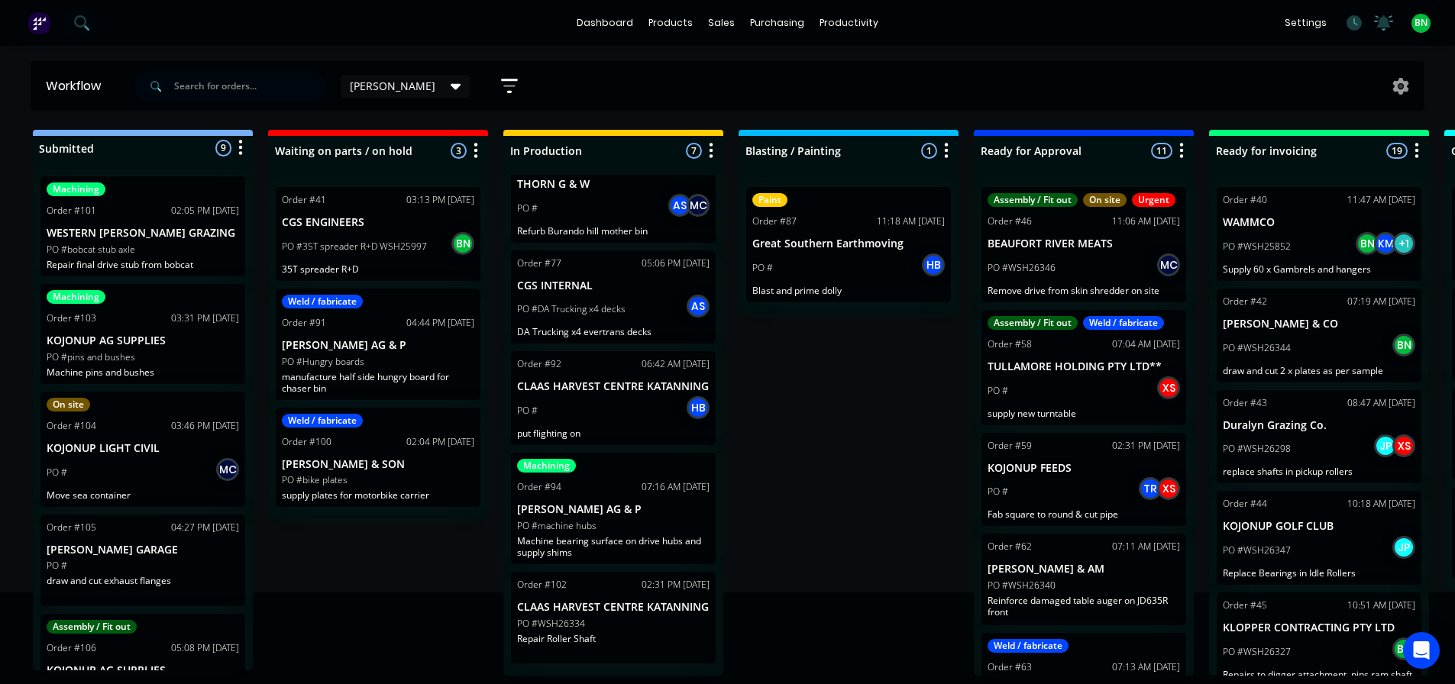
click at [360, 571] on div "Submitted 9 Status colour #273444 hex #273444 Save Cancel Summaries Total order…" at bounding box center [1041, 403] width 2104 height 546
click at [847, 483] on div "Submitted 9 Status colour #273444 hex #273444 Save Cancel Summaries Total order…" at bounding box center [1041, 403] width 2104 height 546
click at [788, 438] on div "Submitted 9 Status colour #273444 hex #273444 Save Cancel Summaries Total order…" at bounding box center [1041, 403] width 2104 height 546
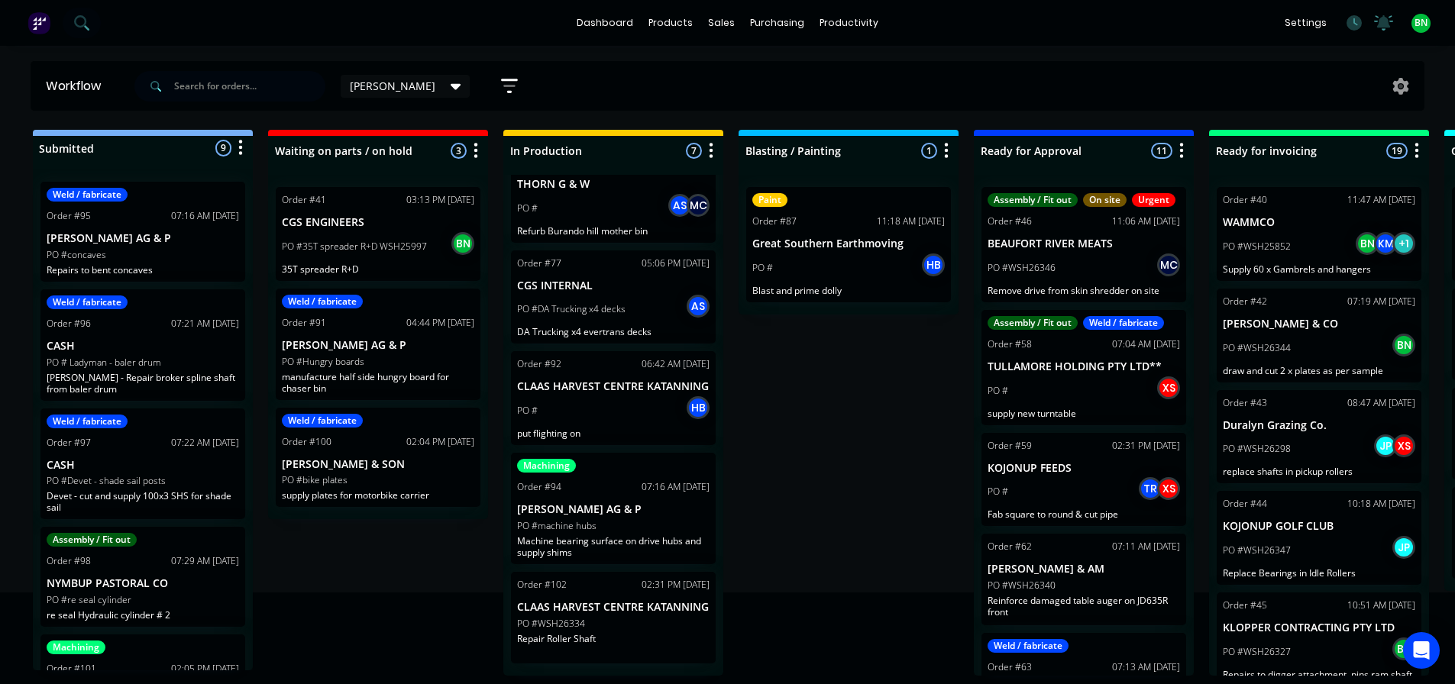
scroll to position [0, 0]
click at [800, 412] on div "Submitted 9 Status colour #273444 hex #273444 Save Cancel Summaries Total order…" at bounding box center [1041, 403] width 2104 height 546
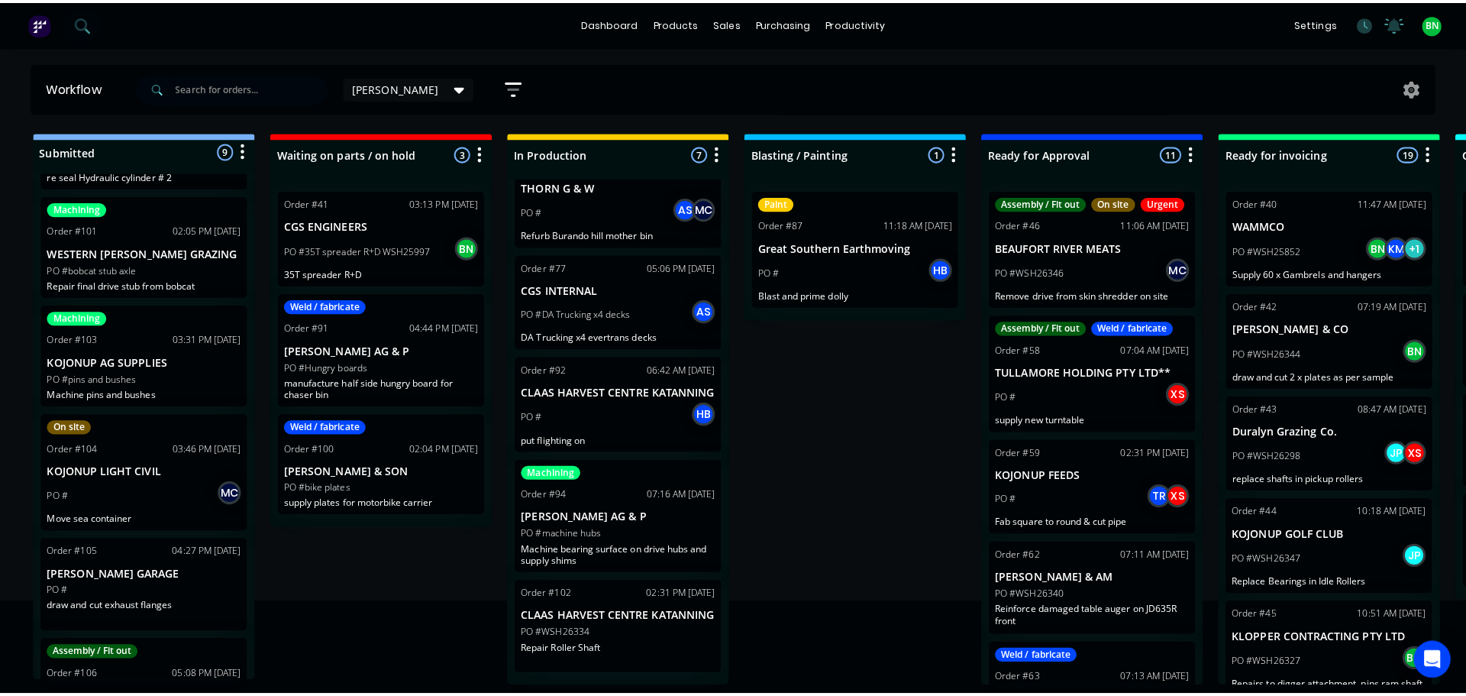
scroll to position [458, 0]
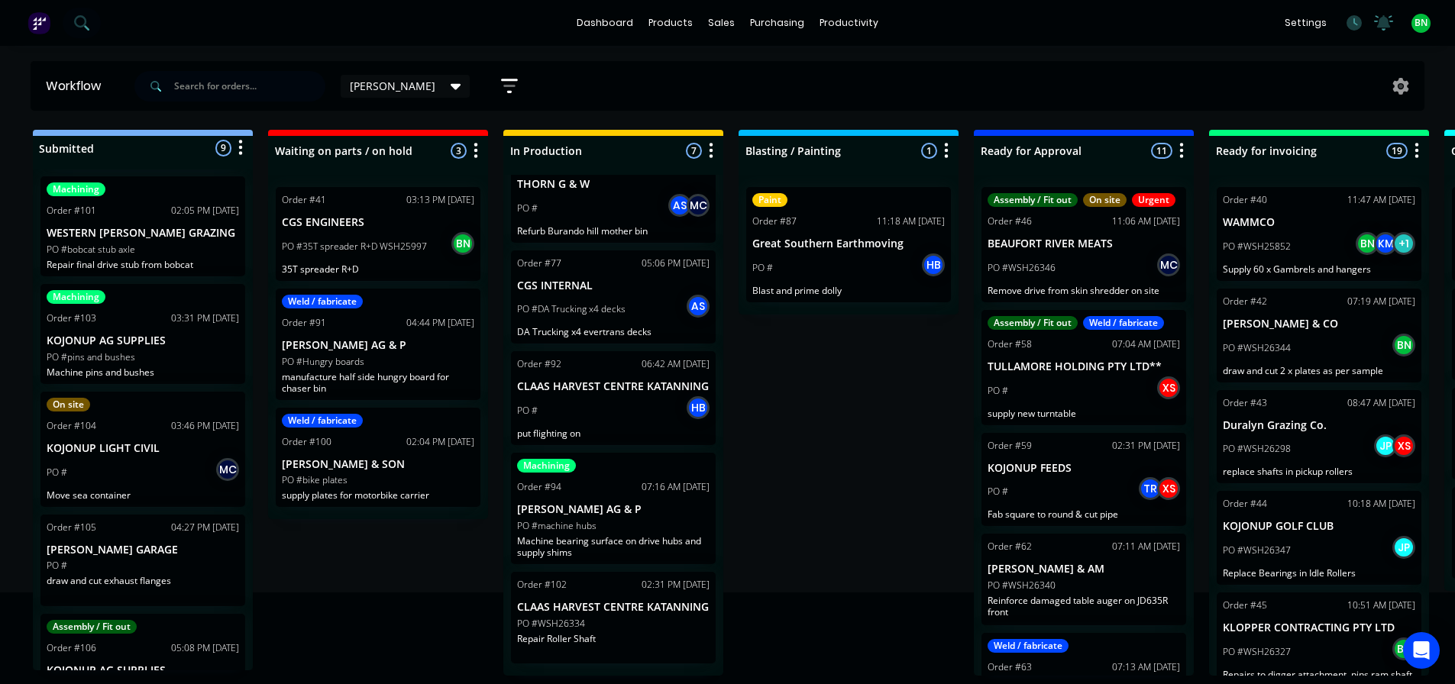
click at [184, 360] on div "PO #pins and bushes" at bounding box center [143, 357] width 192 height 14
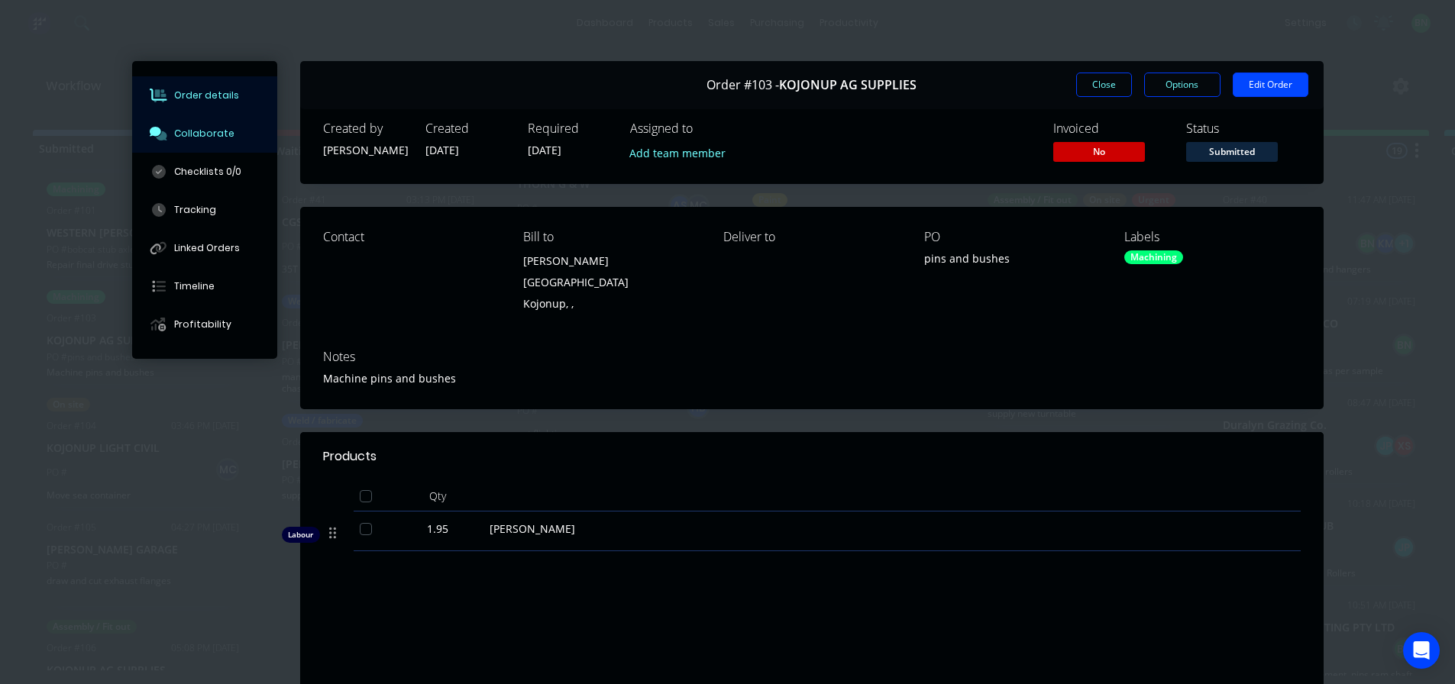
click at [189, 135] on div "Collaborate" at bounding box center [204, 134] width 60 height 14
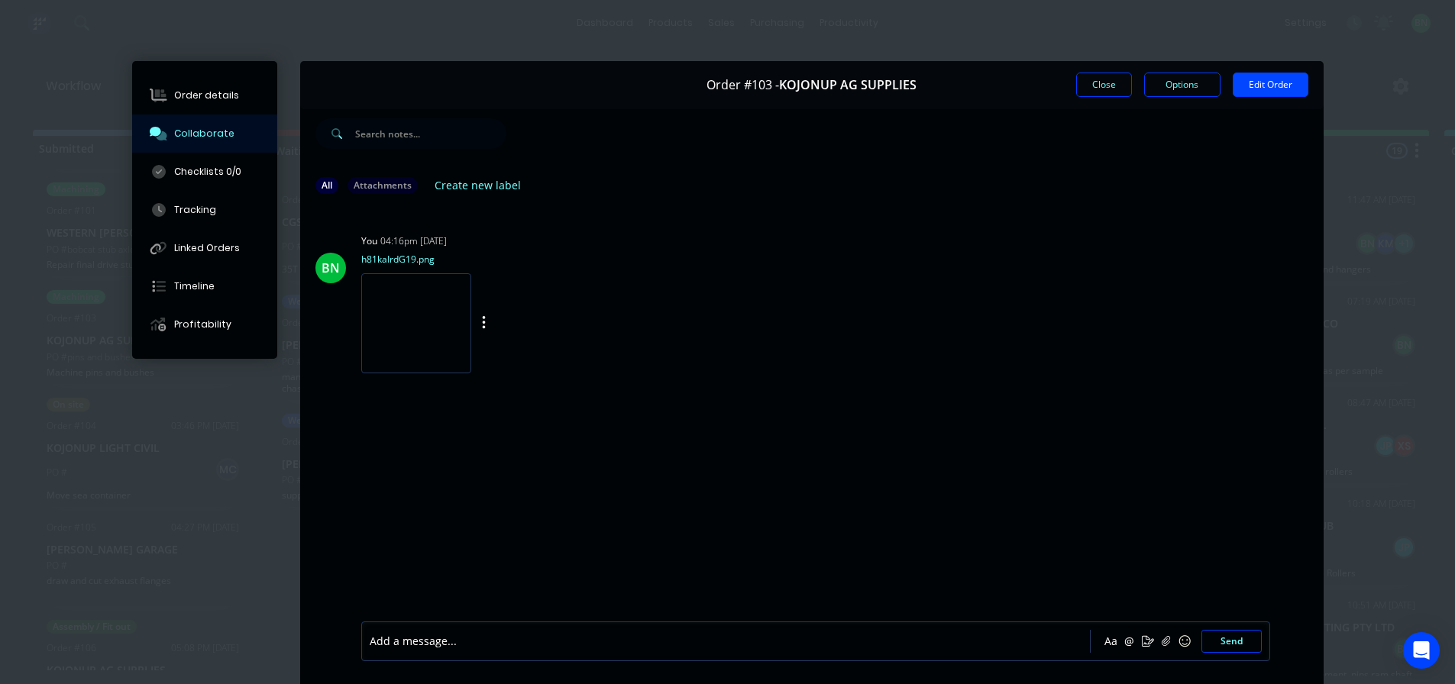
click at [408, 342] on img at bounding box center [416, 323] width 110 height 100
click at [1085, 86] on button "Close" at bounding box center [1104, 85] width 56 height 24
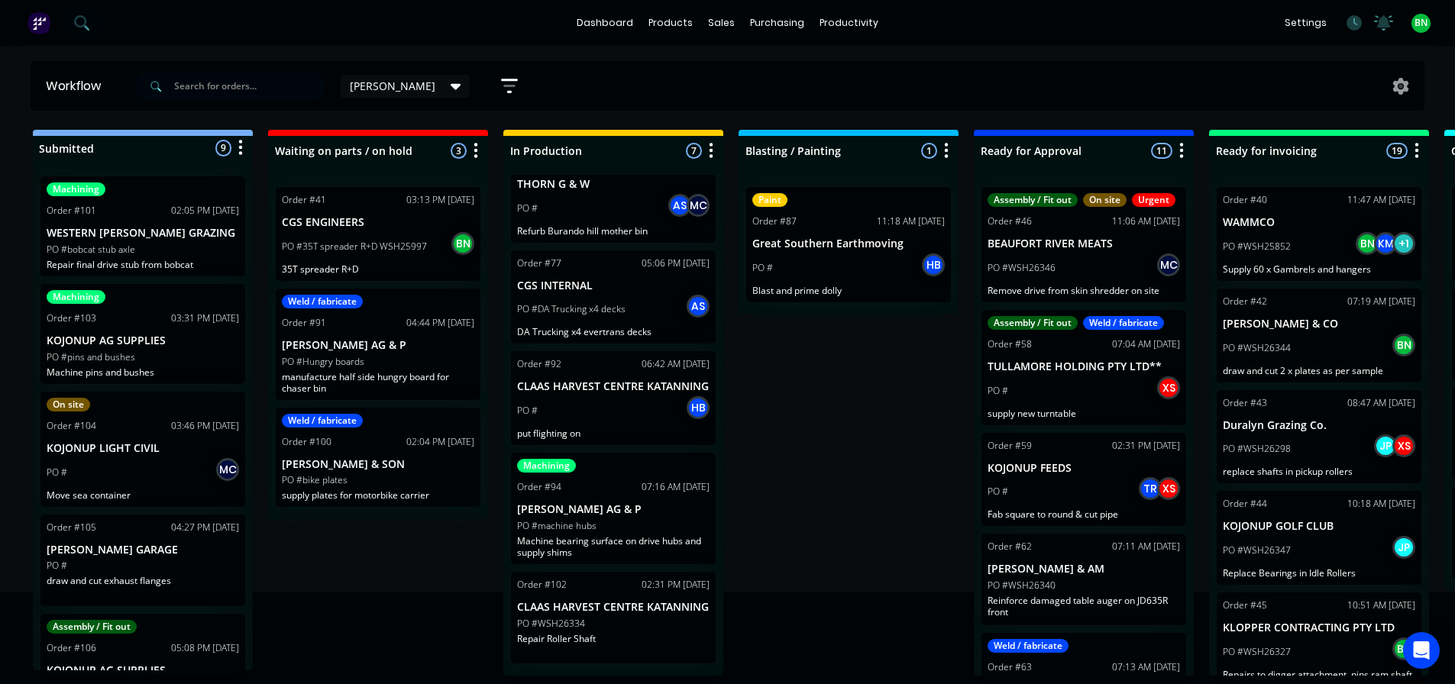
click at [837, 411] on div "Submitted 9 Status colour #273444 hex #273444 Save Cancel Summaries Total order…" at bounding box center [1041, 403] width 2104 height 546
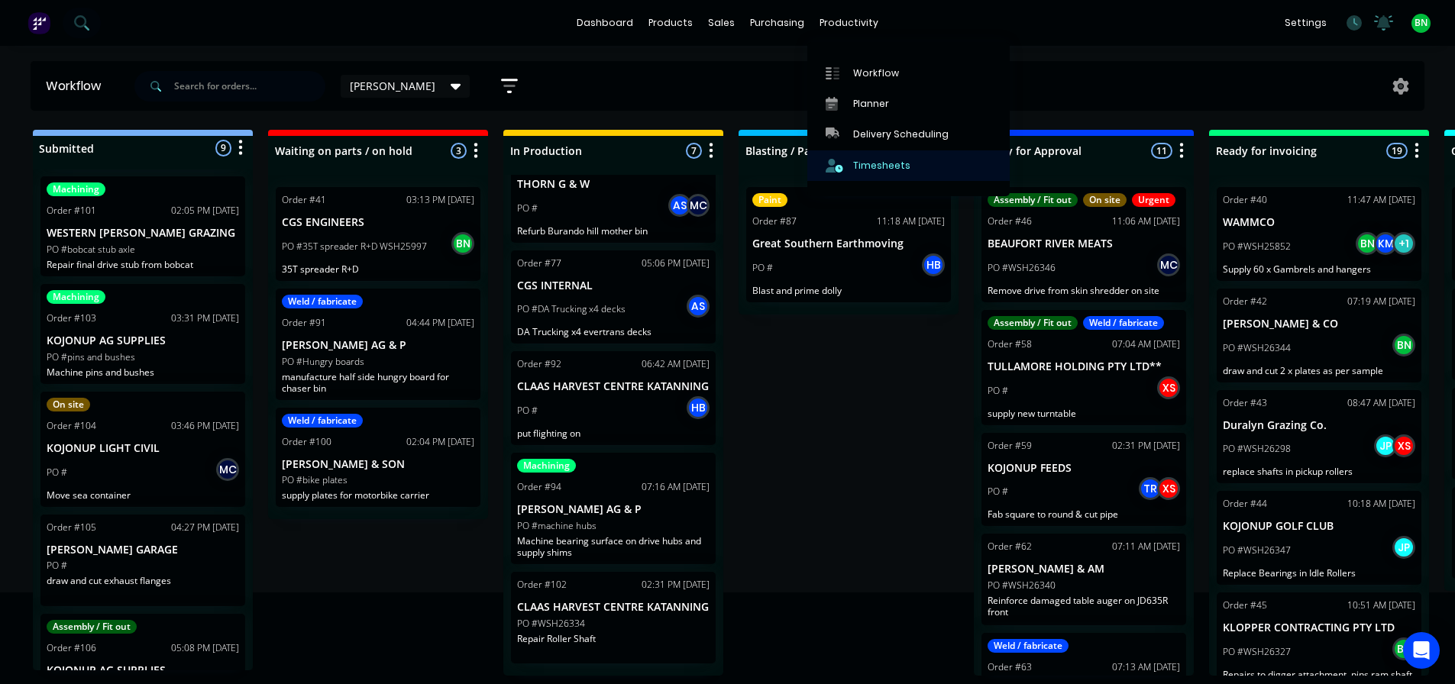
click at [871, 160] on div "Timesheets" at bounding box center [881, 166] width 57 height 14
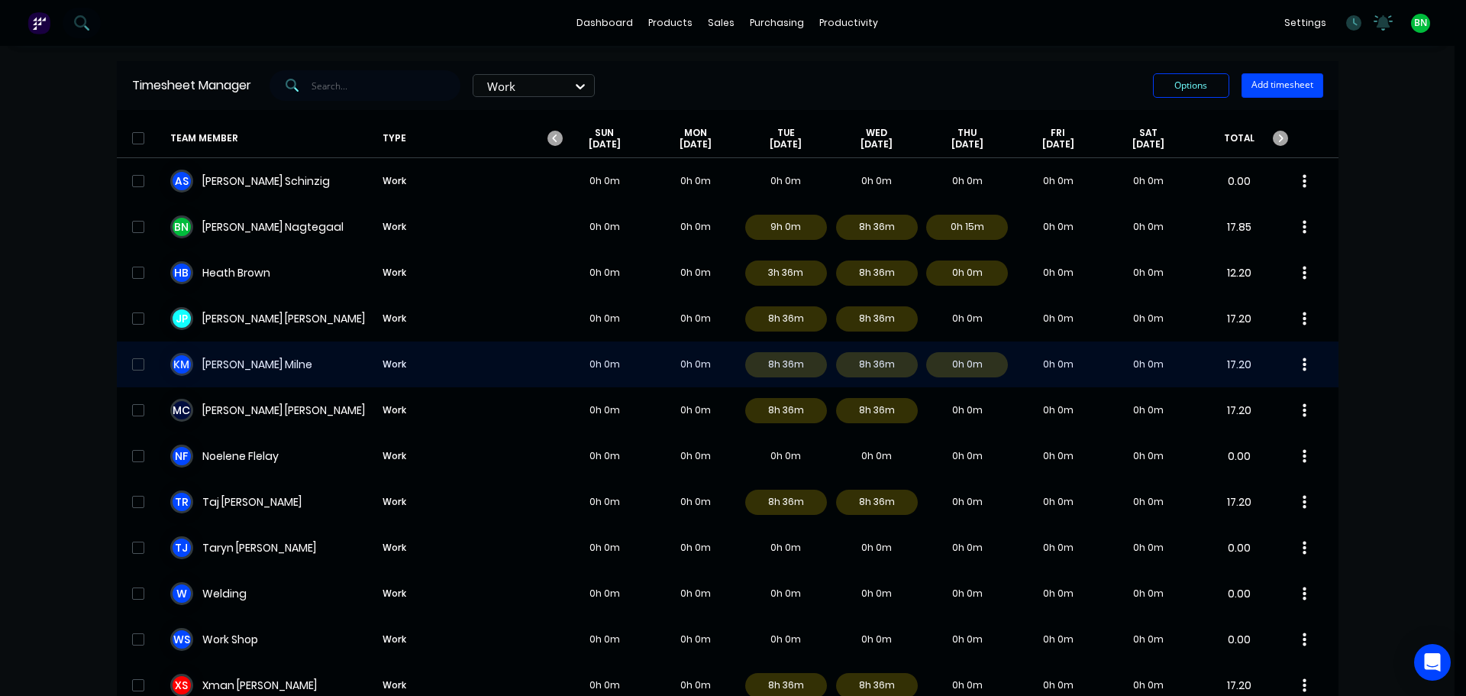
click at [288, 368] on div "K M [PERSON_NAME] Work 0h 0m 0h 0m 8h 36m 8h 36m 0h 0m 0h 0m 0h 0m 17.20" at bounding box center [728, 364] width 1222 height 46
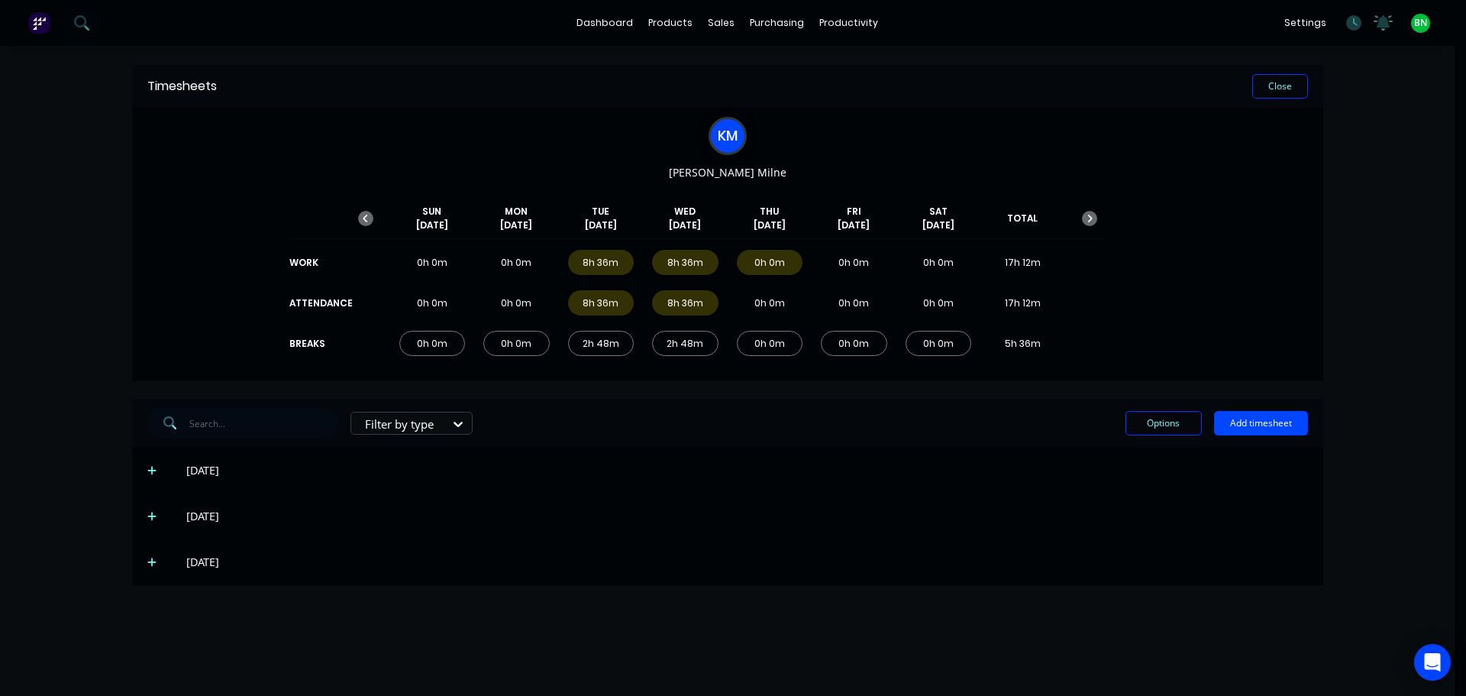
click at [153, 519] on icon at bounding box center [152, 516] width 10 height 11
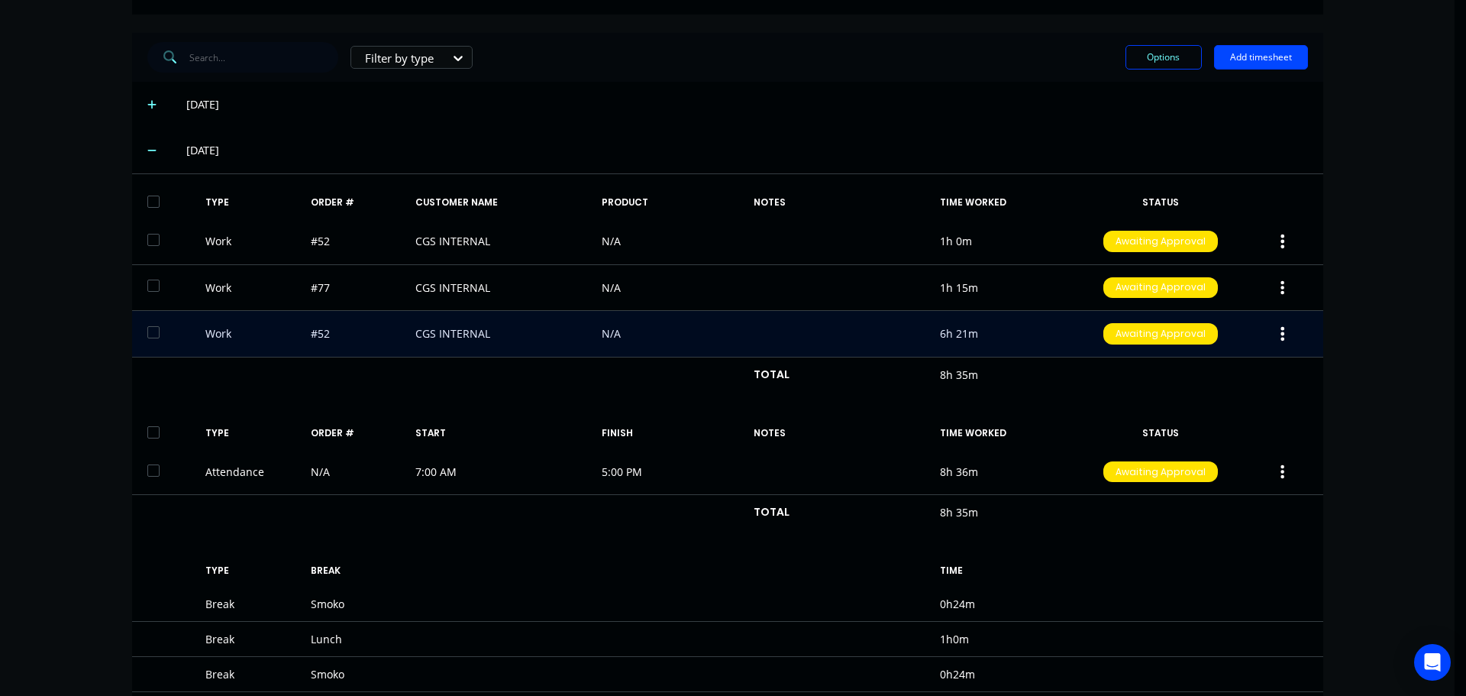
scroll to position [382, 0]
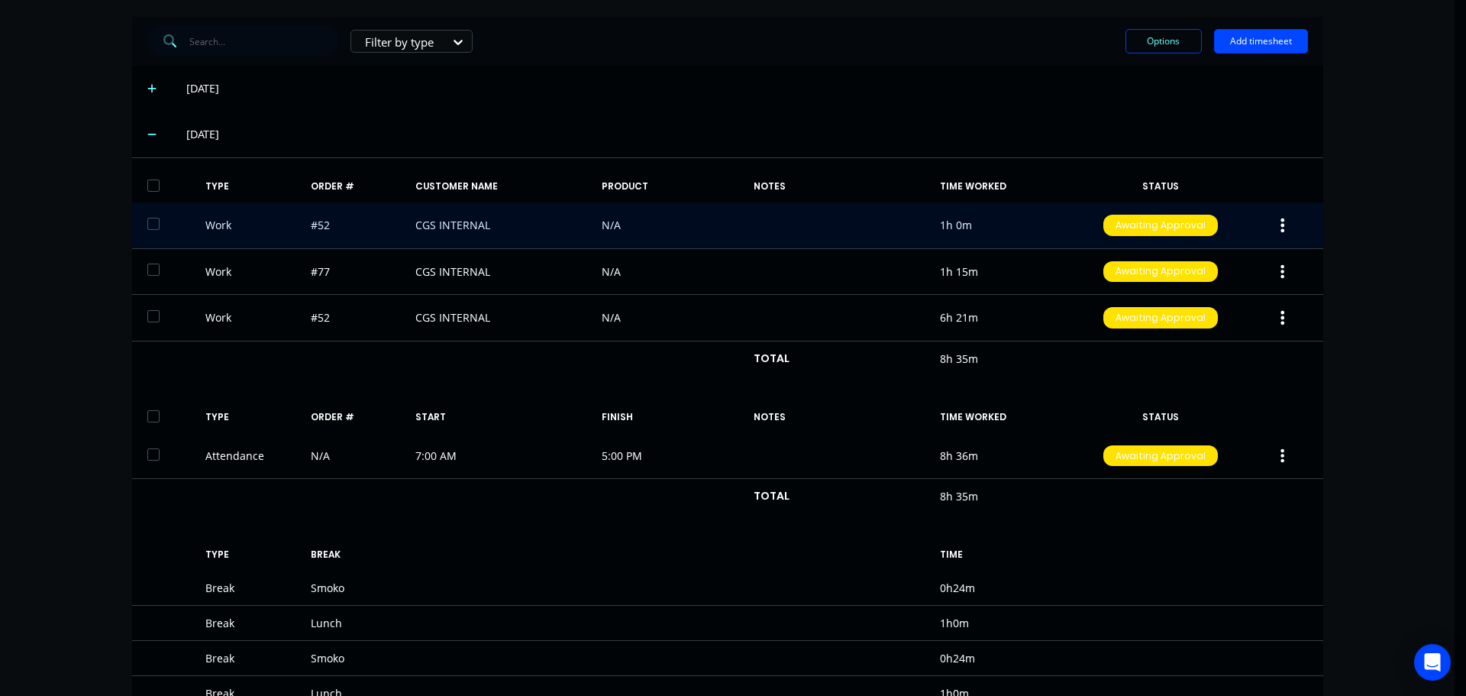
click at [1281, 225] on icon "button" at bounding box center [1283, 225] width 4 height 14
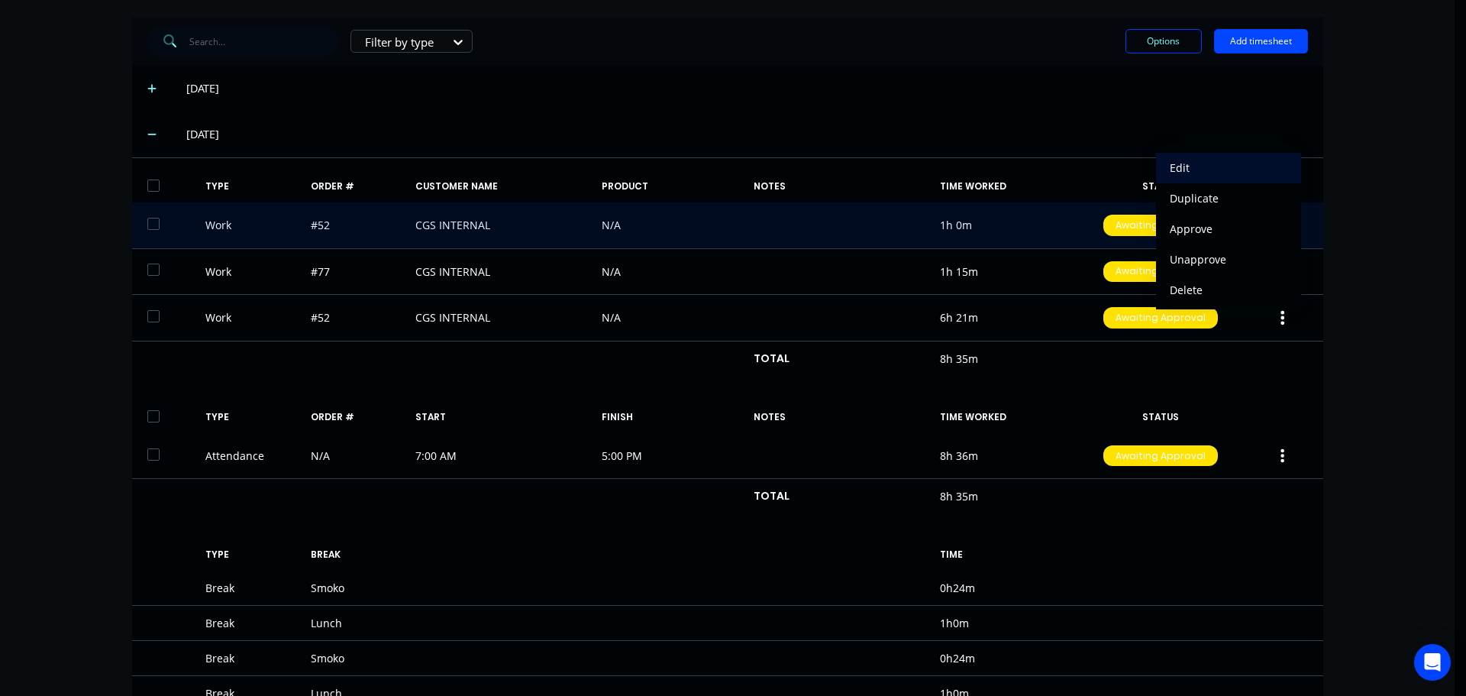
click at [1202, 170] on div "Edit" at bounding box center [1229, 168] width 118 height 22
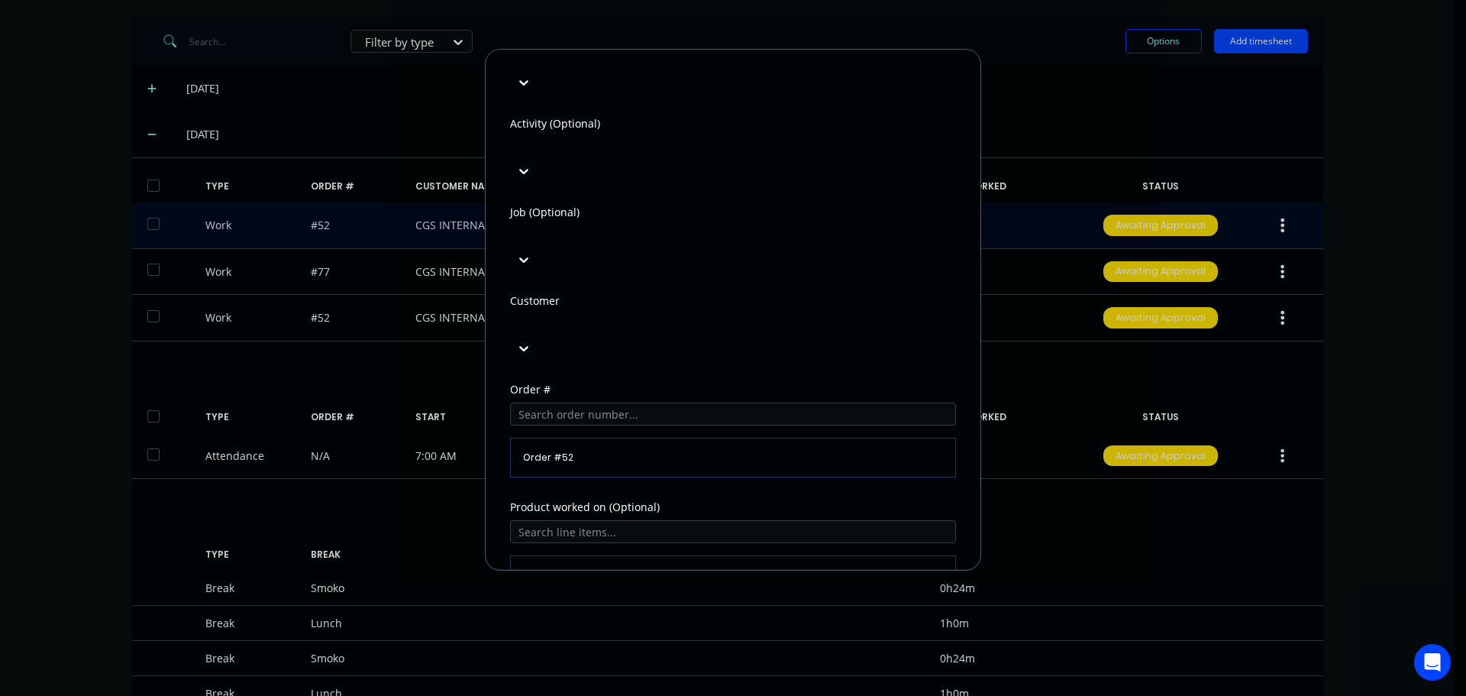
scroll to position [672, 0]
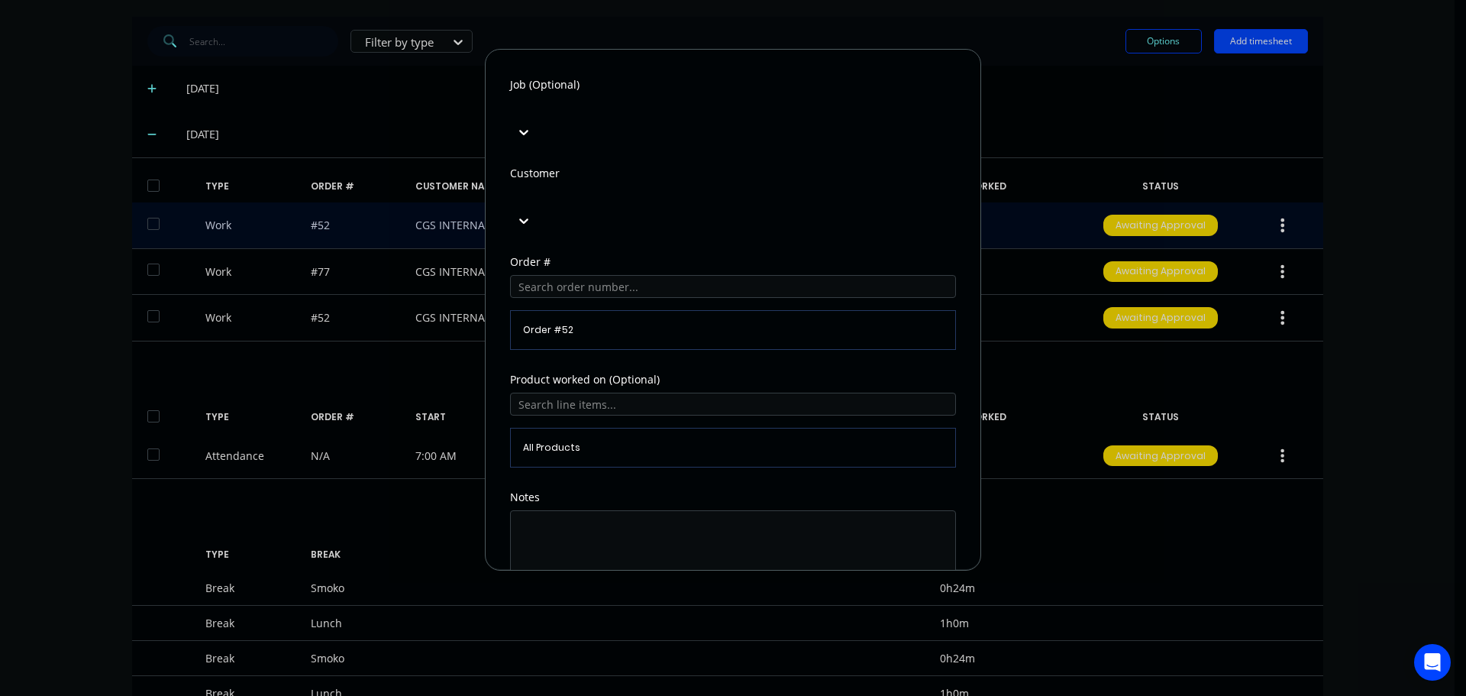
click at [803, 615] on button "Cancel" at bounding box center [804, 627] width 61 height 24
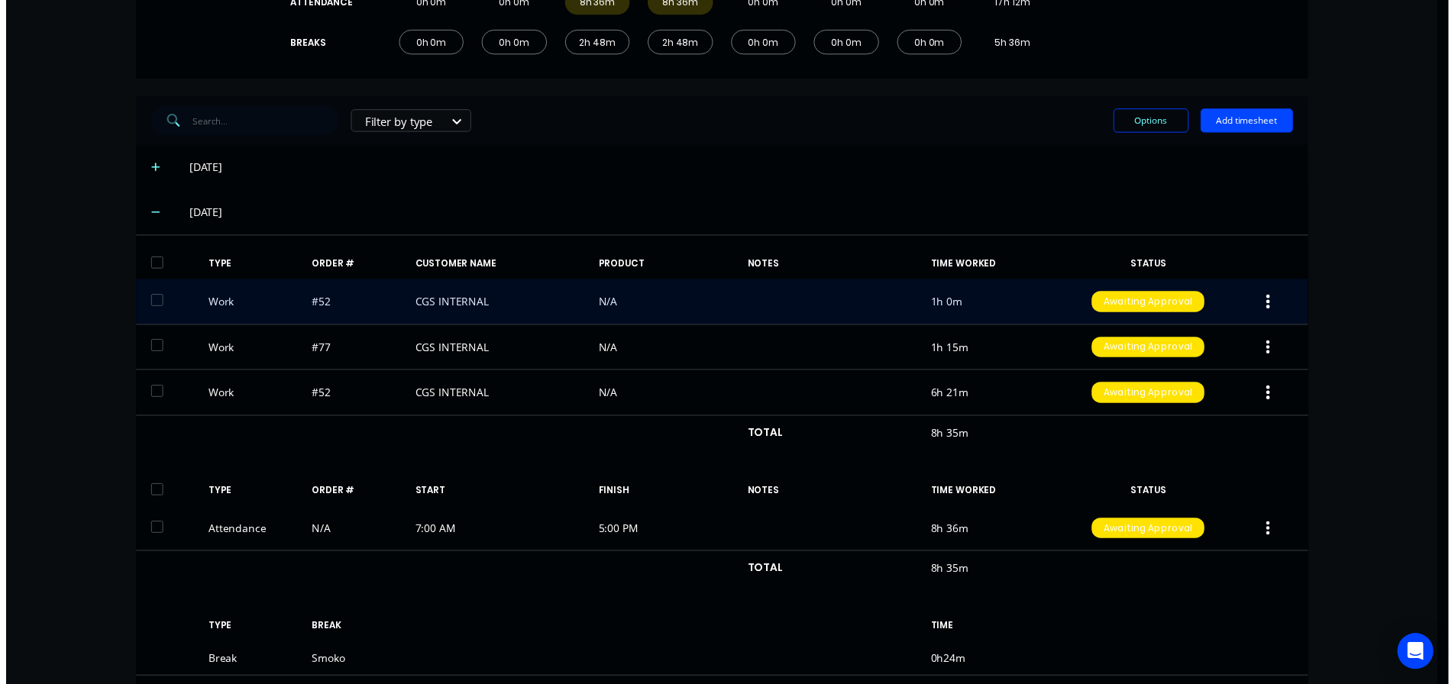
scroll to position [0, 0]
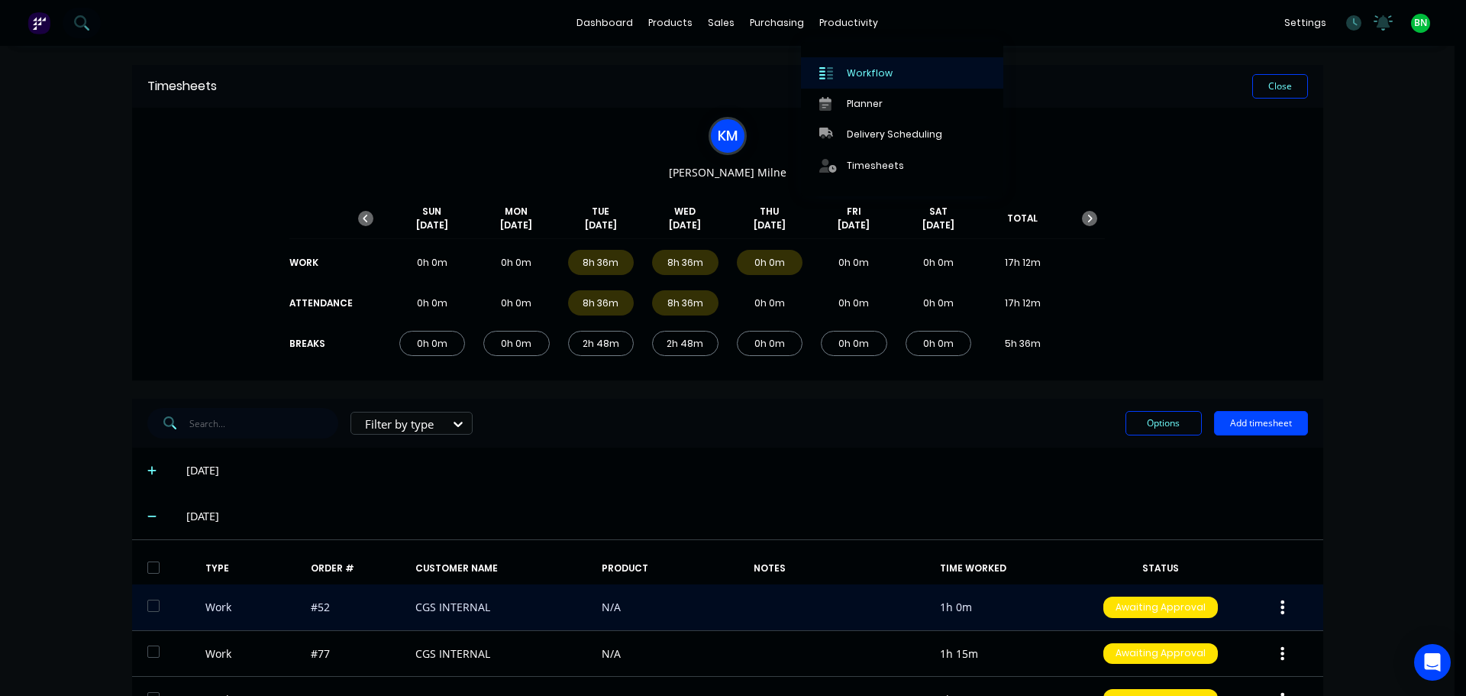
click at [851, 66] on div "Workflow" at bounding box center [870, 73] width 46 height 14
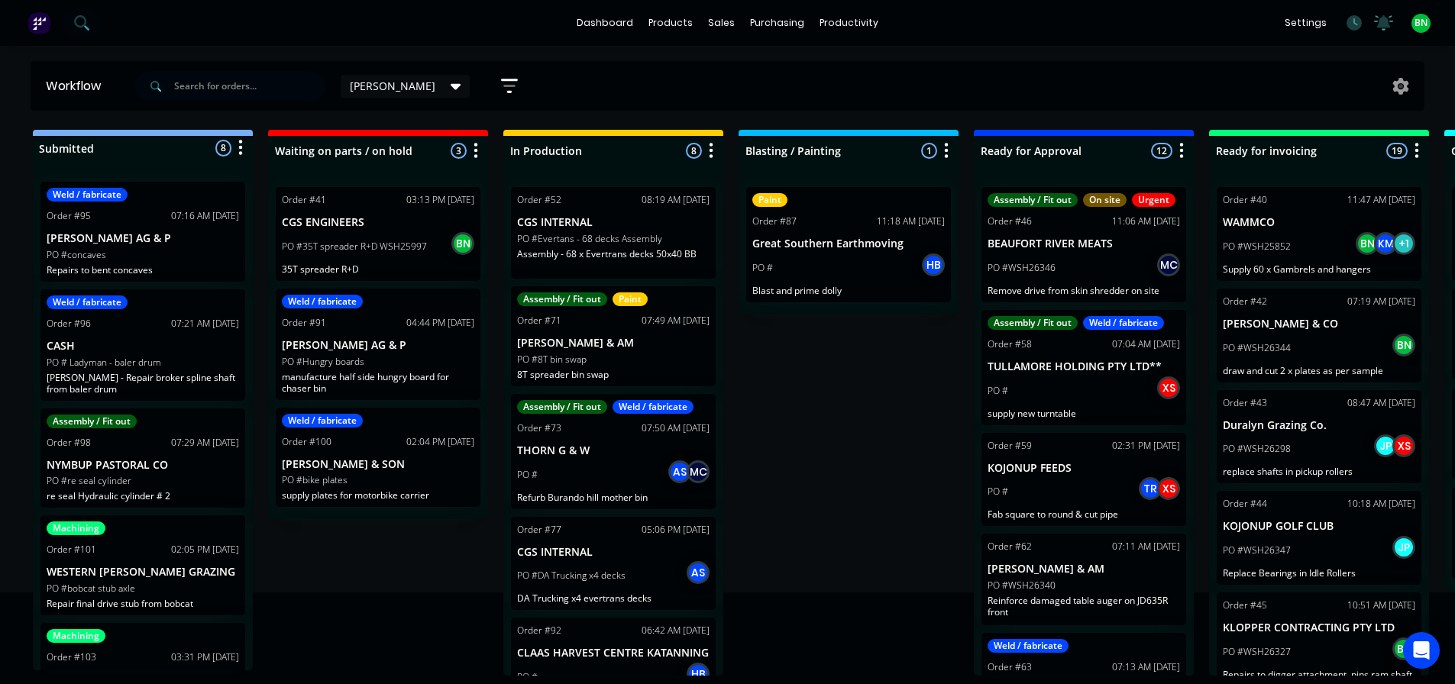
drag, startPoint x: 1041, startPoint y: 586, endPoint x: 850, endPoint y: 589, distance: 190.9
click at [560, 210] on div "Order #52 08:19 AM [DATE] CGS INTERNAL PO #Evertans - 68 decks Assembly Assembl…" at bounding box center [613, 233] width 205 height 92
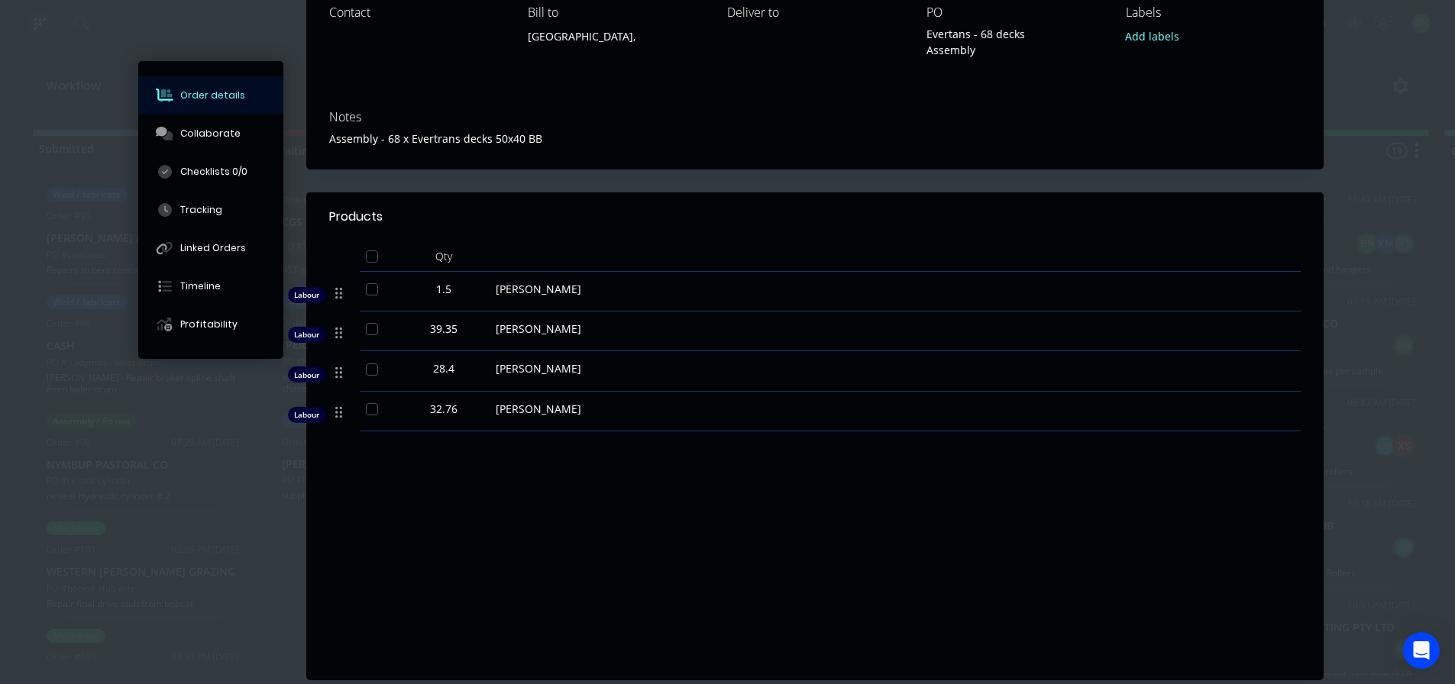
scroll to position [229, 0]
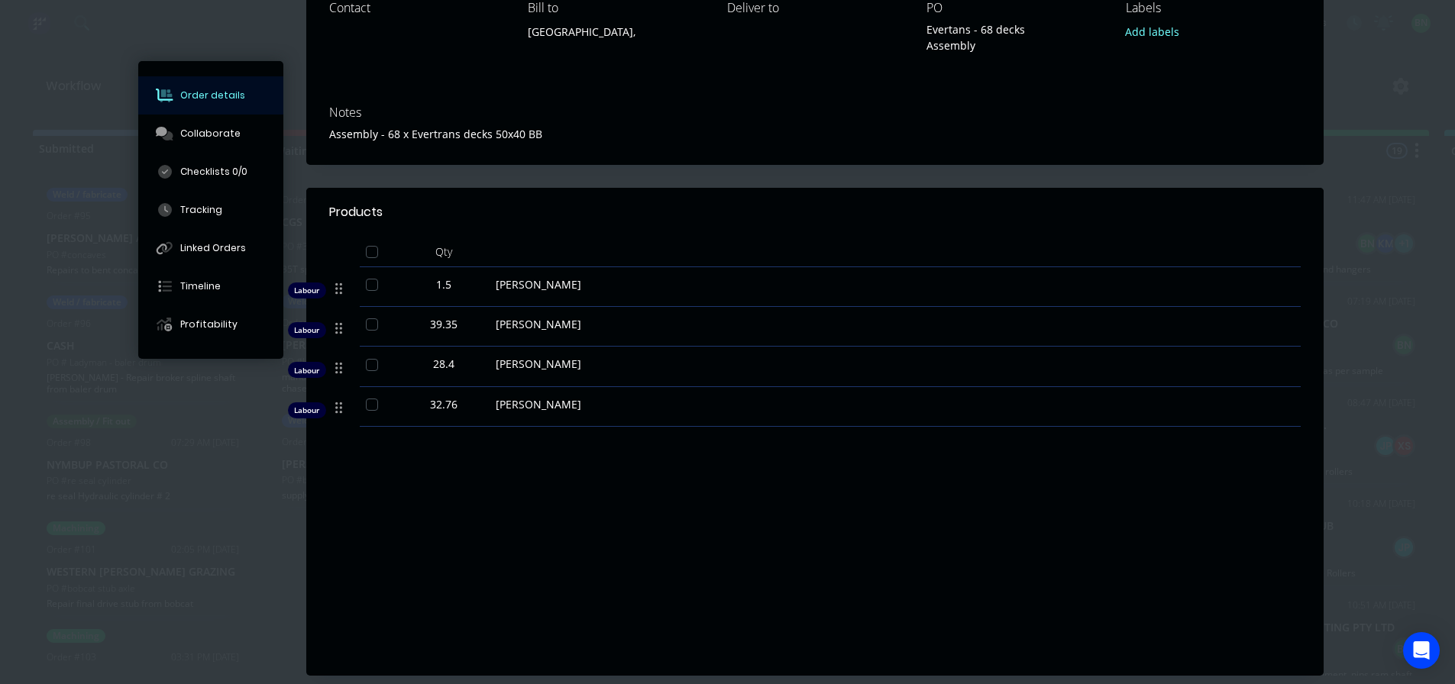
click at [496, 405] on span "[PERSON_NAME]" at bounding box center [539, 404] width 86 height 15
click at [514, 403] on span "[PERSON_NAME]" at bounding box center [539, 404] width 86 height 15
click at [209, 214] on div "Tracking" at bounding box center [201, 210] width 42 height 14
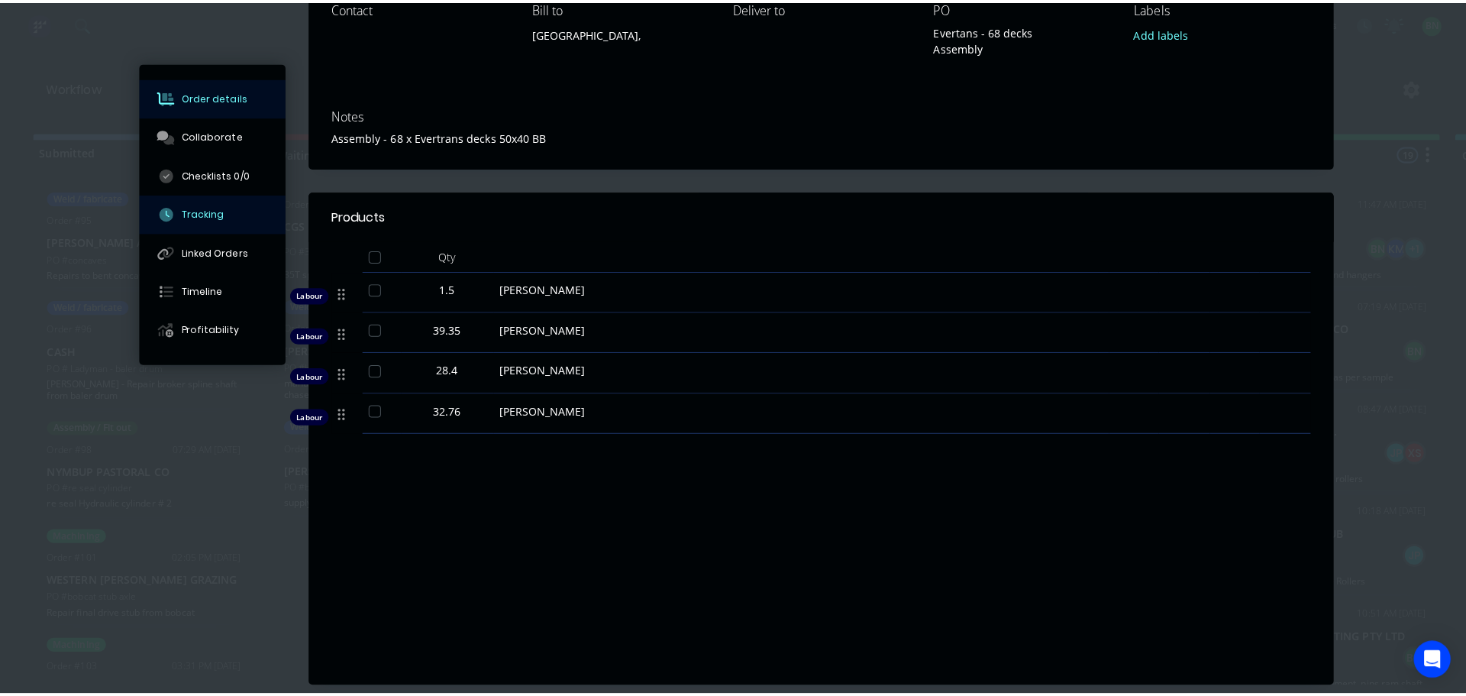
scroll to position [0, 0]
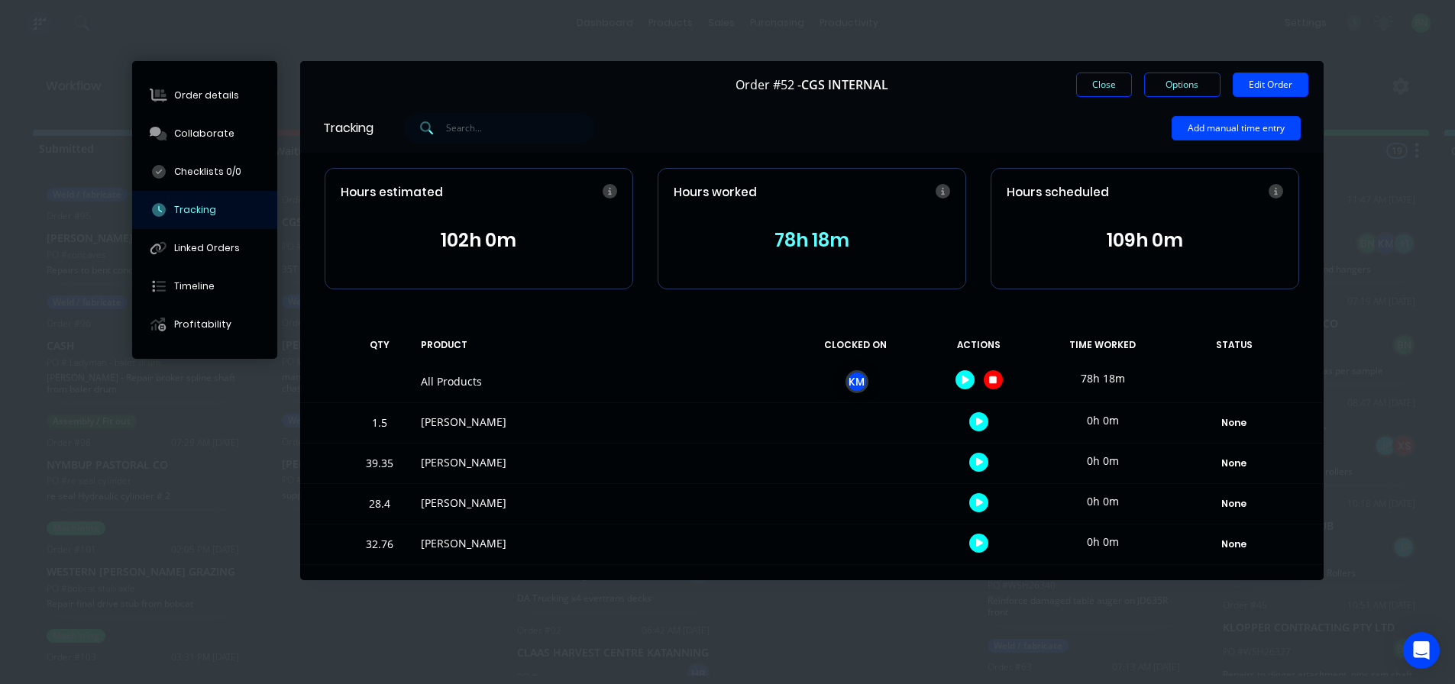
click at [812, 244] on button "78h 18m" at bounding box center [811, 240] width 276 height 29
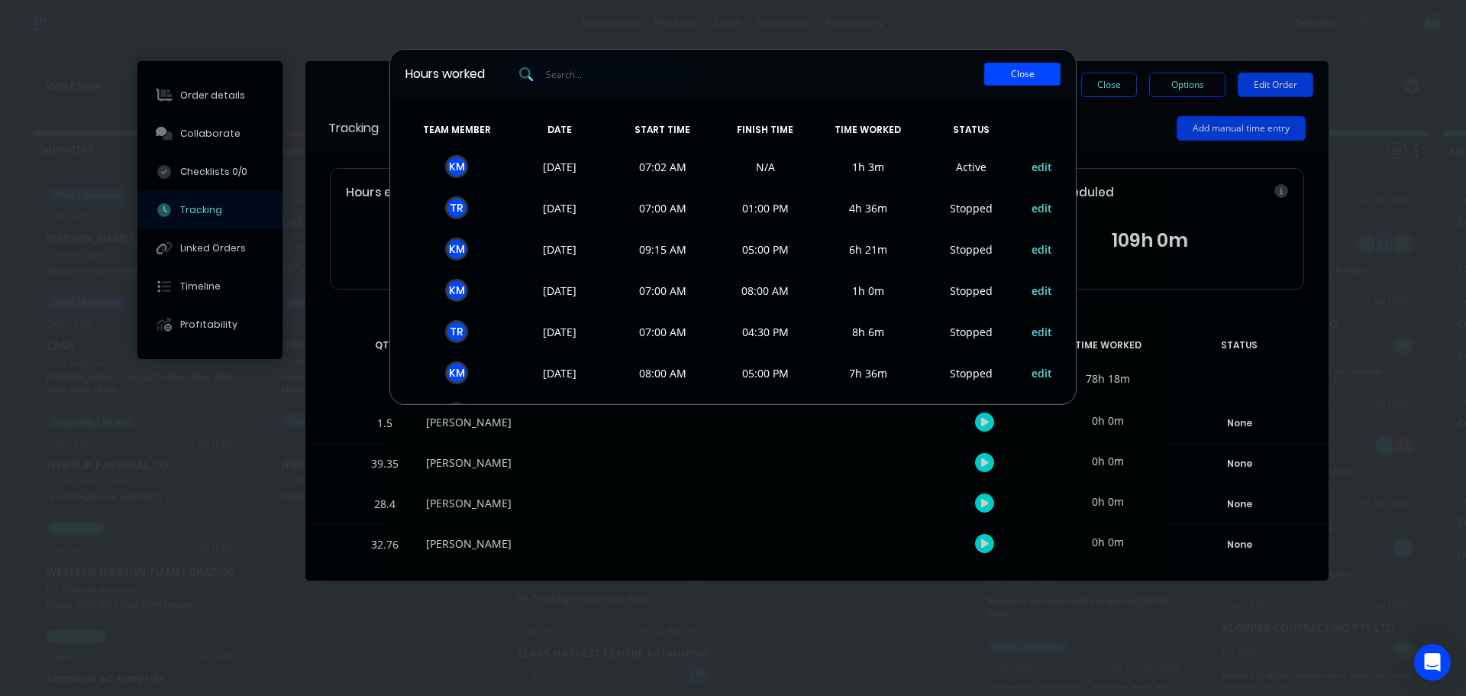
click at [1023, 76] on button "Close" at bounding box center [1022, 74] width 76 height 23
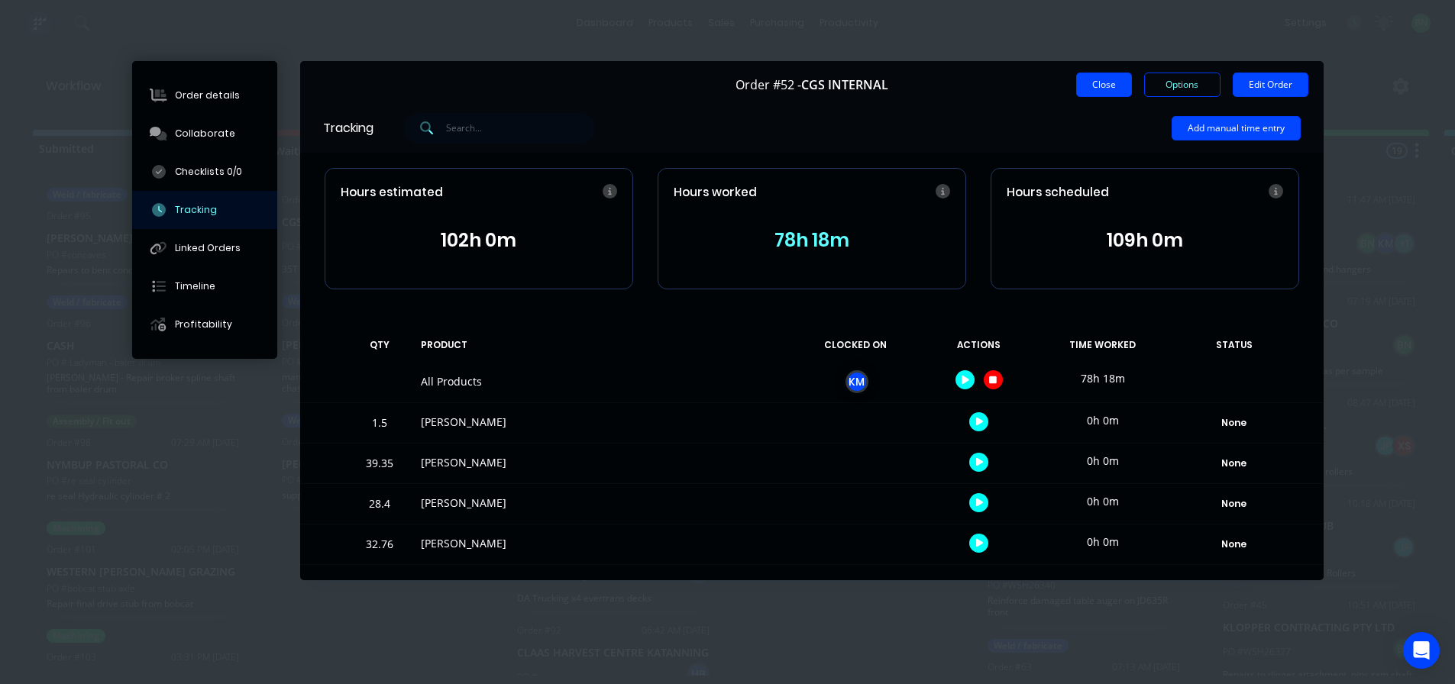
click at [1083, 89] on button "Close" at bounding box center [1104, 85] width 56 height 24
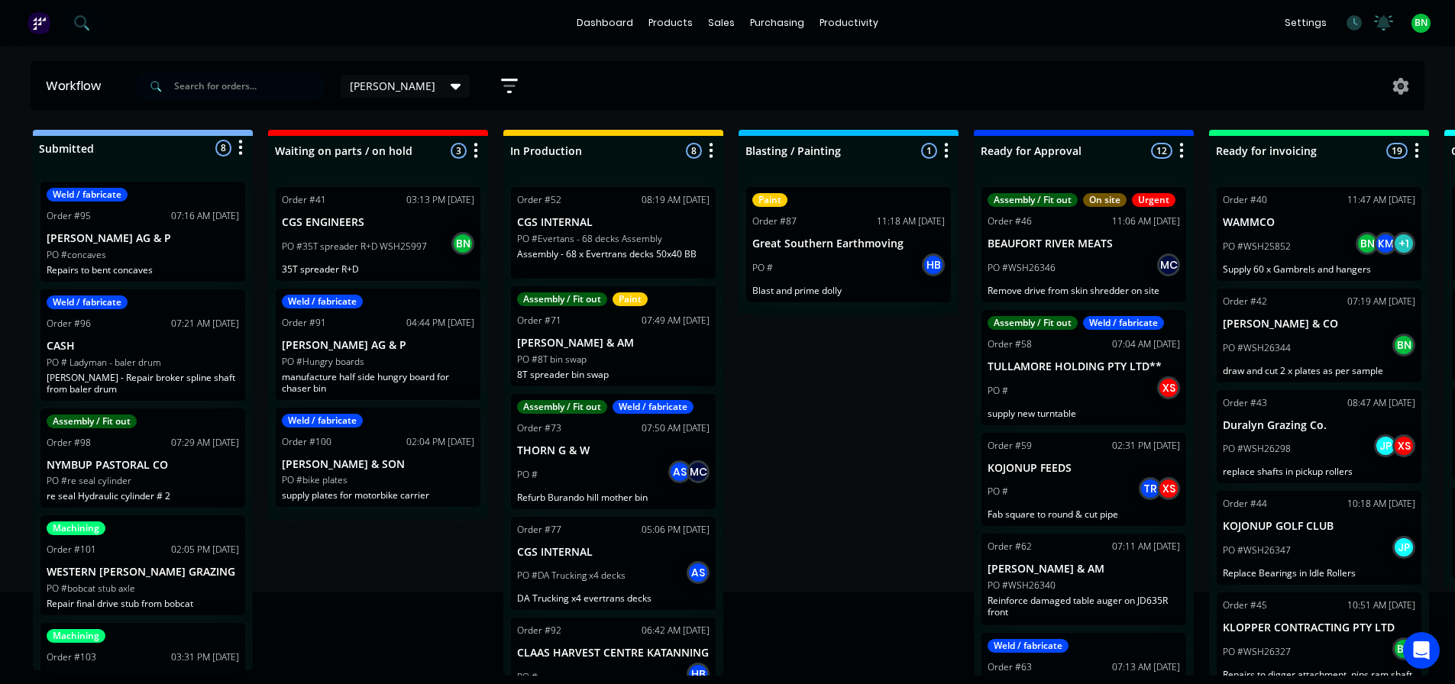
click at [842, 398] on div "Submitted 8 Status colour #273444 hex #273444 Save Cancel Summaries Total order…" at bounding box center [1041, 403] width 2104 height 546
drag, startPoint x: 799, startPoint y: 441, endPoint x: 1110, endPoint y: 92, distance: 468.3
click at [798, 441] on div "Submitted 8 Status colour #273444 hex #273444 Save Cancel Summaries Total order…" at bounding box center [1041, 403] width 2104 height 546
click at [874, 453] on div "Submitted 8 Status colour #273444 hex #273444 Save Cancel Summaries Total order…" at bounding box center [1041, 403] width 2104 height 546
click at [764, 17] on div "purchasing" at bounding box center [776, 22] width 69 height 23
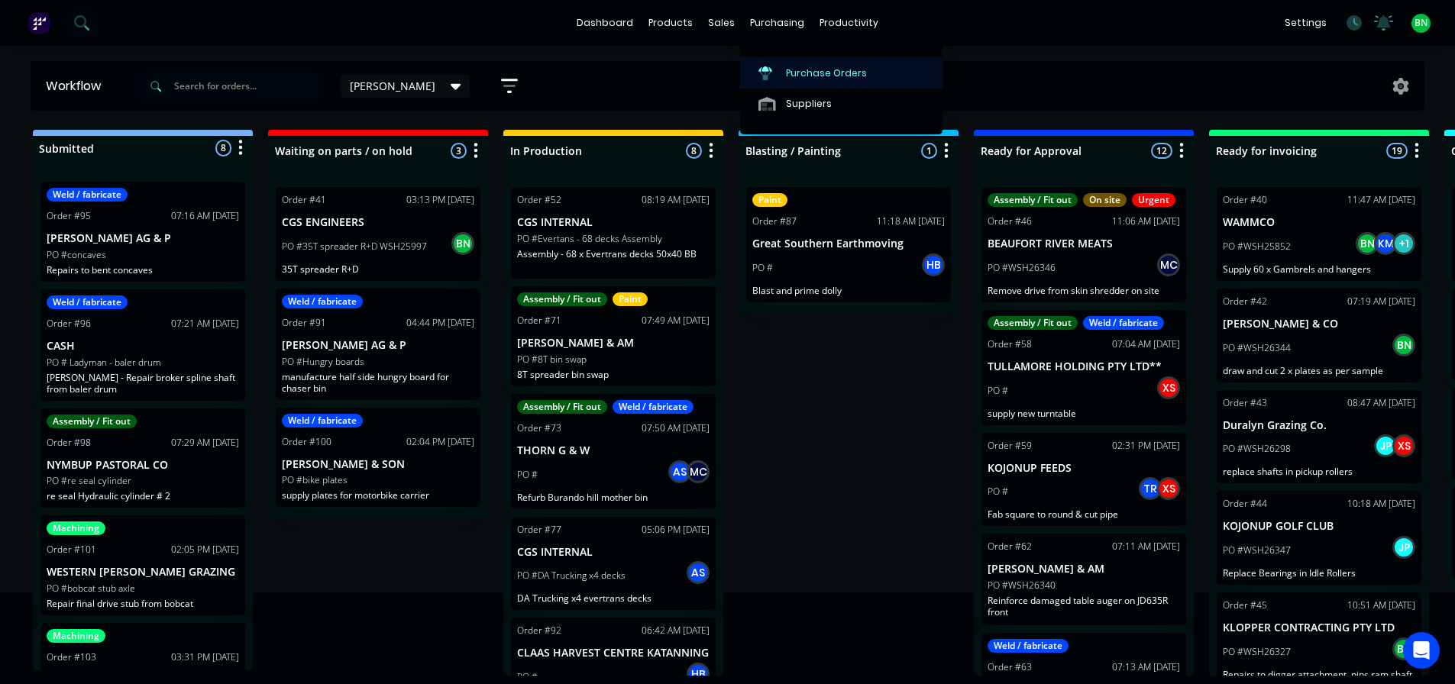
click at [775, 66] on div at bounding box center [769, 73] width 23 height 14
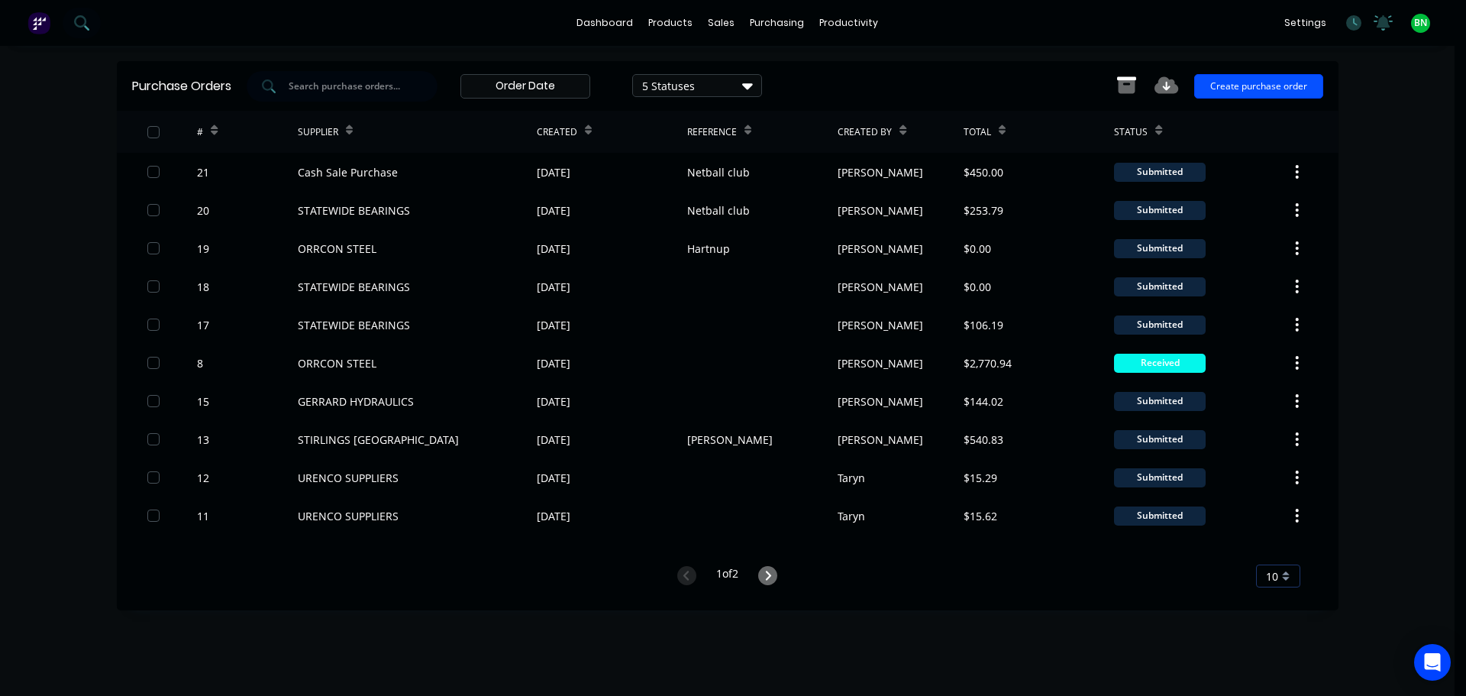
click at [1230, 89] on button "Create purchase order" at bounding box center [1258, 86] width 129 height 24
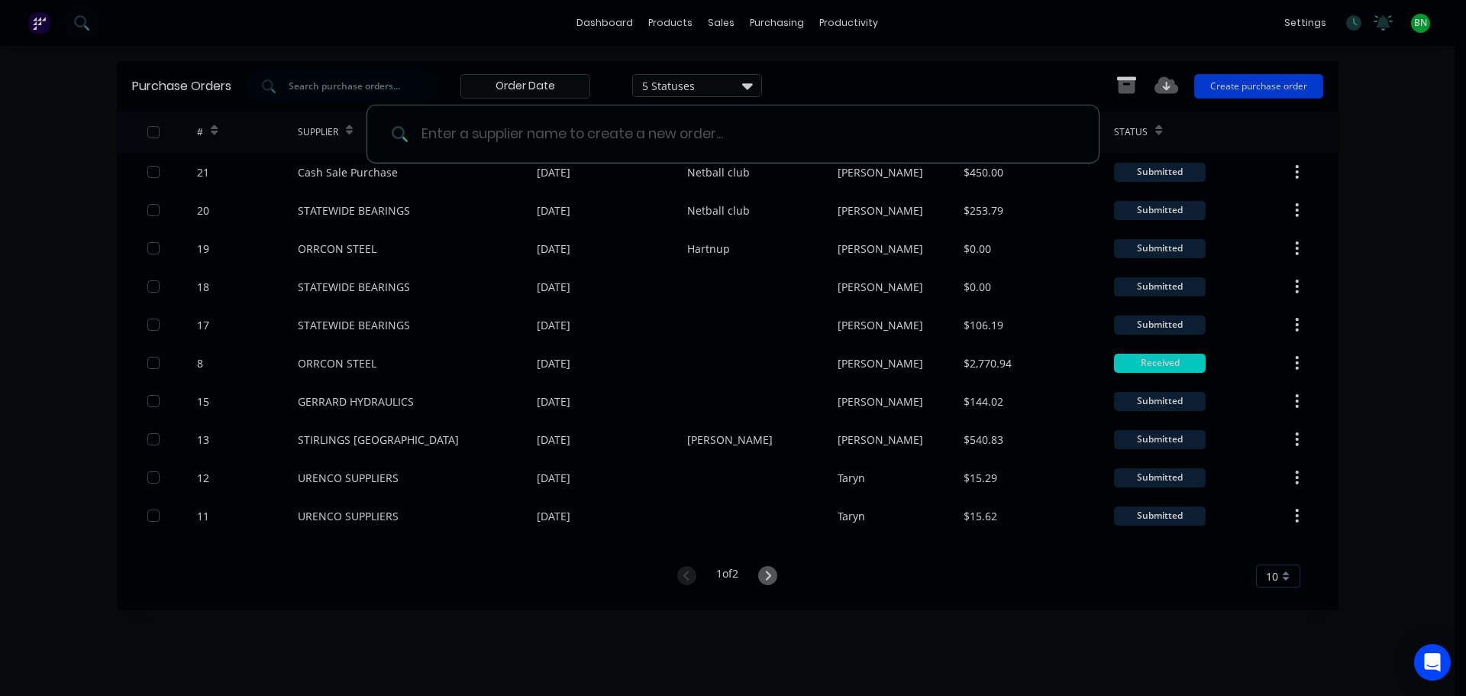
click at [454, 135] on input at bounding box center [741, 133] width 666 height 57
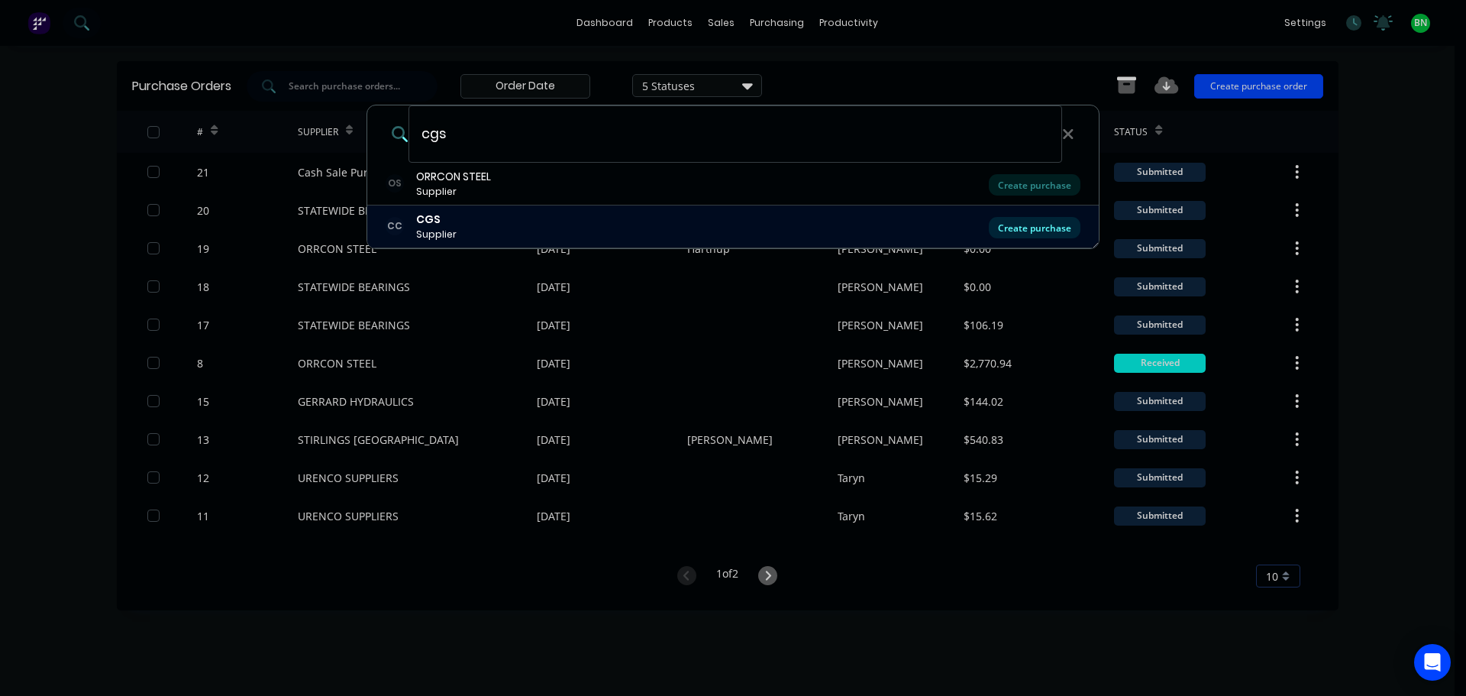
type input "cgs"
click at [1023, 224] on div "Create purchase" at bounding box center [1035, 227] width 92 height 21
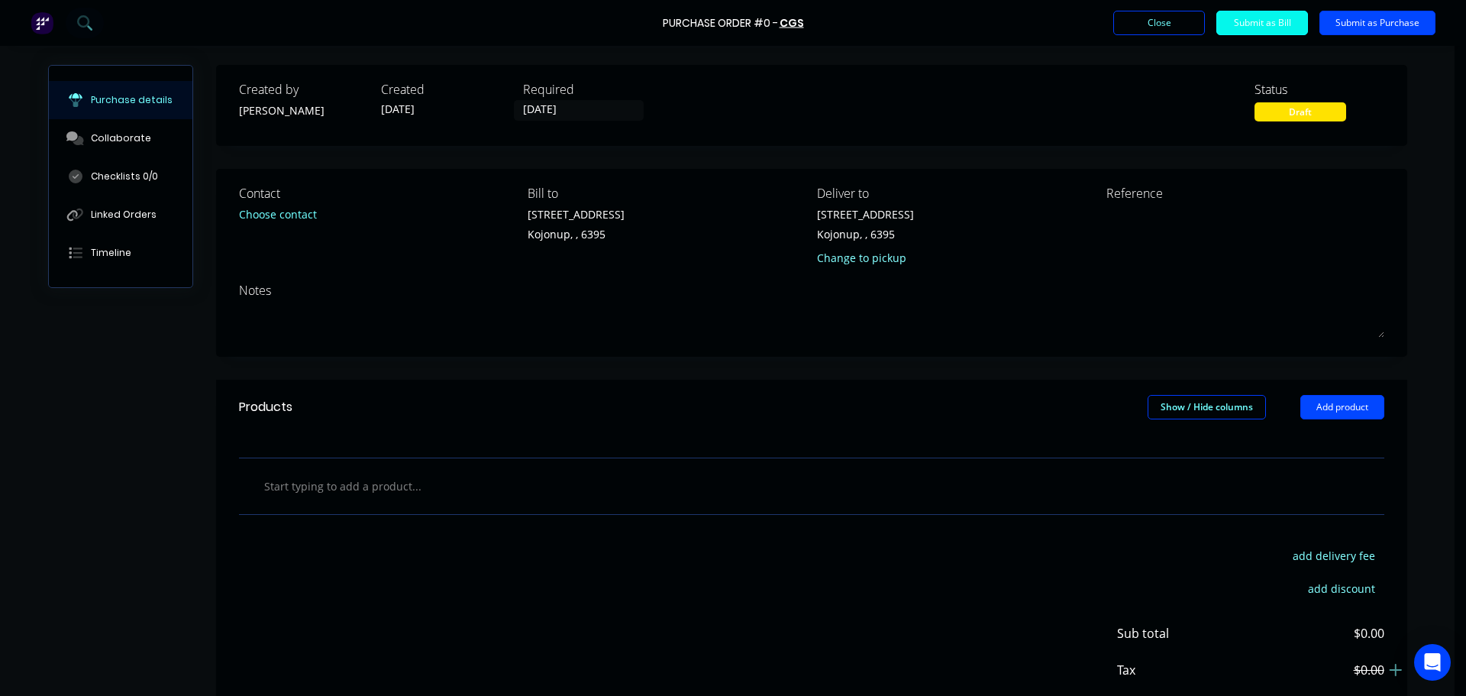
click at [361, 494] on input "text" at bounding box center [415, 485] width 305 height 31
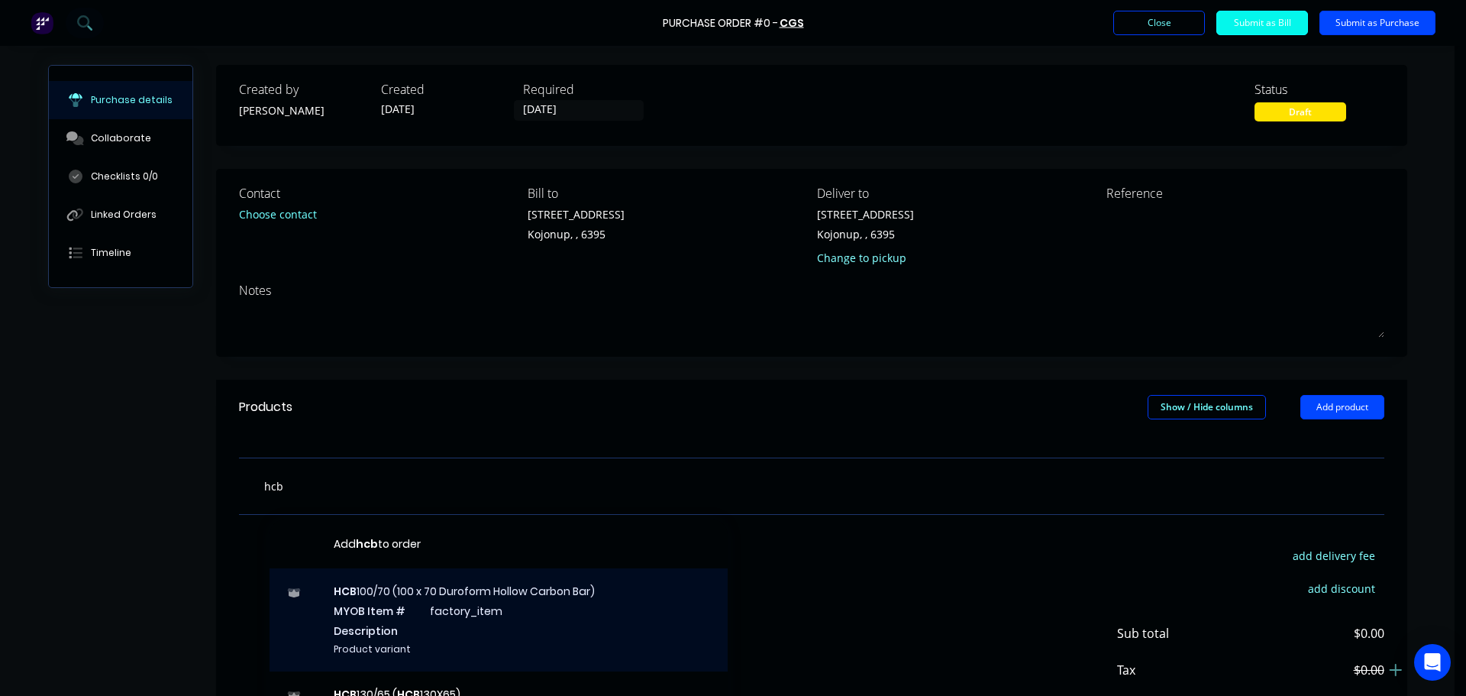
type input "hcb"
click at [406, 586] on div "HCB 100/70 (100 x 70 Duroform Hollow Carbon Bar) MYOB Item # factory_item Descr…" at bounding box center [499, 619] width 458 height 103
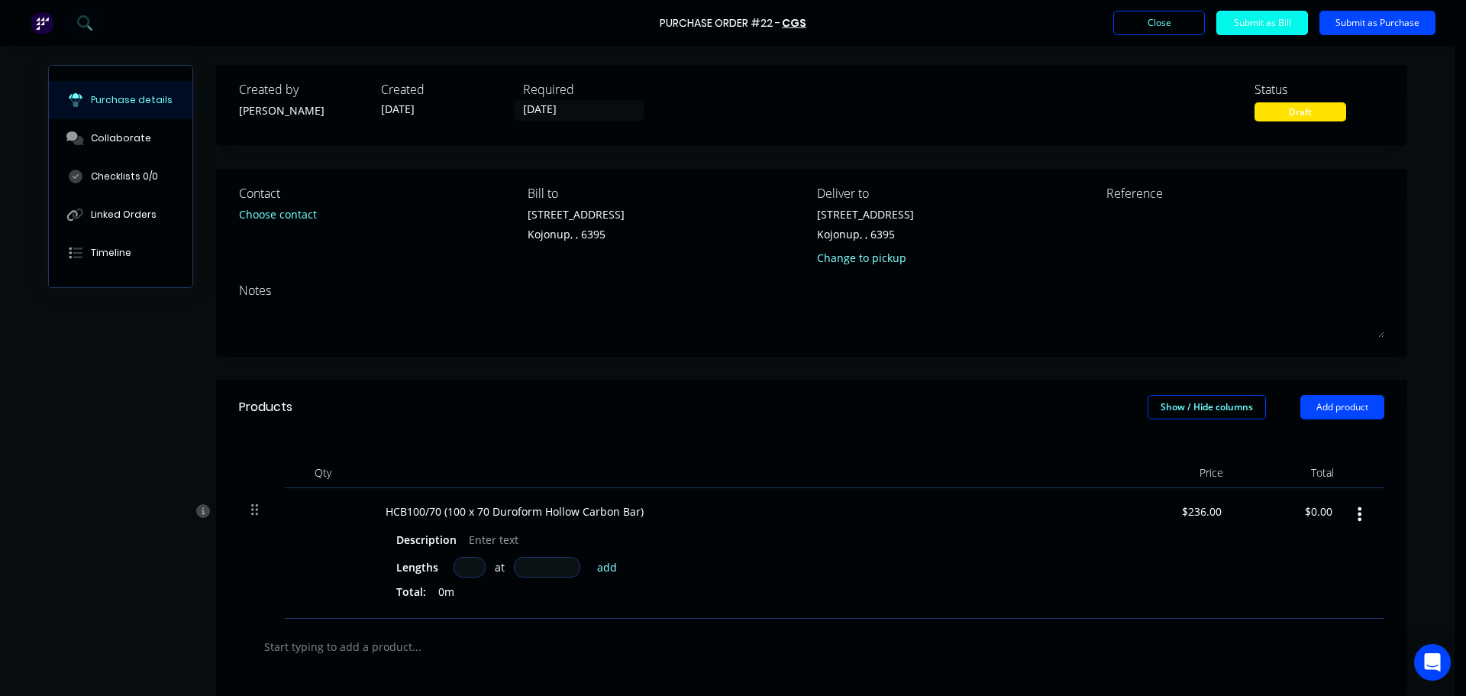
click at [461, 562] on input at bounding box center [470, 567] width 32 height 21
type input "1"
click at [557, 571] on input at bounding box center [547, 567] width 66 height 21
type input "1000mm"
click at [595, 567] on button "add" at bounding box center [607, 566] width 36 height 18
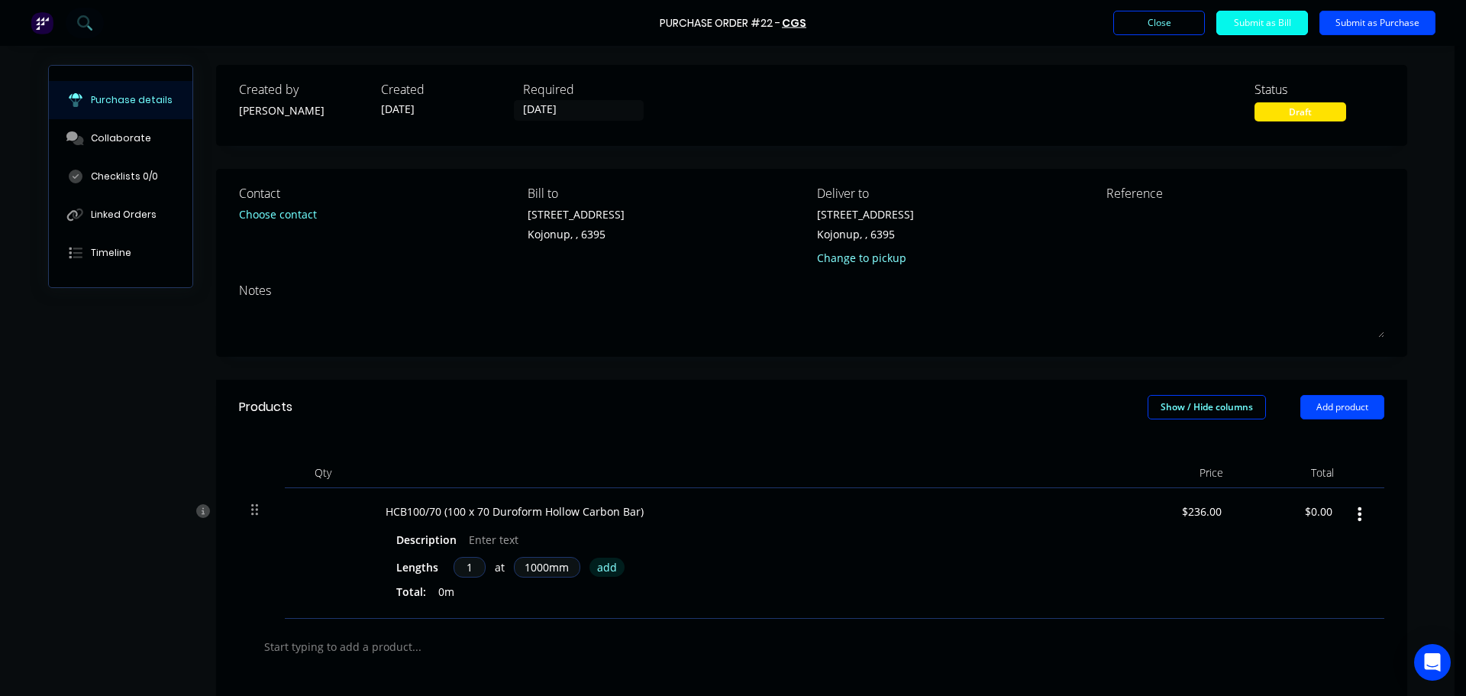
type input "$236.00"
click at [754, 581] on div "Lengths at add 1 at 1000mm Total: 1m" at bounding box center [742, 594] width 693 height 74
click at [1350, 20] on button "Submit as Purchase" at bounding box center [1377, 23] width 116 height 24
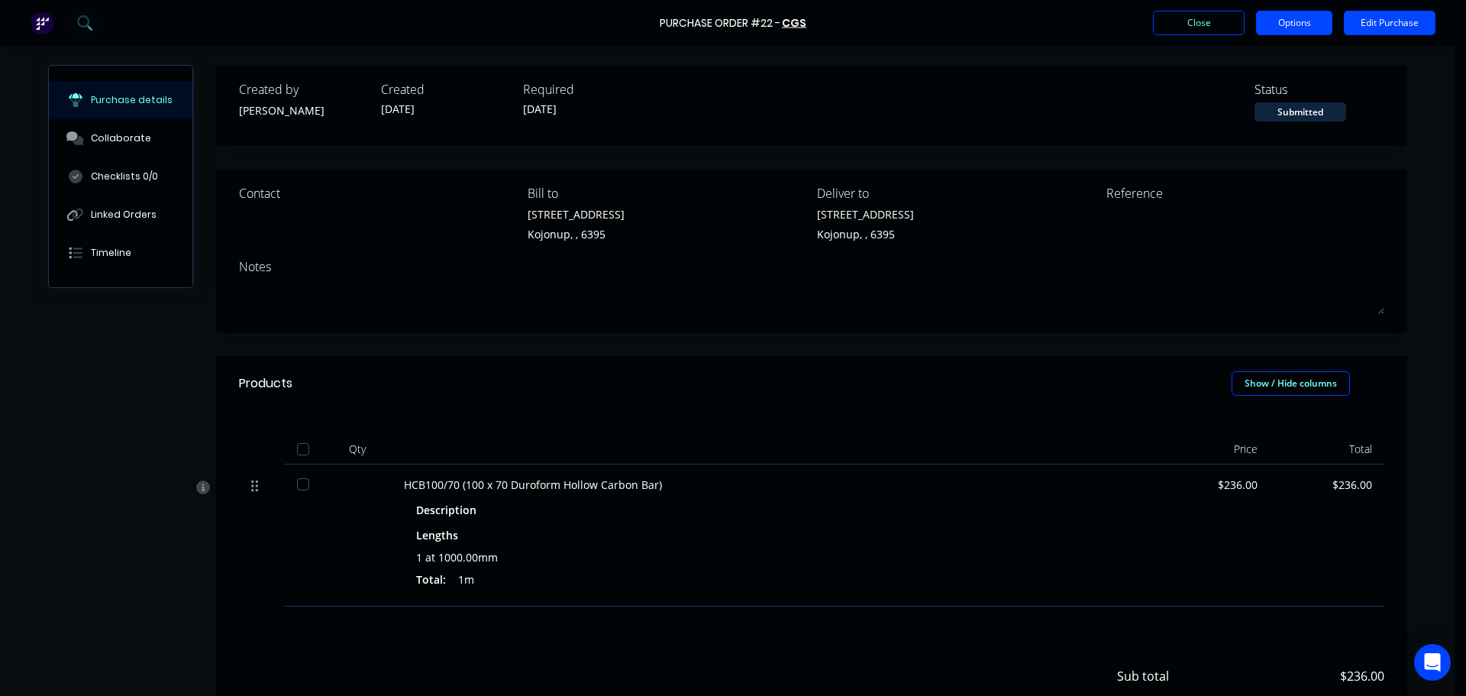
click at [1321, 24] on button "Options" at bounding box center [1294, 23] width 76 height 24
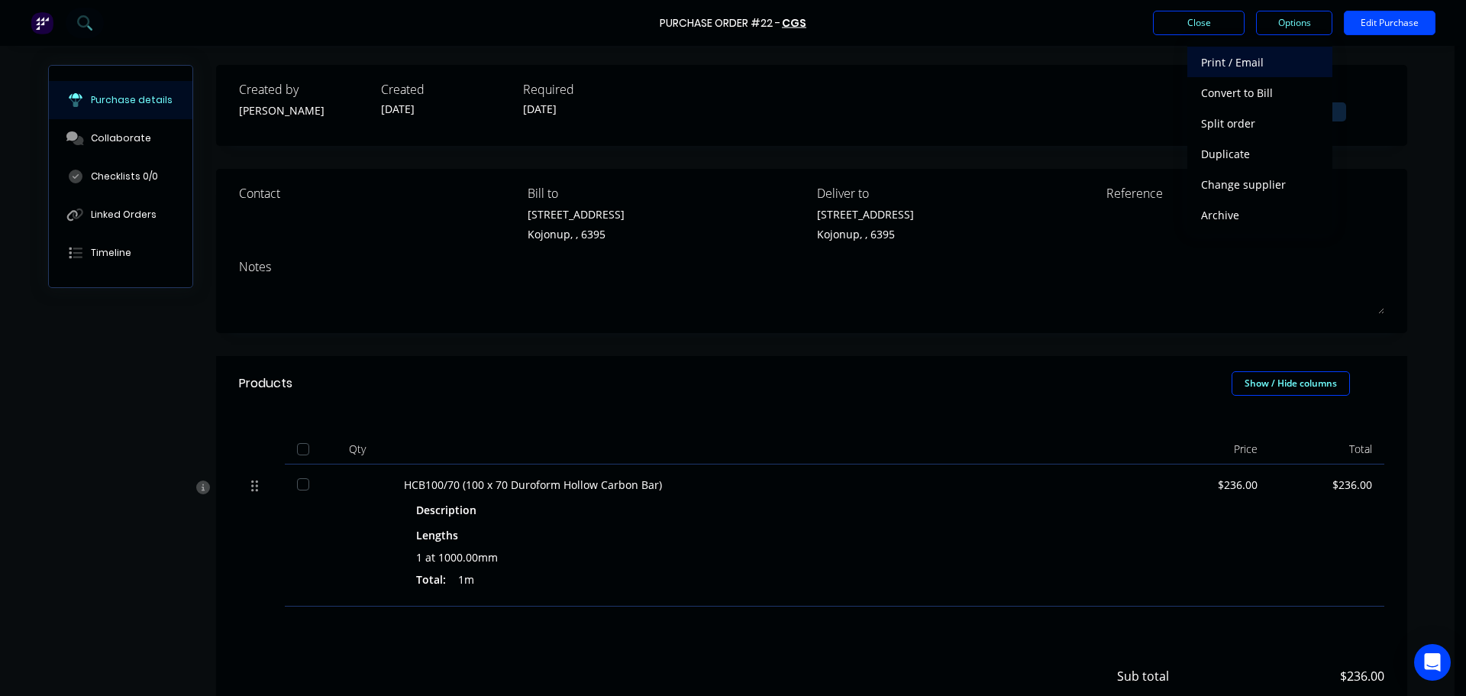
click at [1245, 62] on div "Print / Email" at bounding box center [1260, 62] width 118 height 22
click at [1236, 124] on div "Without pricing" at bounding box center [1260, 123] width 118 height 22
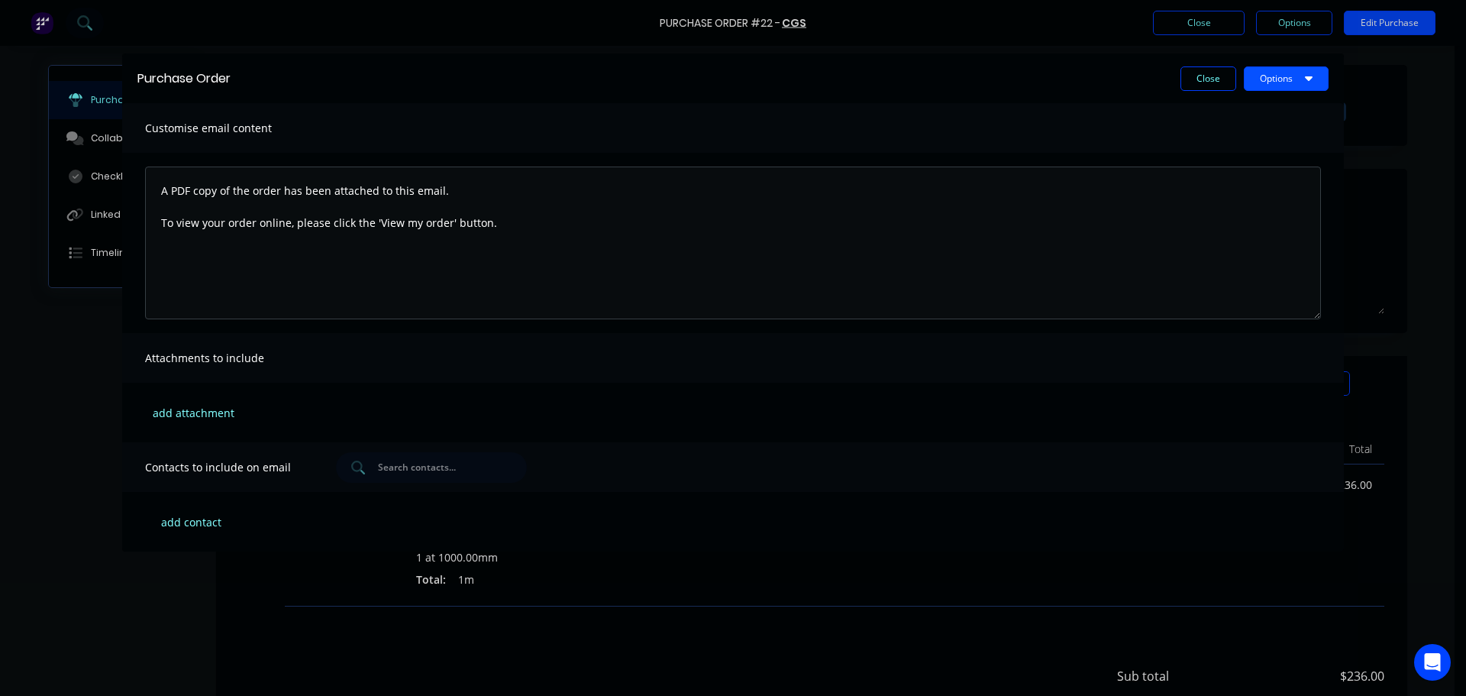
click at [1263, 76] on button "Options" at bounding box center [1286, 78] width 85 height 24
click at [1205, 110] on div "Preview" at bounding box center [1256, 117] width 118 height 22
click at [677, 572] on div "Purchase Order Close Options Customise email content A PDF copy of the order ha…" at bounding box center [733, 348] width 1466 height 696
drag, startPoint x: 1450, startPoint y: 470, endPoint x: 1447, endPoint y: 565, distance: 94.7
click at [1447, 565] on div "Purchase Order Close Options Customise email content A PDF copy of the order ha…" at bounding box center [733, 348] width 1466 height 696
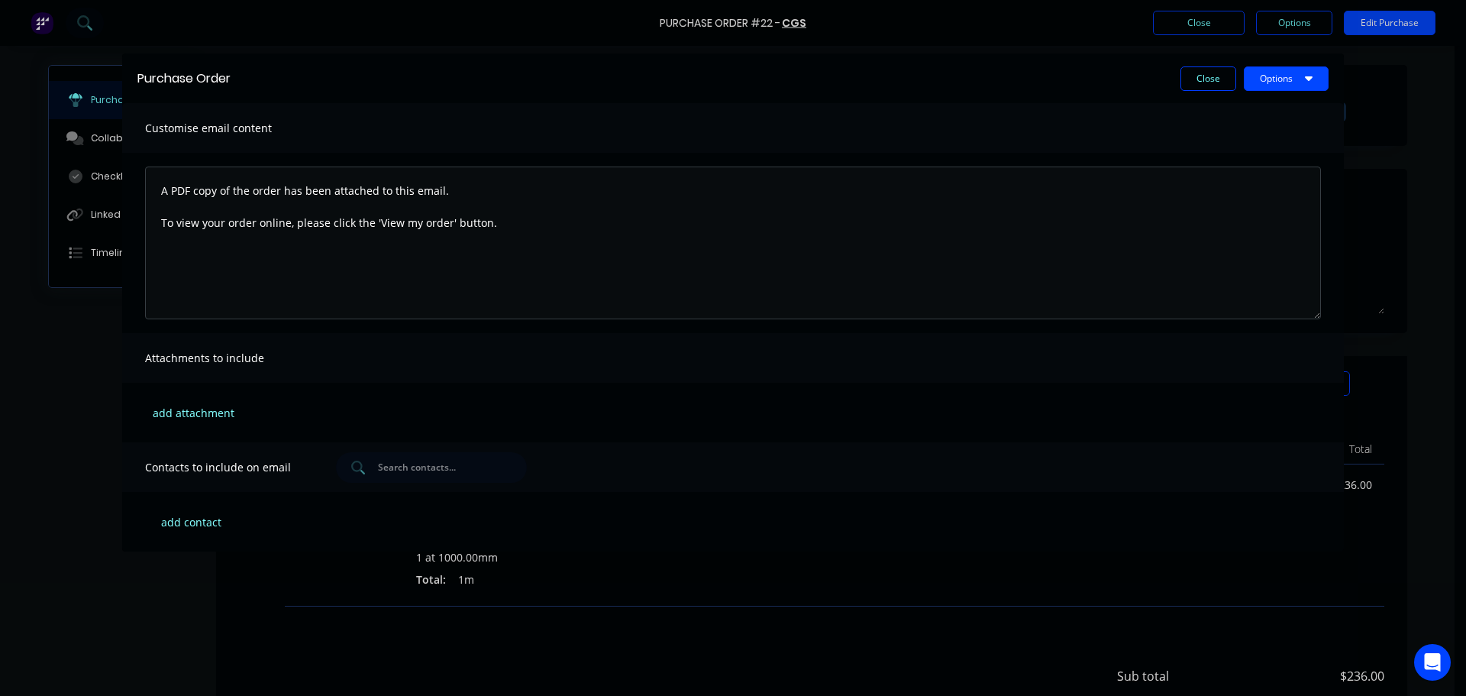
drag, startPoint x: 1445, startPoint y: 562, endPoint x: 1439, endPoint y: 576, distance: 15.0
click at [1447, 599] on div "Purchase Order Close Options Customise email content A PDF copy of the order ha…" at bounding box center [733, 348] width 1466 height 696
click at [1297, 593] on div "Purchase Order Close Options Customise email content A PDF copy of the order ha…" at bounding box center [733, 348] width 1466 height 696
click at [205, 522] on button "add contact" at bounding box center [191, 521] width 92 height 23
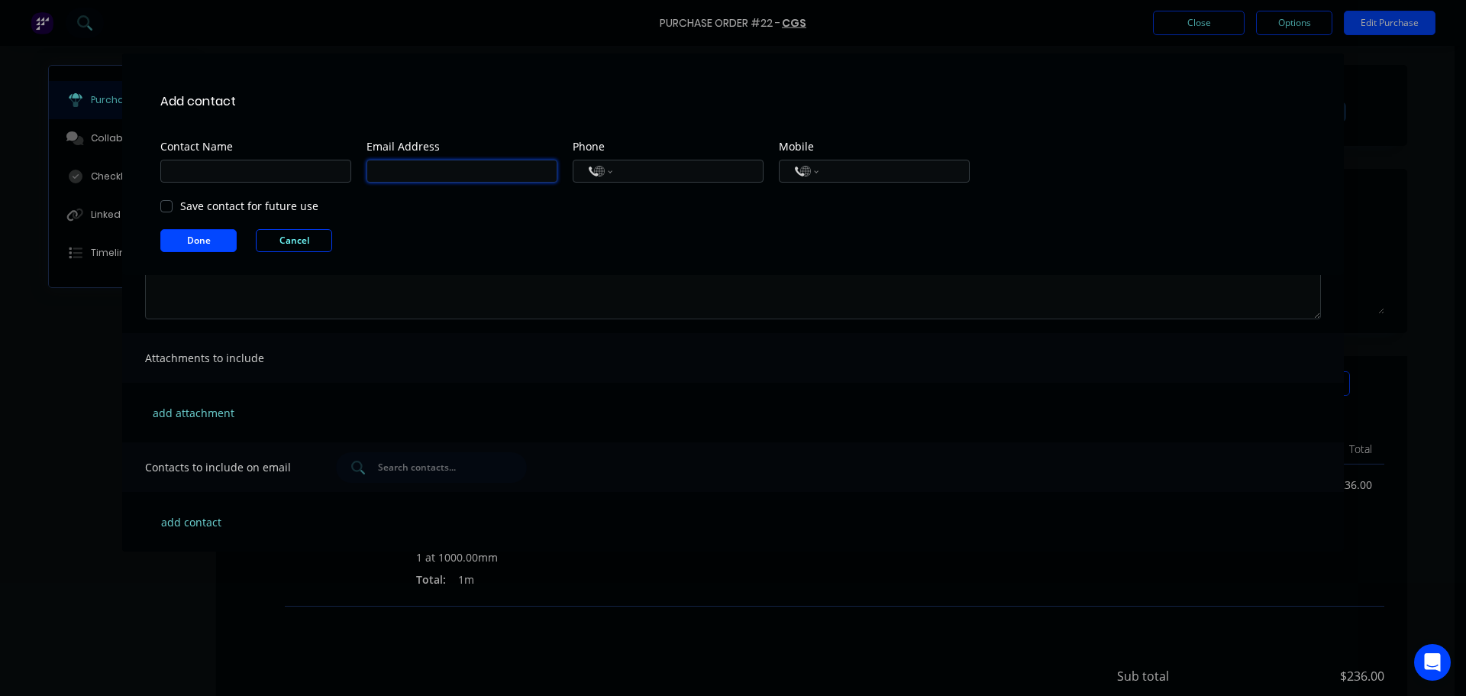
click at [453, 168] on input at bounding box center [462, 171] width 191 height 23
type input "[PERSON_NAME][EMAIL_ADDRESS][DOMAIN_NAME]"
click at [203, 241] on button "Done" at bounding box center [198, 240] width 76 height 23
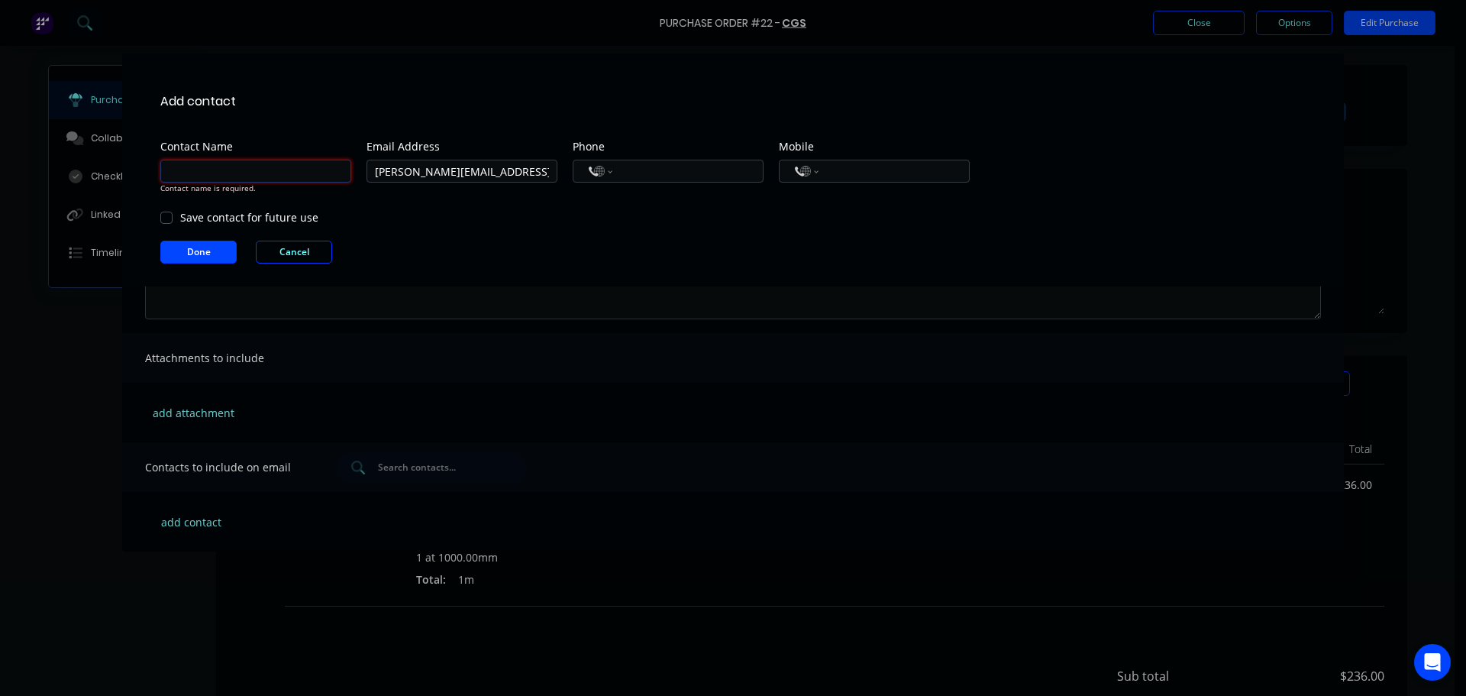
click at [209, 170] on input at bounding box center [255, 171] width 191 height 23
type input "[PERSON_NAME]"
click at [205, 242] on button "Done" at bounding box center [198, 240] width 76 height 23
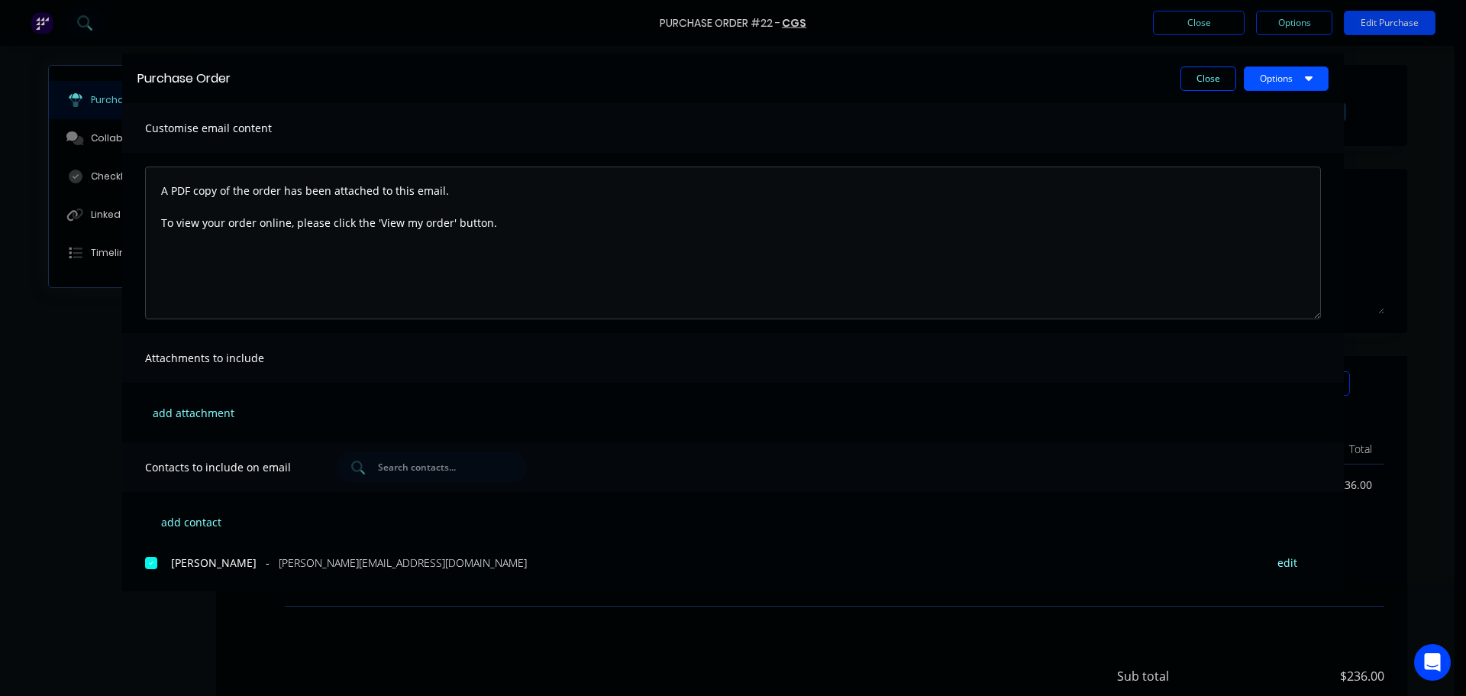
click at [1264, 79] on button "Options" at bounding box center [1286, 78] width 85 height 24
click at [1234, 179] on div "Email" at bounding box center [1256, 178] width 118 height 22
click at [1187, 82] on button "Close" at bounding box center [1208, 78] width 56 height 24
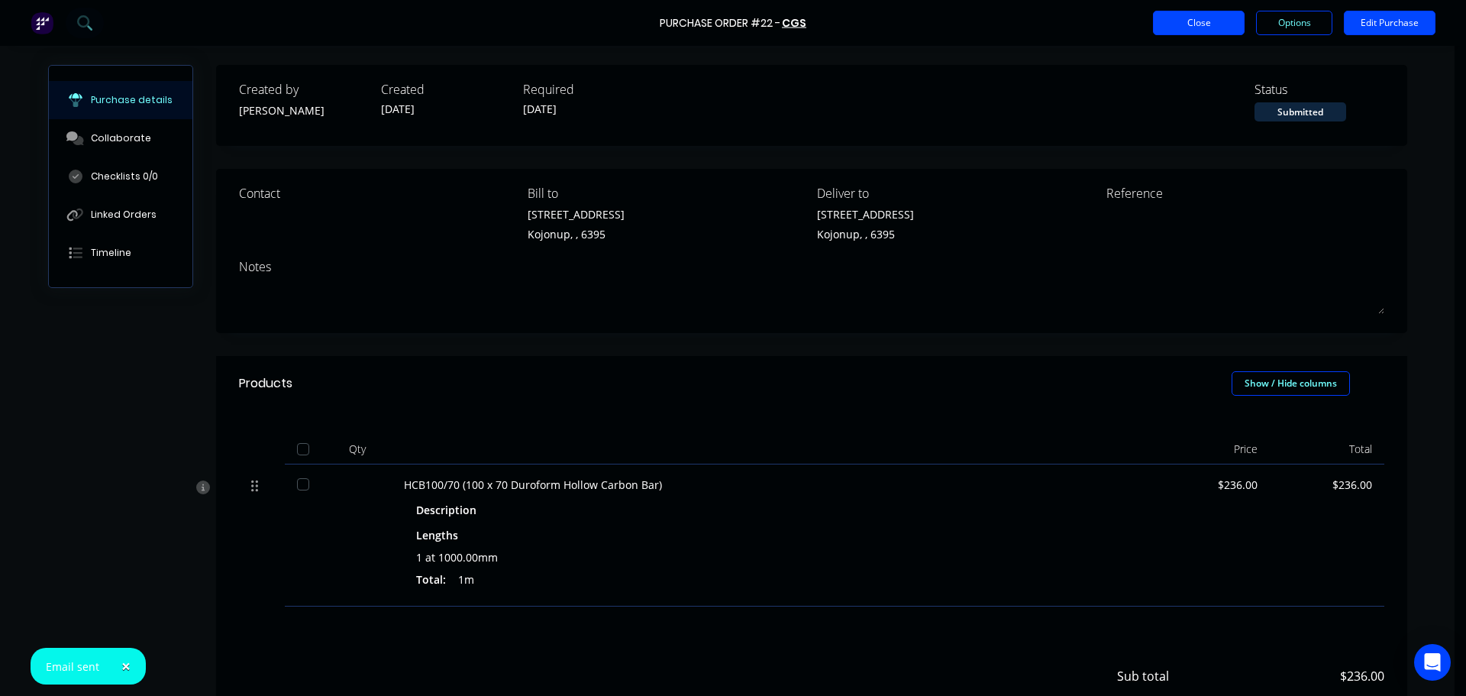
click at [1206, 24] on button "Close" at bounding box center [1199, 23] width 92 height 24
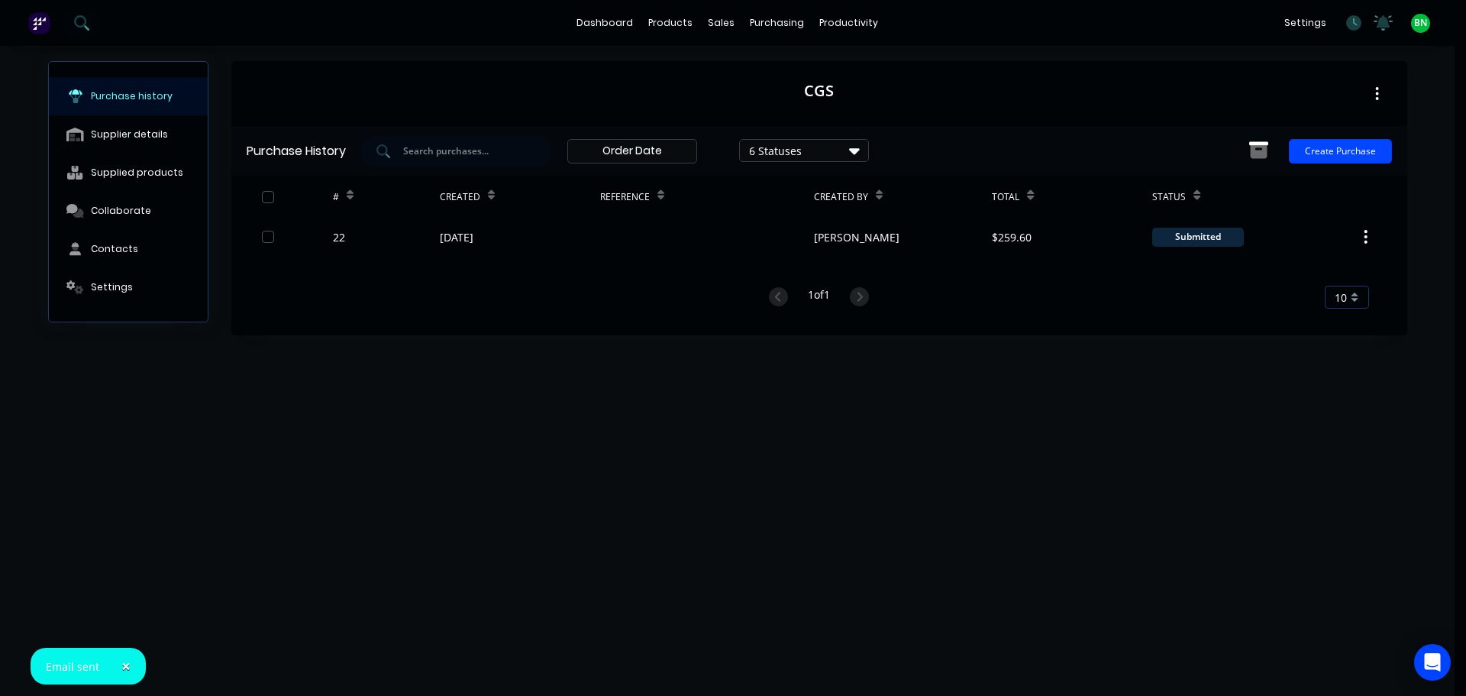
click at [1043, 416] on div "CGS Purchase History 6 Statuses 6 Statuses Create Purchase # Created Reference …" at bounding box center [819, 363] width 1176 height 604
click at [1141, 493] on div "CGS Purchase History 6 Statuses 6 Statuses Create Purchase # Created Reference …" at bounding box center [819, 363] width 1176 height 604
click at [1378, 97] on icon "button" at bounding box center [1377, 94] width 4 height 17
click at [967, 463] on div "CGS Archive Purchase History 6 Statuses 6 Statuses Create Purchase # Created Re…" at bounding box center [819, 363] width 1176 height 604
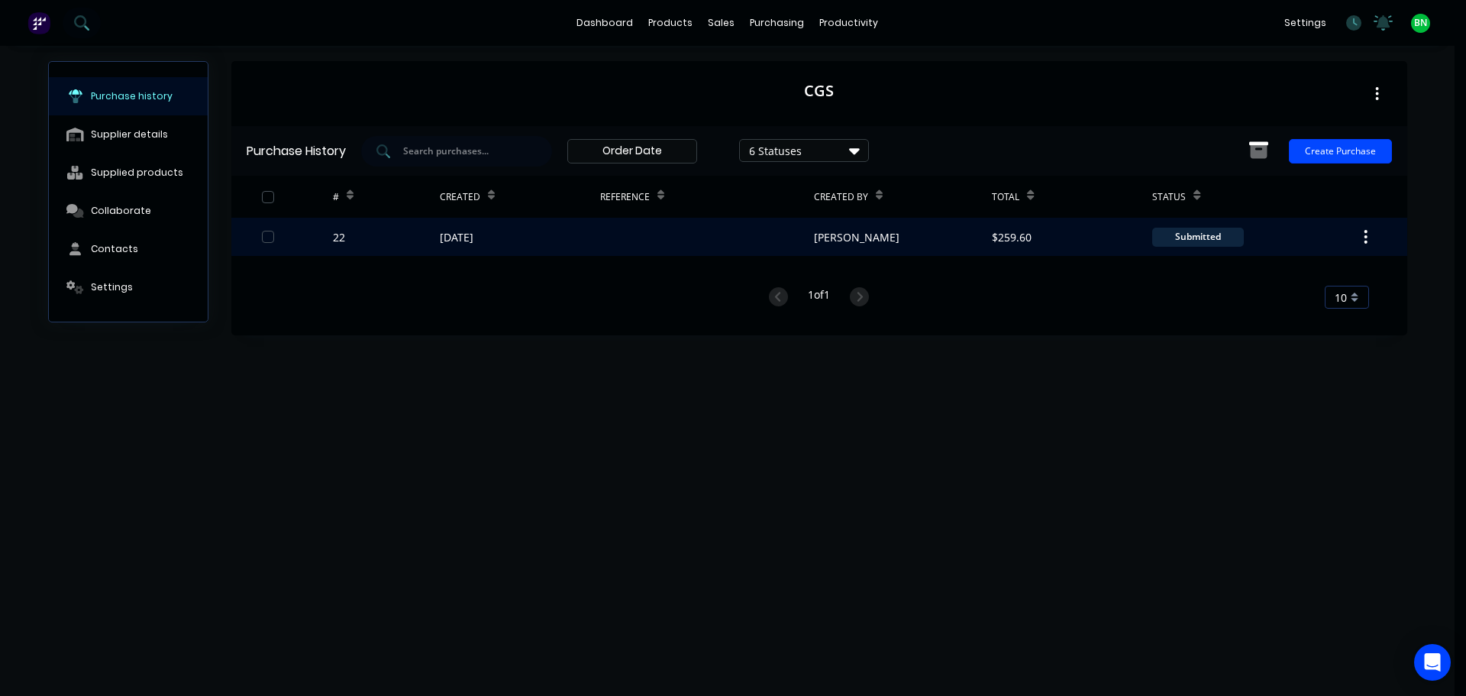
click at [521, 237] on div "[DATE]" at bounding box center [520, 237] width 160 height 38
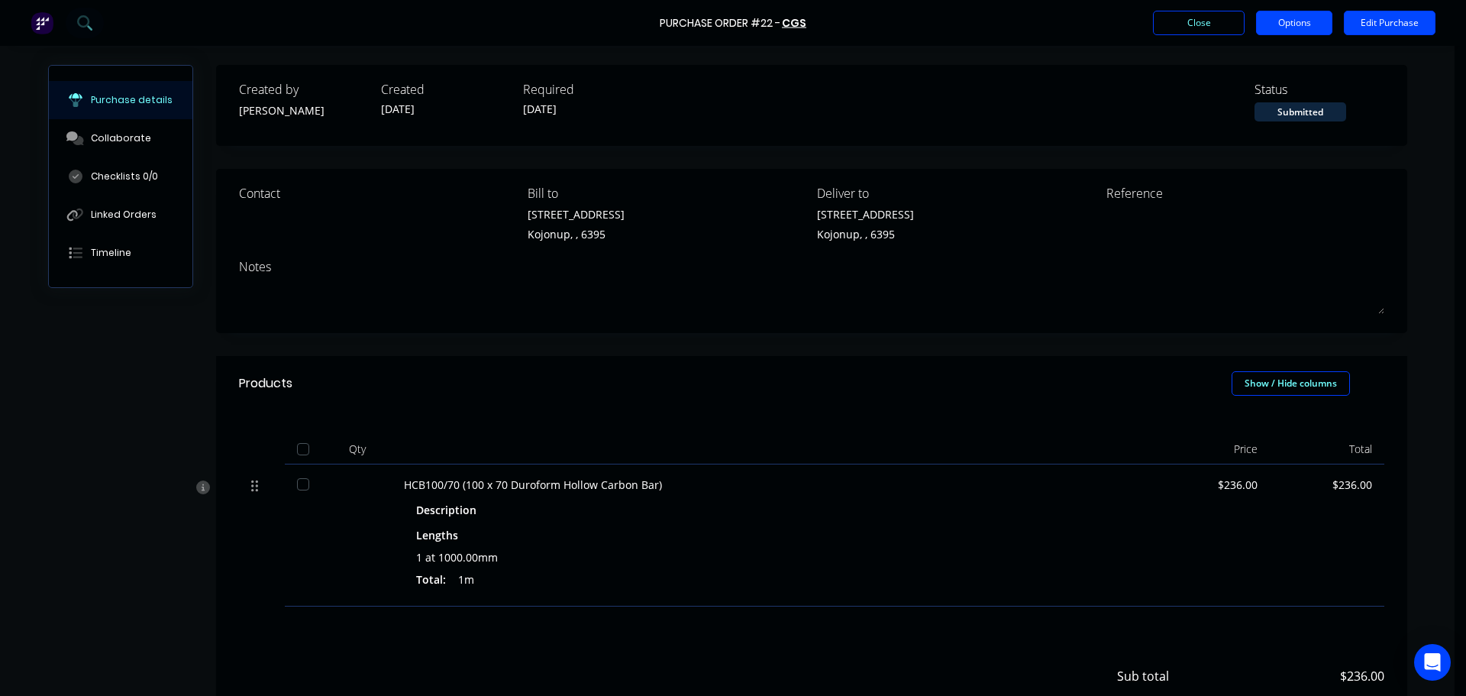
click at [1288, 17] on button "Options" at bounding box center [1294, 23] width 76 height 24
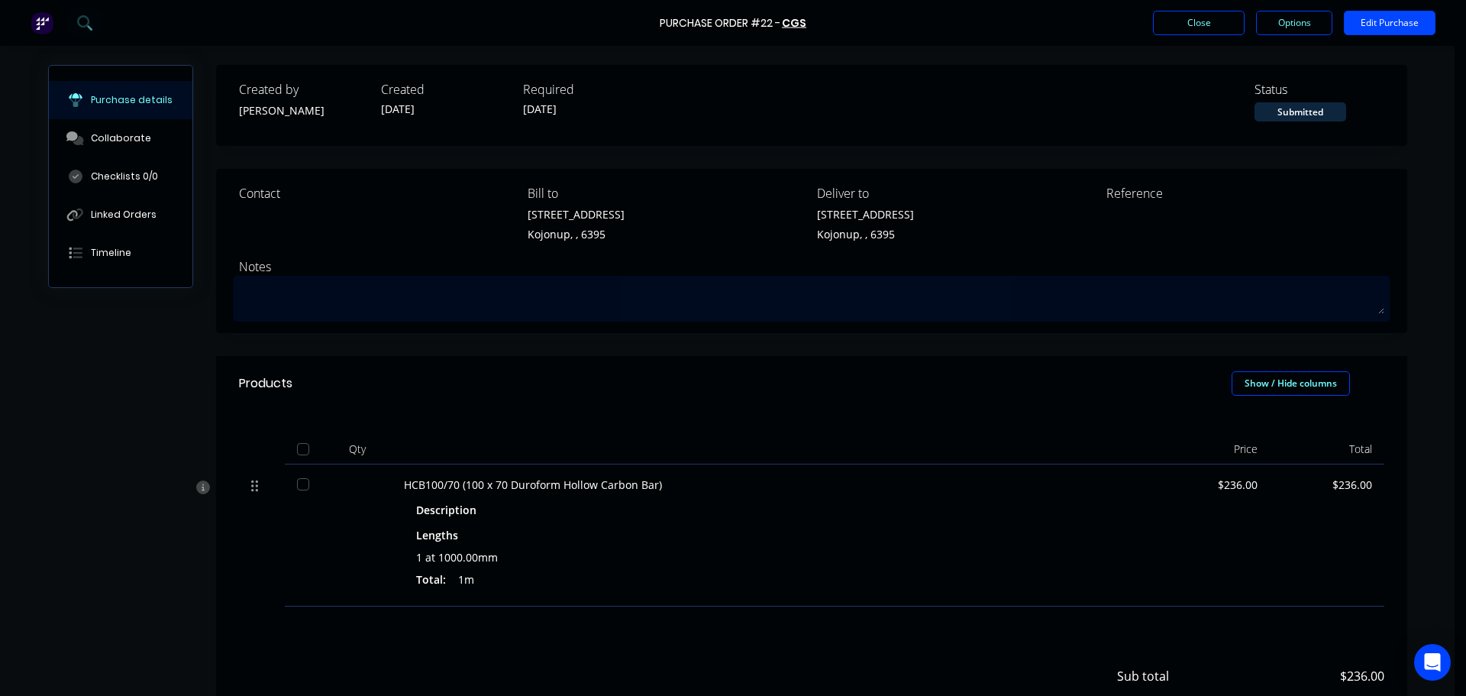
click at [1110, 284] on textarea at bounding box center [811, 296] width 1145 height 34
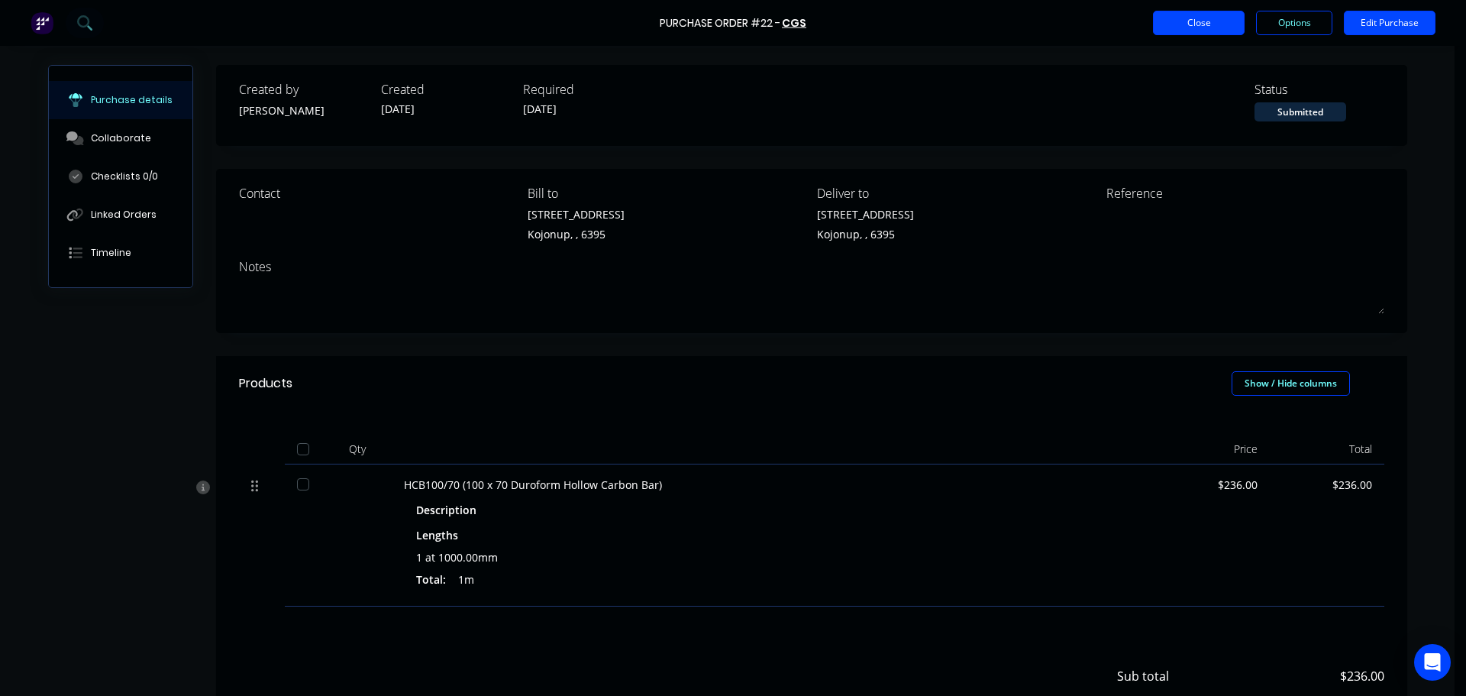
click at [1187, 22] on button "Close" at bounding box center [1199, 23] width 92 height 24
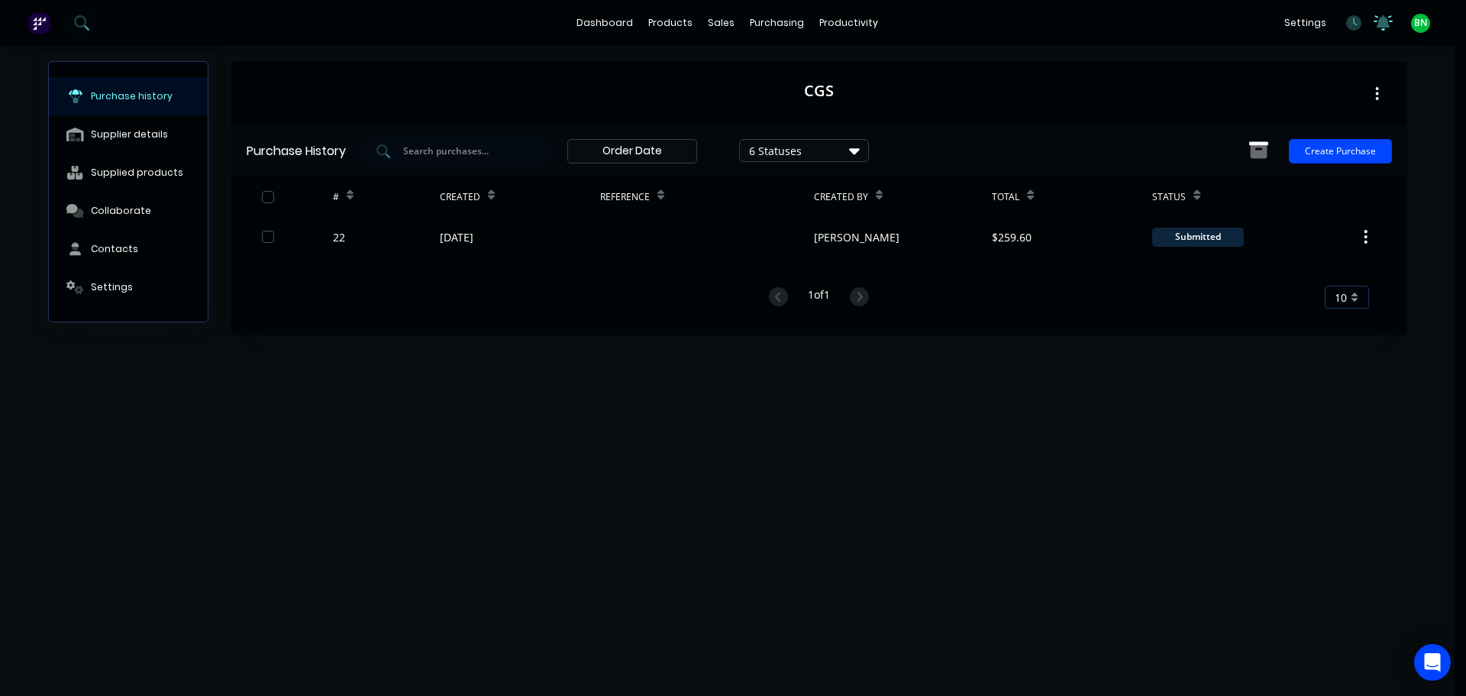
click at [1379, 27] on icon at bounding box center [1384, 21] width 14 height 12
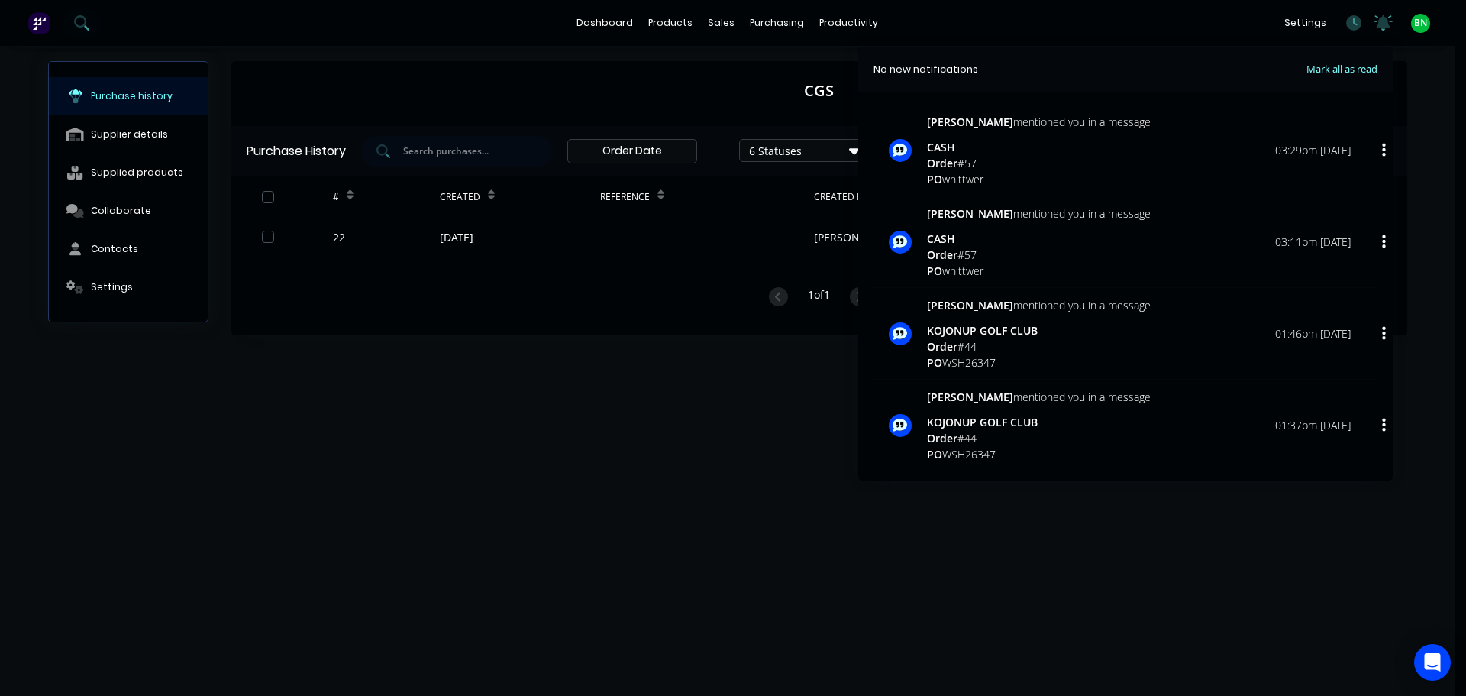
click at [1321, 62] on span "Mark all as read" at bounding box center [1314, 69] width 126 height 15
click at [1364, 68] on span "Mark all as read" at bounding box center [1314, 69] width 126 height 15
click at [1332, 66] on span "Mark all as read" at bounding box center [1314, 69] width 126 height 15
click at [1066, 160] on div "Order # 57" at bounding box center [1039, 163] width 224 height 16
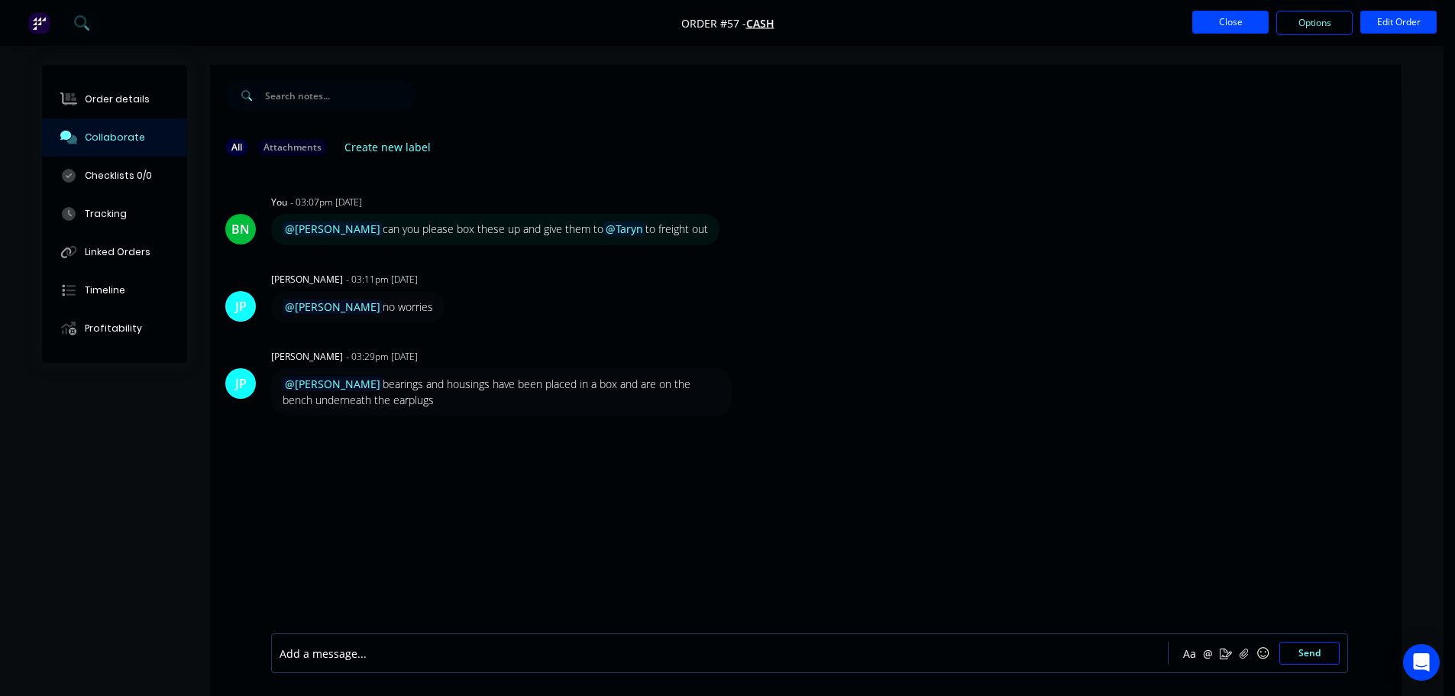
click at [1242, 18] on button "Close" at bounding box center [1230, 22] width 76 height 23
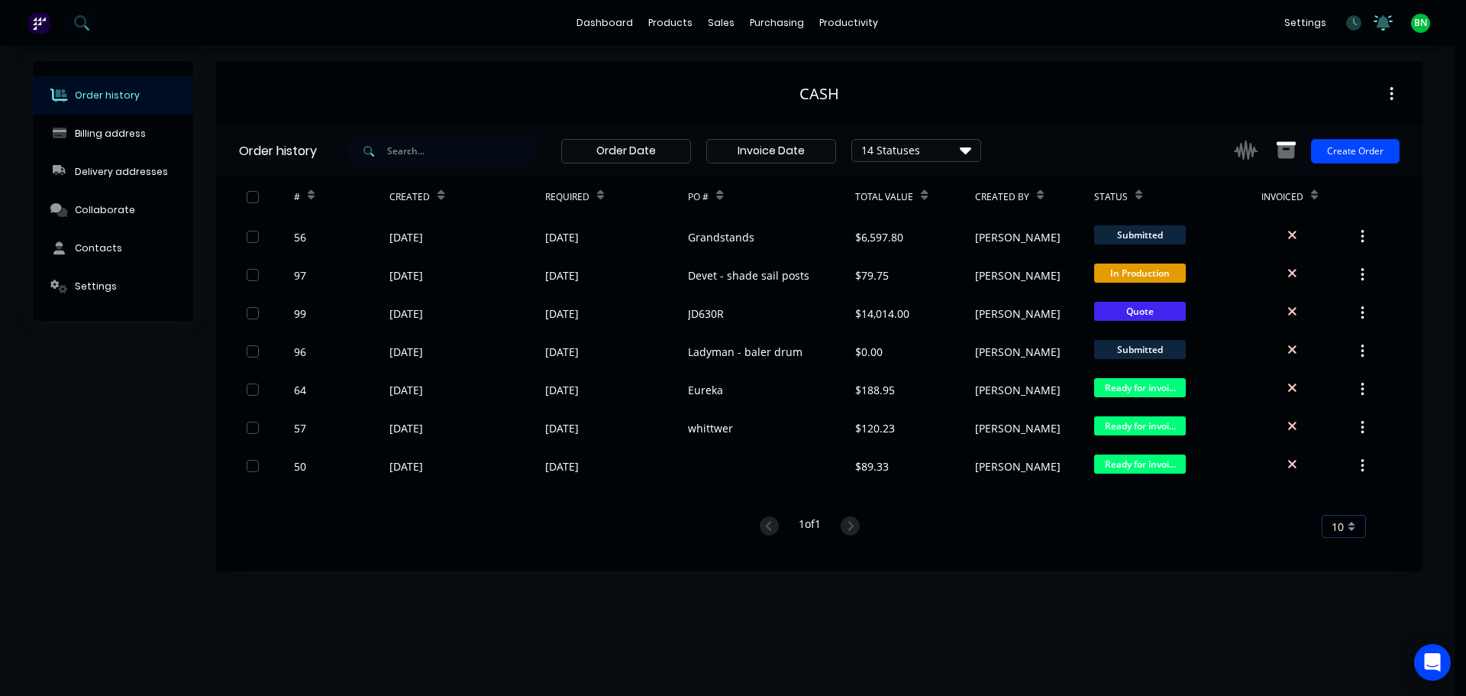
click at [1380, 27] on icon at bounding box center [1383, 22] width 19 height 15
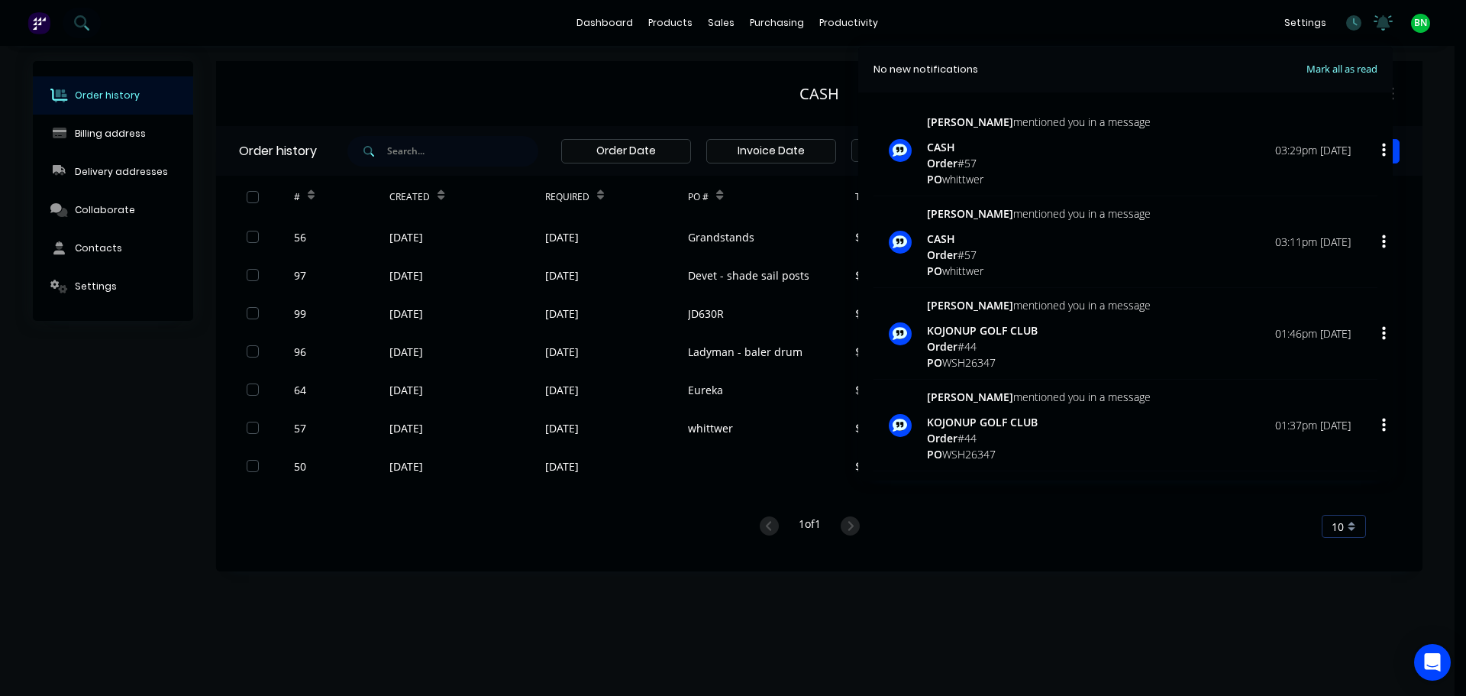
click at [1323, 73] on span "Mark all as read" at bounding box center [1314, 69] width 126 height 15
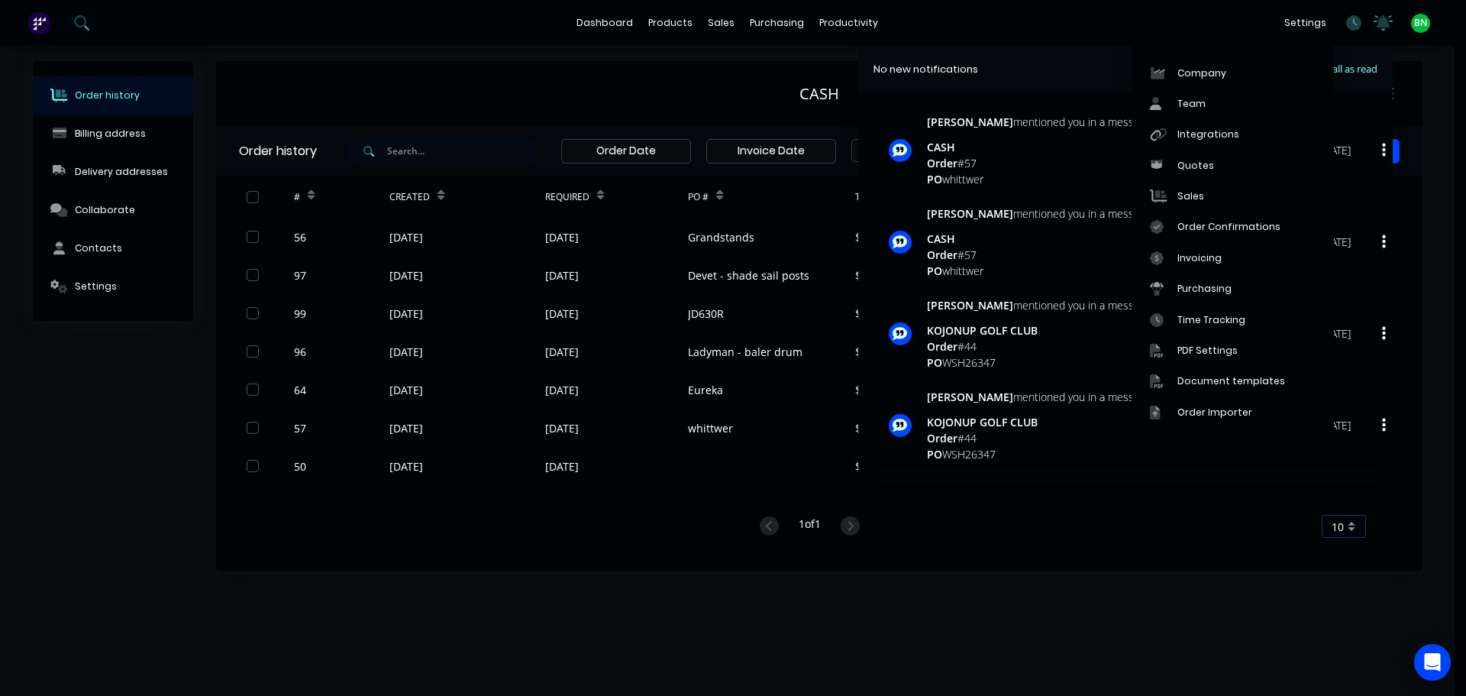
click at [1137, 34] on div "dashboard products sales purchasing productivity dashboard products Product Cat…" at bounding box center [727, 23] width 1455 height 46
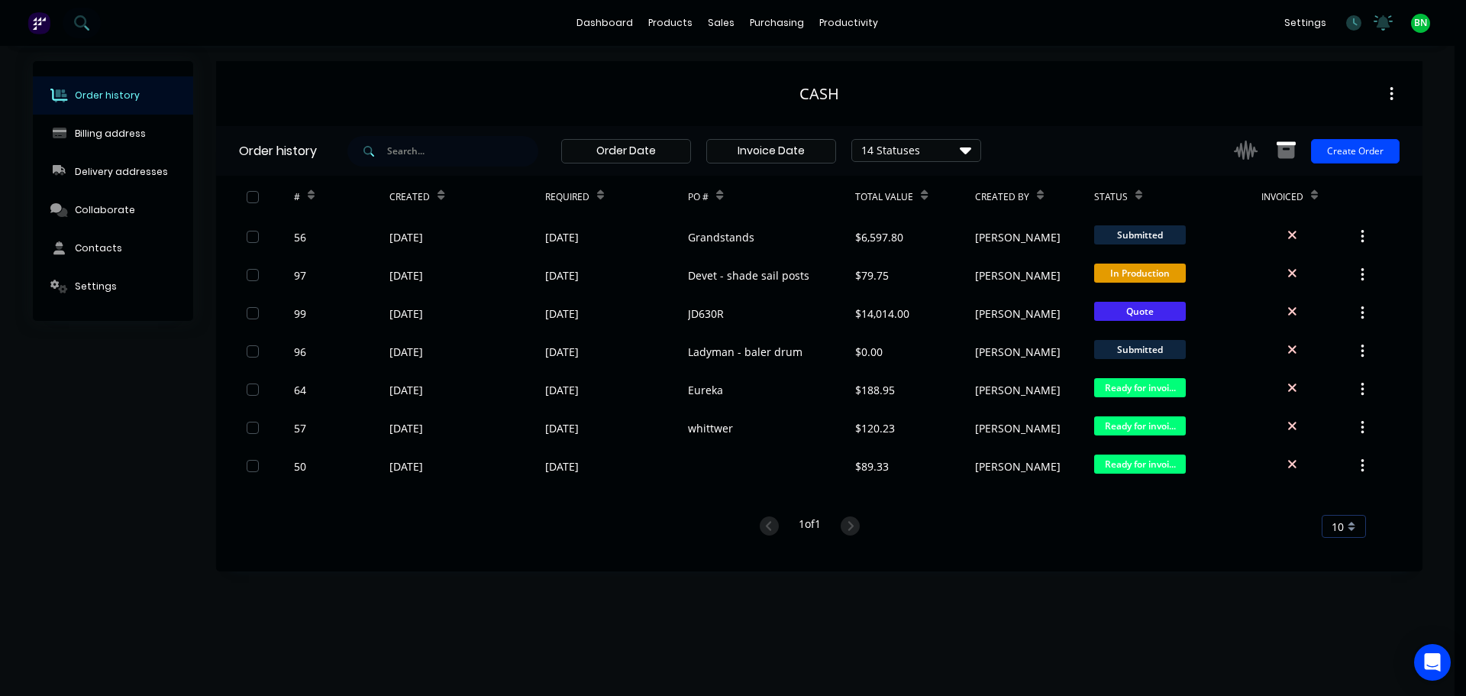
drag, startPoint x: 47, startPoint y: 502, endPoint x: 27, endPoint y: 357, distance: 146.4
click at [46, 498] on div "Order history Billing address Delivery addresses Collaborate Contacts Settings" at bounding box center [113, 316] width 160 height 510
click at [625, 21] on link "dashboard" at bounding box center [605, 22] width 72 height 23
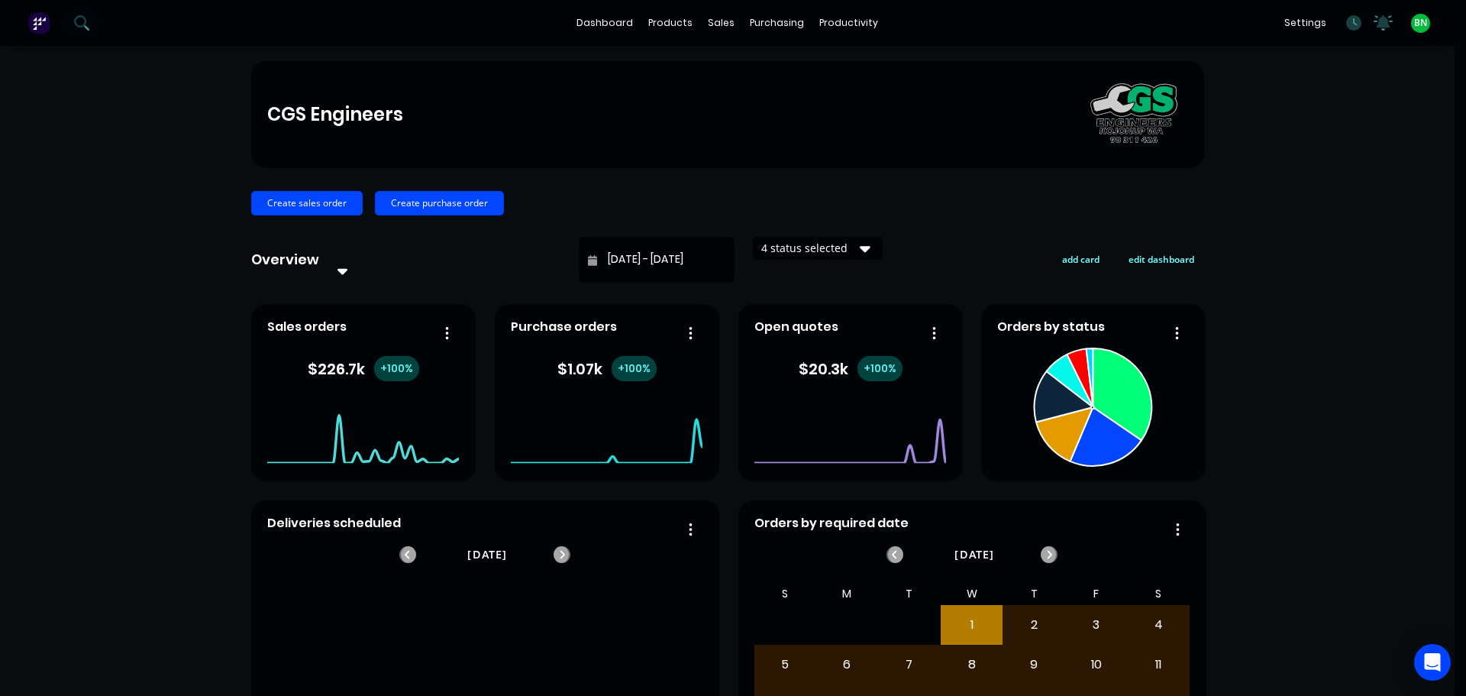
click at [1366, 210] on div "CGS Engineers Create sales order Create purchase order Overview Select... [DATE…" at bounding box center [727, 467] width 1455 height 812
drag, startPoint x: 99, startPoint y: 184, endPoint x: 108, endPoint y: 190, distance: 11.0
click at [99, 185] on div "CGS Engineers Create sales order Create purchase order Overview Select... [DATE…" at bounding box center [727, 467] width 1455 height 812
click at [1292, 354] on div "CGS Engineers Create sales order Create purchase order Overview Select... [DATE…" at bounding box center [727, 467] width 1455 height 812
click at [1231, 336] on div "CGS Engineers Create sales order Create purchase order Overview Select... [DATE…" at bounding box center [727, 467] width 1455 height 812
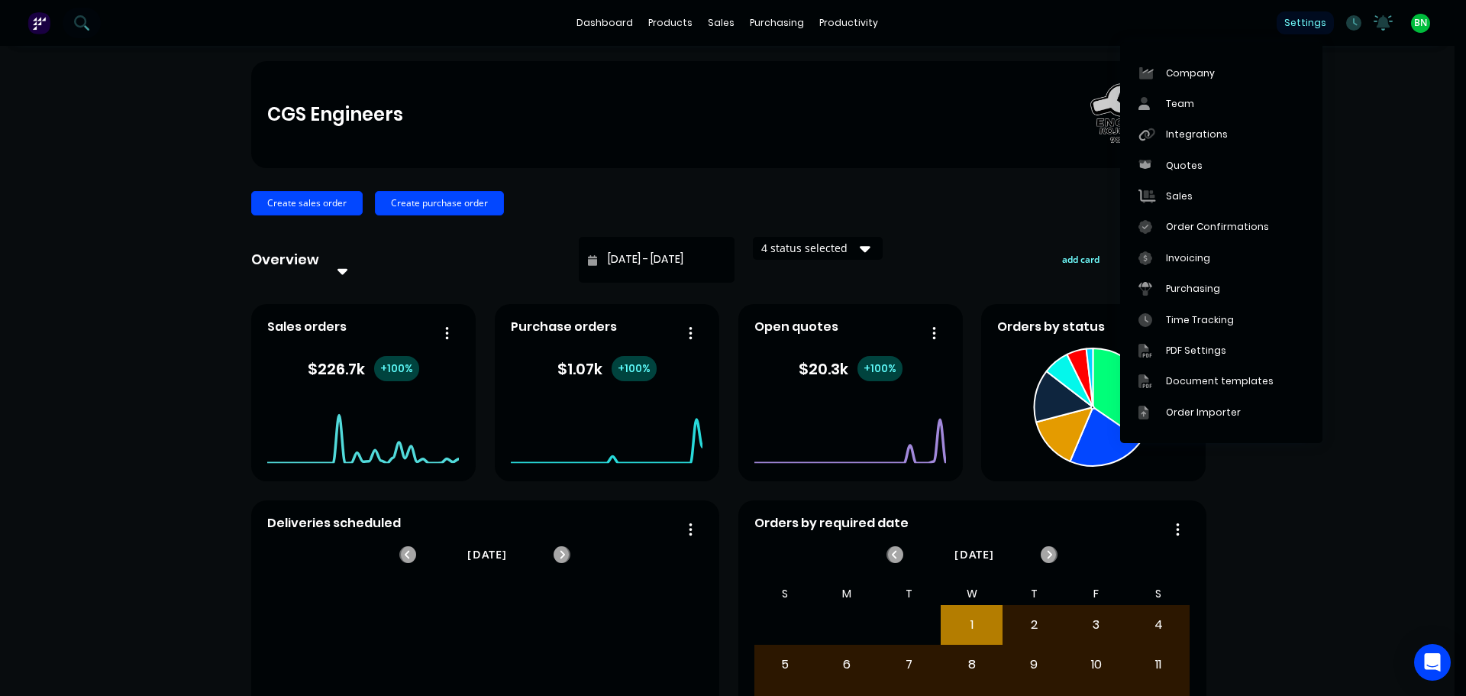
click at [1308, 18] on div "settings" at bounding box center [1305, 22] width 57 height 23
click at [1392, 124] on div "CGS Engineers Create sales order Create purchase order Overview Select... [DATE…" at bounding box center [727, 467] width 1455 height 812
click at [1183, 137] on div "Integrations" at bounding box center [1197, 135] width 62 height 14
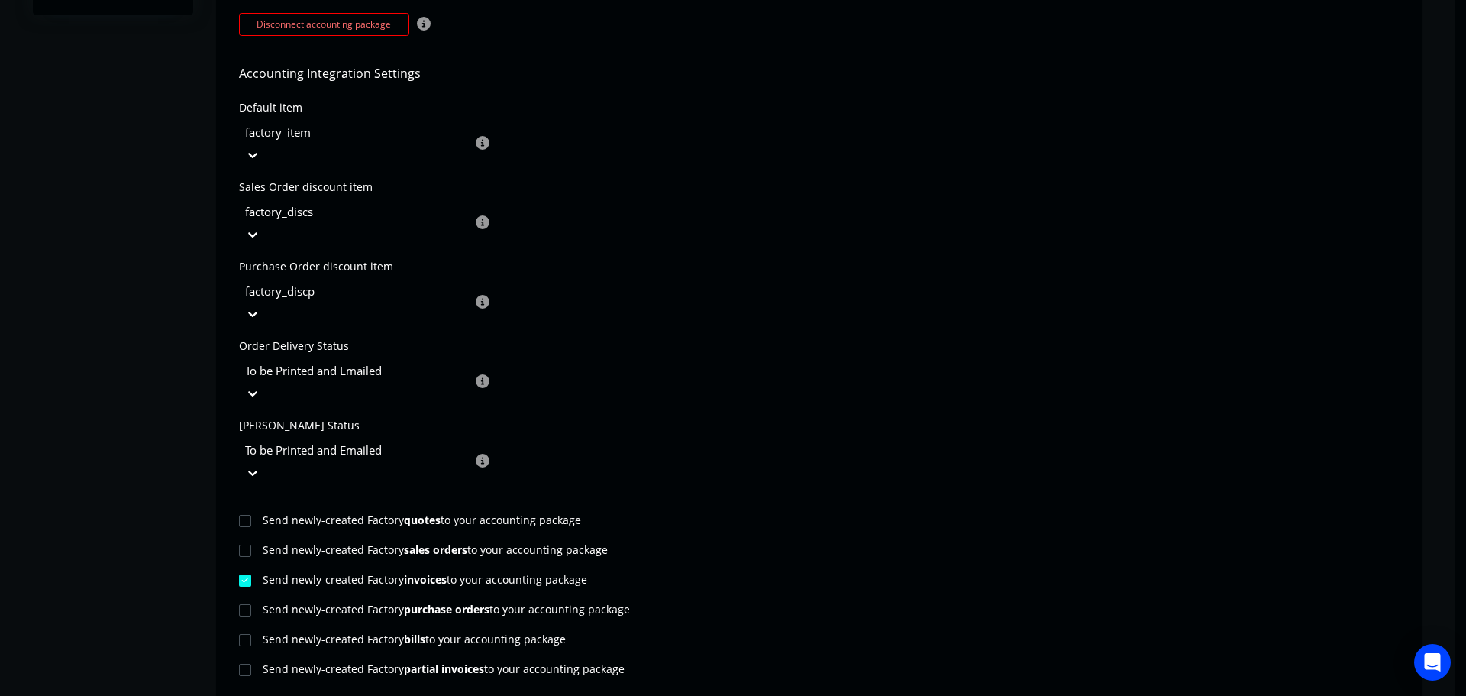
scroll to position [738, 0]
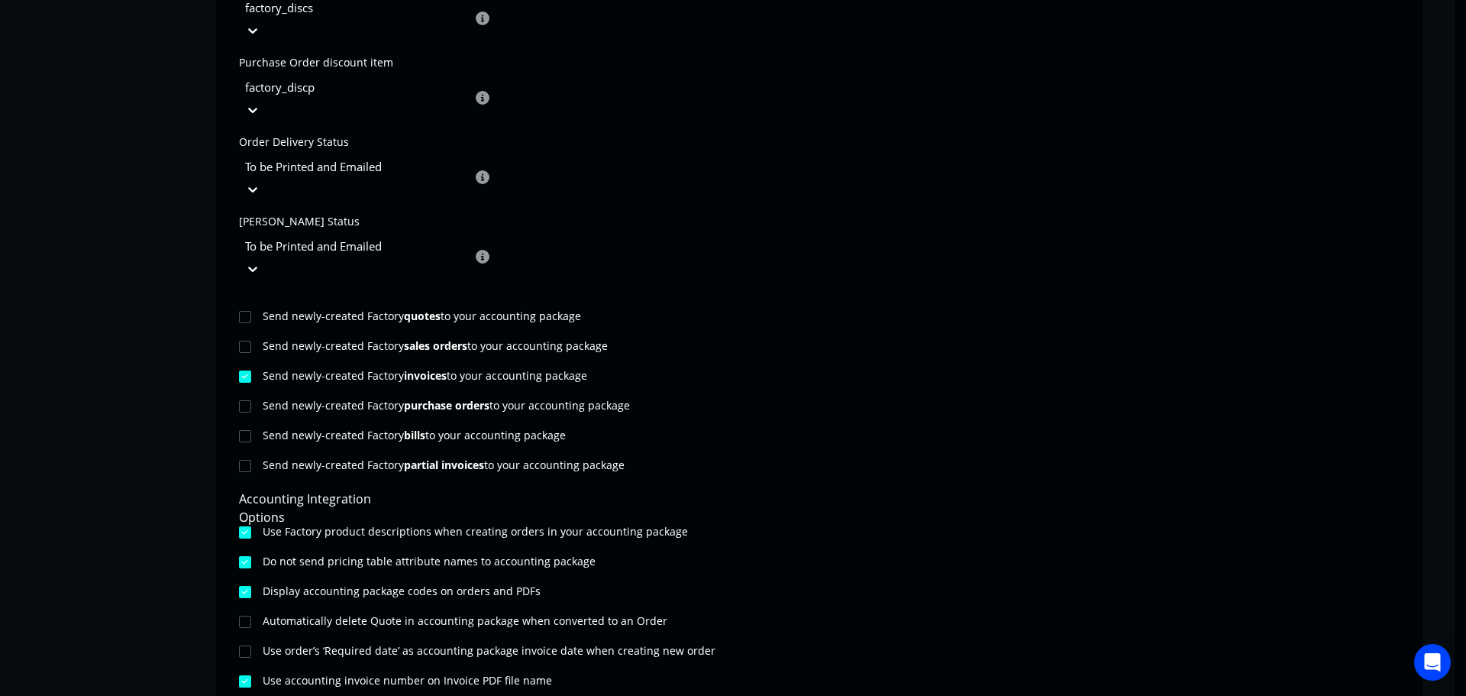
click at [1011, 365] on div "Send newly-created Factory quotes to your accounting package Send newly-created…" at bounding box center [819, 514] width 1206 height 469
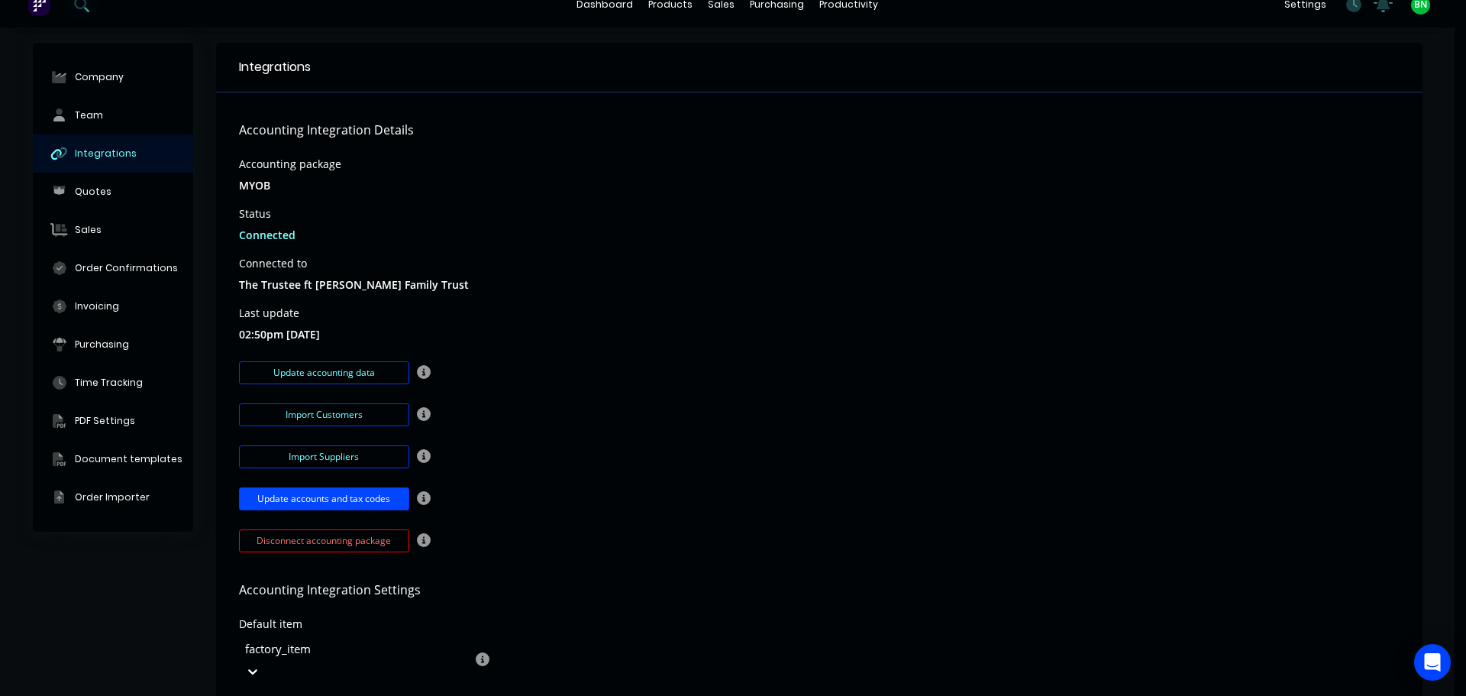
scroll to position [0, 0]
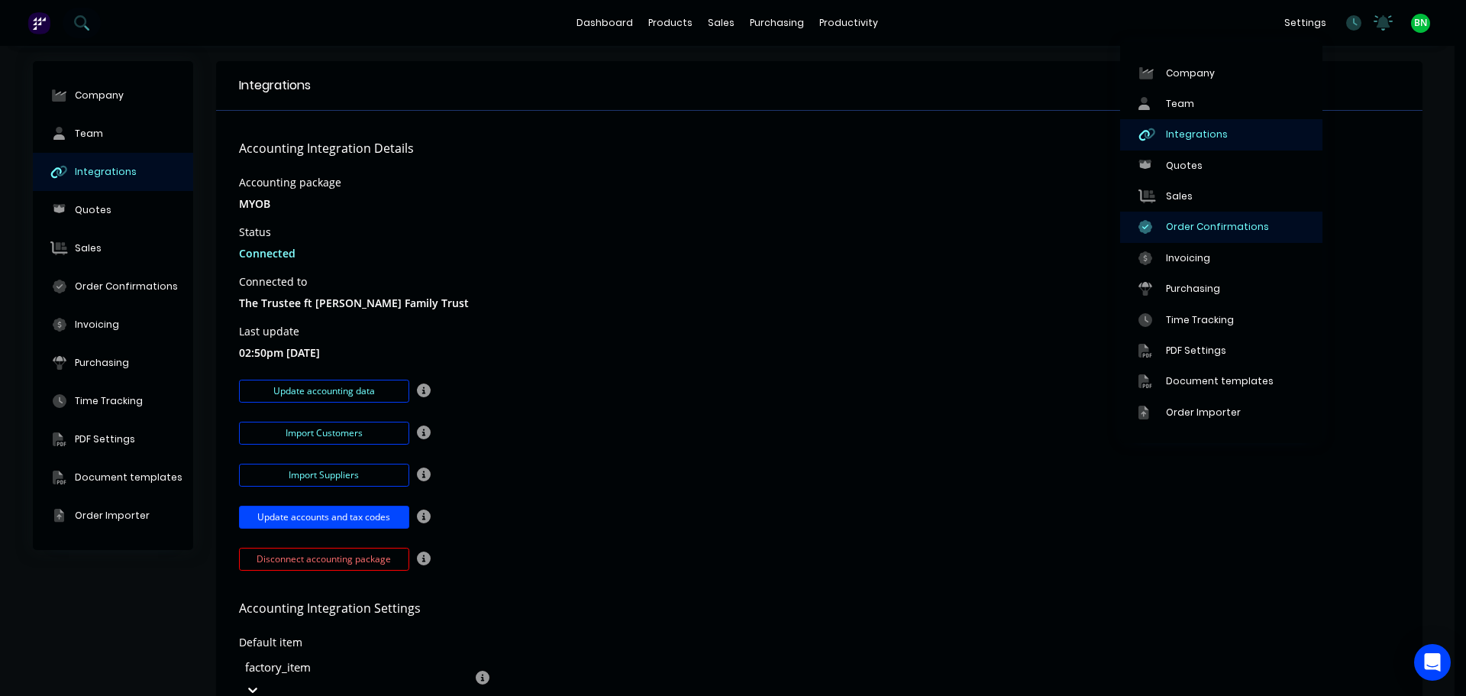
click at [1196, 228] on div "Order Confirmations" at bounding box center [1217, 227] width 103 height 14
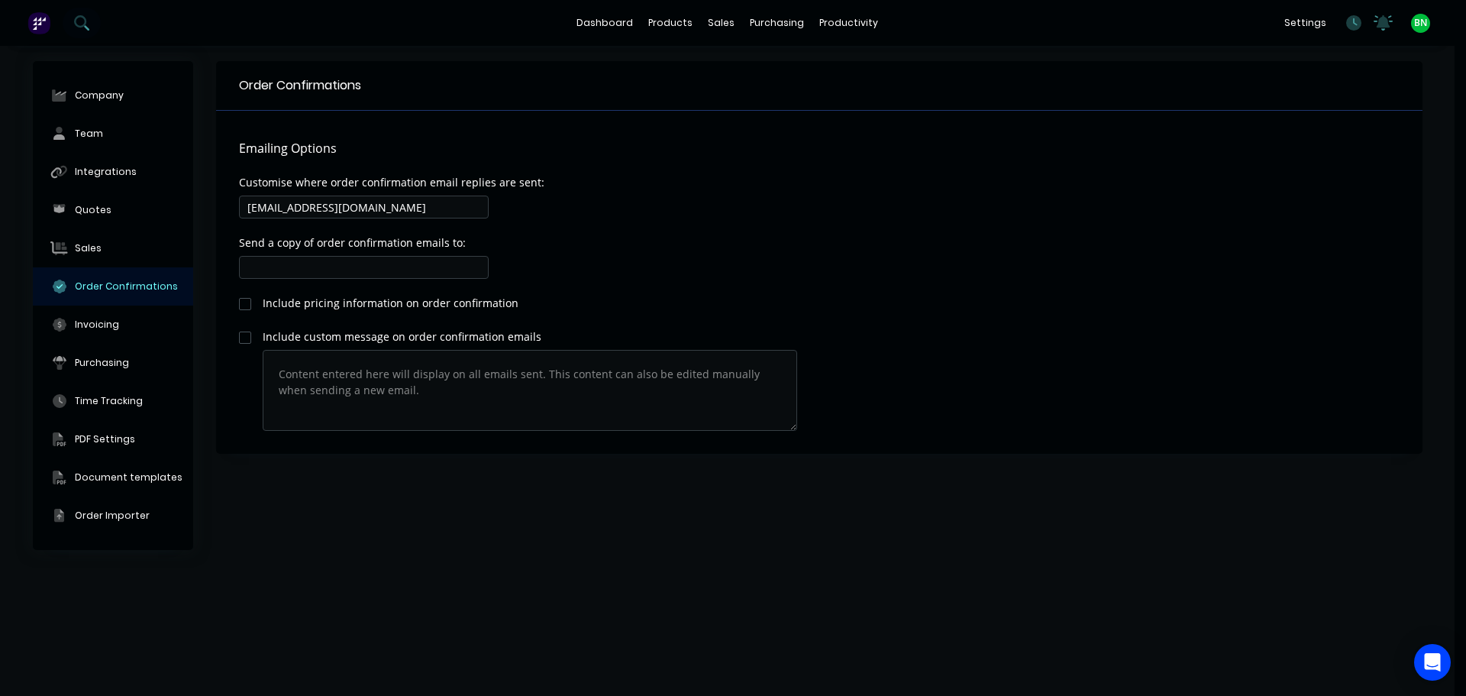
drag, startPoint x: 810, startPoint y: 538, endPoint x: 715, endPoint y: 506, distance: 99.7
click at [809, 538] on div "Order Confirmations Emailing Options Customise where order confirmation email r…" at bounding box center [819, 370] width 1206 height 619
click at [402, 211] on input "[EMAIL_ADDRESS][DOMAIN_NAME]" at bounding box center [364, 206] width 250 height 23
click at [571, 198] on div "Customise where order confirmation email replies are sent: [EMAIL_ADDRESS][DOMA…" at bounding box center [819, 199] width 1161 height 45
drag, startPoint x: 1059, startPoint y: 476, endPoint x: 778, endPoint y: 435, distance: 284.0
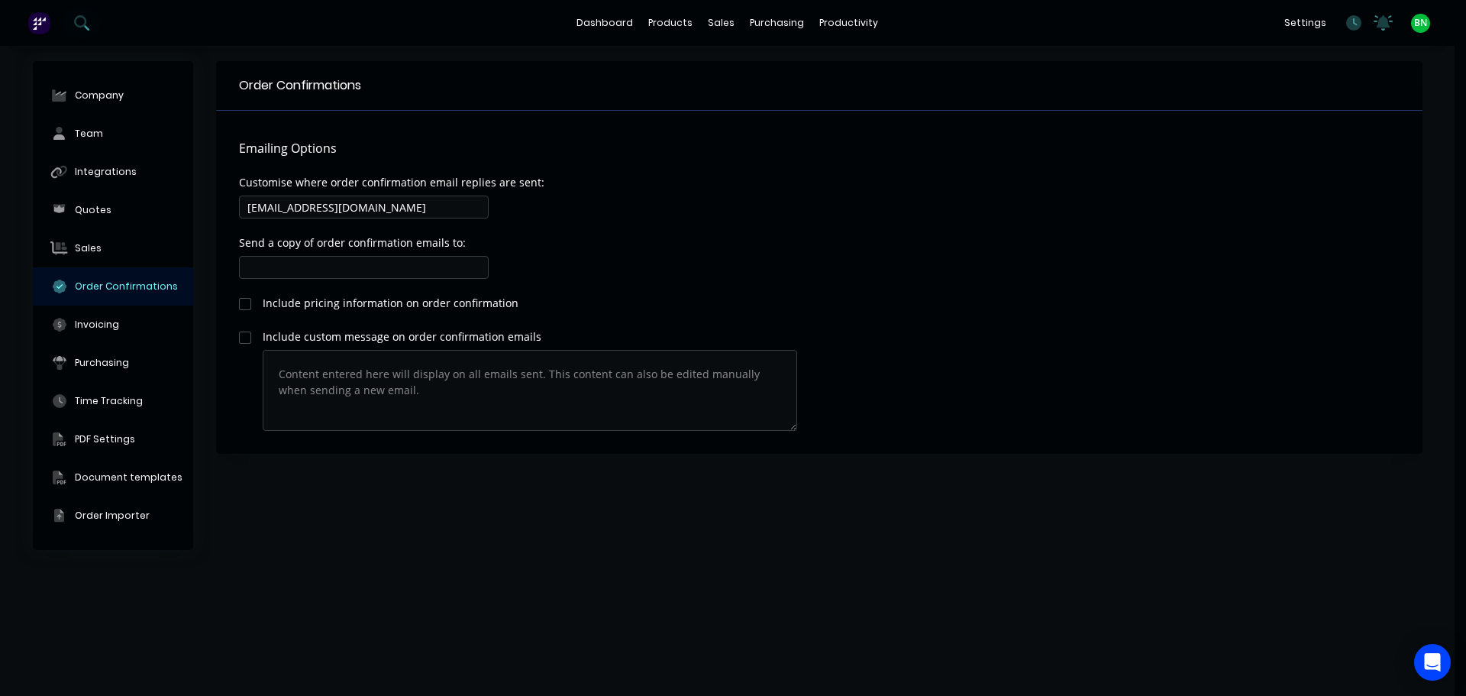
click at [952, 458] on div "Order Confirmations Emailing Options Customise where order confirmation email r…" at bounding box center [819, 370] width 1206 height 619
click at [360, 270] on input at bounding box center [364, 267] width 250 height 23
drag, startPoint x: 975, startPoint y: 176, endPoint x: 995, endPoint y: 145, distance: 37.1
click at [976, 176] on div "Emailing Options Customise where order confirmation email replies are sent: [EM…" at bounding box center [819, 282] width 1206 height 343
click at [1133, 530] on div "Order Confirmations Emailing Options Customise where order confirmation email r…" at bounding box center [819, 370] width 1206 height 619
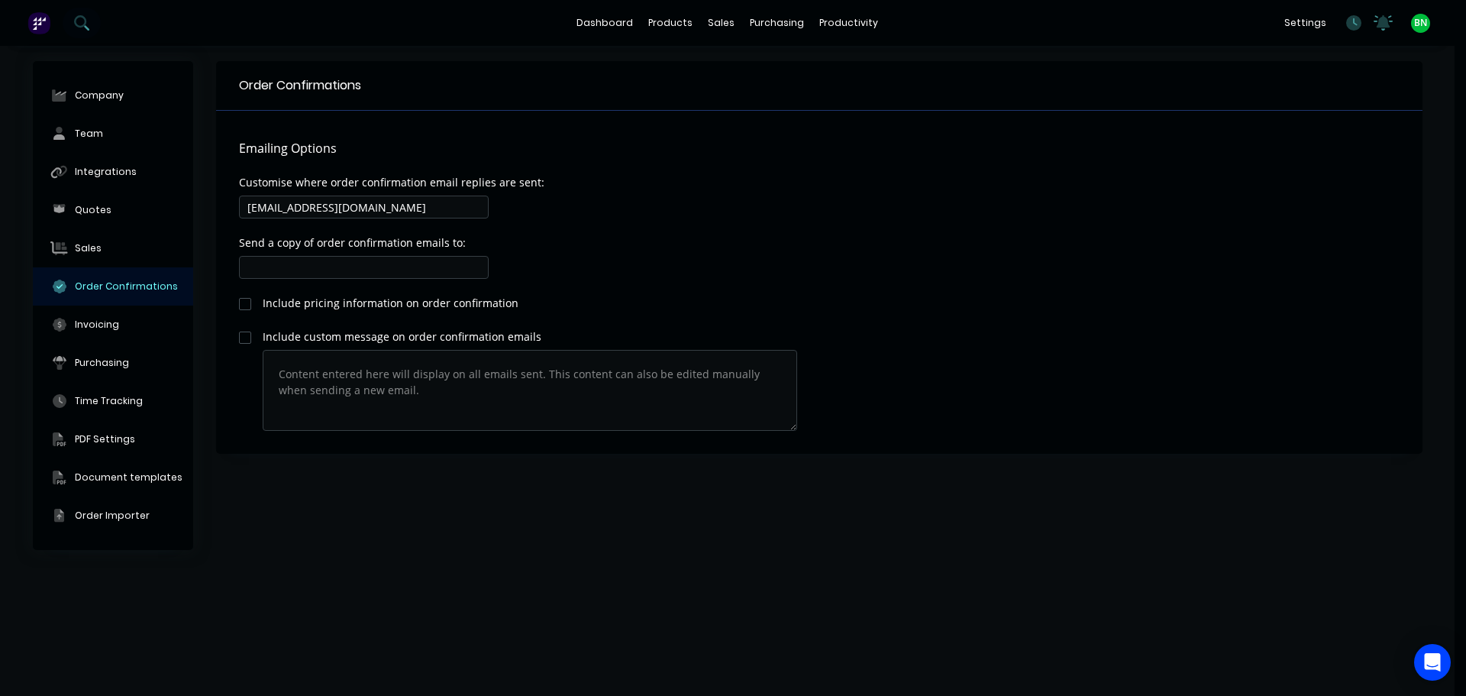
click at [1012, 512] on div "Order Confirmations Emailing Options Customise where order confirmation email r…" at bounding box center [819, 370] width 1206 height 619
click at [786, 563] on div "Order Confirmations Emailing Options Customise where order confirmation email r…" at bounding box center [819, 370] width 1206 height 619
click at [386, 209] on input "[EMAIL_ADDRESS][DOMAIN_NAME]" at bounding box center [364, 206] width 250 height 23
click at [443, 203] on input "[EMAIL_ADDRESS][DOMAIN_NAME]" at bounding box center [364, 206] width 250 height 23
drag, startPoint x: 401, startPoint y: 205, endPoint x: 185, endPoint y: 209, distance: 216.1
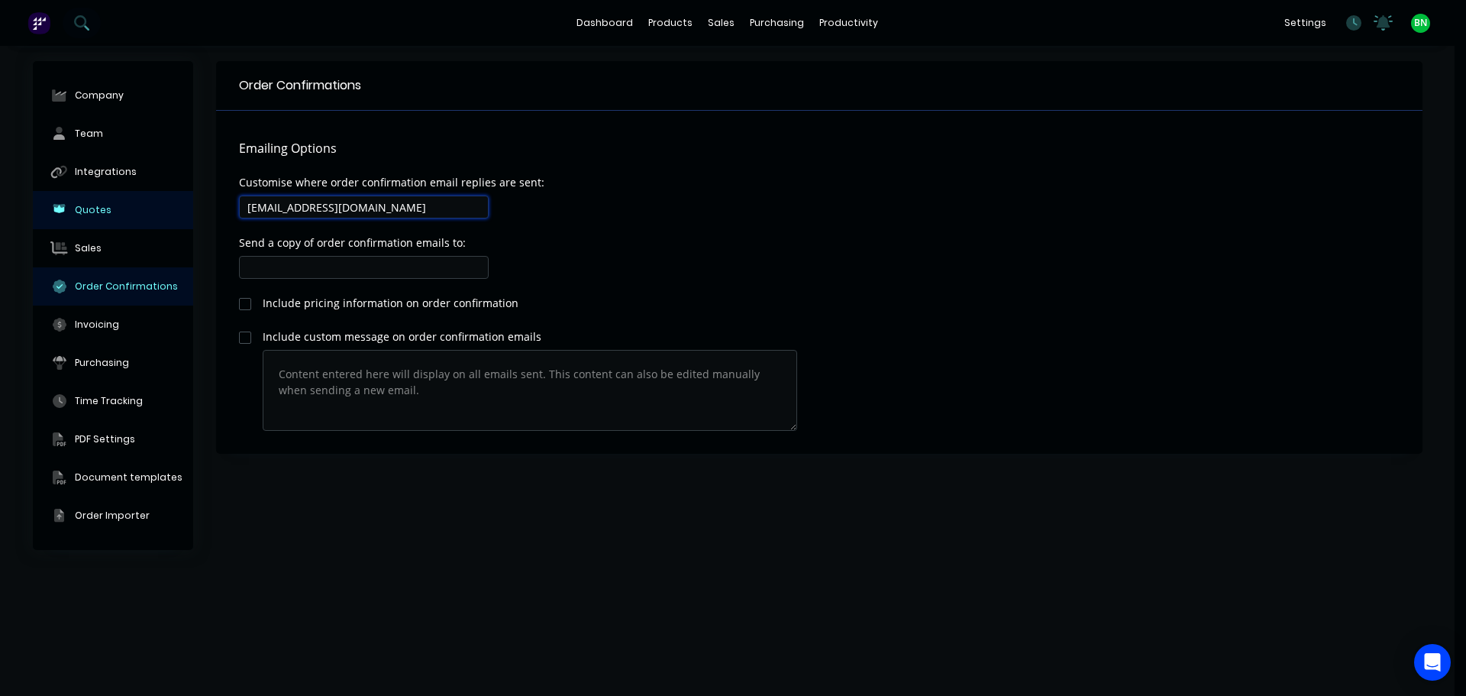
click at [188, 209] on div "Company Team Integrations Quotes Sales Order Confirmations Invoicing Purchasing…" at bounding box center [728, 370] width 1390 height 619
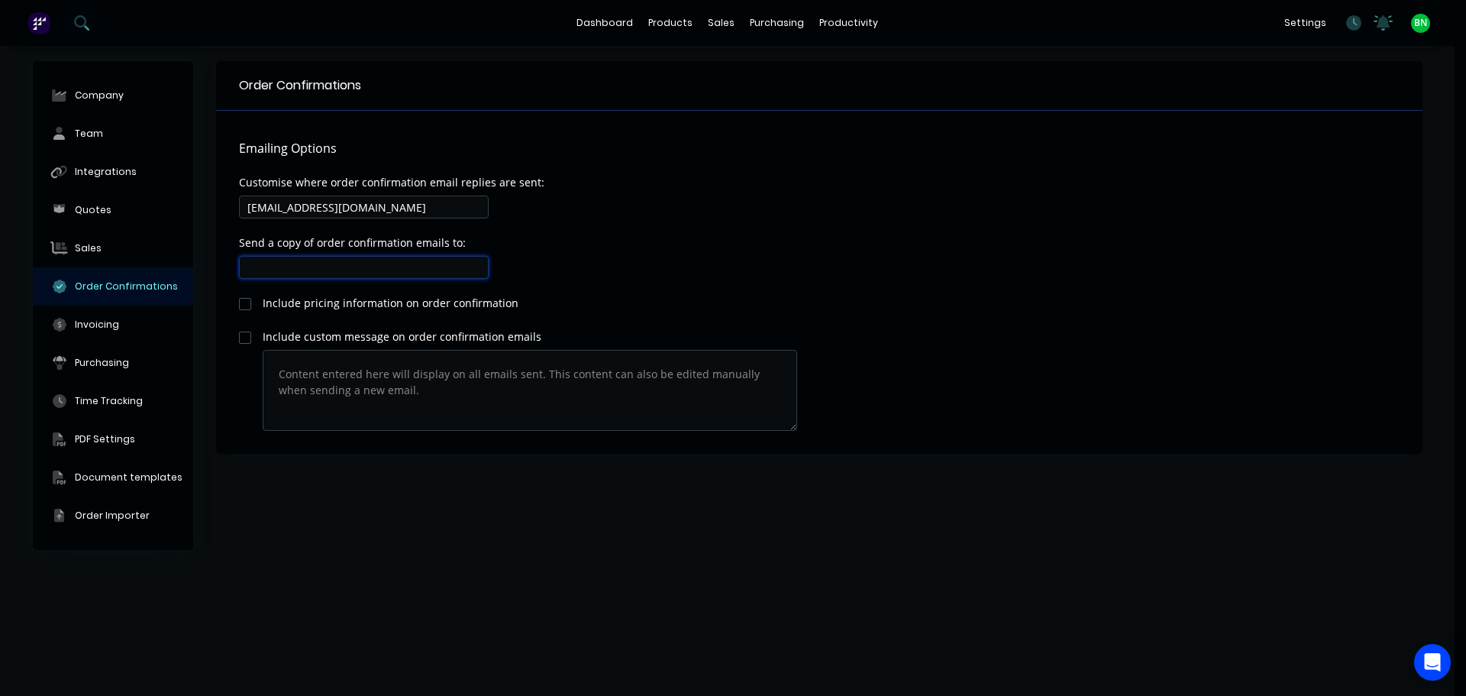
click at [412, 260] on input at bounding box center [364, 267] width 250 height 23
type input "[PERSON_NAME][EMAIL_ADDRESS][DOMAIN_NAME]"
drag, startPoint x: 412, startPoint y: 268, endPoint x: 162, endPoint y: 261, distance: 249.8
click at [162, 262] on div "Company Team Integrations Quotes Sales Order Confirmations Invoicing Purchasing…" at bounding box center [728, 370] width 1390 height 619
click at [966, 525] on div "Order Confirmations Emailing Options Customise where order confirmation email r…" at bounding box center [819, 370] width 1206 height 619
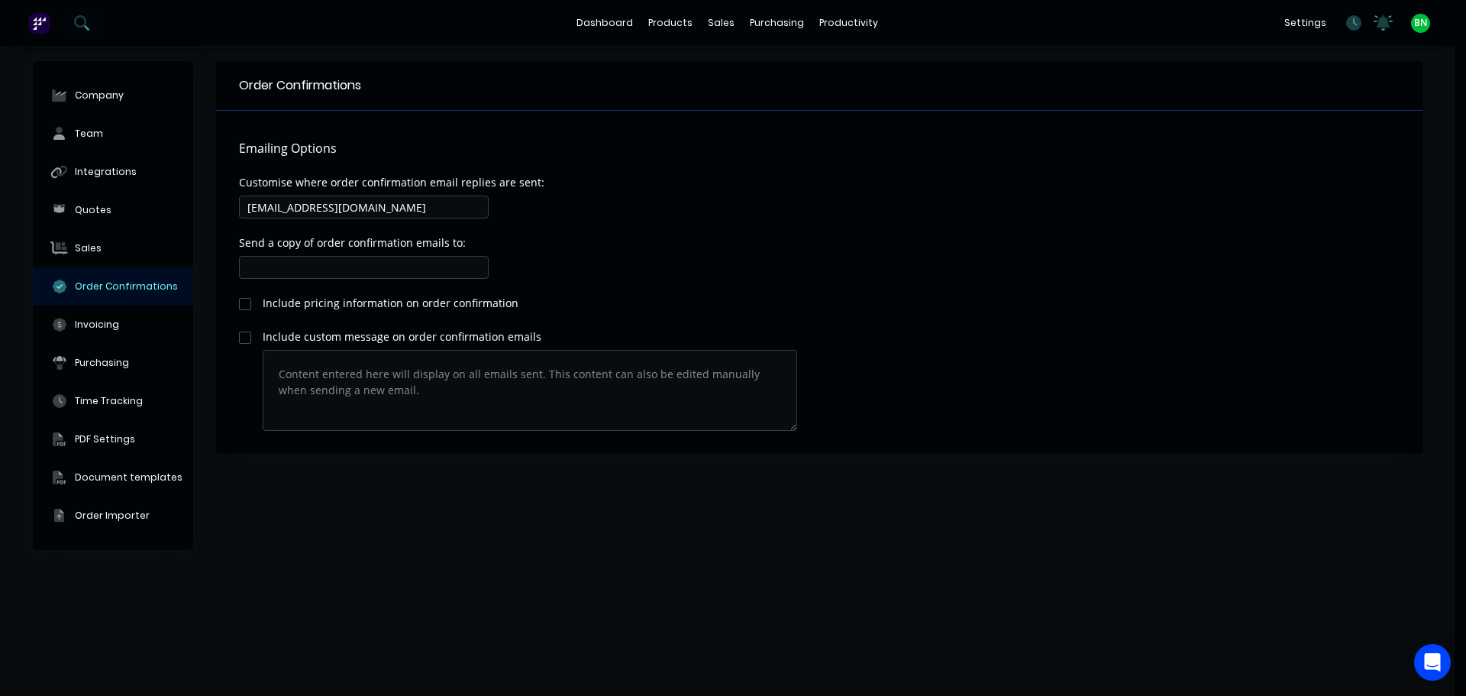
click at [1382, 562] on div "Order Confirmations Emailing Options Customise where order confirmation email r…" at bounding box center [819, 370] width 1206 height 619
click at [826, 18] on div "productivity" at bounding box center [849, 22] width 74 height 23
click at [853, 67] on div "Workflow" at bounding box center [876, 73] width 46 height 14
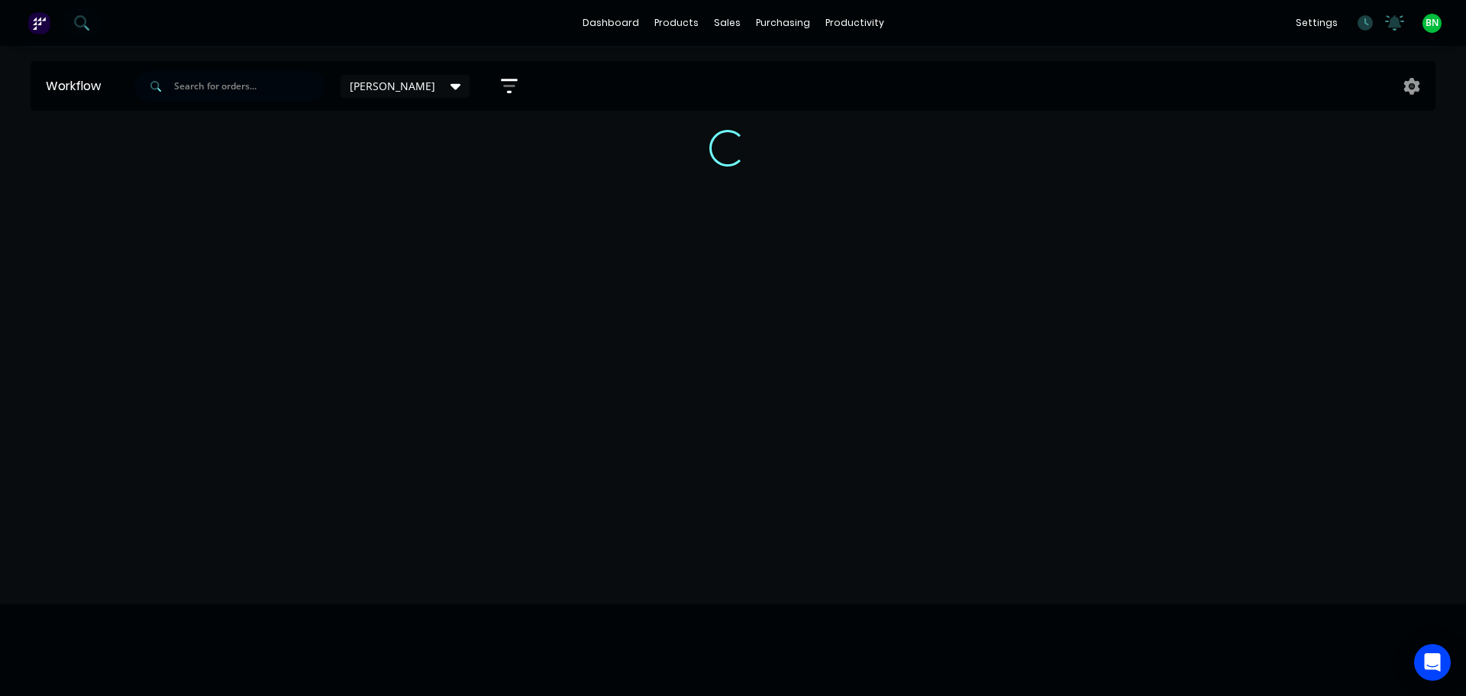
click at [1174, 184] on div "Workflow [PERSON_NAME] Save new view None edit [PERSON_NAME] (Default) edit Off…" at bounding box center [727, 363] width 1455 height 604
